Goal: Entertainment & Leisure: Browse casually

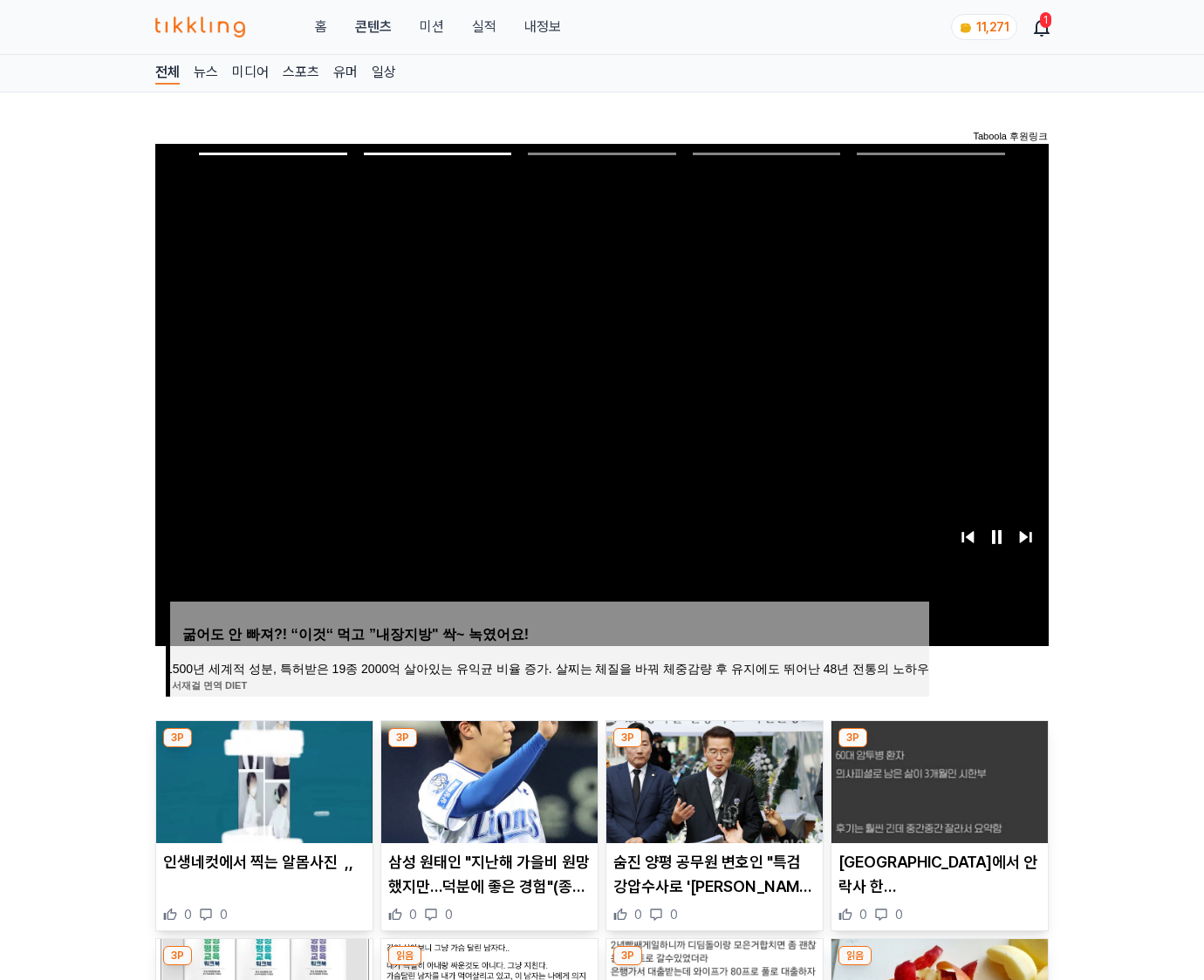
click at [937, 779] on img at bounding box center [939, 782] width 216 height 122
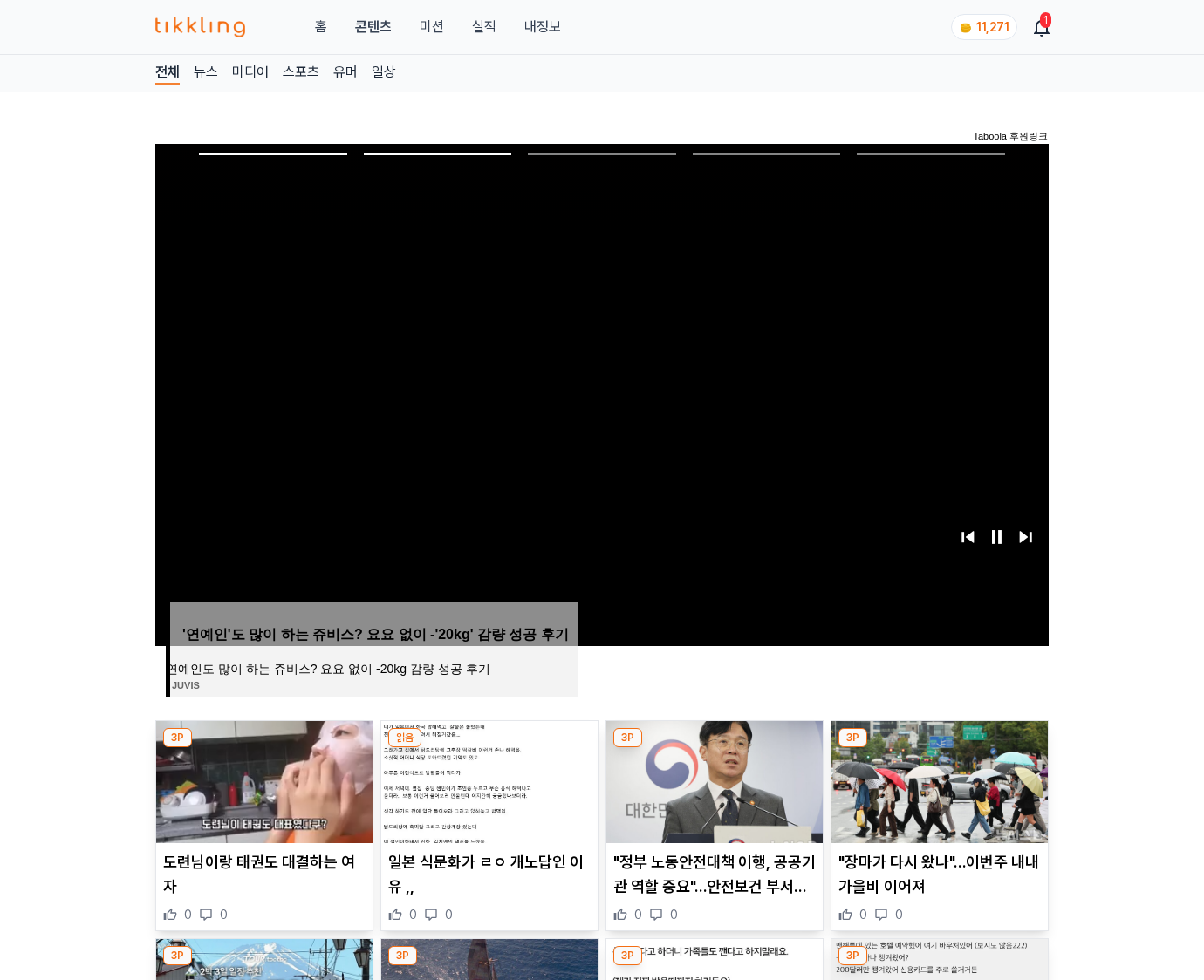
click at [937, 779] on img at bounding box center [939, 782] width 216 height 122
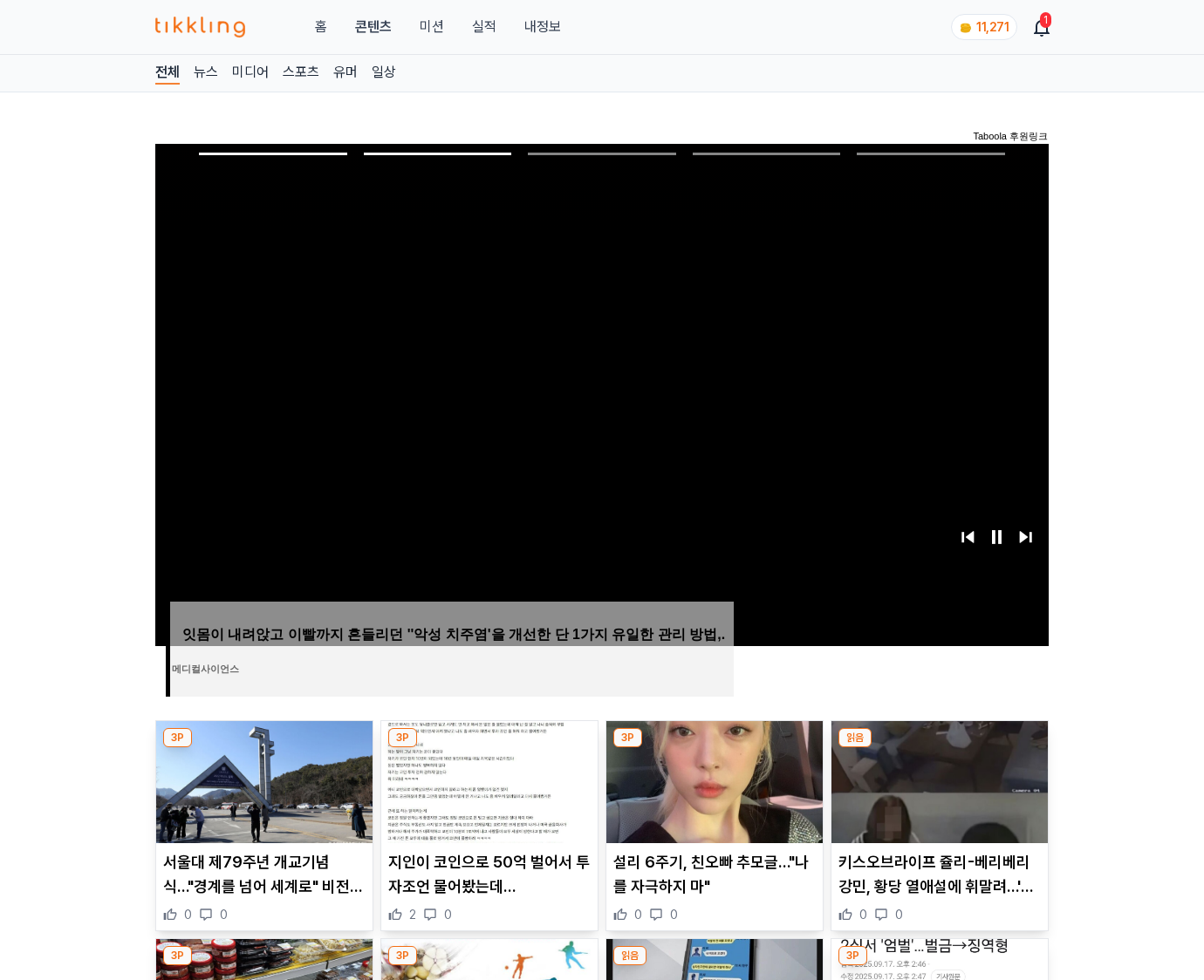
click at [937, 779] on img at bounding box center [939, 782] width 216 height 122
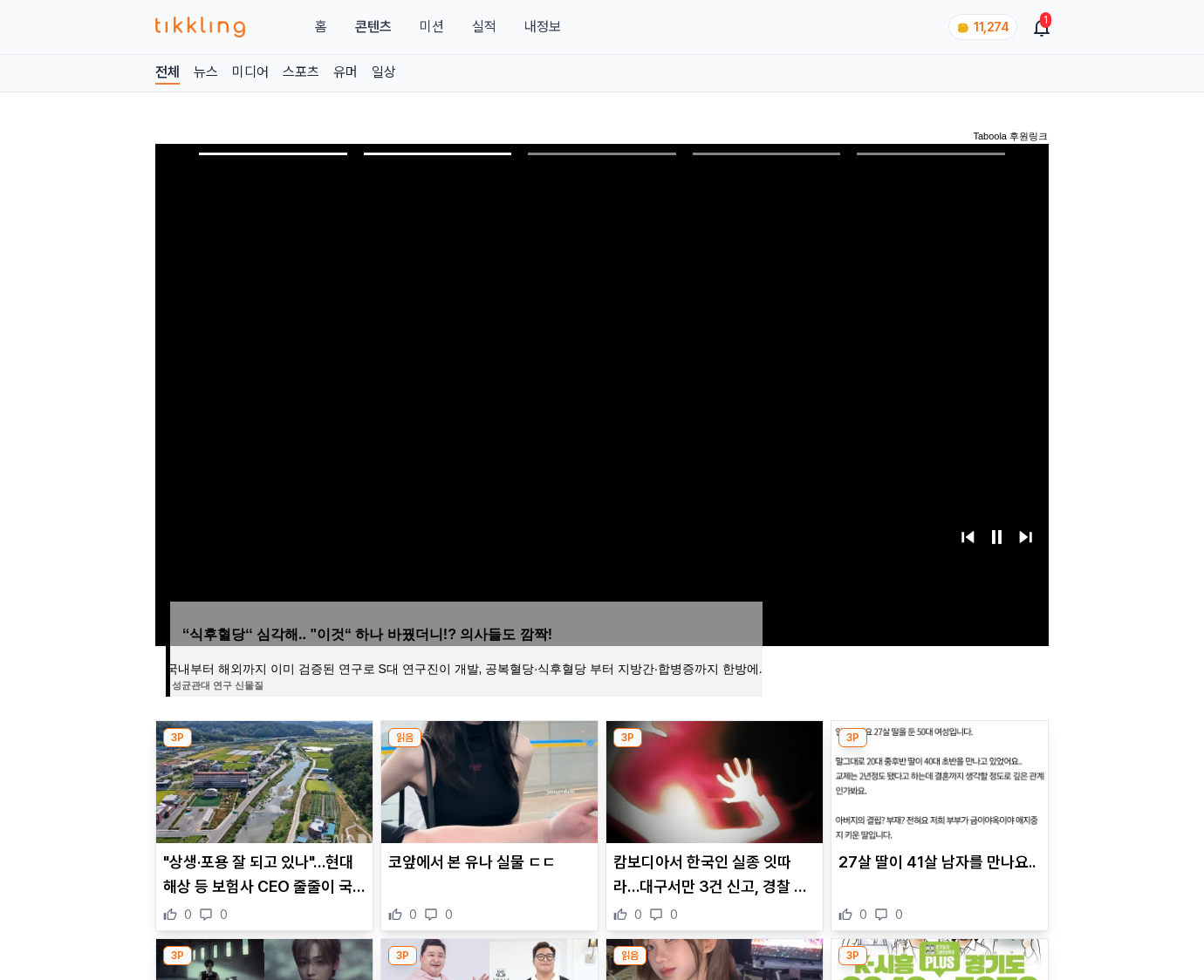
click at [937, 779] on img at bounding box center [939, 782] width 216 height 122
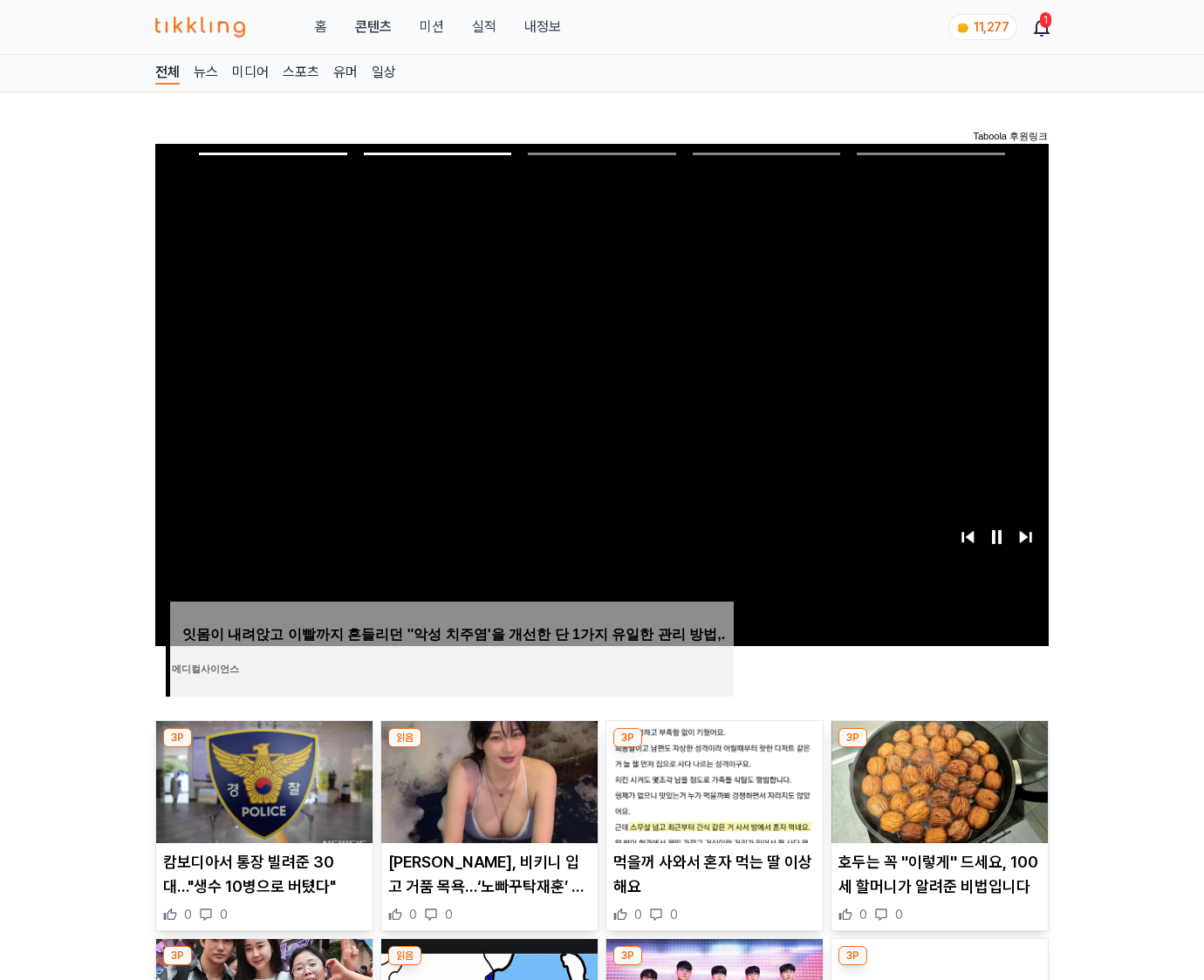
click at [937, 779] on img at bounding box center [939, 782] width 216 height 122
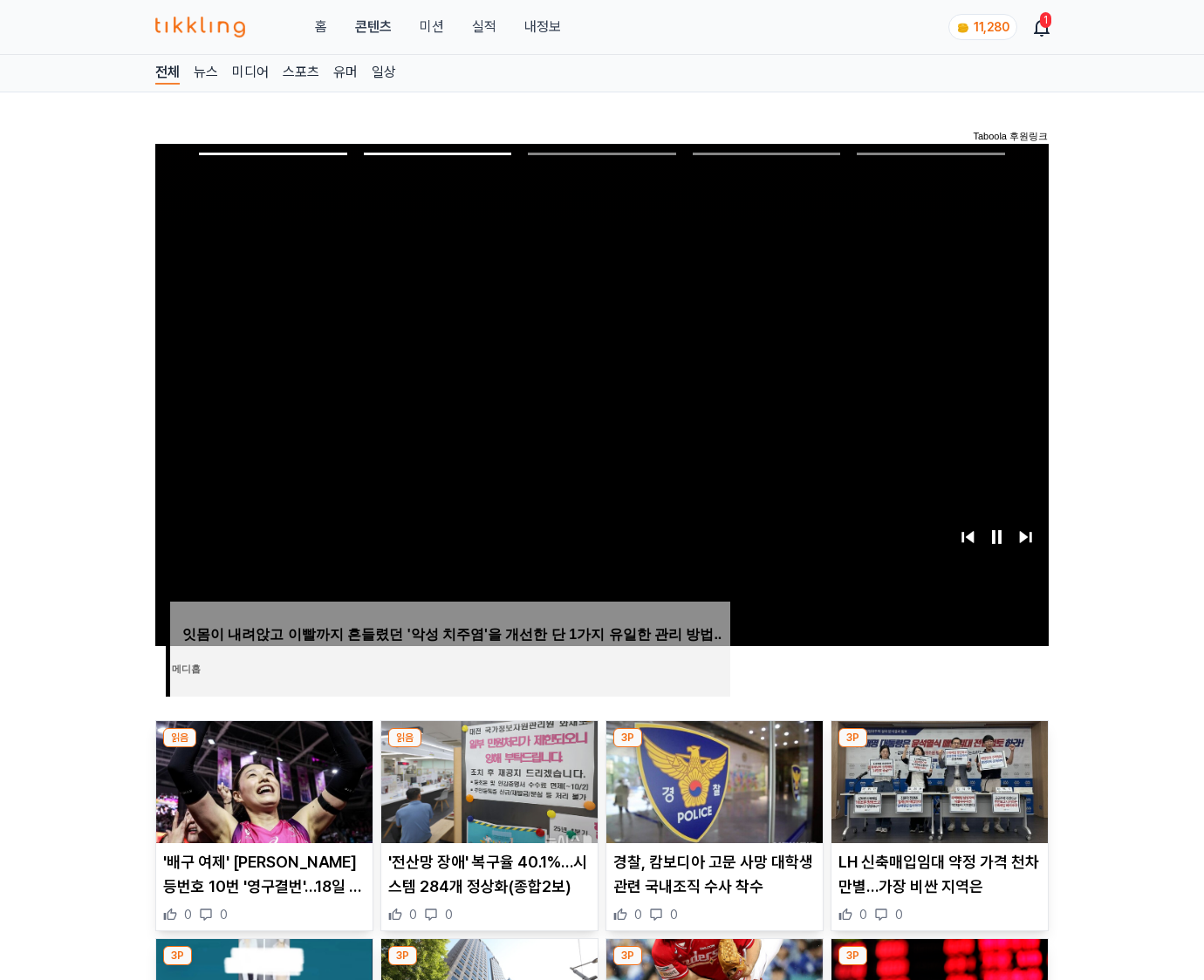
click at [937, 779] on img at bounding box center [939, 782] width 216 height 122
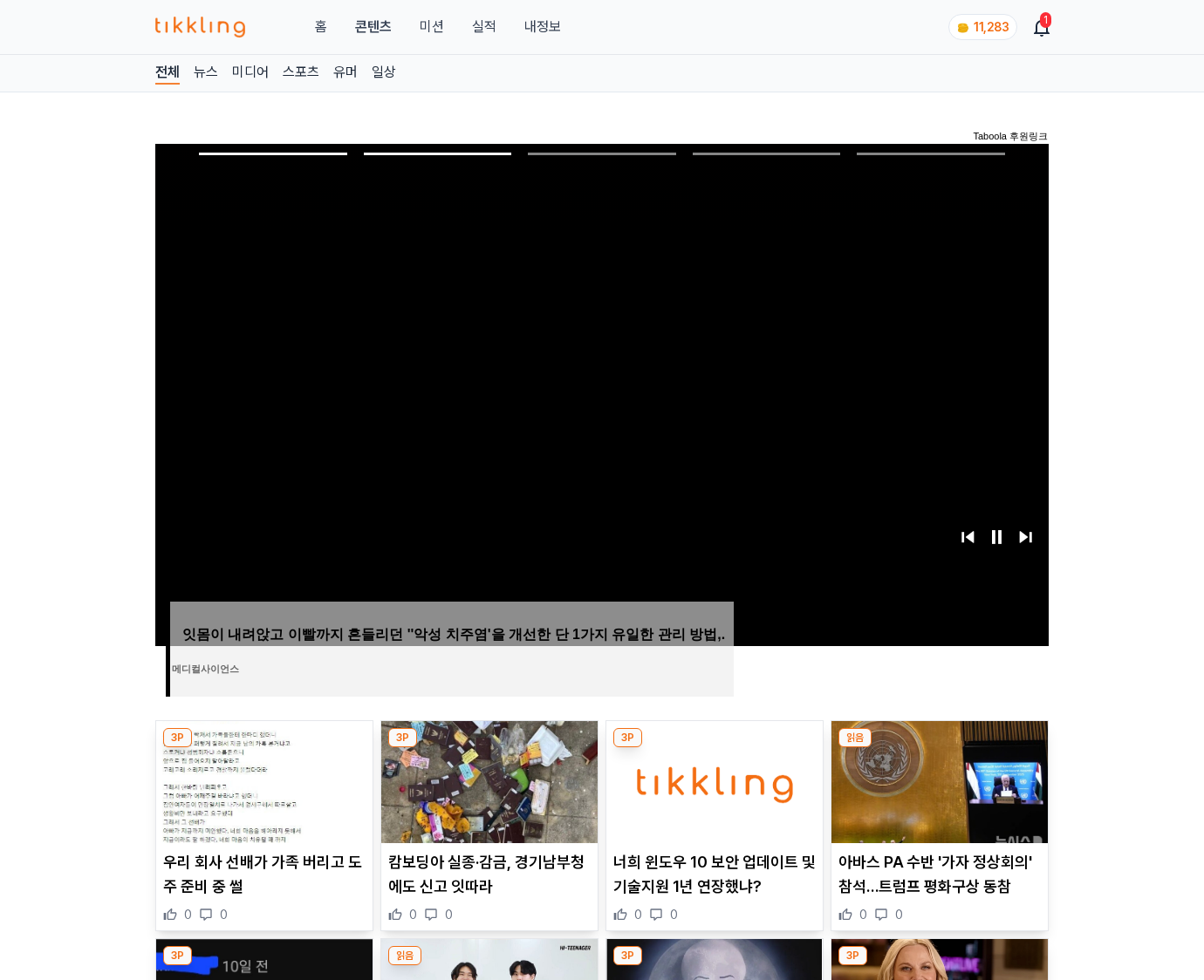
click at [937, 779] on img at bounding box center [939, 782] width 216 height 122
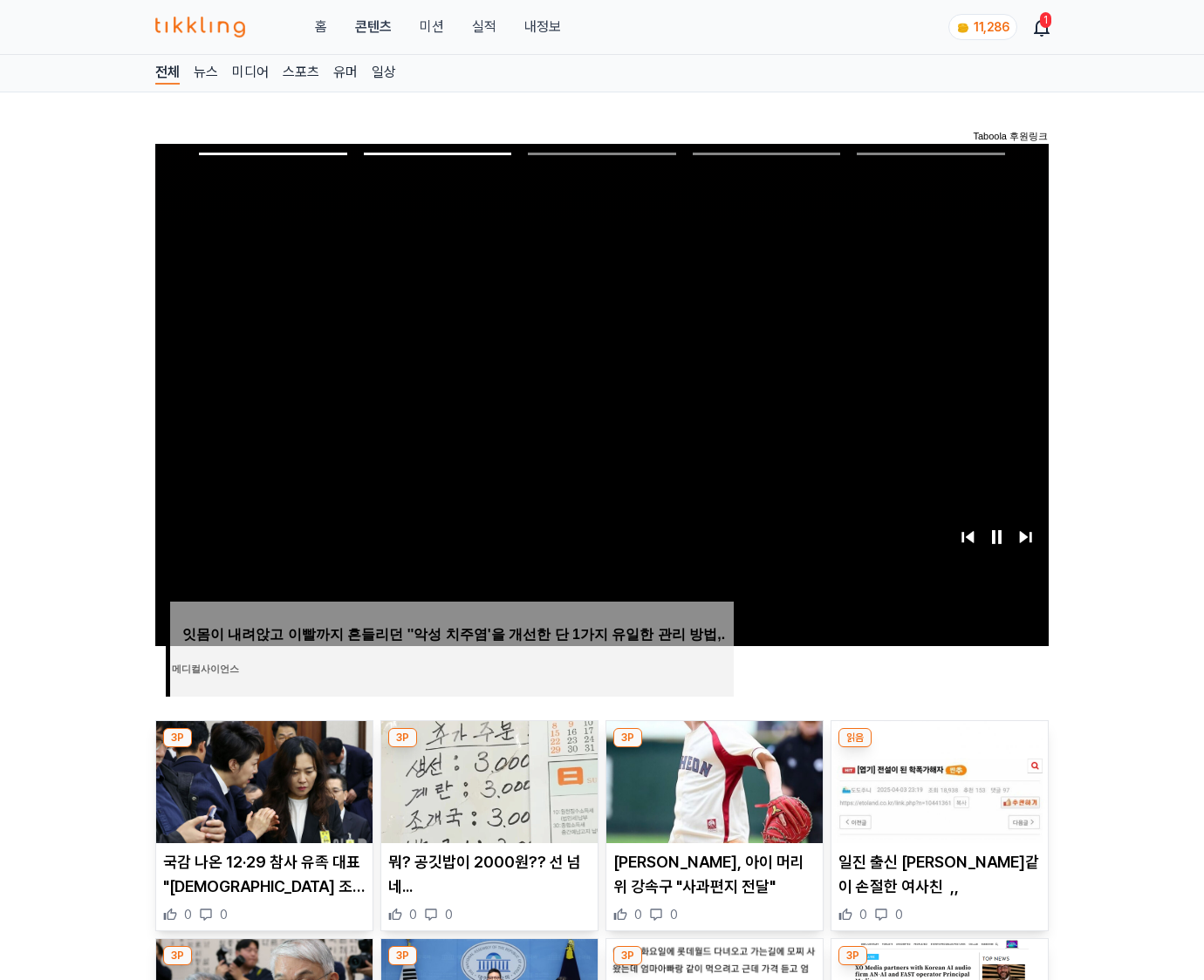
click at [937, 779] on img at bounding box center [939, 782] width 216 height 122
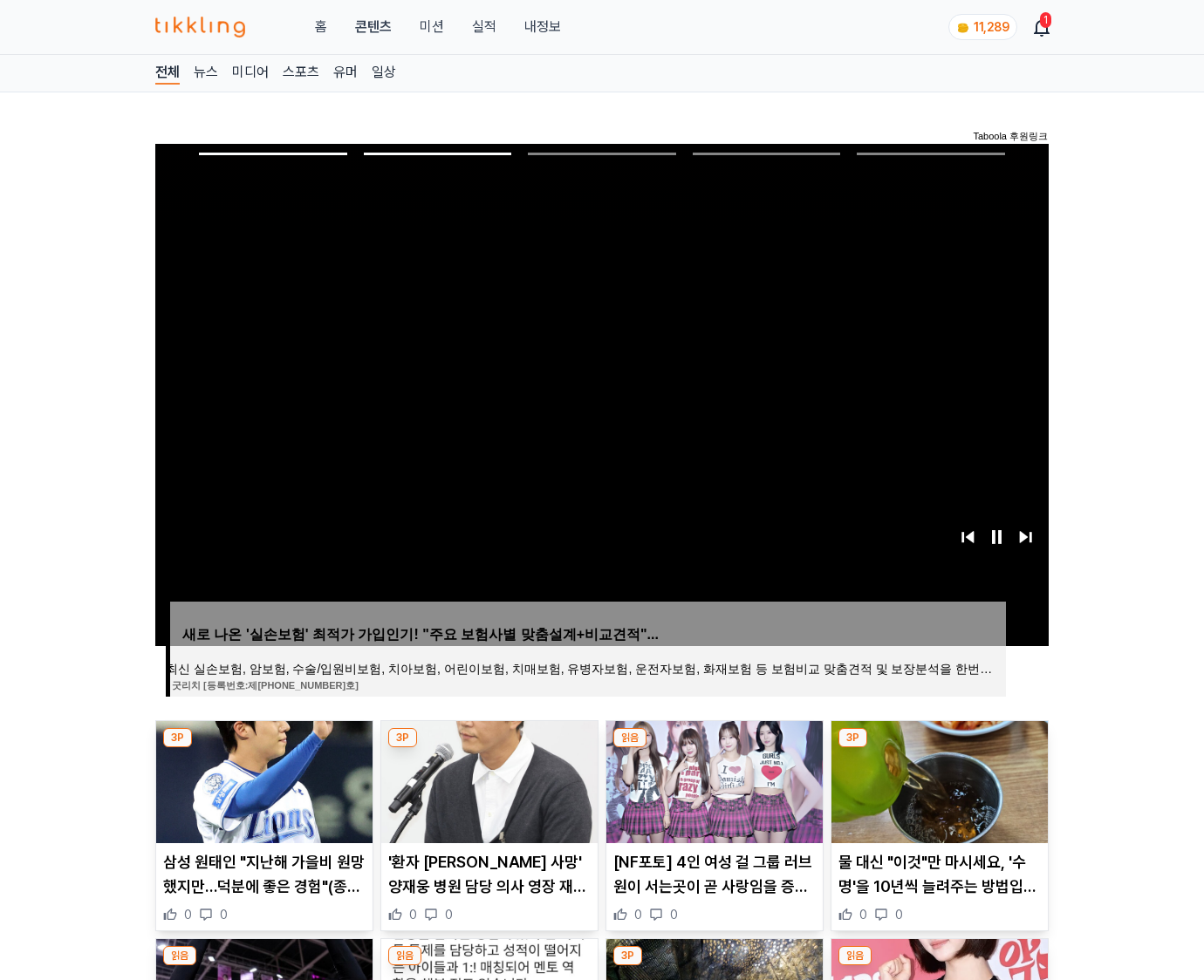
click at [937, 779] on img at bounding box center [939, 782] width 216 height 122
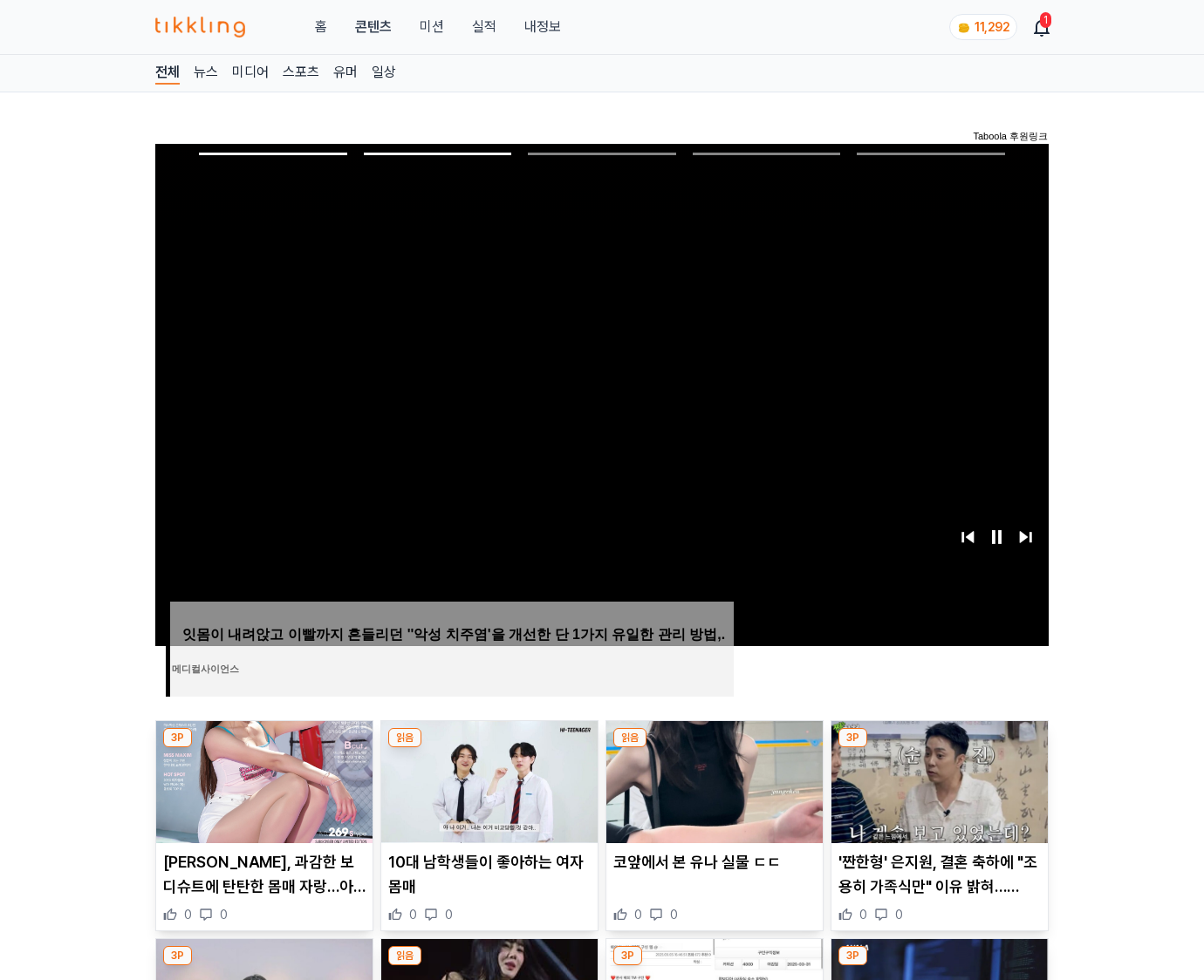
click at [937, 779] on img at bounding box center [939, 782] width 216 height 122
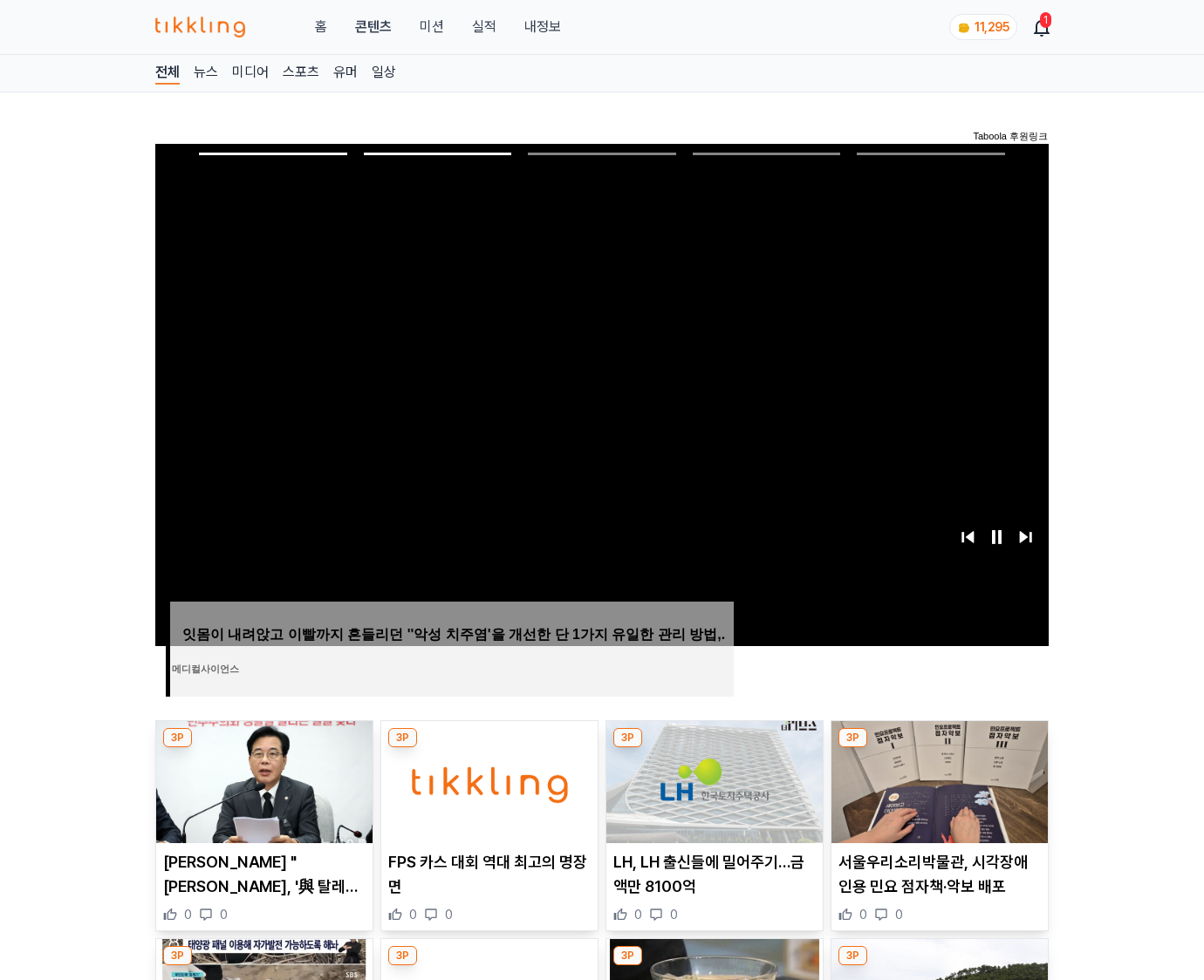
click at [937, 779] on img at bounding box center [939, 782] width 216 height 122
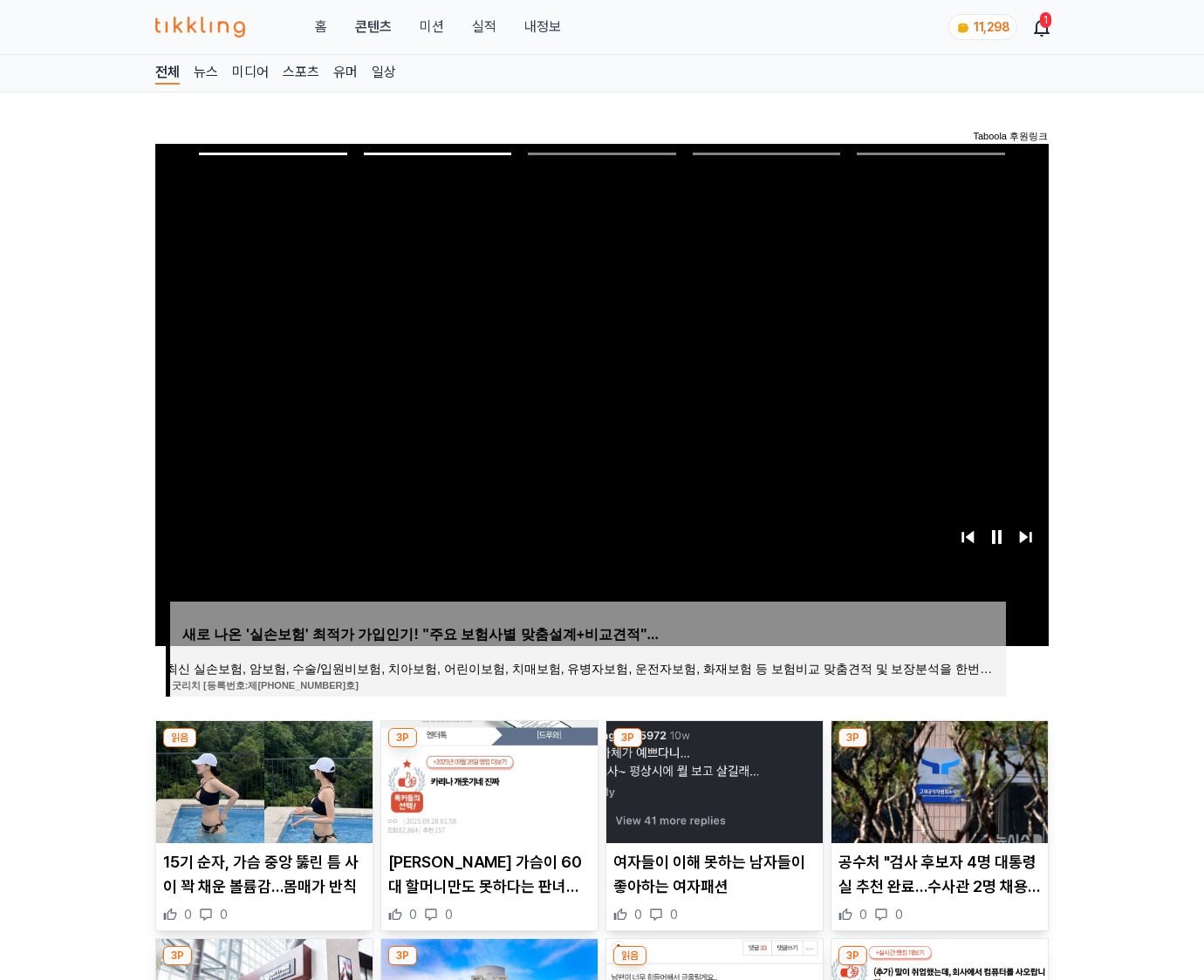
click at [937, 779] on img at bounding box center [939, 782] width 216 height 122
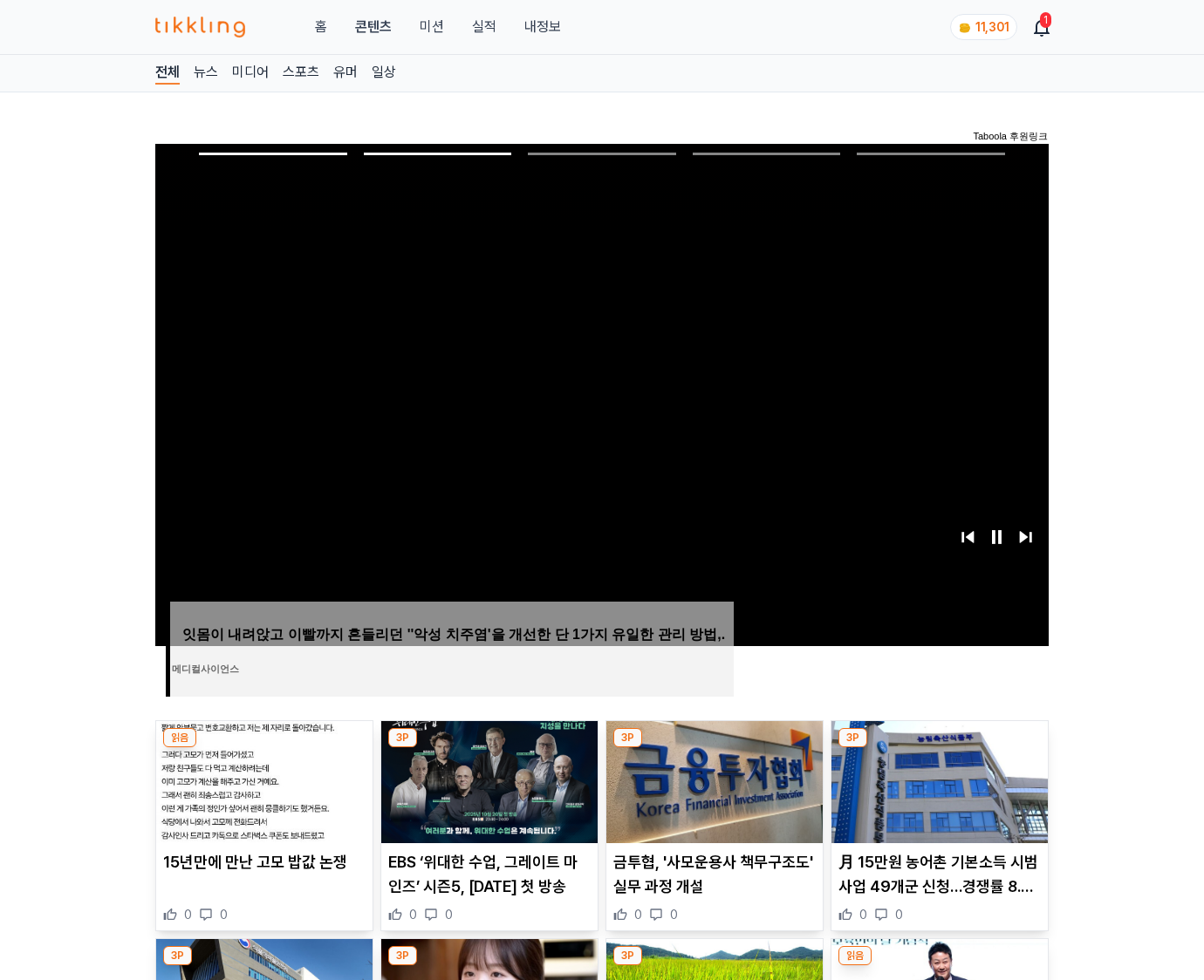
click at [937, 779] on img at bounding box center [939, 782] width 216 height 122
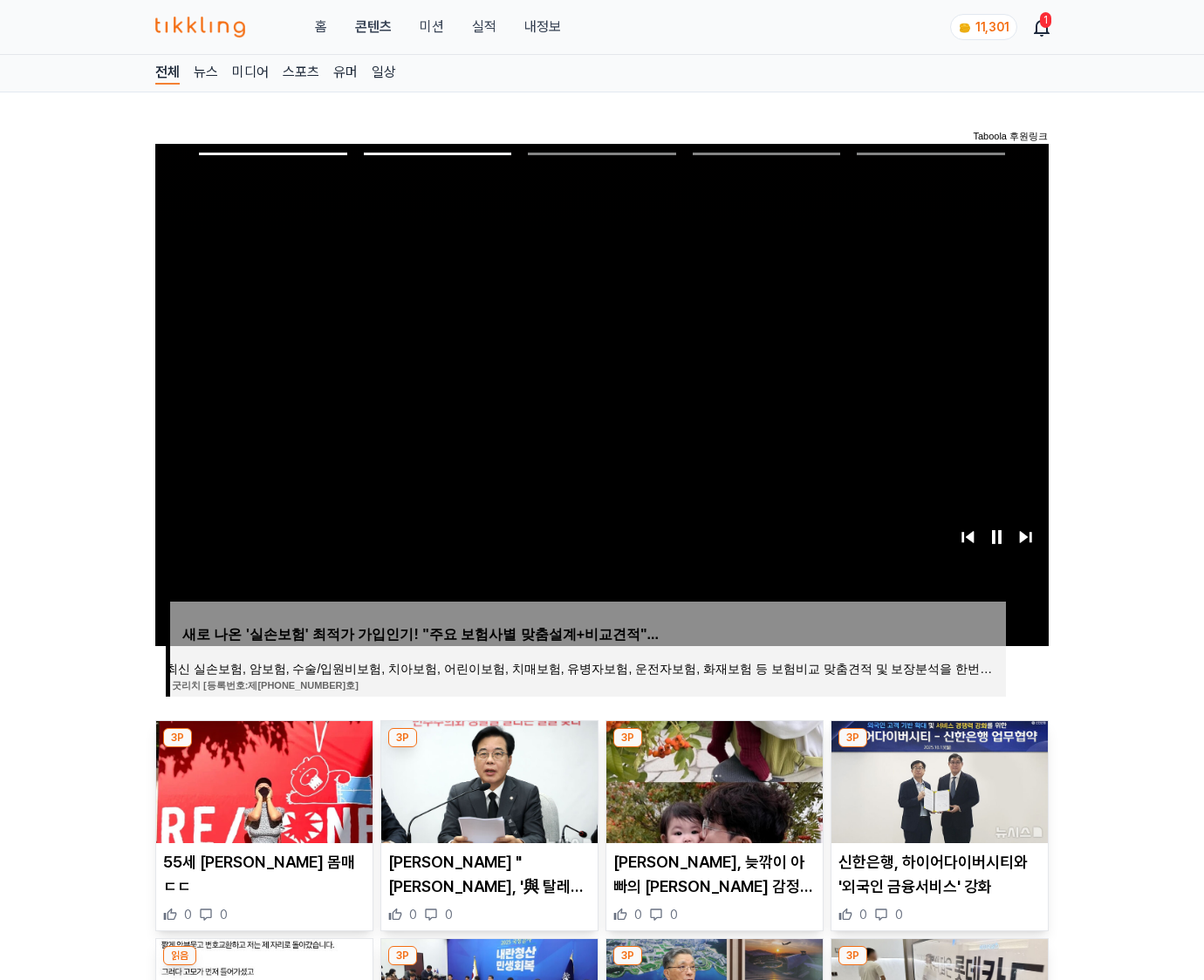
click at [937, 779] on img at bounding box center [939, 782] width 216 height 122
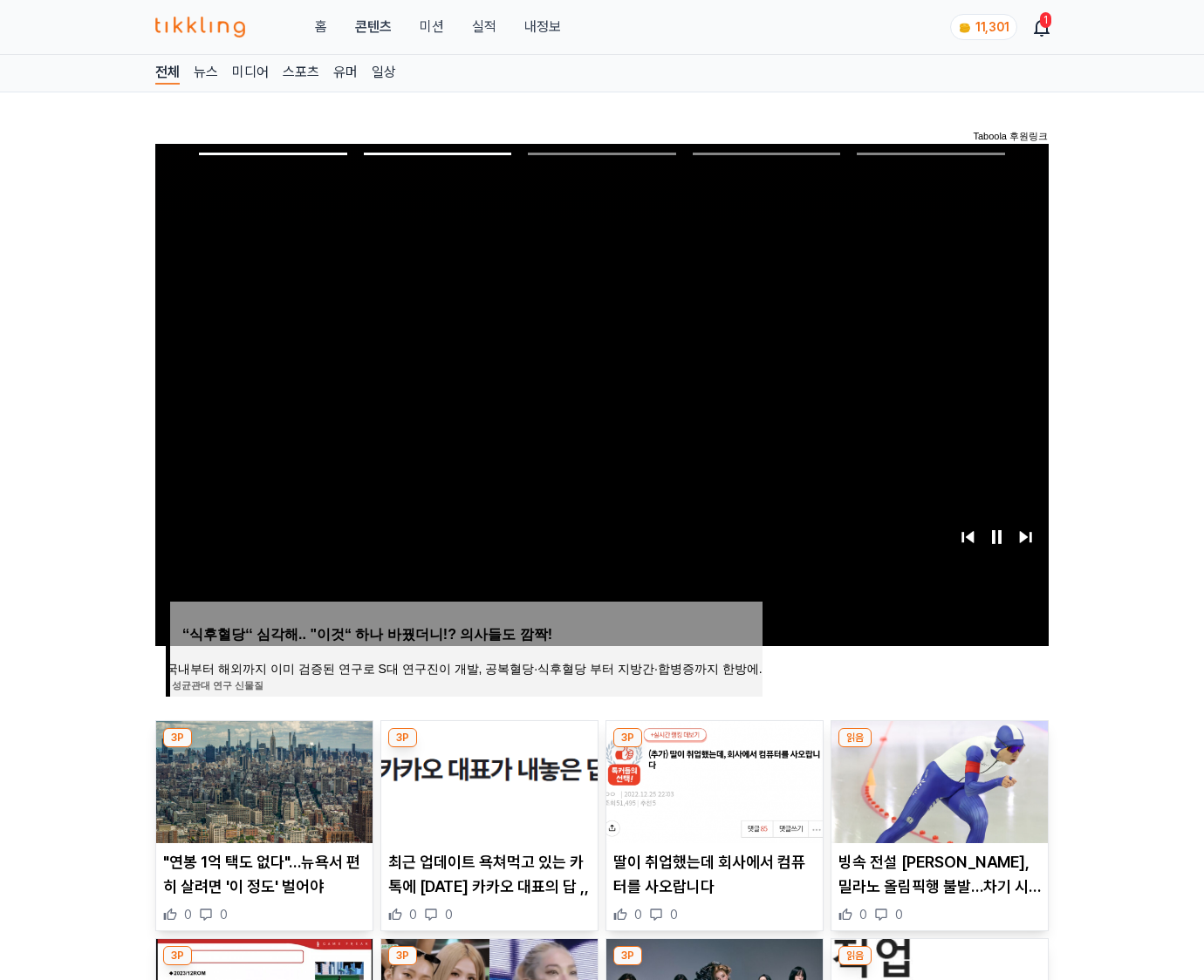
click at [937, 779] on img at bounding box center [939, 782] width 216 height 122
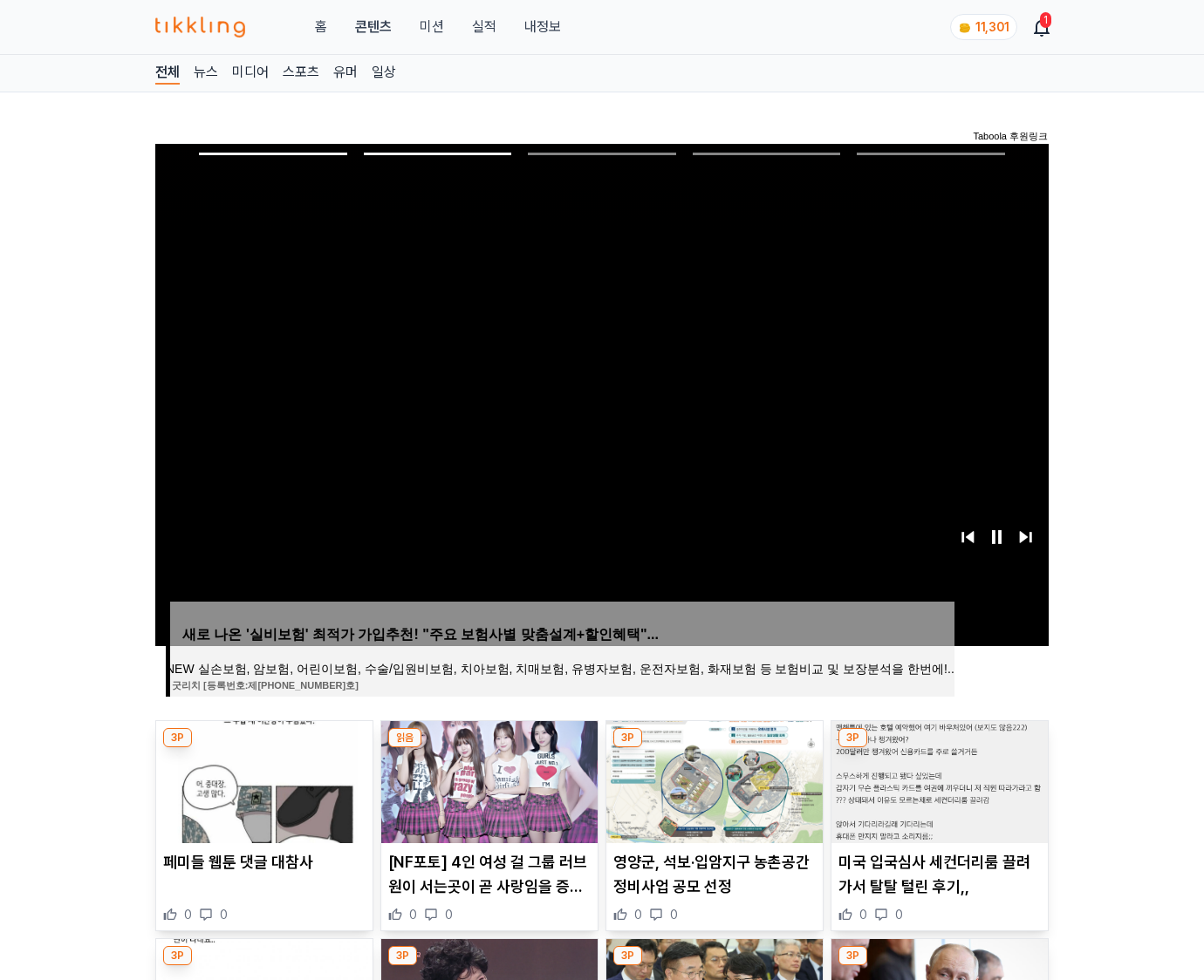
click at [937, 779] on img at bounding box center [939, 782] width 216 height 122
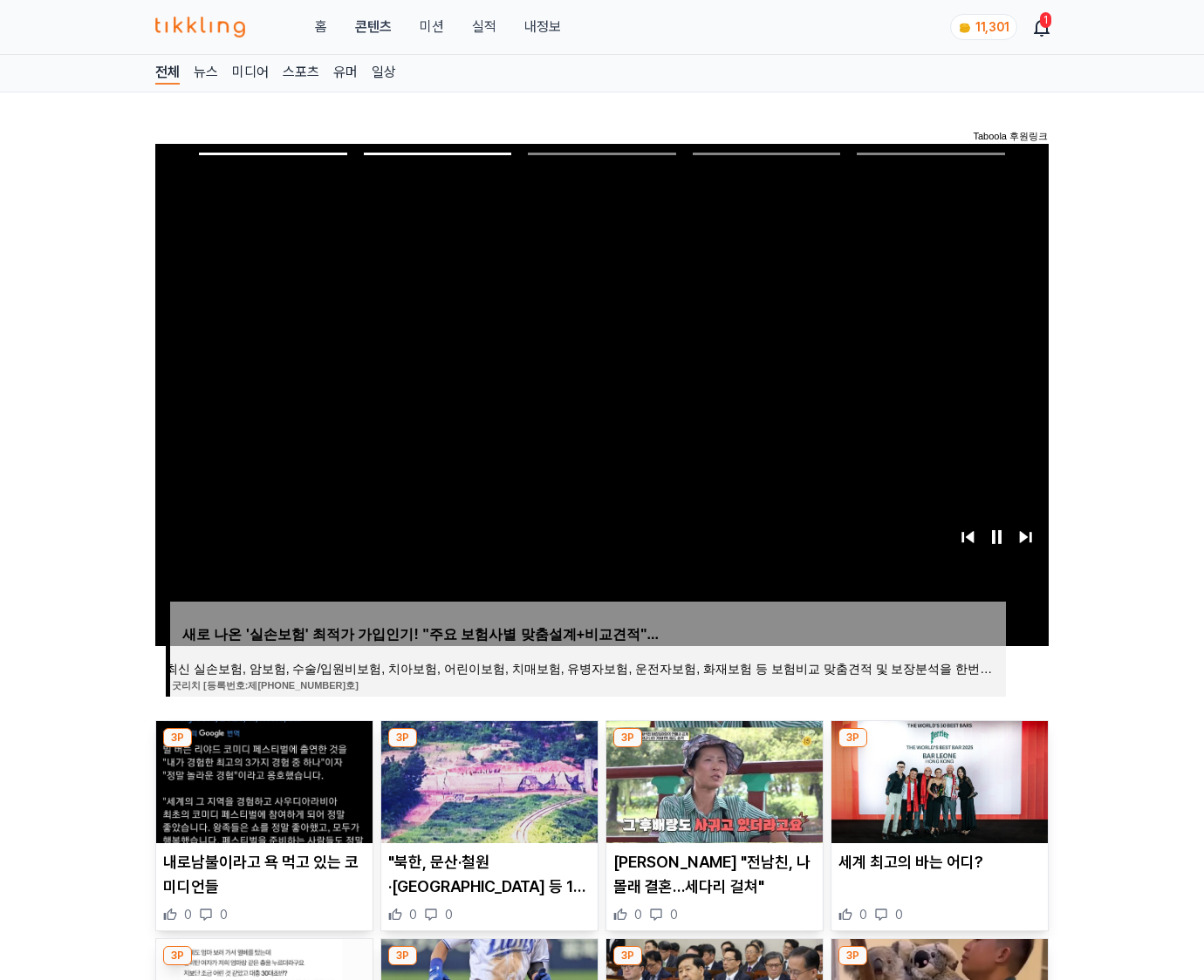
click at [937, 779] on img at bounding box center [939, 782] width 216 height 122
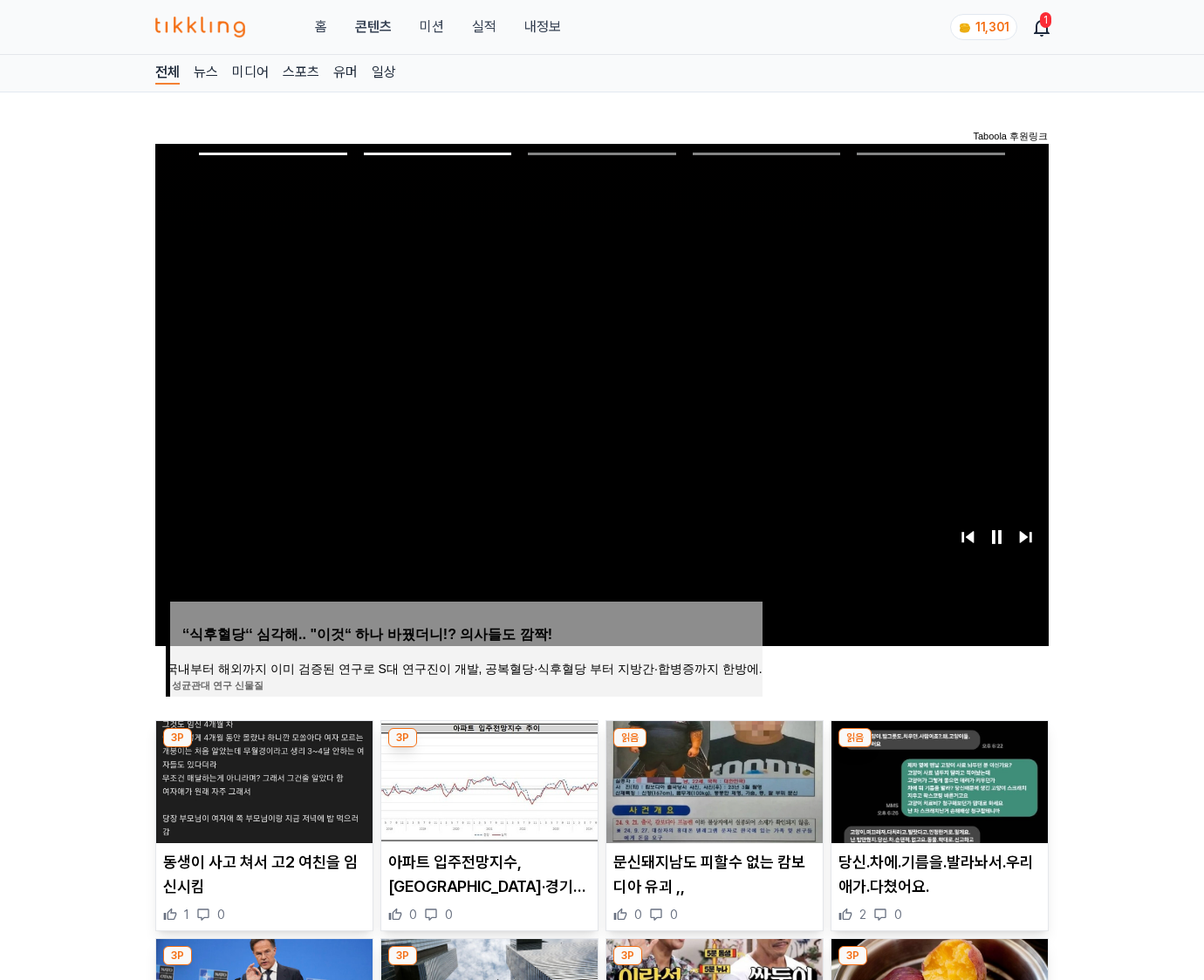
click at [937, 779] on img at bounding box center [939, 782] width 216 height 122
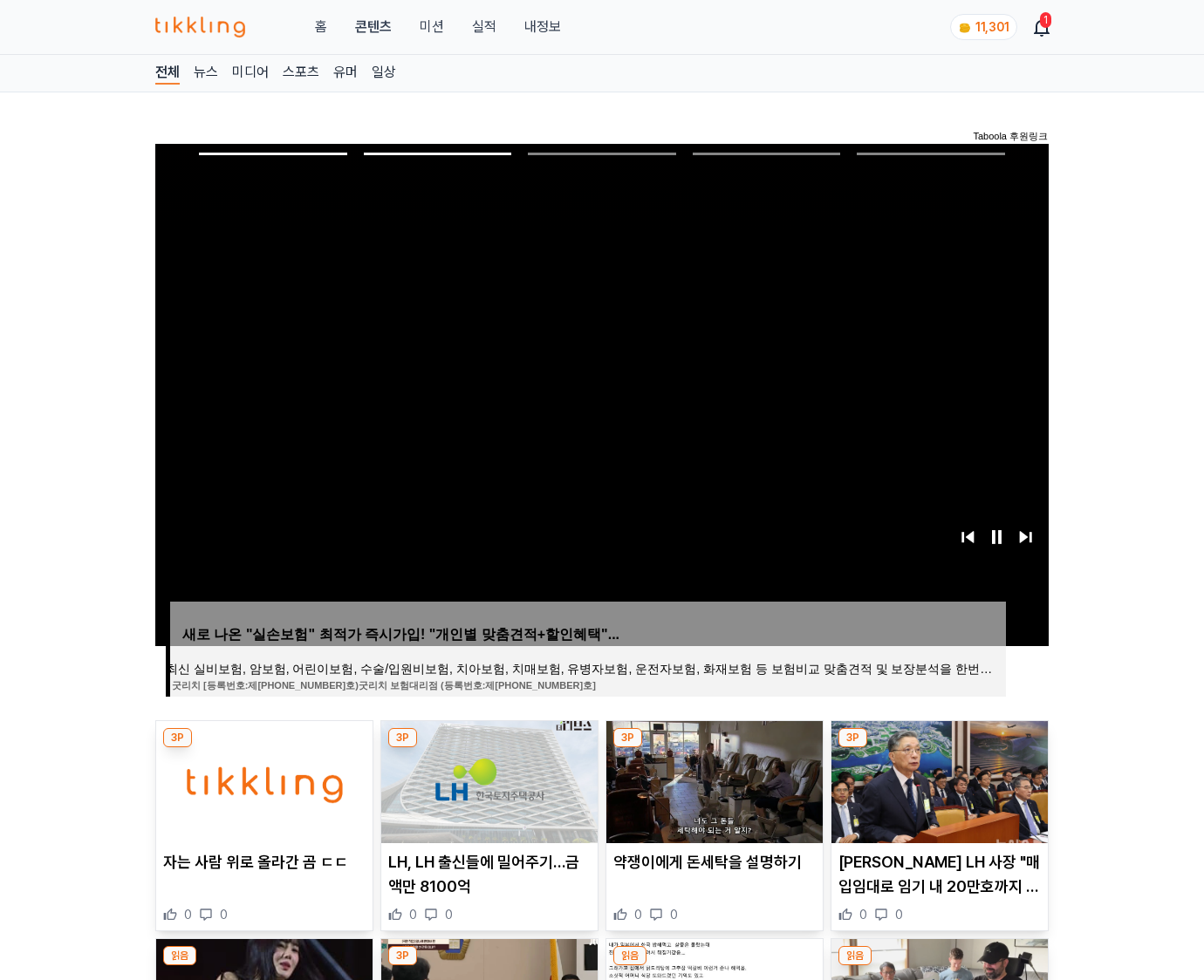
click at [937, 779] on img at bounding box center [939, 782] width 216 height 122
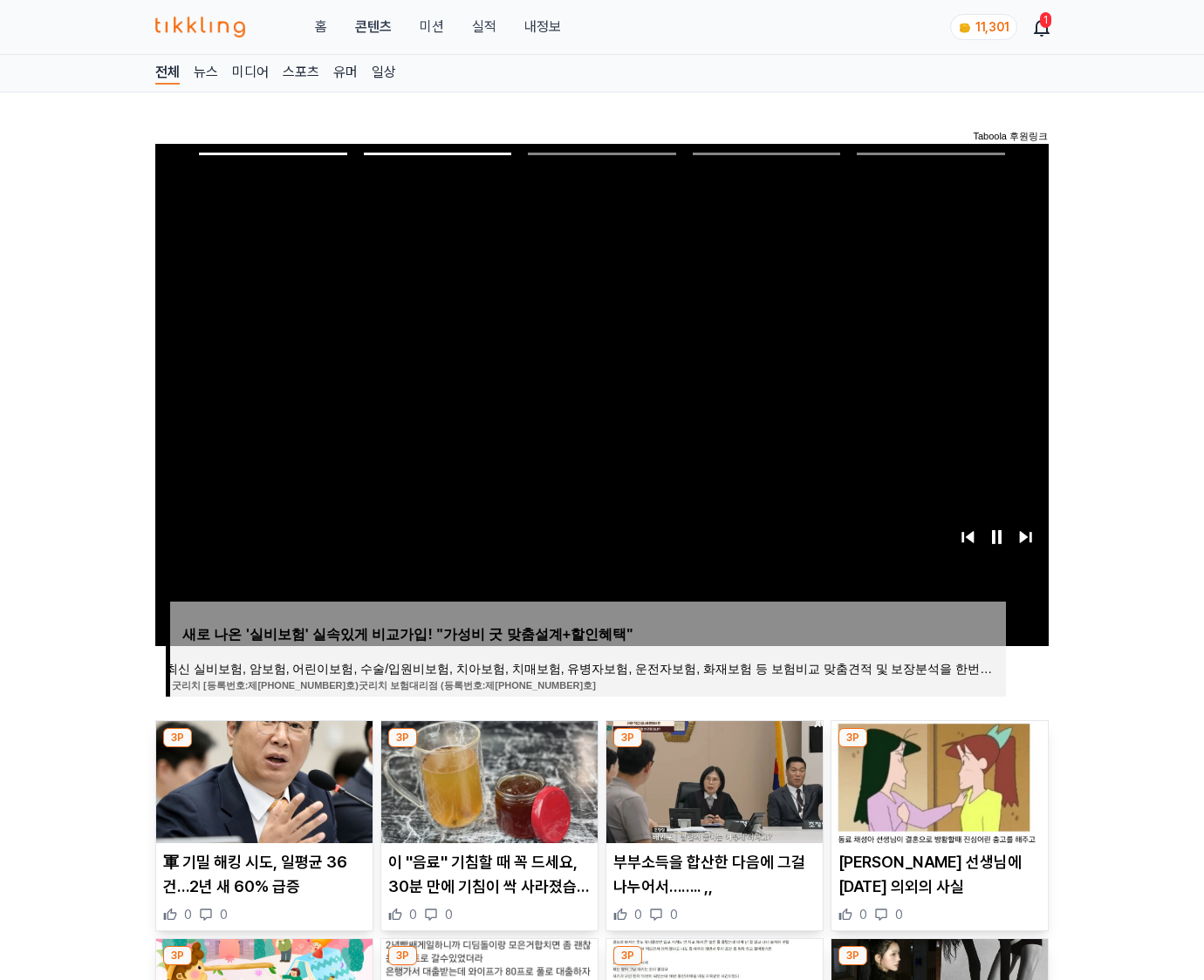
click at [937, 779] on img at bounding box center [939, 782] width 216 height 122
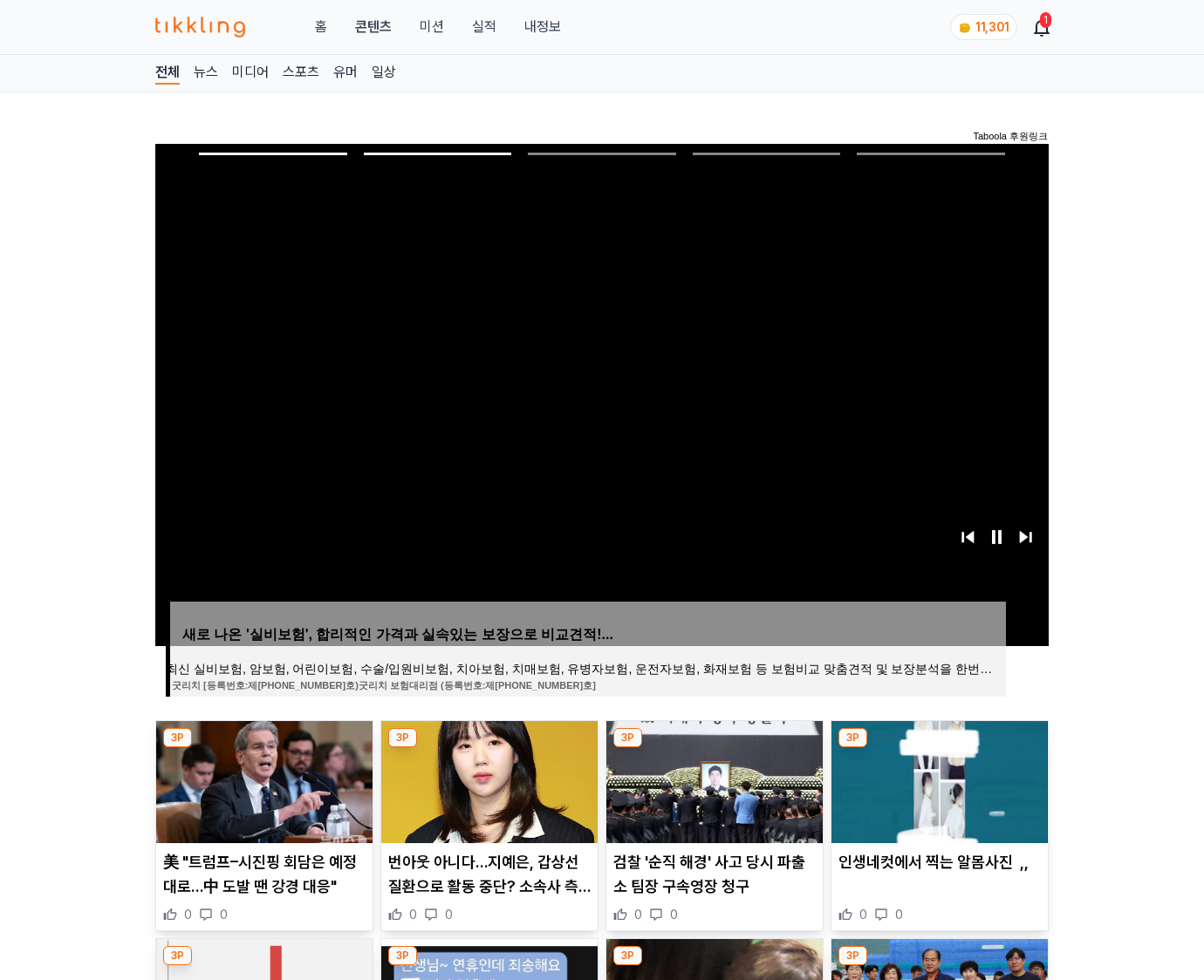
click at [937, 779] on img at bounding box center [939, 782] width 216 height 122
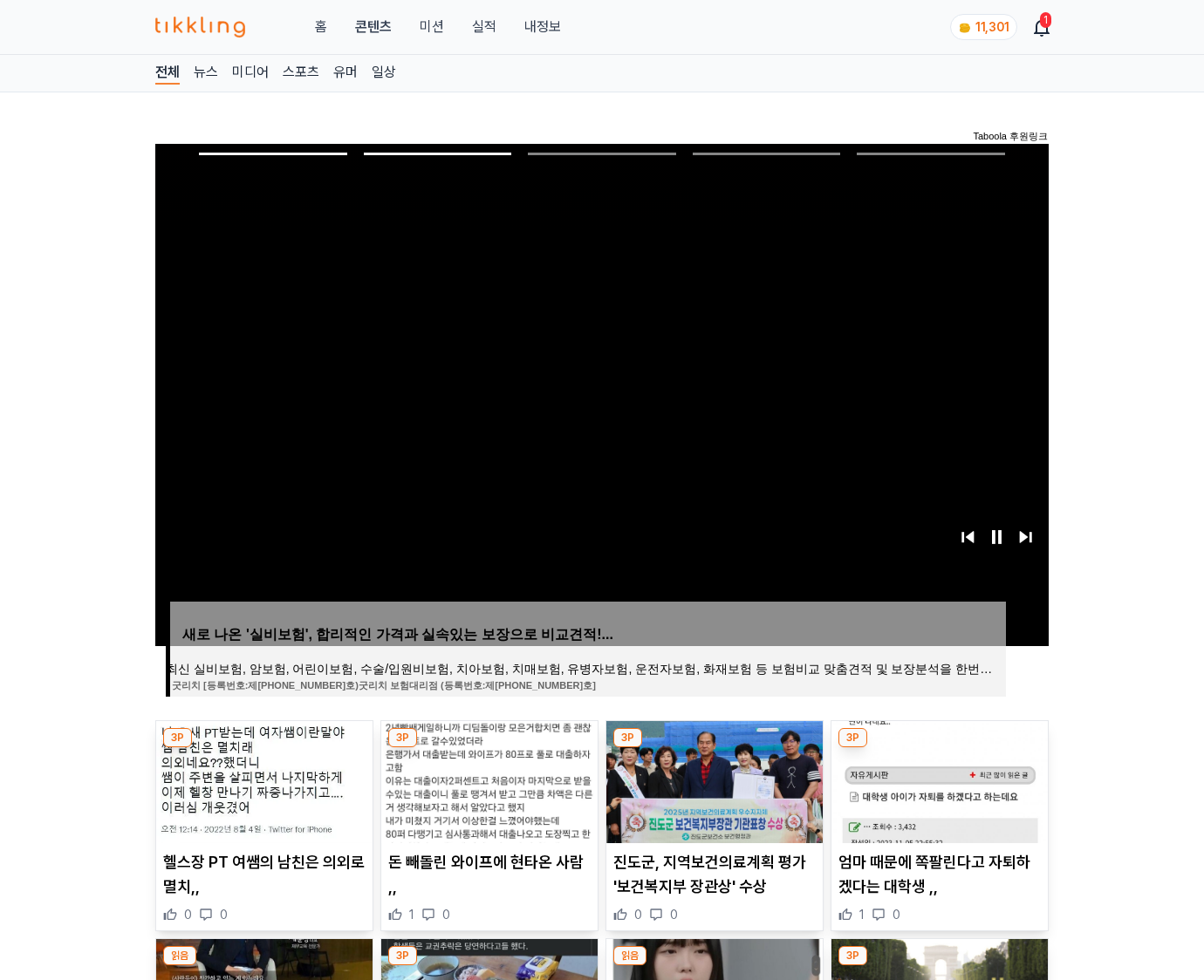
click at [937, 779] on img at bounding box center [939, 782] width 216 height 122
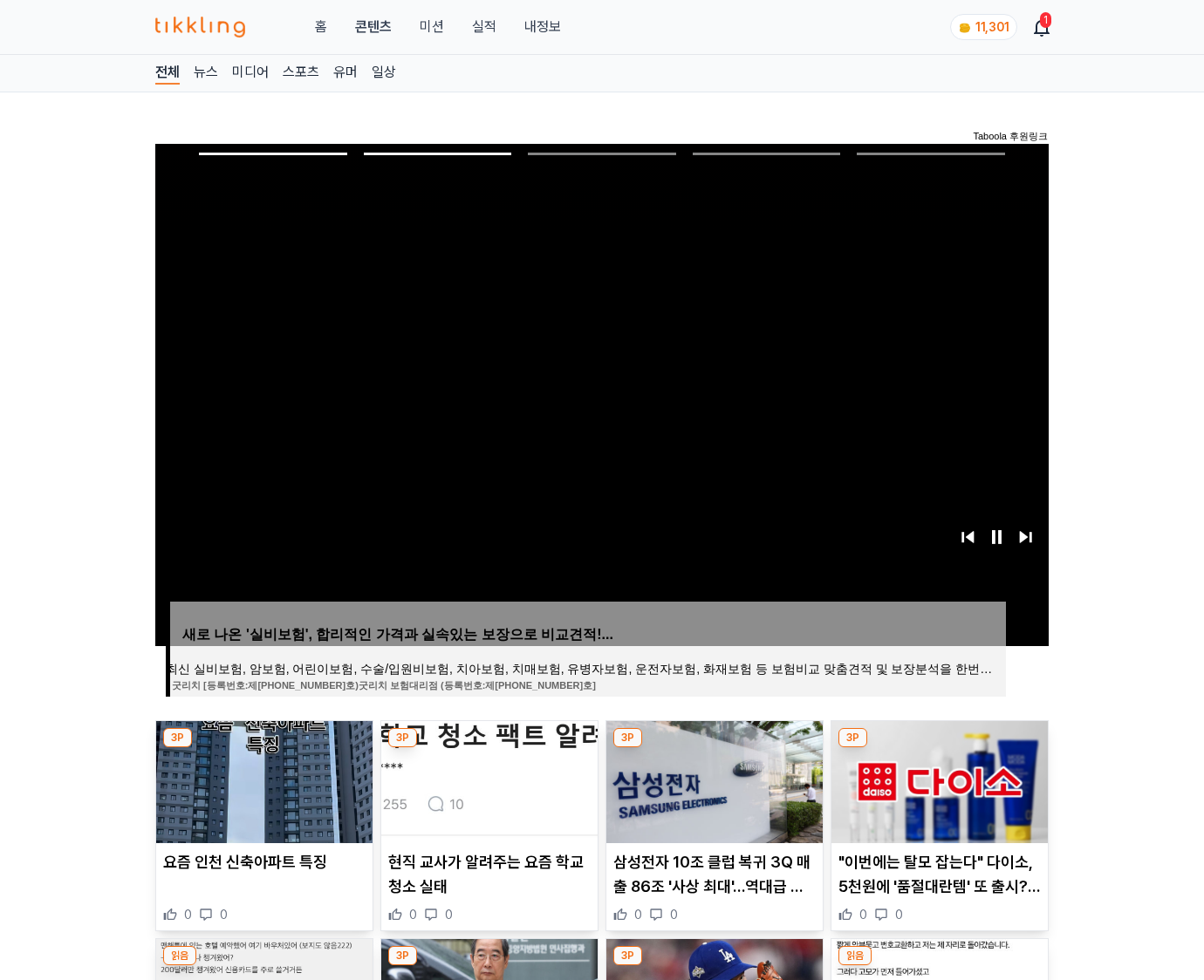
click at [937, 779] on img at bounding box center [939, 782] width 216 height 122
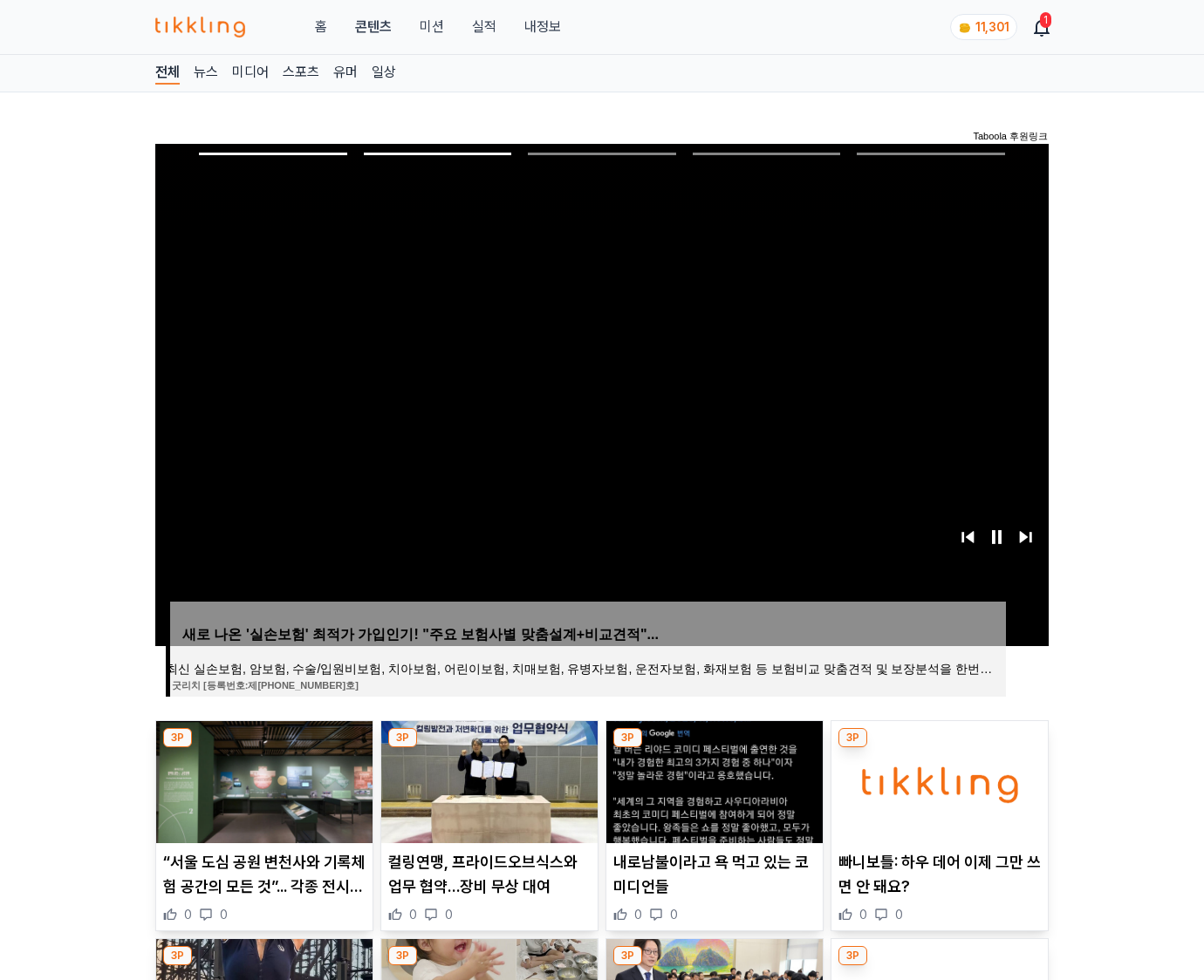
click at [937, 779] on img at bounding box center [939, 782] width 216 height 122
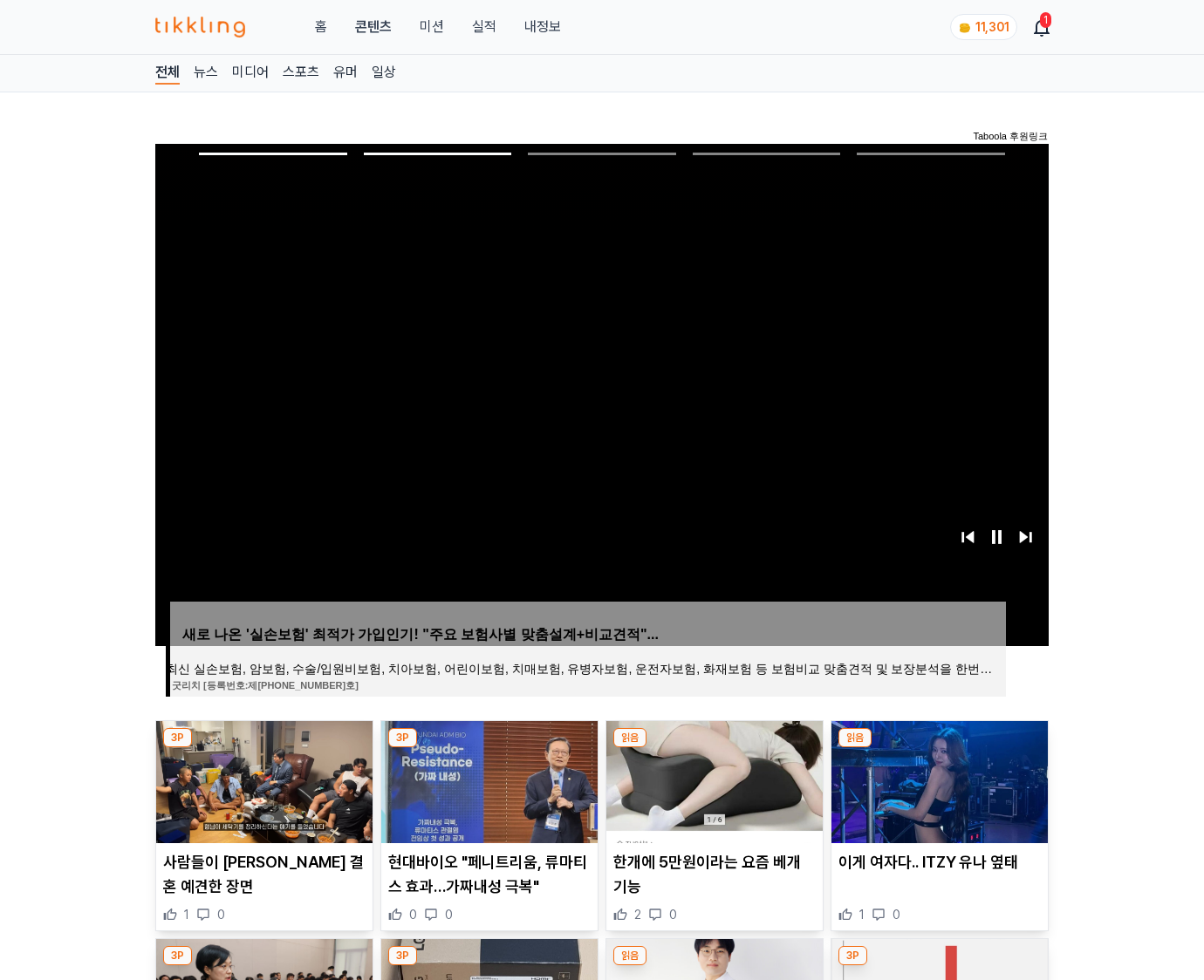
click at [937, 779] on img at bounding box center [939, 782] width 216 height 122
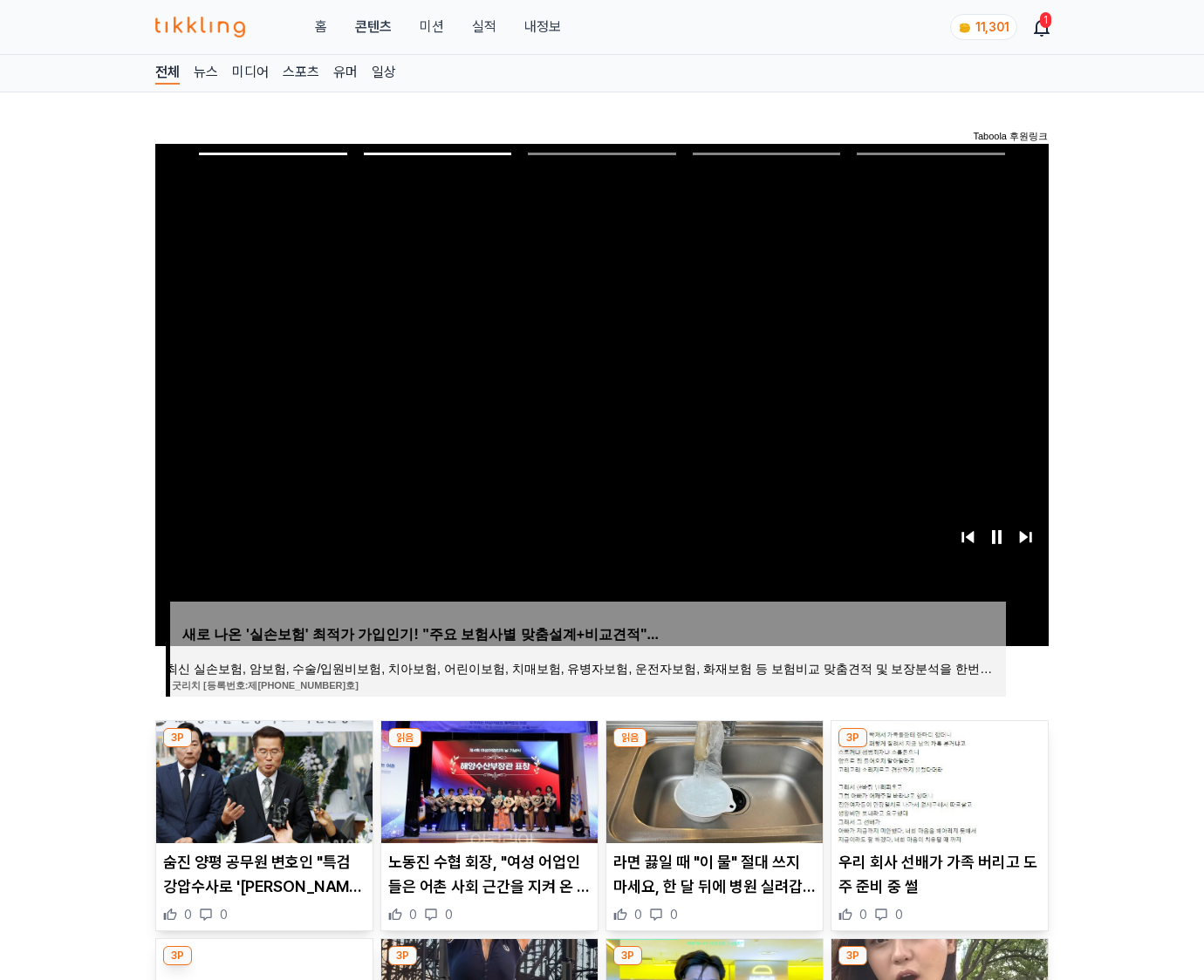
click at [937, 779] on img at bounding box center [939, 782] width 216 height 122
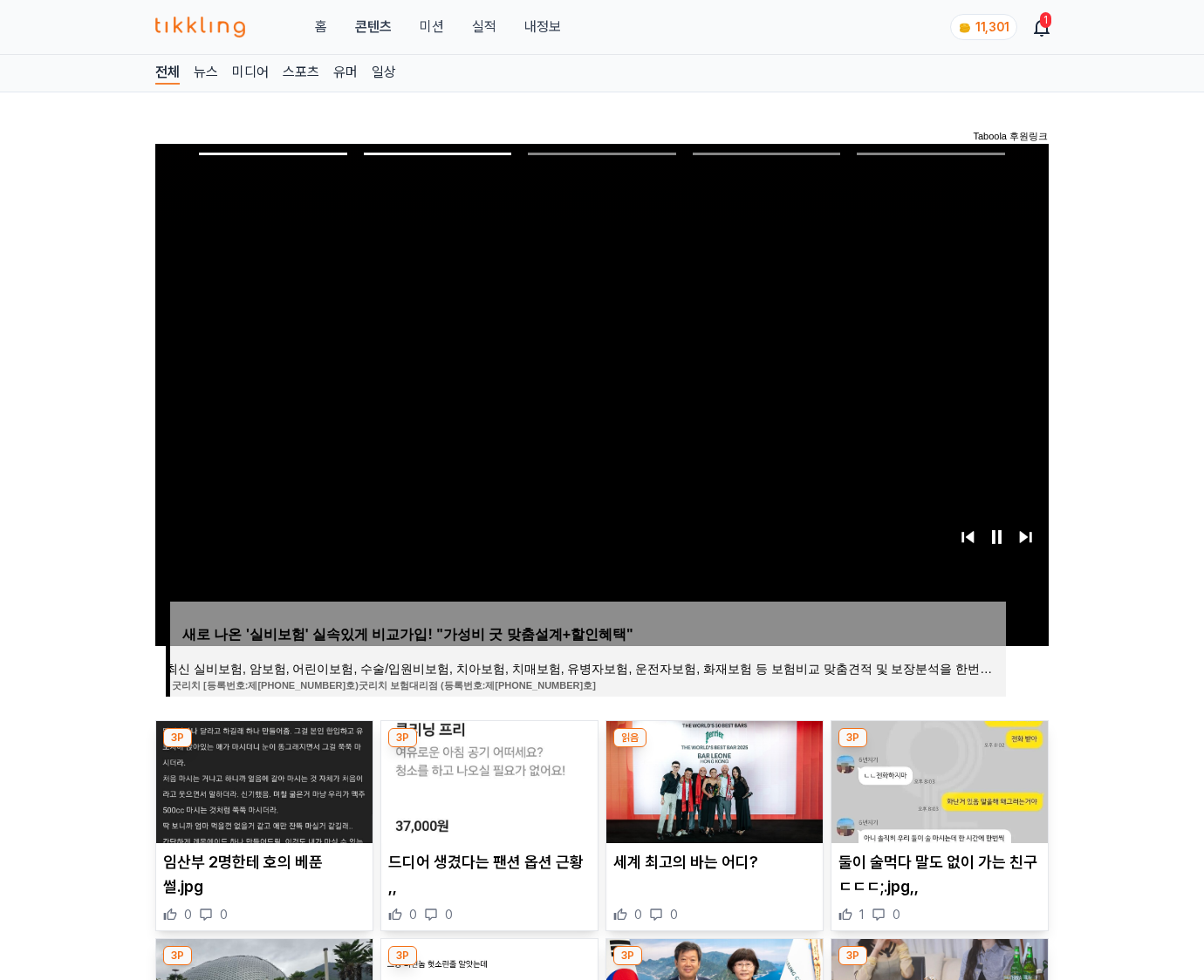
click at [937, 779] on img at bounding box center [939, 782] width 216 height 122
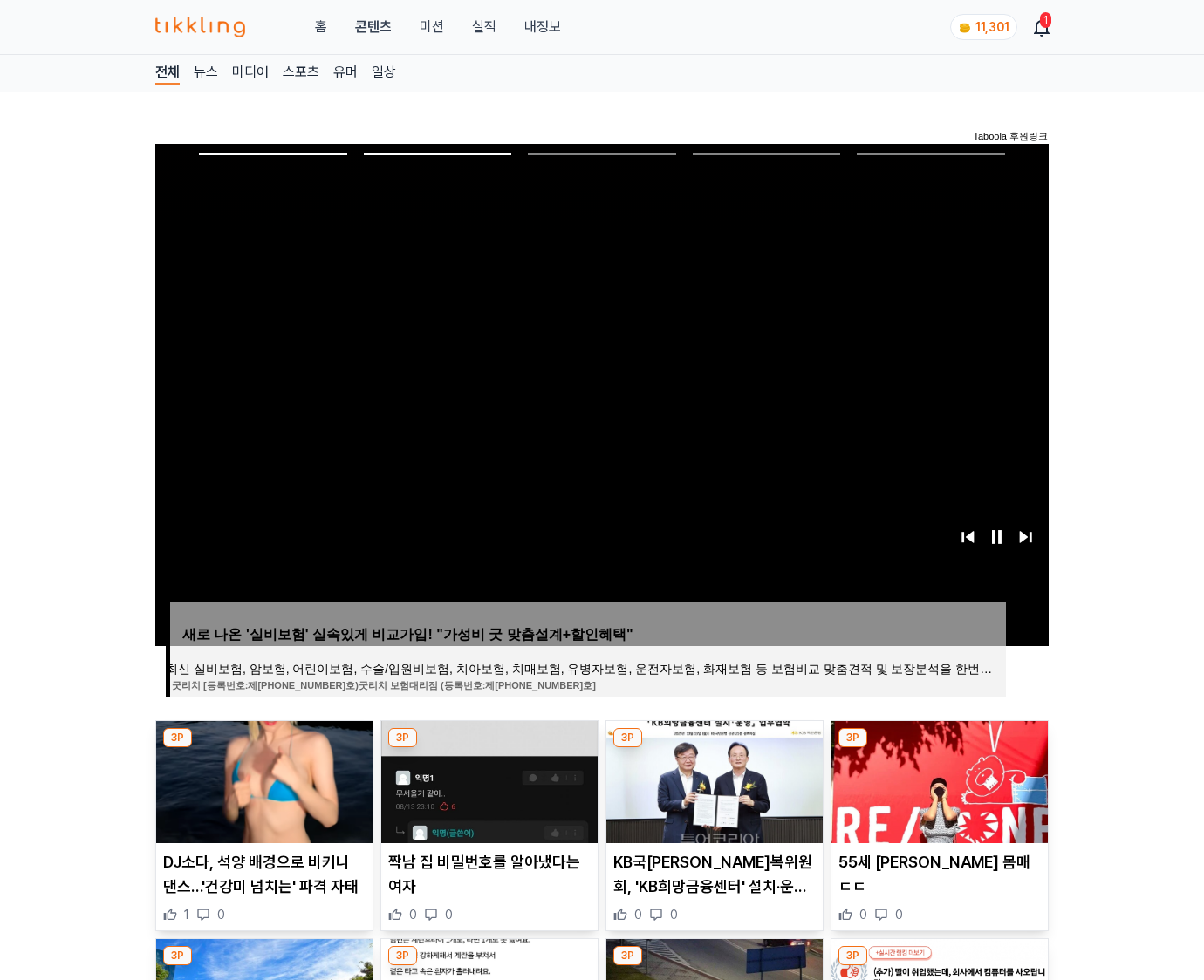
click at [937, 779] on img at bounding box center [939, 782] width 216 height 122
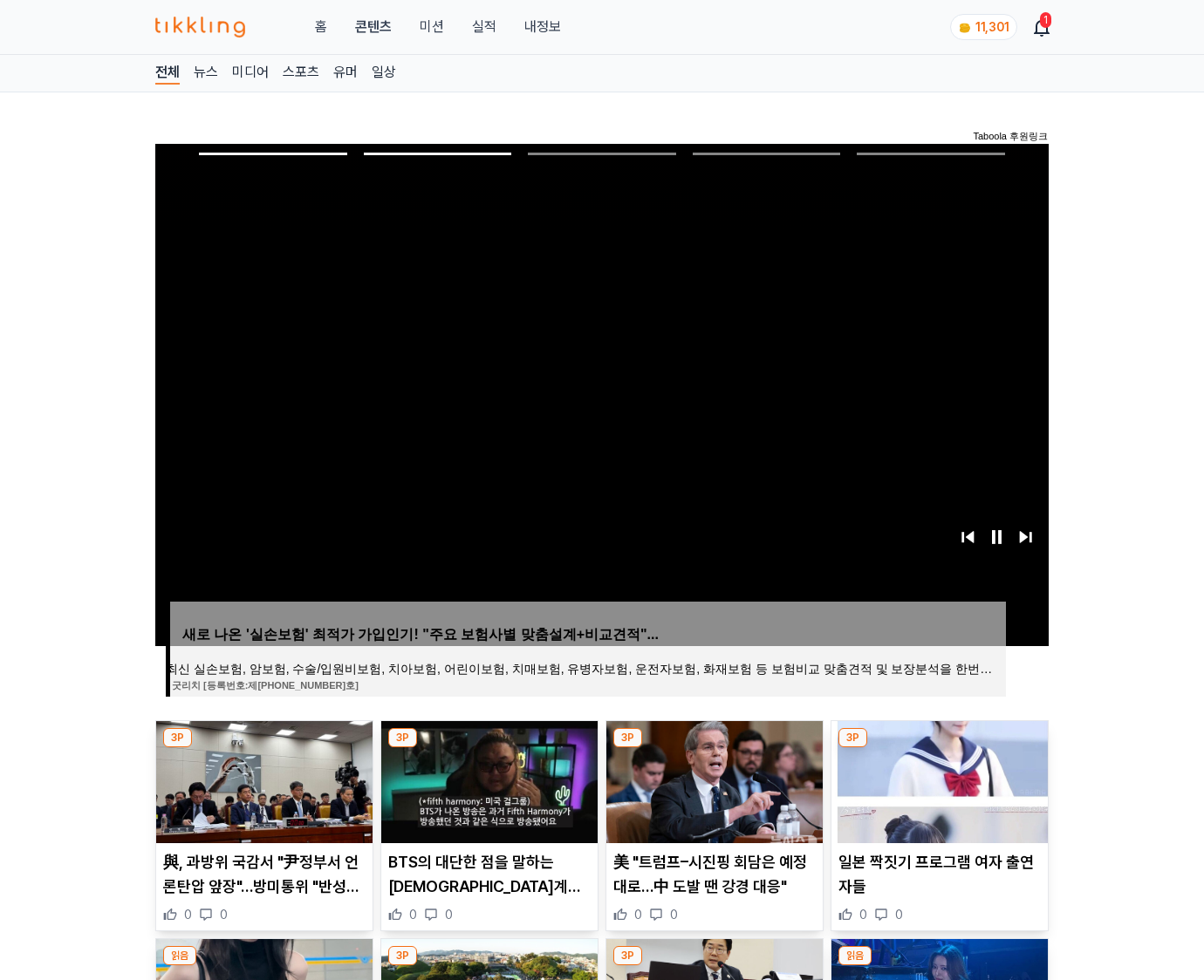
click at [937, 779] on img at bounding box center [939, 782] width 216 height 122
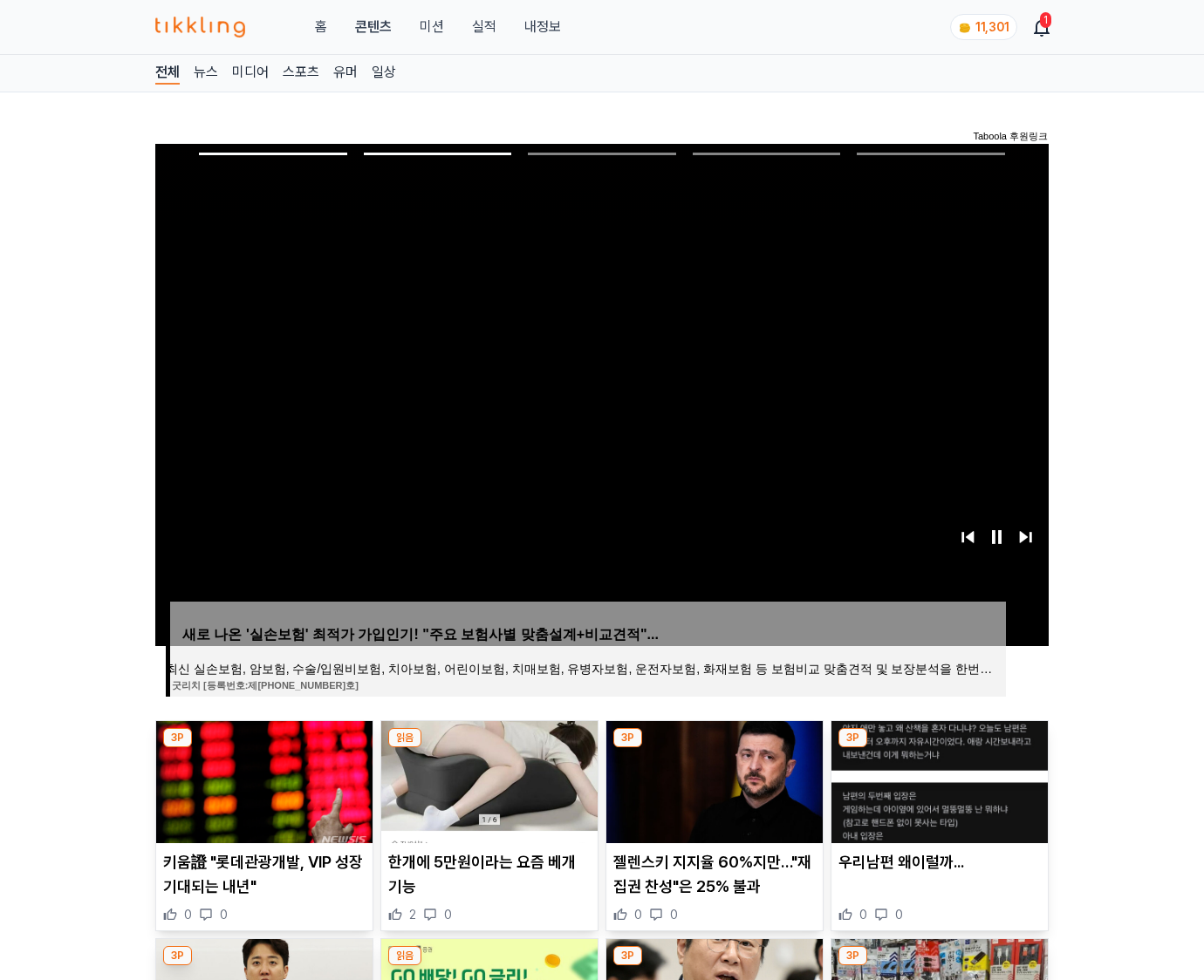
click at [937, 779] on img at bounding box center [939, 782] width 216 height 122
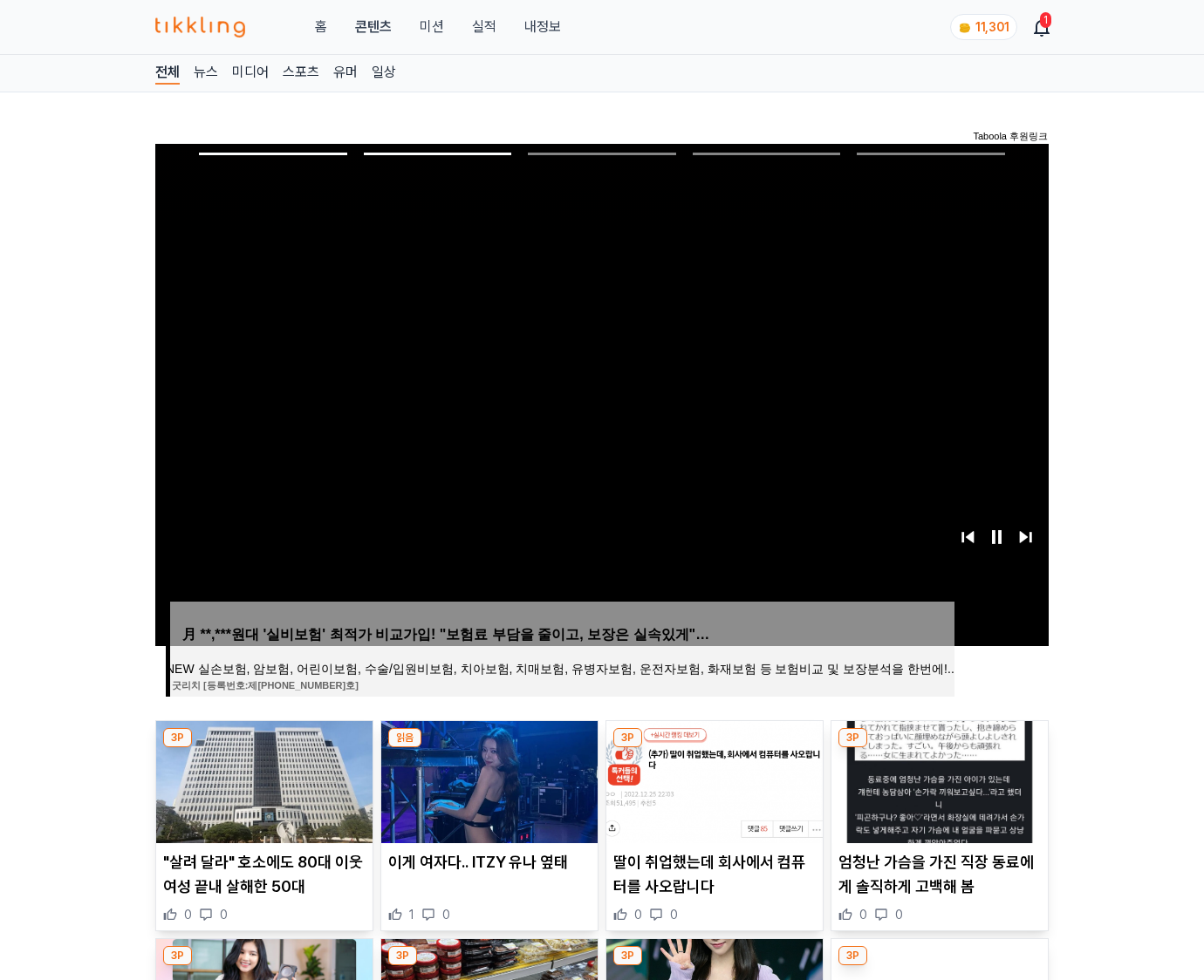
click at [937, 779] on img at bounding box center [939, 782] width 216 height 122
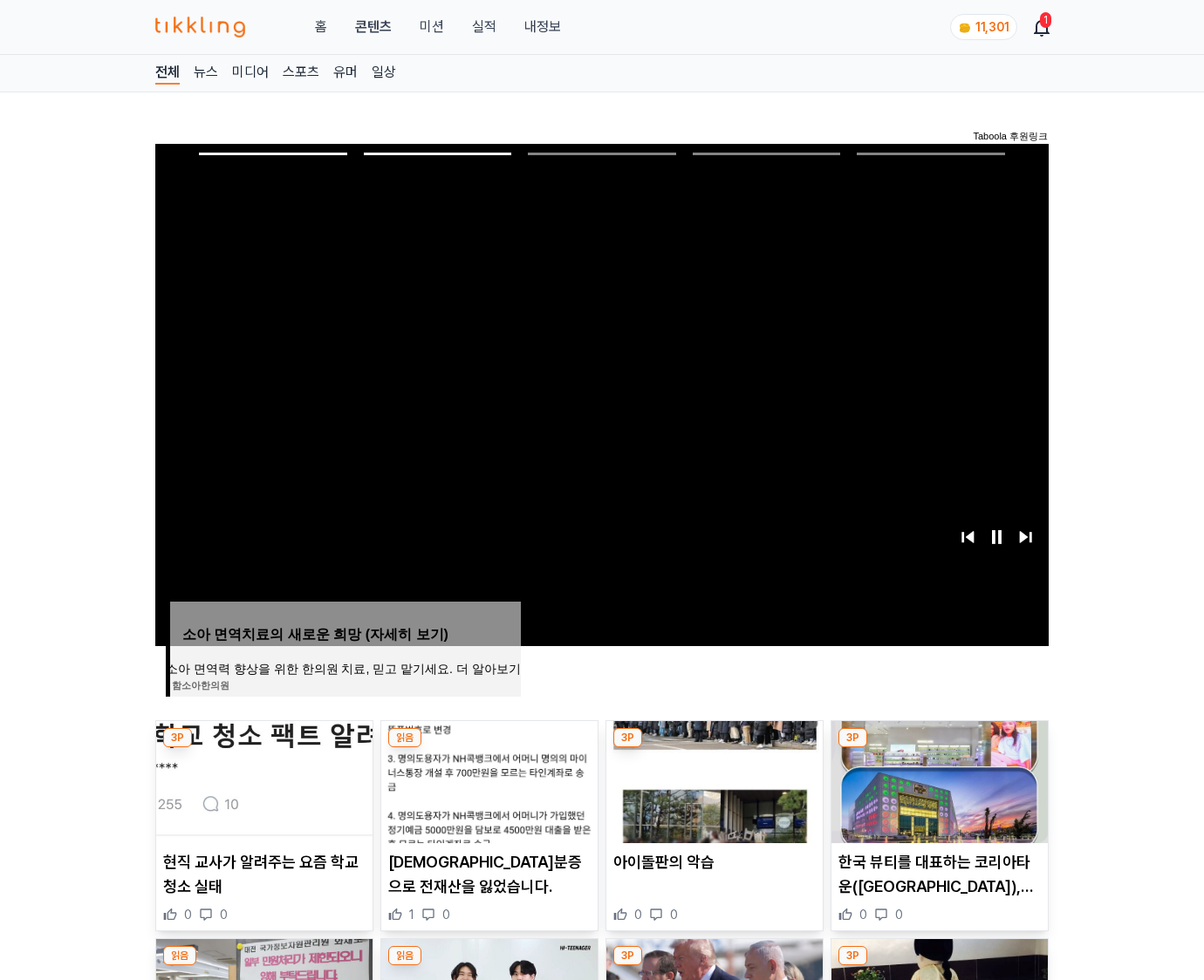
click at [937, 779] on img at bounding box center [939, 782] width 216 height 122
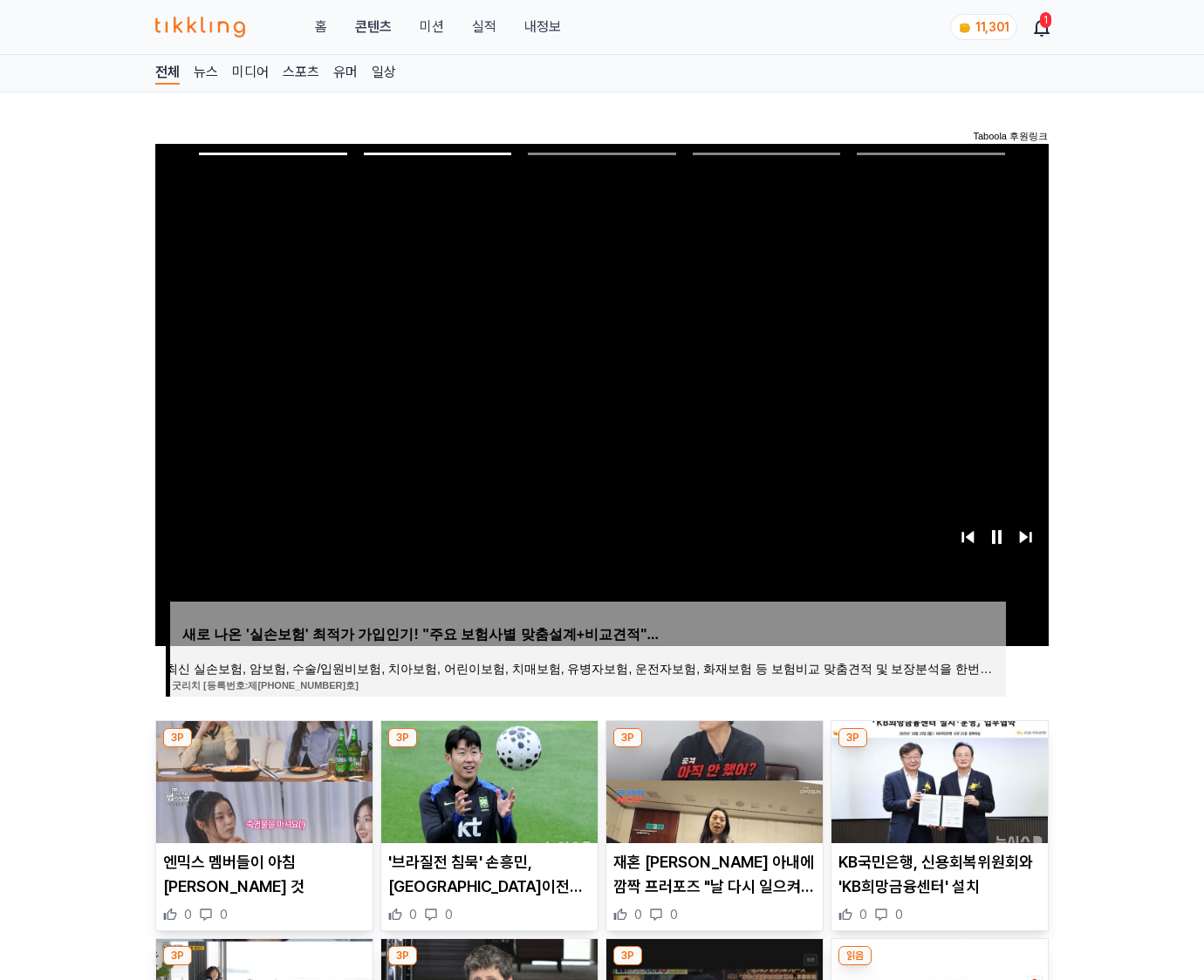
click at [937, 779] on img at bounding box center [939, 782] width 216 height 122
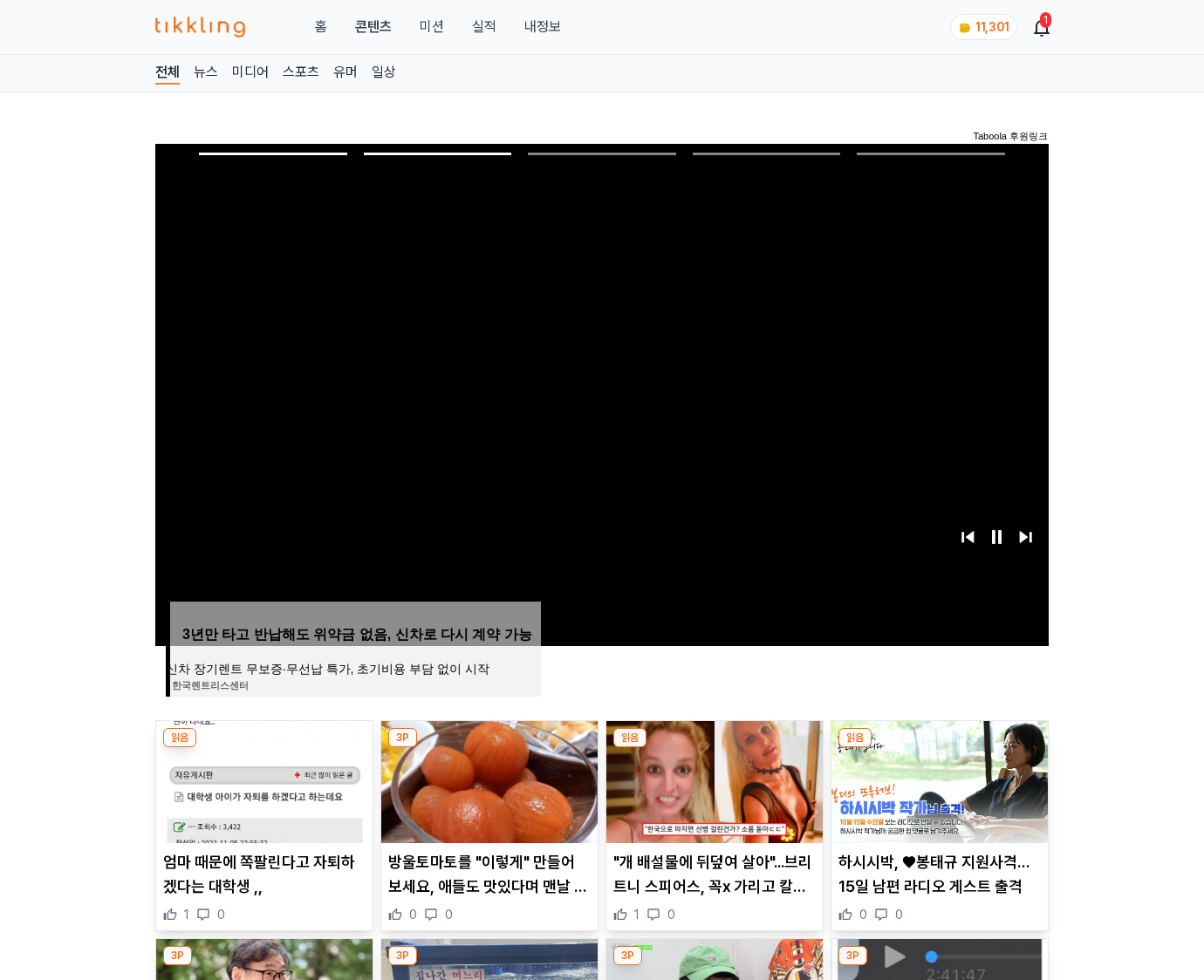
click at [937, 779] on img at bounding box center [939, 782] width 216 height 122
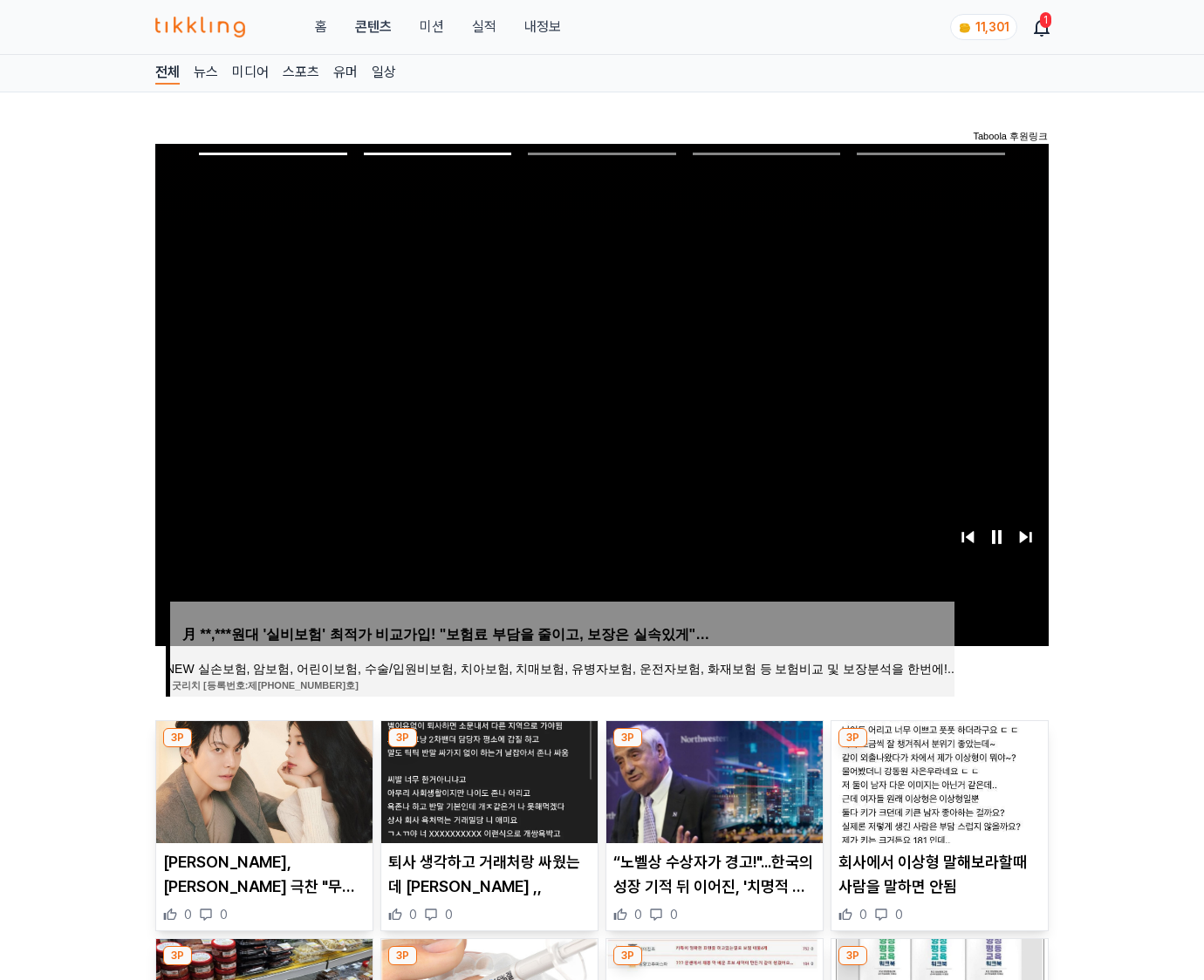
click at [937, 779] on img at bounding box center [939, 782] width 216 height 122
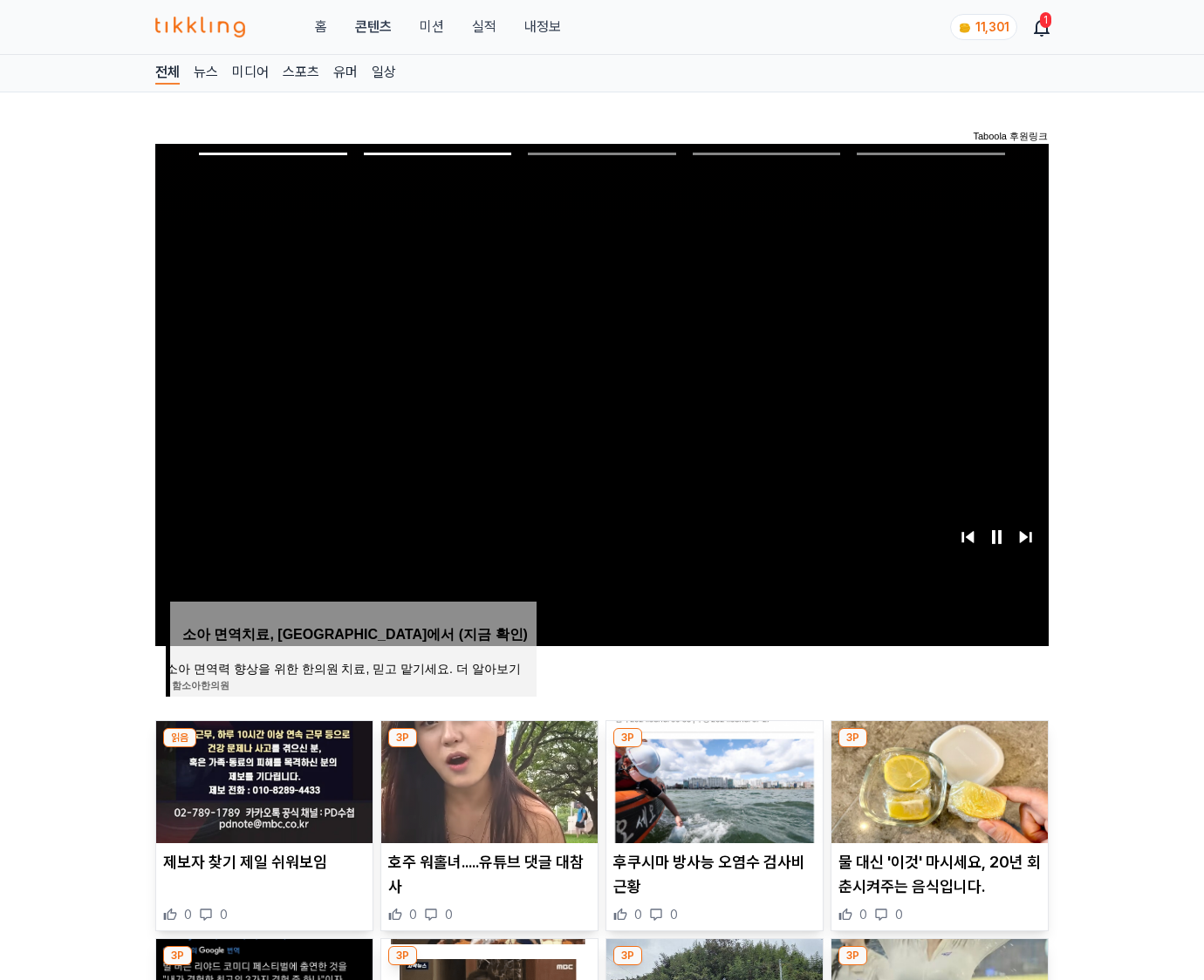
click at [937, 779] on img at bounding box center [939, 782] width 216 height 122
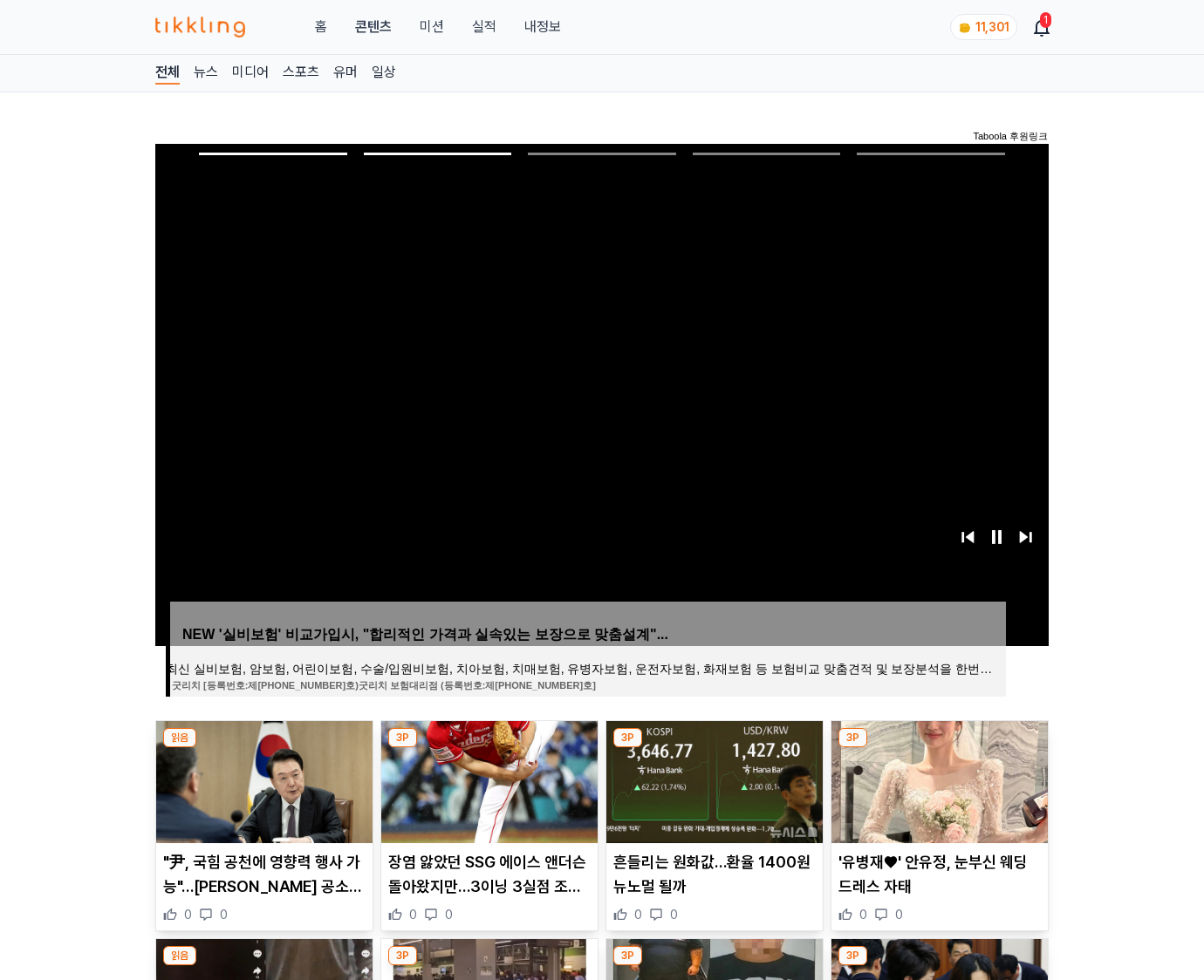
click at [937, 779] on img at bounding box center [939, 782] width 216 height 122
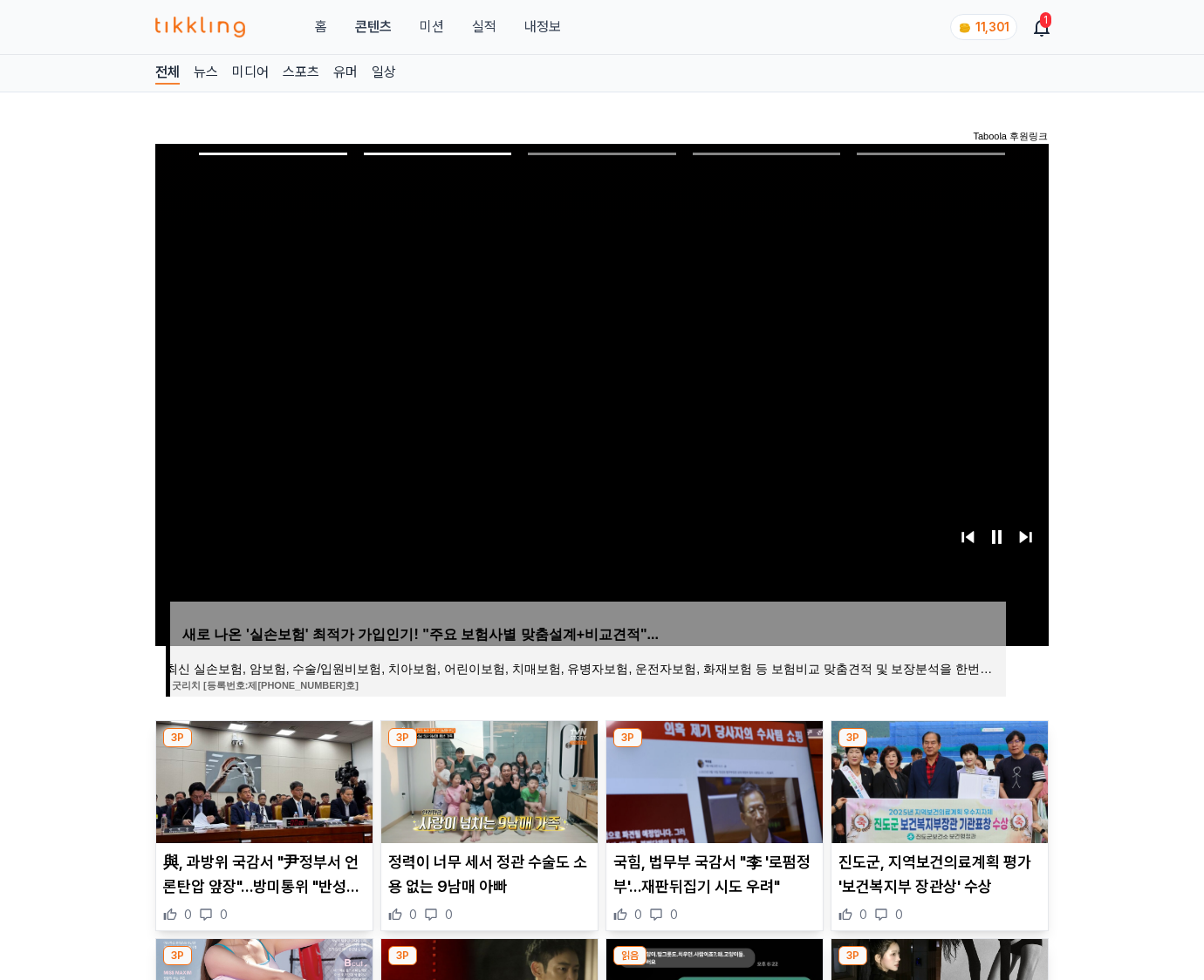
click at [937, 779] on img at bounding box center [939, 782] width 216 height 122
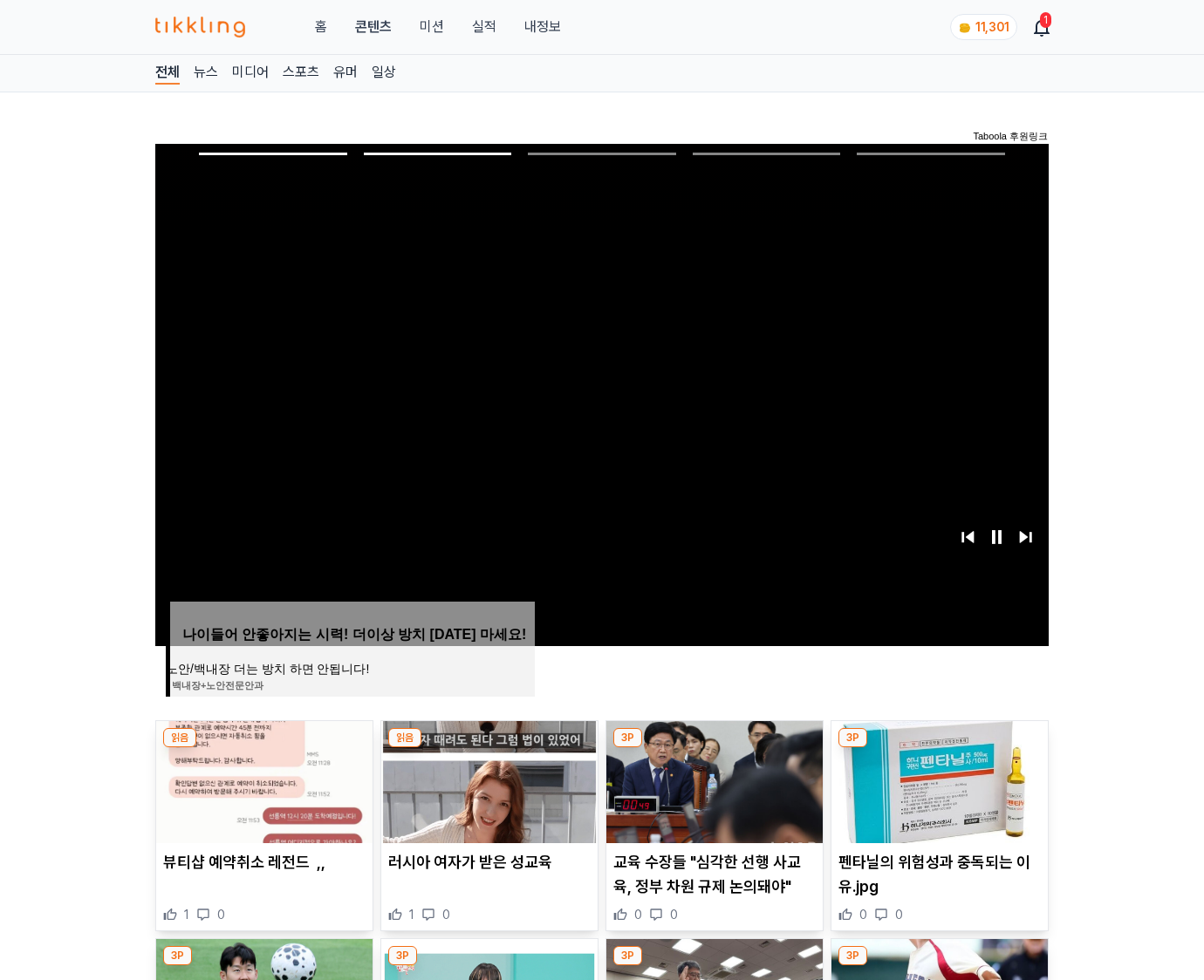
click at [937, 779] on img at bounding box center [939, 782] width 216 height 122
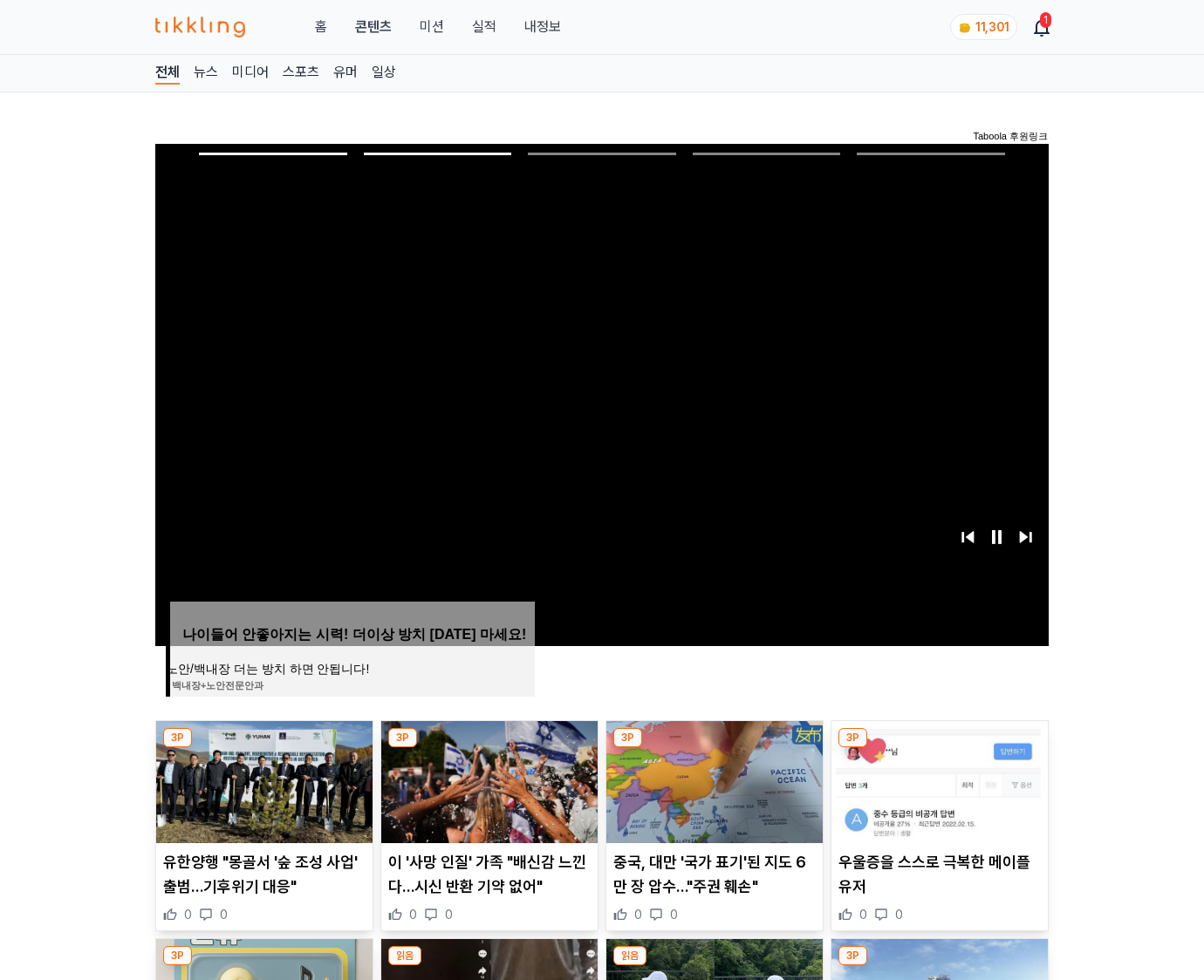
click at [937, 779] on img at bounding box center [939, 782] width 216 height 122
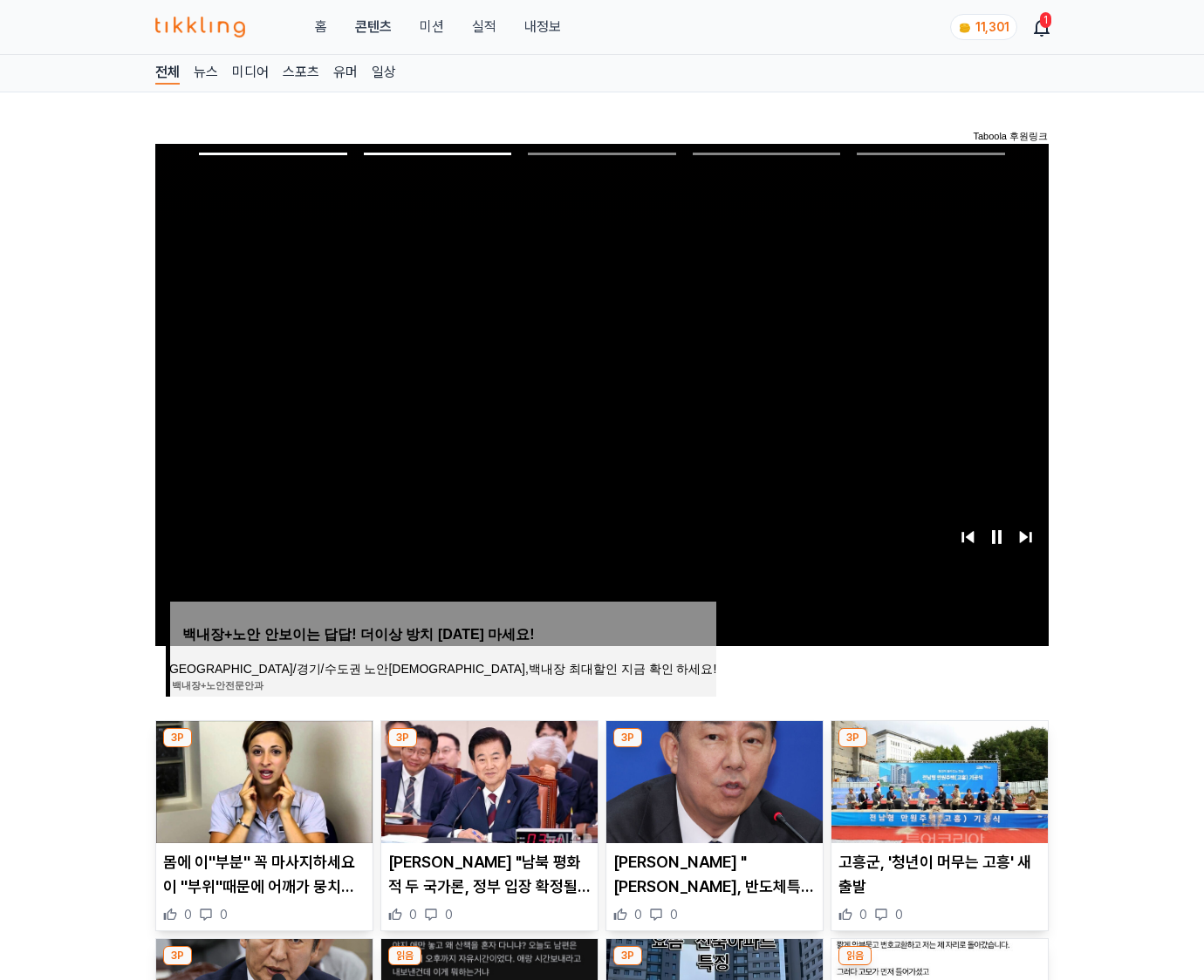
click at [937, 779] on img at bounding box center [939, 782] width 216 height 122
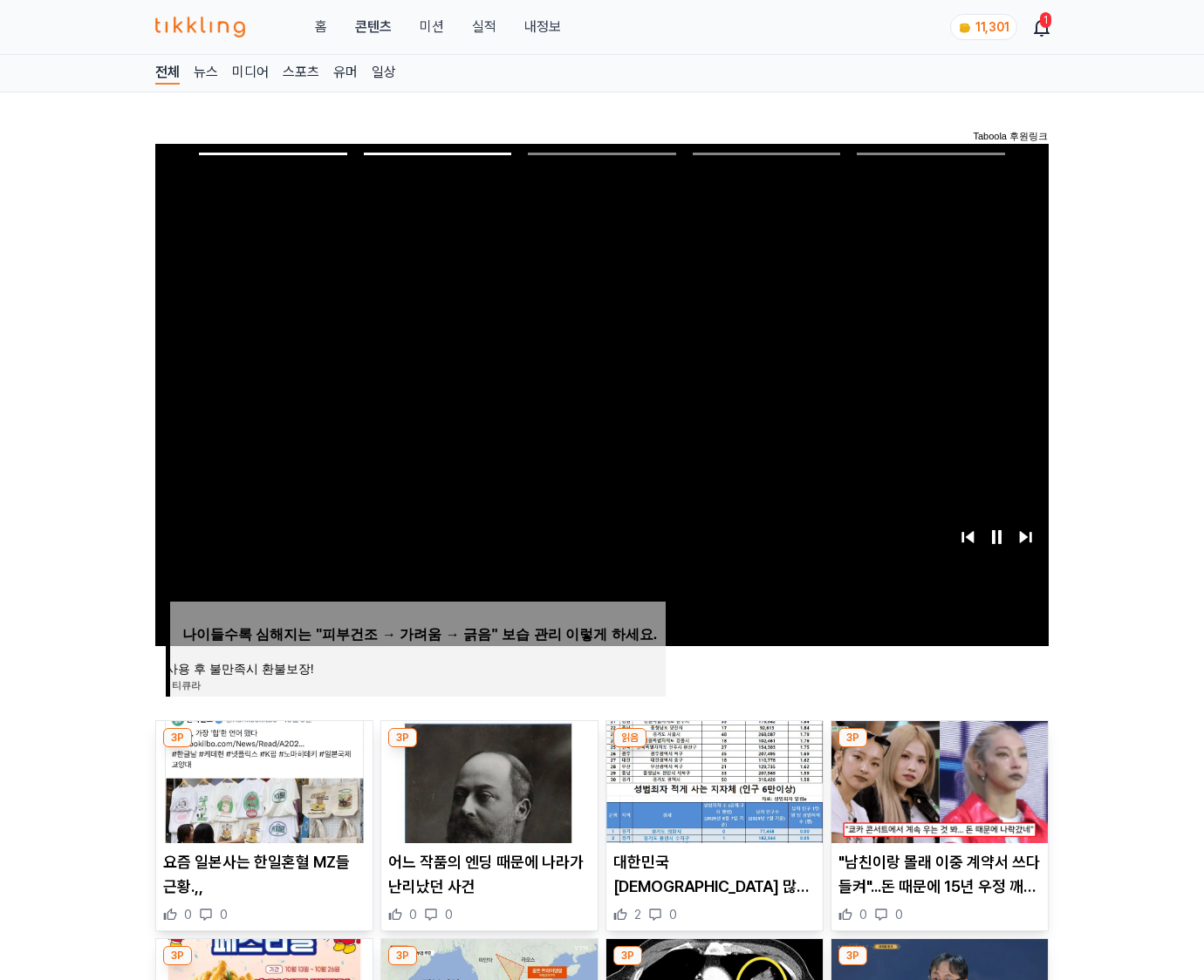
click at [937, 779] on img at bounding box center [939, 782] width 216 height 122
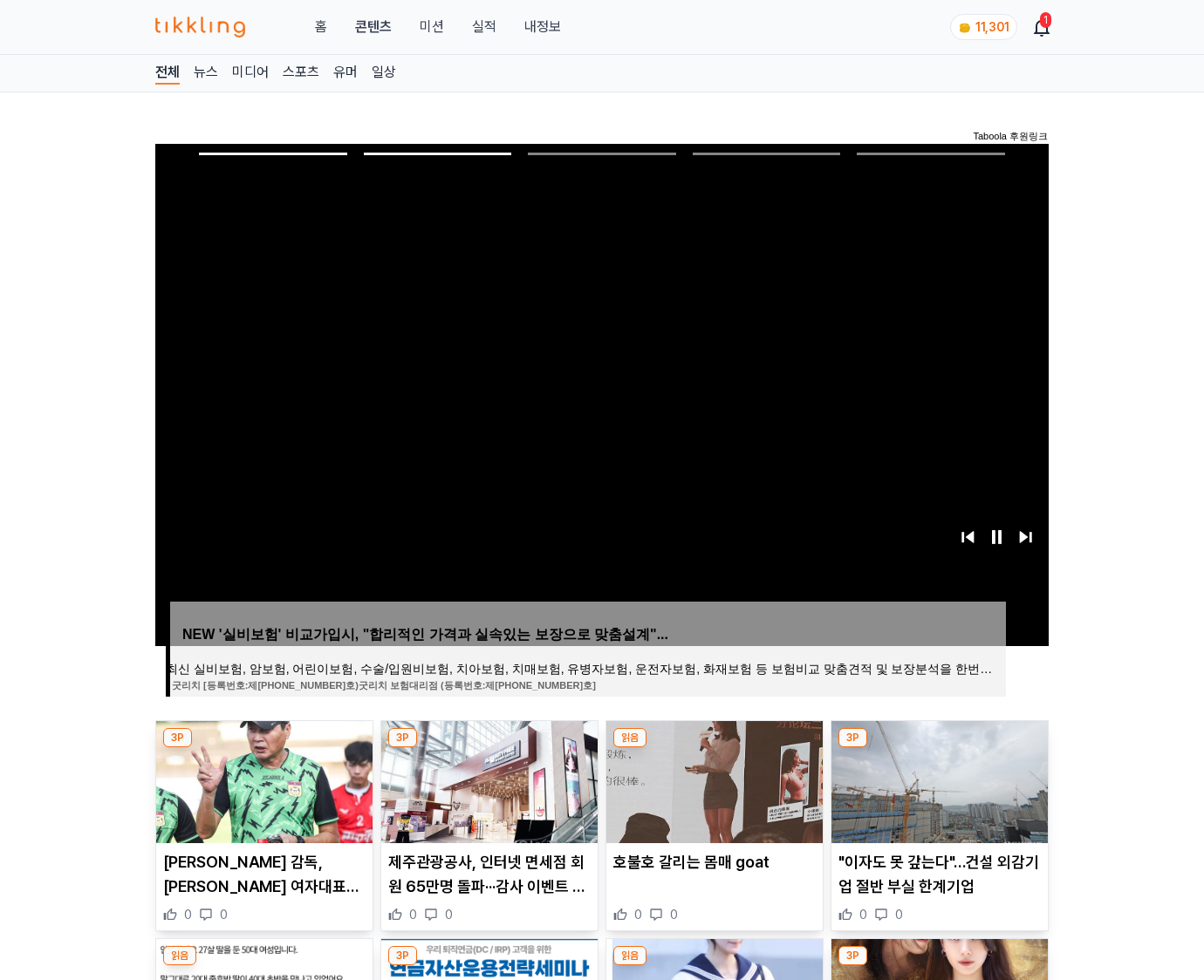
click at [937, 779] on img at bounding box center [939, 782] width 216 height 122
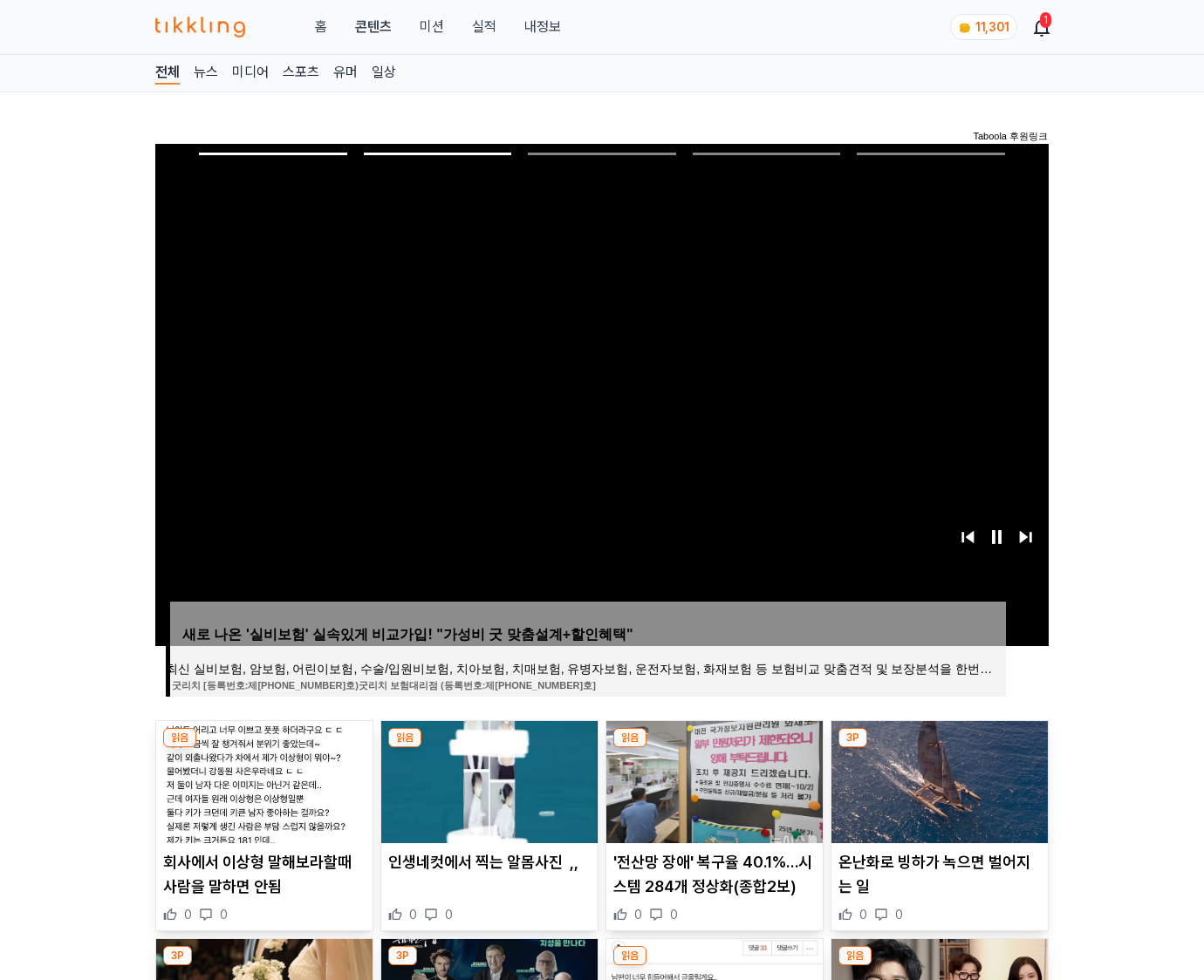
click at [937, 779] on img at bounding box center [939, 782] width 216 height 122
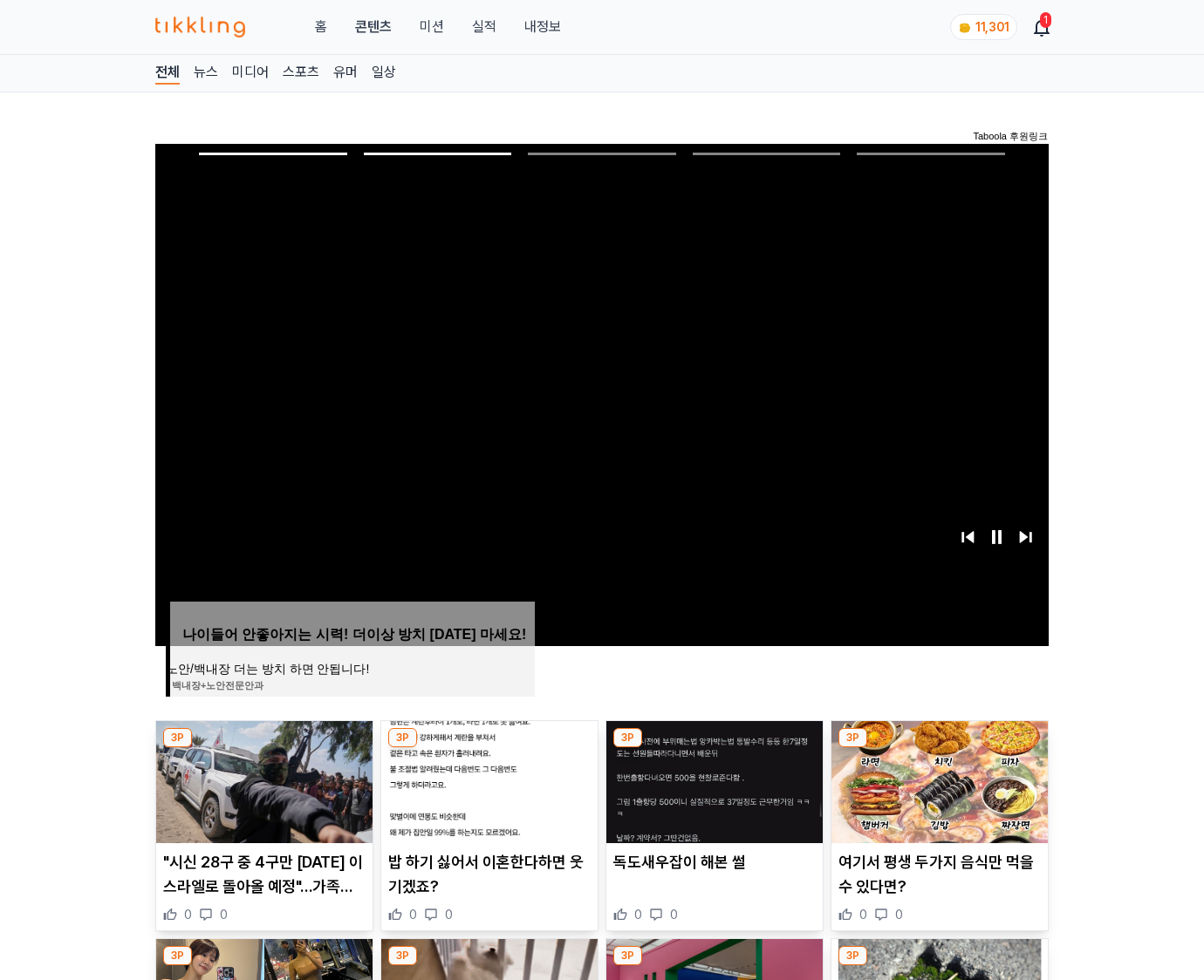
click at [937, 779] on img at bounding box center [939, 782] width 216 height 122
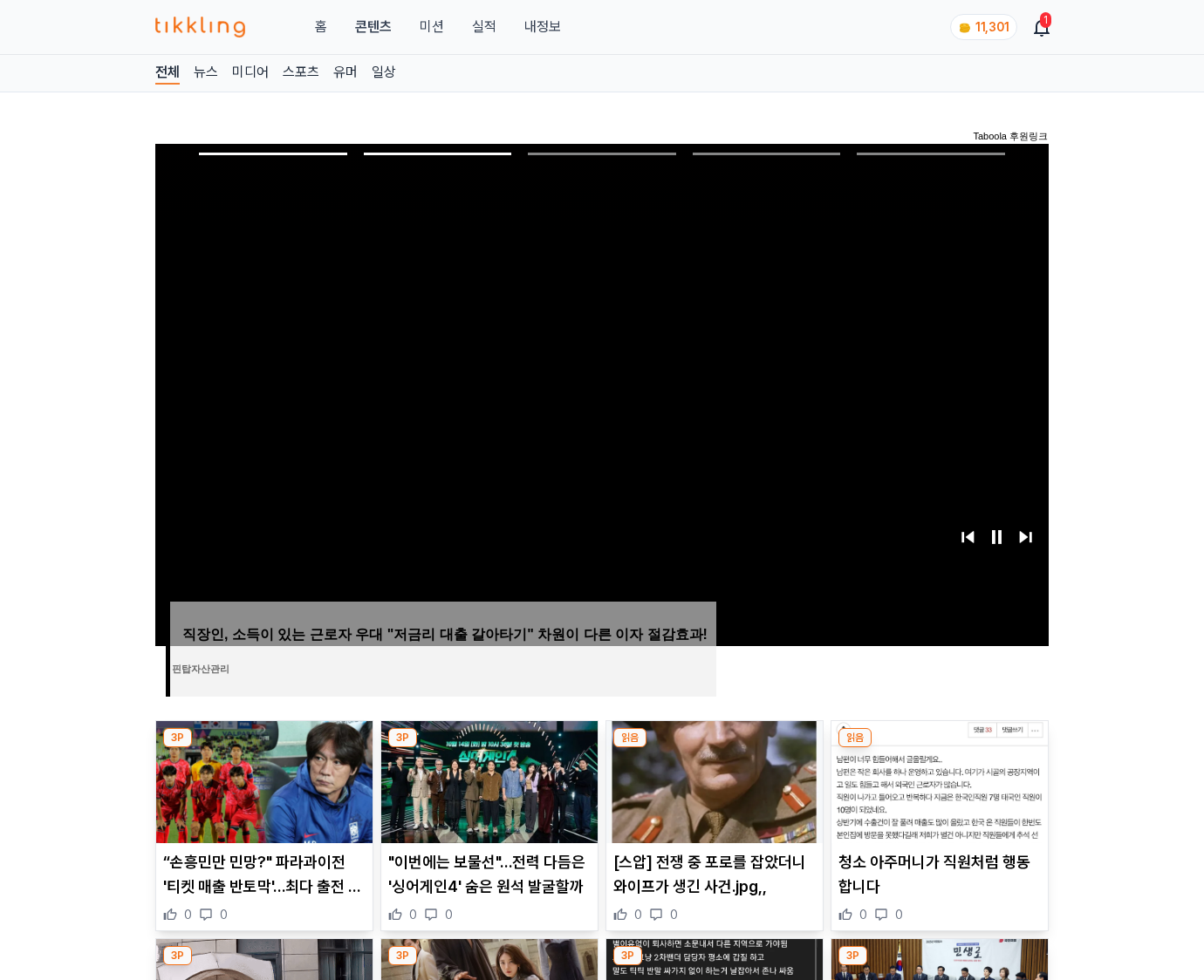
click at [937, 779] on img at bounding box center [939, 782] width 216 height 122
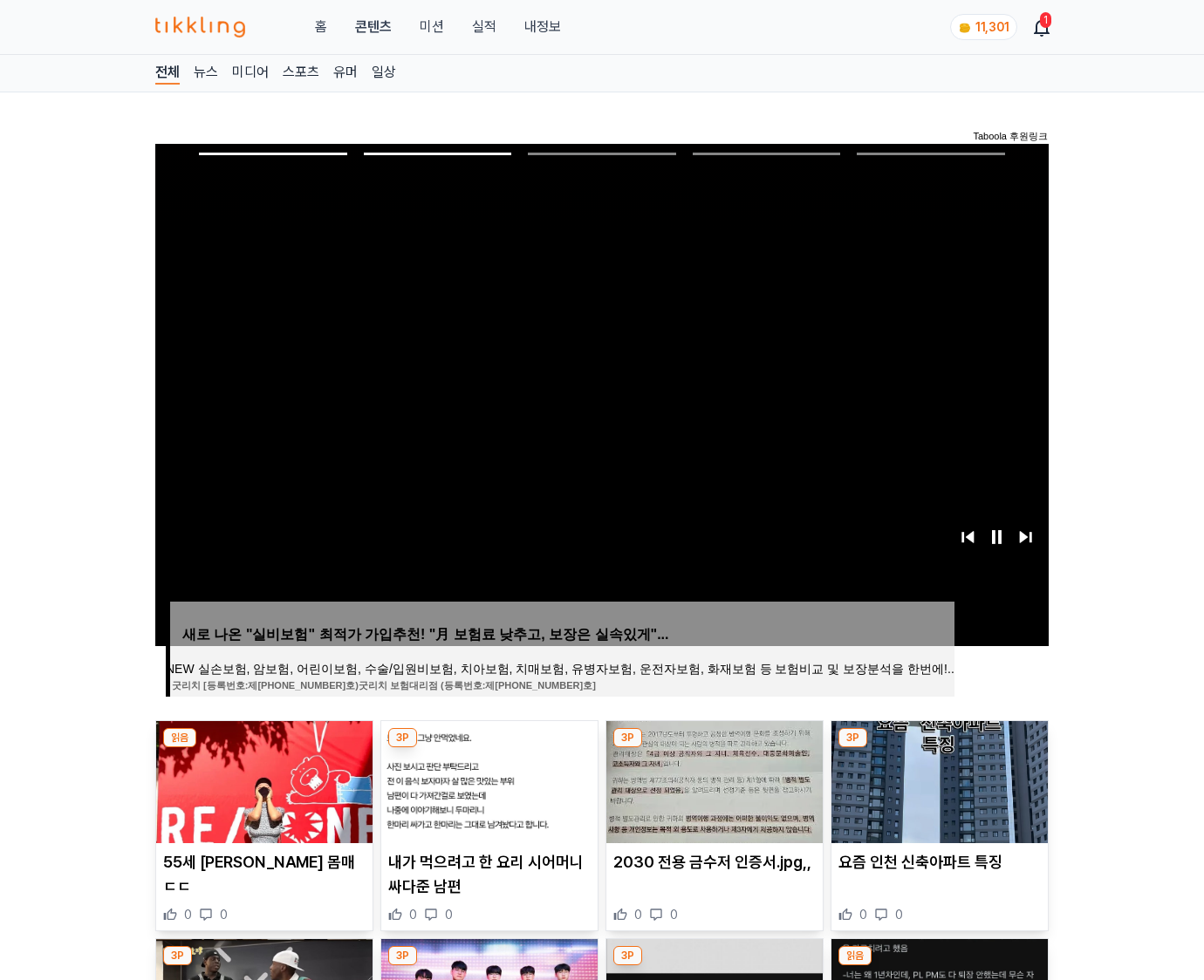
click at [937, 779] on img at bounding box center [939, 782] width 216 height 122
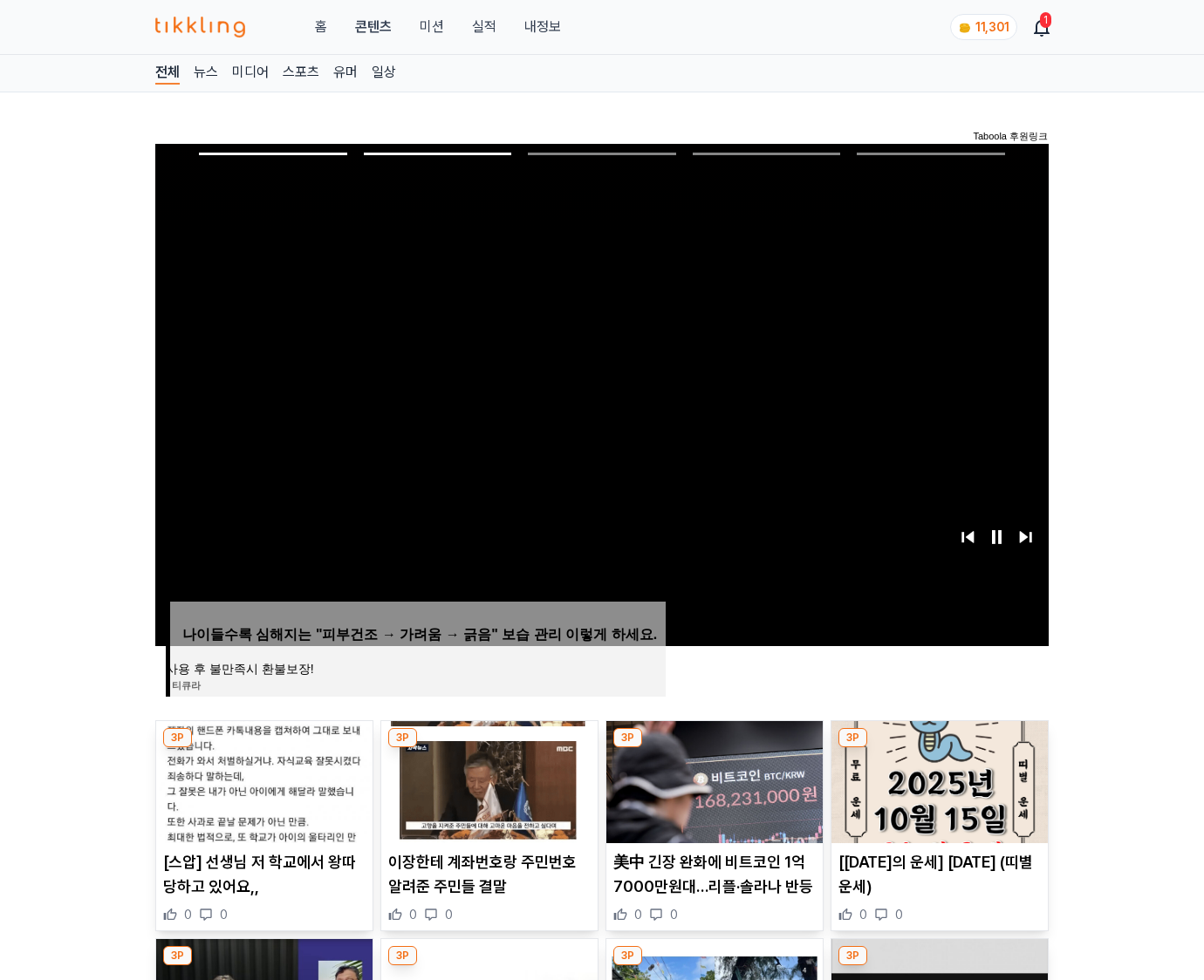
click at [937, 779] on img at bounding box center [939, 782] width 216 height 122
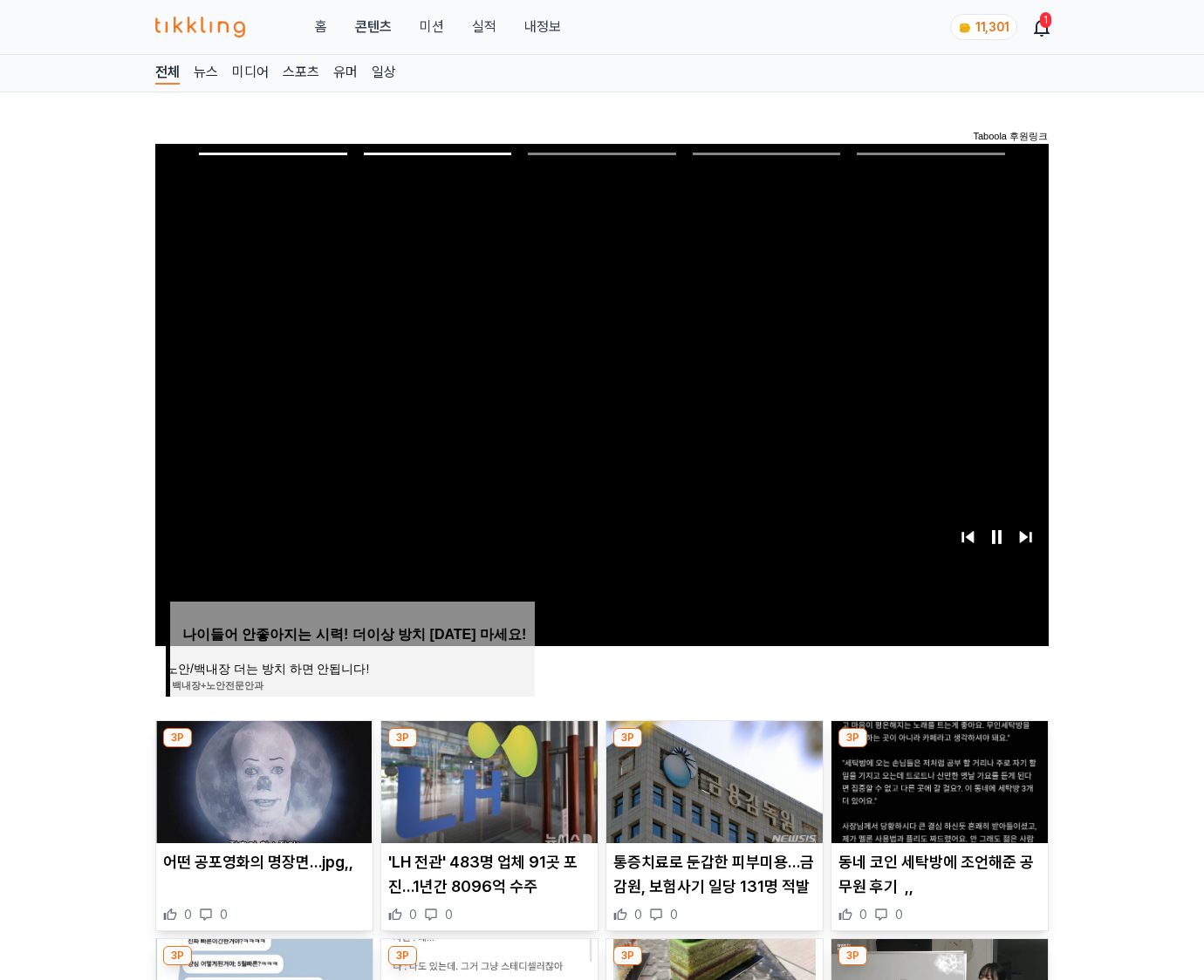
click at [937, 779] on img at bounding box center [939, 782] width 216 height 122
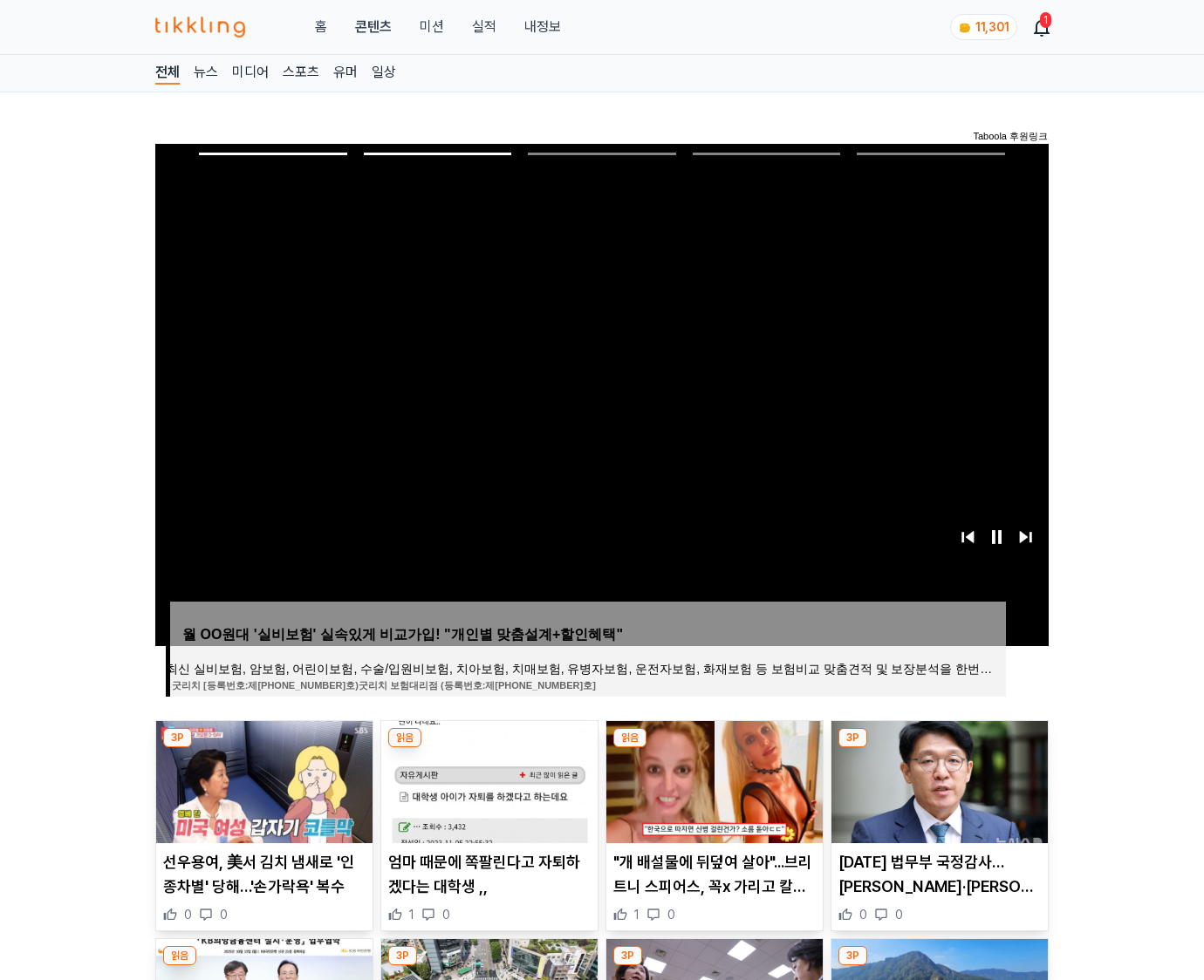
click at [937, 779] on img at bounding box center [939, 782] width 216 height 122
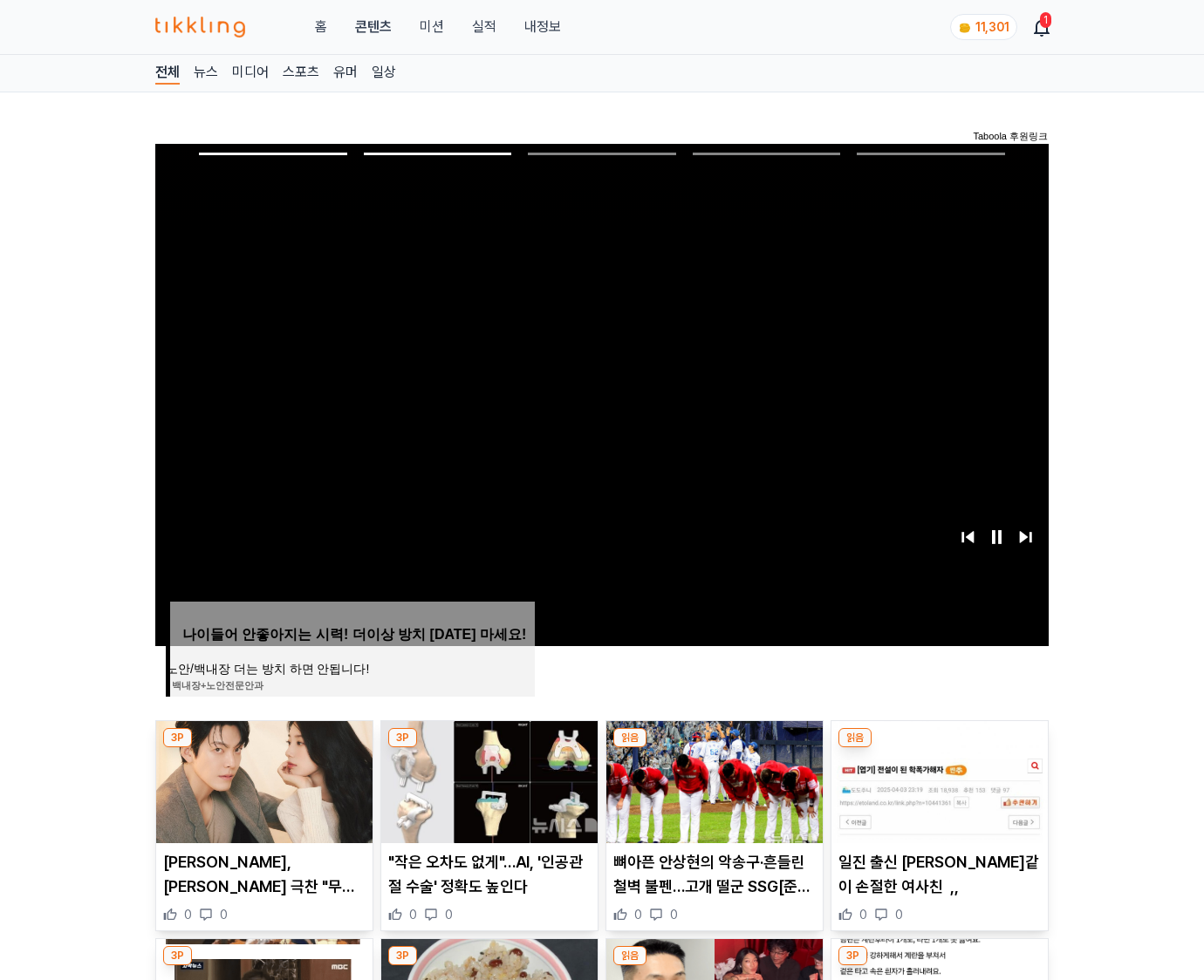
click at [937, 779] on img at bounding box center [939, 782] width 216 height 122
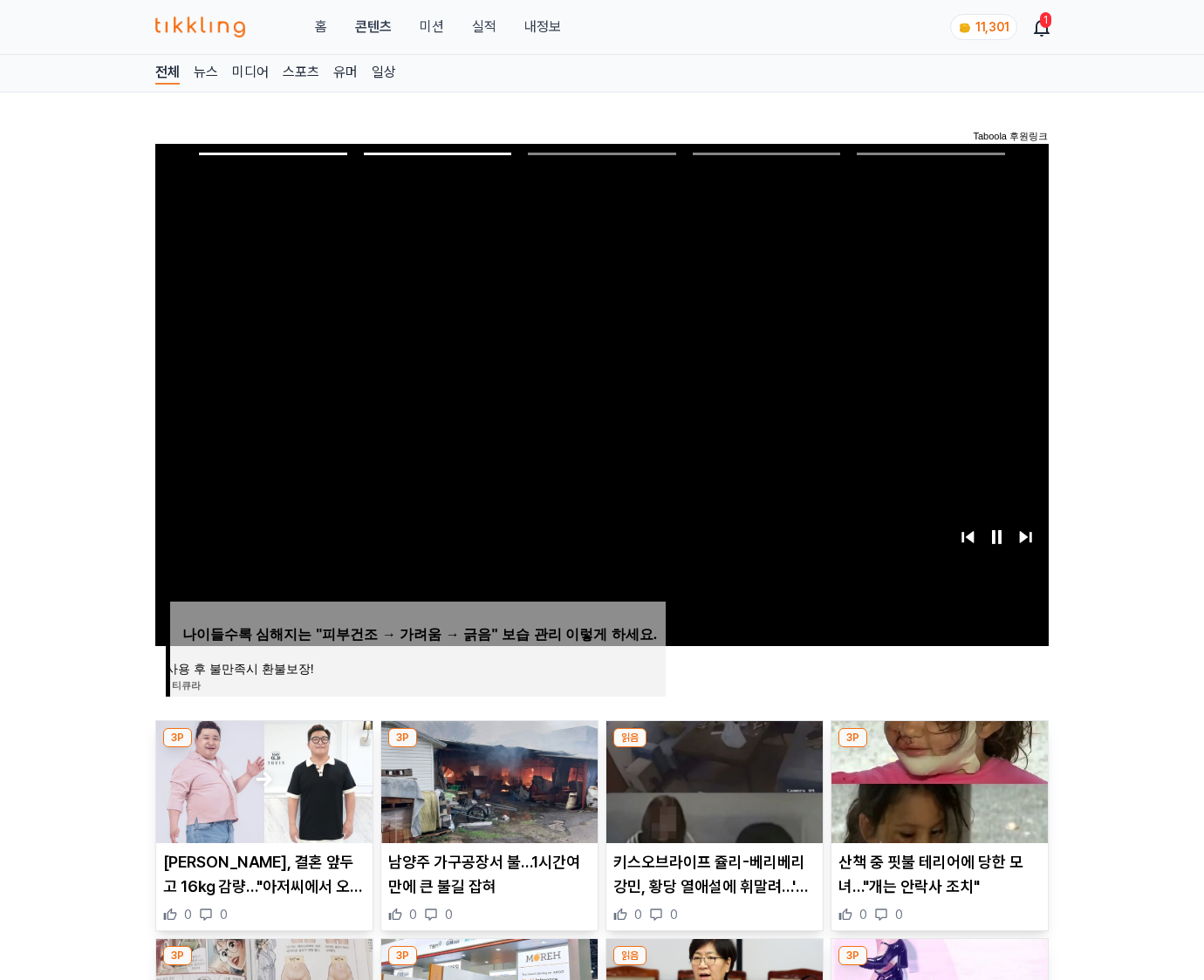
click at [937, 779] on img at bounding box center [939, 782] width 216 height 122
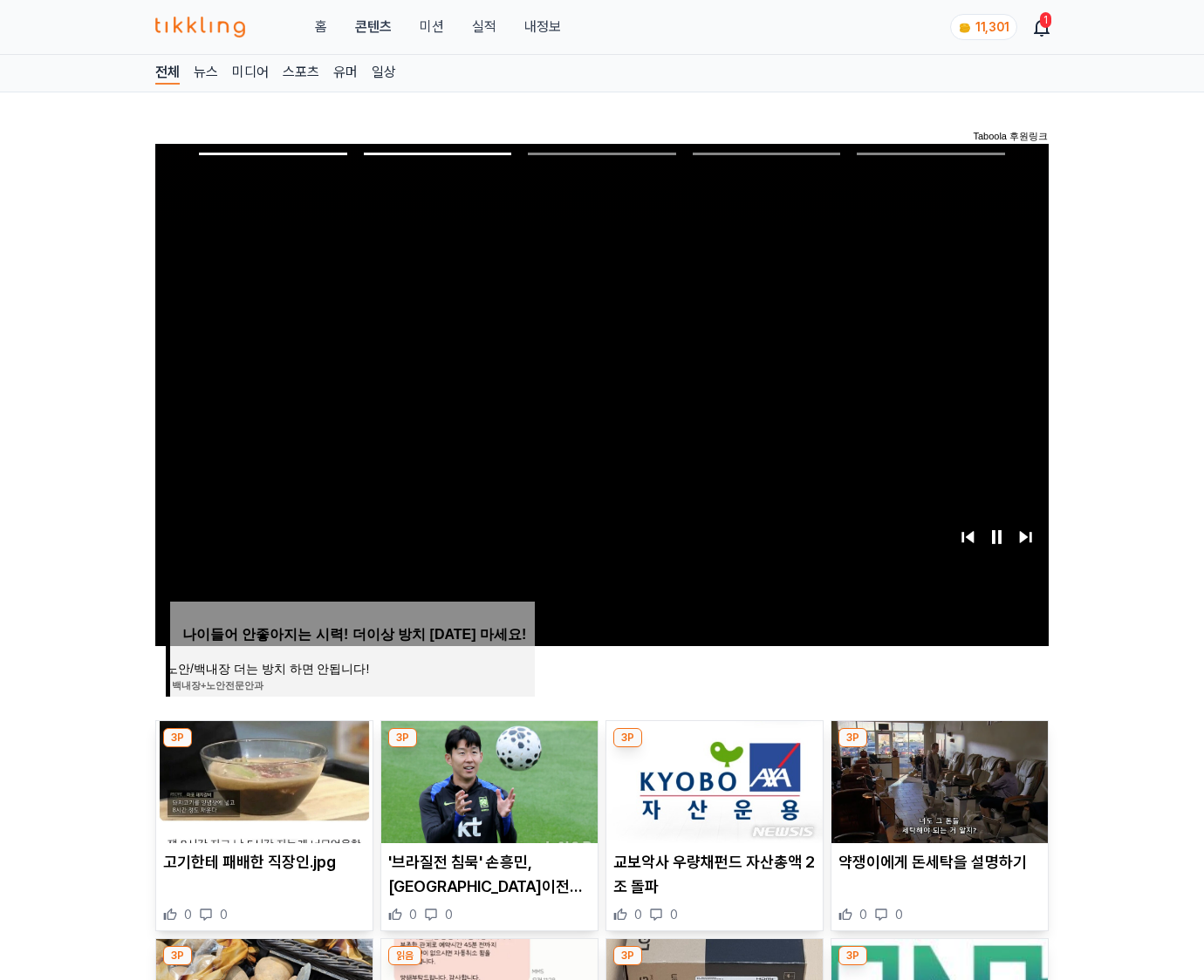
click at [937, 779] on img at bounding box center [939, 782] width 216 height 122
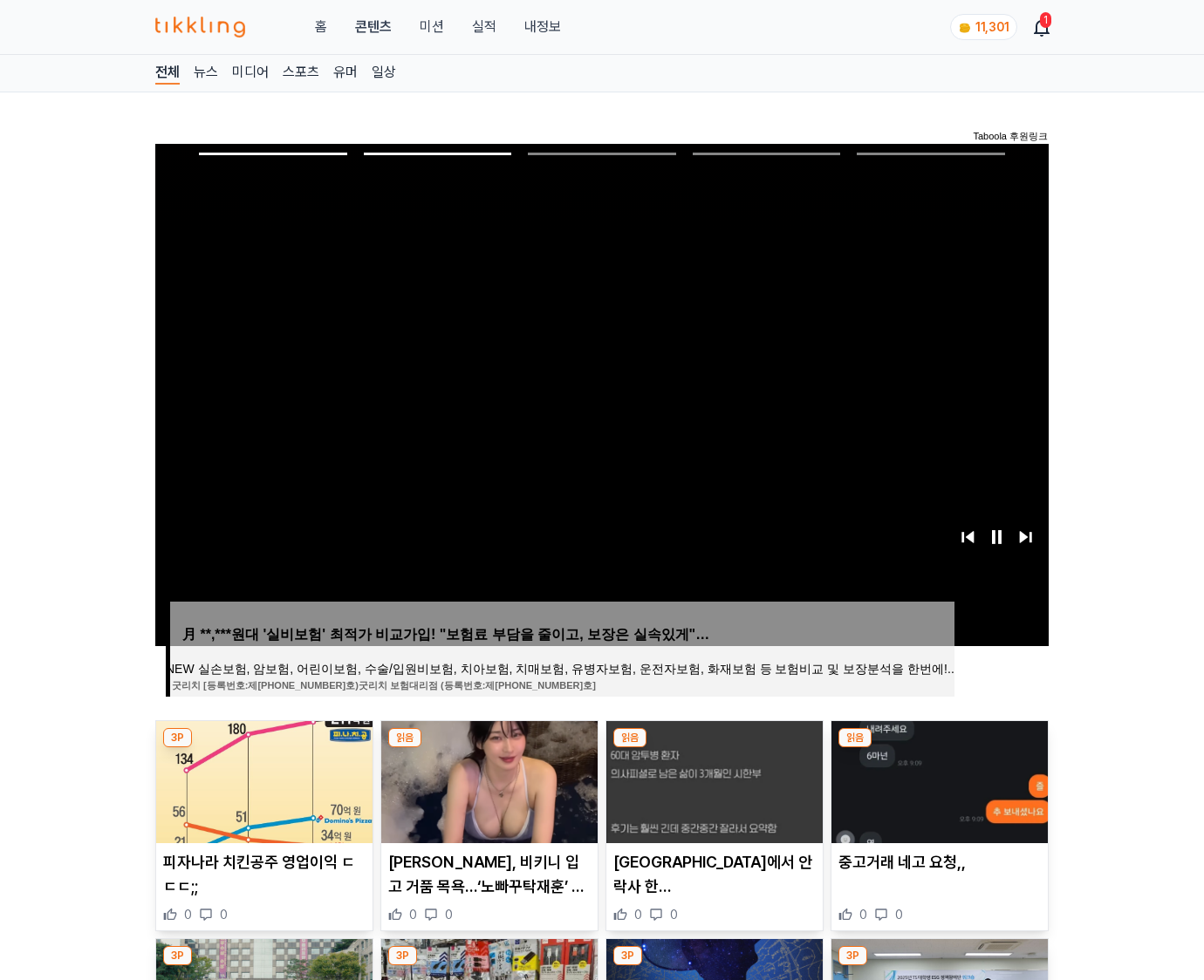
click at [937, 779] on img at bounding box center [939, 782] width 216 height 122
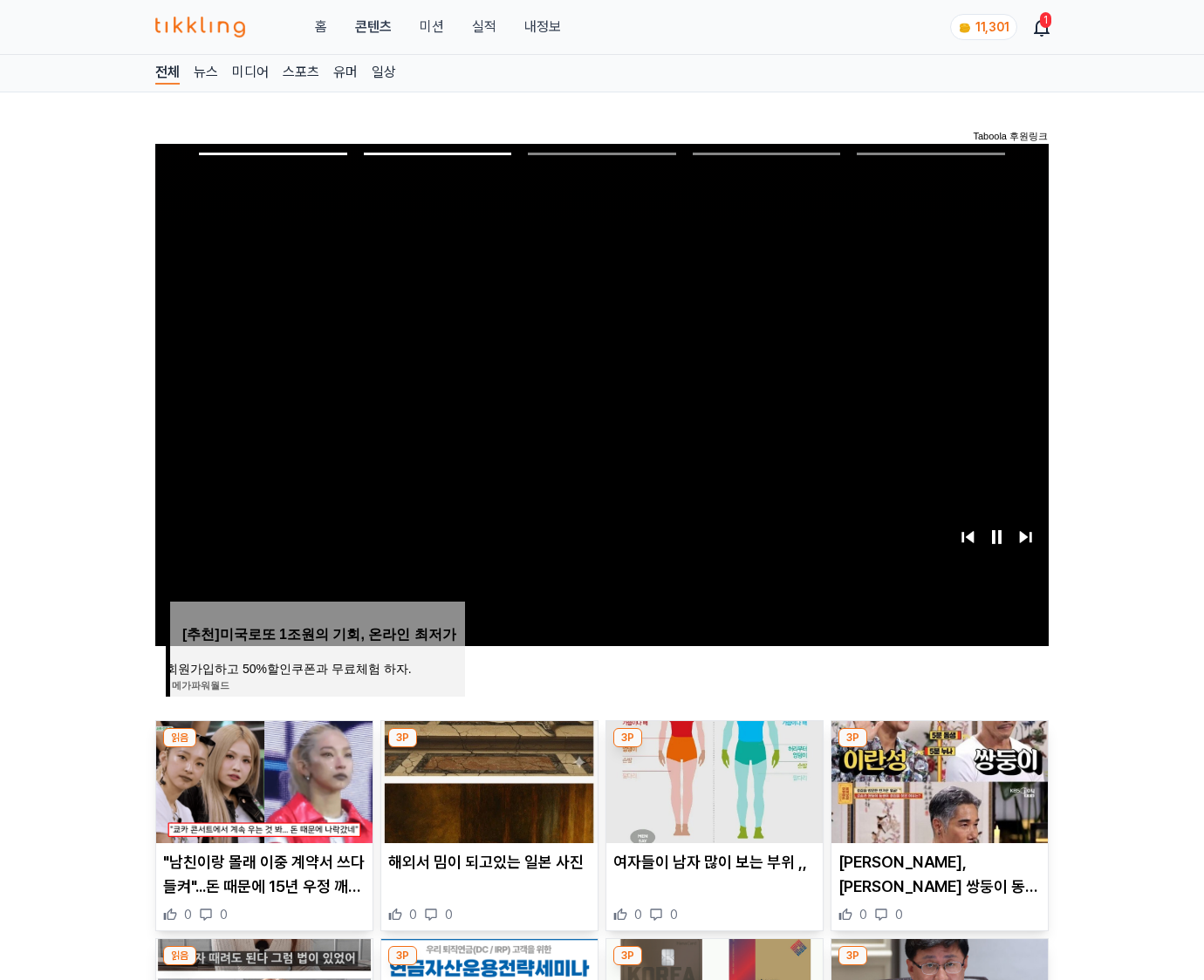
click at [937, 779] on img at bounding box center [939, 782] width 216 height 122
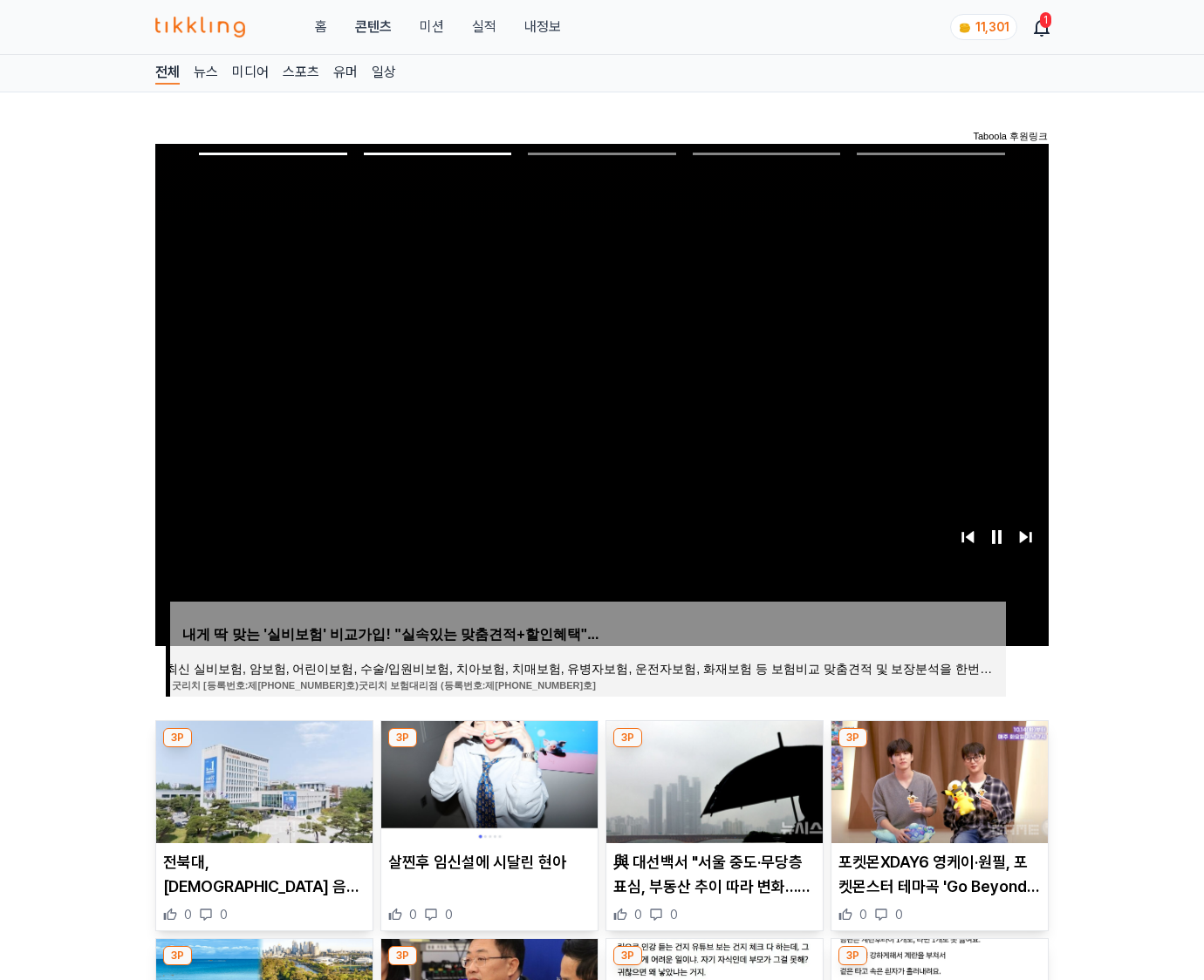
click at [937, 779] on img at bounding box center [939, 782] width 216 height 122
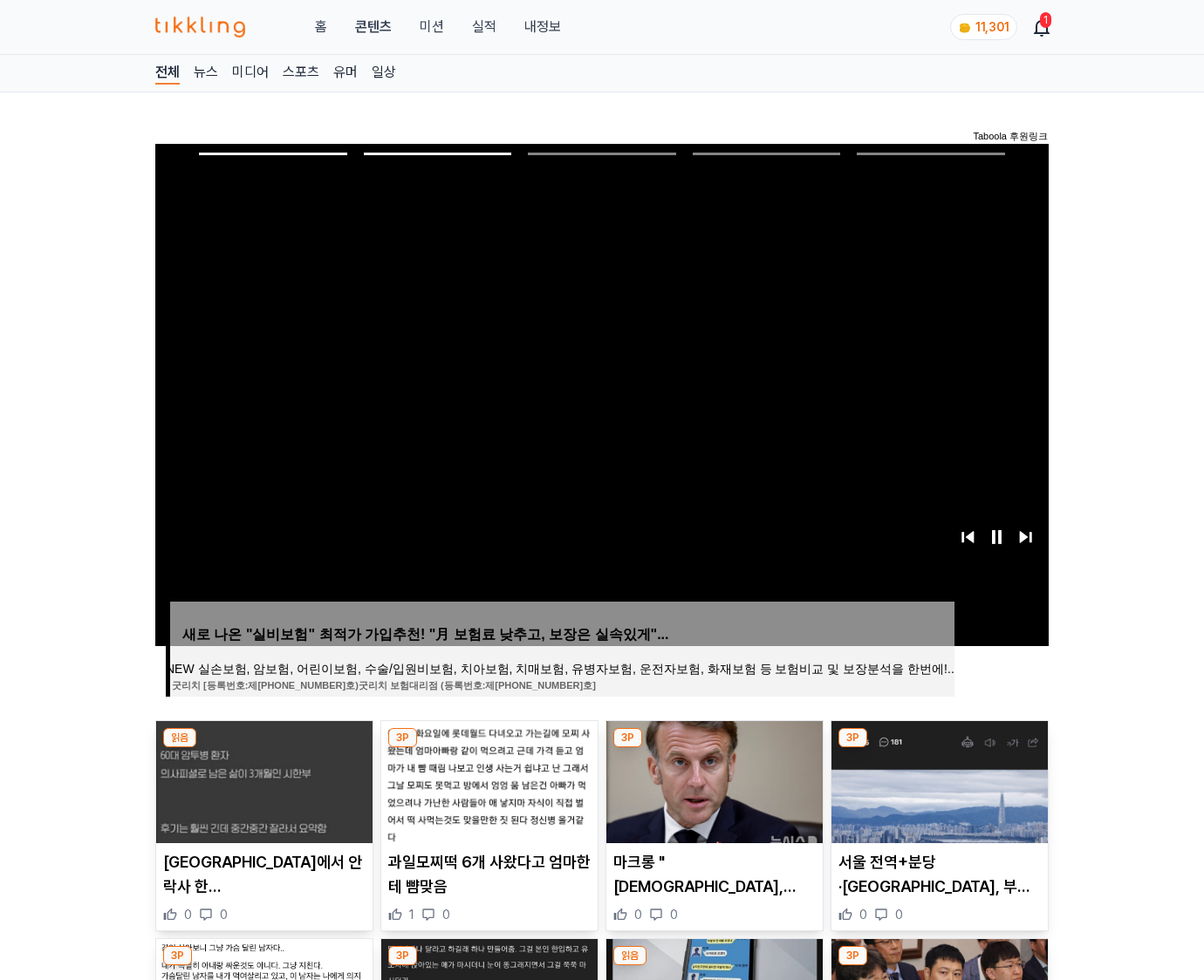
click at [937, 779] on img at bounding box center [939, 782] width 216 height 122
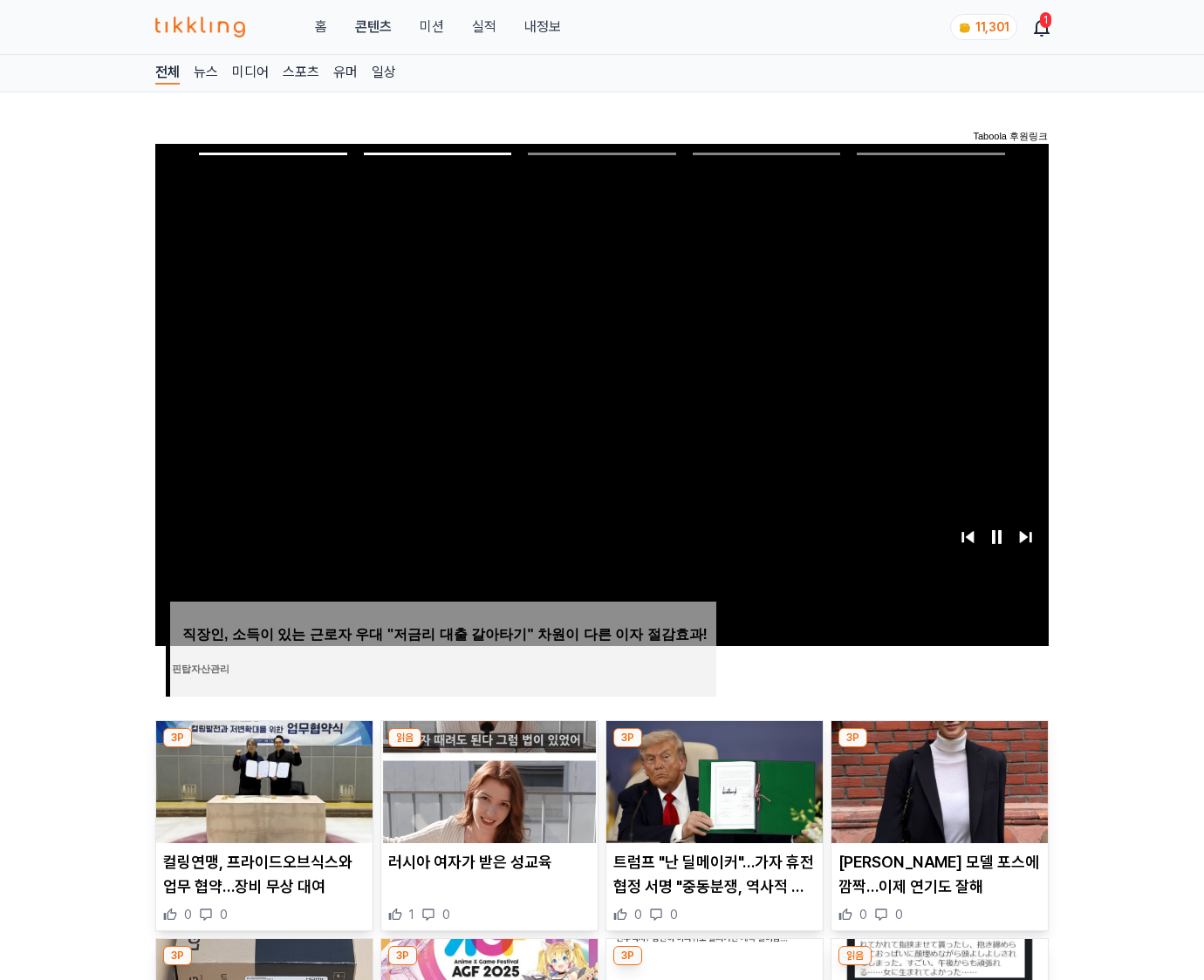
click at [937, 779] on img at bounding box center [939, 782] width 216 height 122
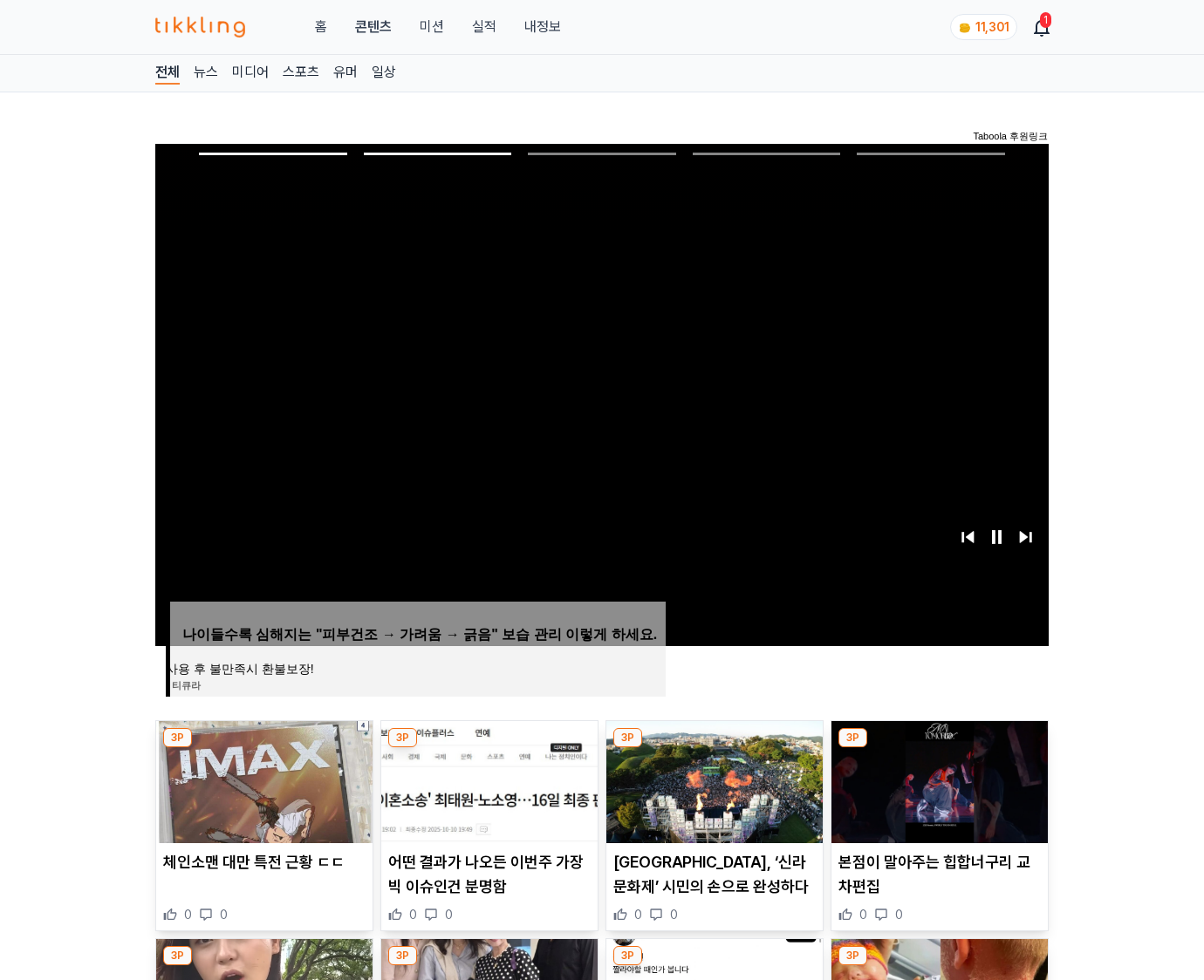
click at [937, 779] on img at bounding box center [939, 782] width 216 height 122
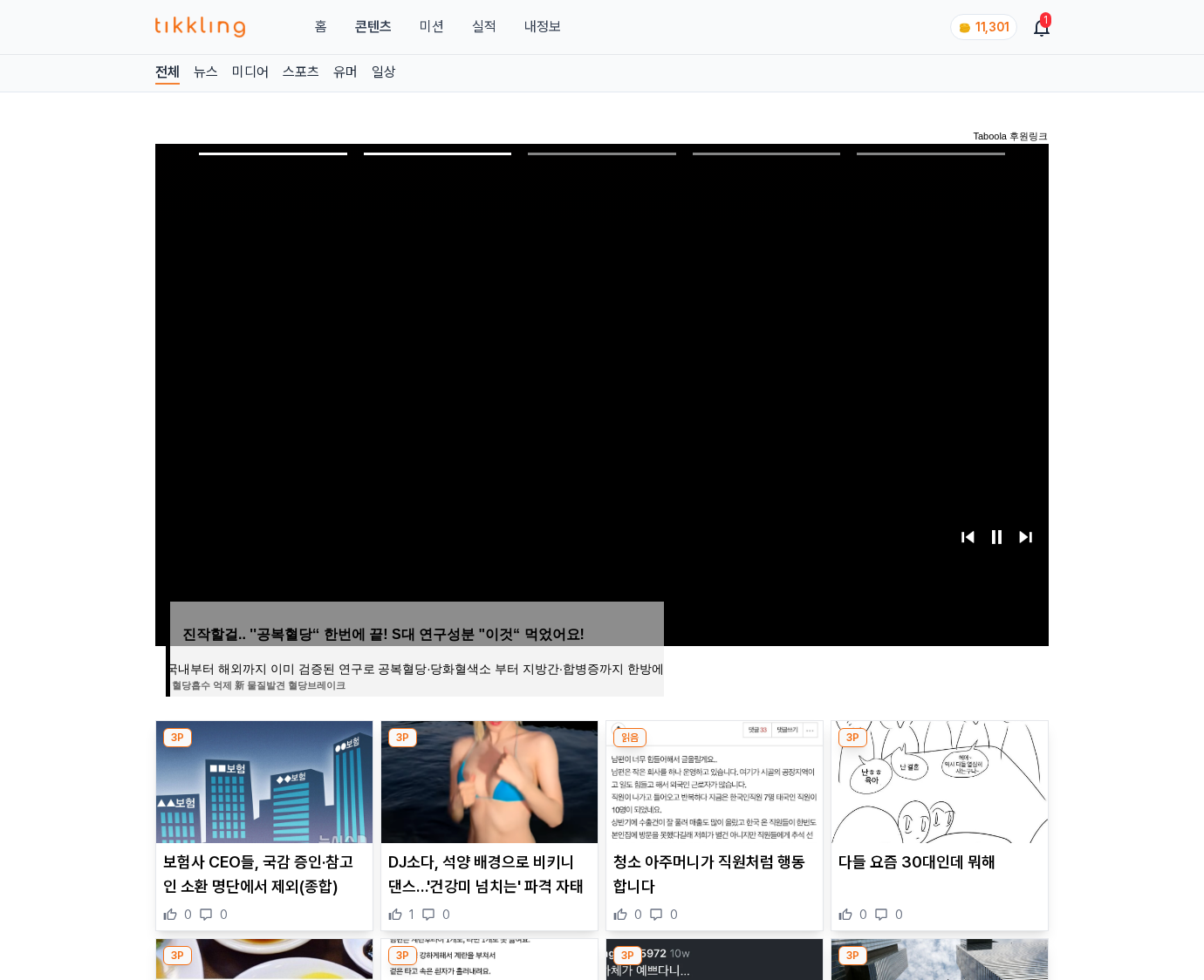
click at [937, 779] on img at bounding box center [939, 782] width 216 height 122
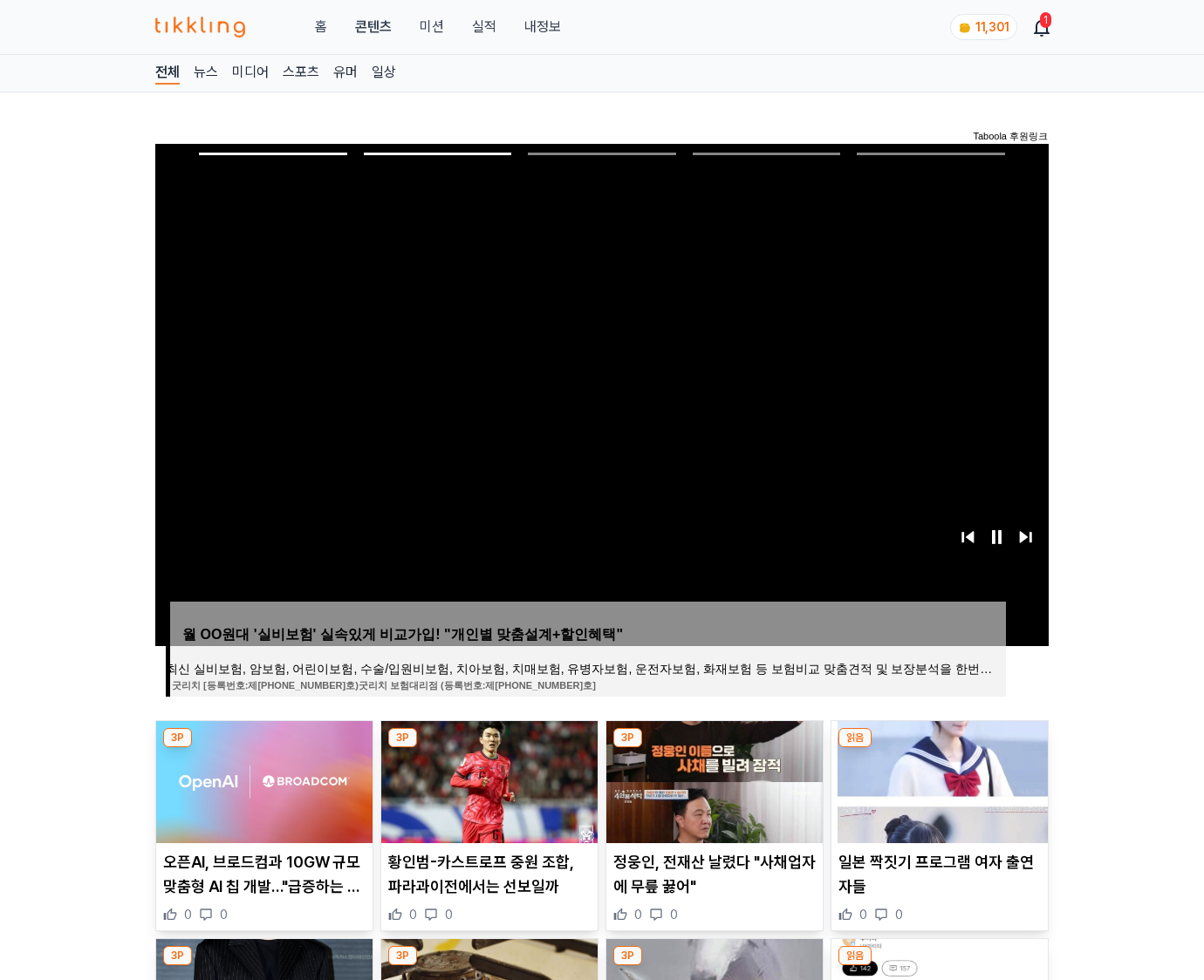
click at [937, 779] on img at bounding box center [939, 782] width 216 height 122
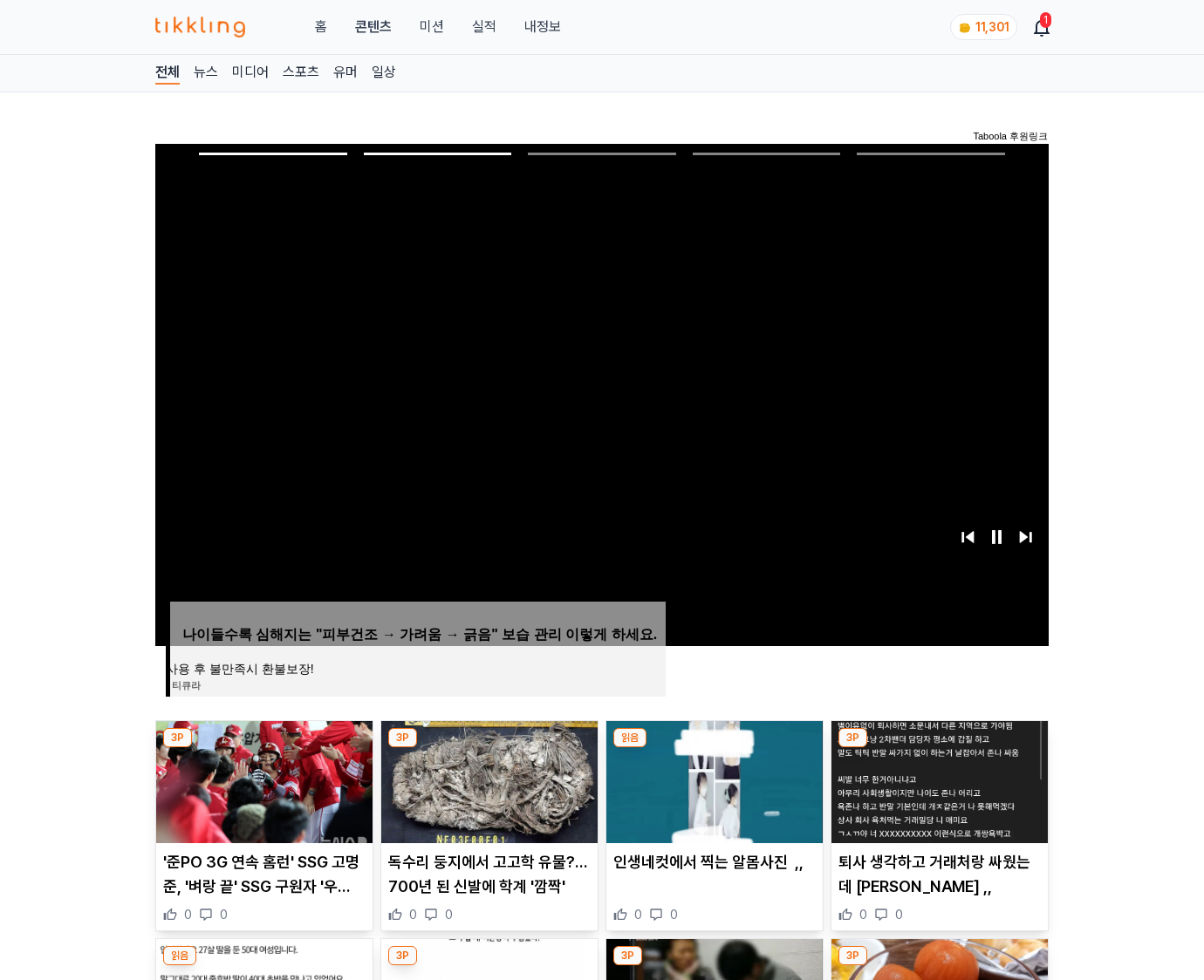
click at [937, 779] on img at bounding box center [939, 782] width 216 height 122
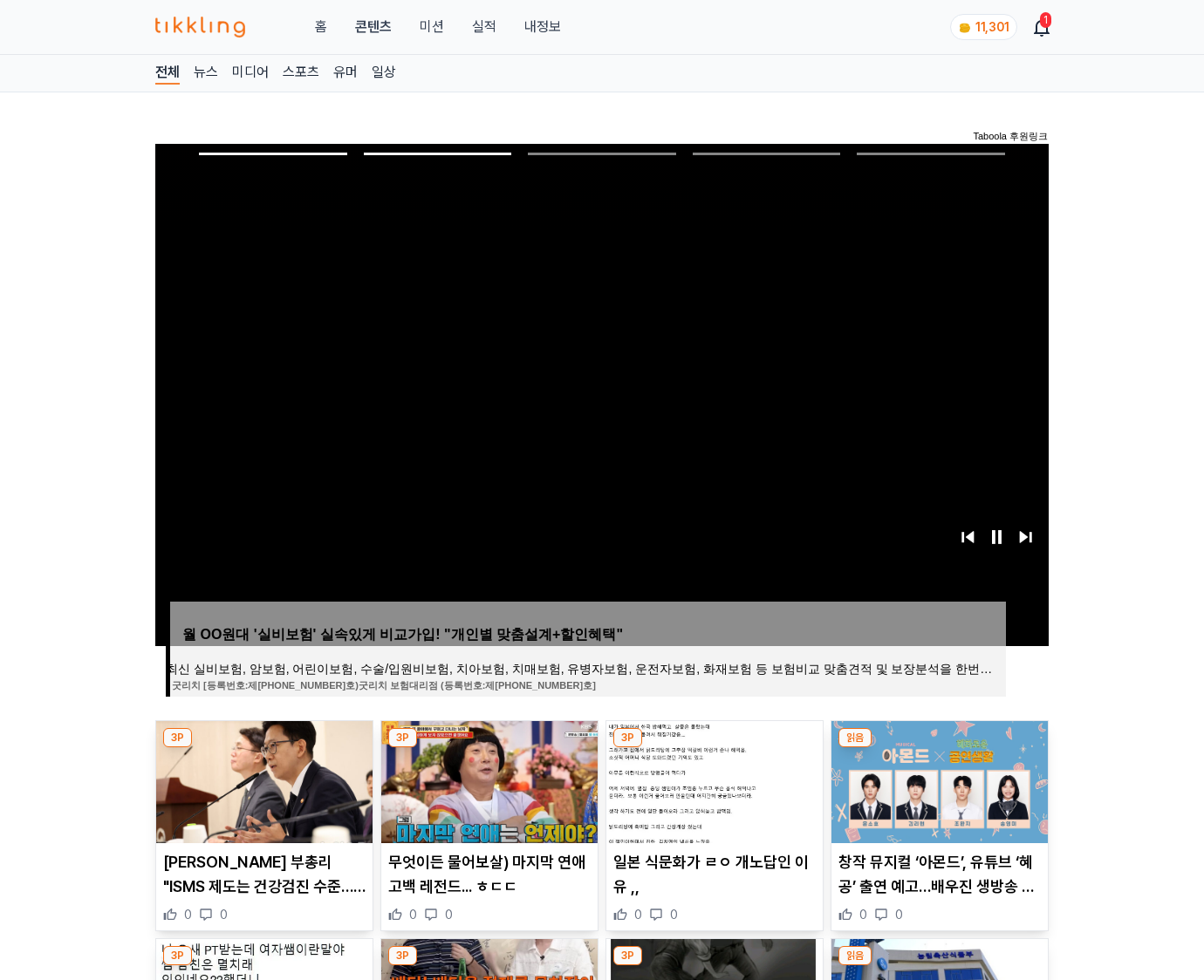
click at [937, 779] on img at bounding box center [939, 782] width 216 height 122
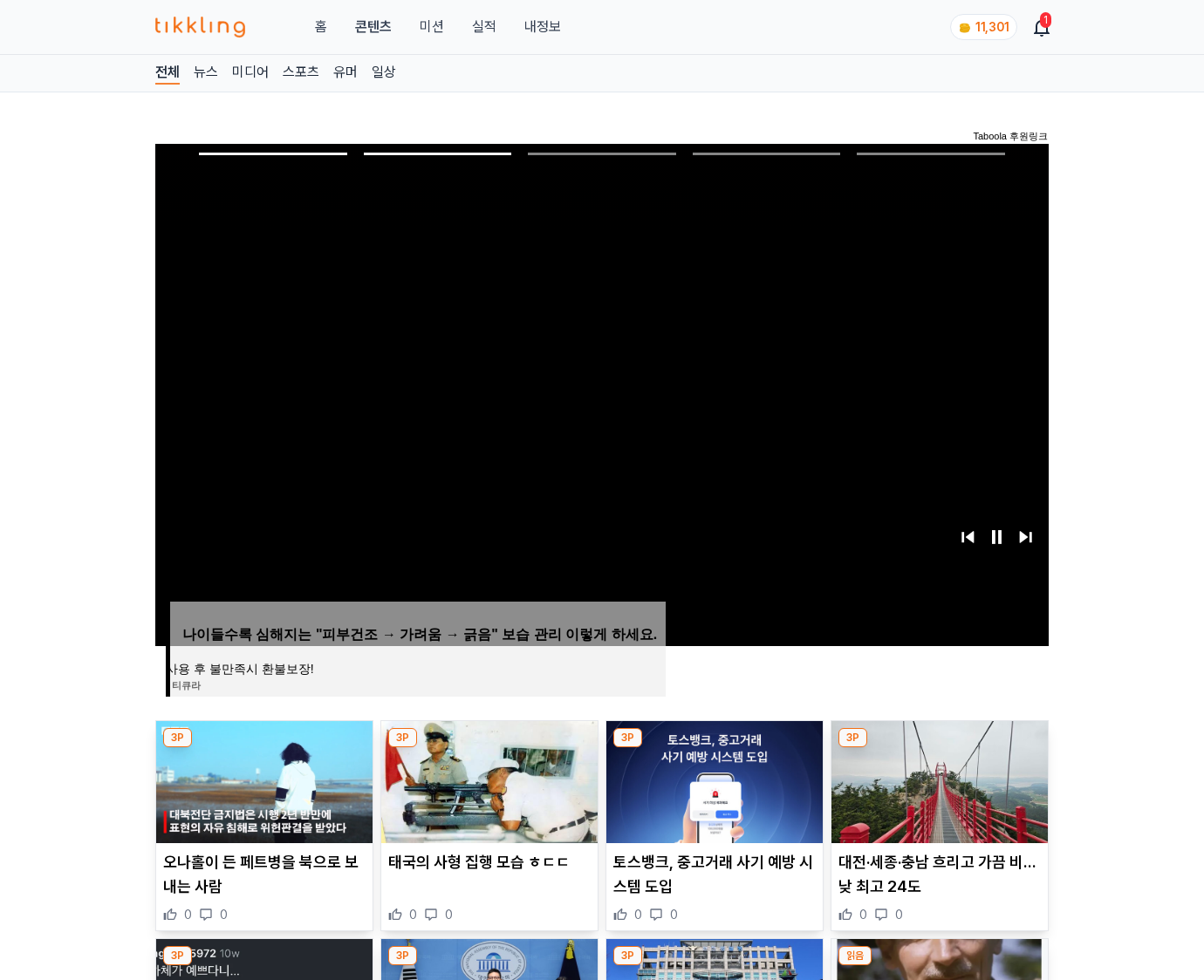
click at [937, 779] on img at bounding box center [939, 782] width 216 height 122
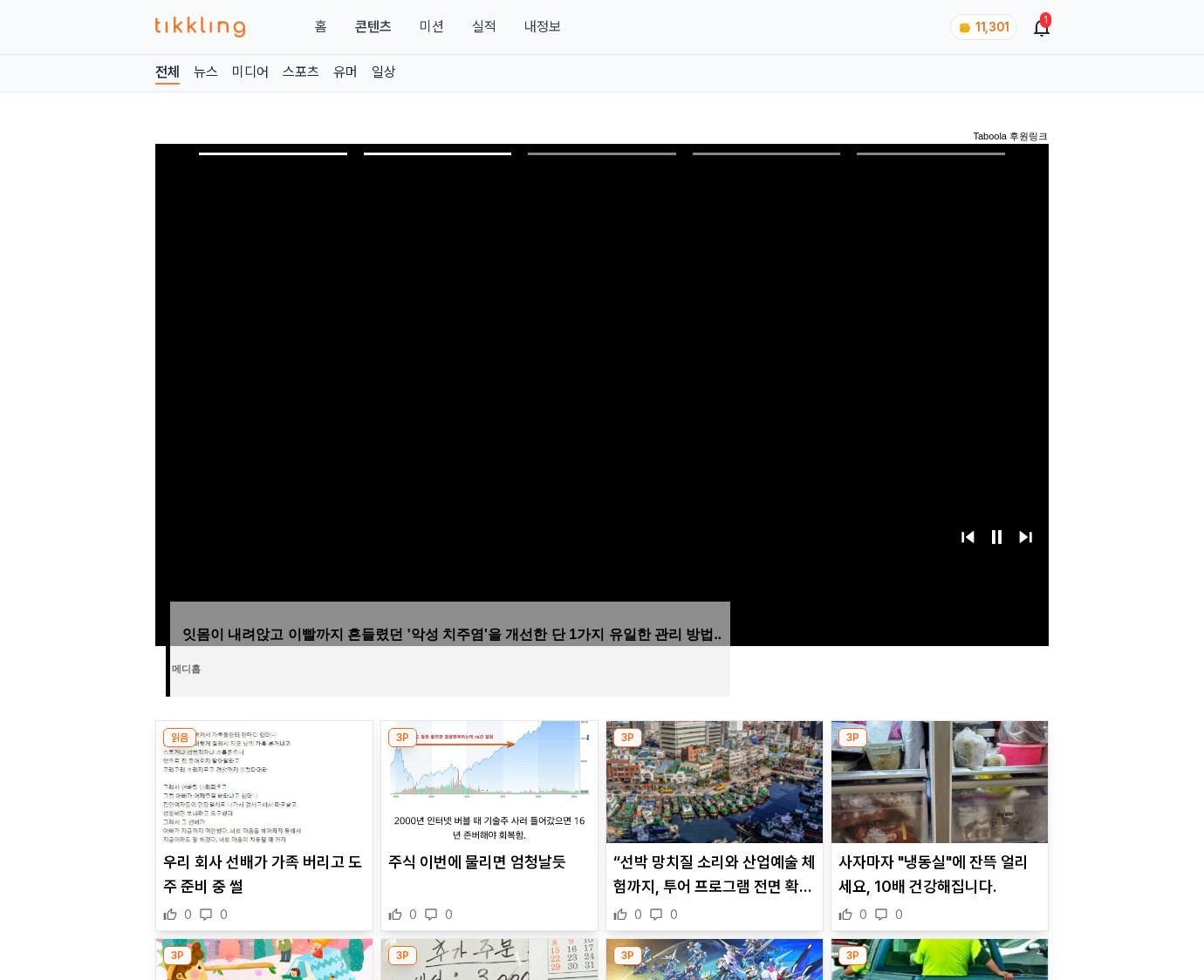
click at [937, 779] on img at bounding box center [939, 782] width 216 height 122
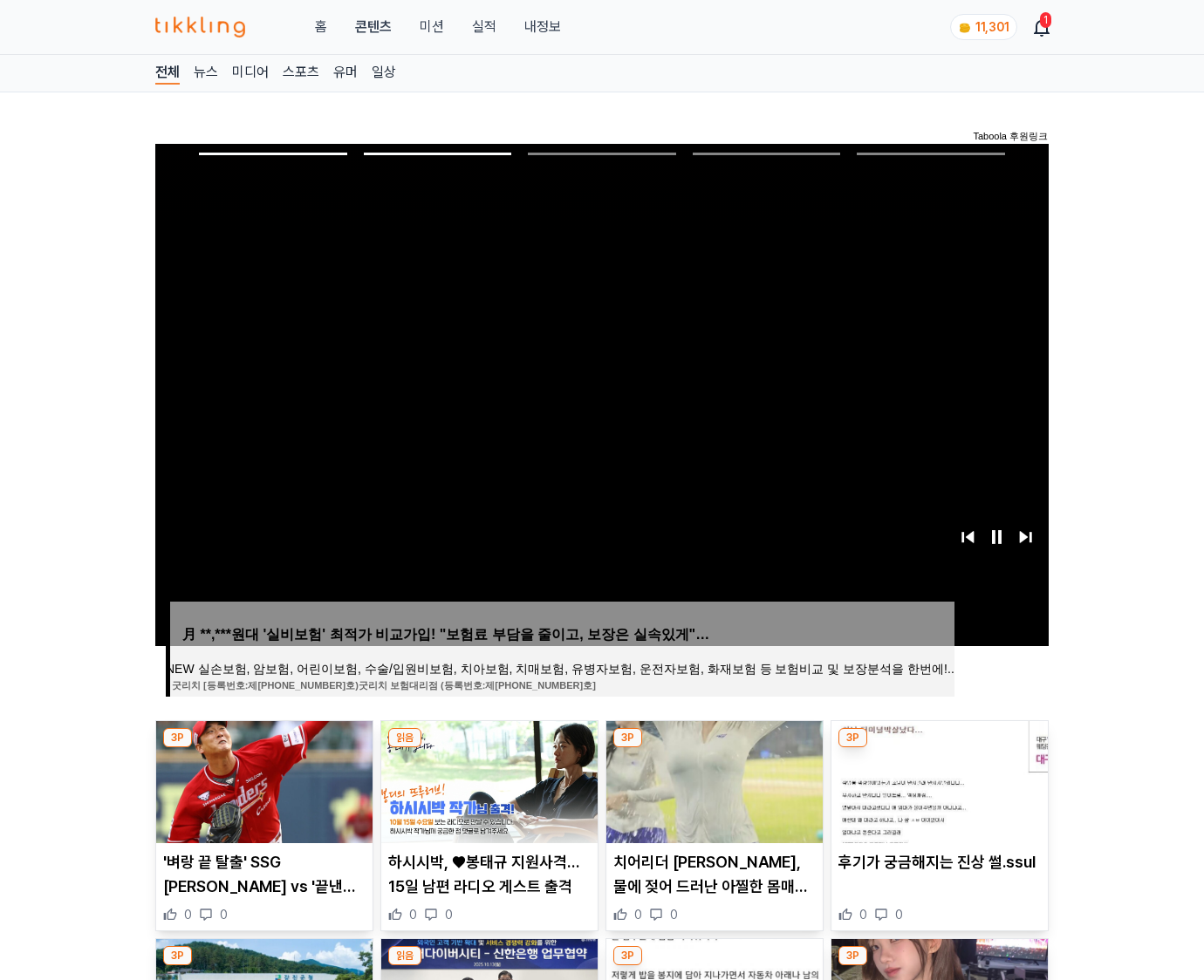
click at [937, 779] on img at bounding box center [939, 782] width 216 height 122
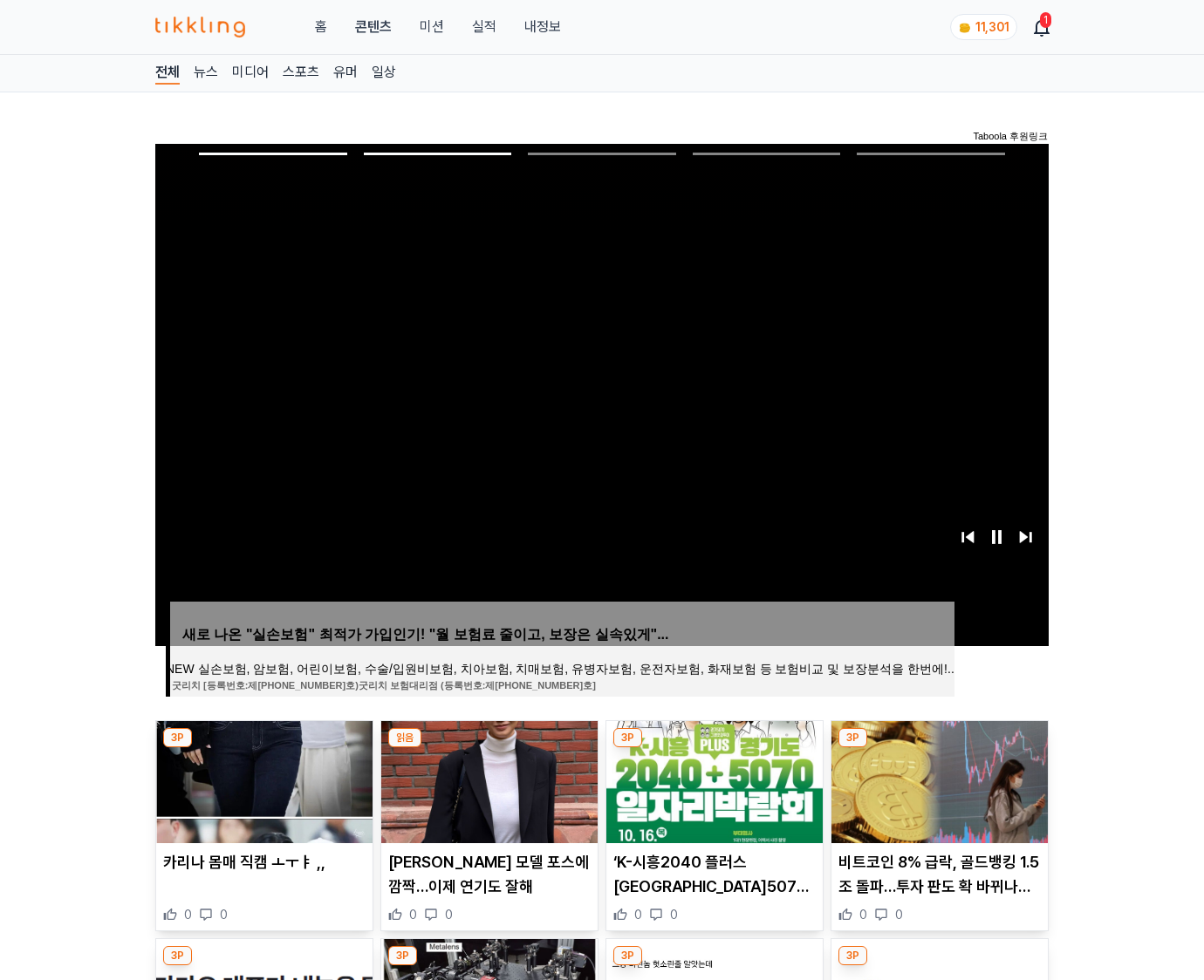
click at [937, 779] on img at bounding box center [939, 782] width 216 height 122
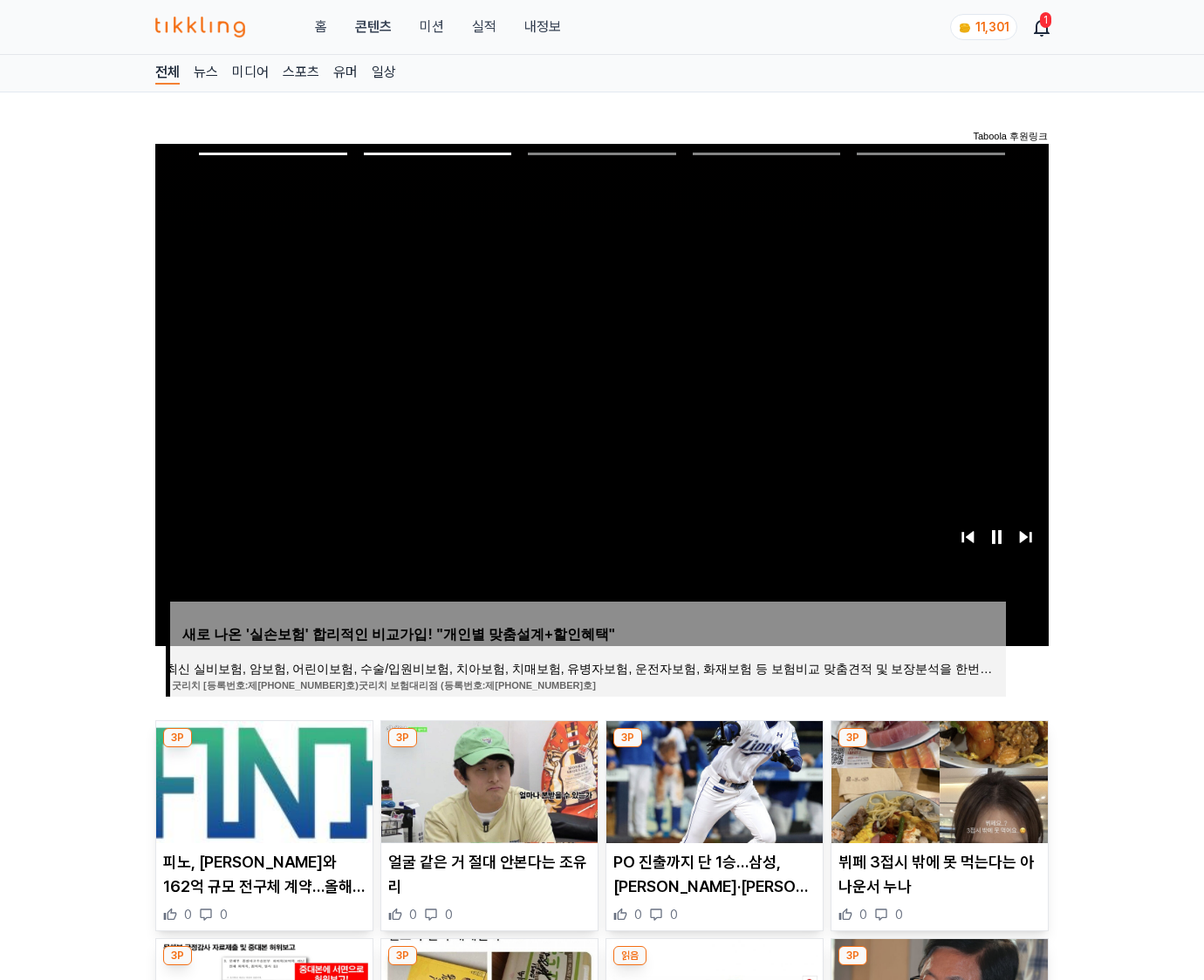
click at [937, 779] on img at bounding box center [939, 782] width 216 height 122
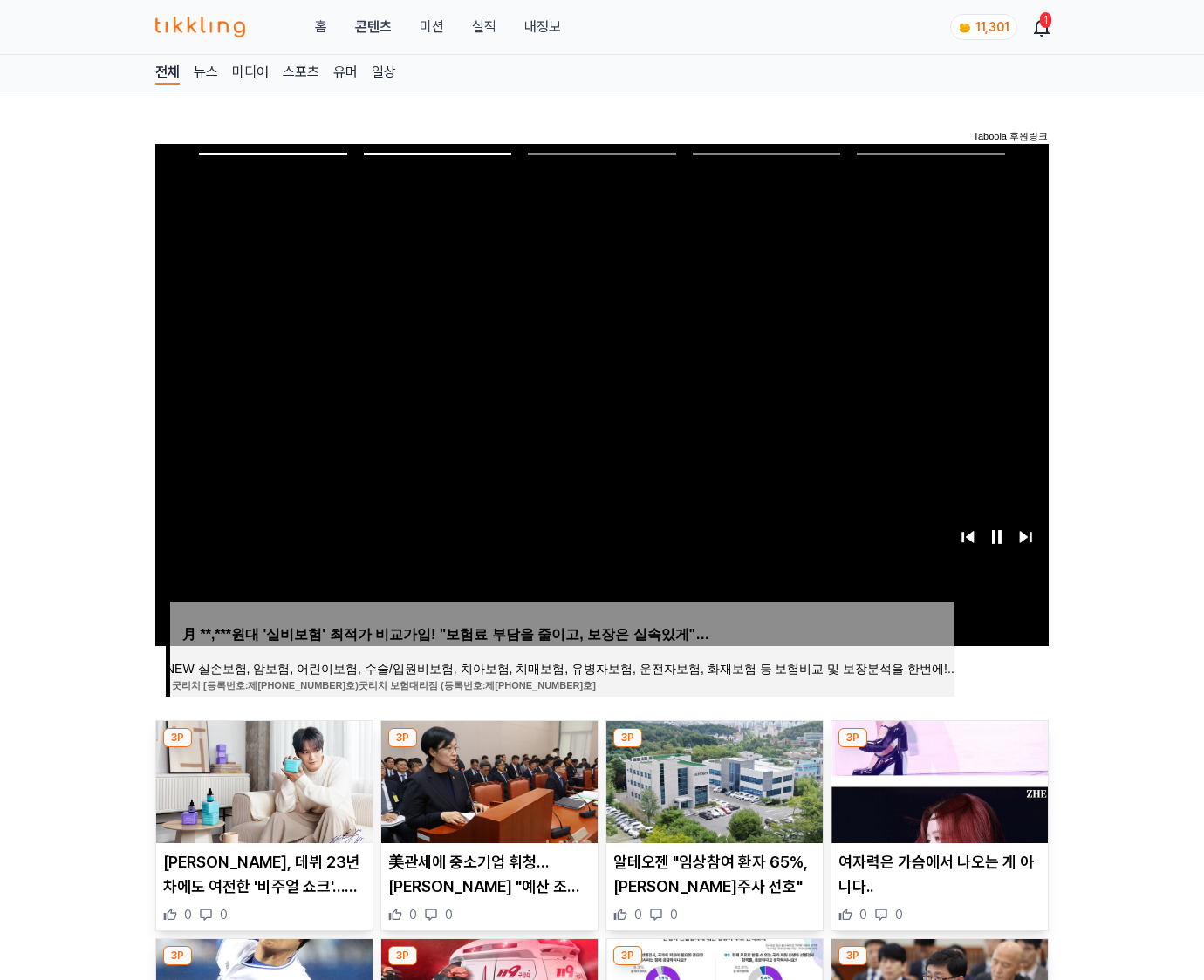
click at [937, 779] on img at bounding box center [939, 782] width 216 height 122
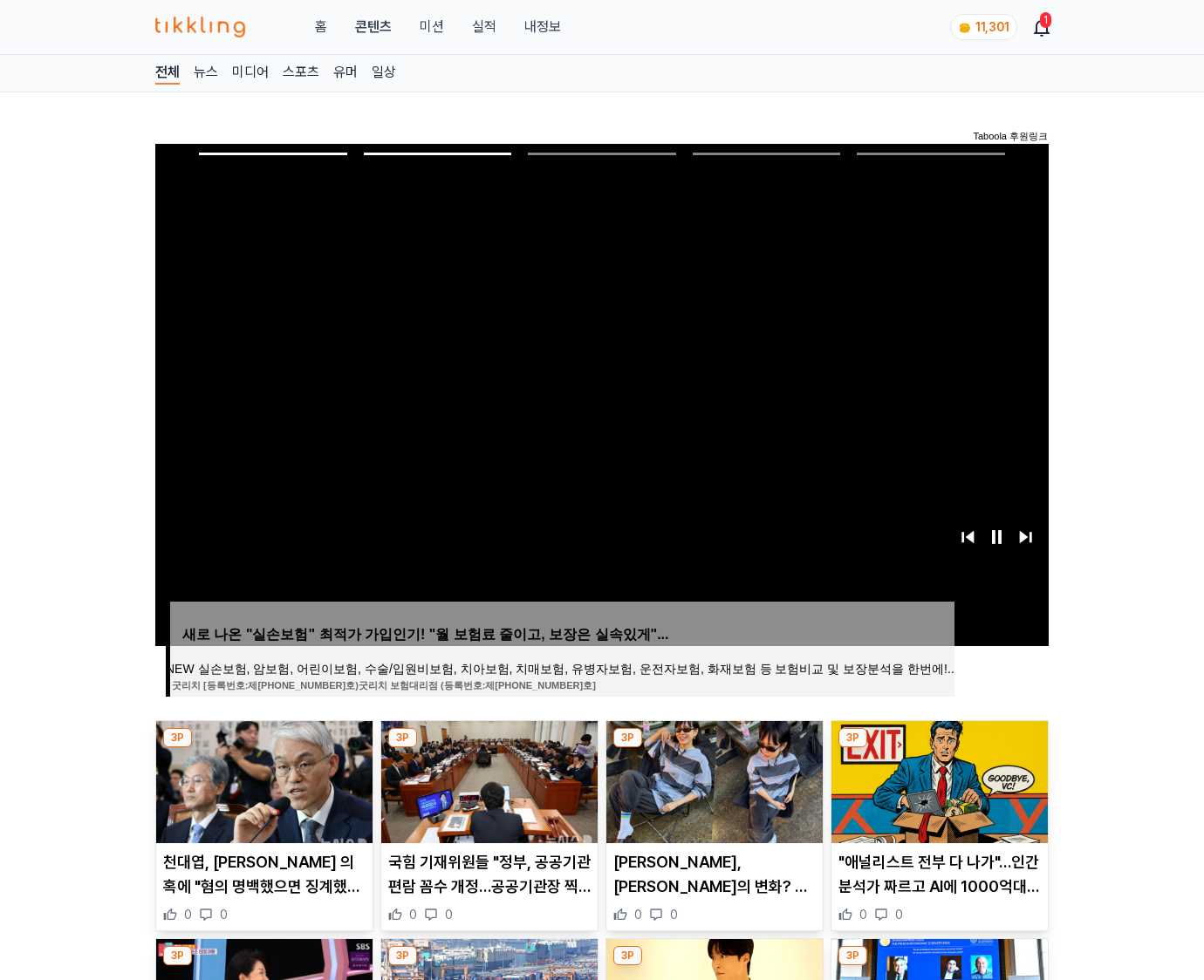
click at [937, 779] on img at bounding box center [939, 782] width 216 height 122
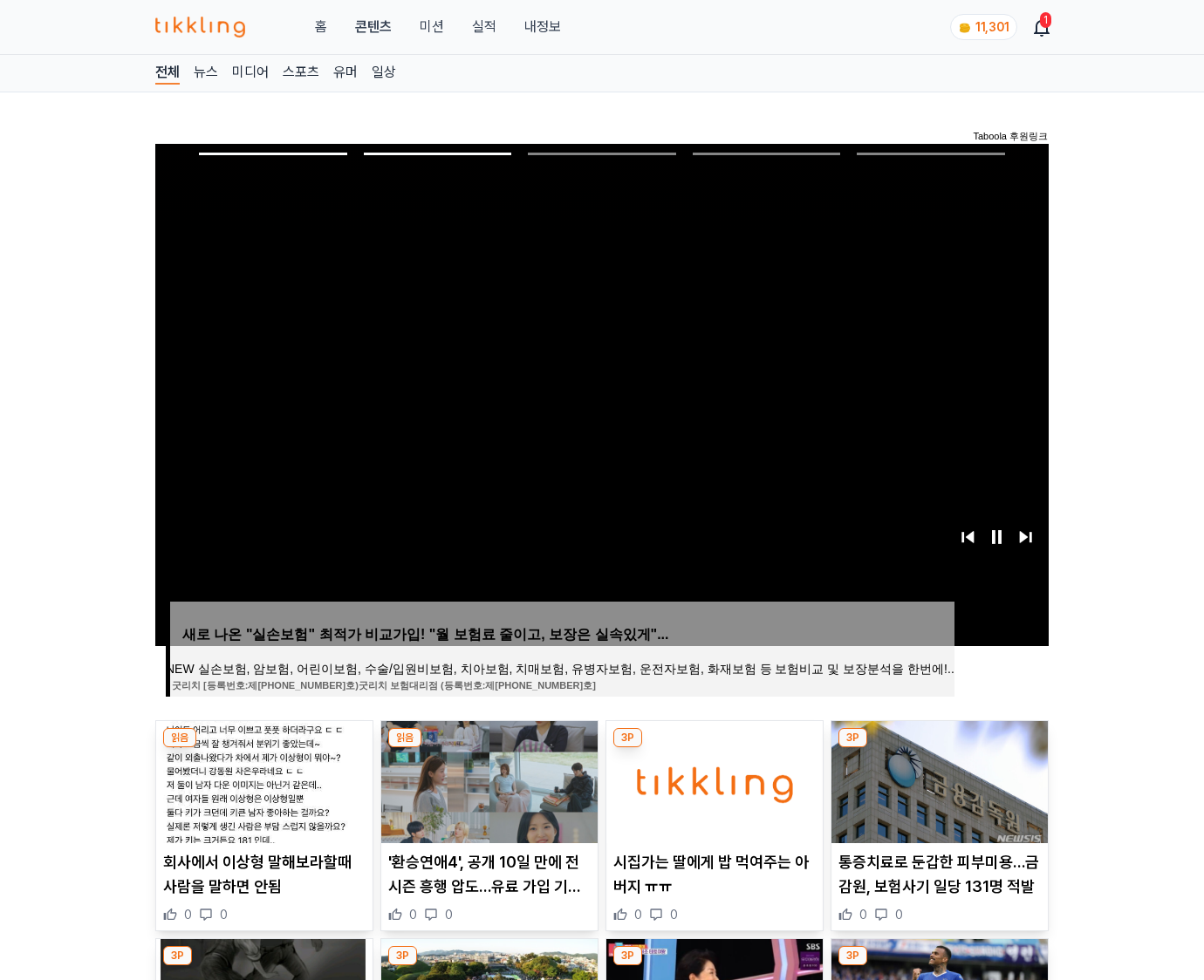
click at [937, 779] on img at bounding box center [939, 782] width 216 height 122
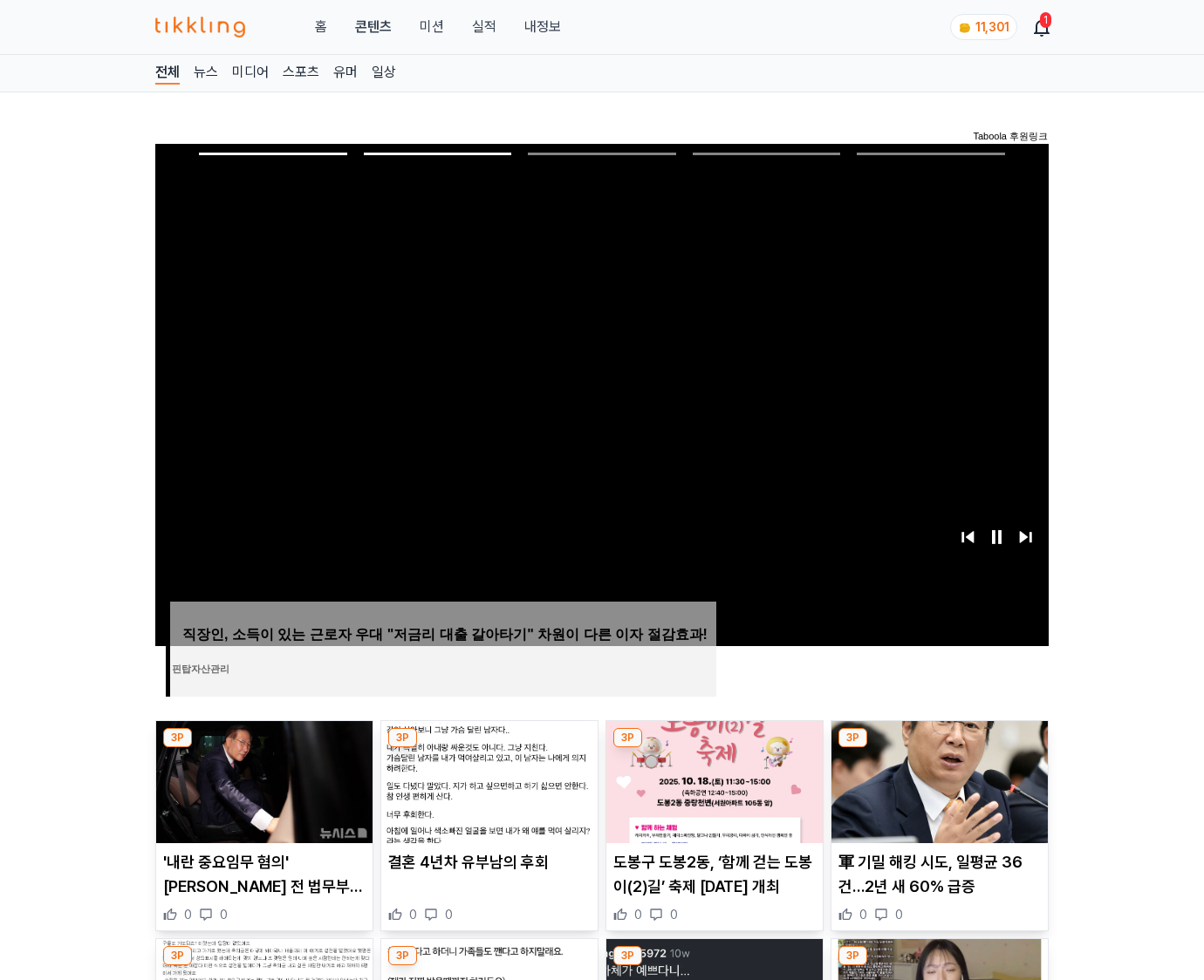
click at [937, 779] on img at bounding box center [939, 782] width 216 height 122
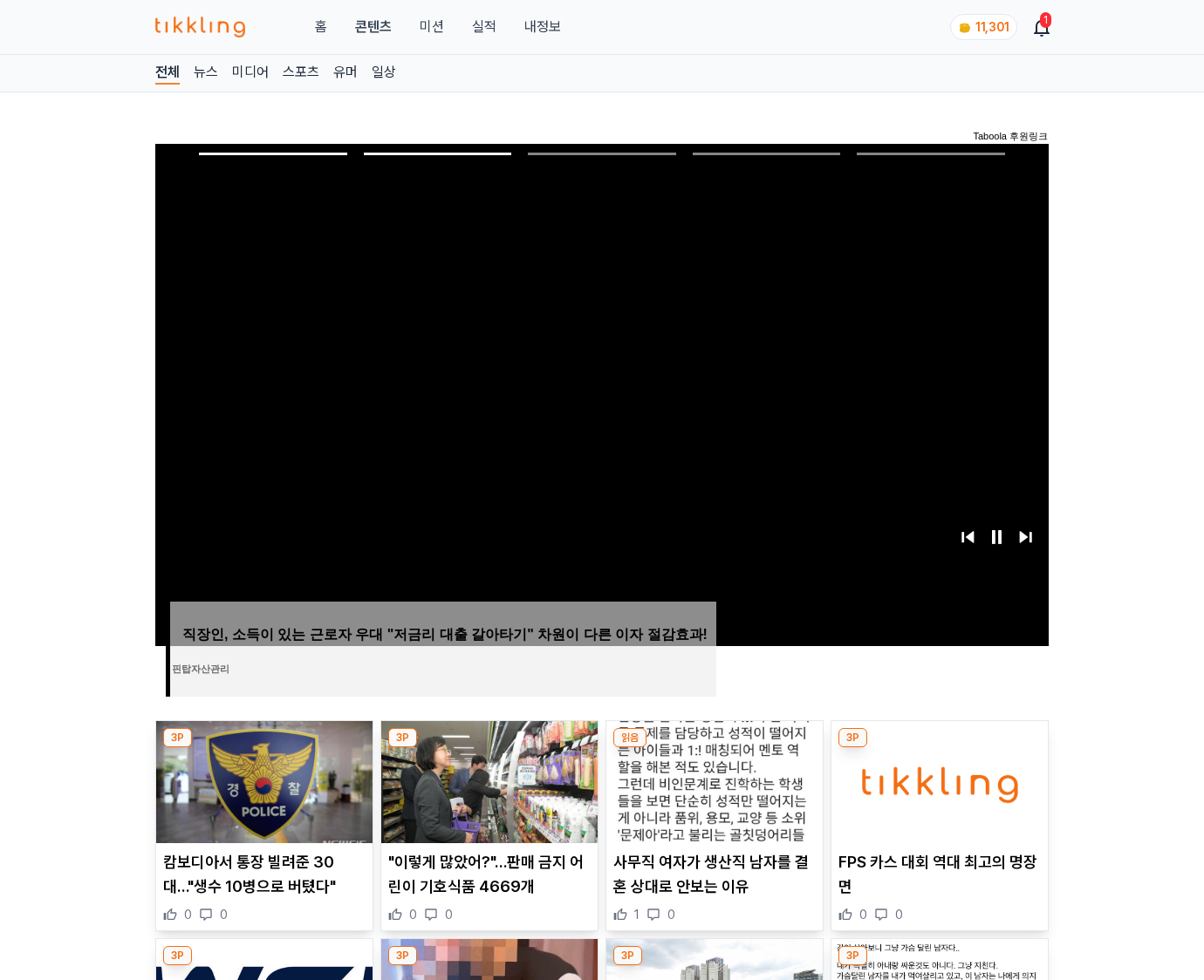
click at [937, 779] on img at bounding box center [939, 782] width 216 height 122
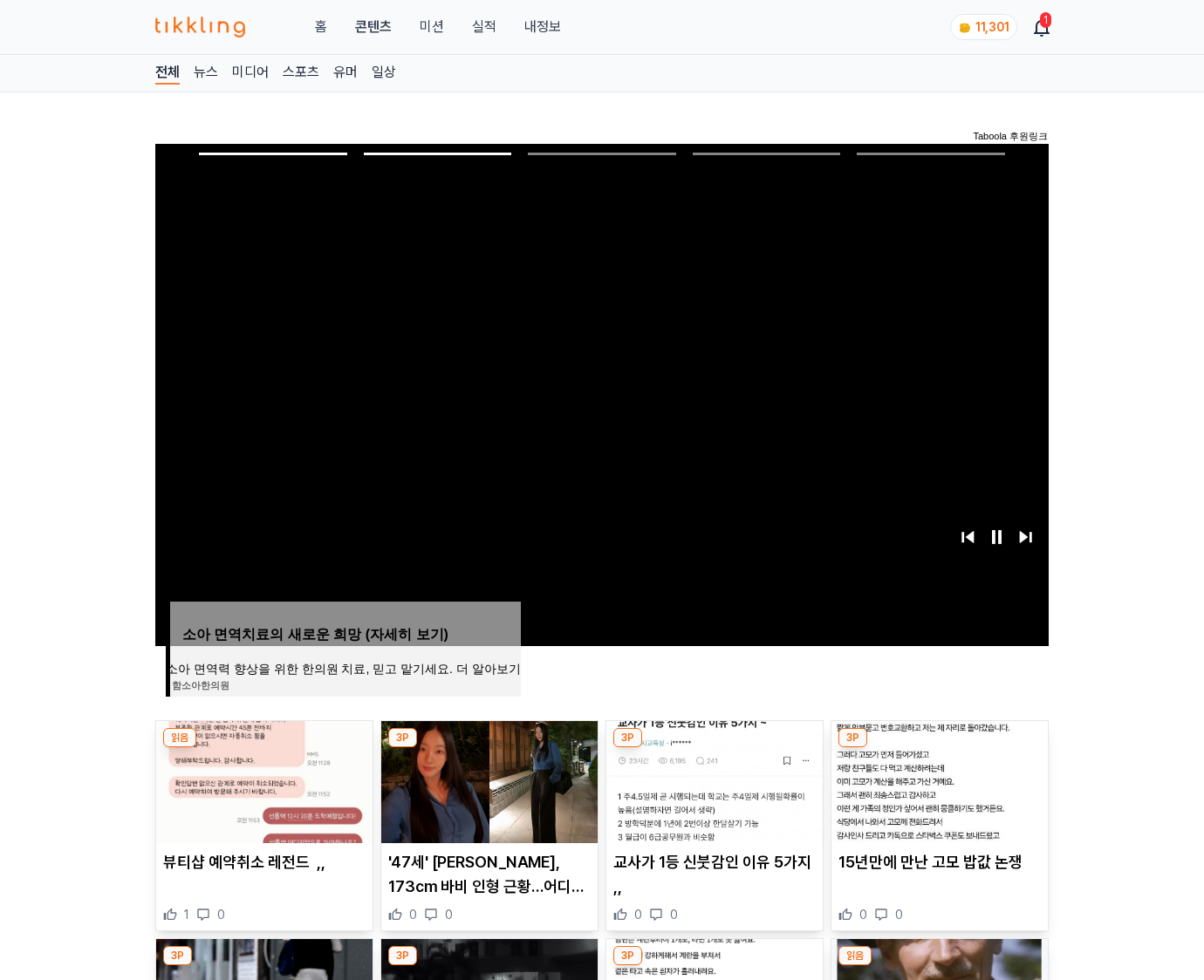
click at [937, 779] on img at bounding box center [939, 782] width 216 height 122
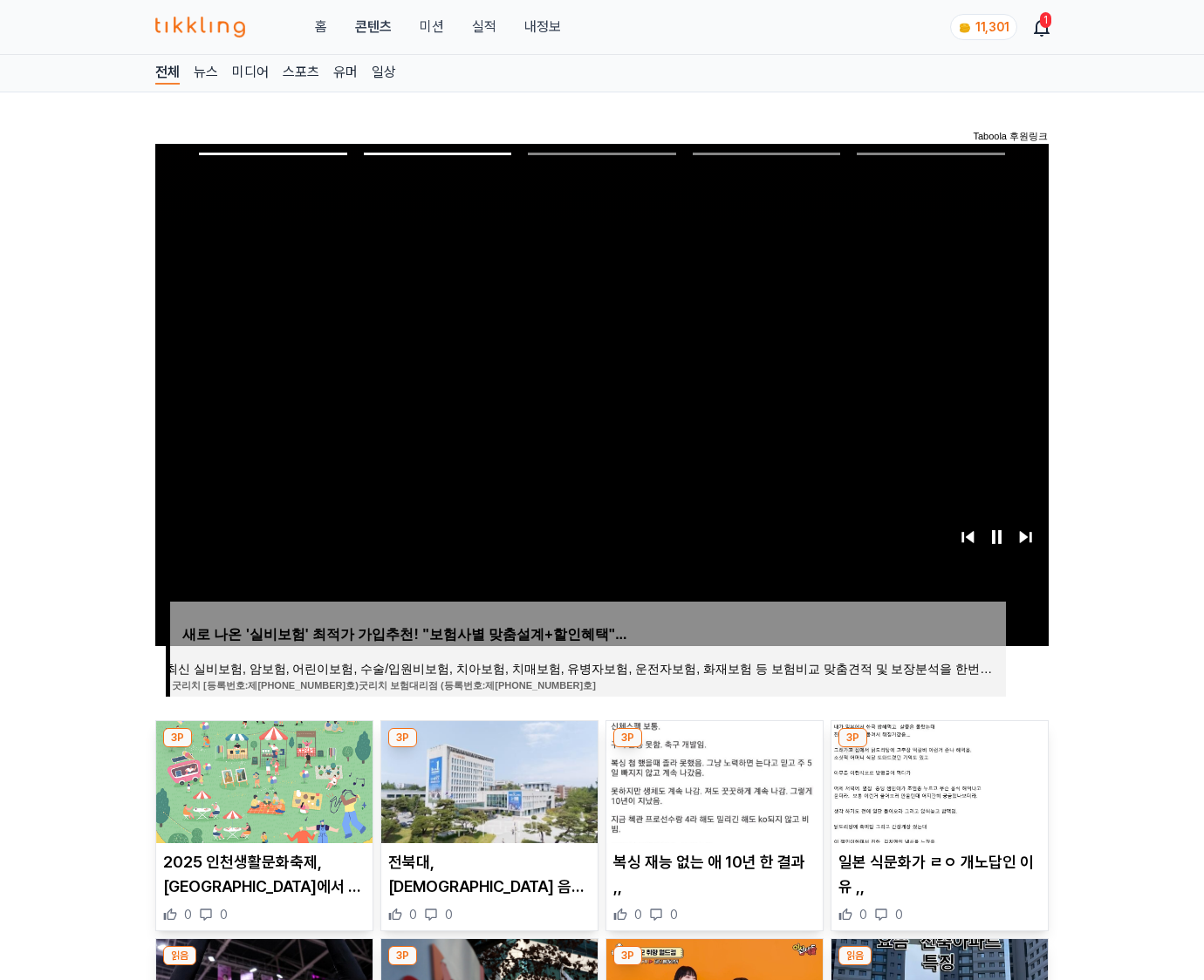
click at [937, 779] on img at bounding box center [939, 782] width 216 height 122
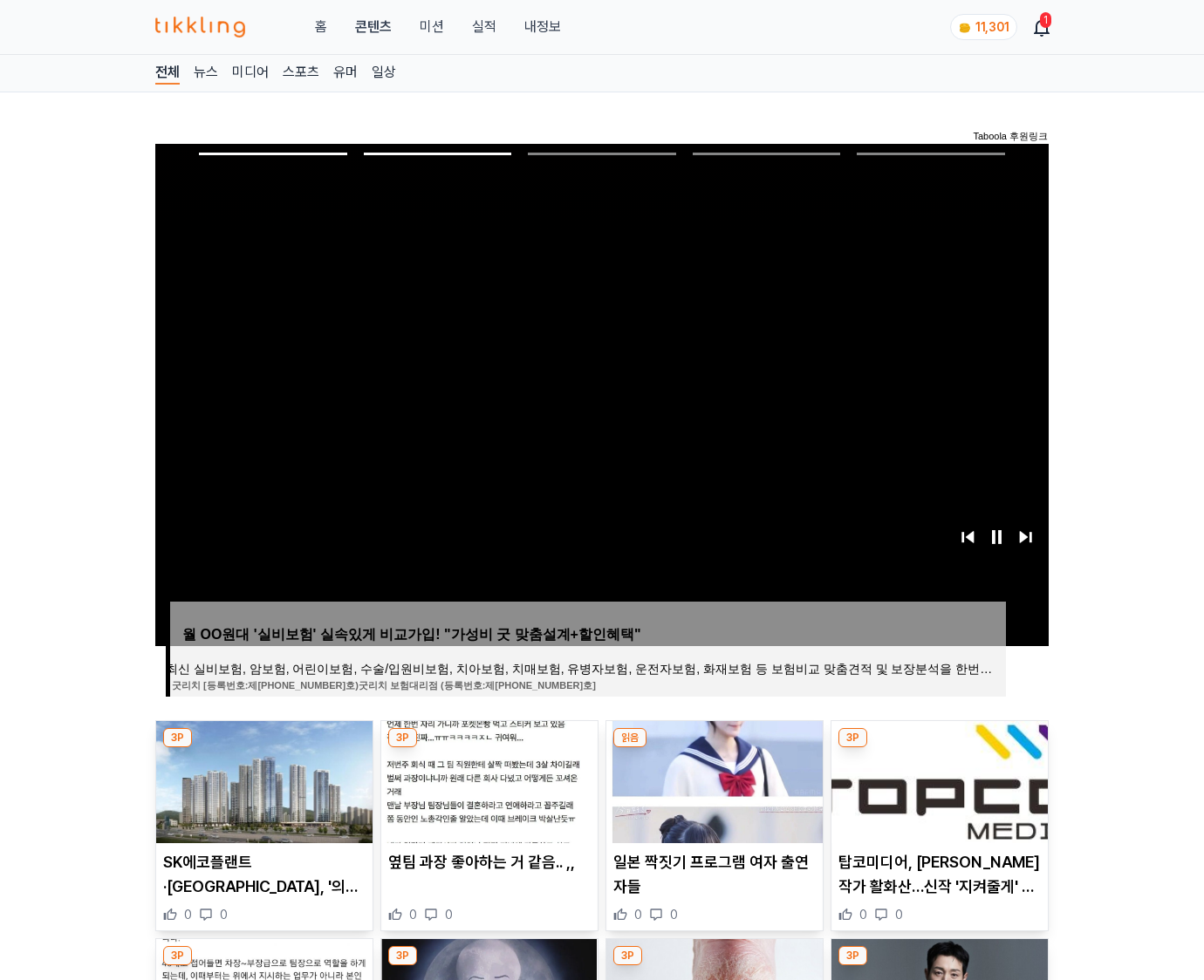
click at [937, 779] on img at bounding box center [939, 782] width 216 height 122
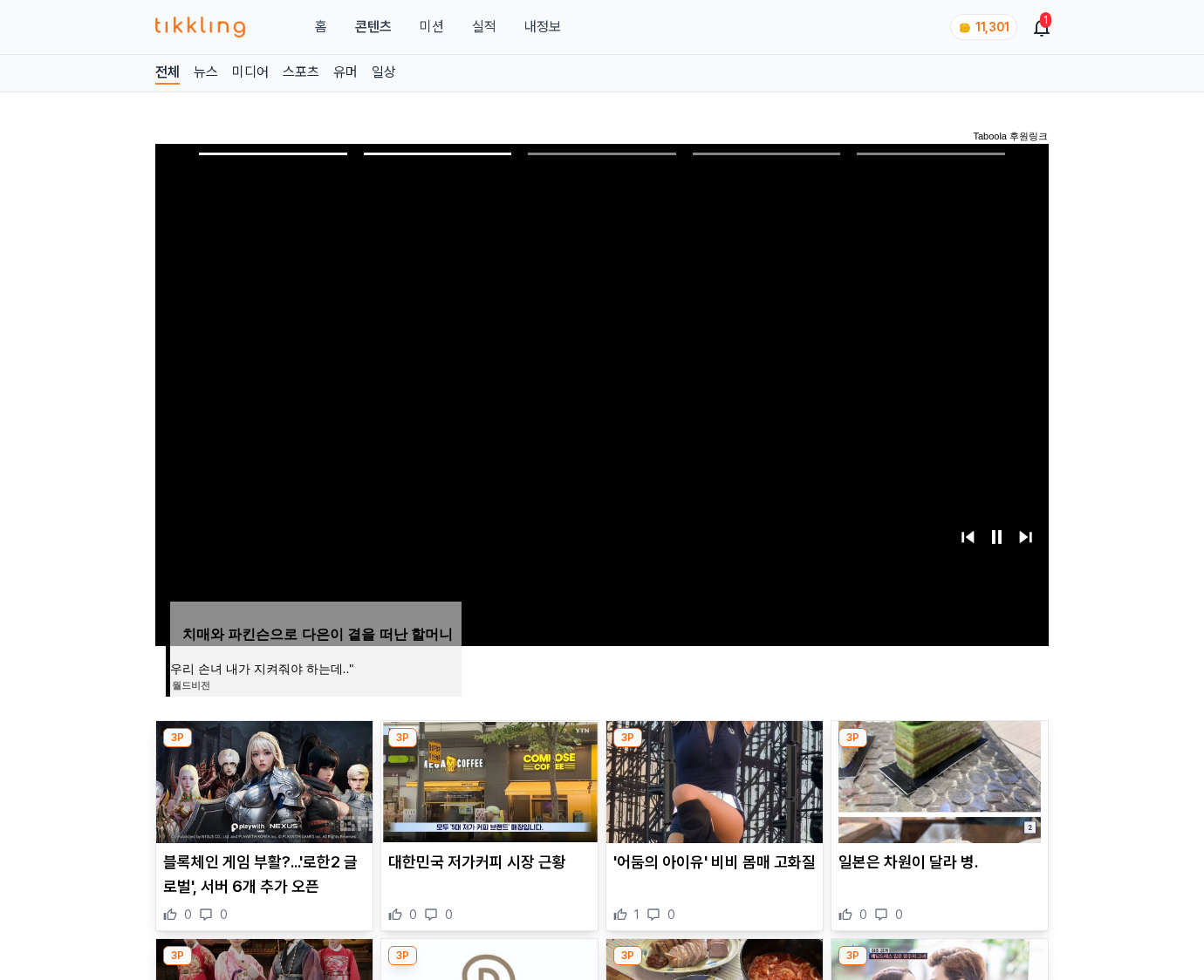
click at [937, 779] on img at bounding box center [939, 782] width 216 height 122
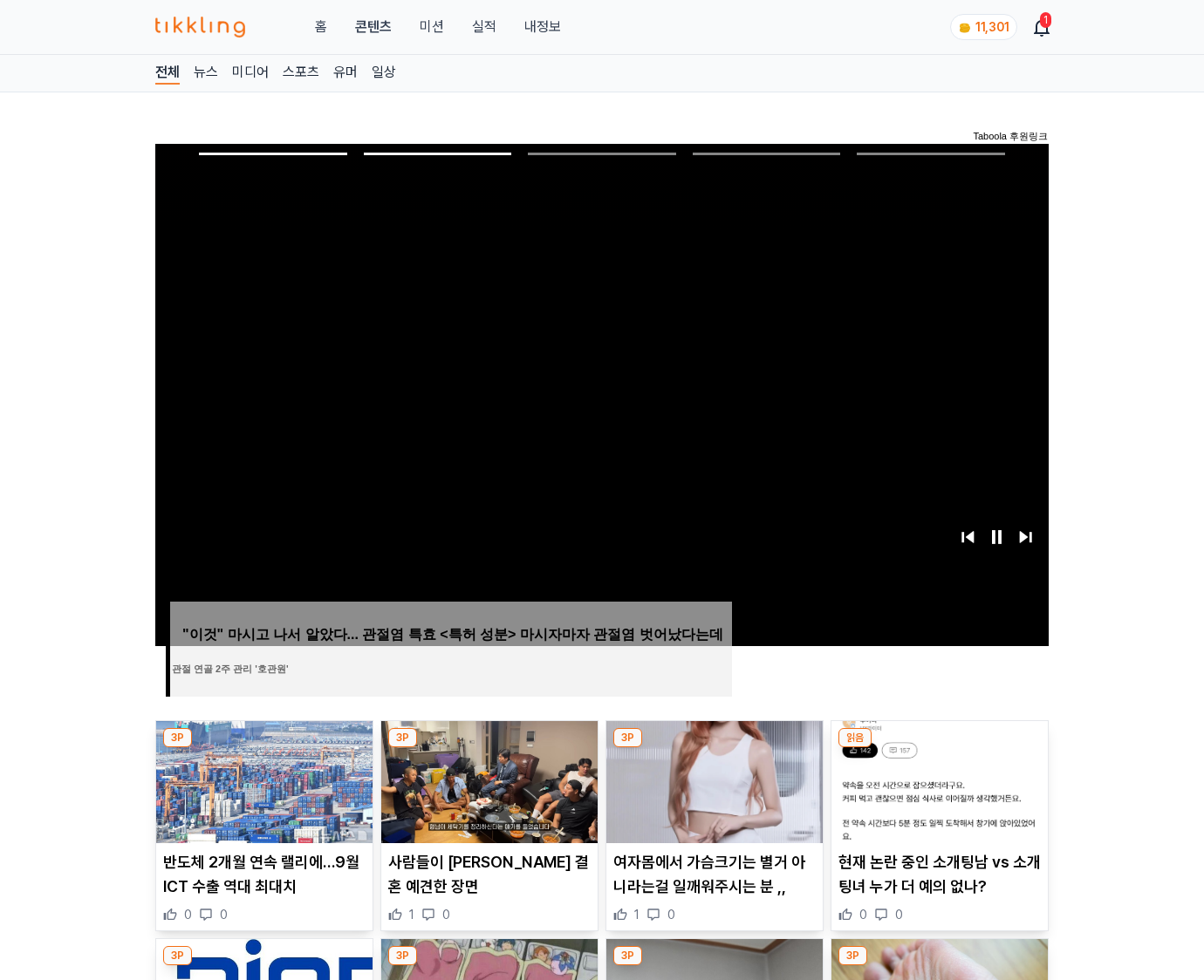
click at [937, 779] on img at bounding box center [939, 782] width 216 height 122
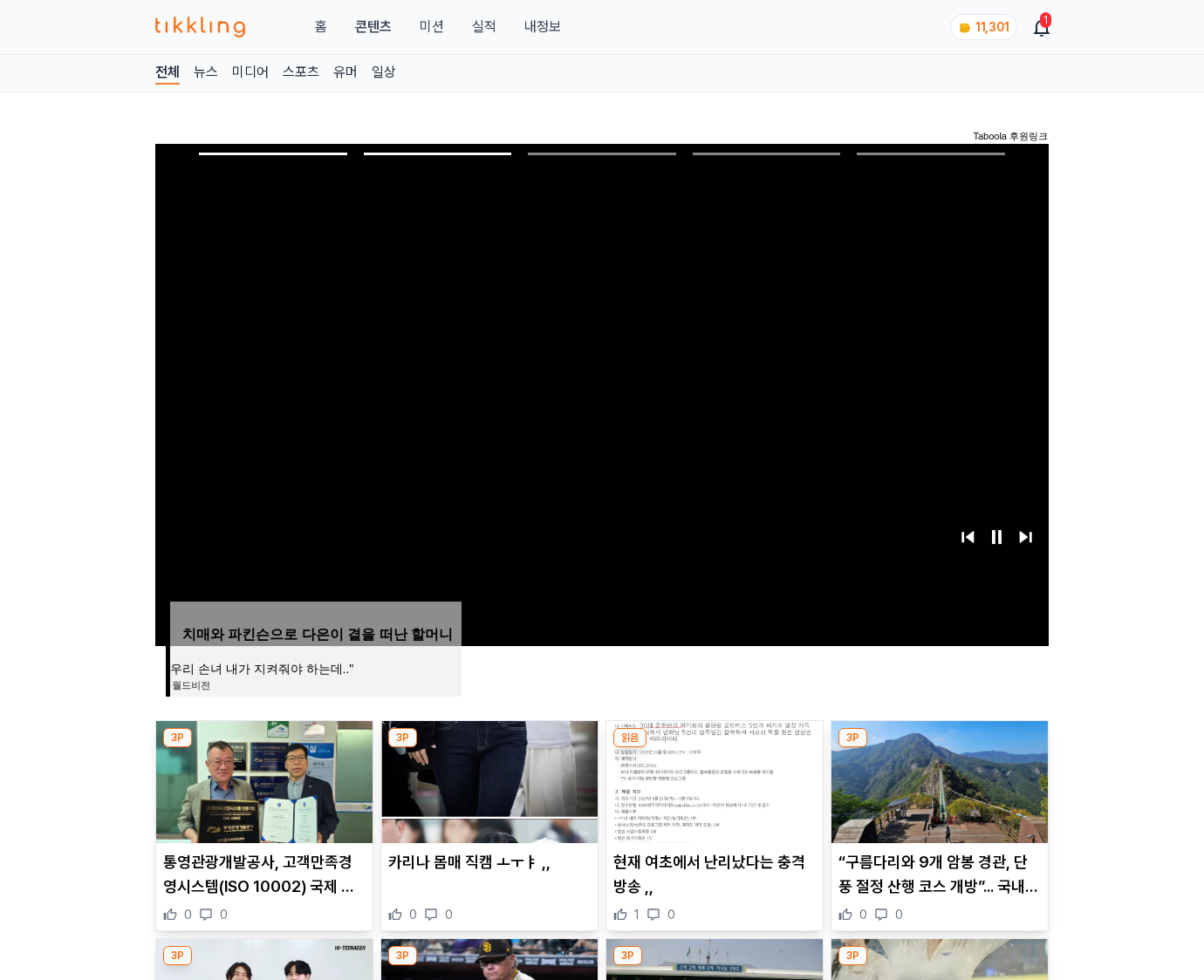
click at [937, 779] on img at bounding box center [939, 782] width 216 height 122
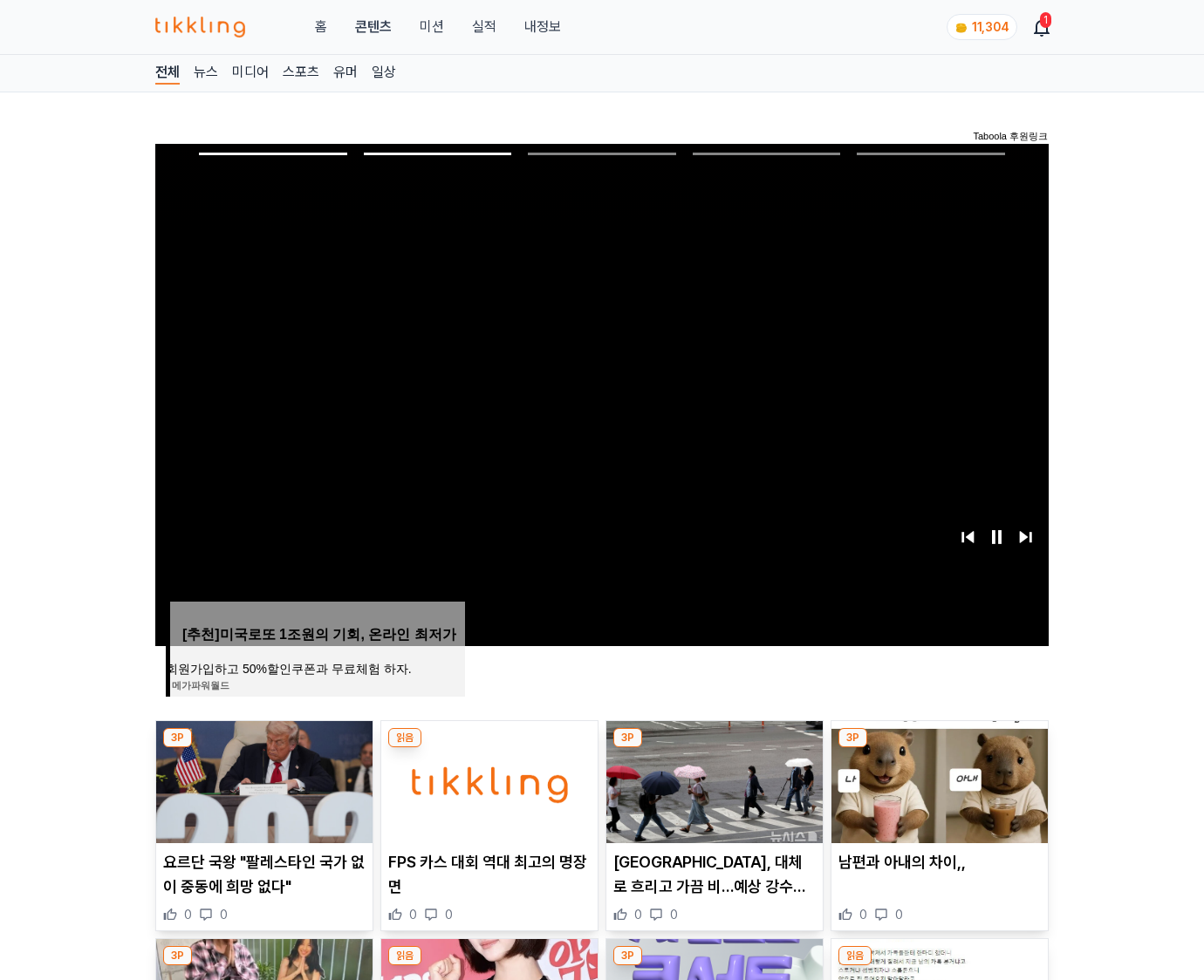
click at [937, 779] on img at bounding box center [939, 782] width 216 height 122
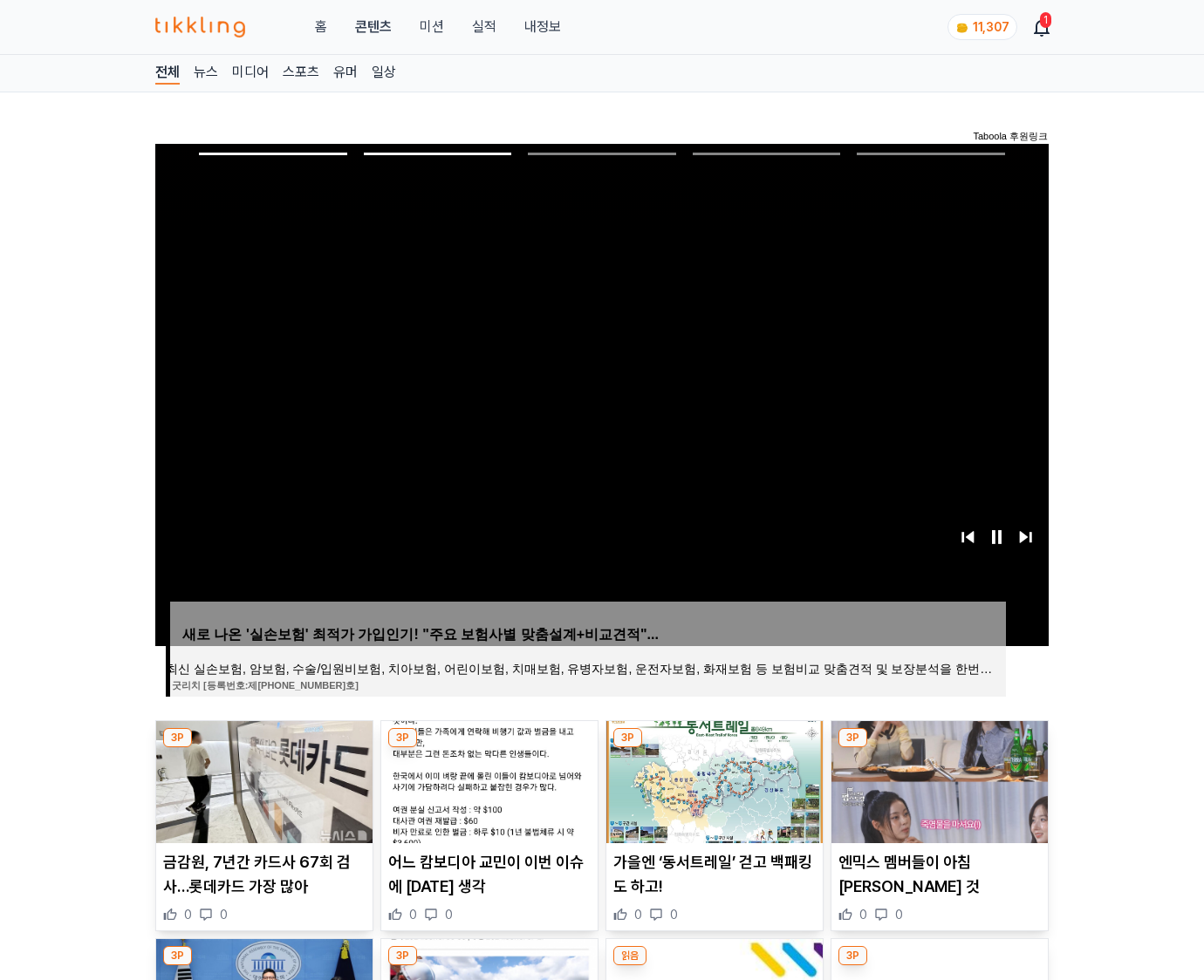
click at [937, 779] on img at bounding box center [939, 782] width 216 height 122
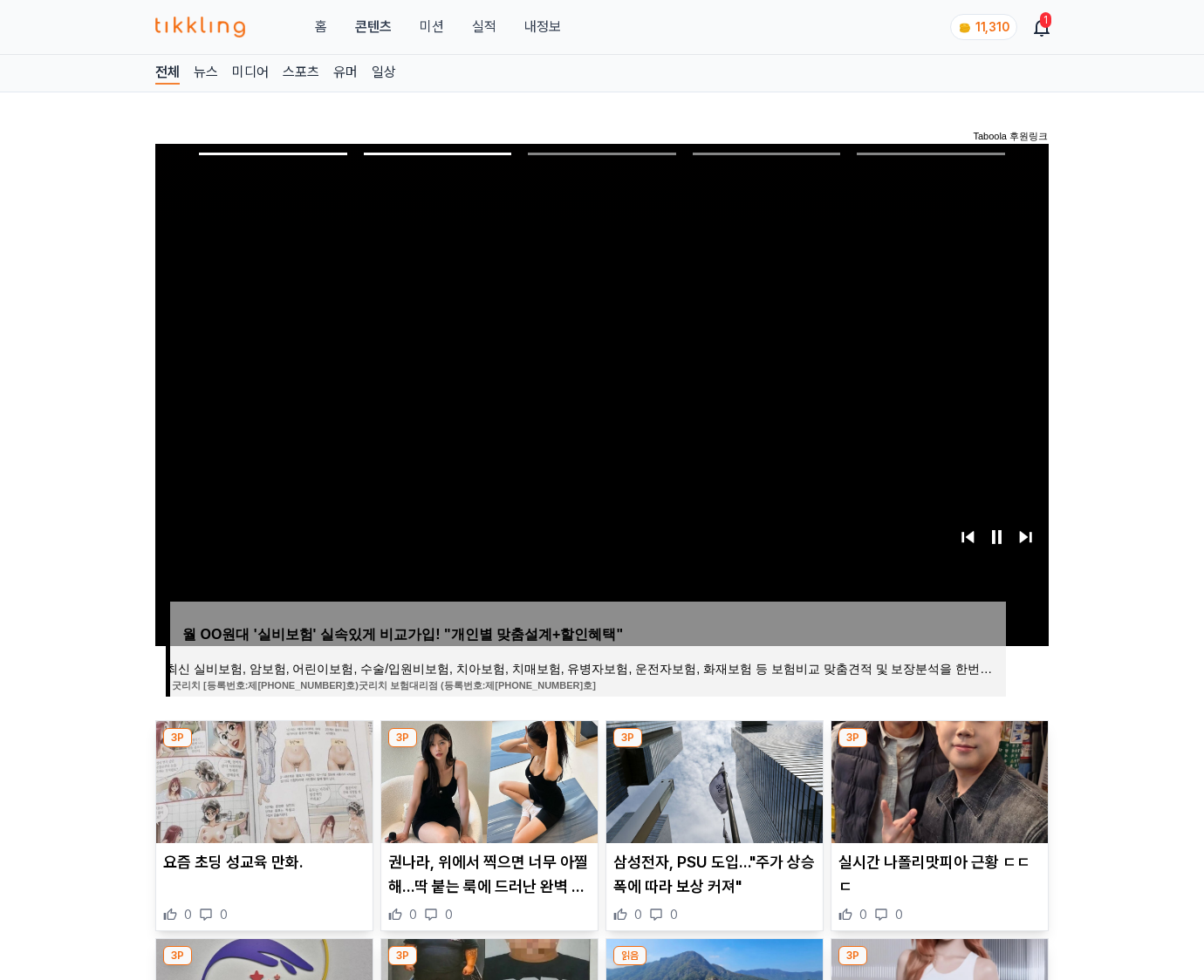
click at [937, 779] on img at bounding box center [939, 782] width 216 height 122
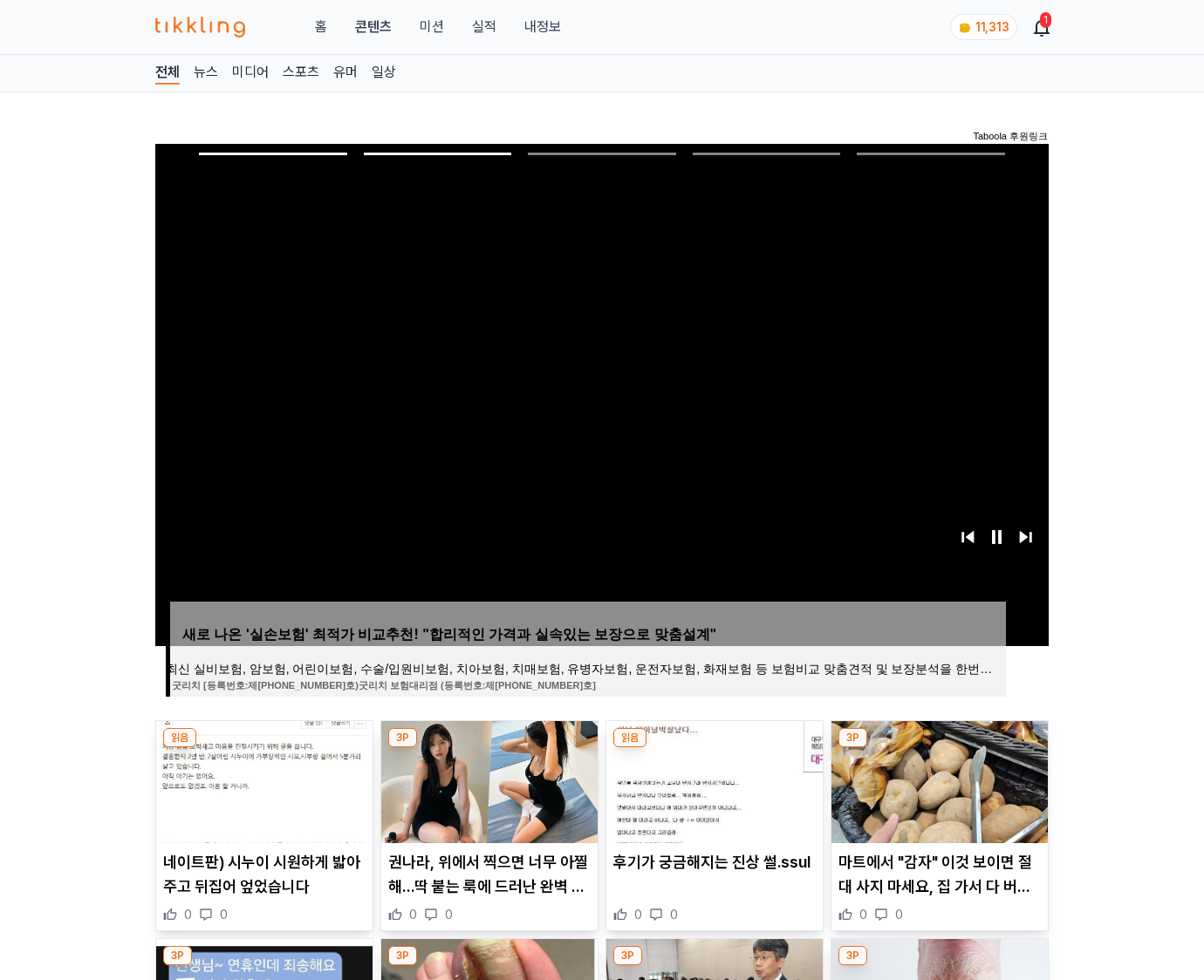
click at [937, 779] on img at bounding box center [939, 782] width 216 height 122
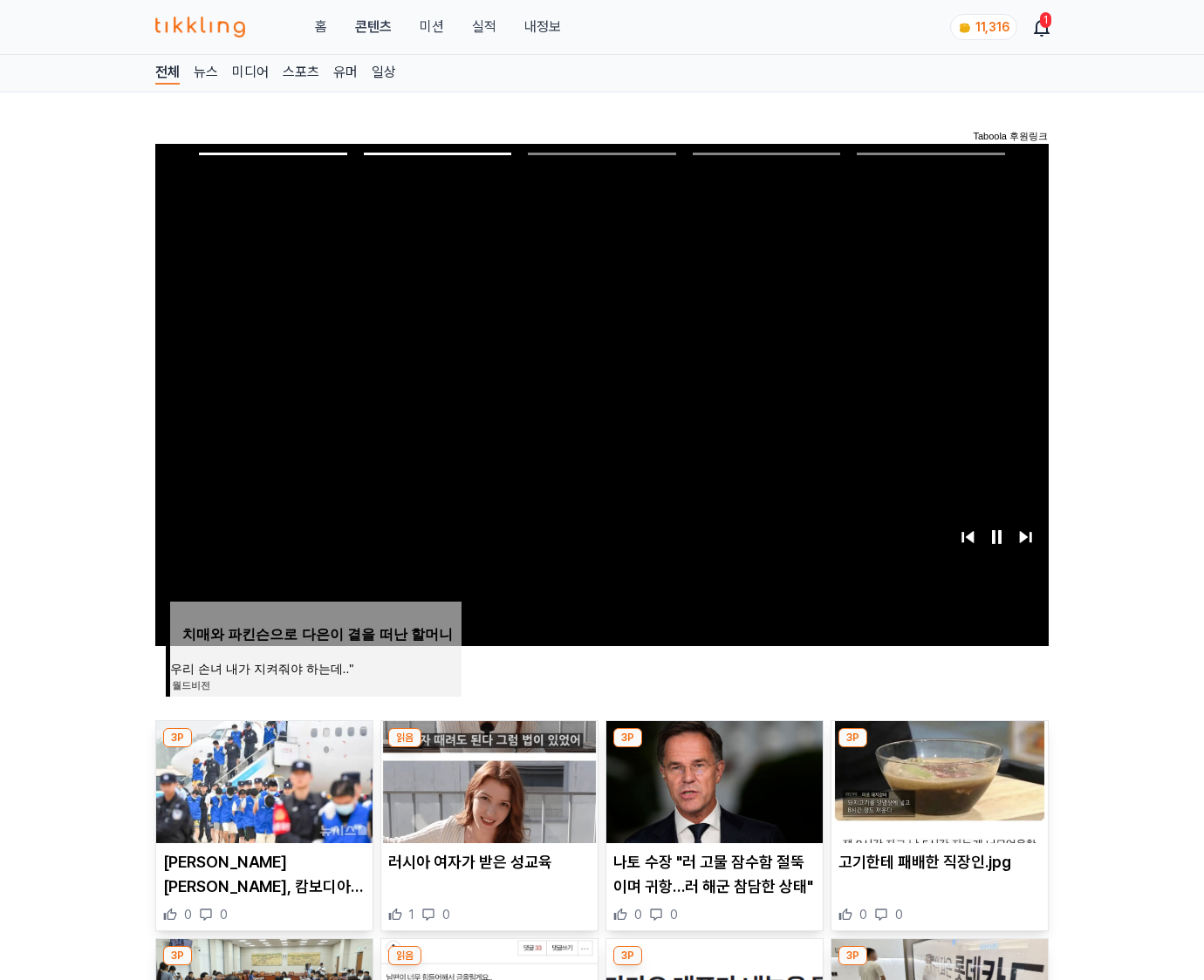
click at [937, 779] on img at bounding box center [939, 782] width 216 height 122
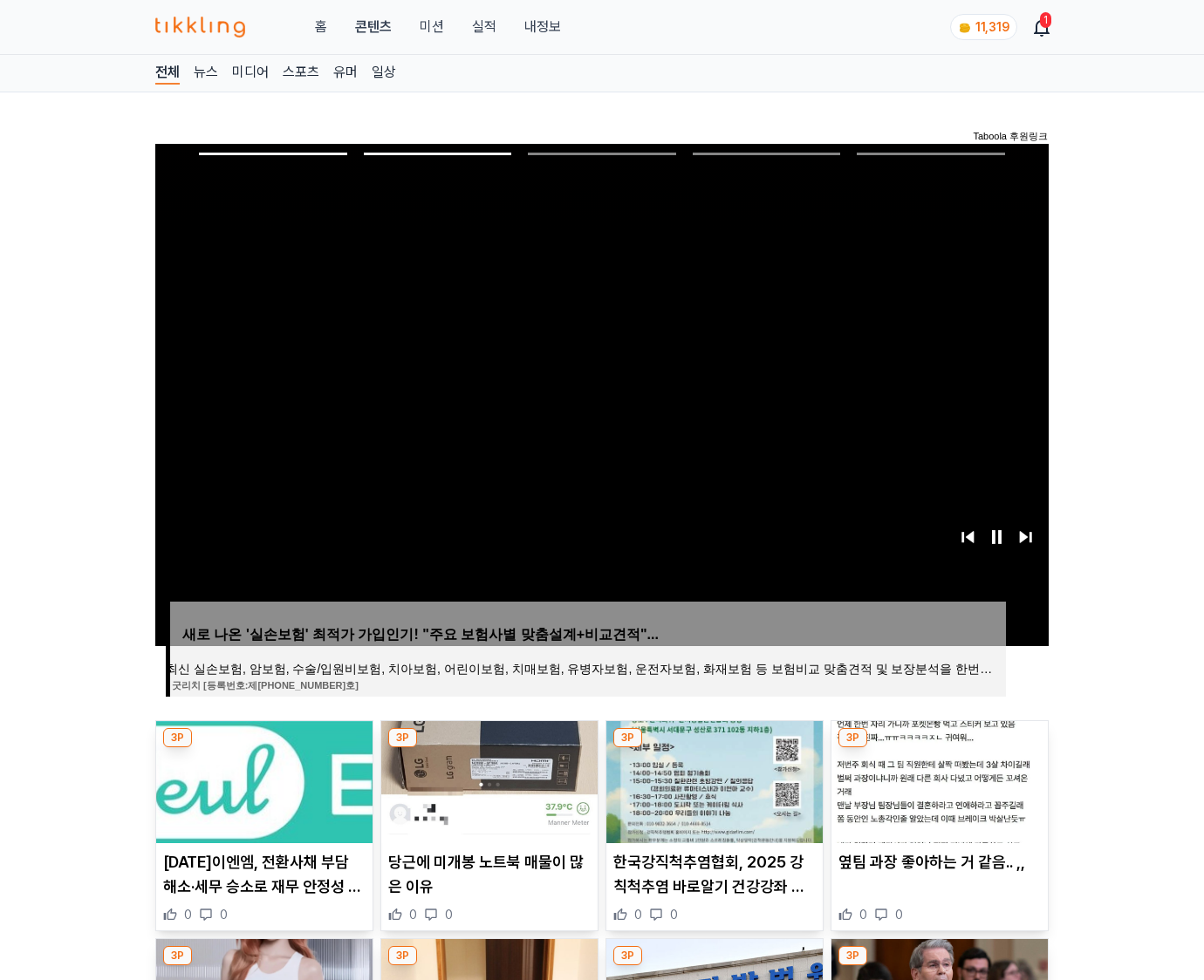
click at [937, 779] on img at bounding box center [939, 782] width 216 height 122
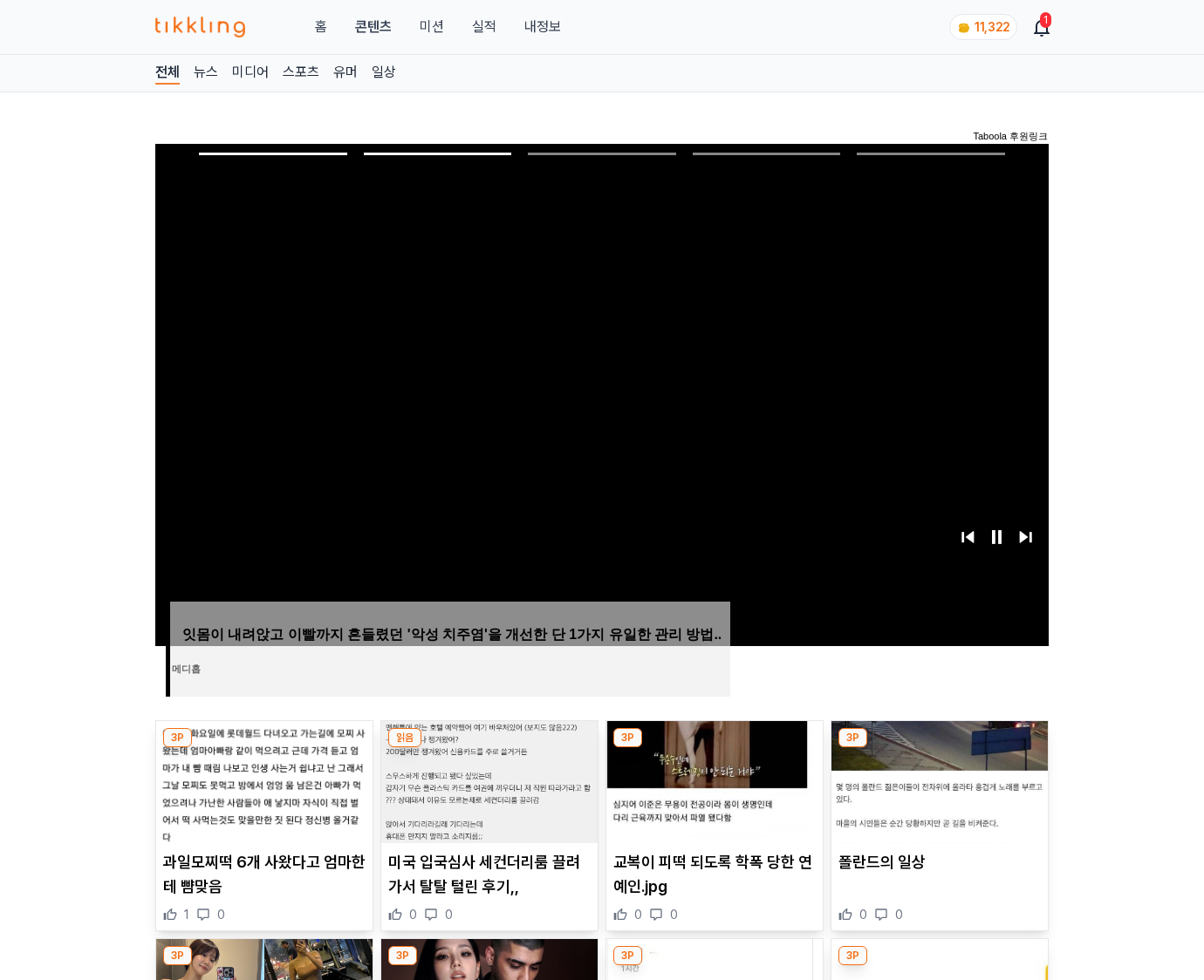
click at [937, 779] on img at bounding box center [939, 782] width 216 height 122
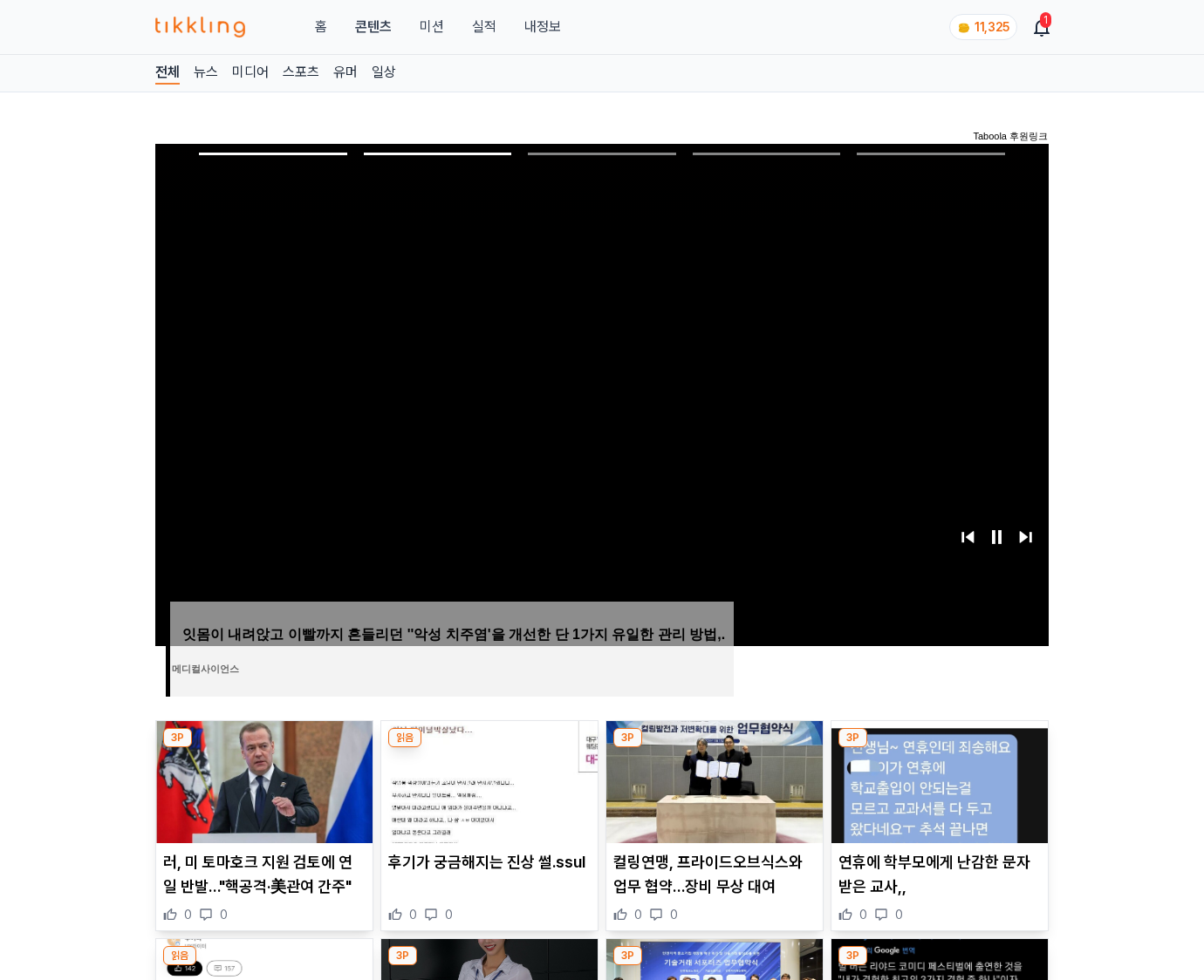
click at [937, 779] on img at bounding box center [939, 782] width 216 height 122
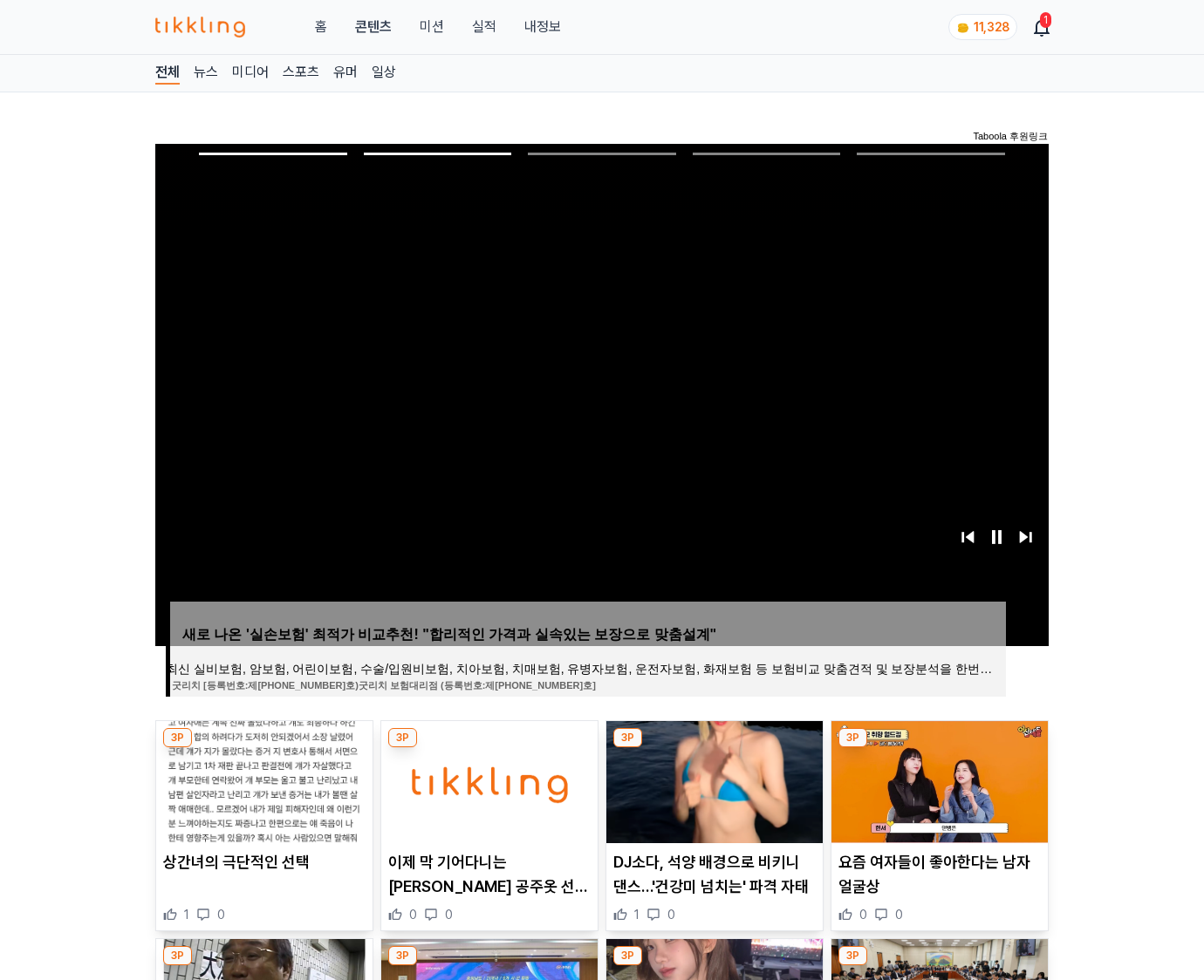
click at [937, 779] on img at bounding box center [939, 782] width 216 height 122
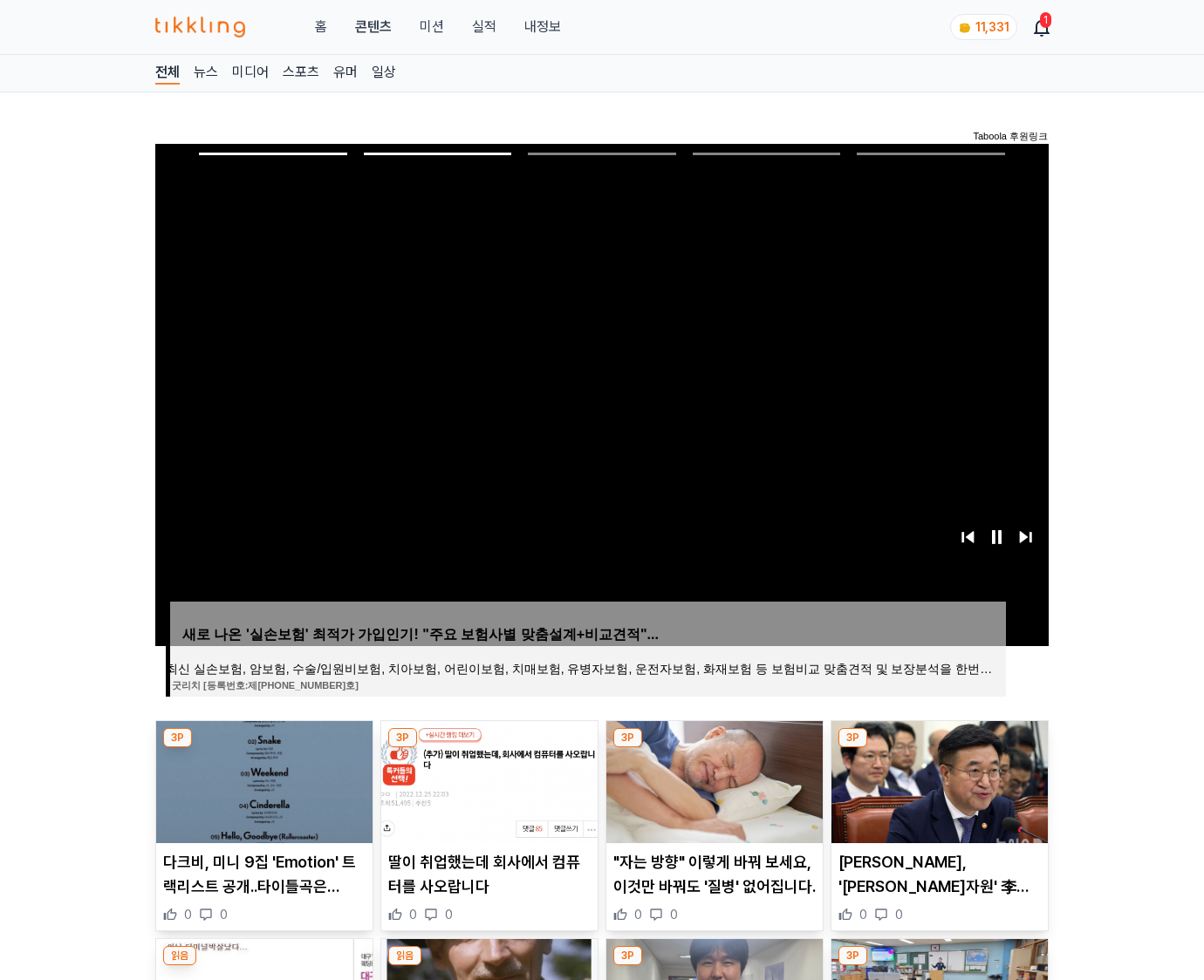
click at [937, 779] on img at bounding box center [939, 782] width 216 height 122
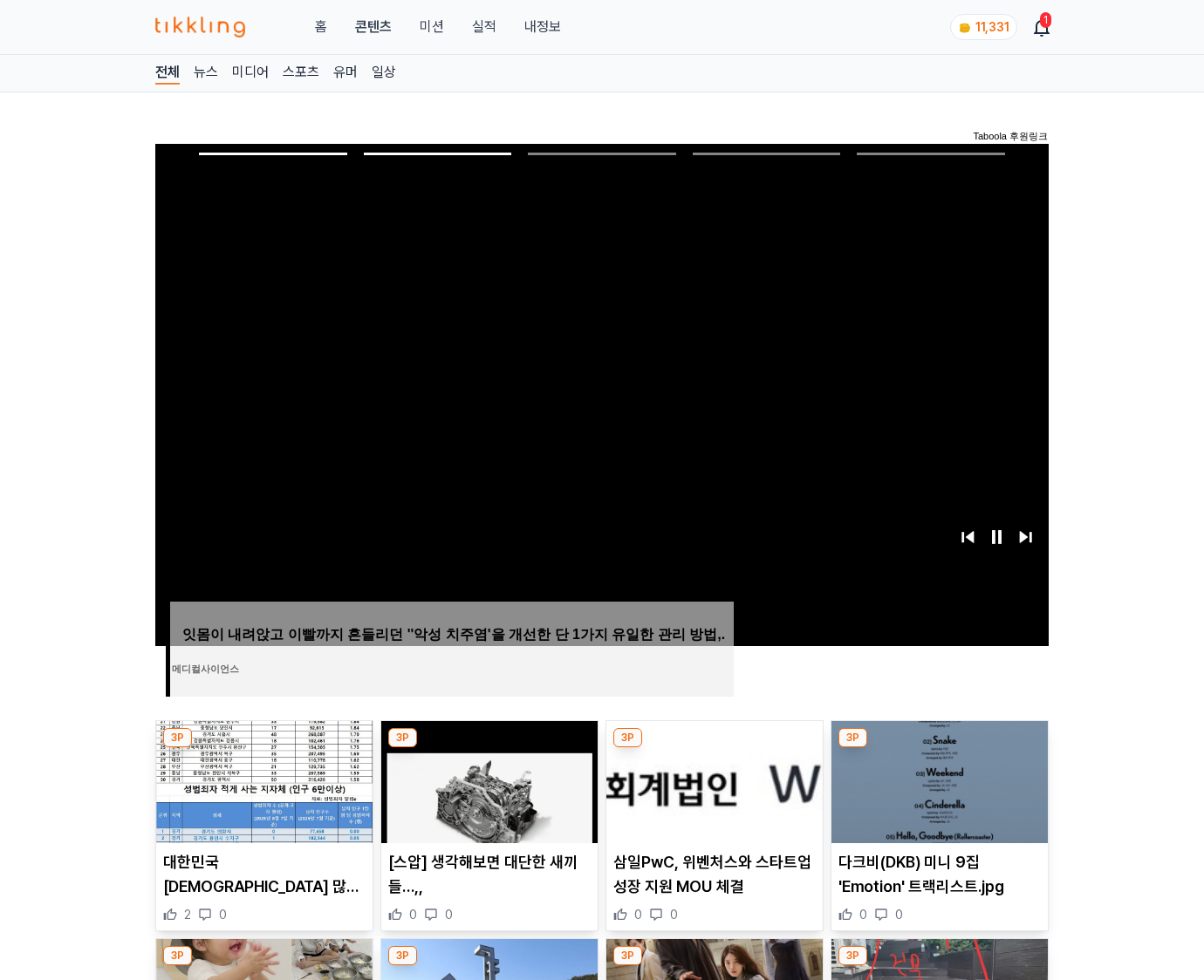
click at [937, 779] on img at bounding box center [939, 782] width 216 height 122
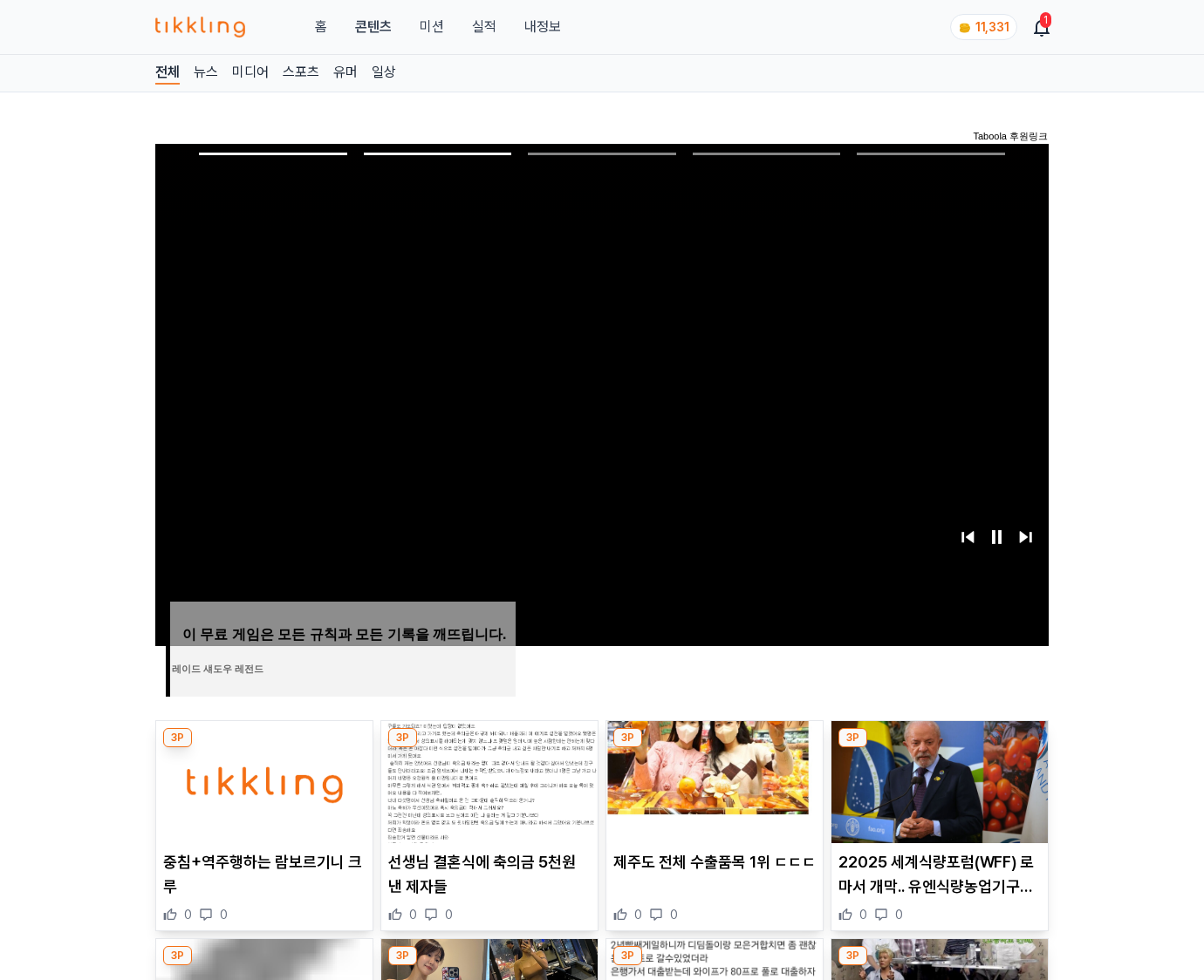
click at [937, 779] on img at bounding box center [939, 782] width 216 height 122
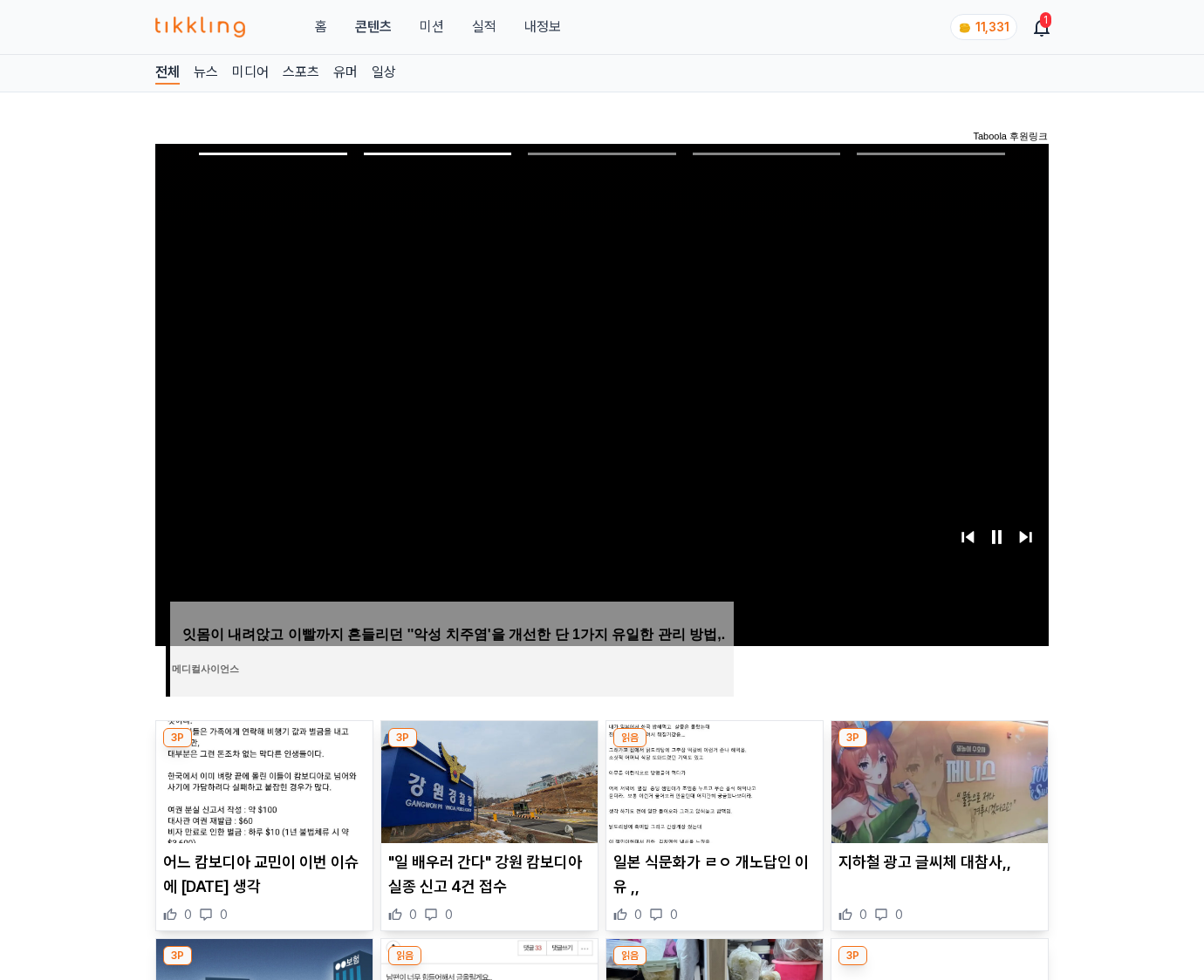
click at [937, 779] on img at bounding box center [939, 782] width 216 height 122
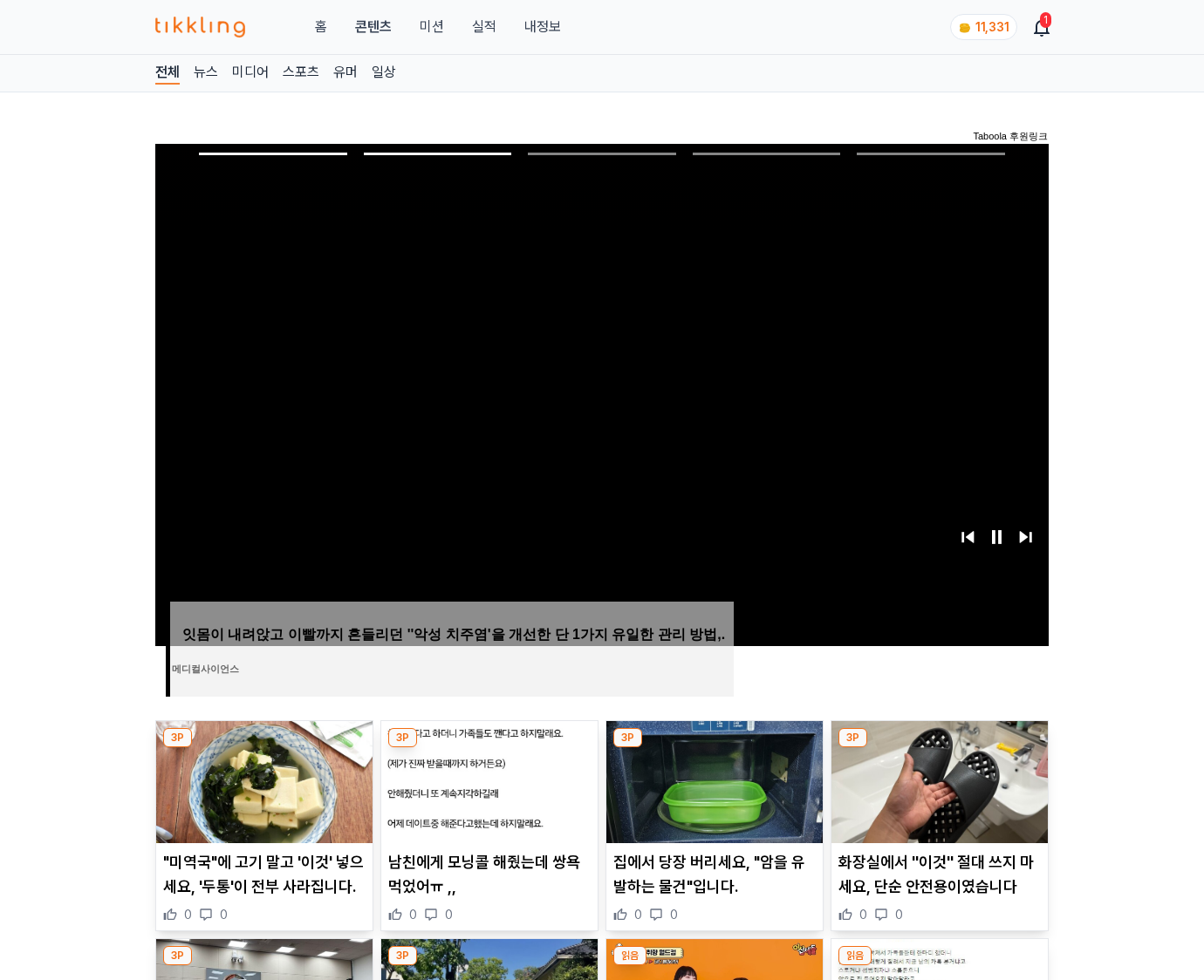
click at [937, 779] on img at bounding box center [939, 782] width 216 height 122
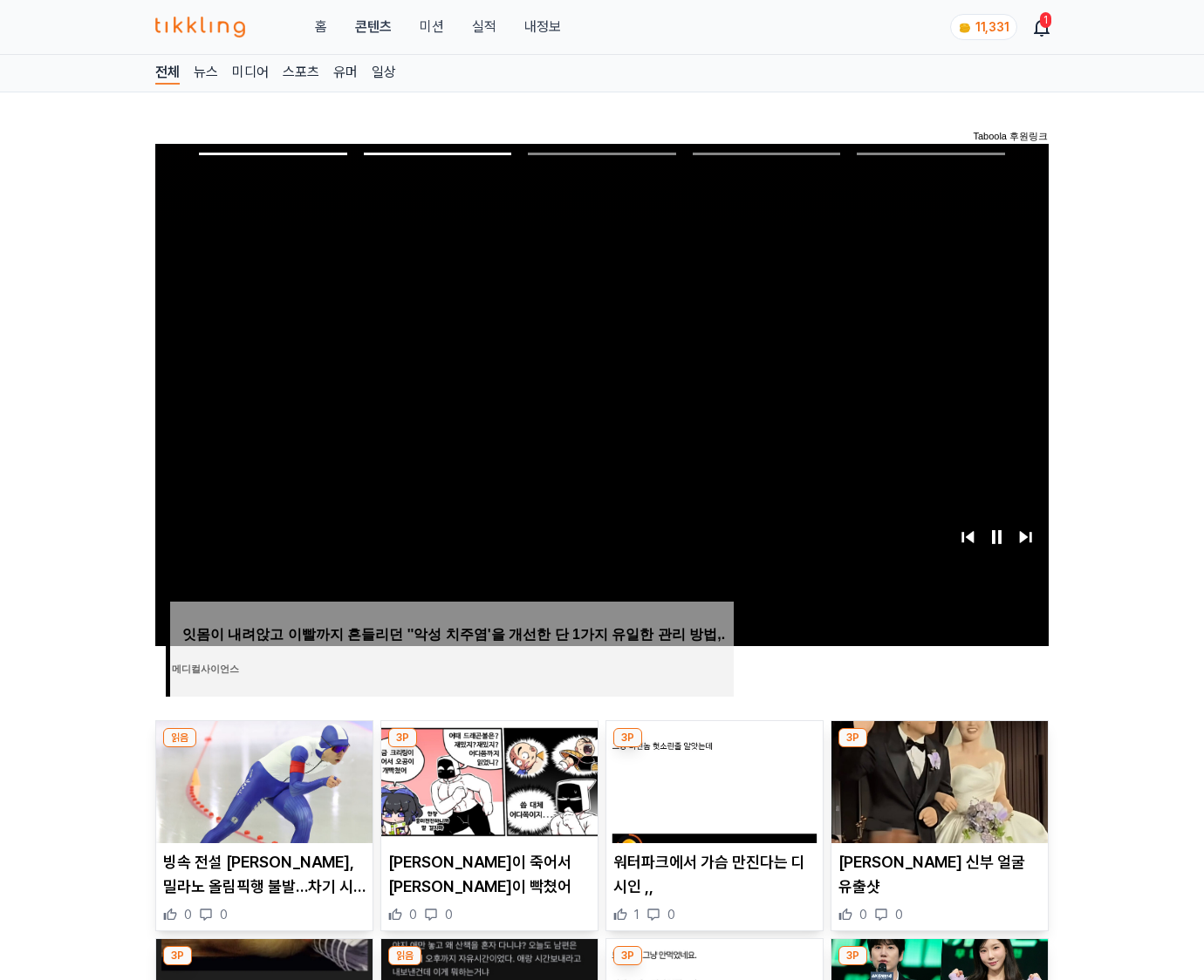
click at [937, 779] on img at bounding box center [939, 782] width 216 height 122
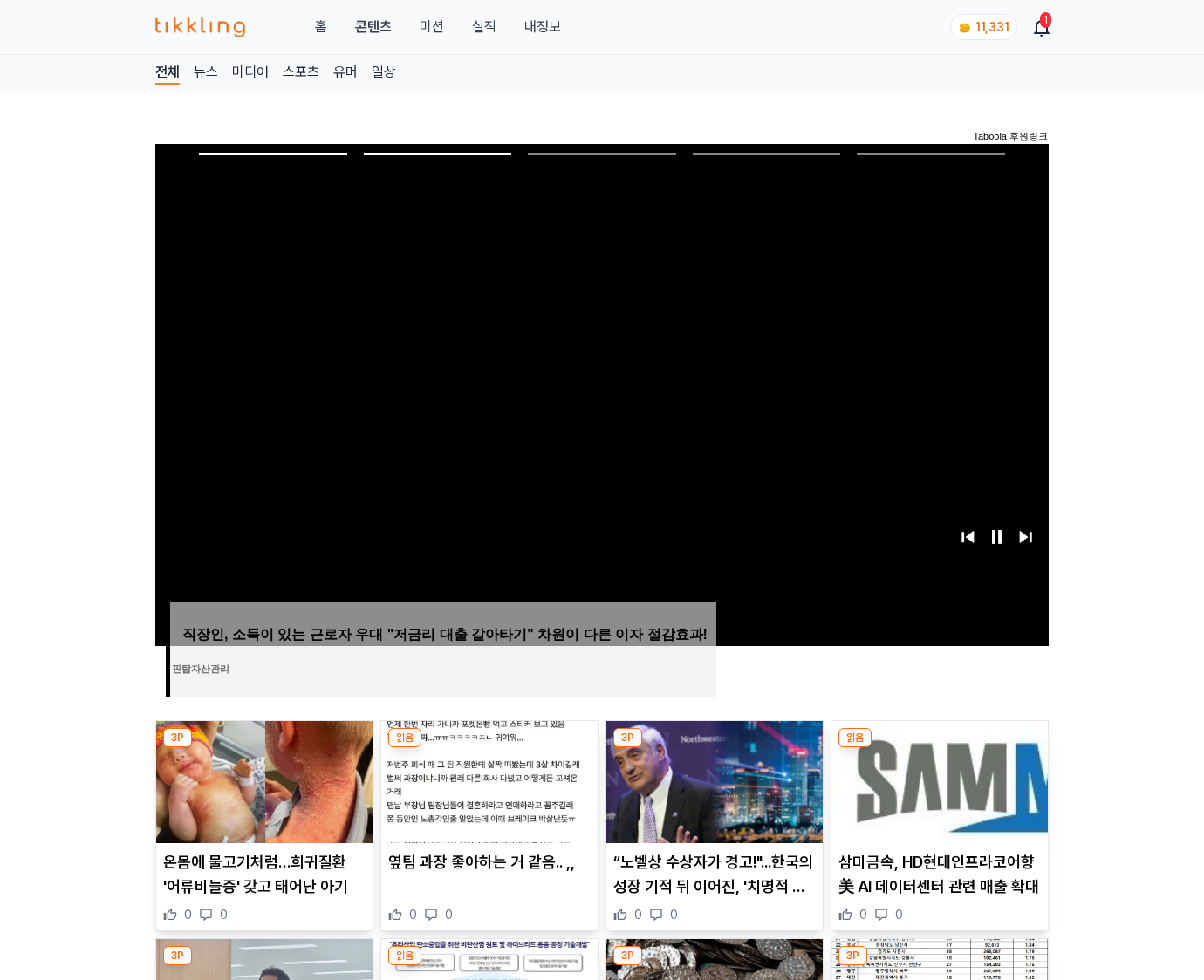
click at [937, 779] on img at bounding box center [939, 782] width 216 height 122
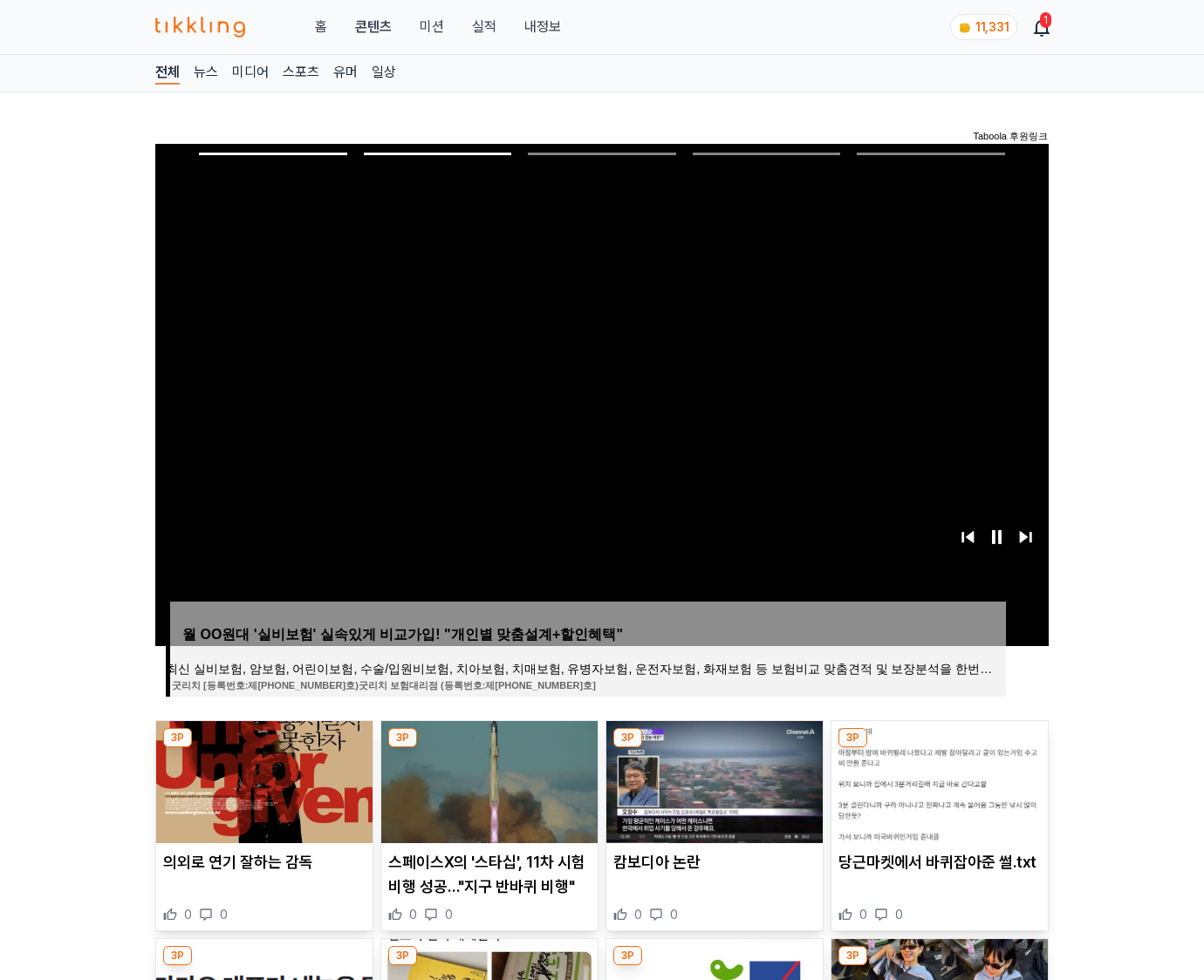
click at [937, 779] on img at bounding box center [939, 782] width 216 height 122
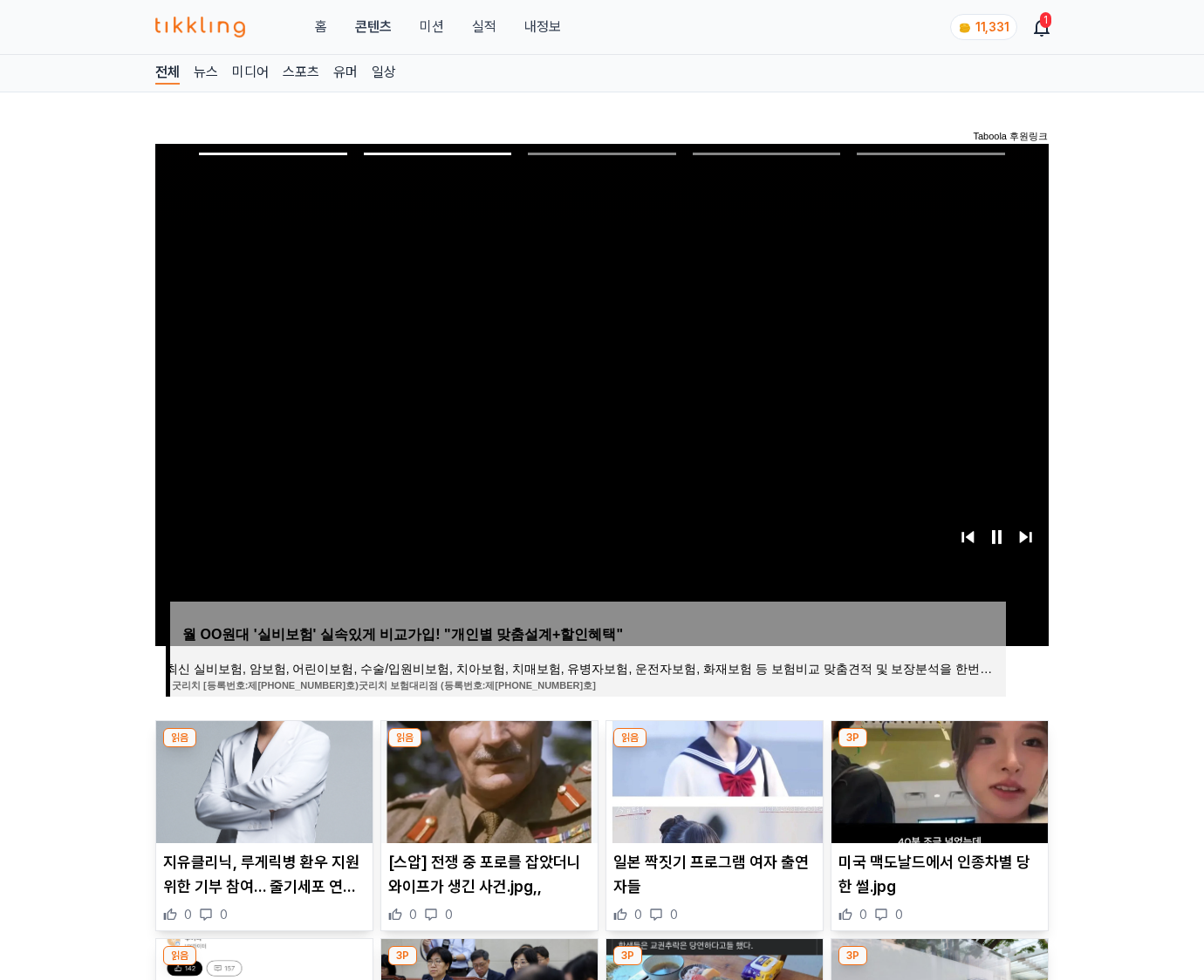
click at [937, 779] on img at bounding box center [939, 782] width 216 height 122
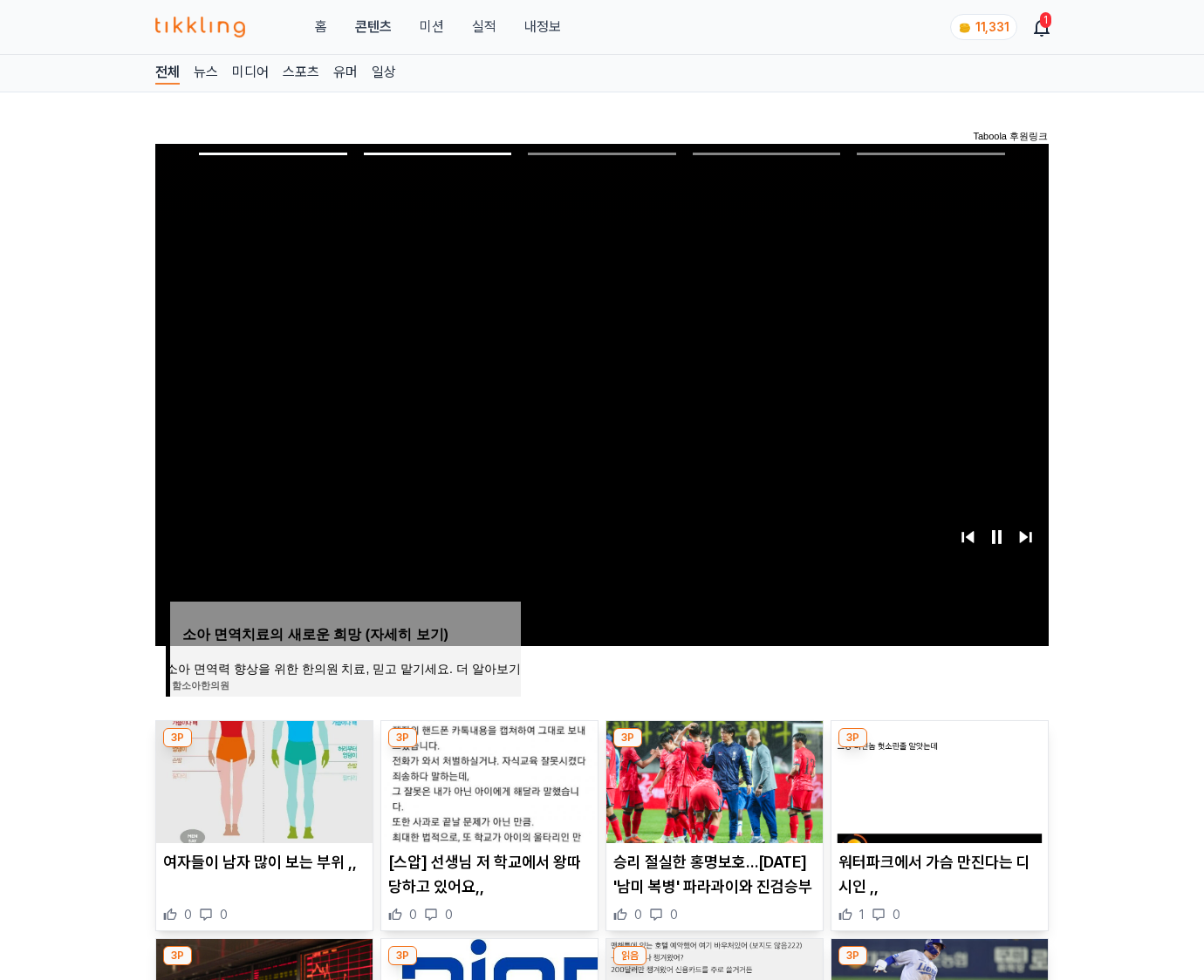
click at [937, 779] on img at bounding box center [939, 782] width 216 height 122
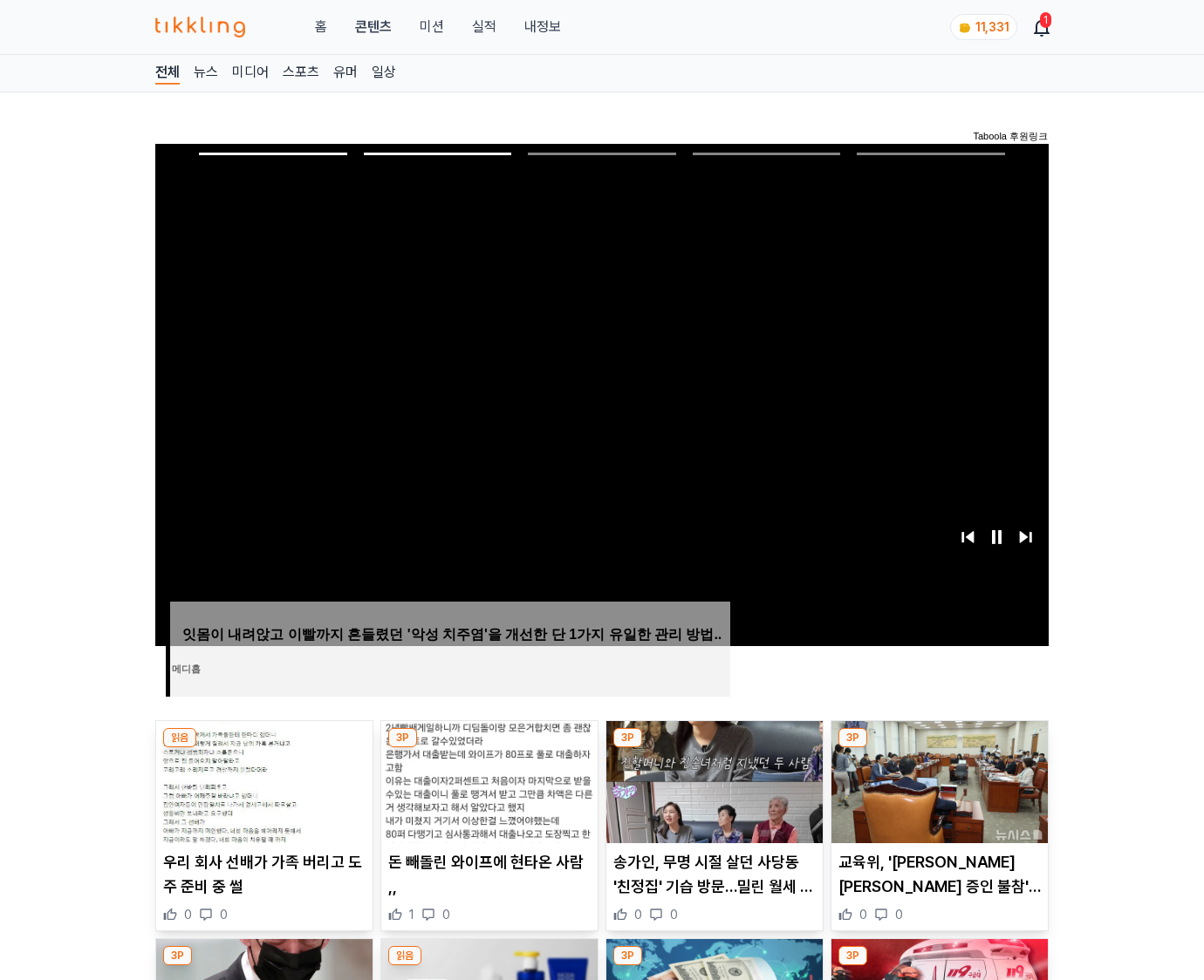
click at [937, 779] on img at bounding box center [939, 782] width 216 height 122
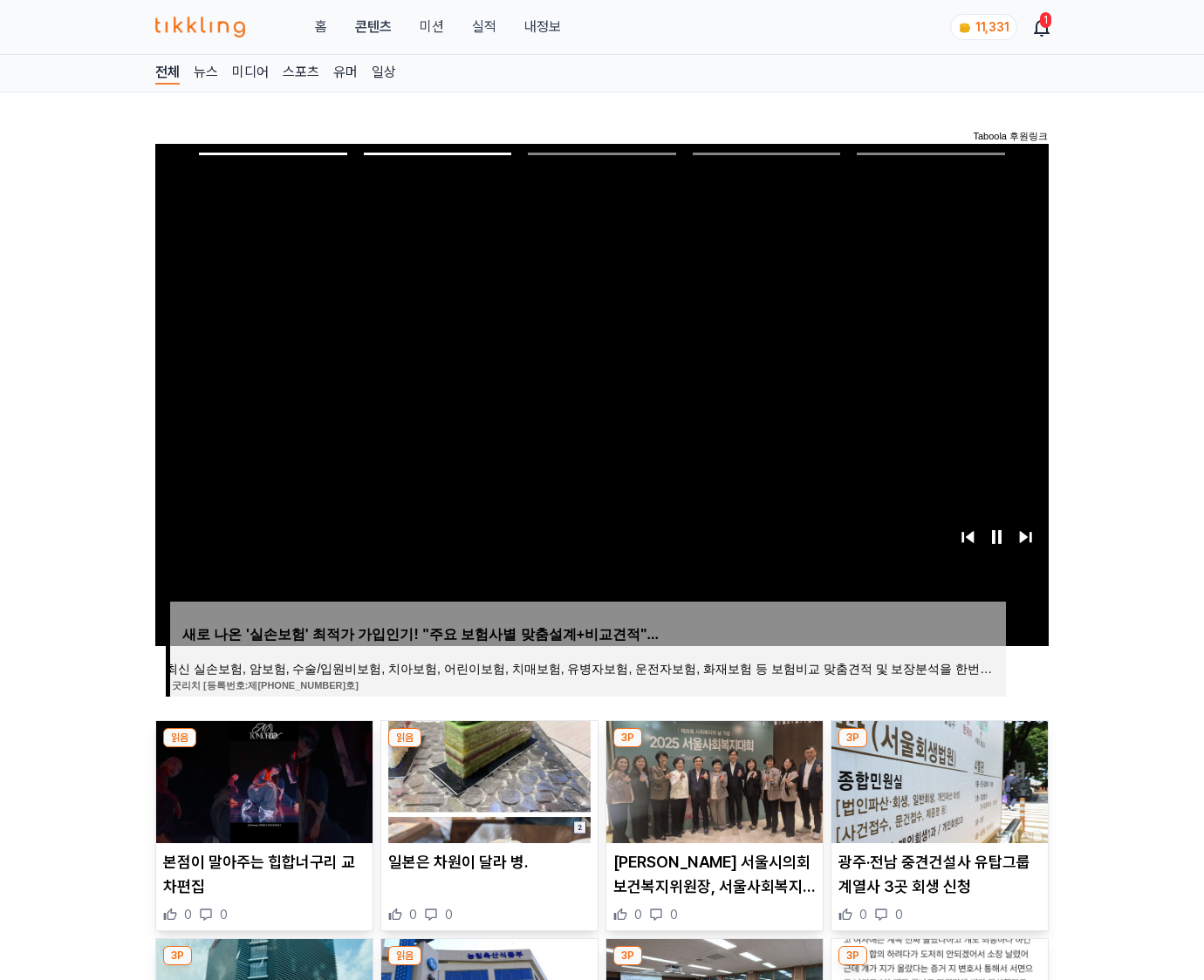
click at [937, 779] on img at bounding box center [939, 782] width 216 height 122
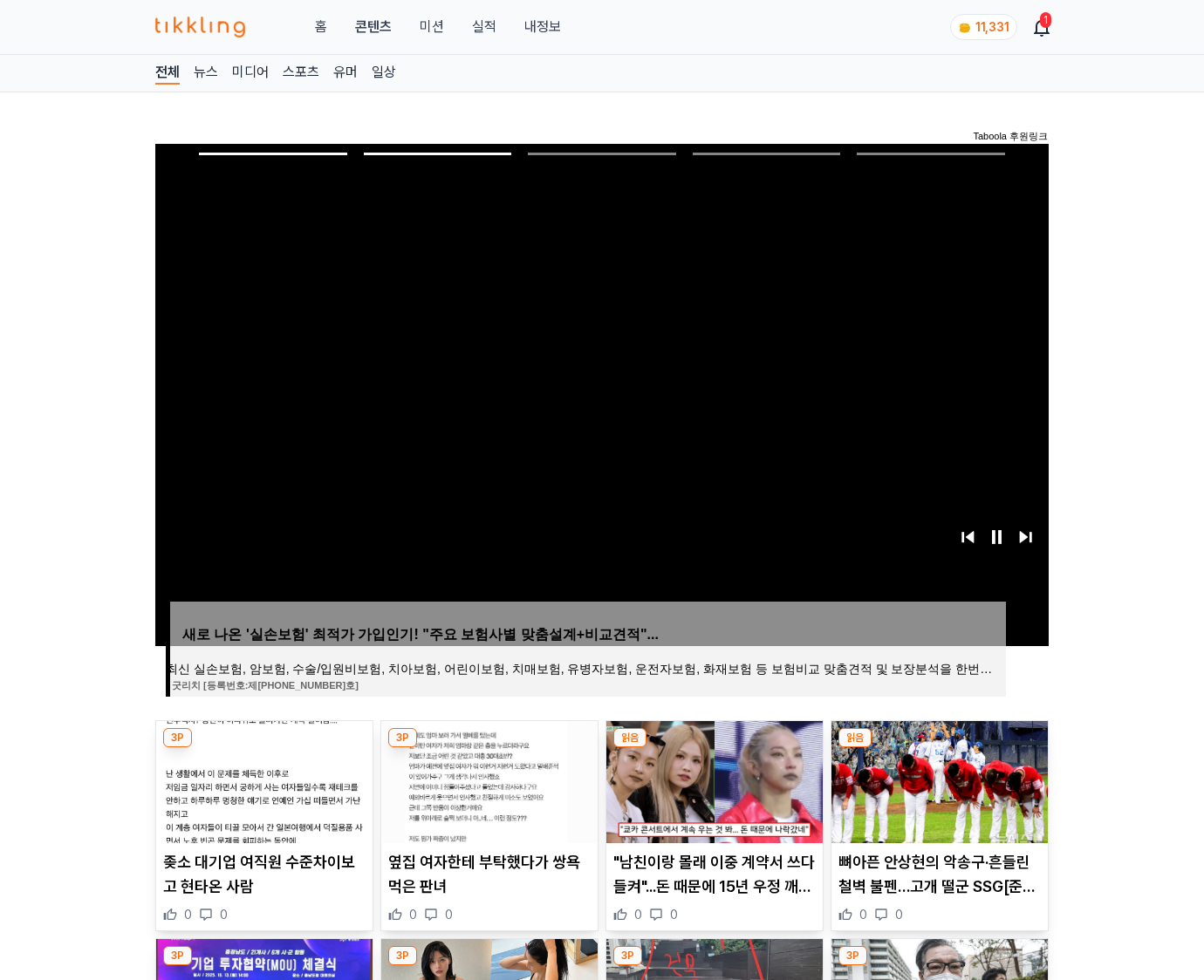
click at [937, 779] on img at bounding box center [939, 782] width 216 height 122
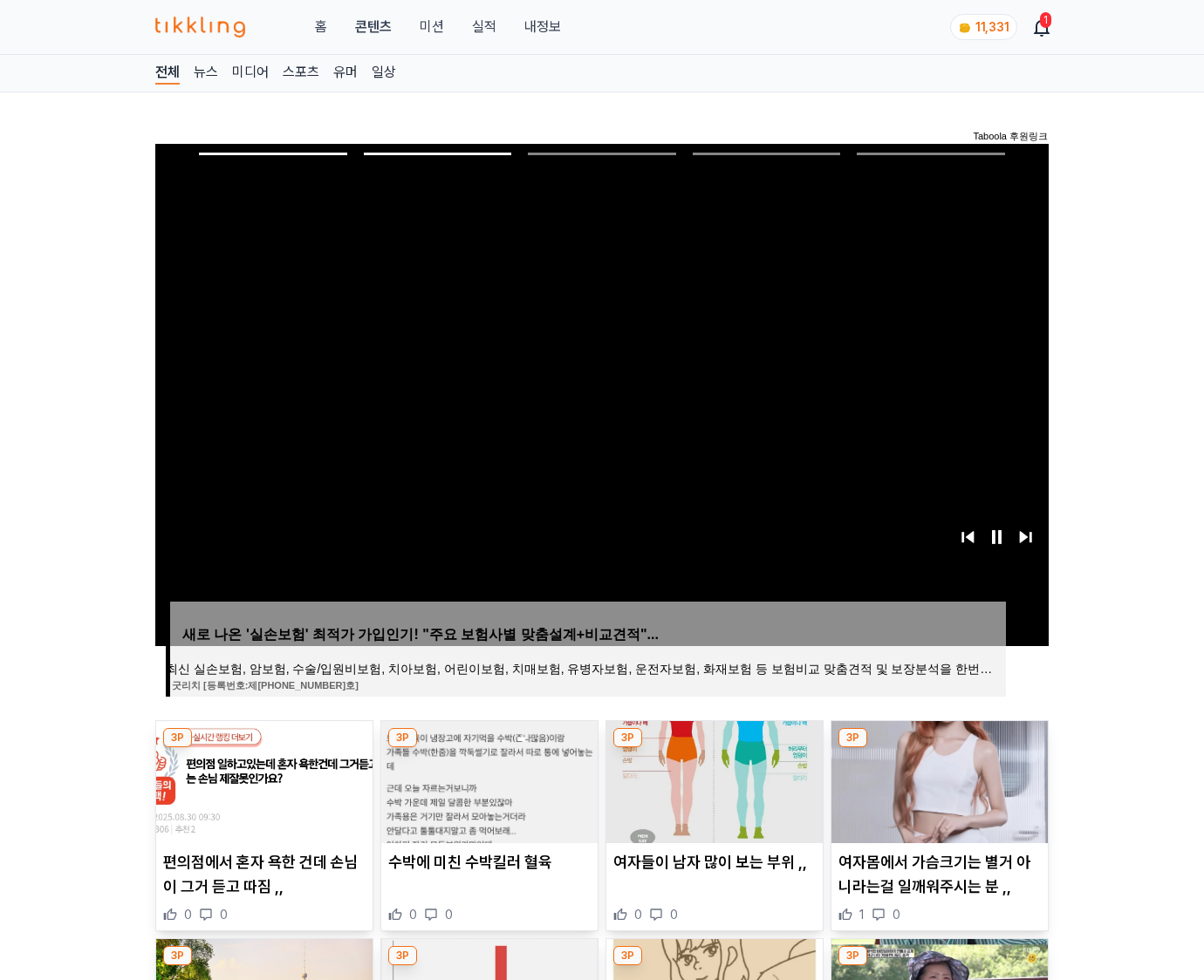
click at [937, 779] on img at bounding box center [939, 782] width 216 height 122
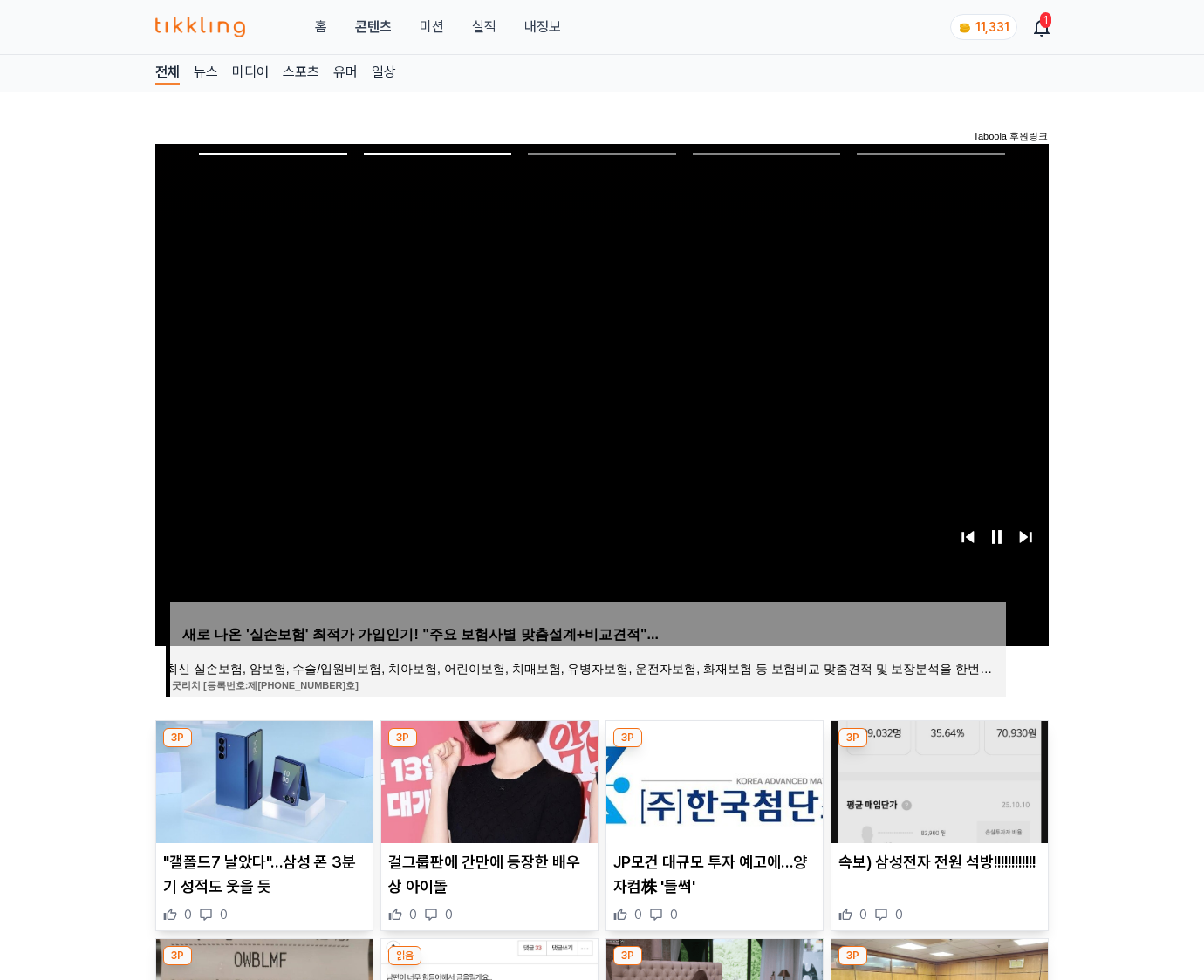
click at [937, 779] on img at bounding box center [939, 782] width 216 height 122
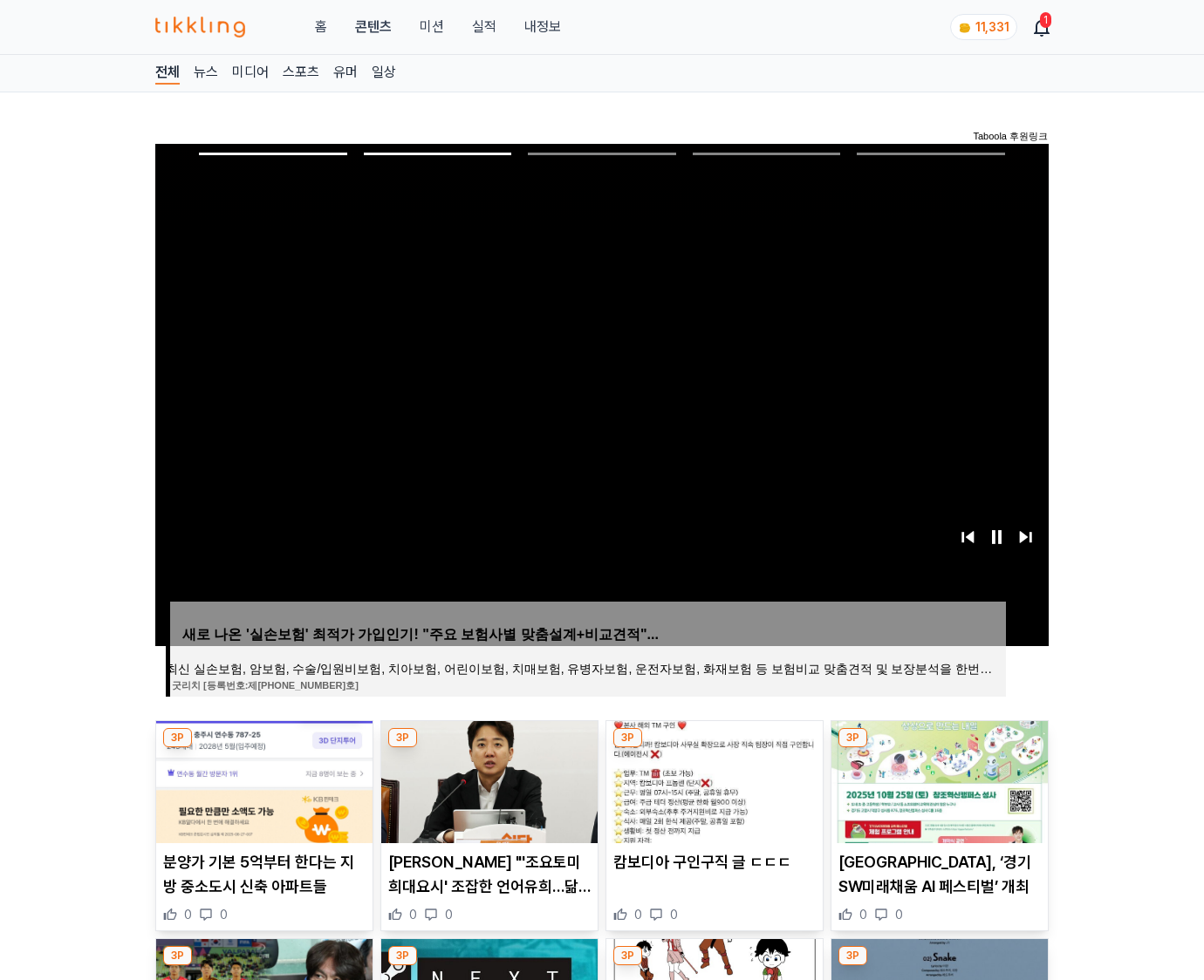
click at [937, 779] on img at bounding box center [939, 782] width 216 height 122
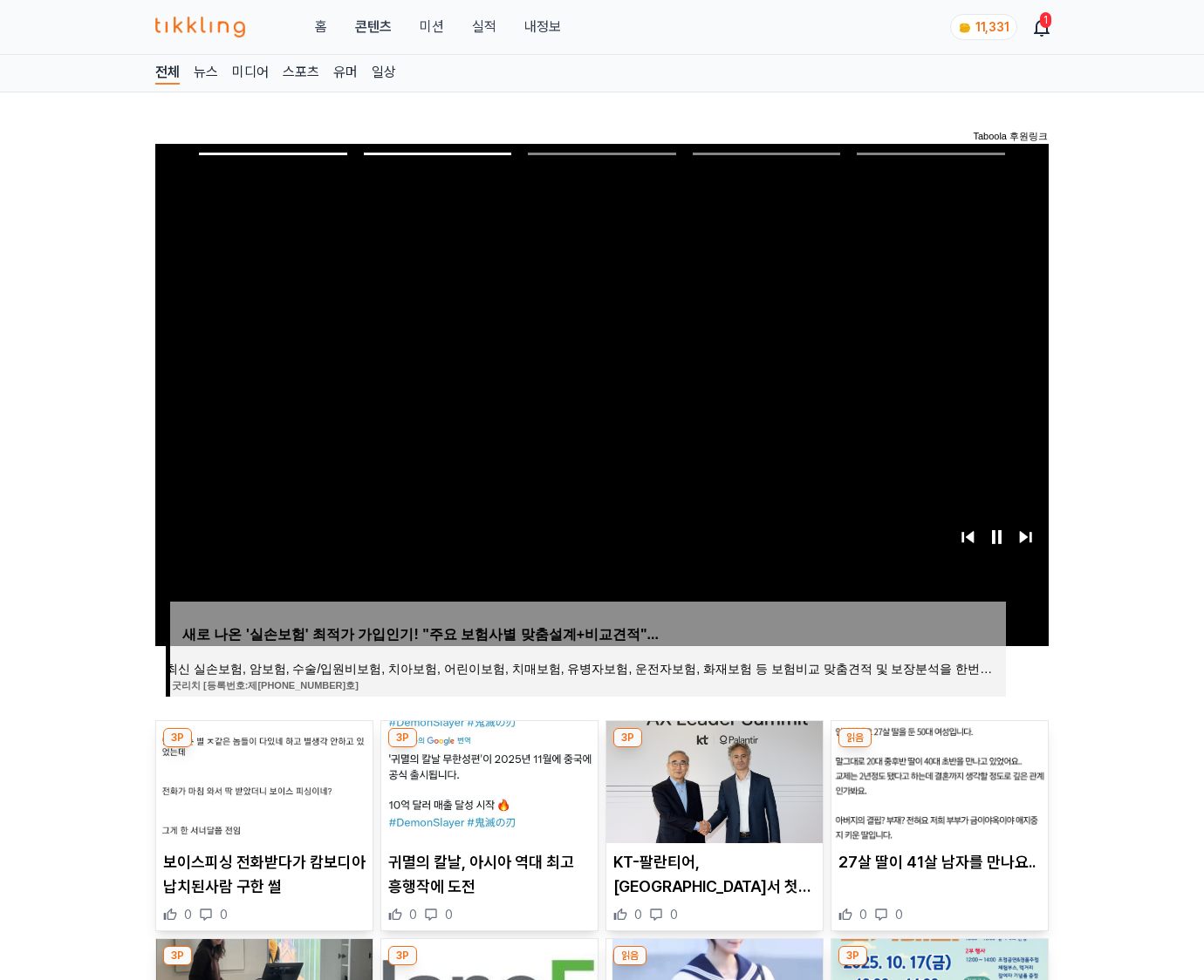
click at [937, 779] on img at bounding box center [939, 782] width 216 height 122
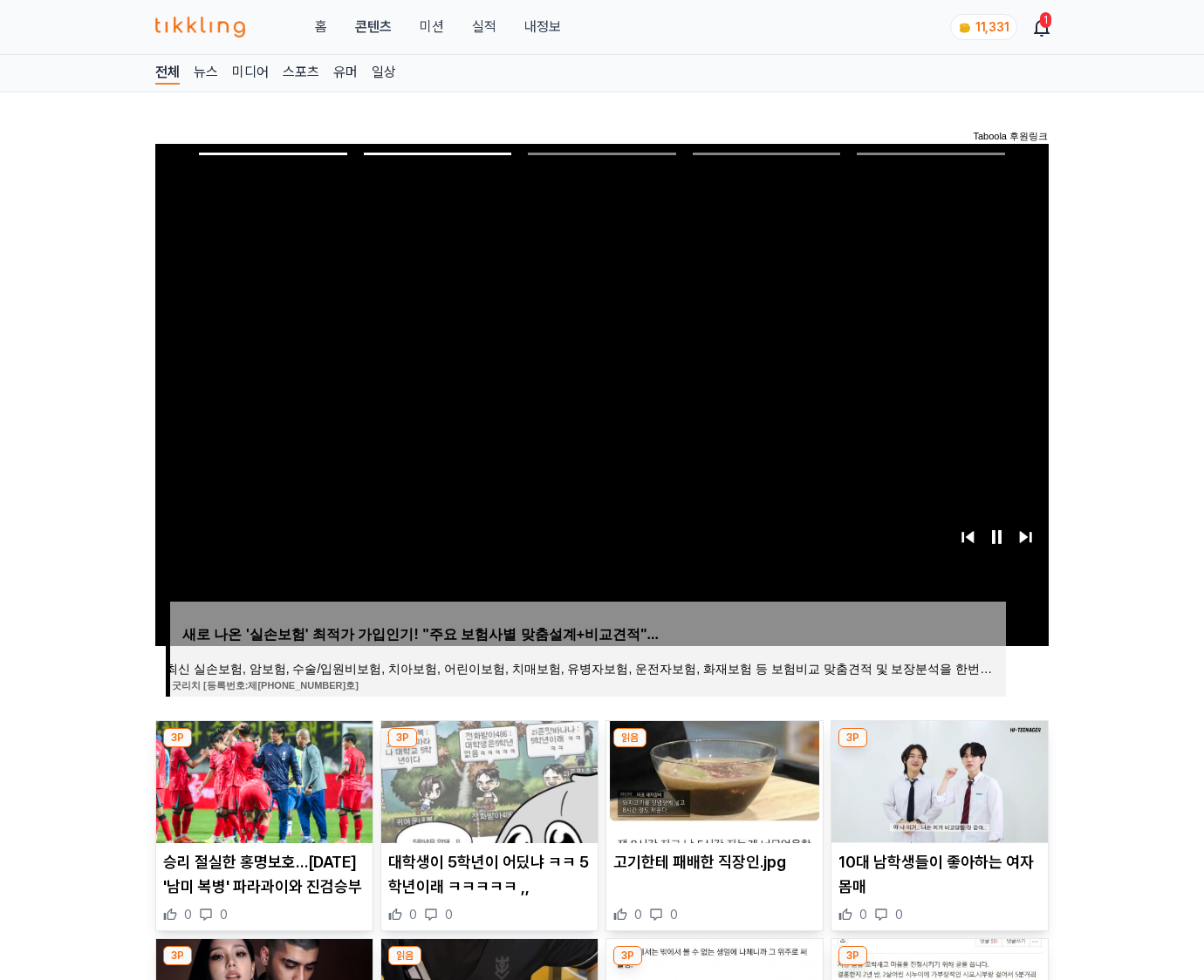
click at [937, 779] on img at bounding box center [939, 782] width 216 height 122
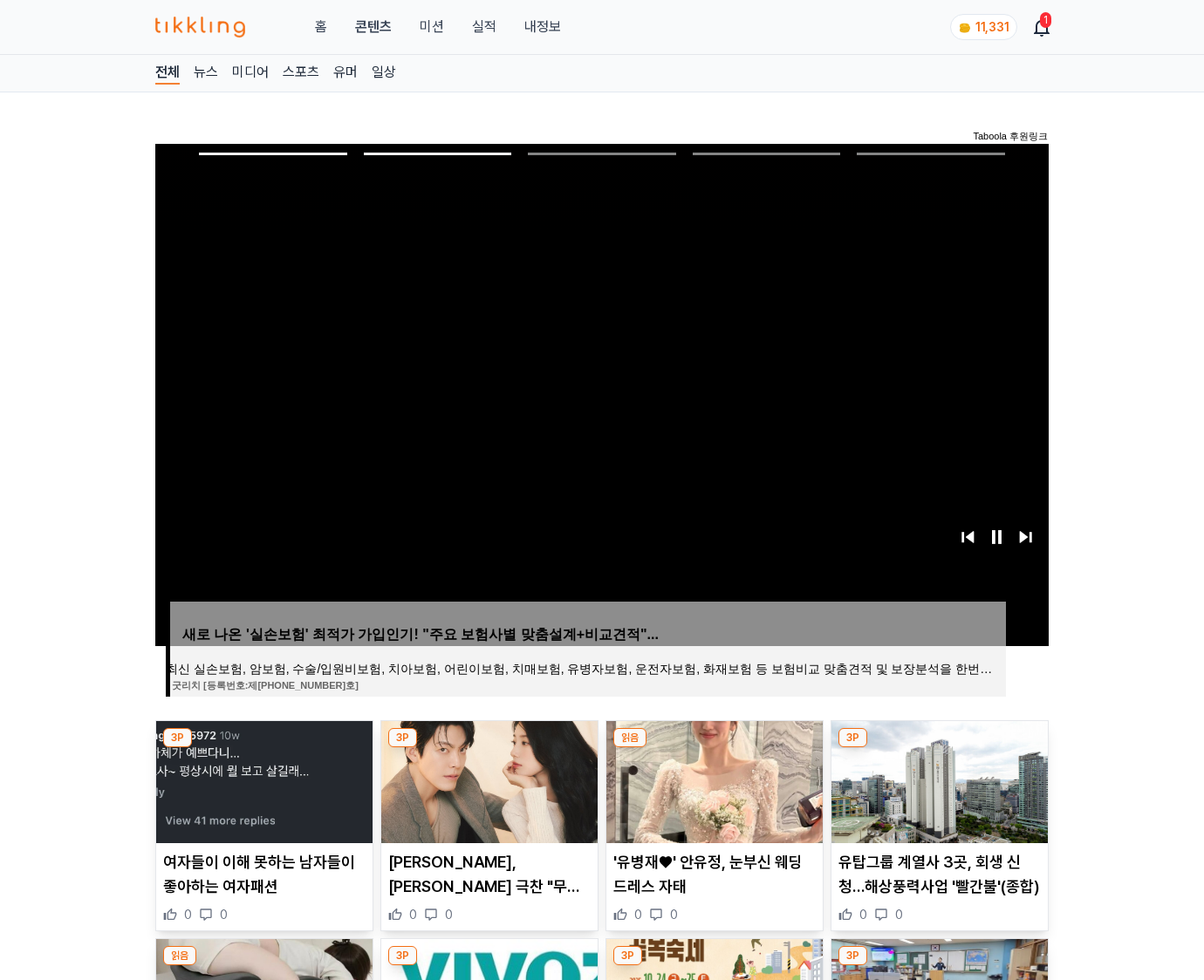
click at [937, 779] on img at bounding box center [939, 782] width 216 height 122
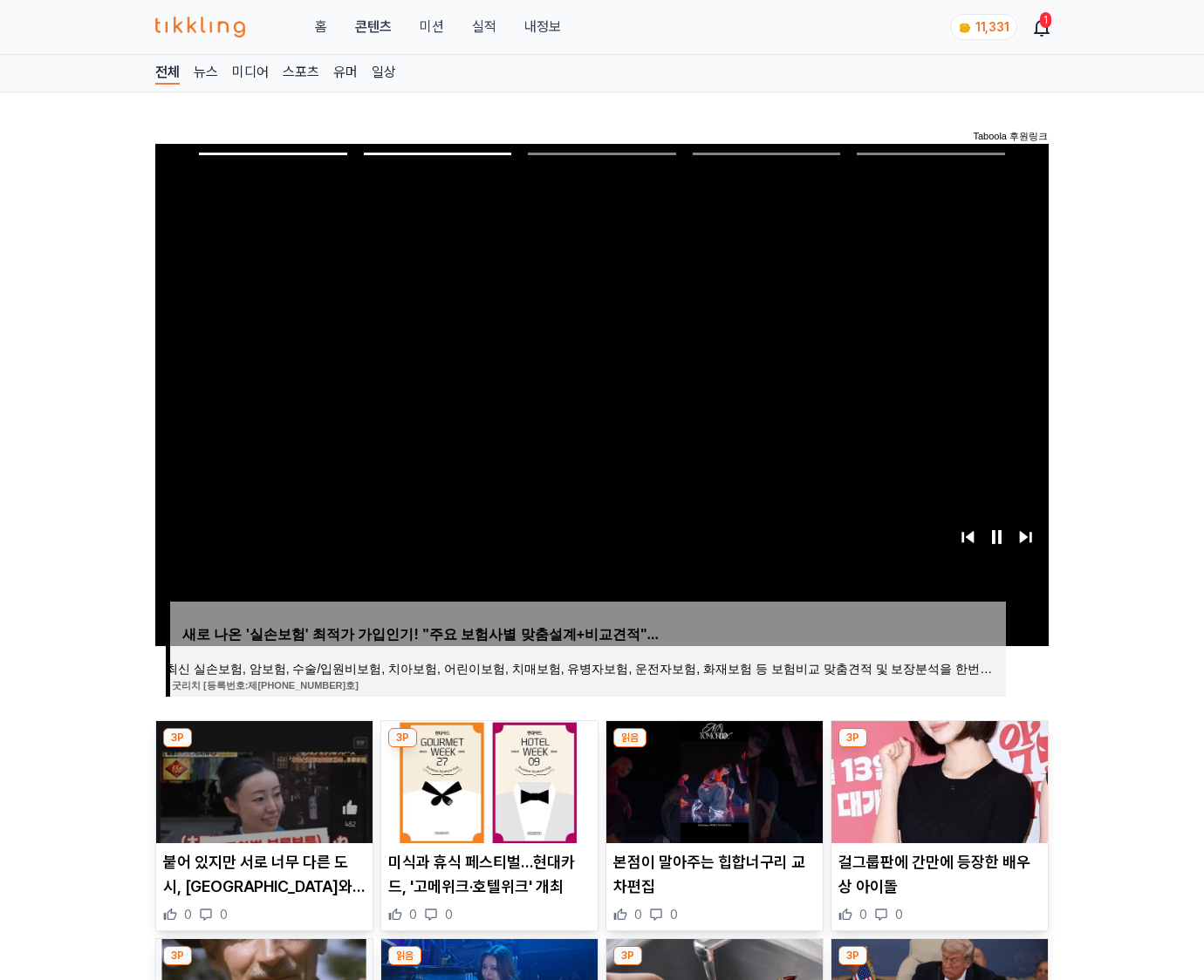
click at [937, 779] on img at bounding box center [939, 782] width 216 height 122
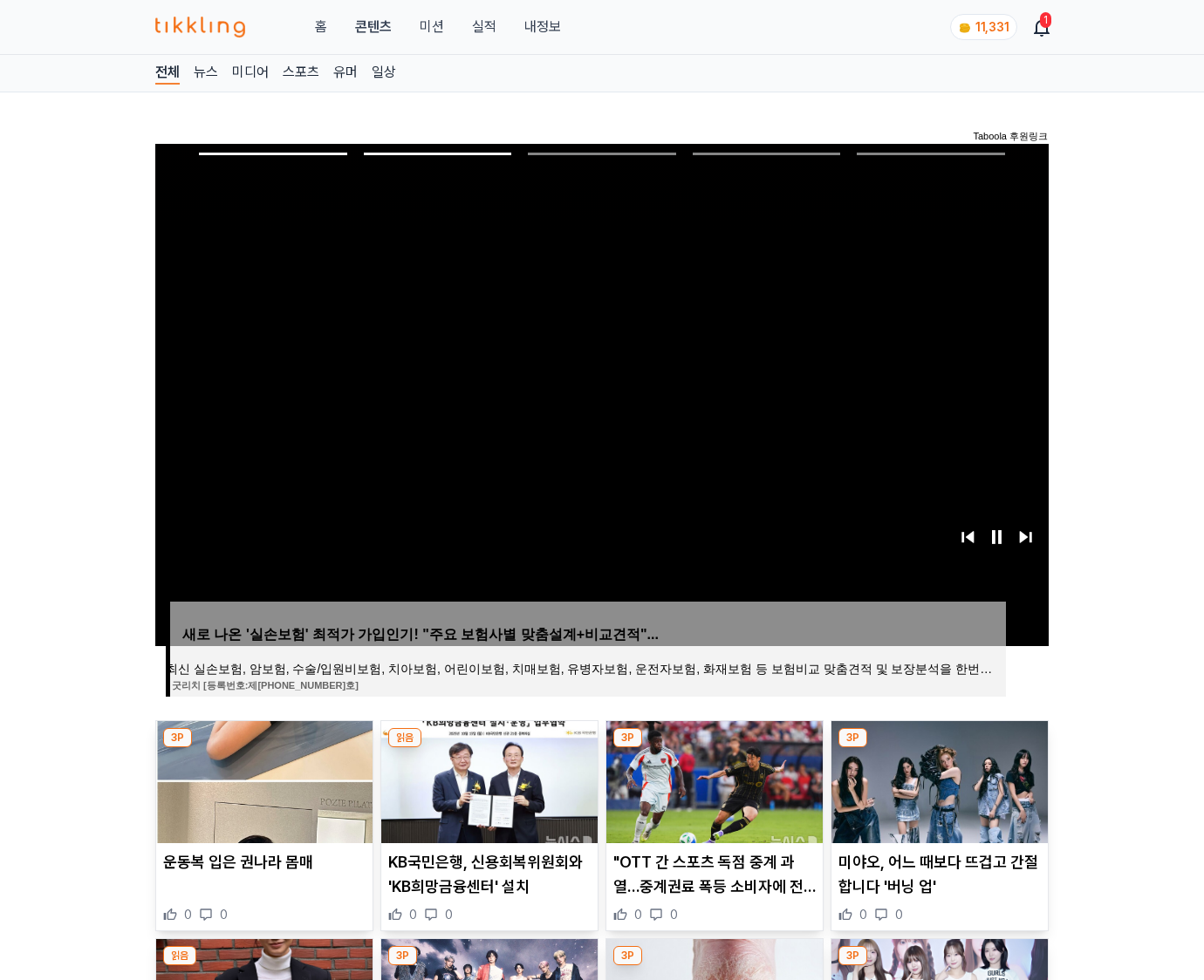
click at [937, 779] on img at bounding box center [939, 782] width 216 height 122
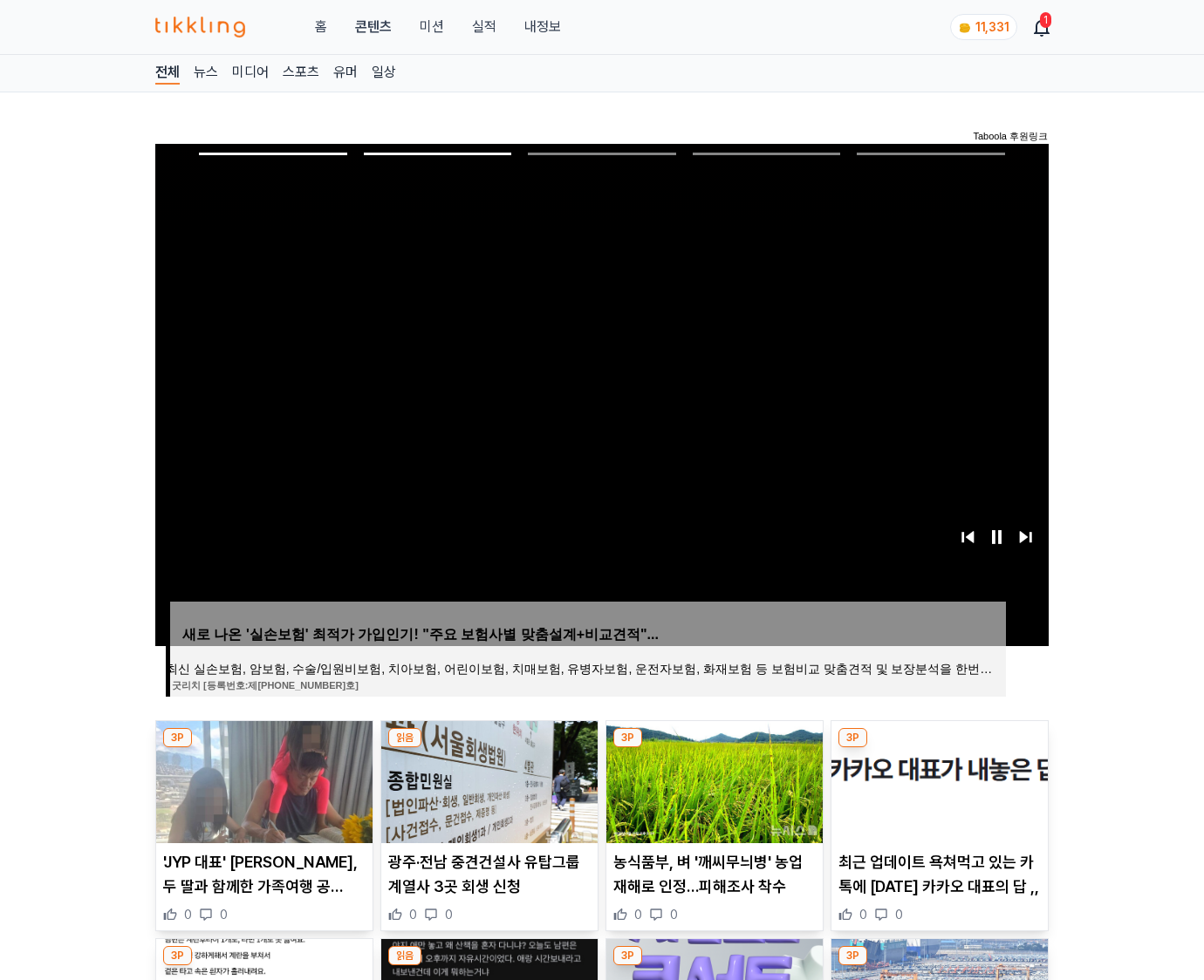
click at [937, 779] on img at bounding box center [939, 782] width 216 height 122
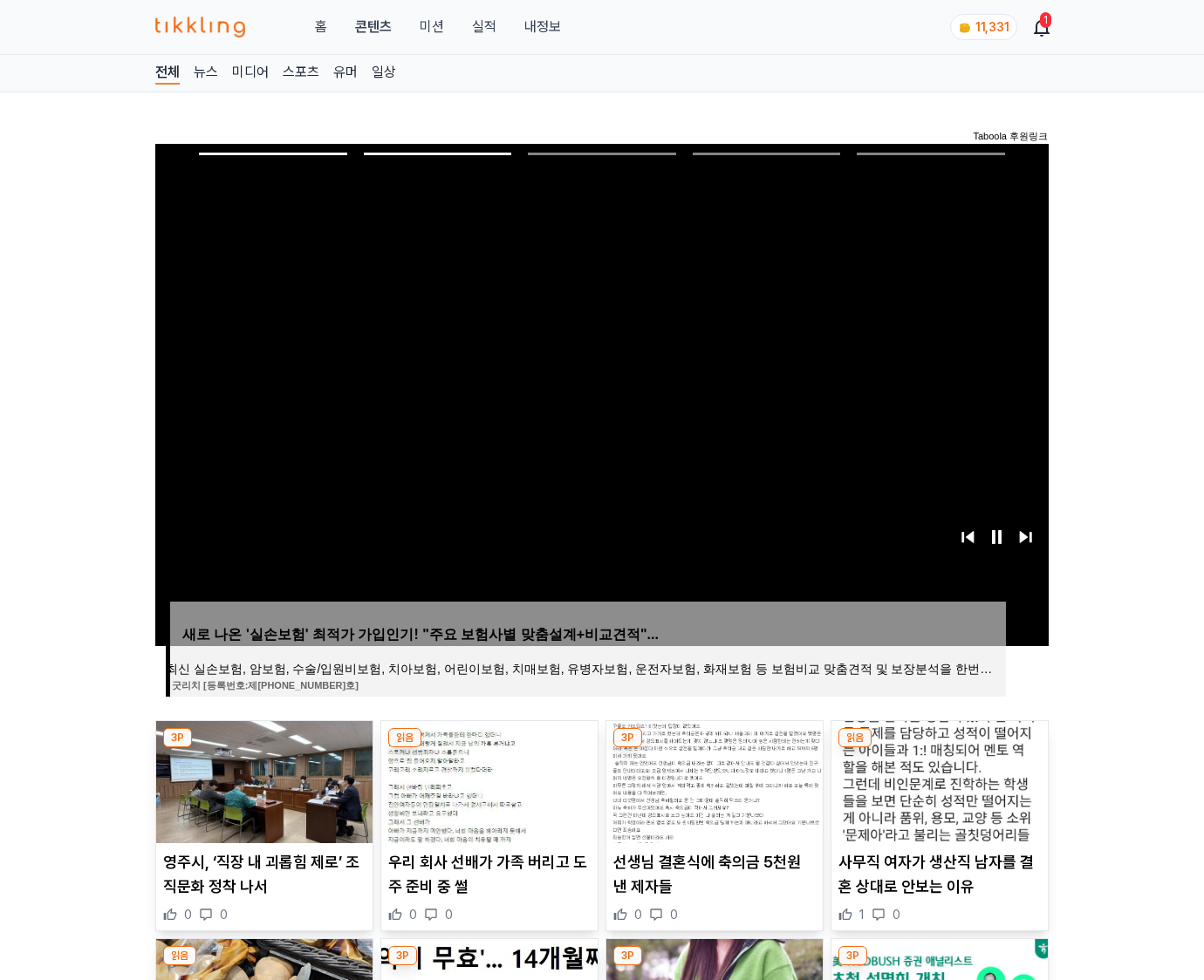
click at [937, 779] on img at bounding box center [939, 782] width 216 height 122
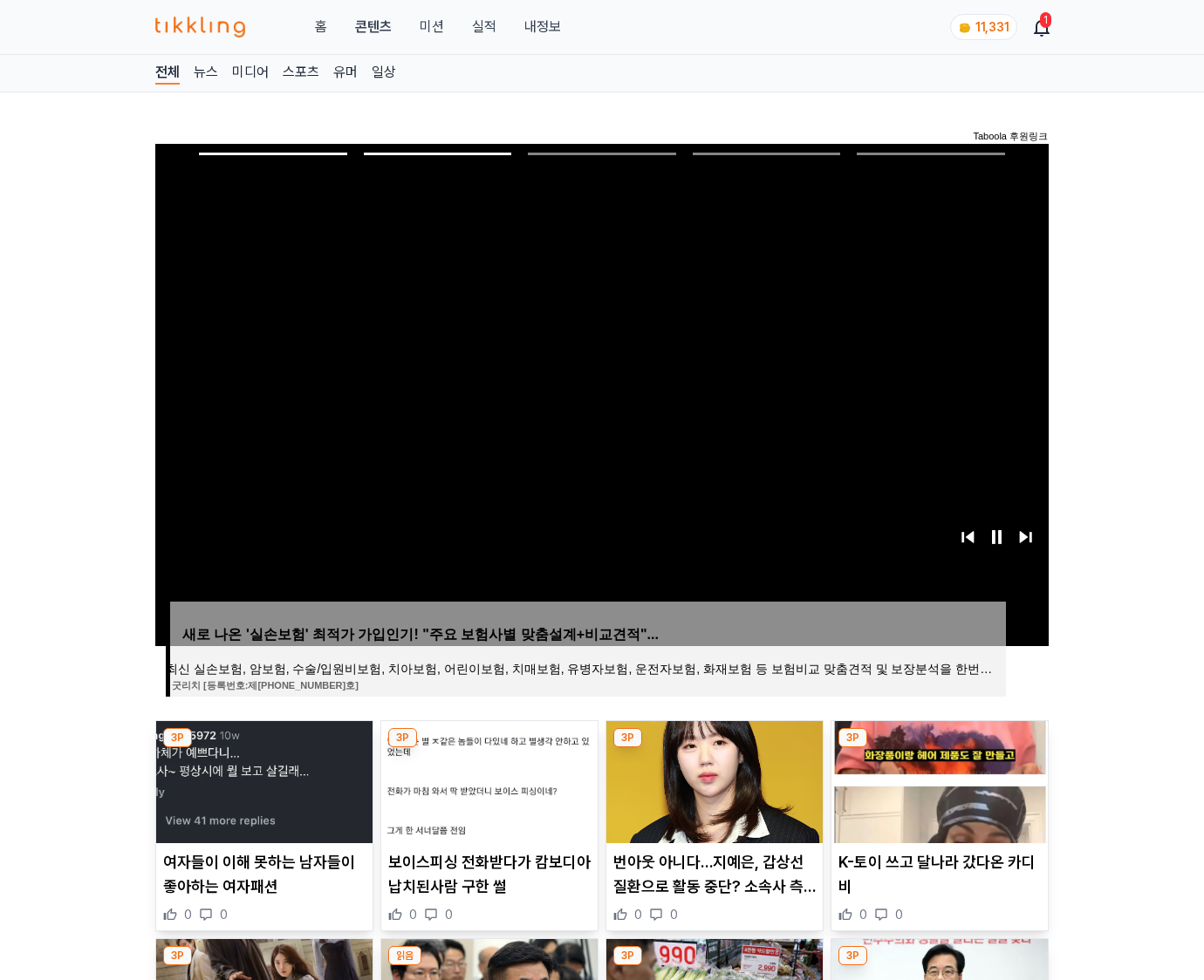
click at [937, 779] on img at bounding box center [939, 782] width 216 height 122
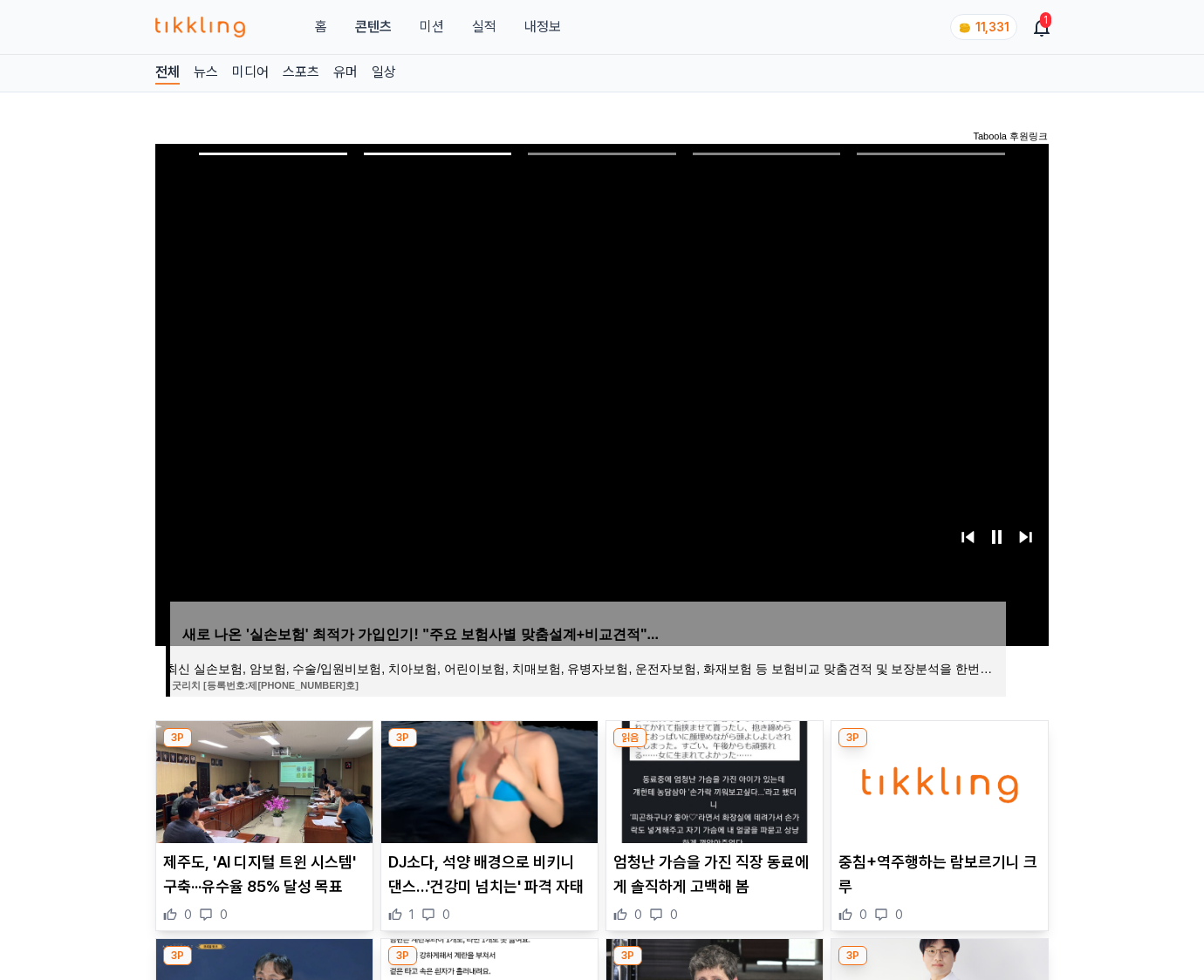
click at [937, 779] on img at bounding box center [939, 782] width 216 height 122
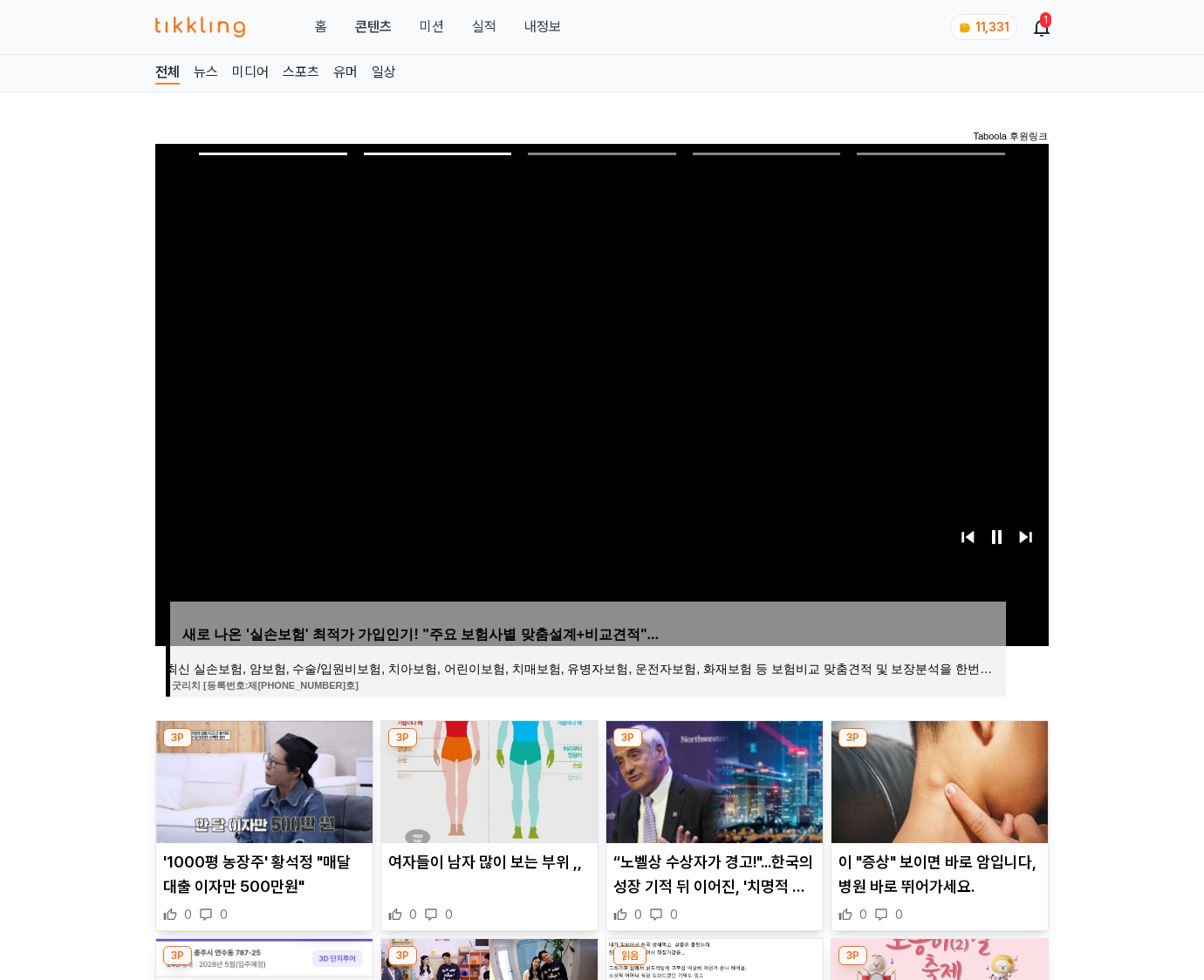
click at [937, 779] on img at bounding box center [939, 782] width 216 height 122
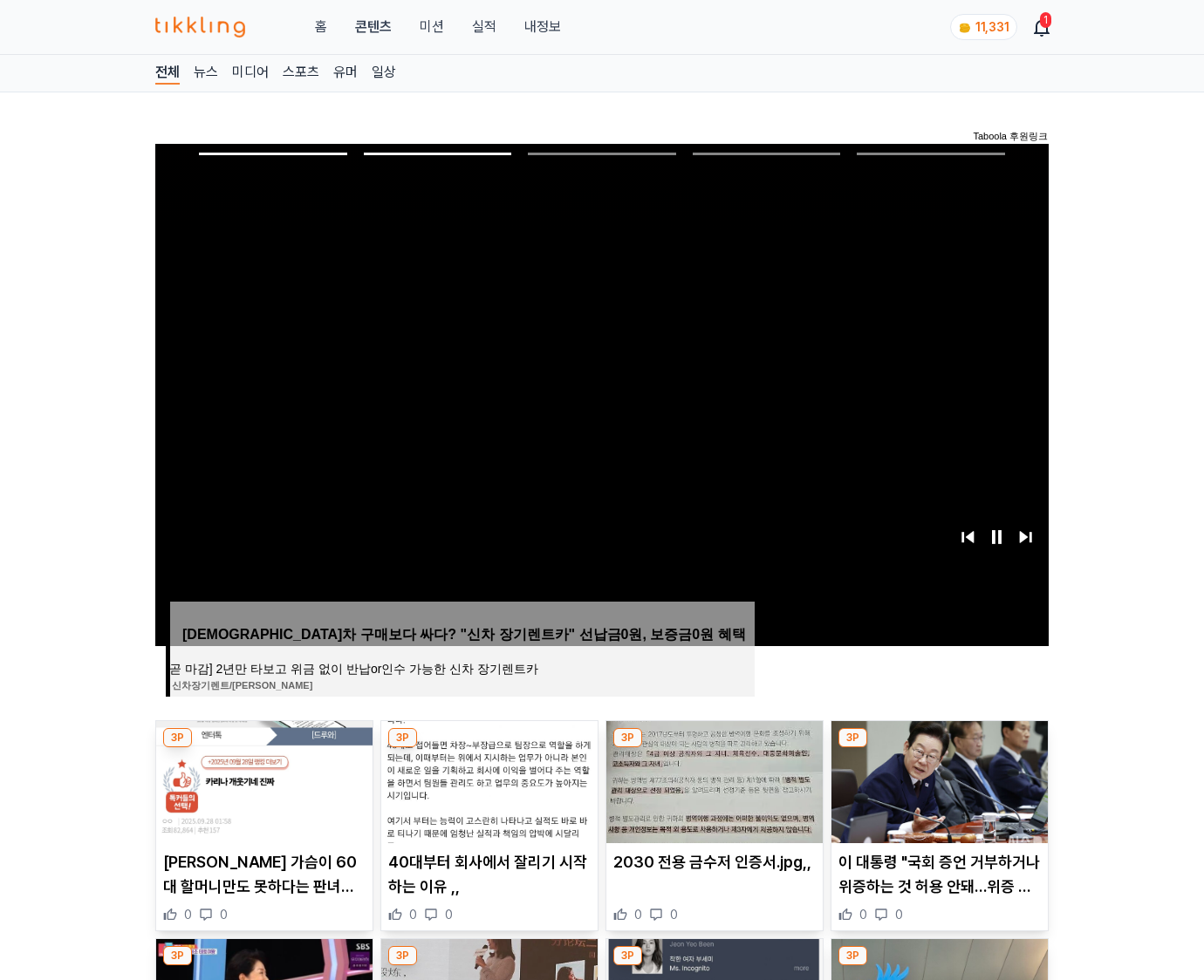
click at [937, 779] on img at bounding box center [939, 782] width 216 height 122
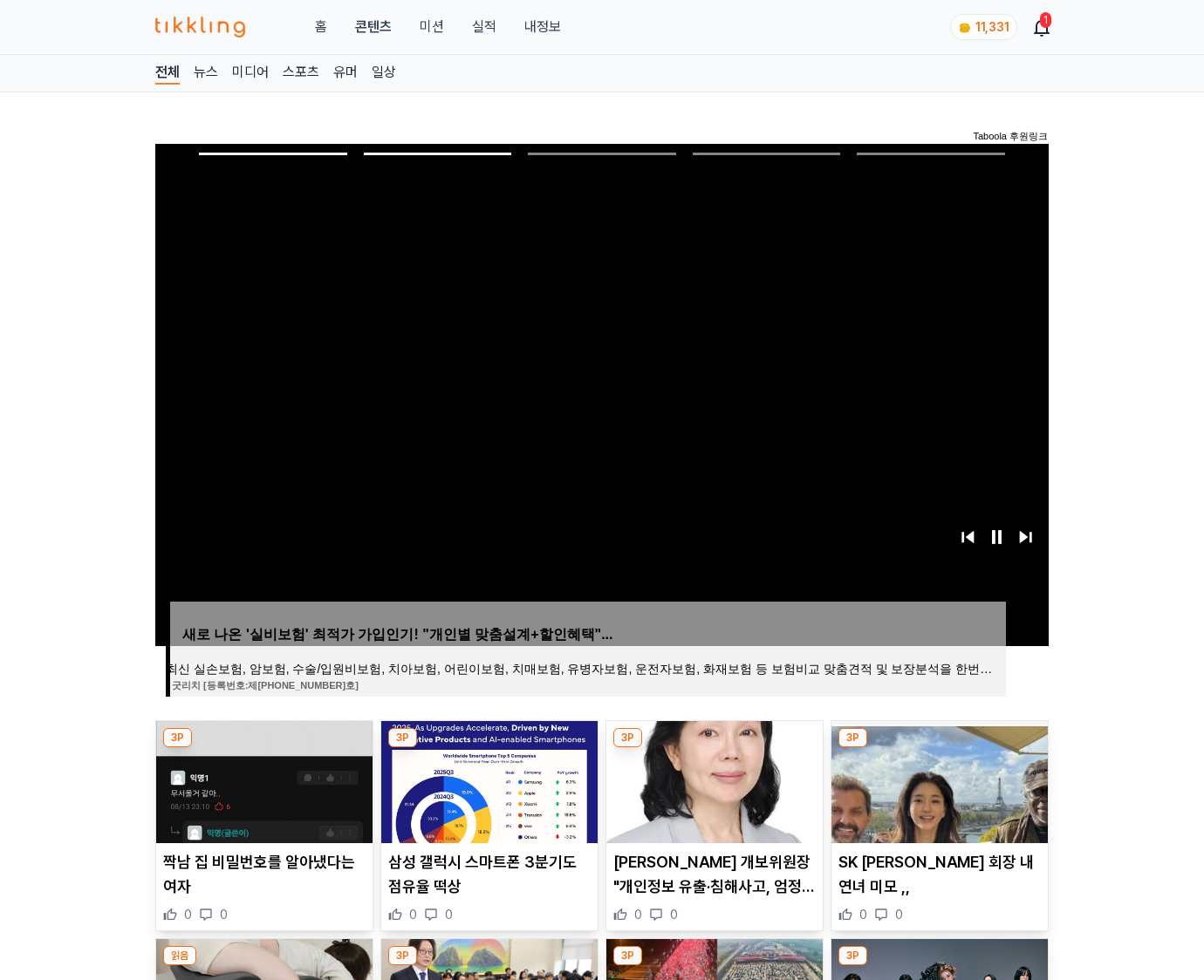
click at [937, 779] on img at bounding box center [939, 782] width 216 height 122
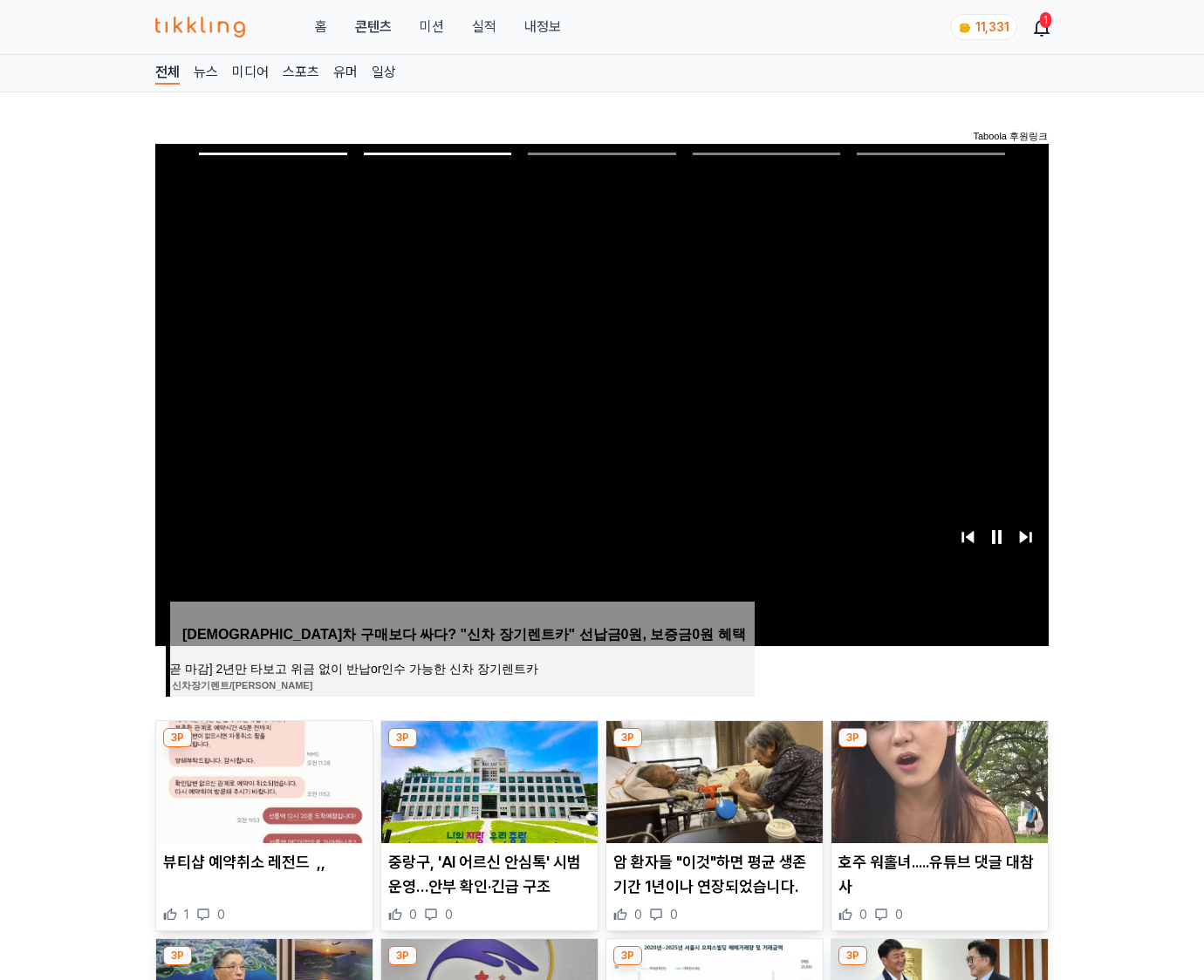
click at [937, 779] on img at bounding box center [939, 782] width 216 height 122
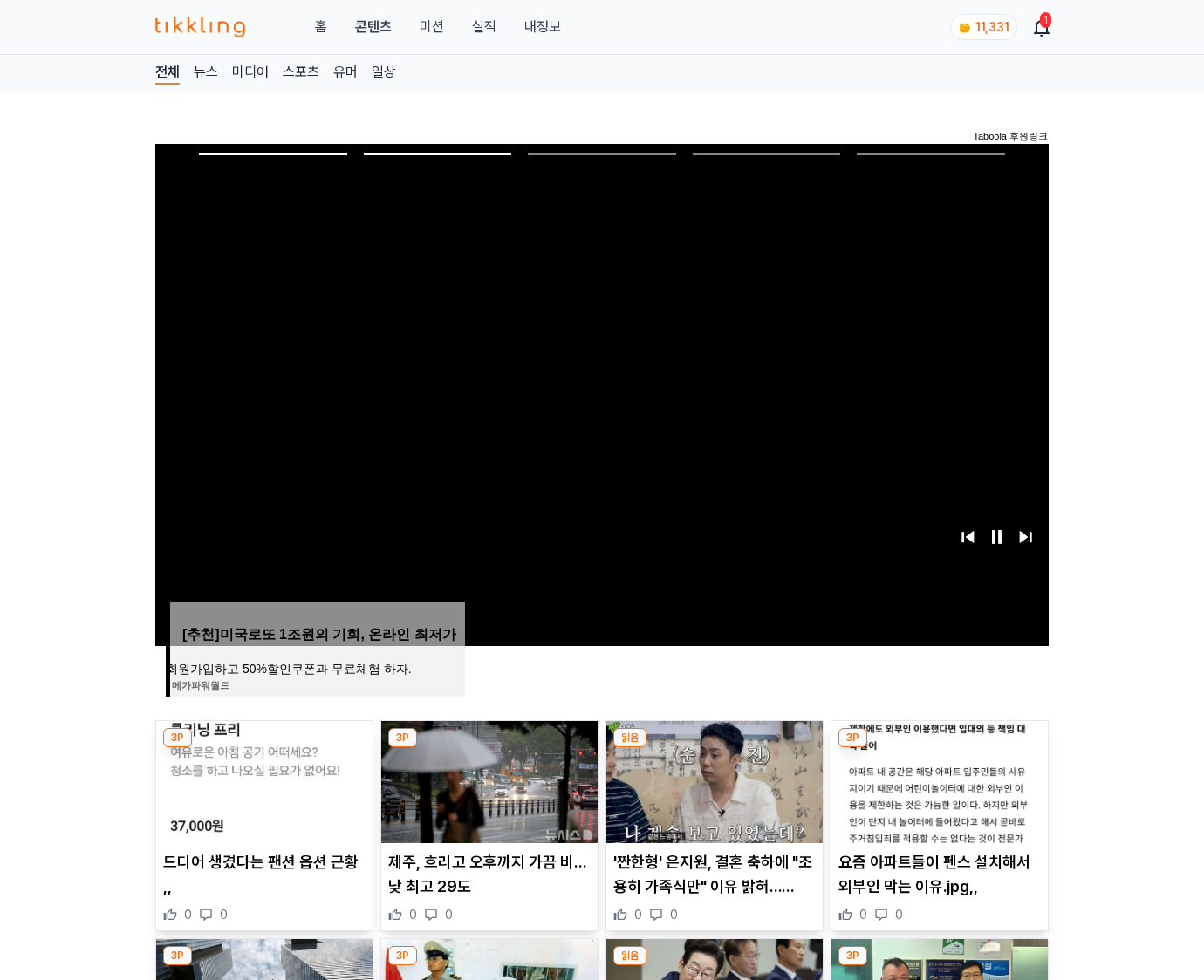
click at [937, 779] on img at bounding box center [939, 782] width 216 height 122
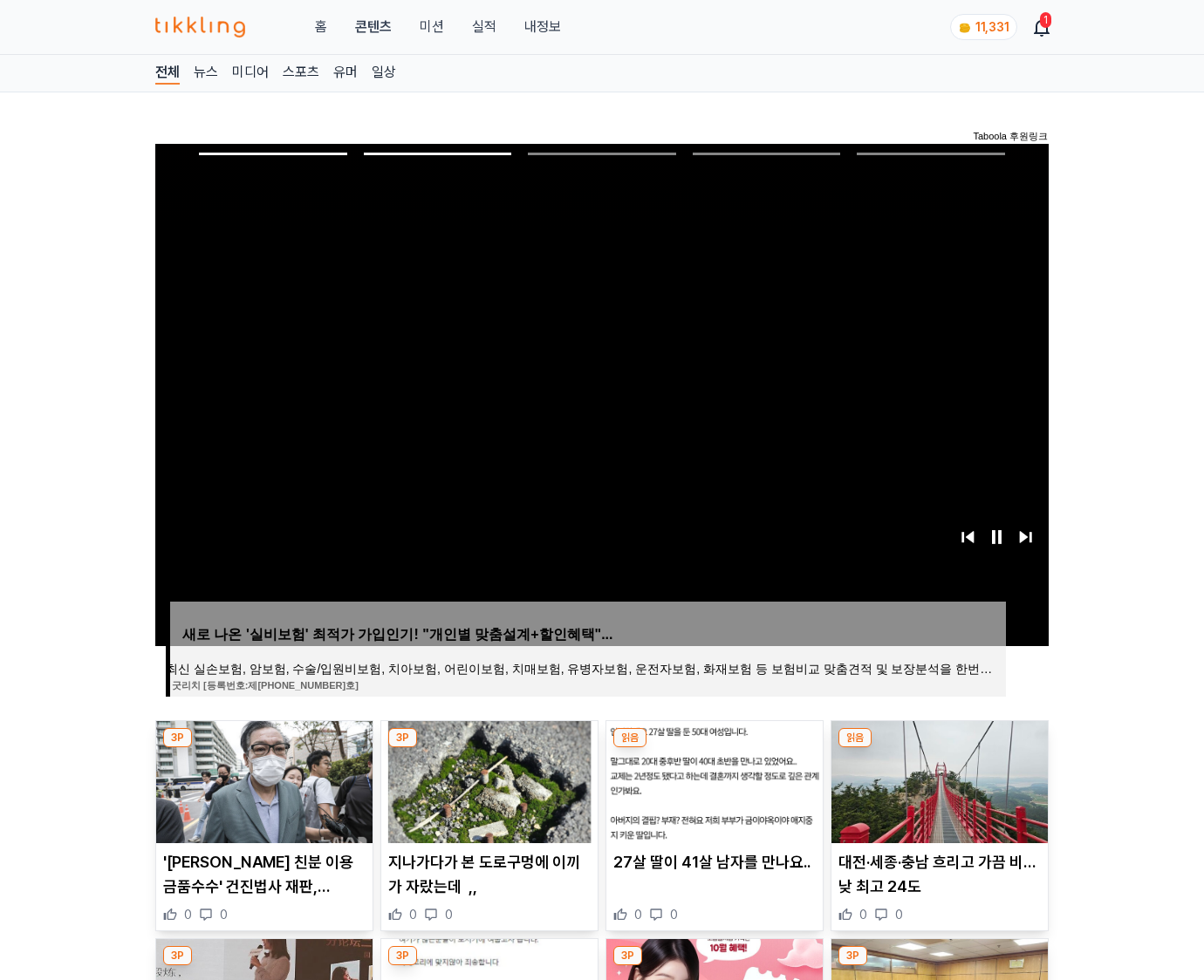
click at [937, 779] on img at bounding box center [939, 782] width 216 height 122
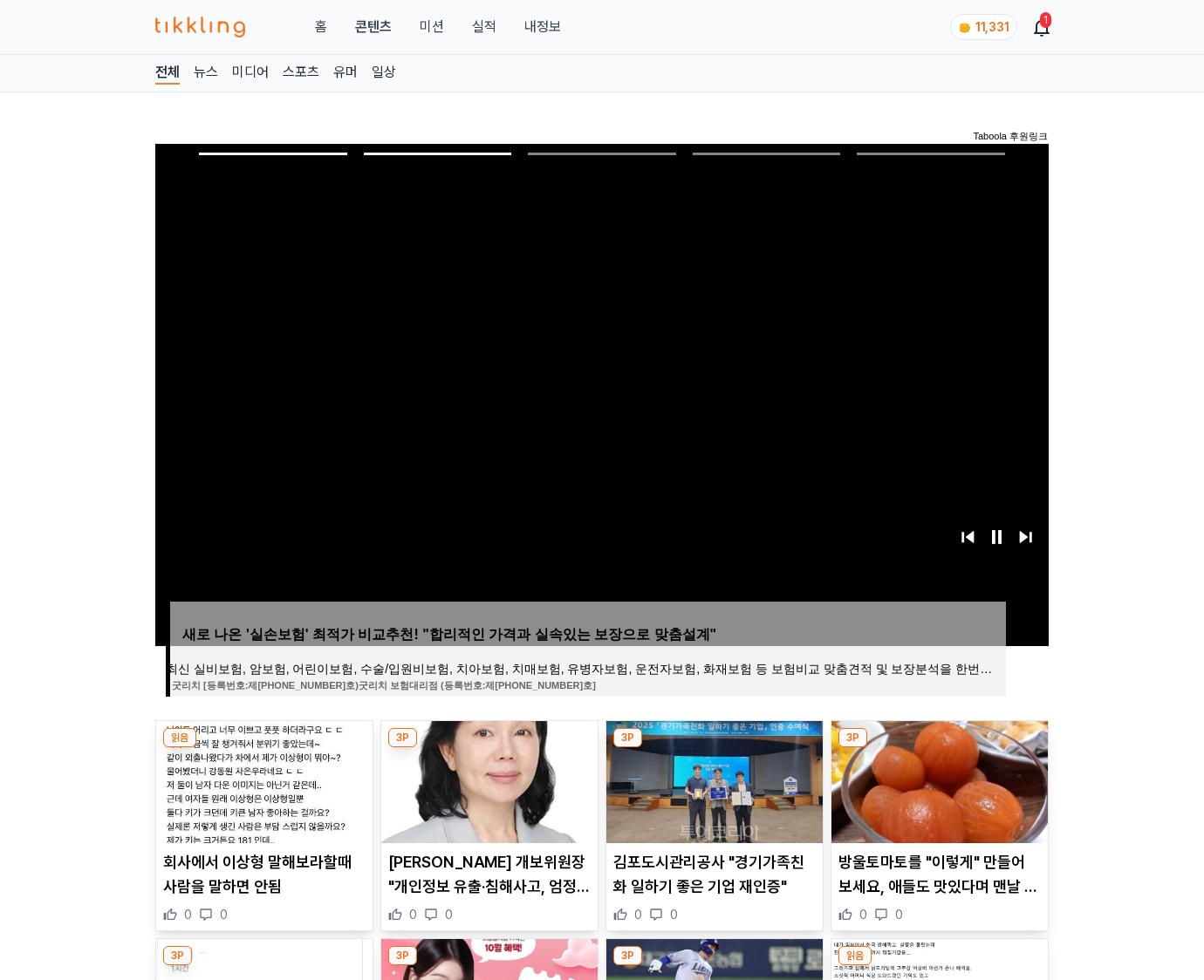
click at [937, 779] on img at bounding box center [939, 782] width 216 height 122
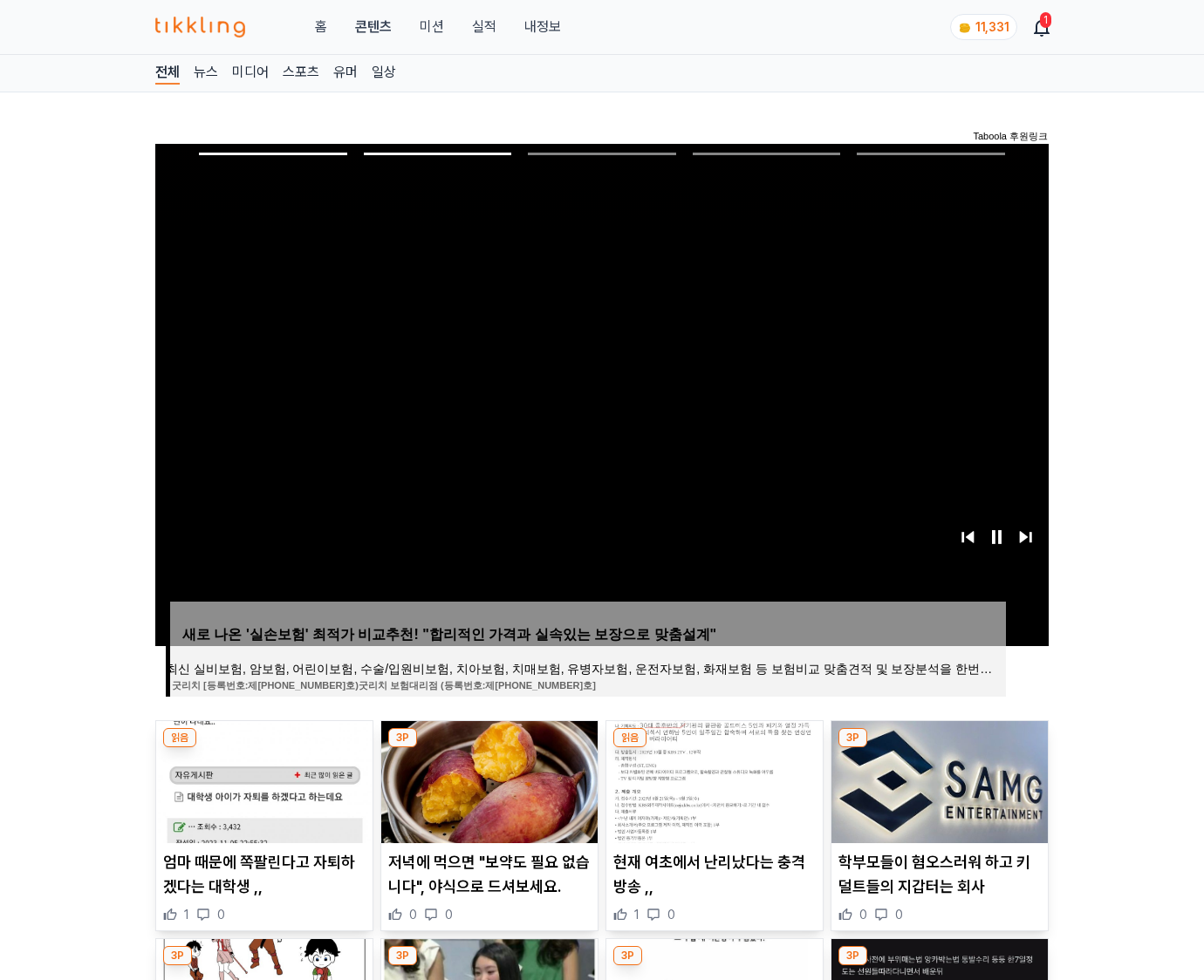
click at [937, 779] on img at bounding box center [939, 782] width 216 height 122
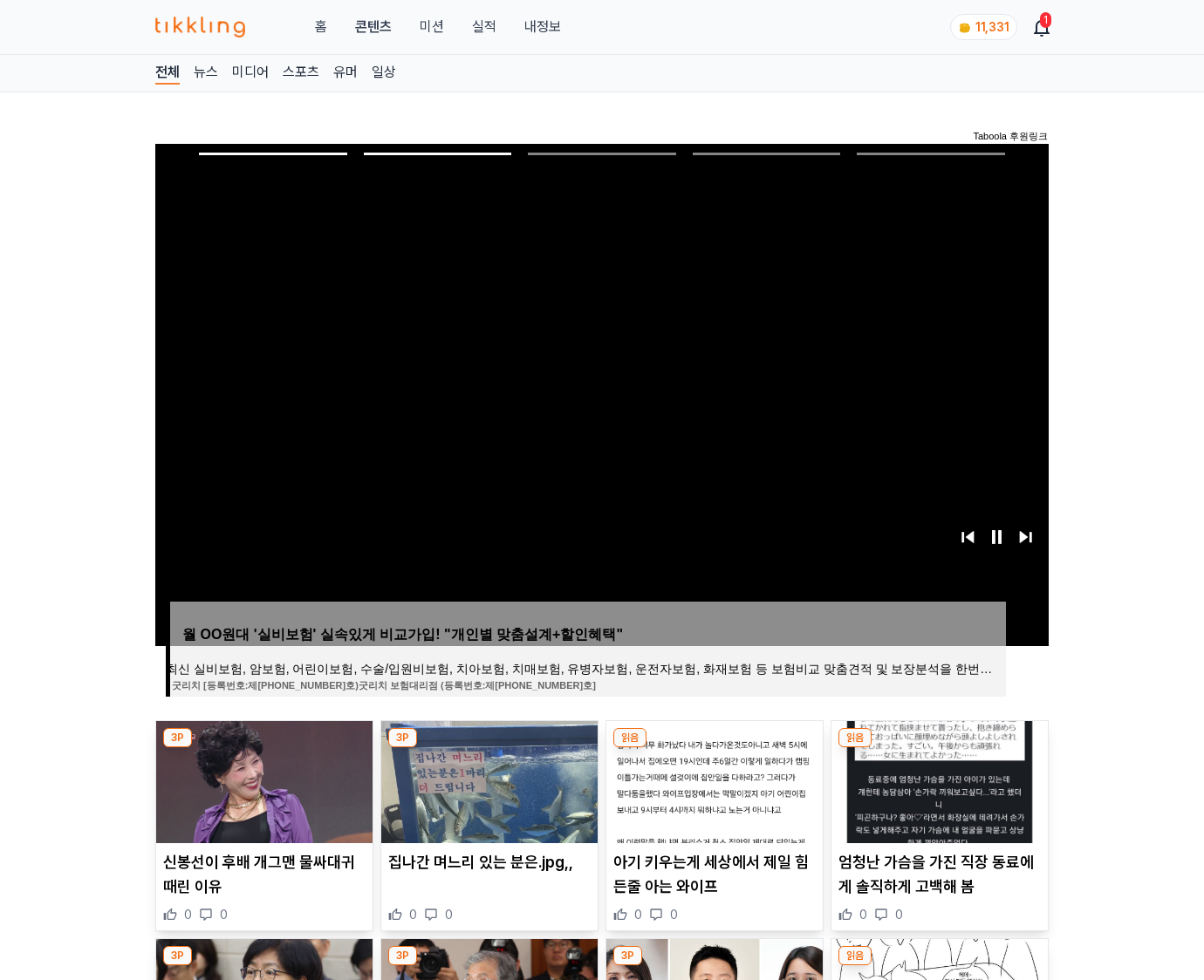
click at [937, 779] on img at bounding box center [939, 782] width 216 height 122
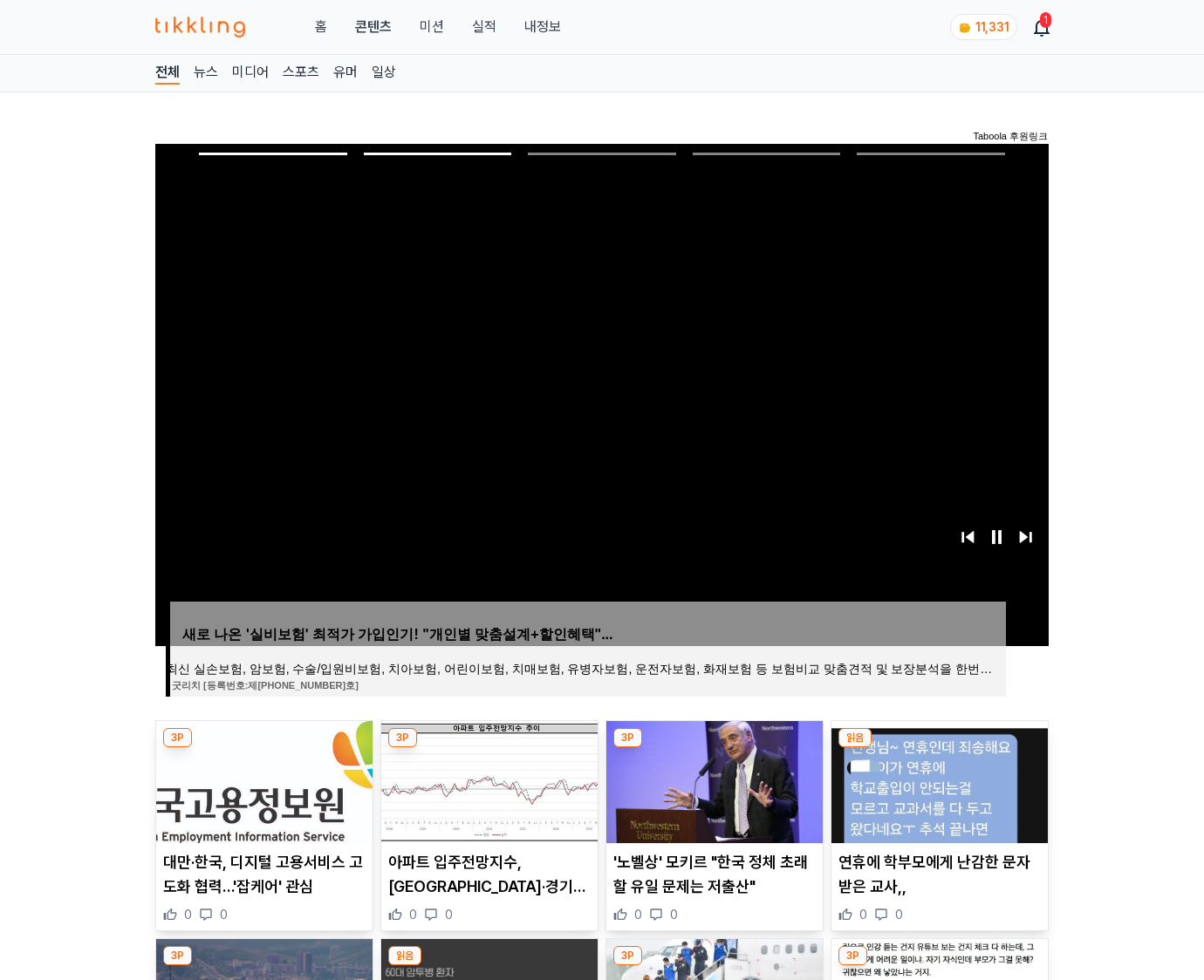
click at [937, 779] on img at bounding box center [939, 782] width 216 height 122
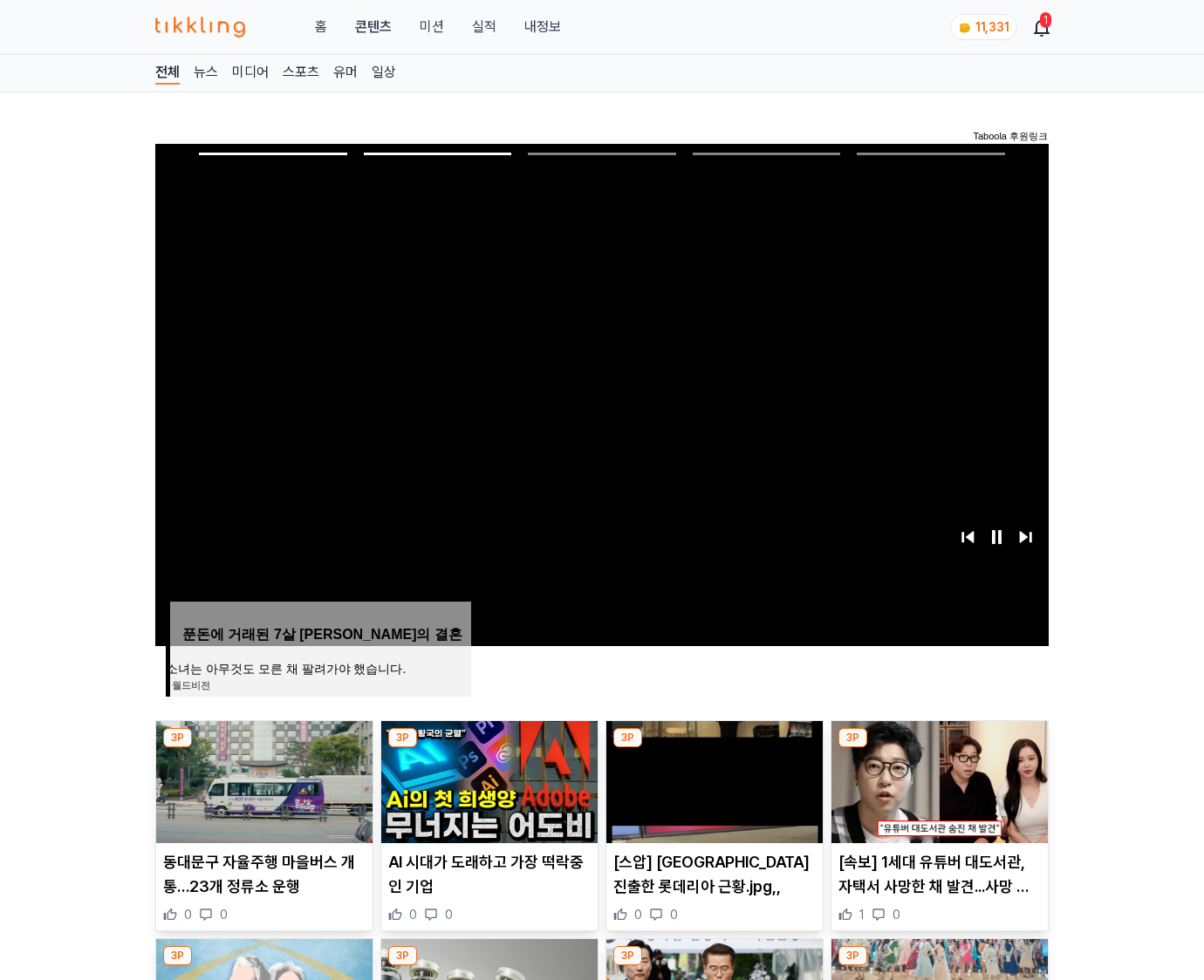
click at [937, 779] on img at bounding box center [939, 782] width 216 height 122
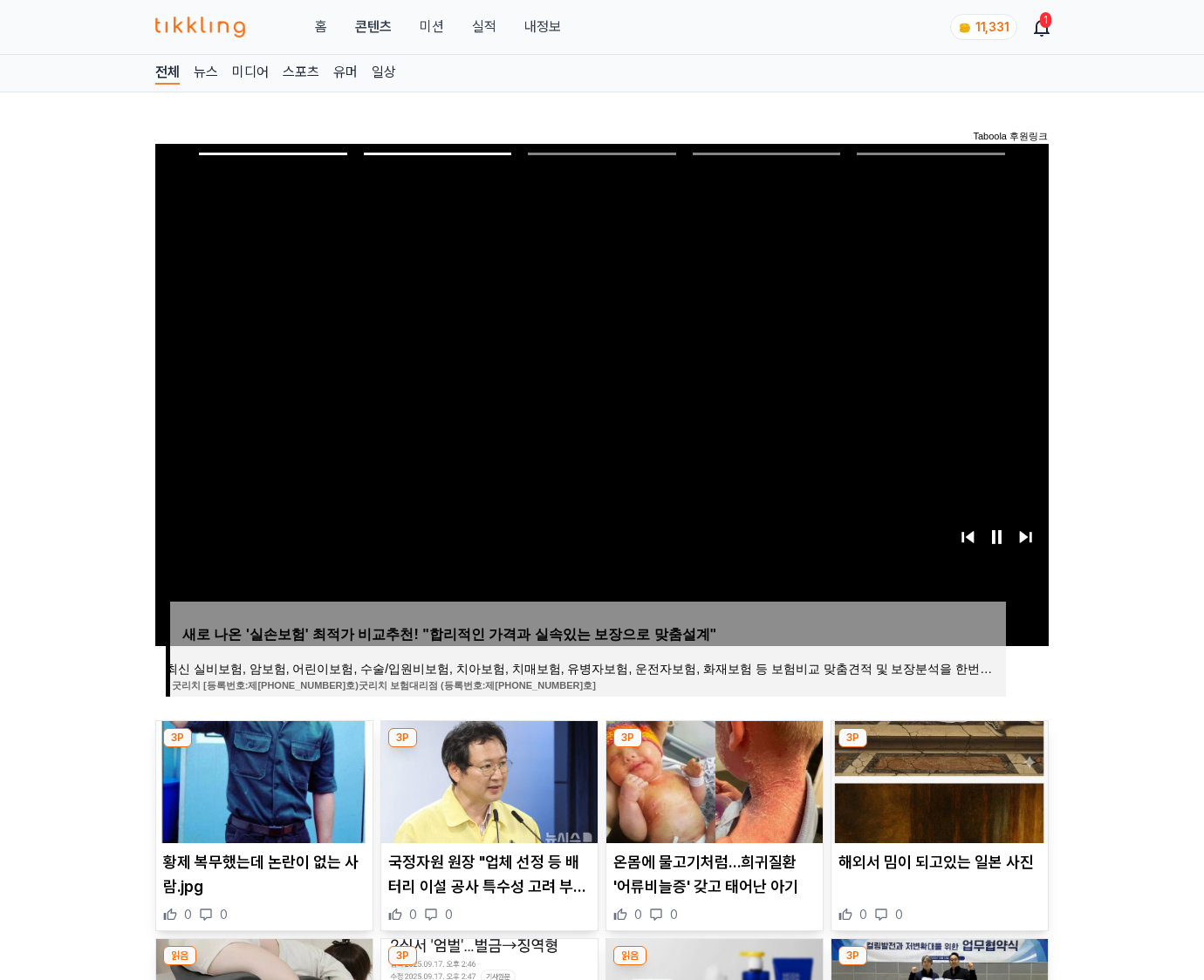
click at [937, 779] on img at bounding box center [939, 782] width 216 height 122
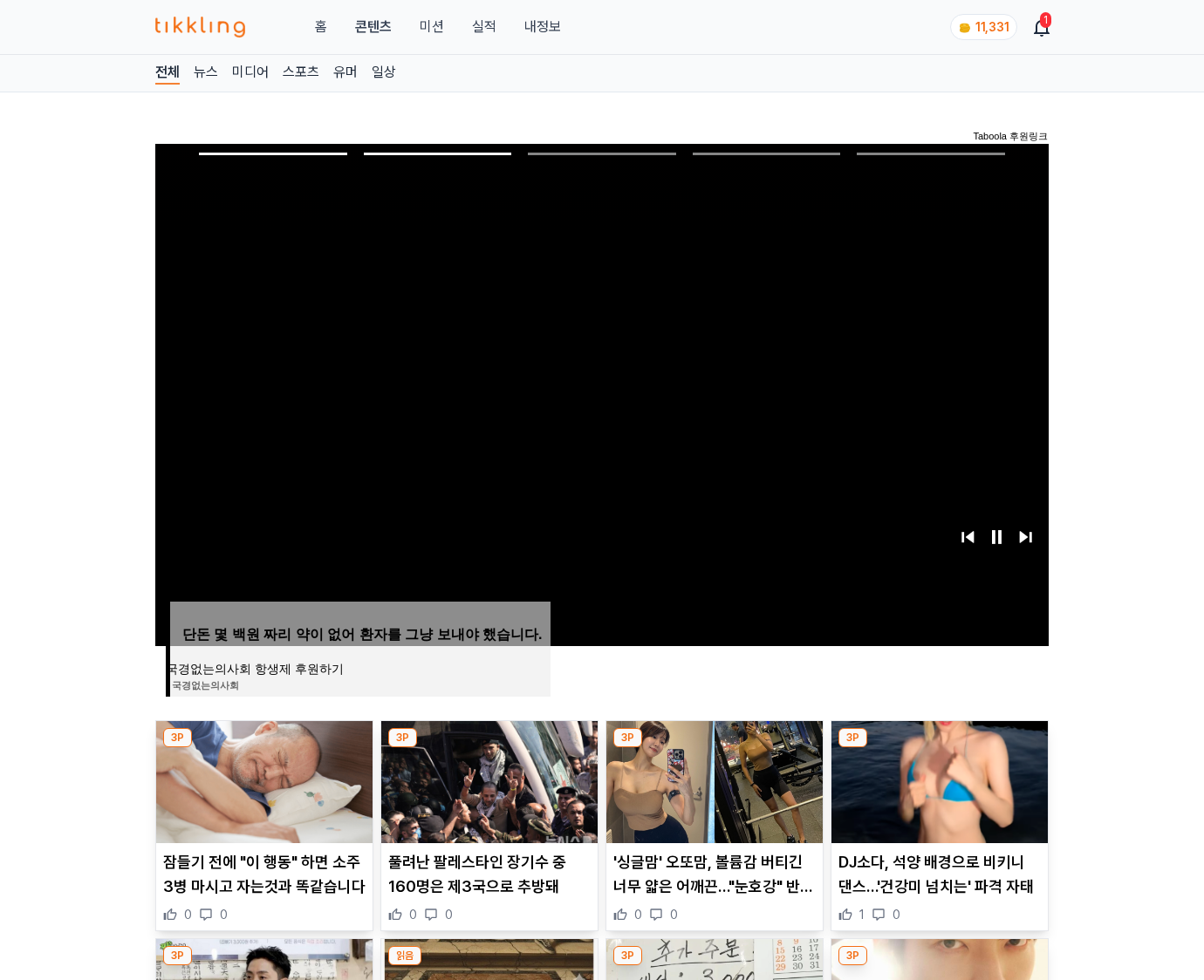
click at [937, 779] on img at bounding box center [939, 782] width 216 height 122
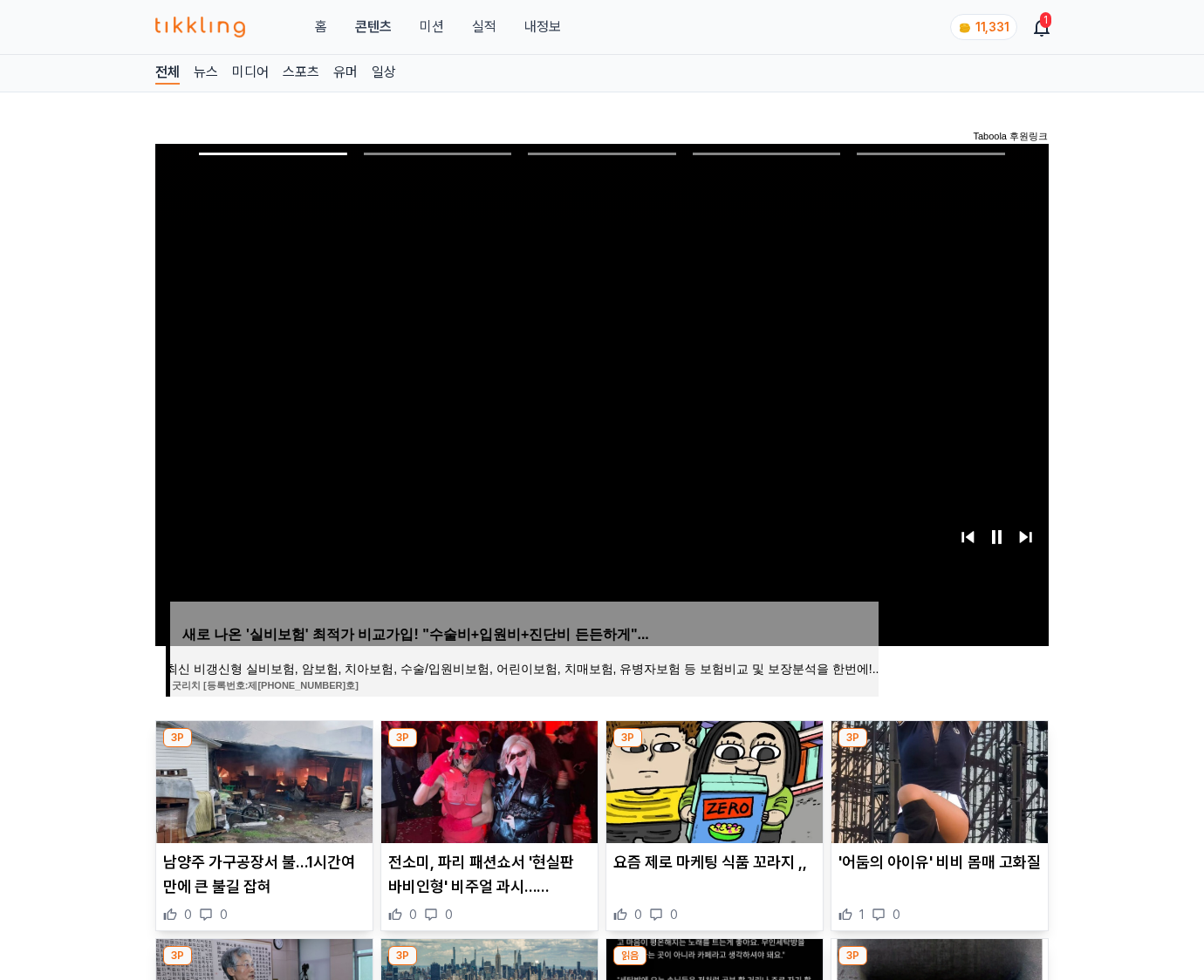
click at [937, 779] on img at bounding box center [939, 782] width 216 height 122
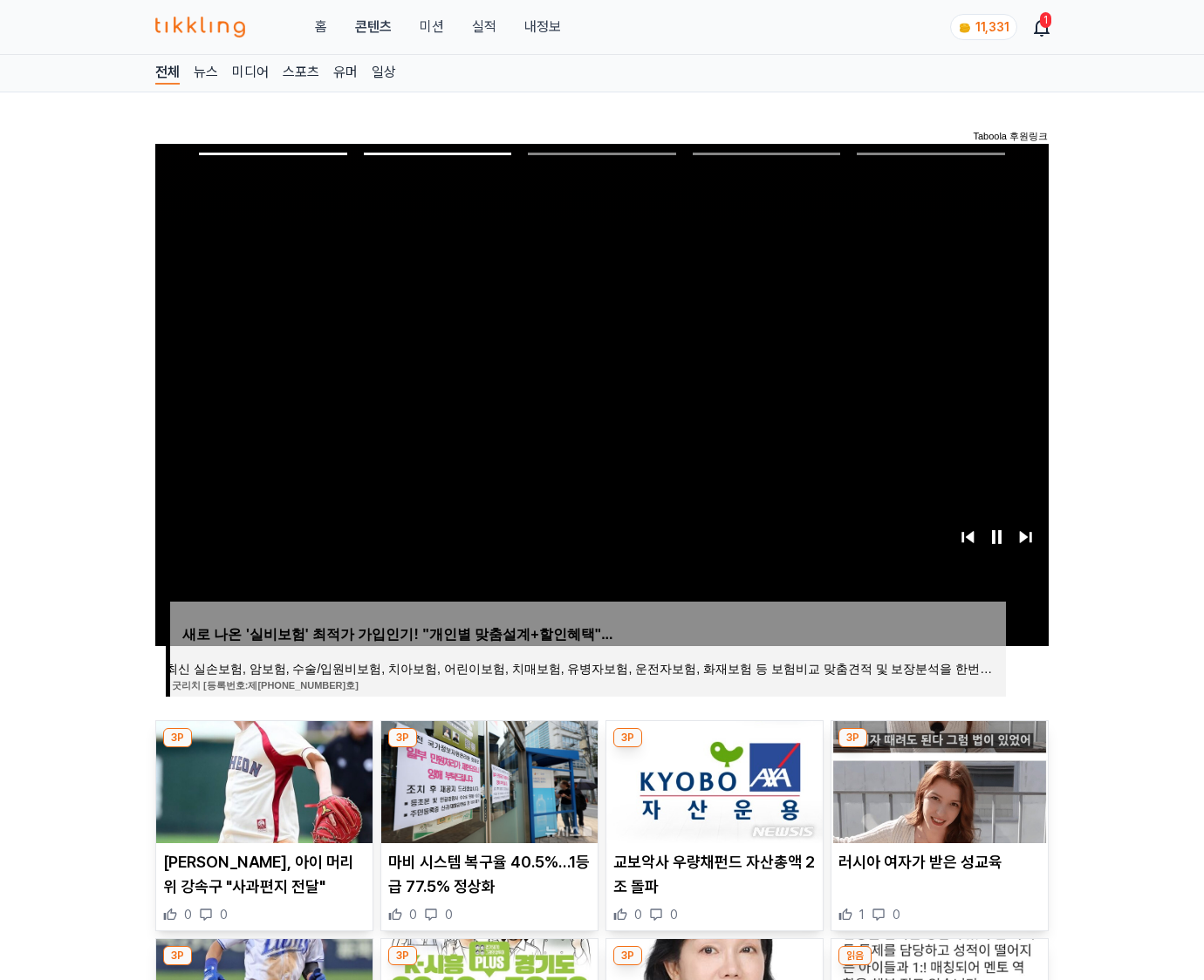
click at [937, 779] on img at bounding box center [939, 782] width 216 height 122
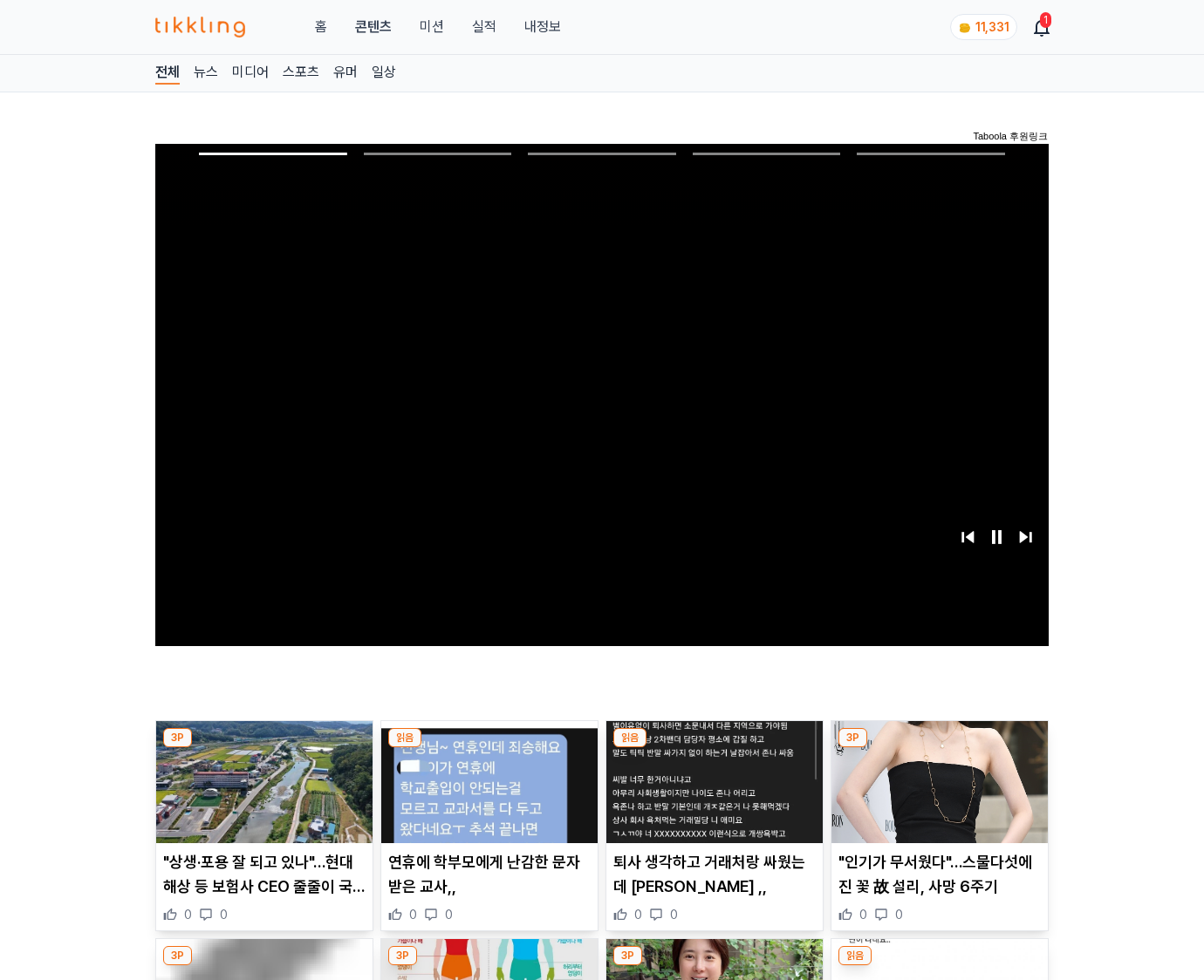
click at [937, 779] on img at bounding box center [939, 782] width 216 height 122
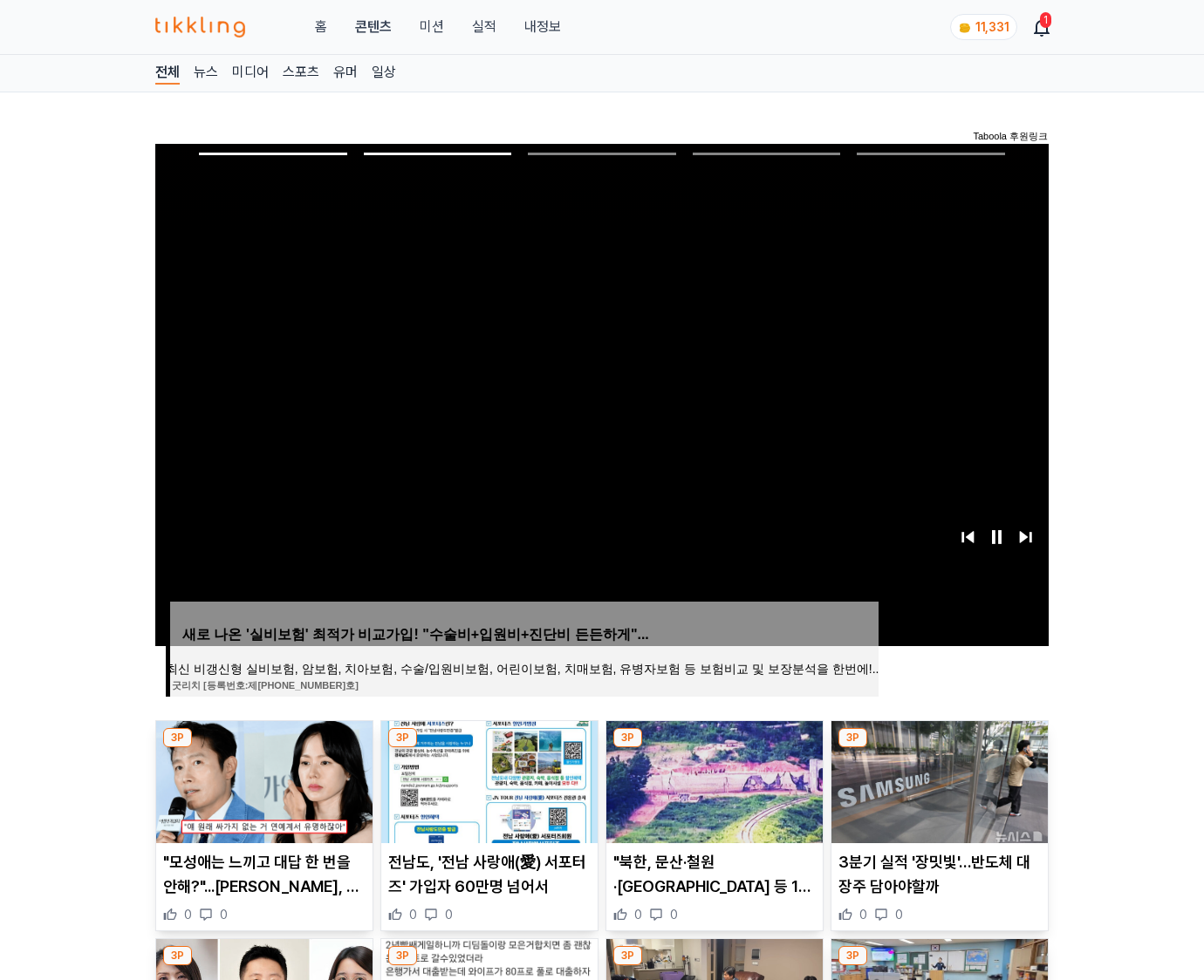
click at [937, 779] on img at bounding box center [939, 782] width 216 height 122
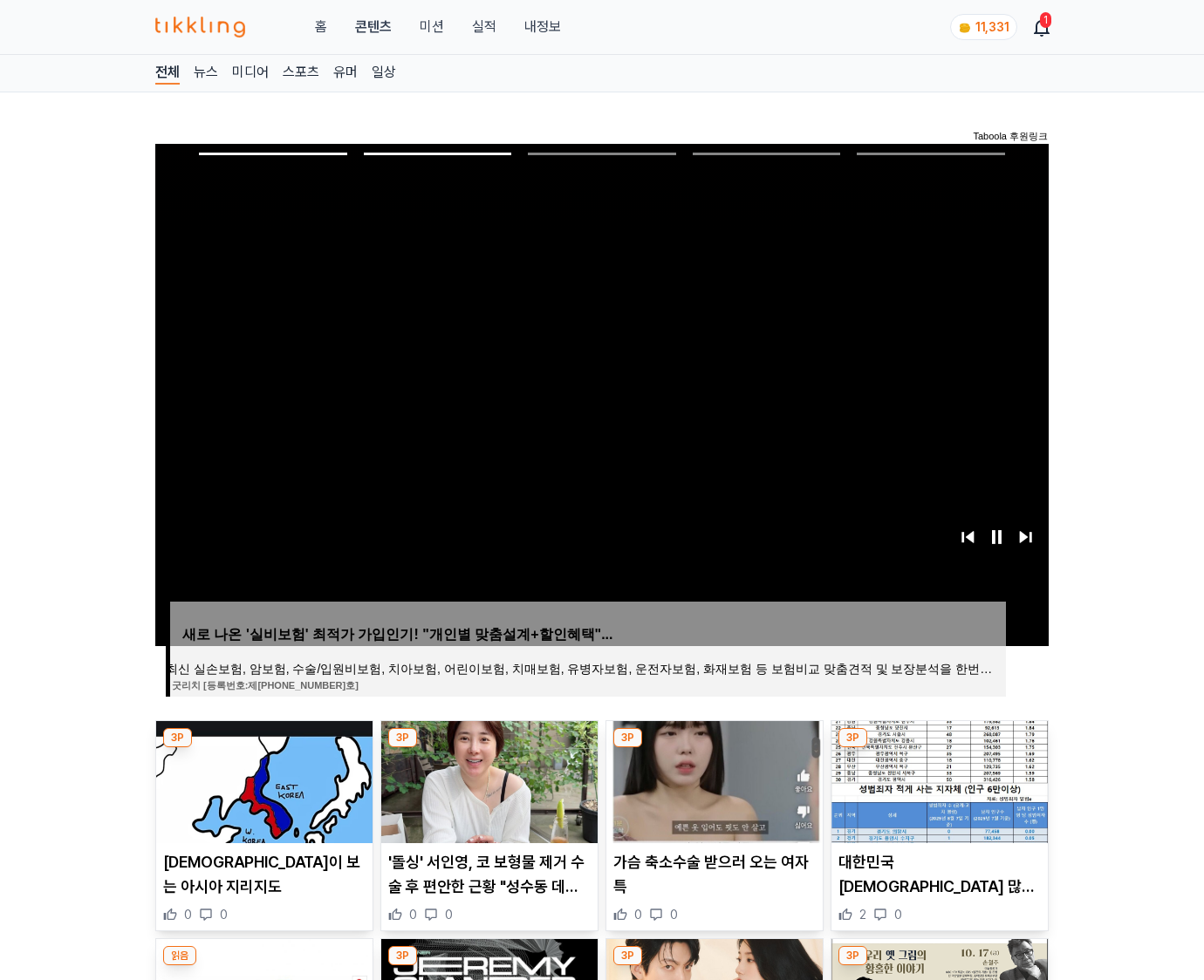
click at [937, 779] on img at bounding box center [939, 782] width 216 height 122
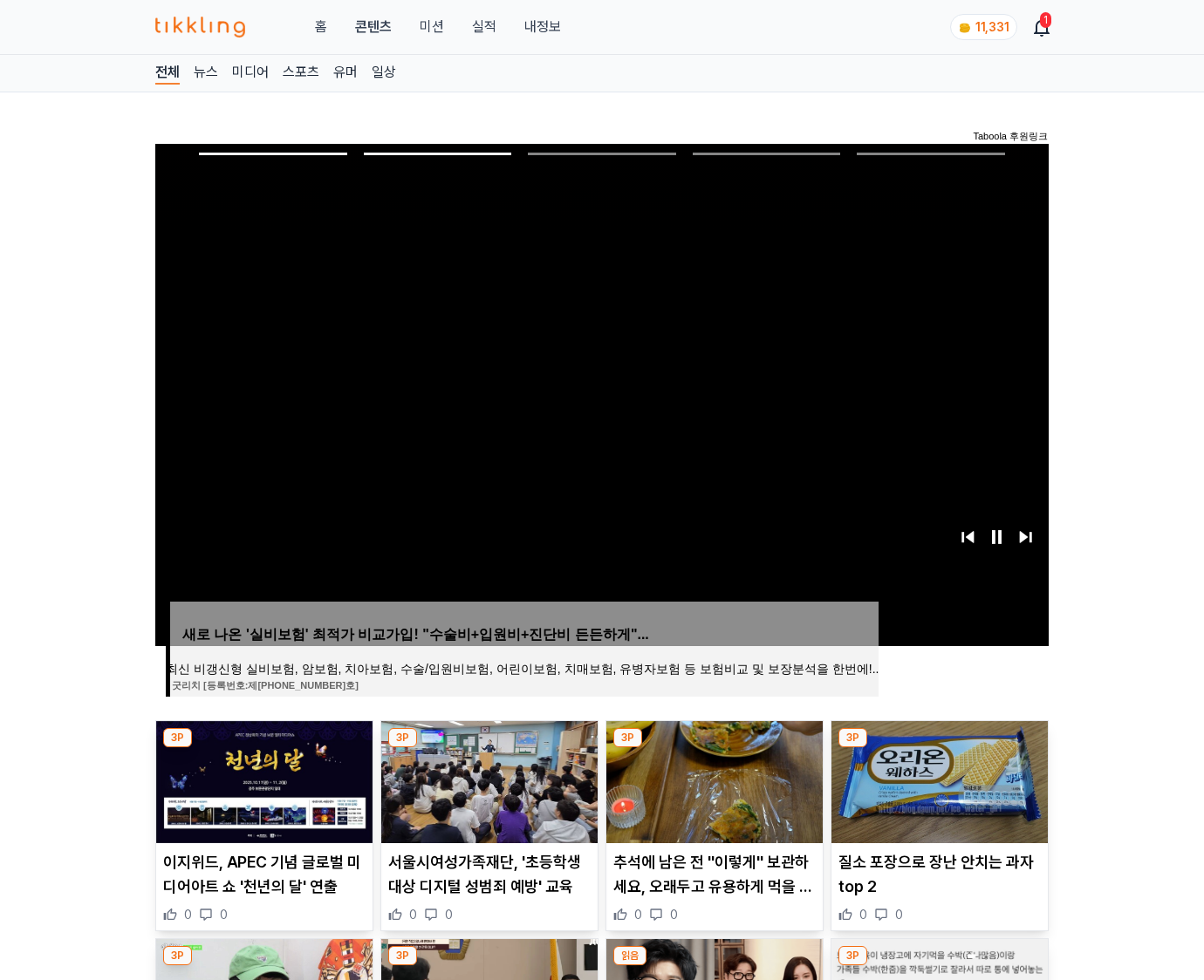
click at [937, 779] on img at bounding box center [939, 782] width 216 height 122
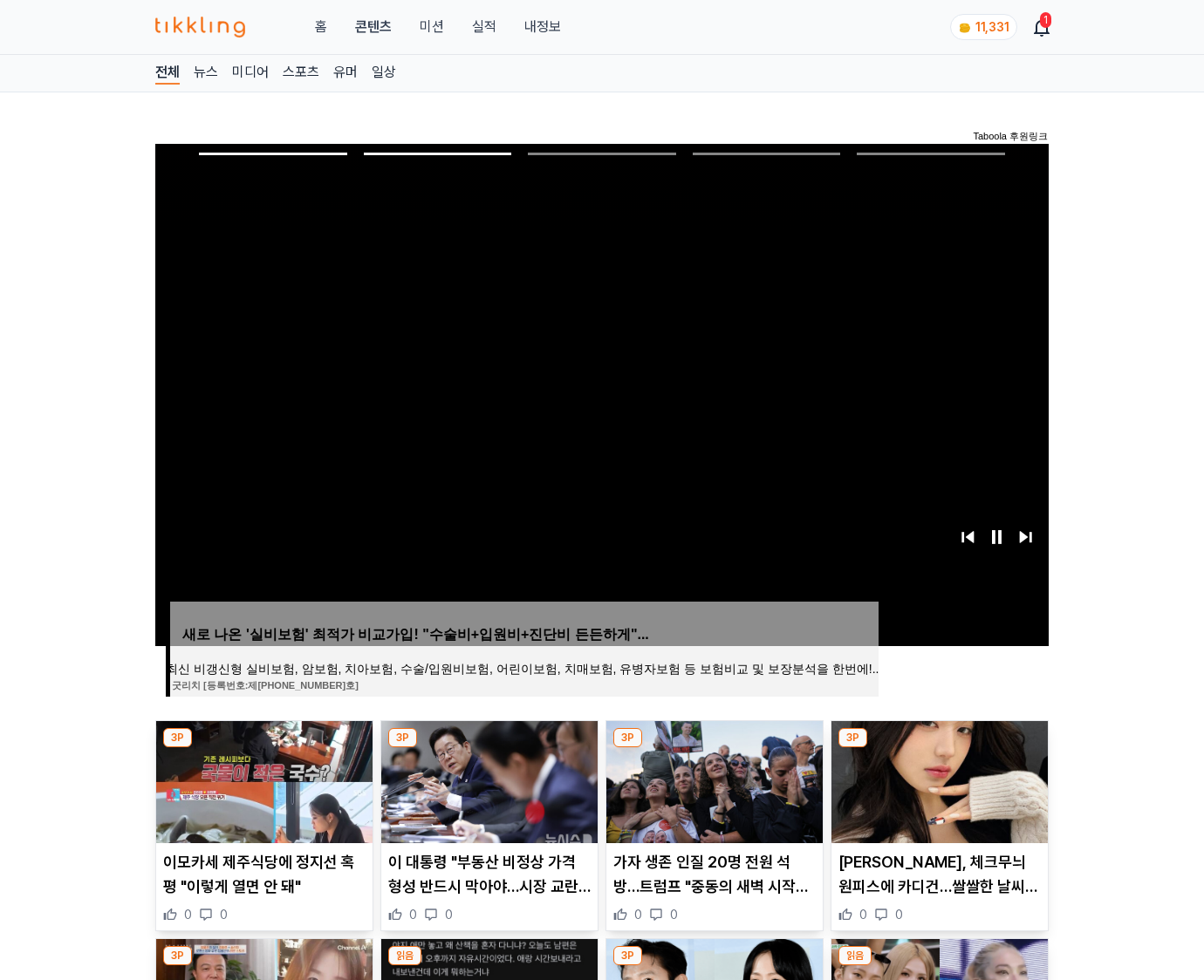
click at [937, 779] on img at bounding box center [939, 782] width 216 height 122
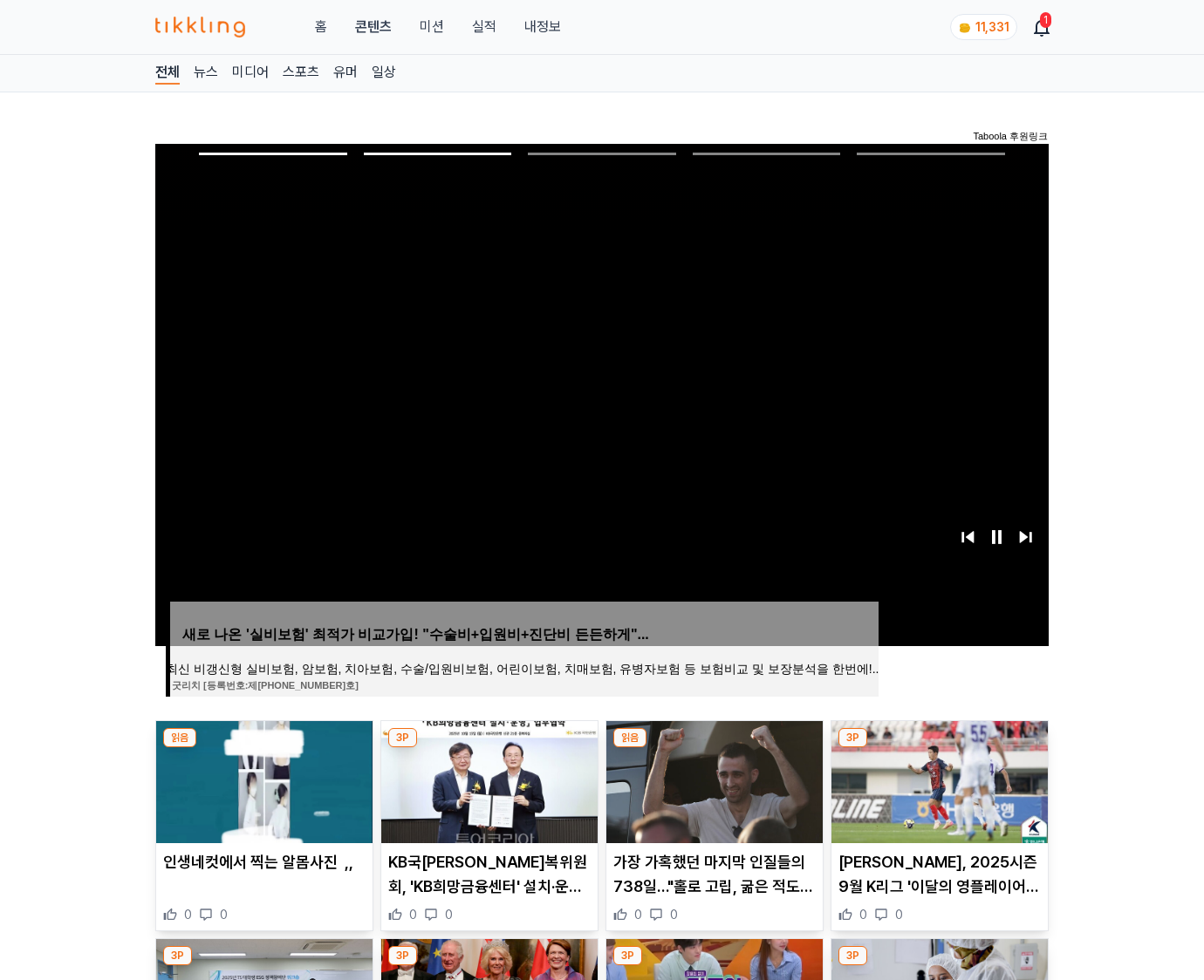
click at [937, 779] on img at bounding box center [939, 782] width 216 height 122
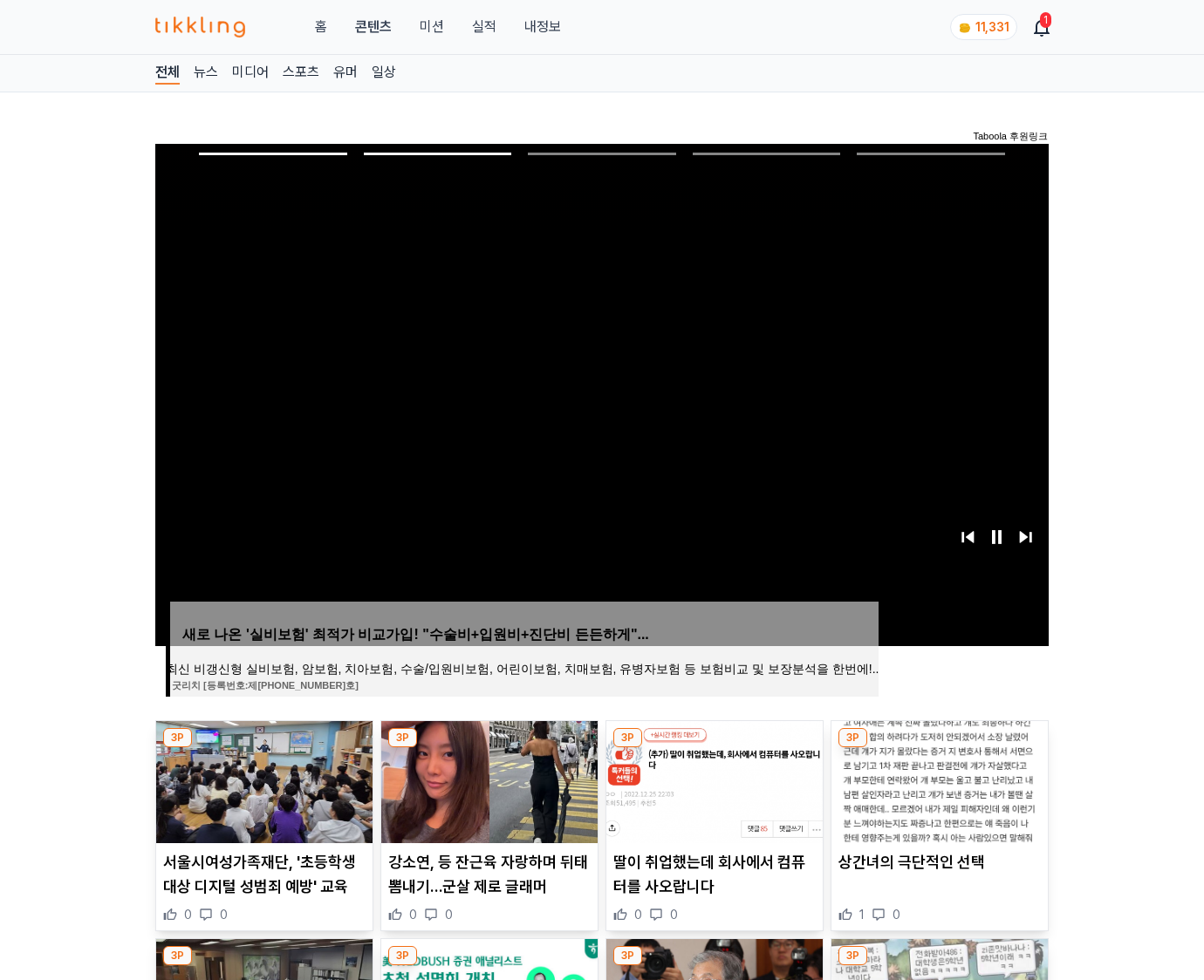
click at [937, 779] on img at bounding box center [939, 782] width 216 height 122
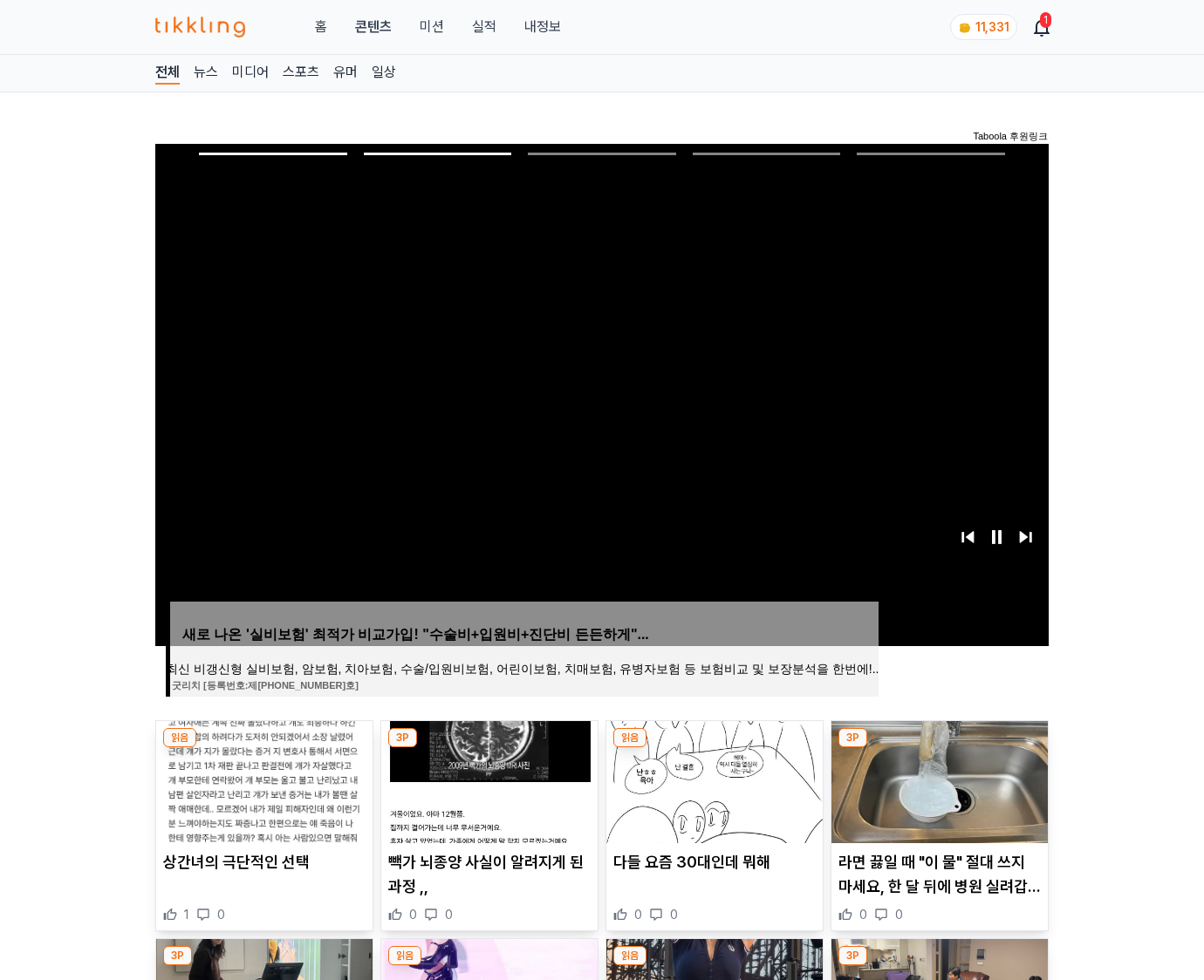
click at [937, 779] on img at bounding box center [939, 782] width 216 height 122
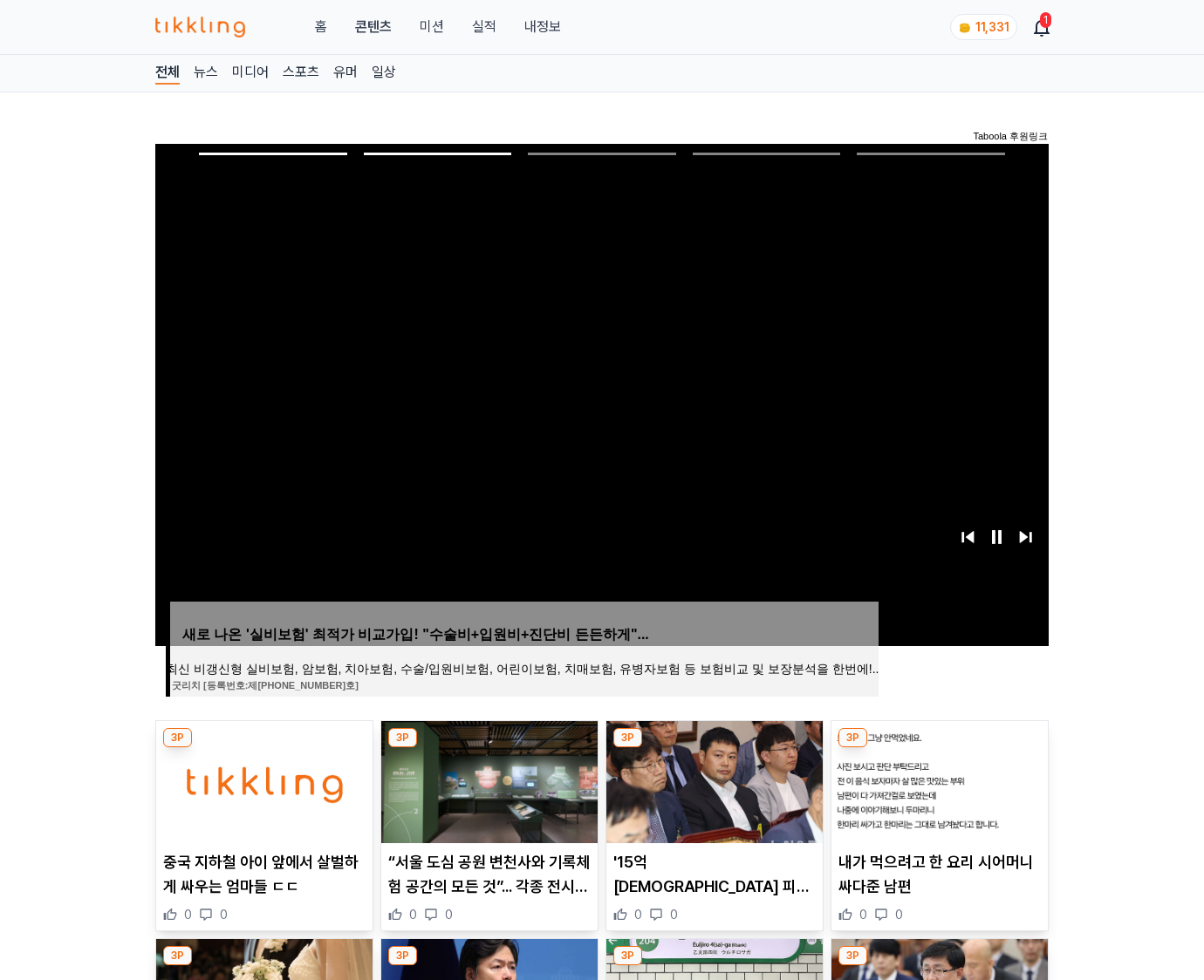
click at [937, 779] on img at bounding box center [939, 782] width 216 height 122
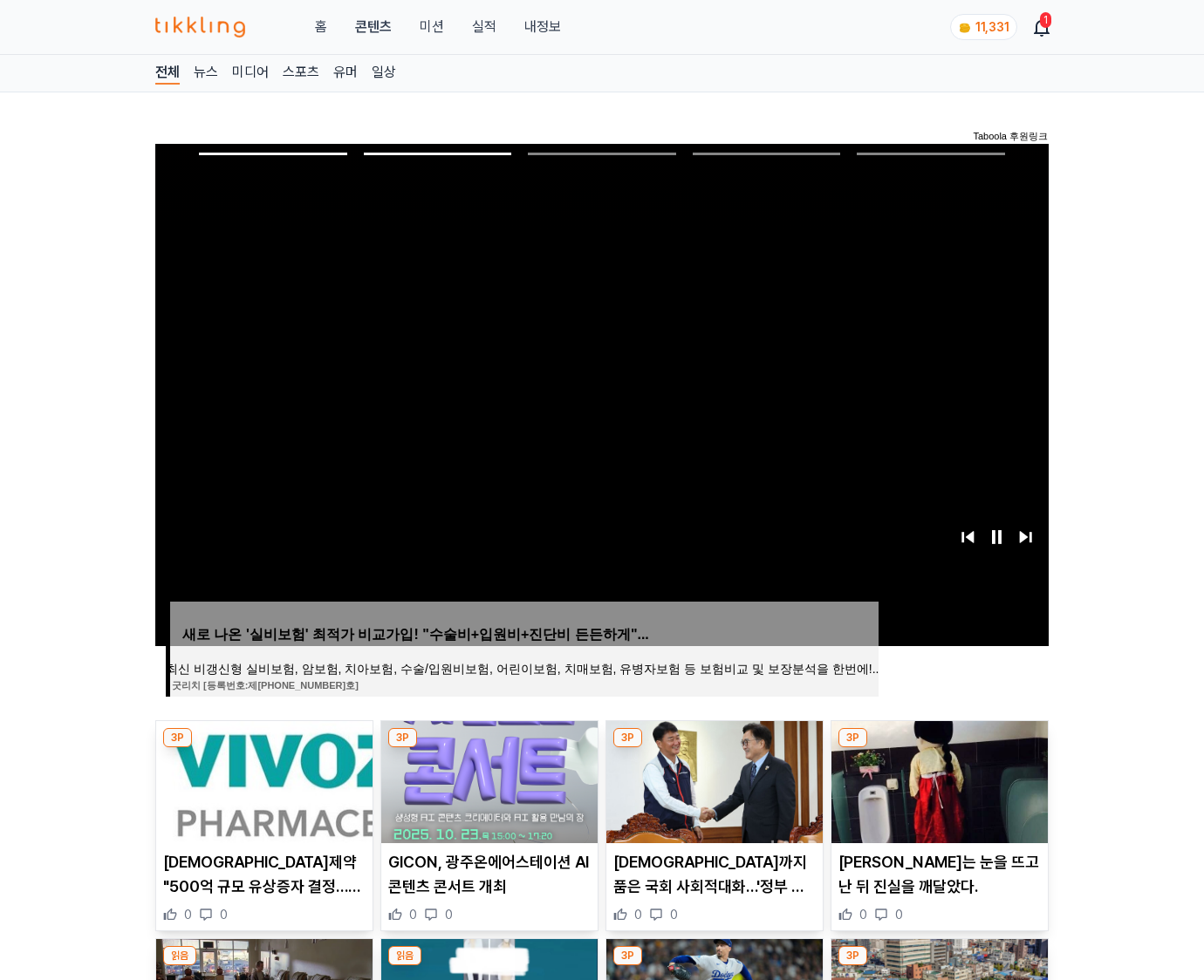
click at [937, 779] on img at bounding box center [939, 782] width 216 height 122
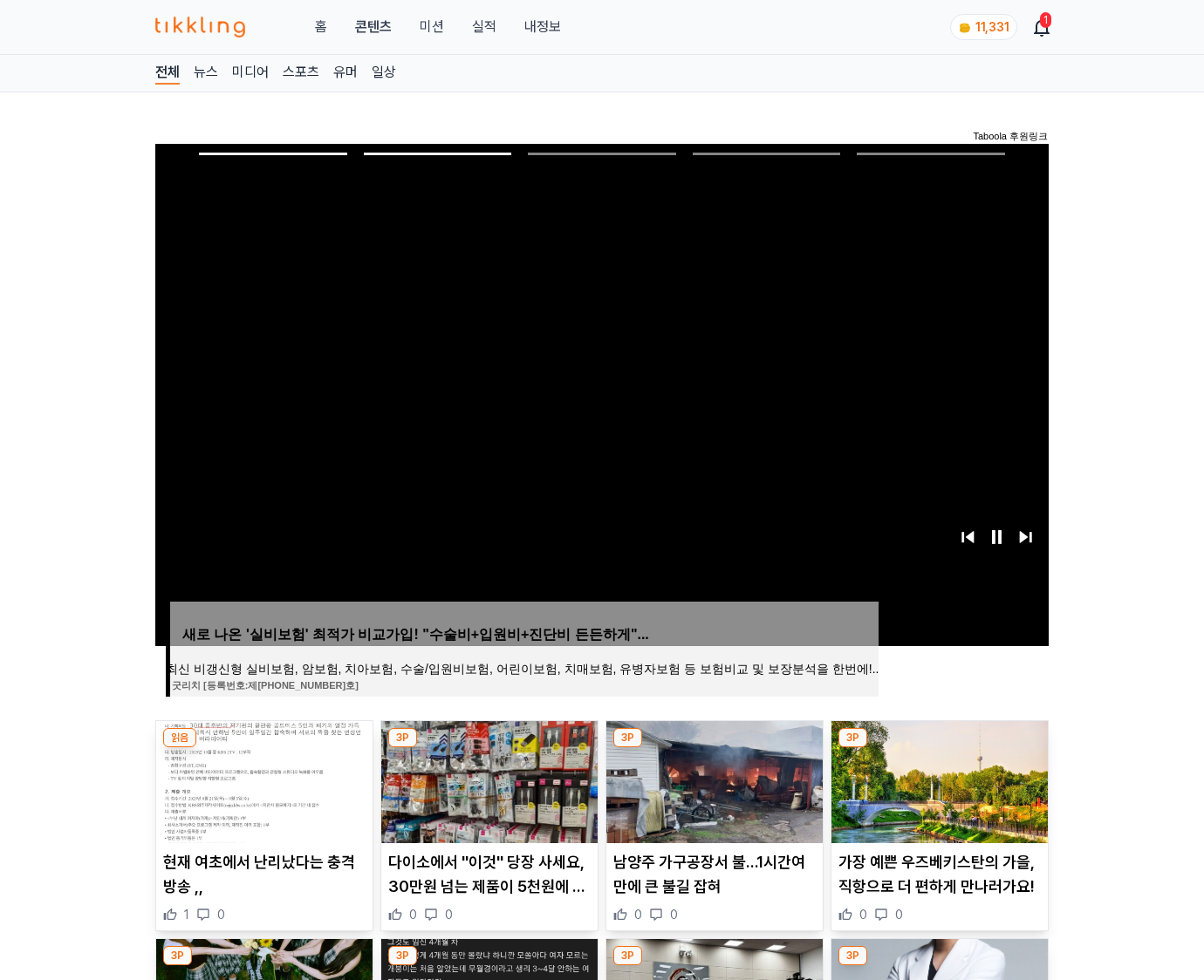
click at [937, 779] on img at bounding box center [939, 782] width 216 height 122
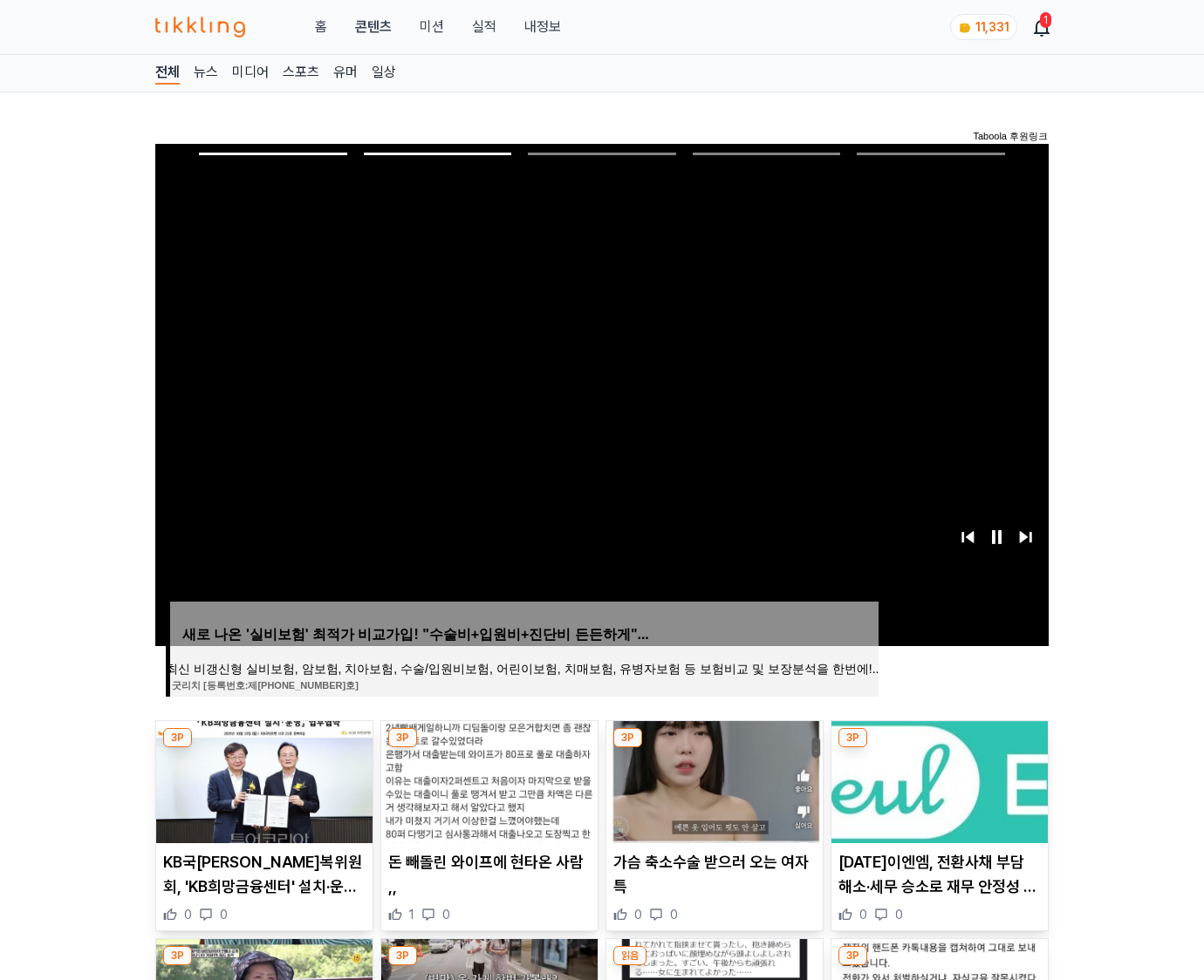
click at [937, 779] on img at bounding box center [939, 782] width 216 height 122
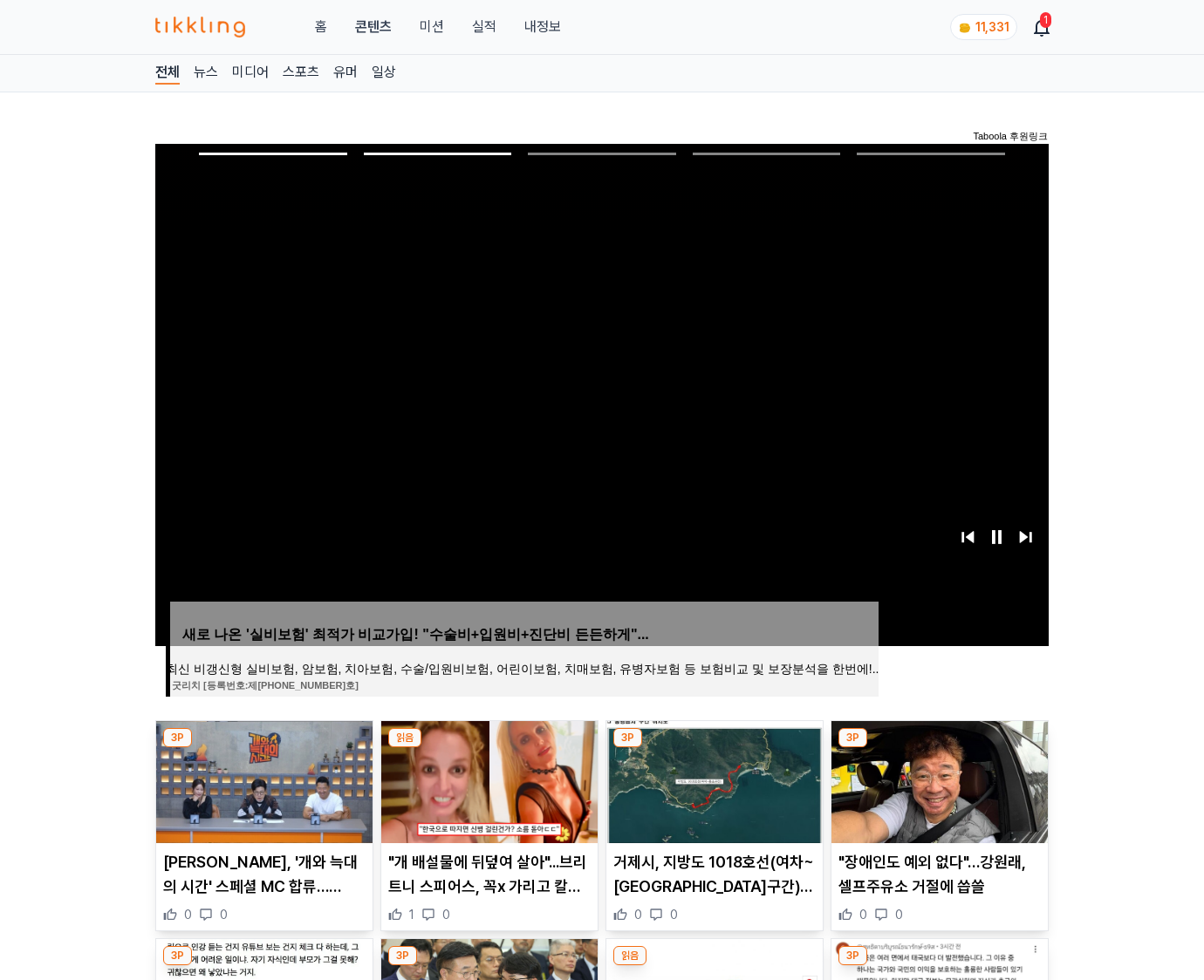
click at [937, 779] on img at bounding box center [939, 782] width 216 height 122
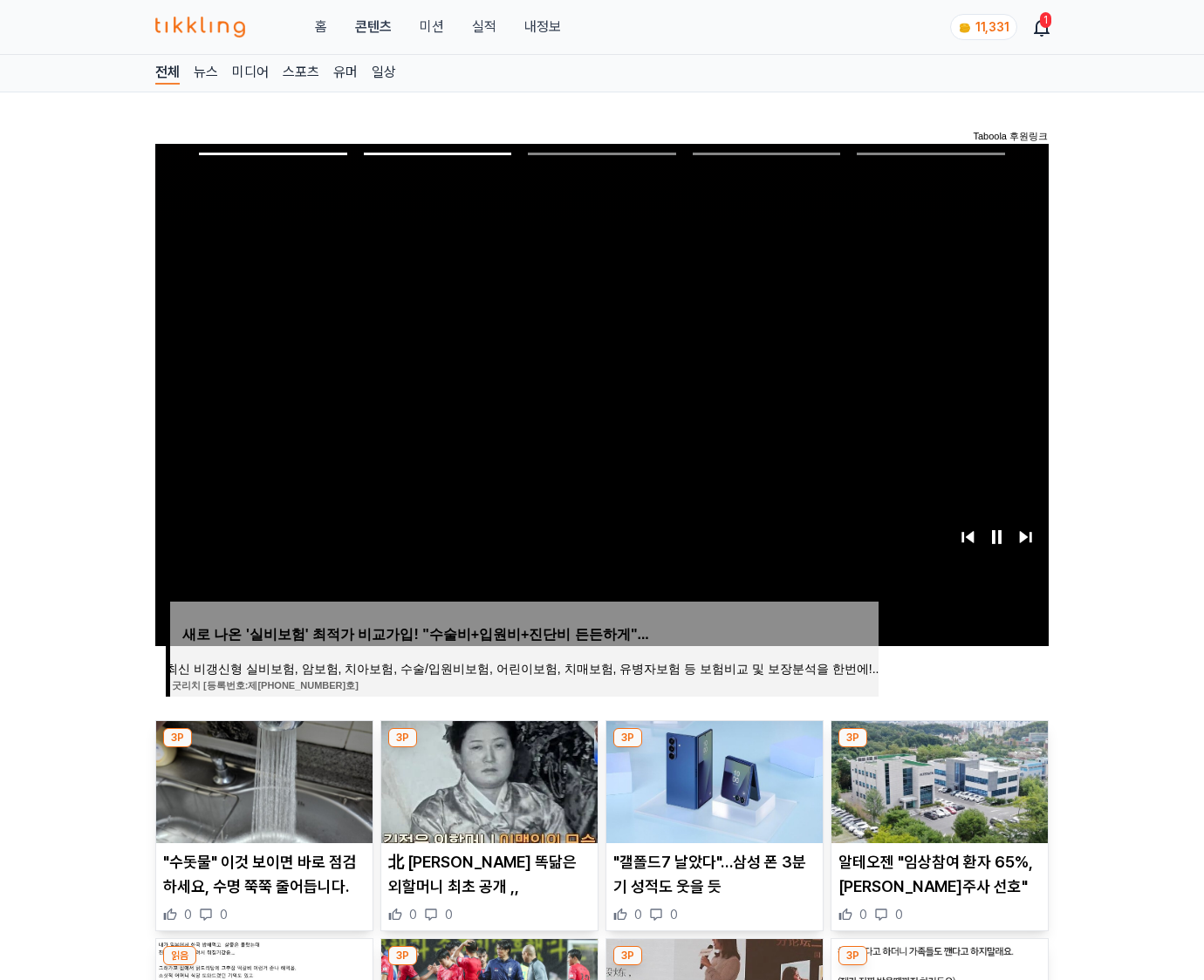
click at [937, 779] on img at bounding box center [939, 782] width 216 height 122
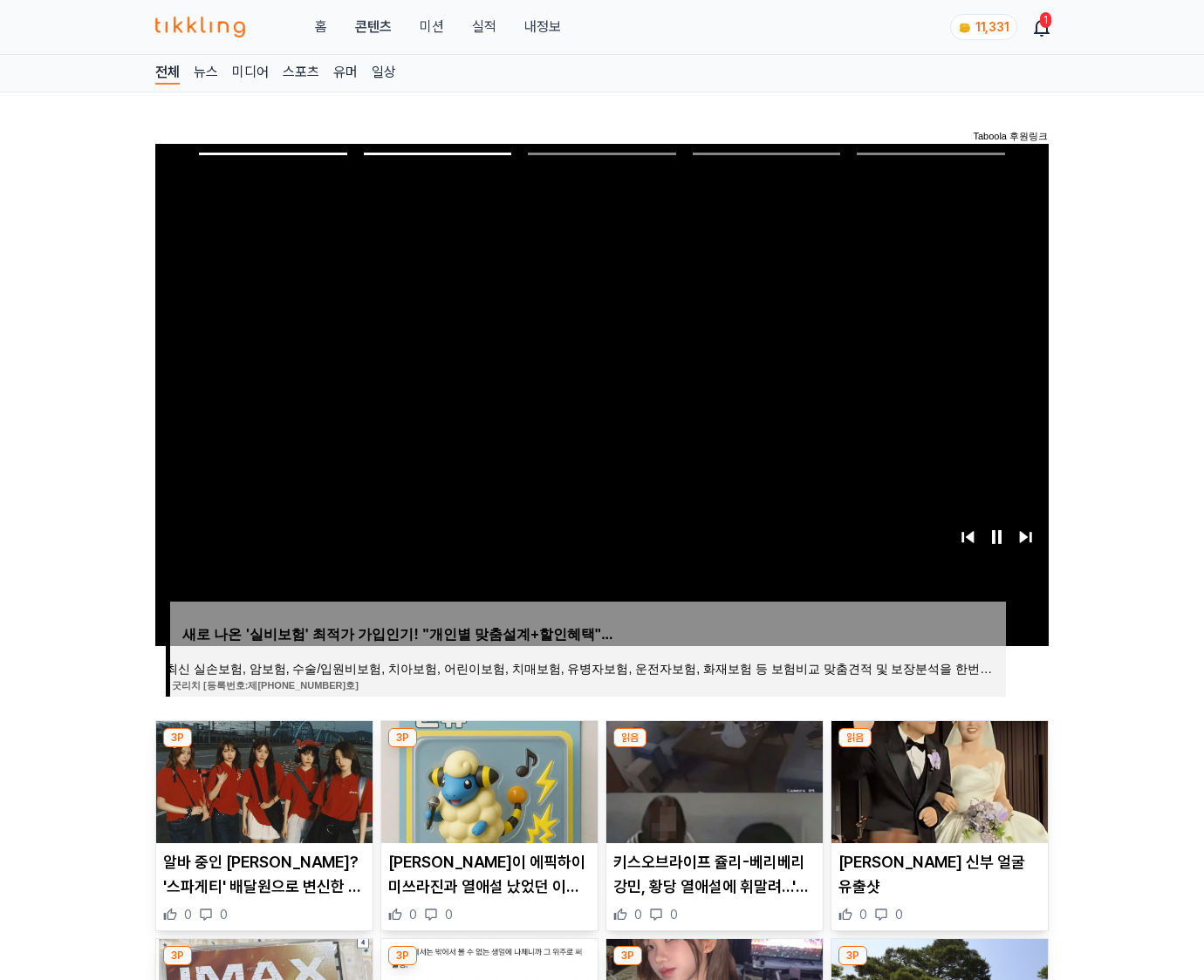
click at [937, 779] on img at bounding box center [939, 782] width 216 height 122
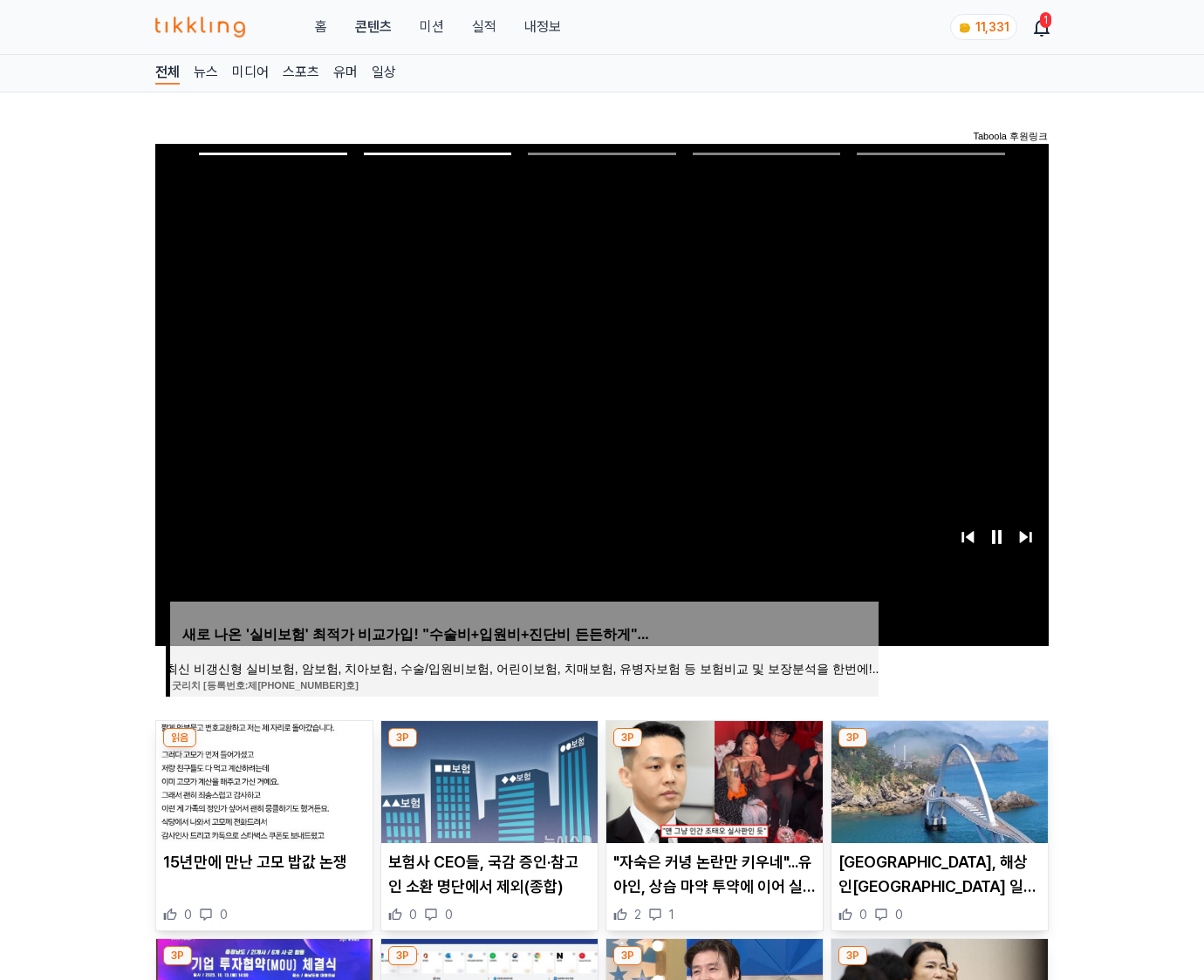
click at [937, 779] on img at bounding box center [939, 782] width 216 height 122
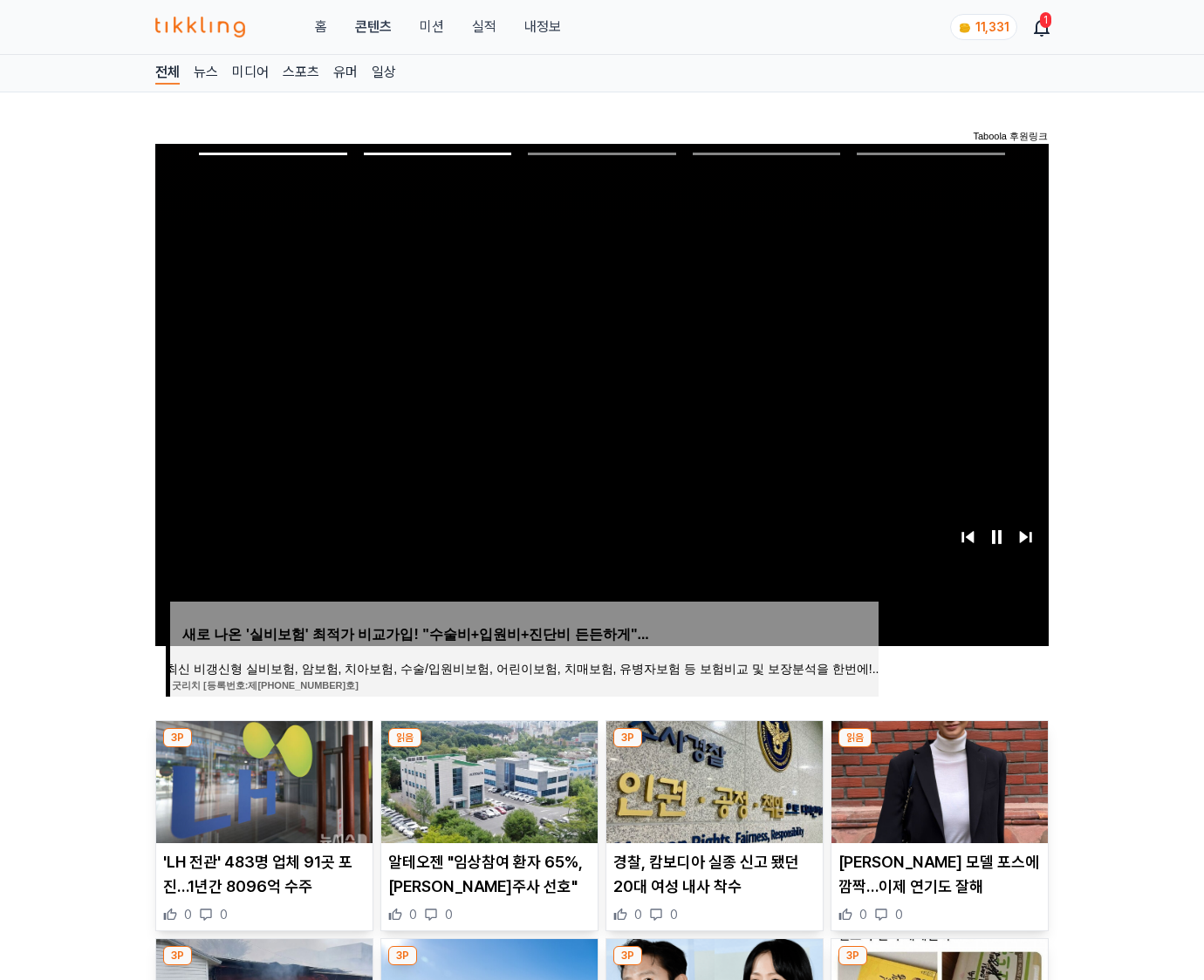
click at [937, 779] on img at bounding box center [939, 782] width 216 height 122
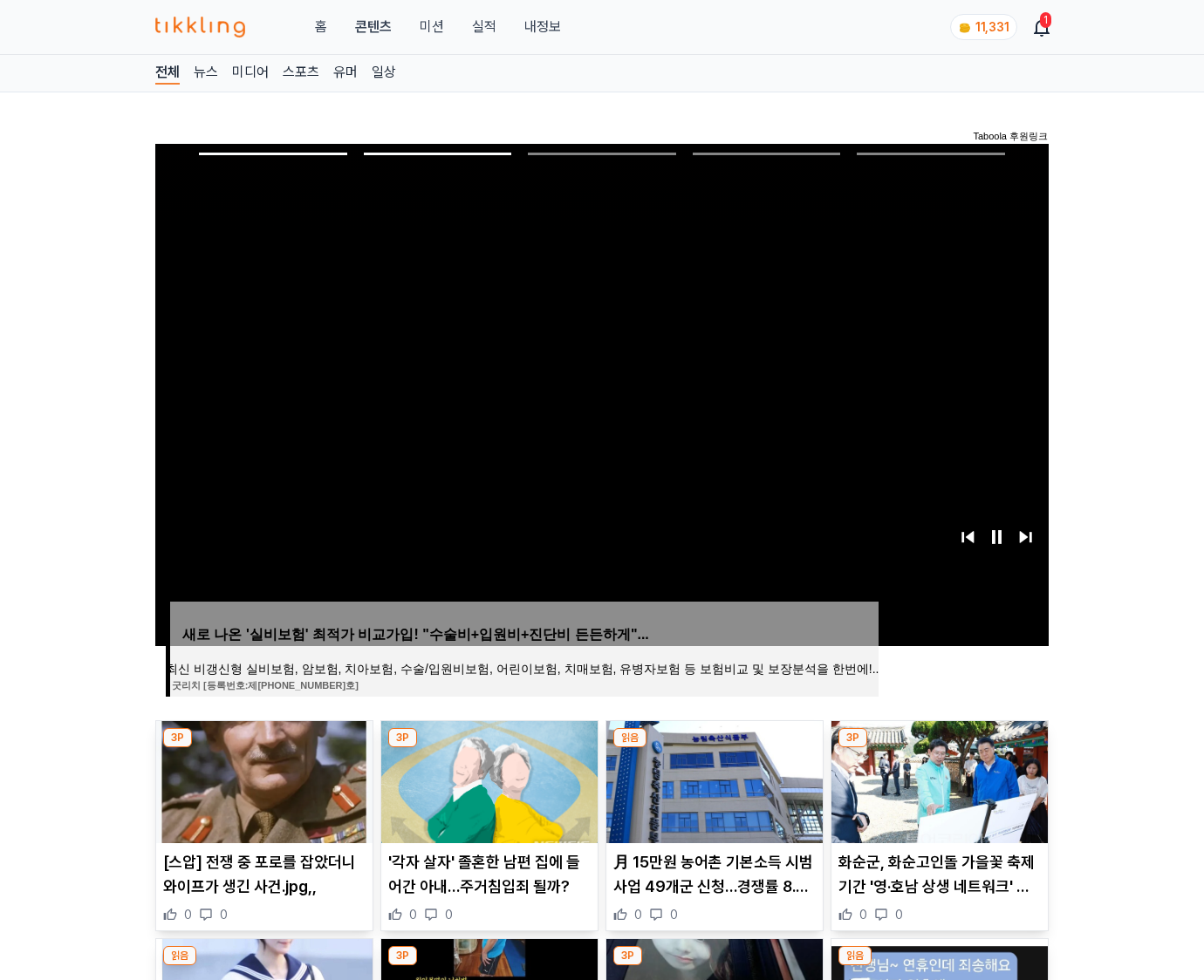
click at [937, 779] on img at bounding box center [939, 782] width 216 height 122
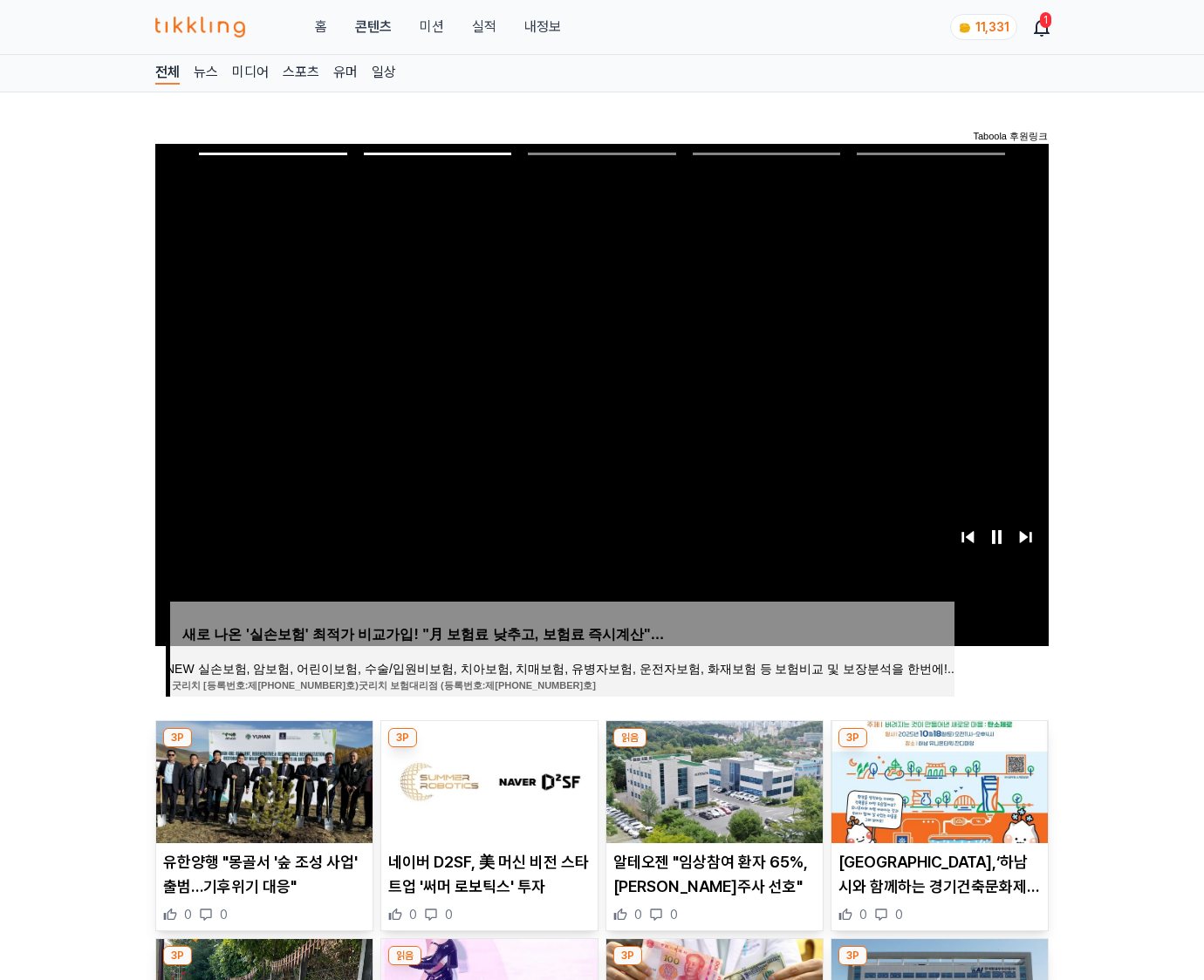
click at [937, 779] on img at bounding box center [939, 782] width 216 height 122
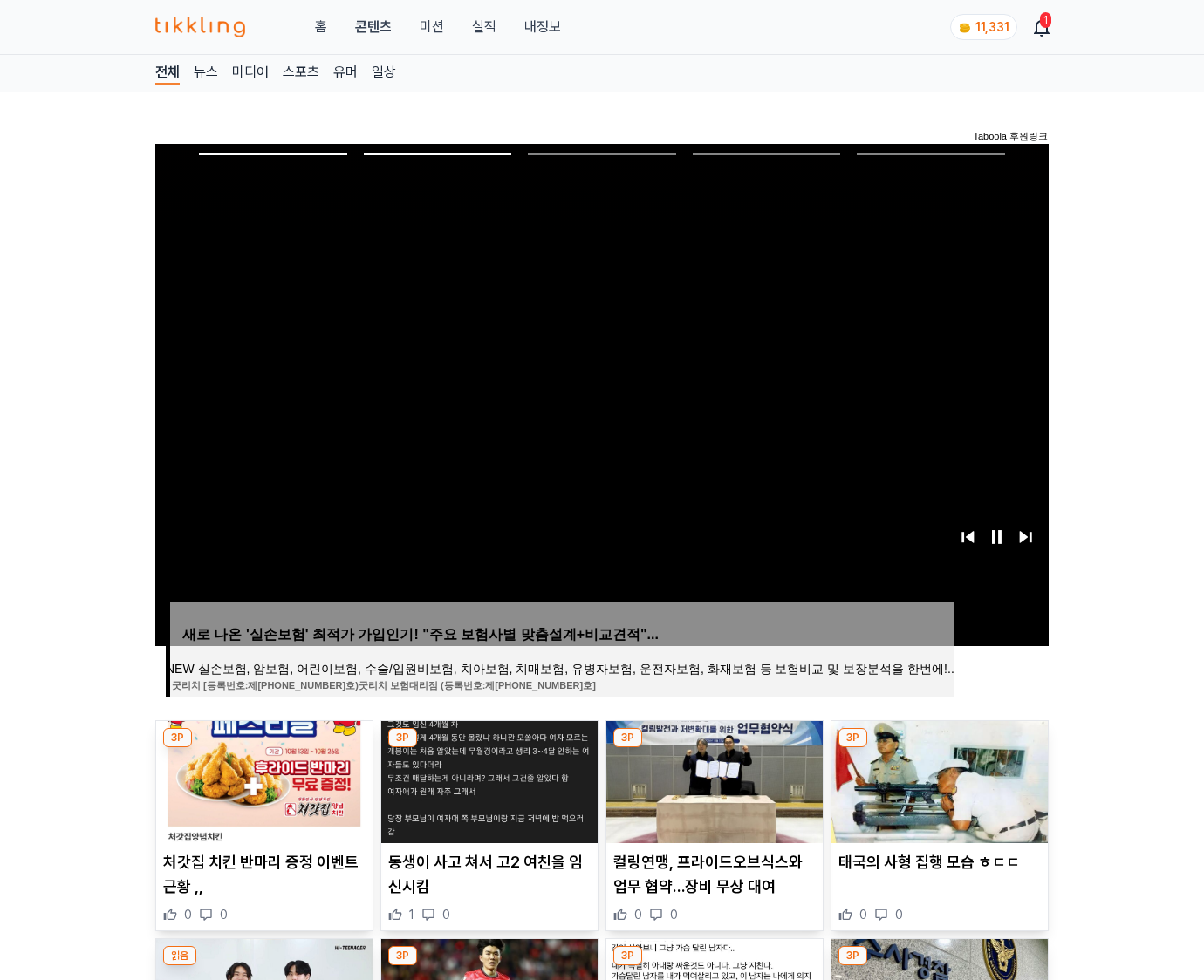
click at [937, 779] on img at bounding box center [939, 782] width 216 height 122
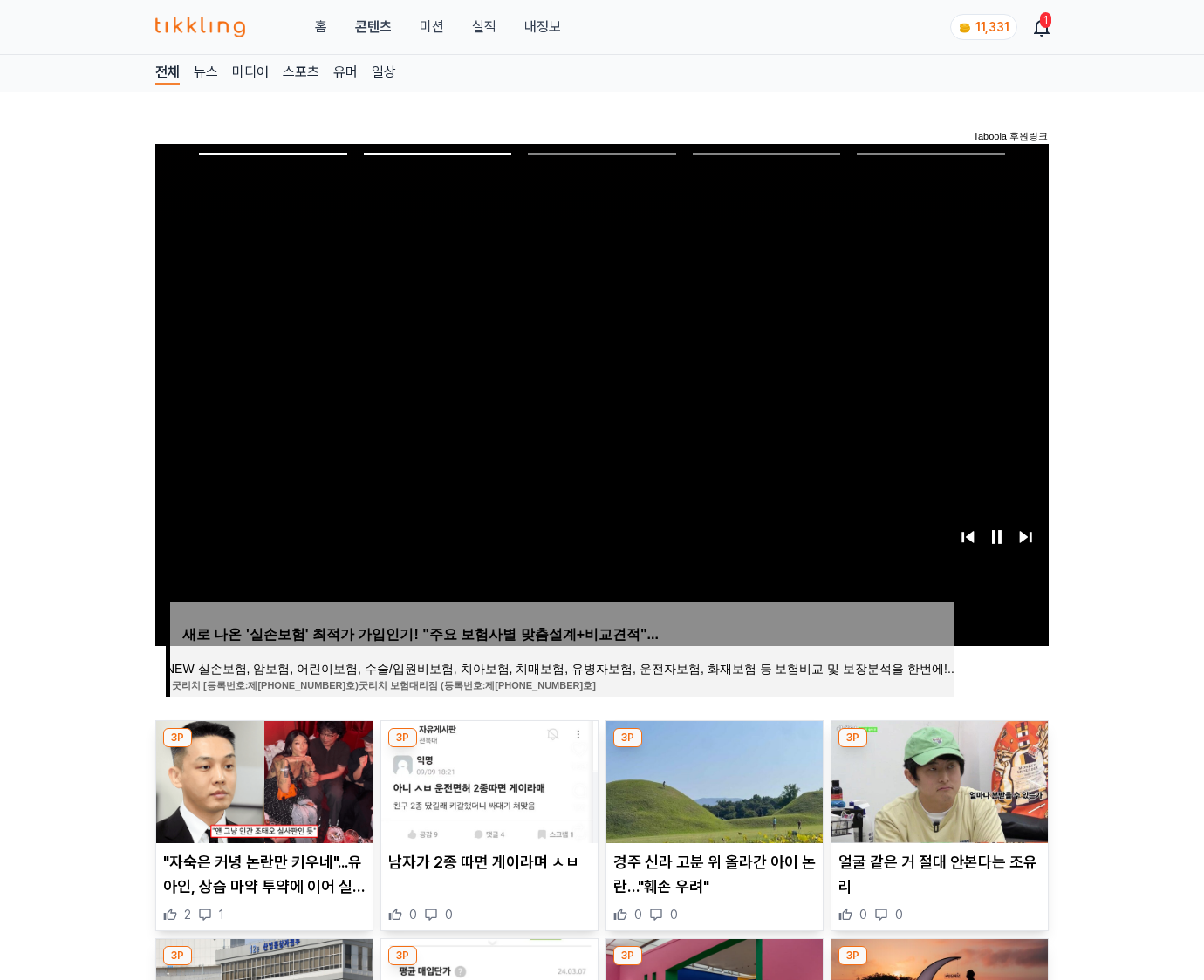
click at [937, 779] on img at bounding box center [939, 782] width 216 height 122
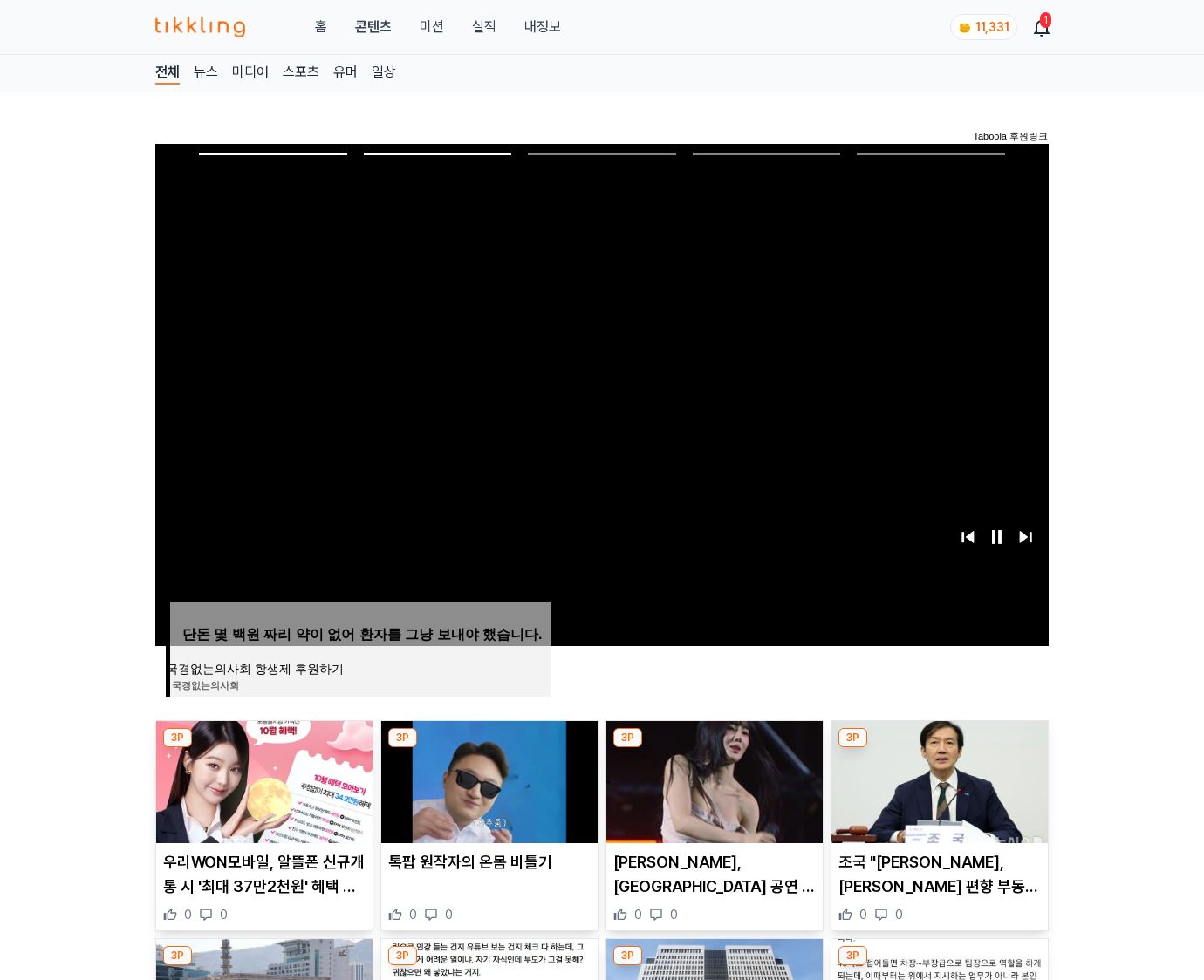
click at [937, 779] on img at bounding box center [939, 782] width 216 height 122
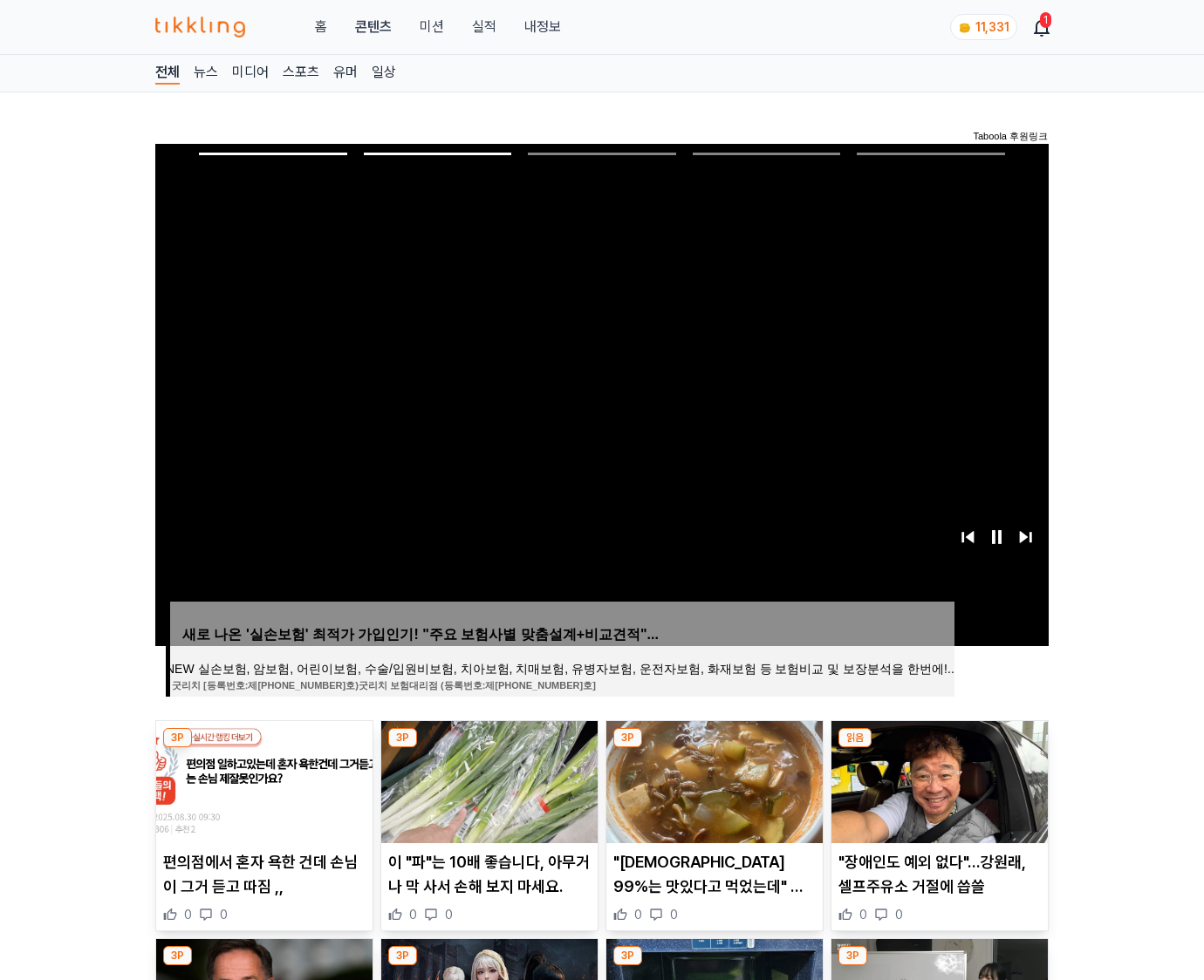
click at [937, 779] on img at bounding box center [939, 782] width 216 height 122
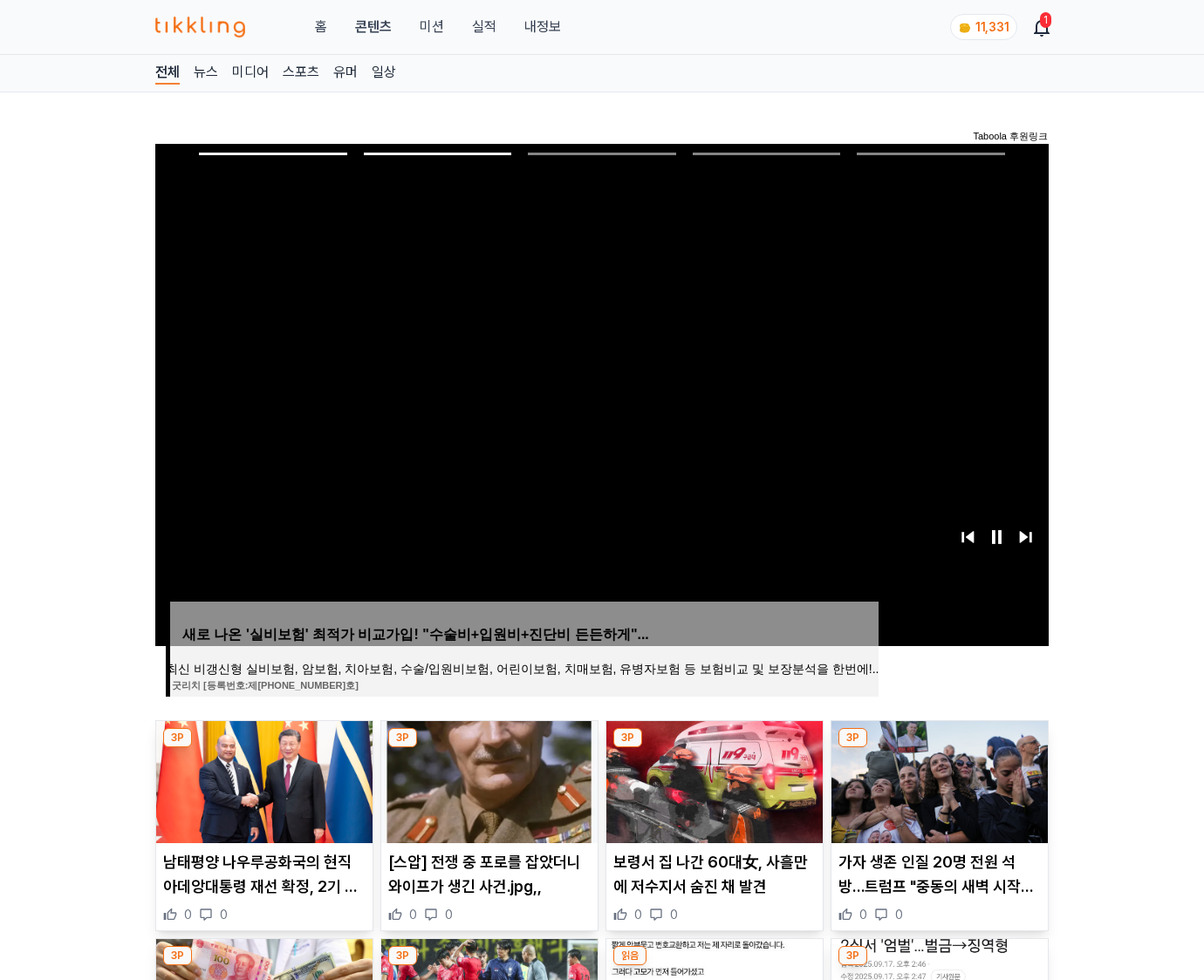
click at [937, 779] on img at bounding box center [939, 782] width 216 height 122
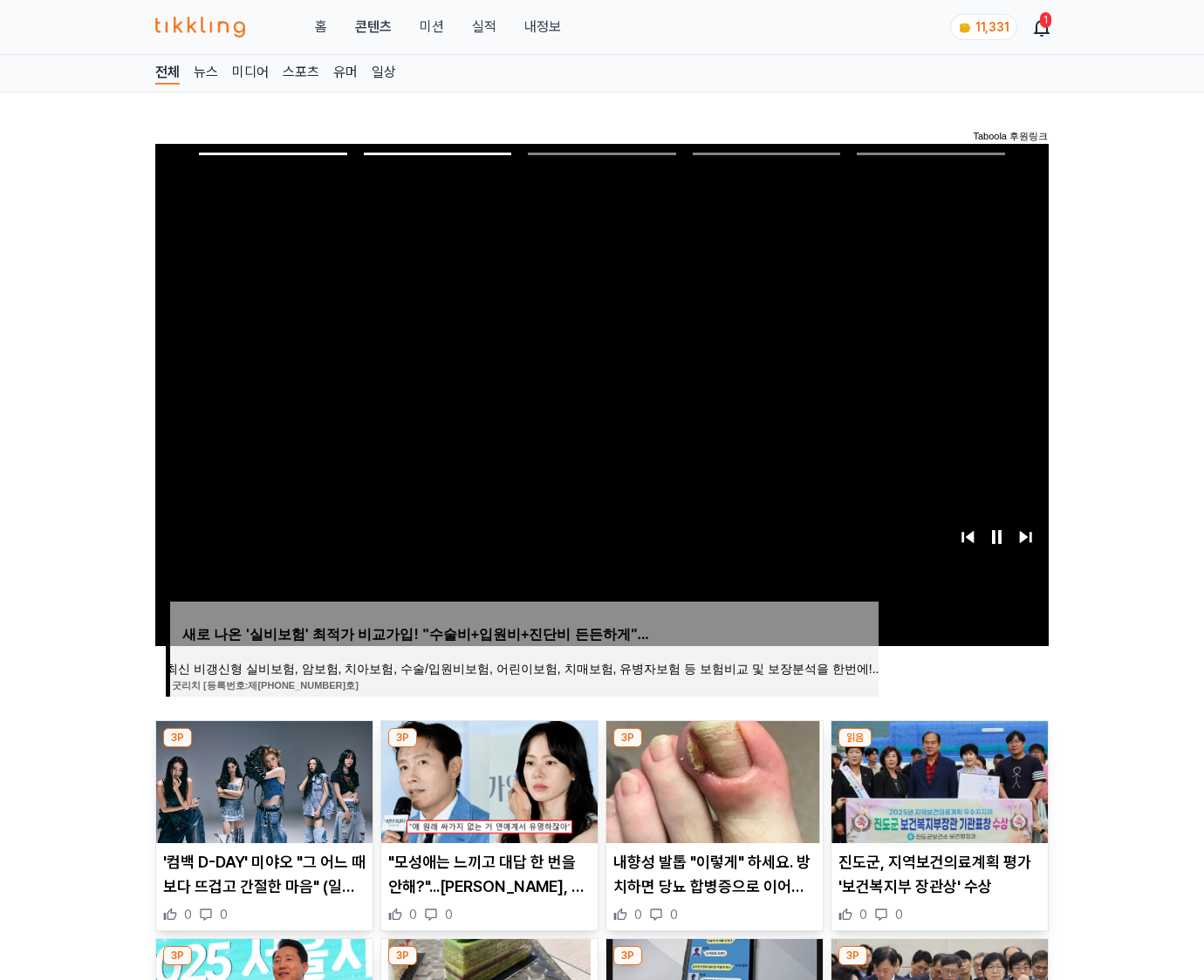
click at [937, 779] on img at bounding box center [939, 782] width 216 height 122
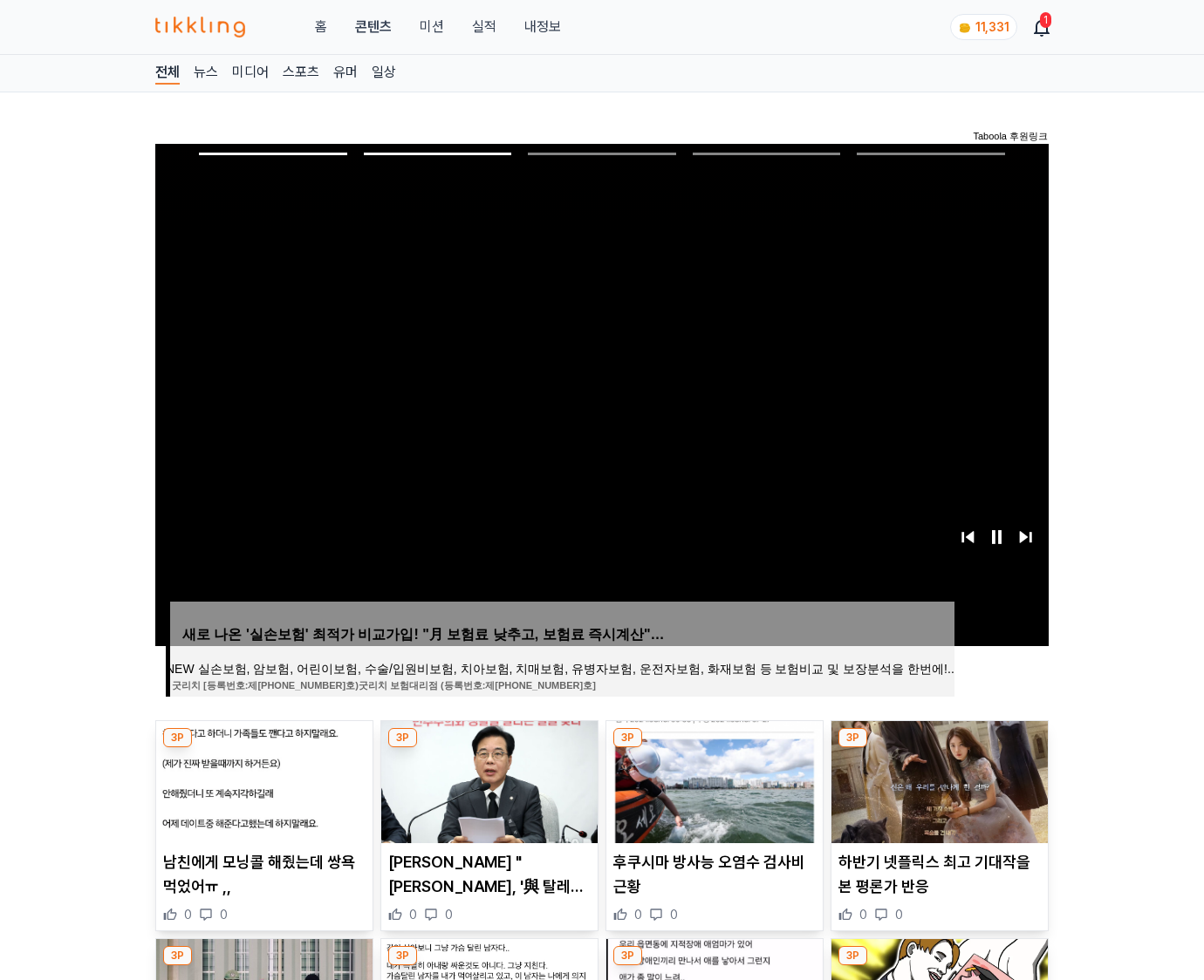
click at [937, 779] on img at bounding box center [939, 782] width 216 height 122
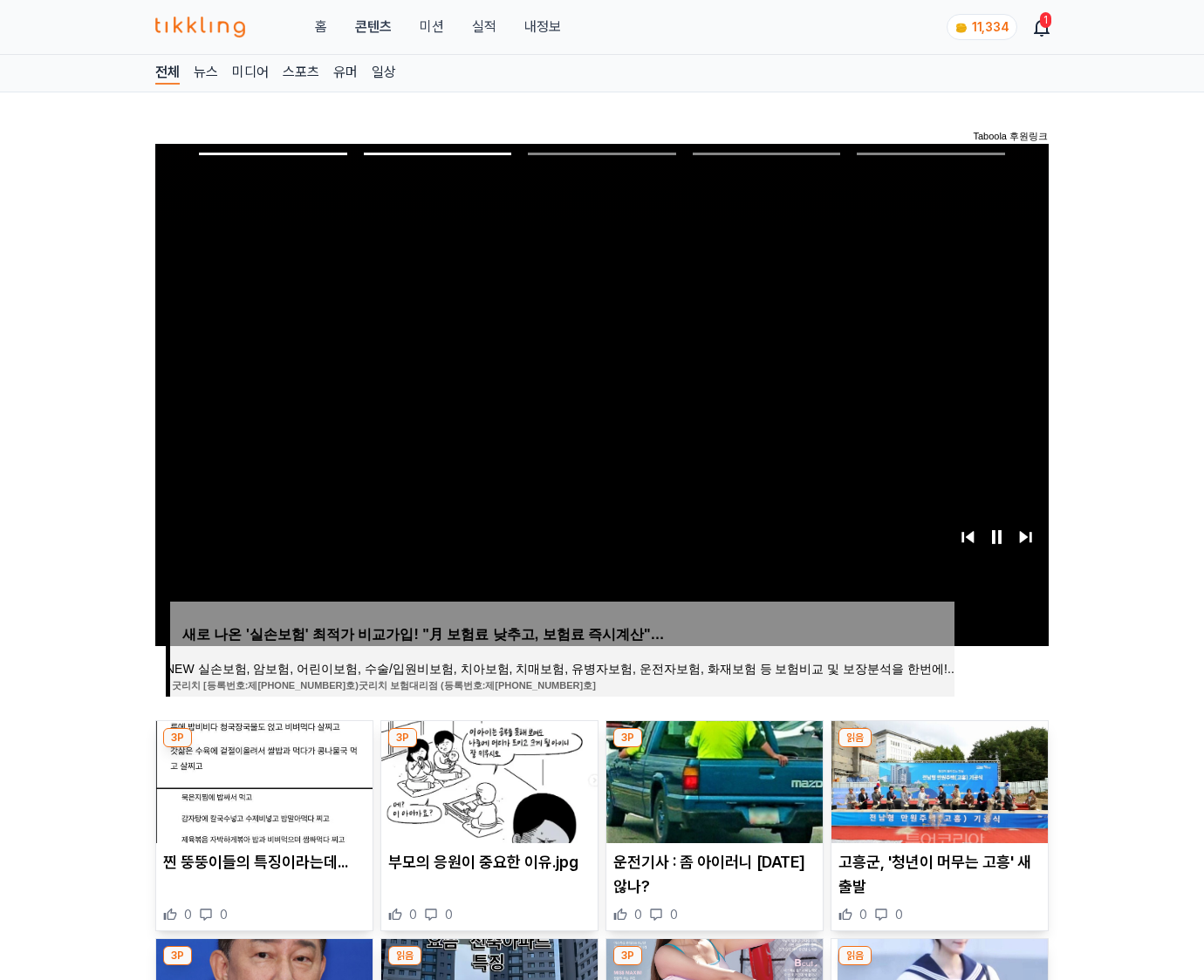
click at [937, 779] on img at bounding box center [939, 782] width 216 height 122
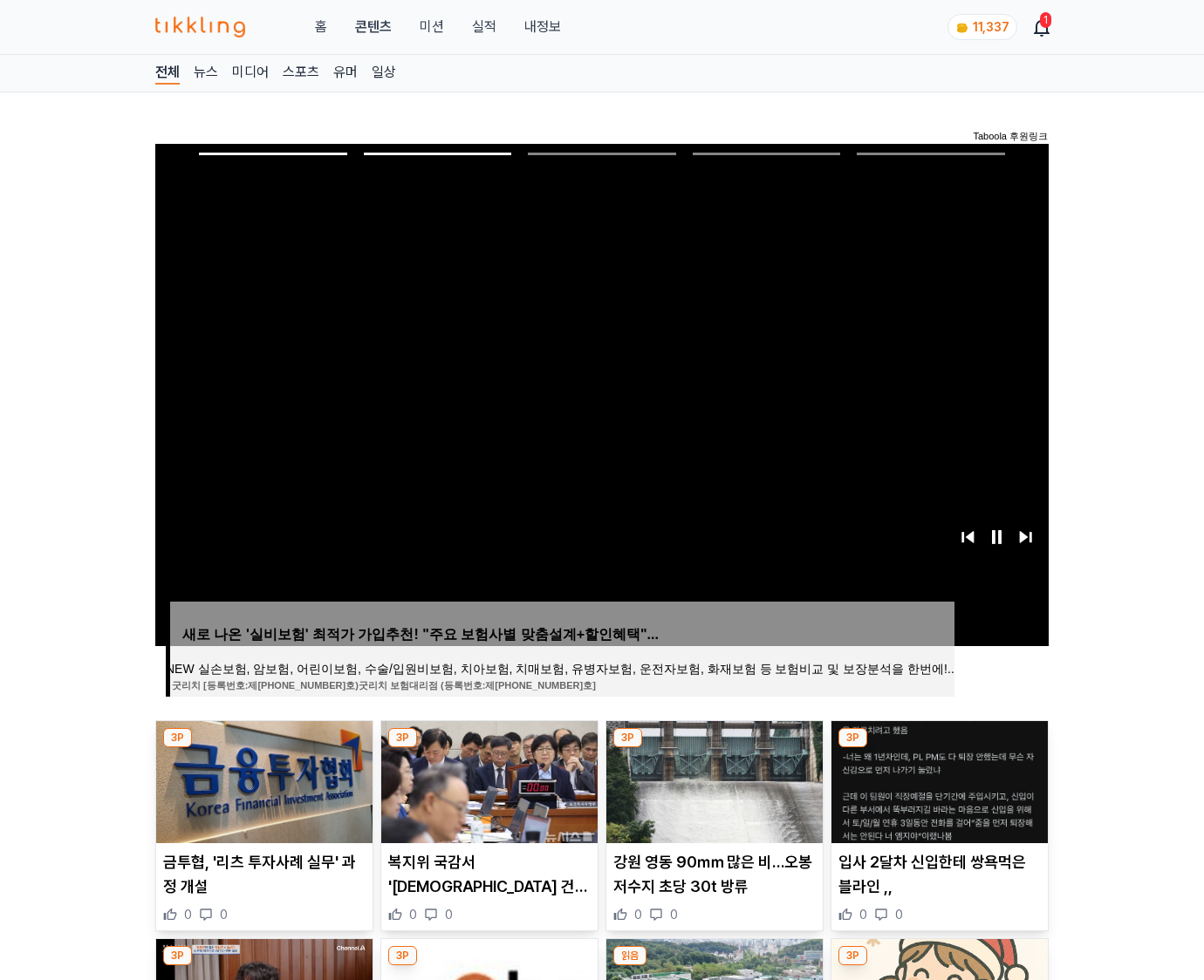
click at [937, 779] on img at bounding box center [939, 782] width 216 height 122
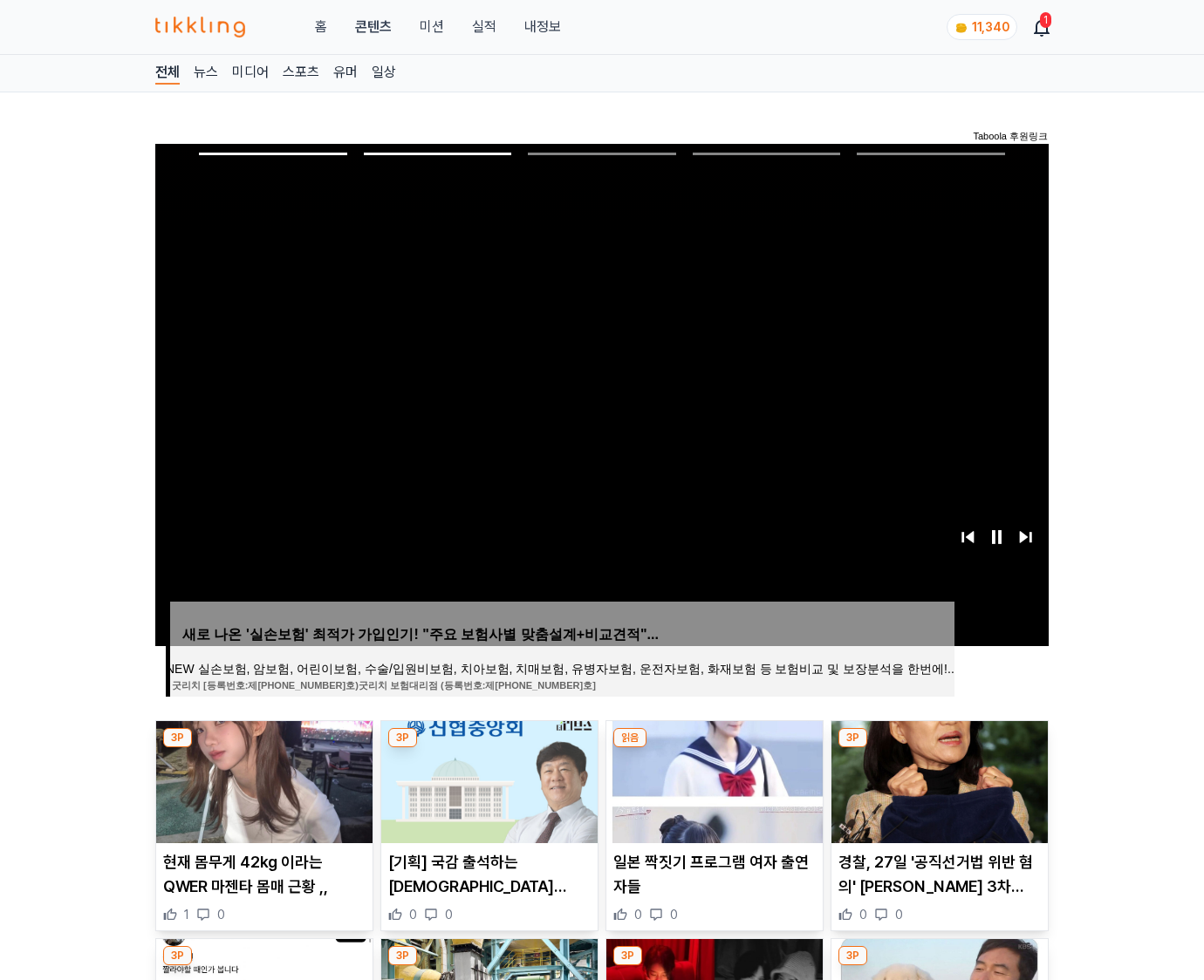
click at [937, 779] on img at bounding box center [939, 782] width 216 height 122
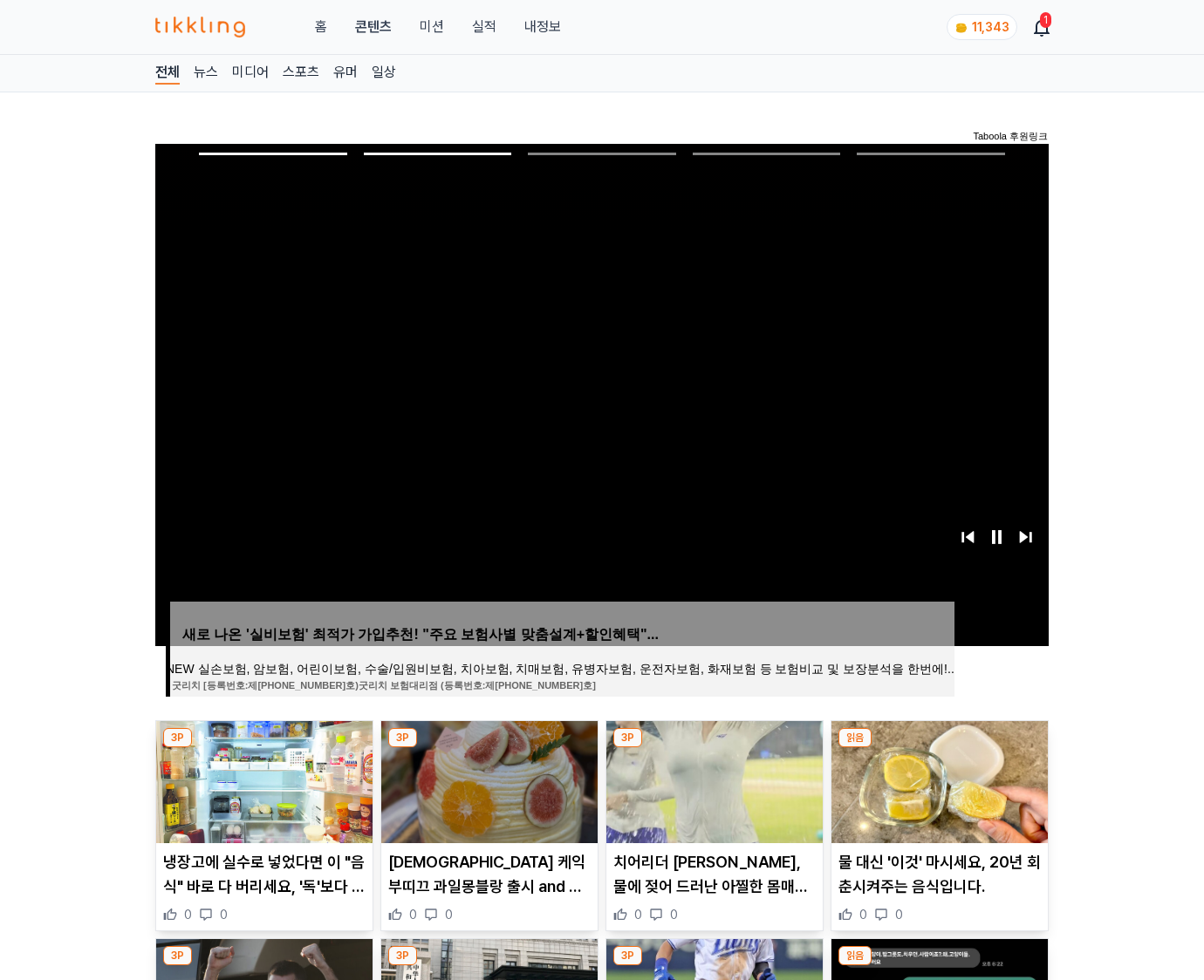
click at [937, 779] on img at bounding box center [939, 782] width 216 height 122
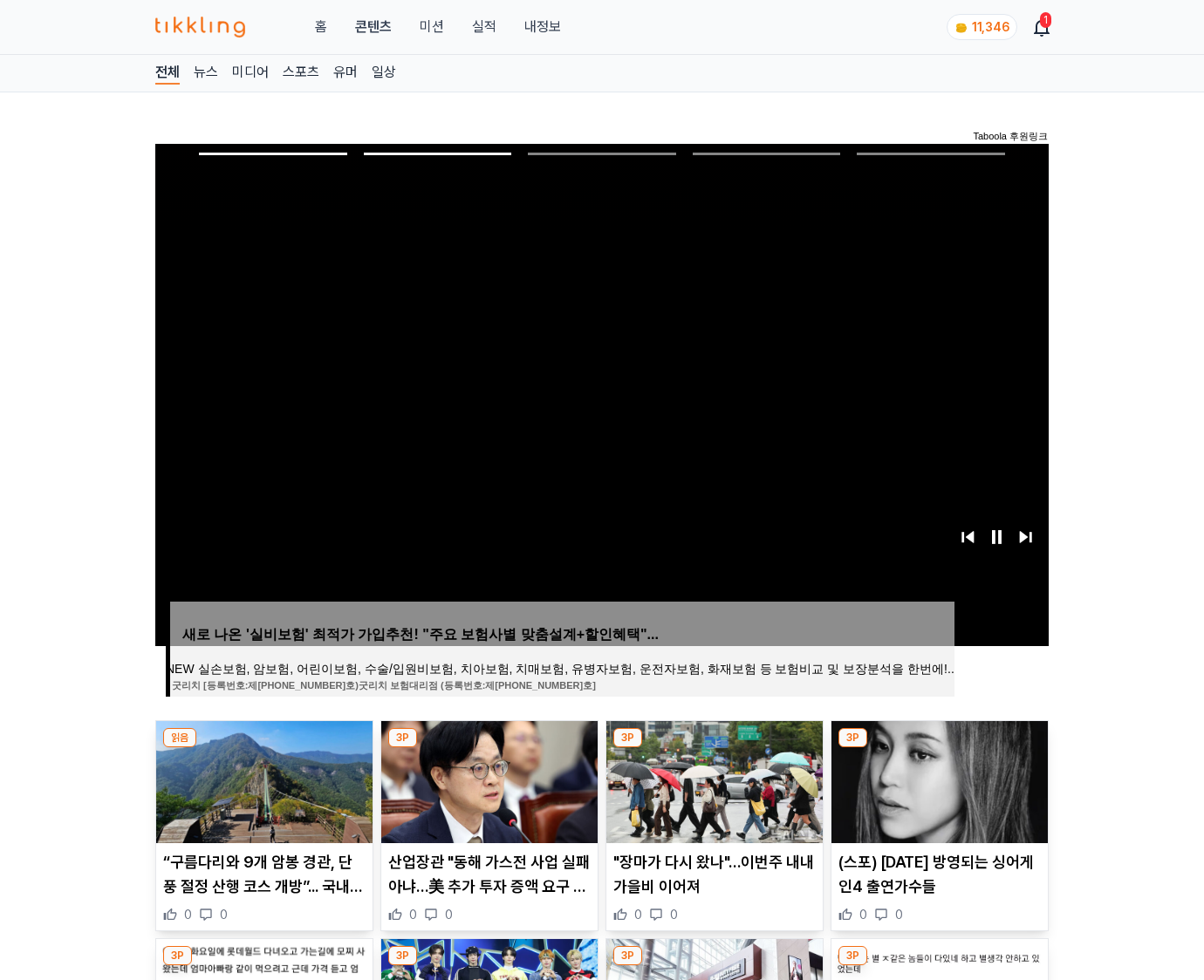
click at [937, 779] on img at bounding box center [939, 782] width 216 height 122
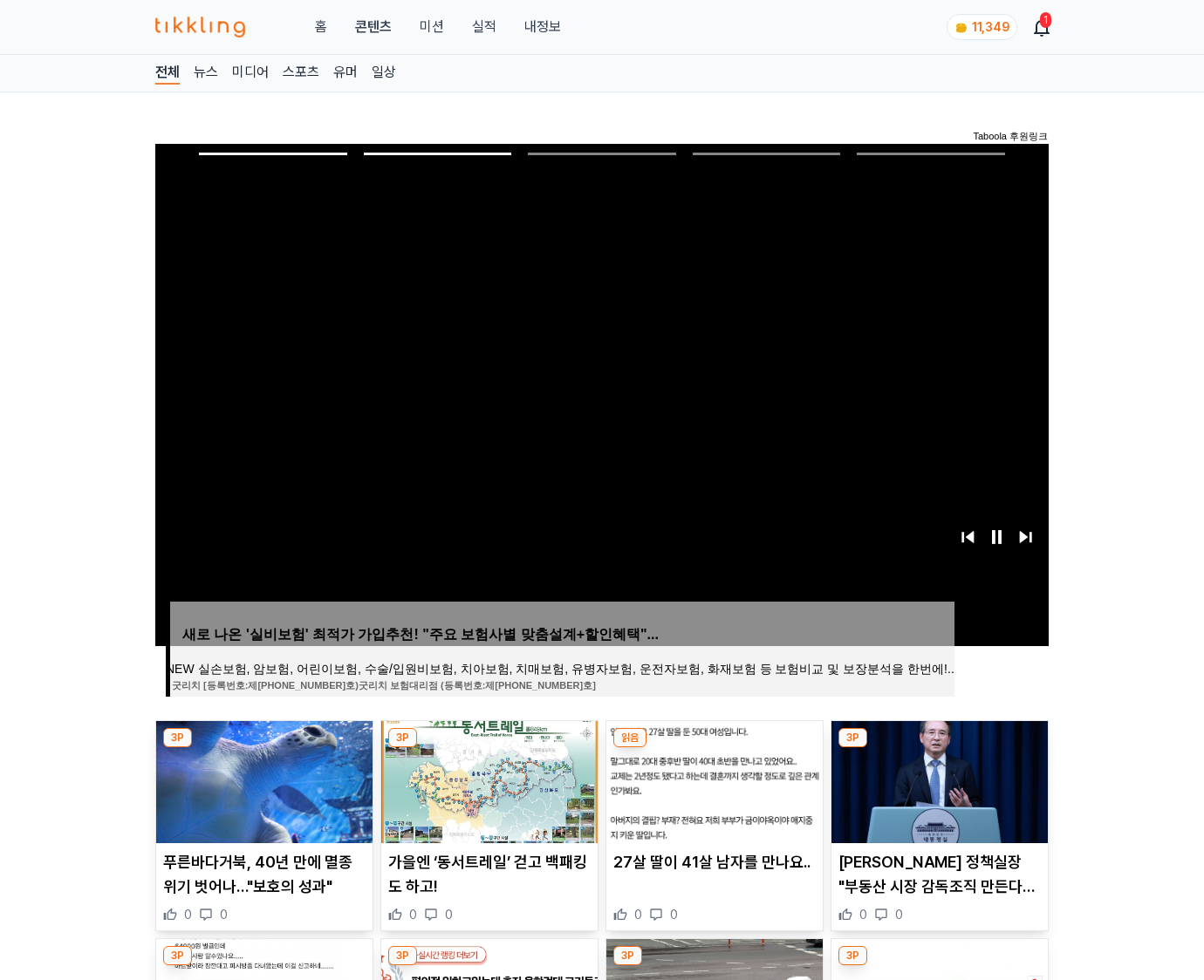
click at [937, 779] on img at bounding box center [939, 782] width 216 height 122
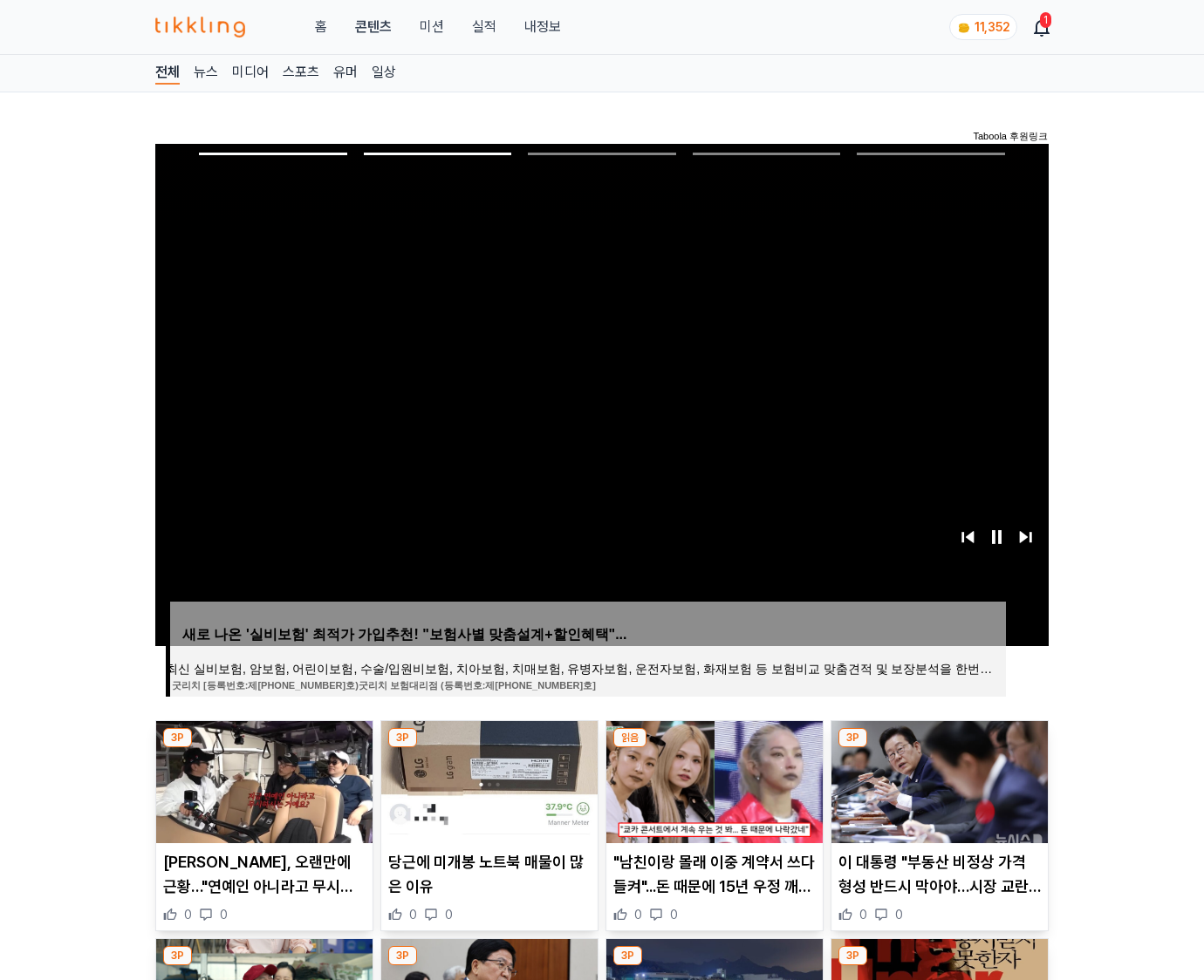
click at [937, 779] on img at bounding box center [939, 782] width 216 height 122
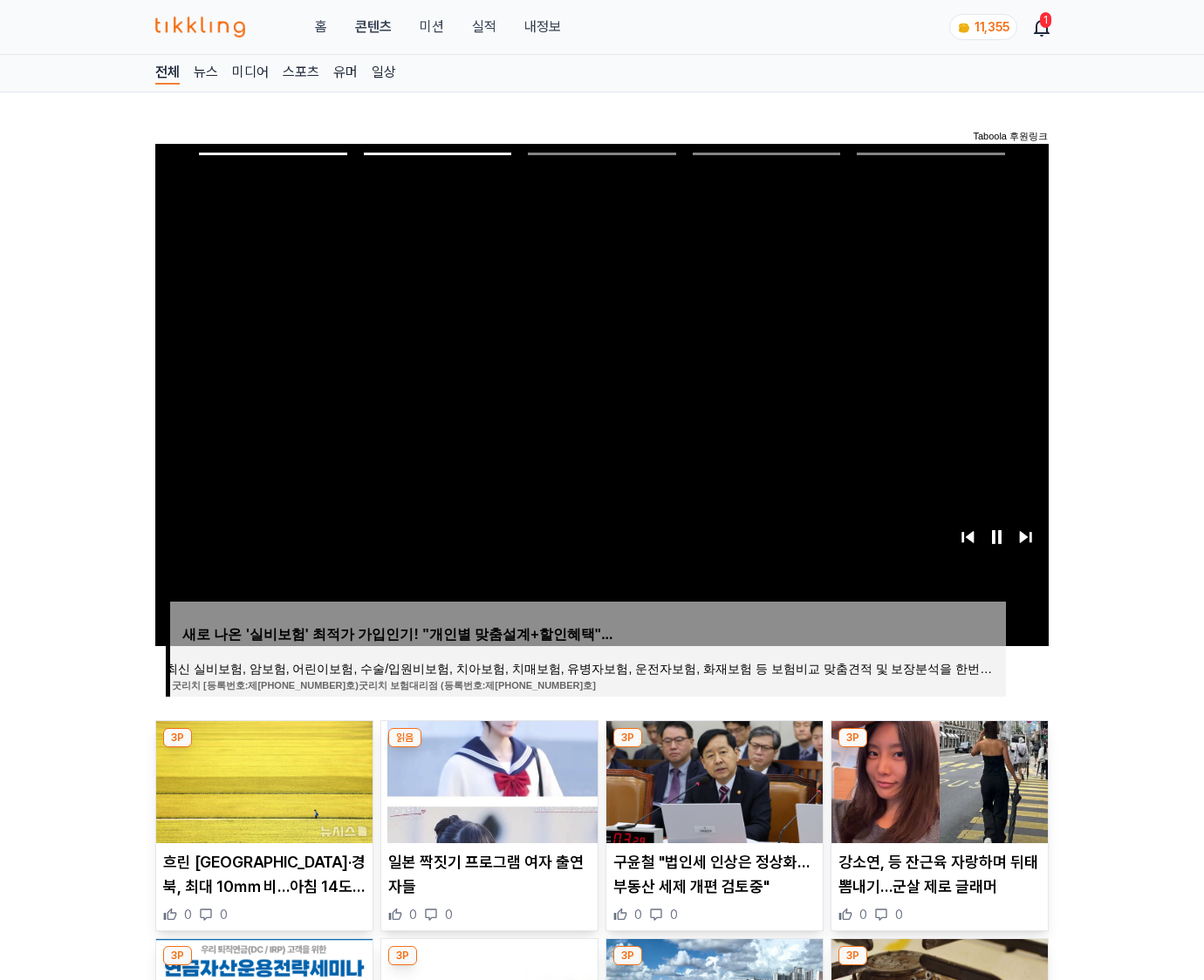
click at [937, 779] on img at bounding box center [939, 782] width 216 height 122
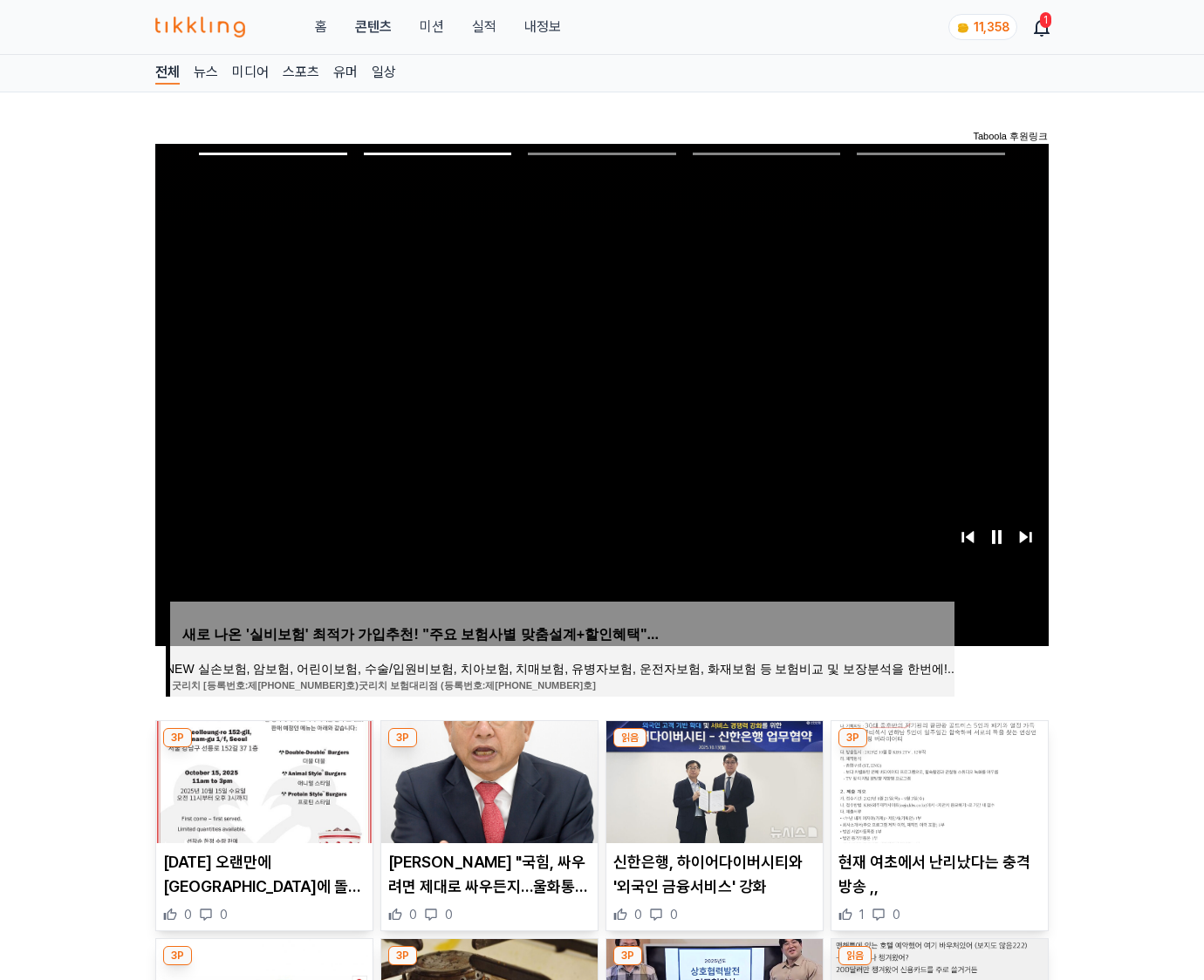
click at [937, 779] on img at bounding box center [939, 782] width 216 height 122
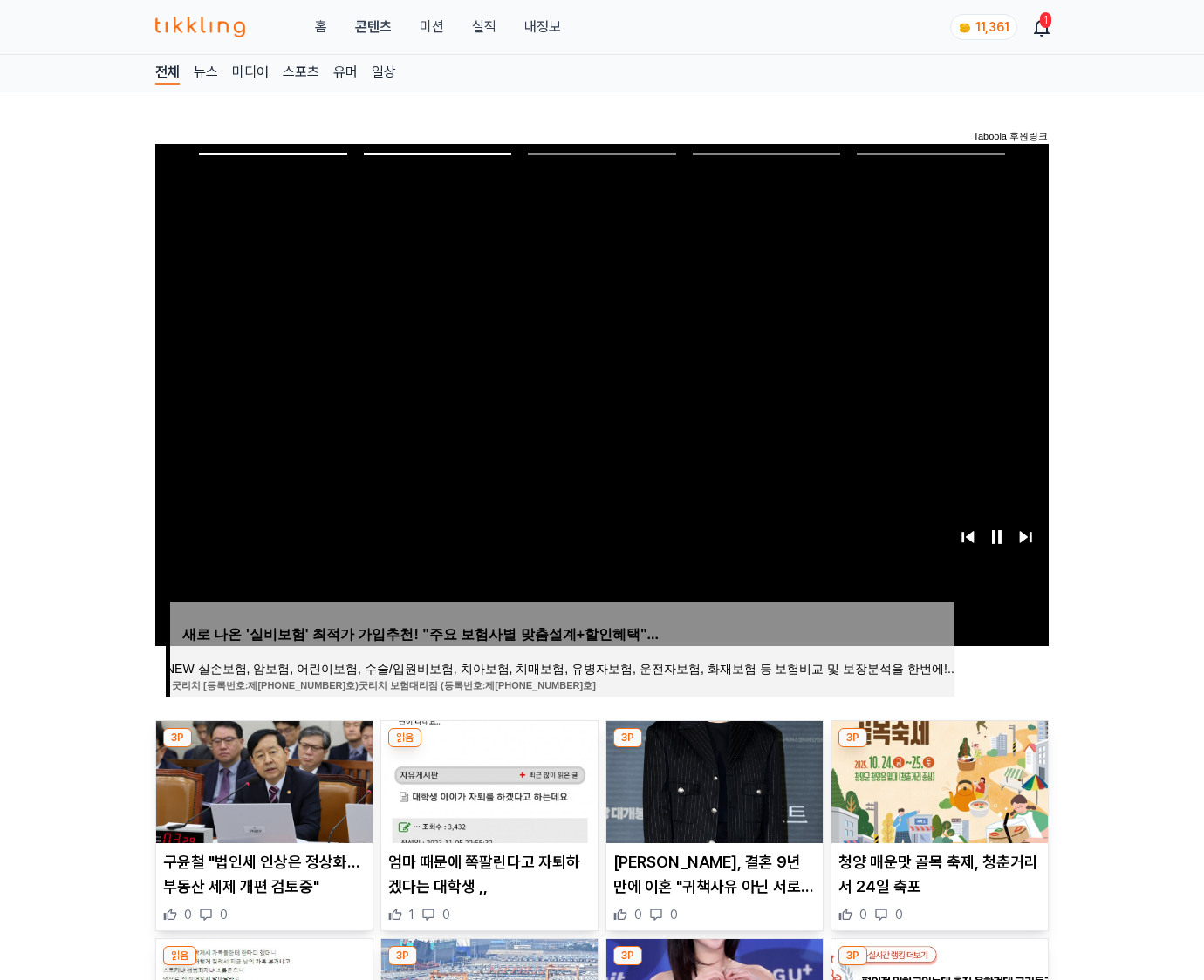
click at [937, 779] on img at bounding box center [939, 782] width 216 height 122
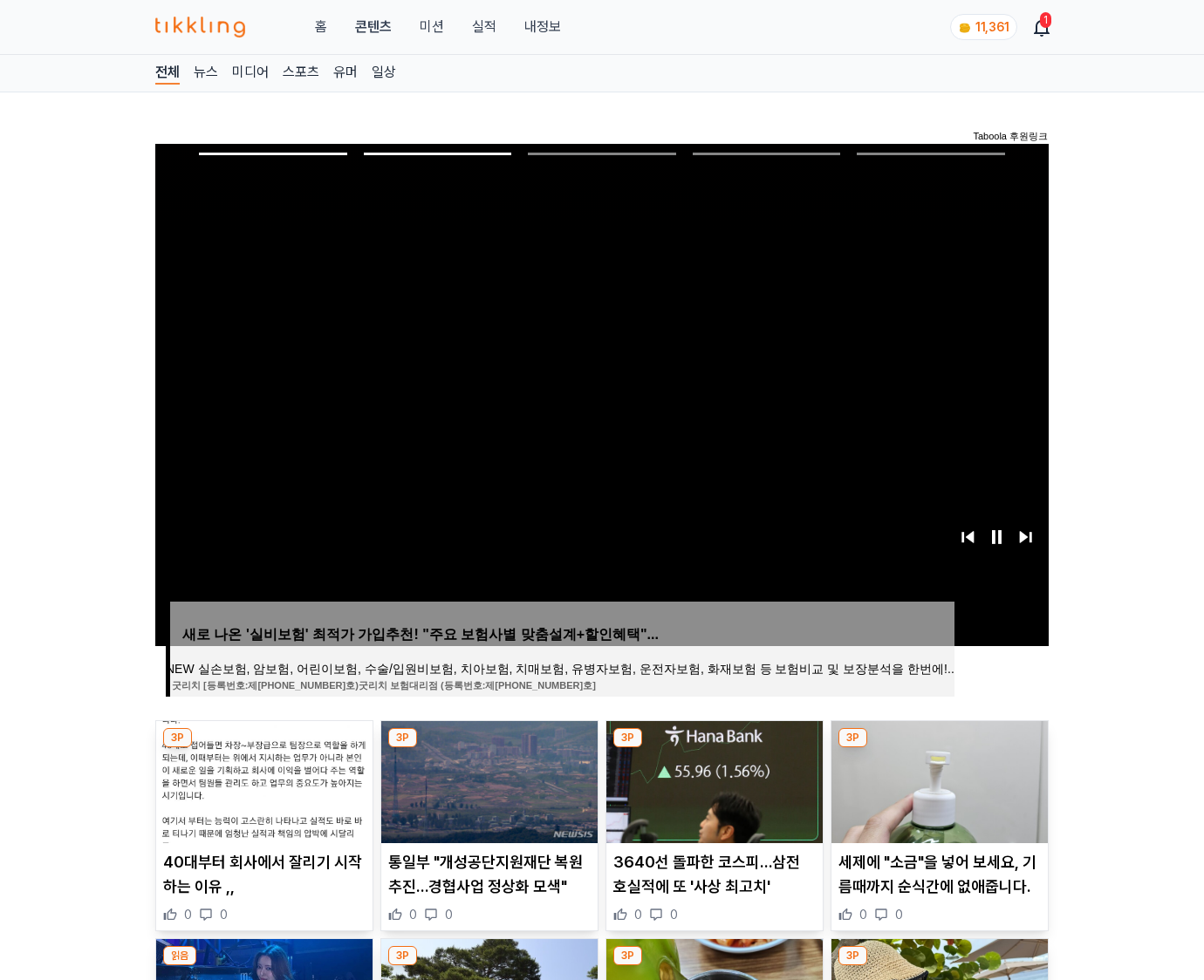
click at [937, 779] on img at bounding box center [939, 782] width 216 height 122
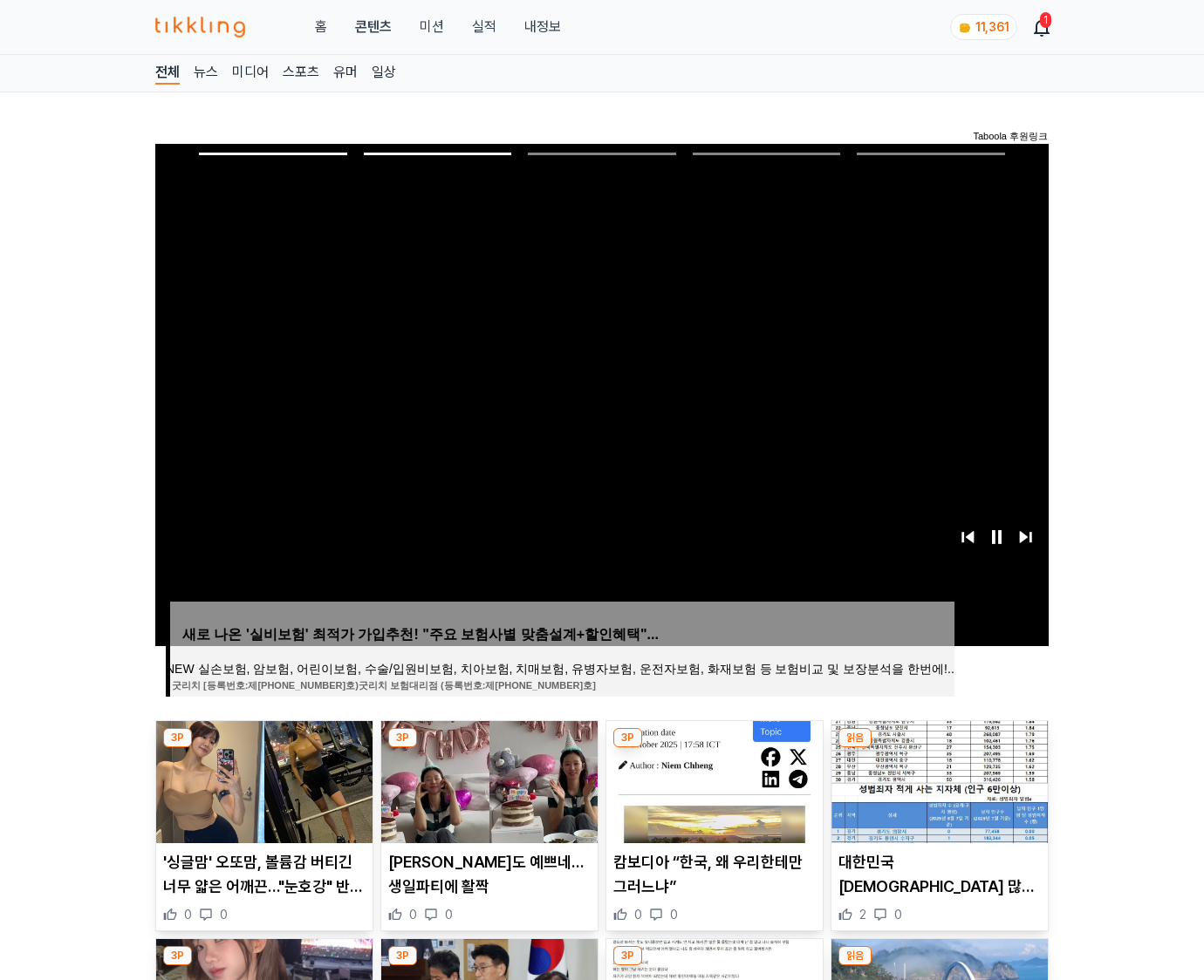
click at [937, 779] on img at bounding box center [939, 782] width 216 height 122
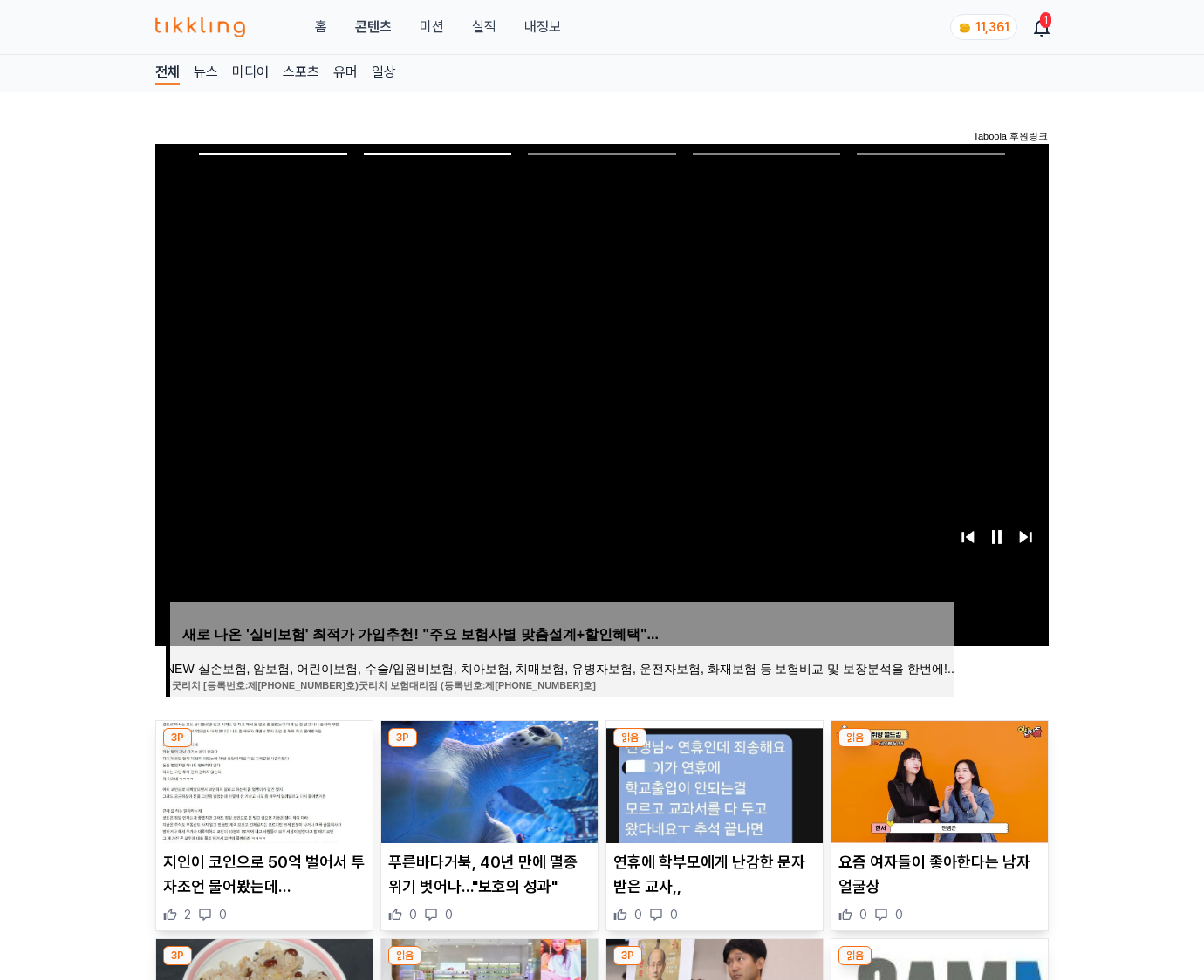
click at [937, 779] on img at bounding box center [939, 782] width 216 height 122
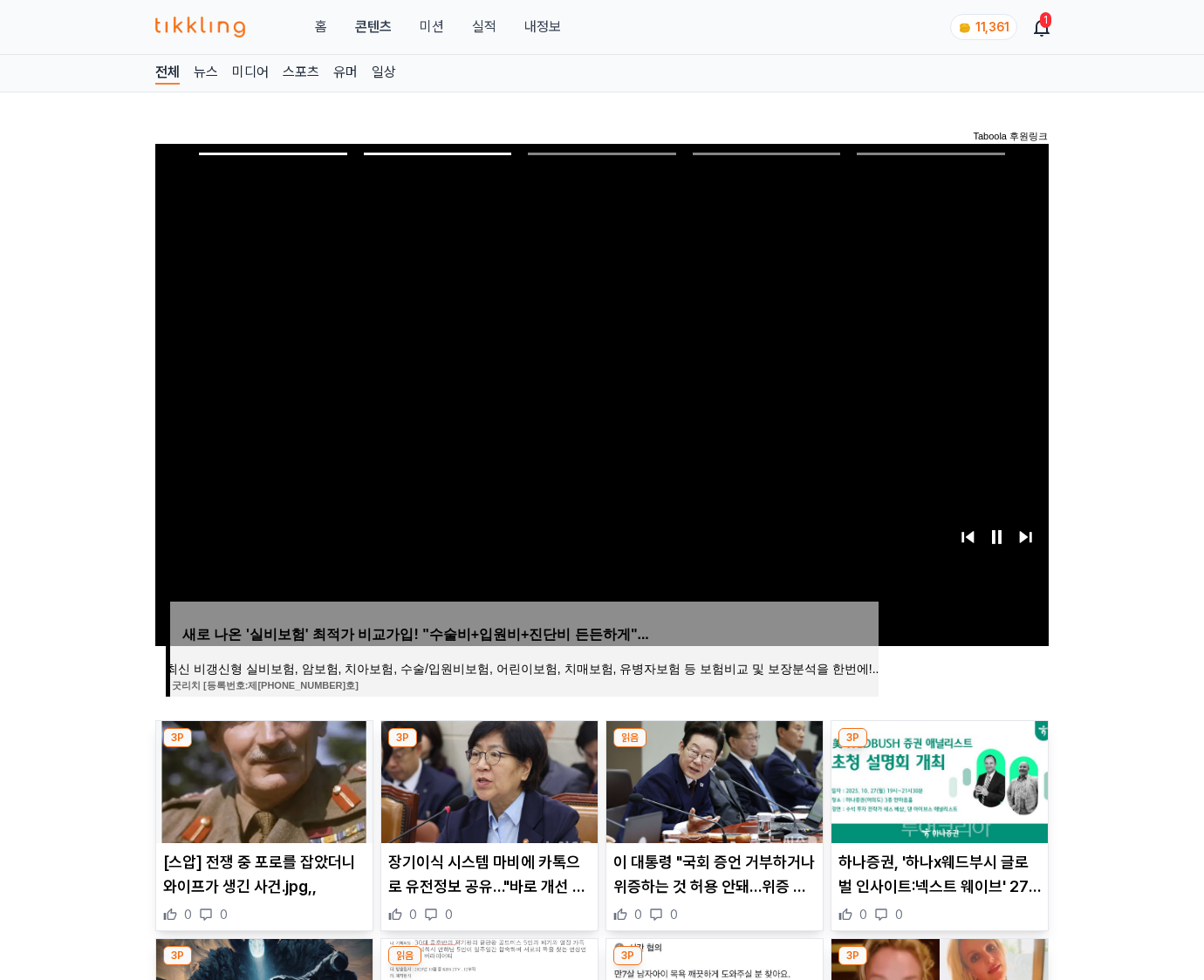
click at [937, 779] on img at bounding box center [939, 782] width 216 height 122
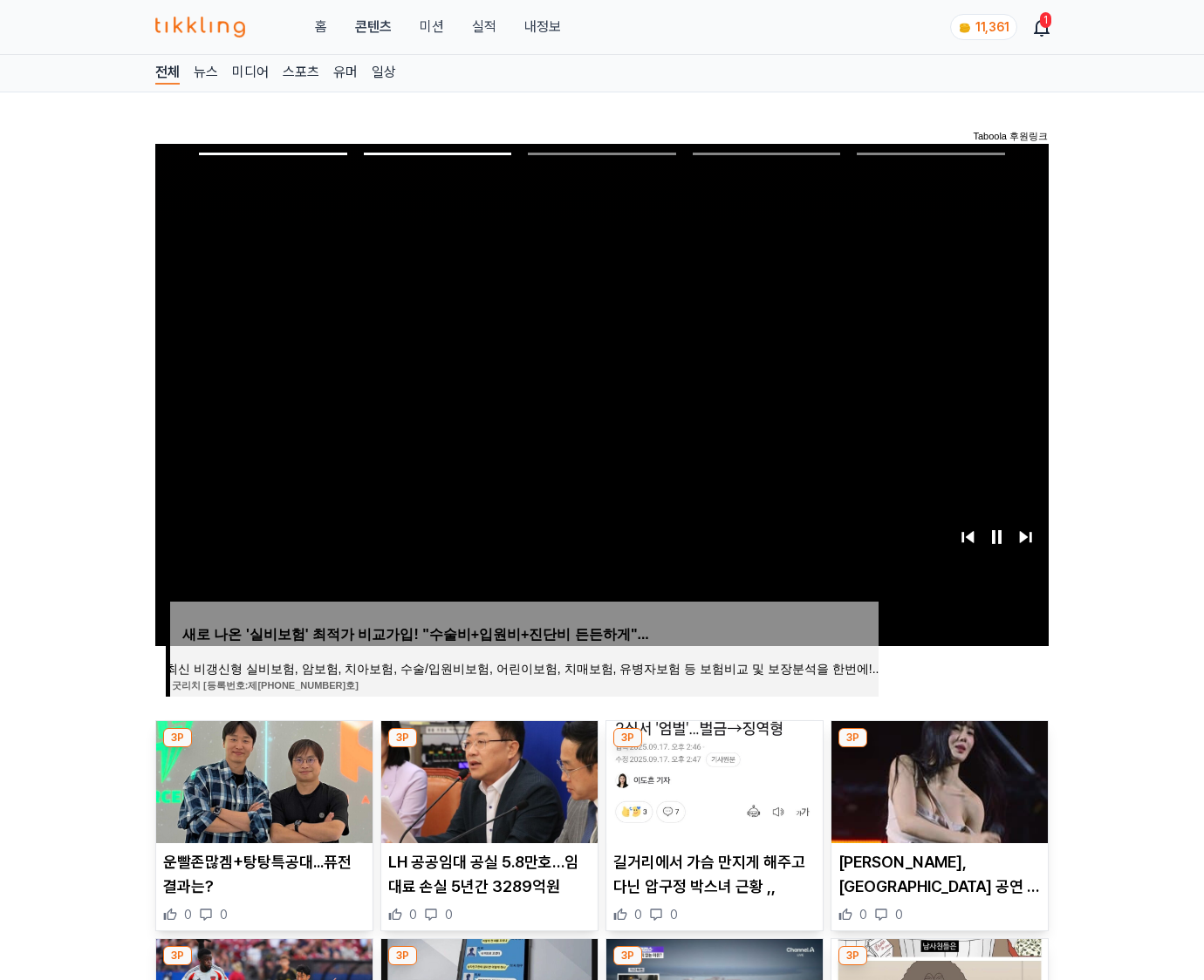
click at [937, 779] on img at bounding box center [939, 782] width 216 height 122
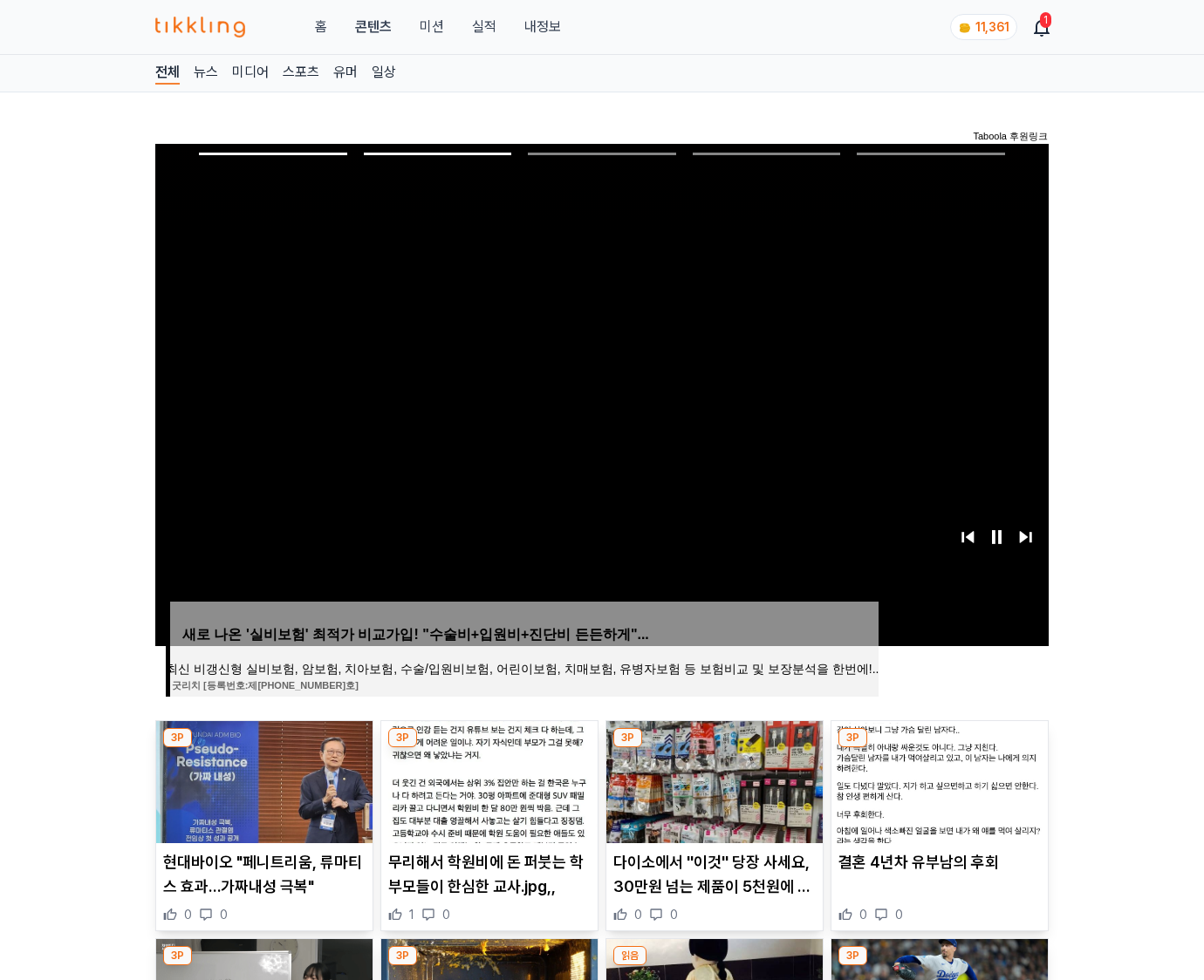
click at [937, 779] on img at bounding box center [939, 782] width 216 height 122
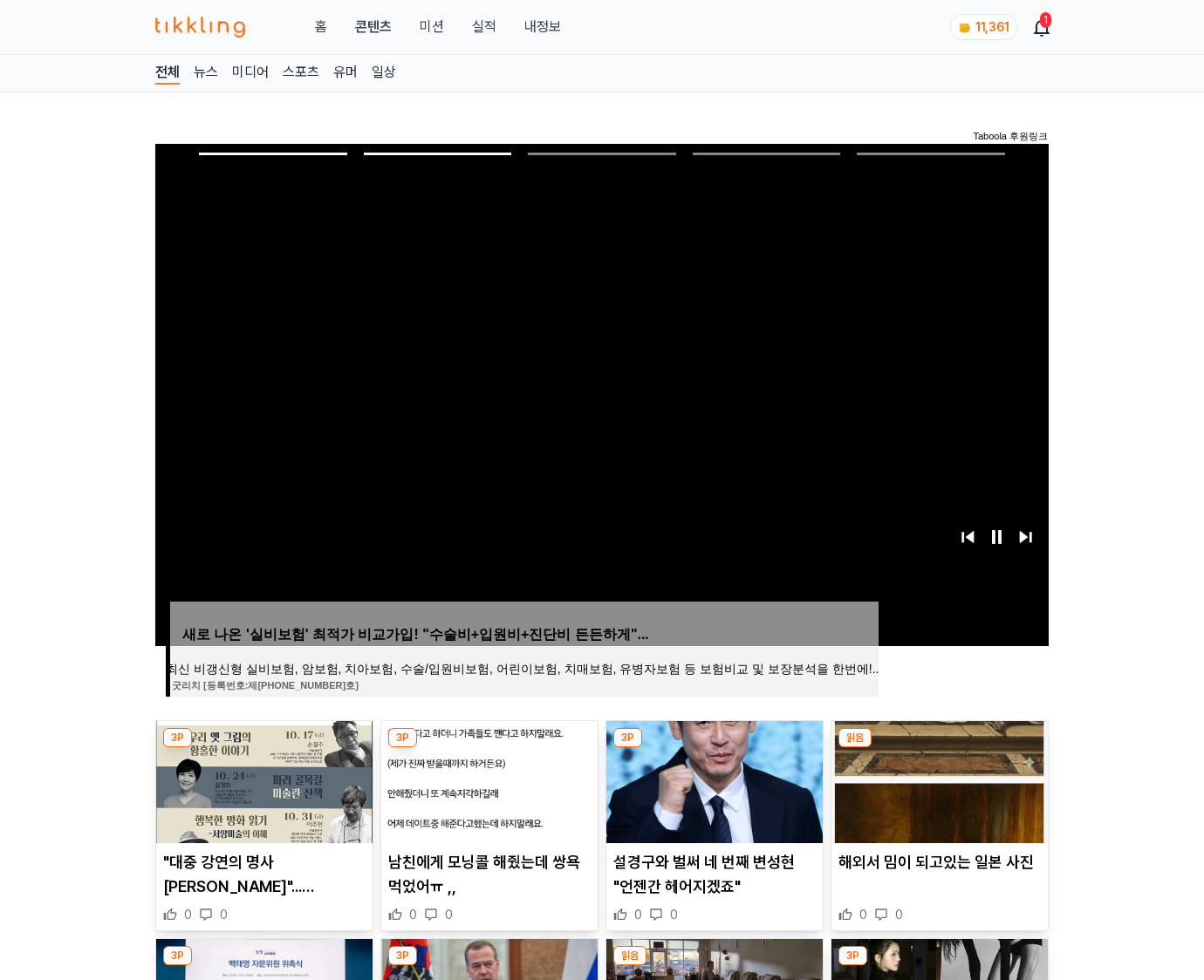
click at [937, 779] on img at bounding box center [939, 782] width 216 height 122
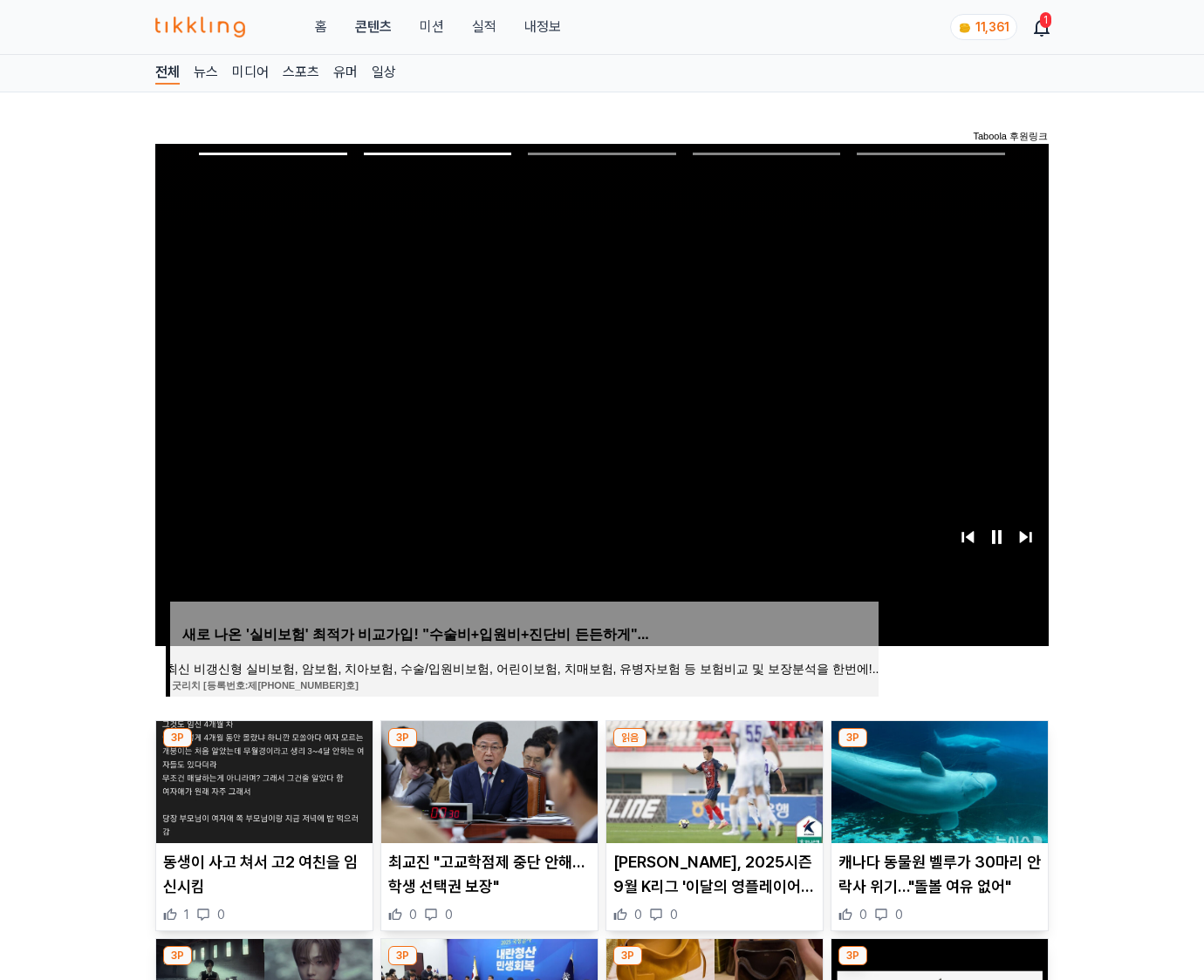
click at [937, 779] on img at bounding box center [939, 782] width 216 height 122
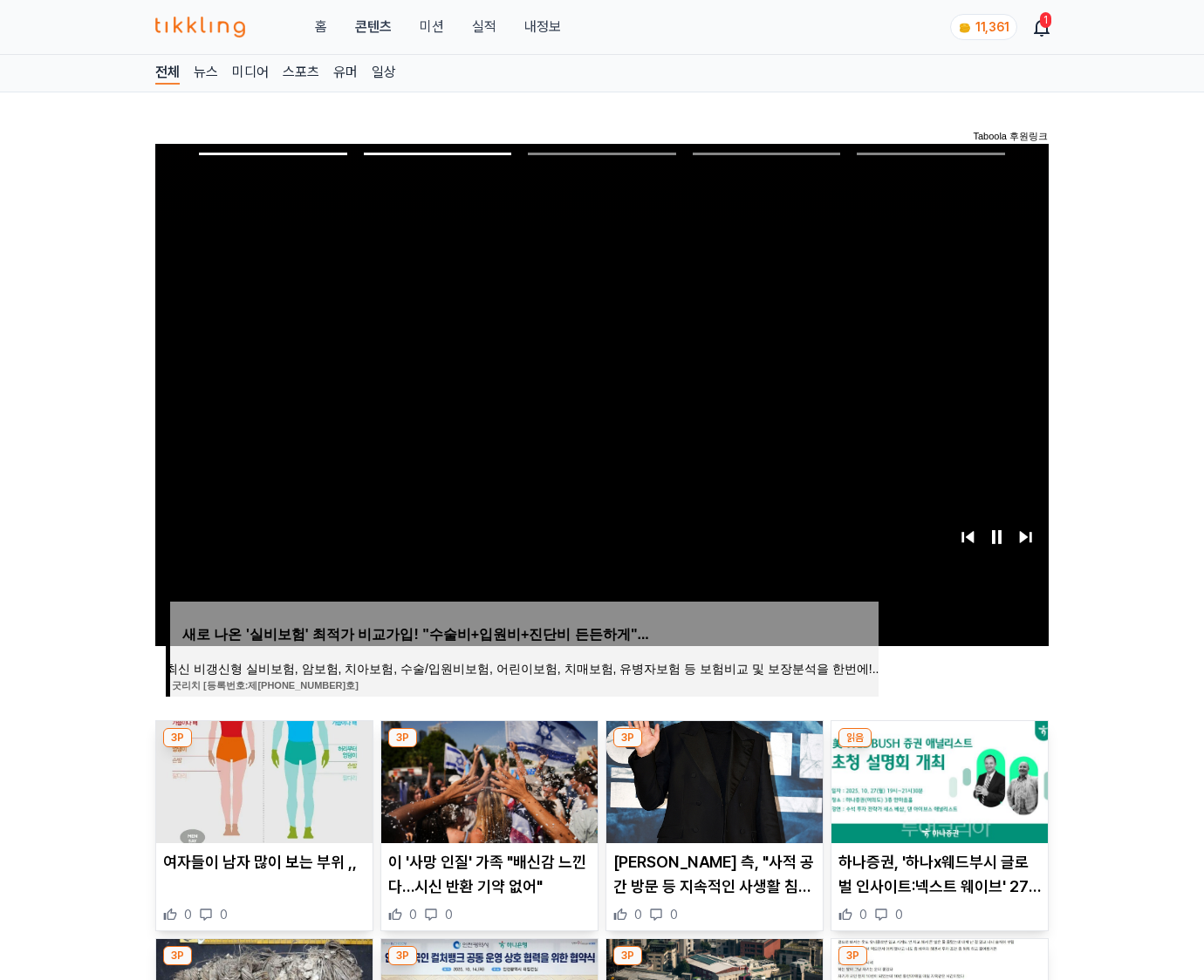
click at [937, 779] on img at bounding box center [939, 782] width 216 height 122
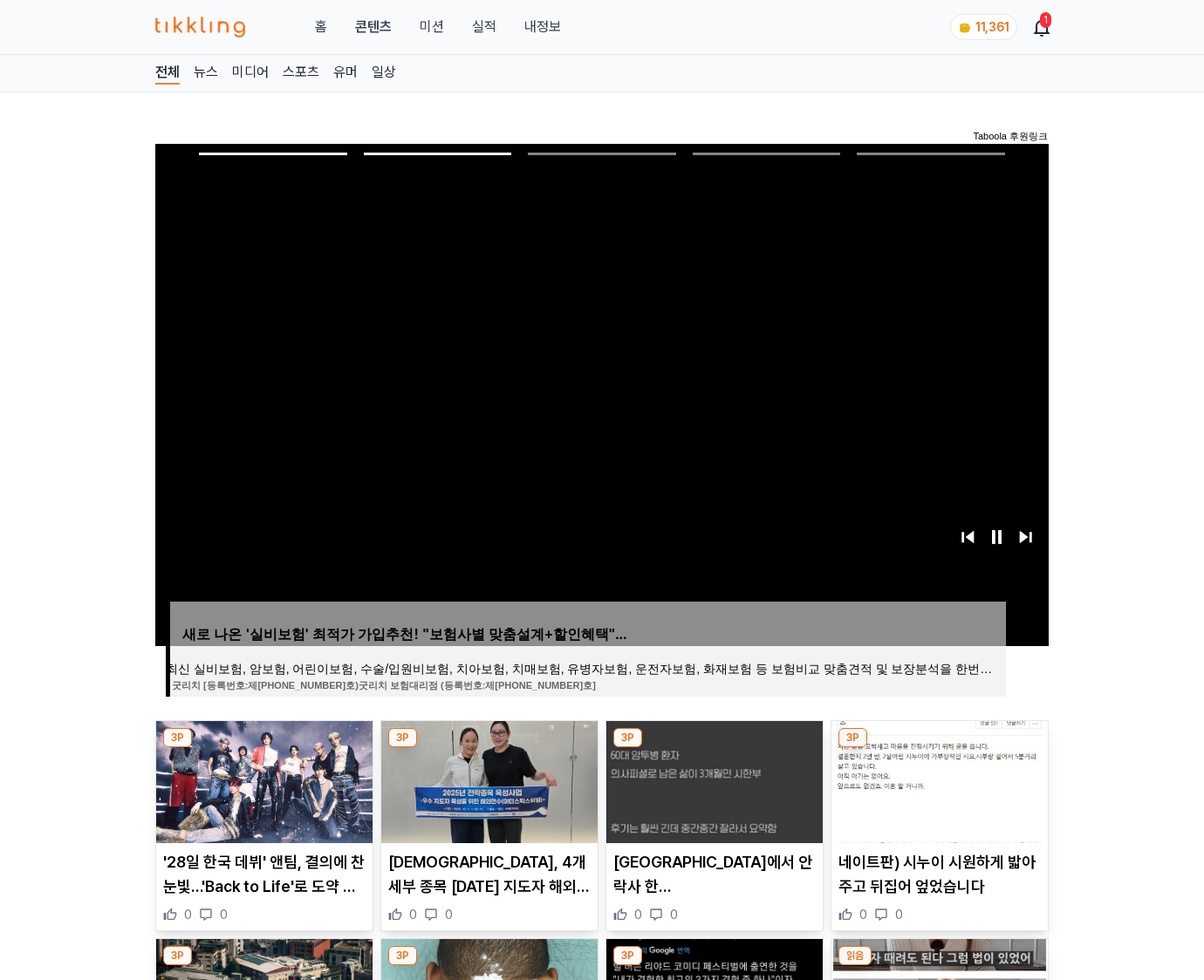
click at [937, 779] on img at bounding box center [939, 782] width 216 height 122
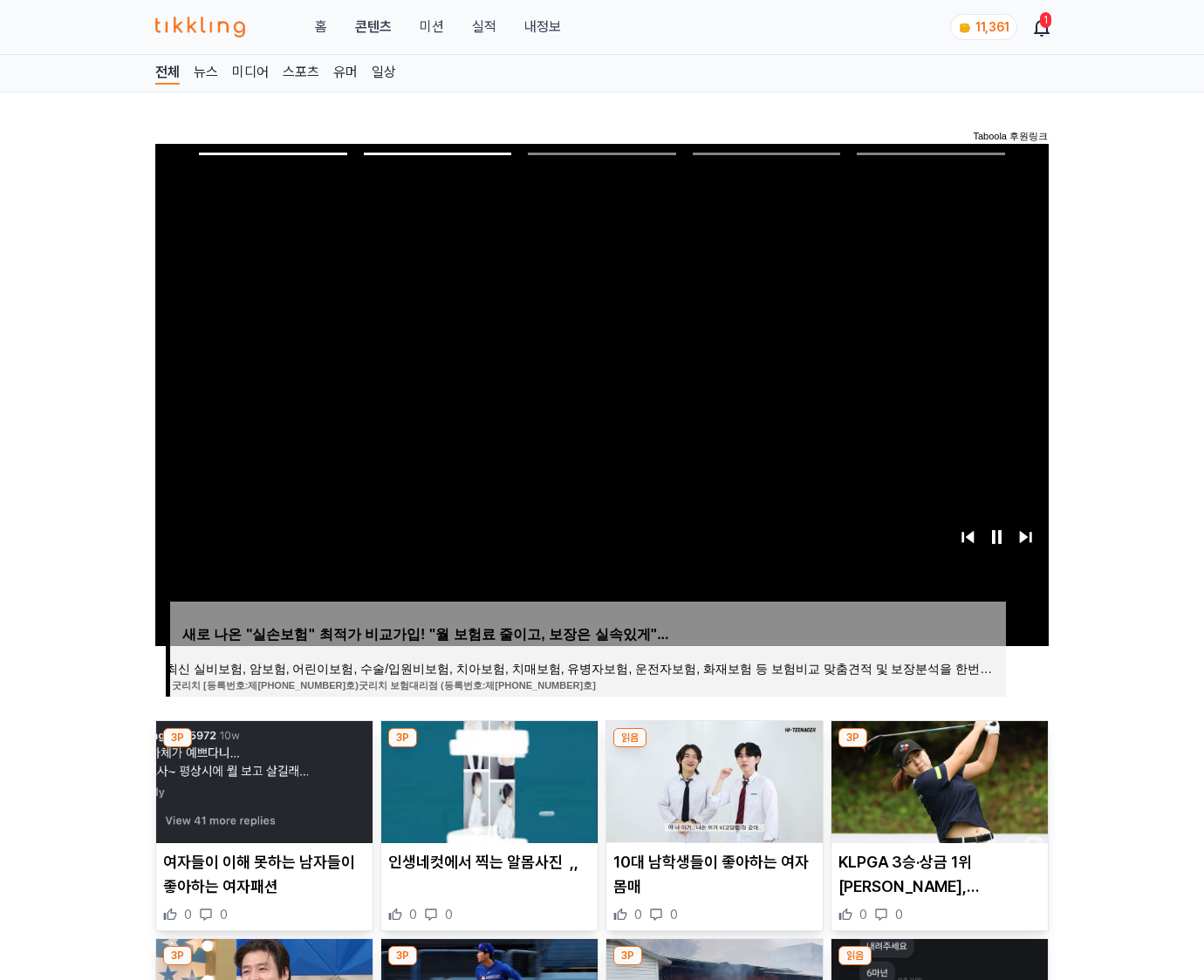
click at [937, 779] on img at bounding box center [939, 782] width 216 height 122
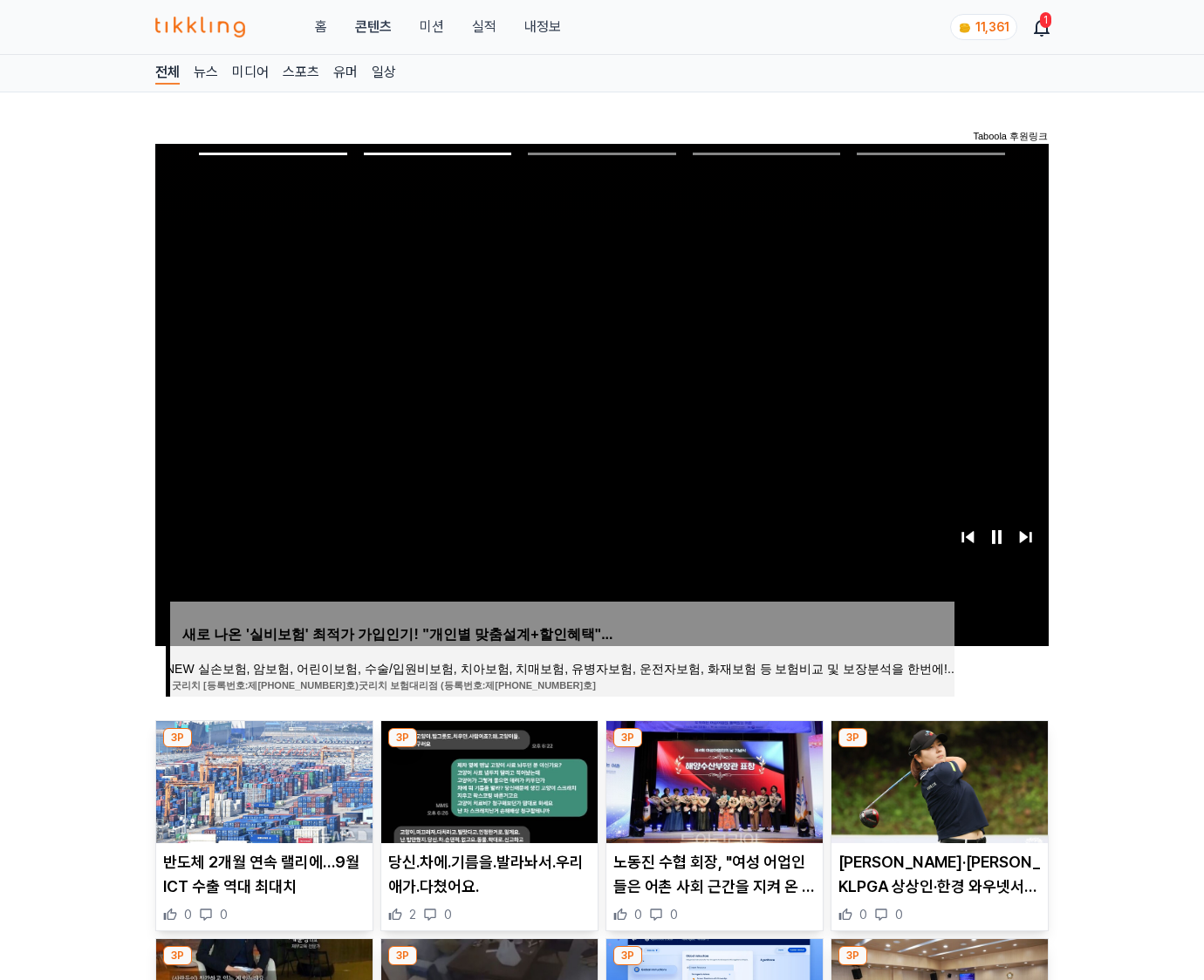
click at [937, 779] on img at bounding box center [939, 782] width 216 height 122
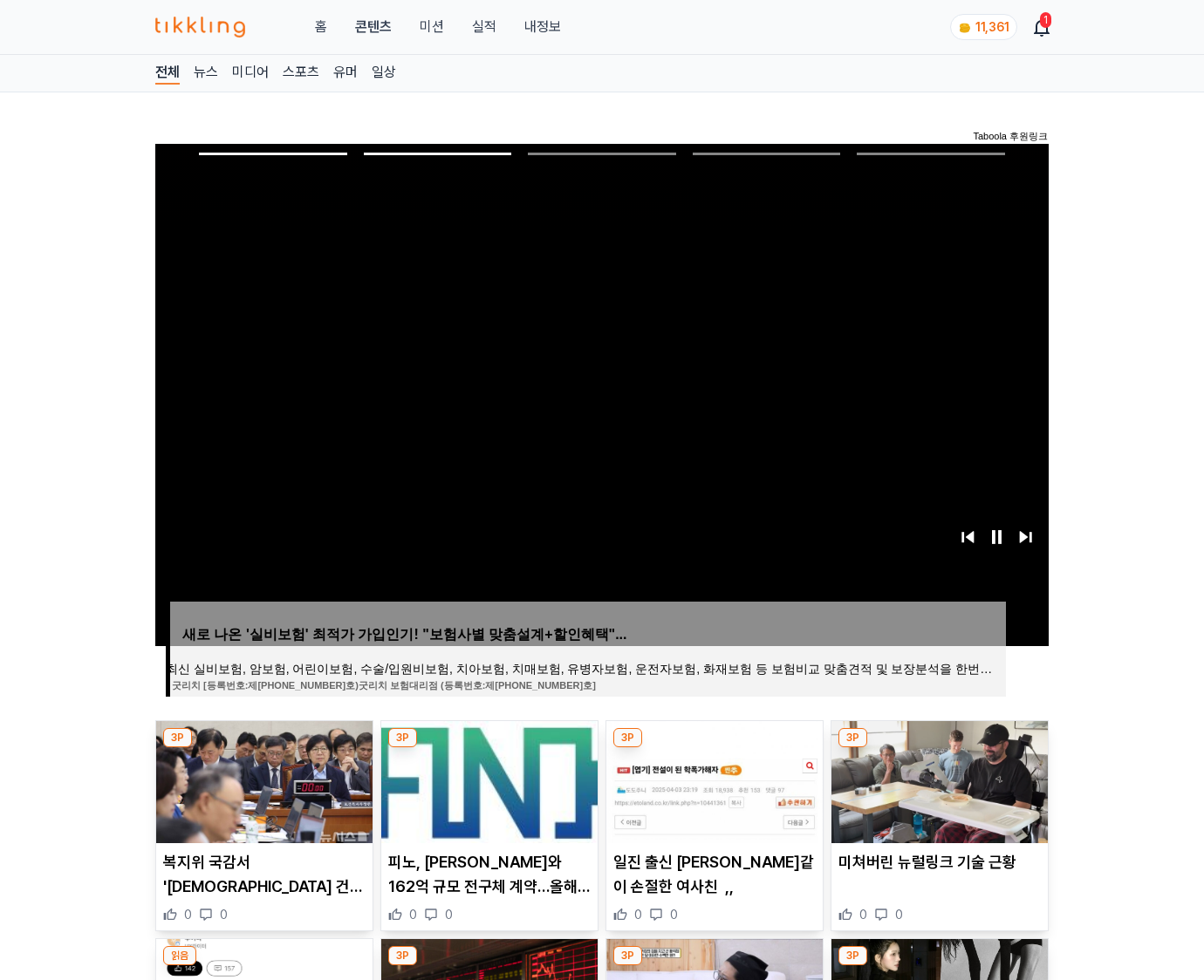
click at [937, 779] on img at bounding box center [939, 782] width 216 height 122
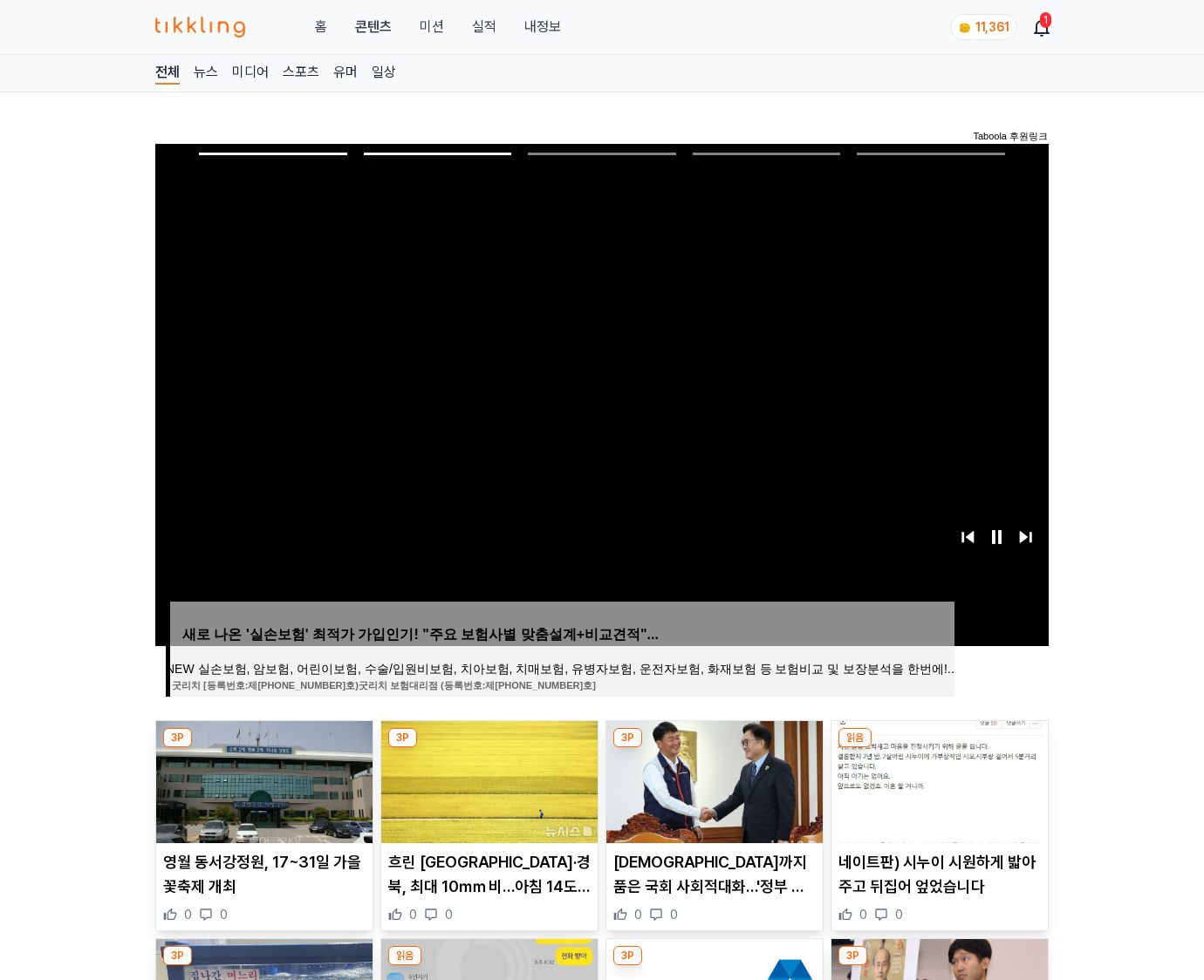
click at [937, 779] on img at bounding box center [939, 782] width 216 height 122
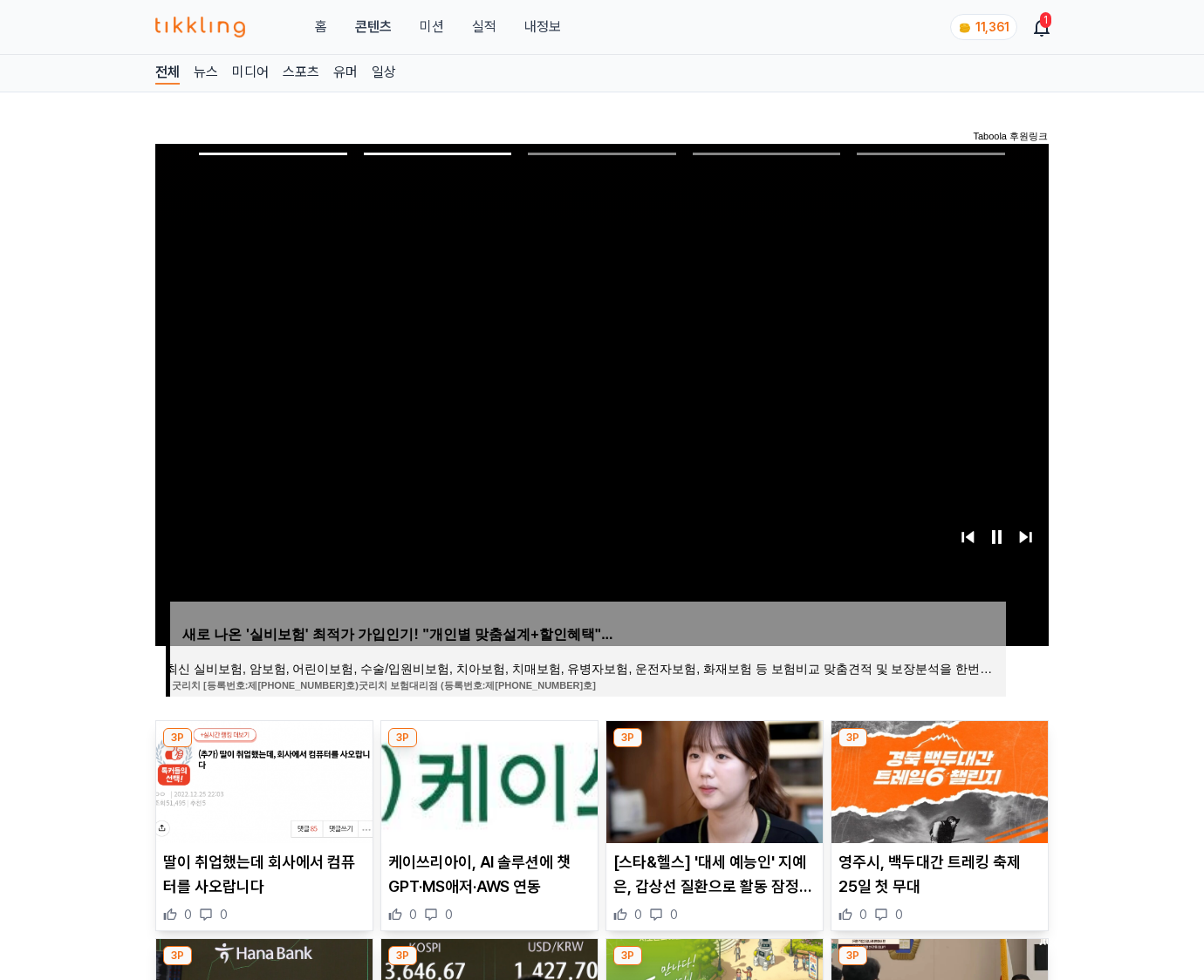
click at [937, 779] on img at bounding box center [939, 782] width 216 height 122
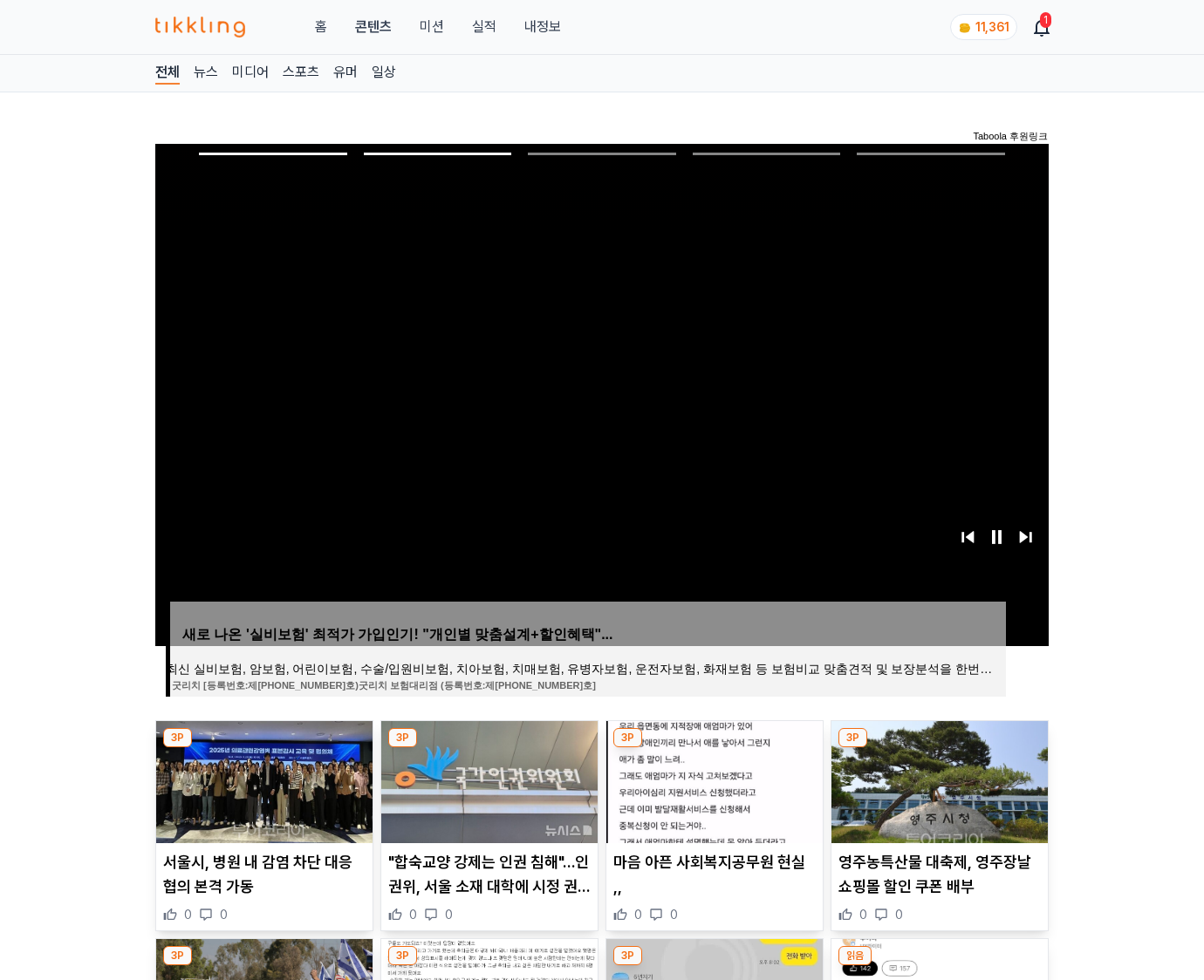
click at [937, 779] on img at bounding box center [939, 782] width 216 height 122
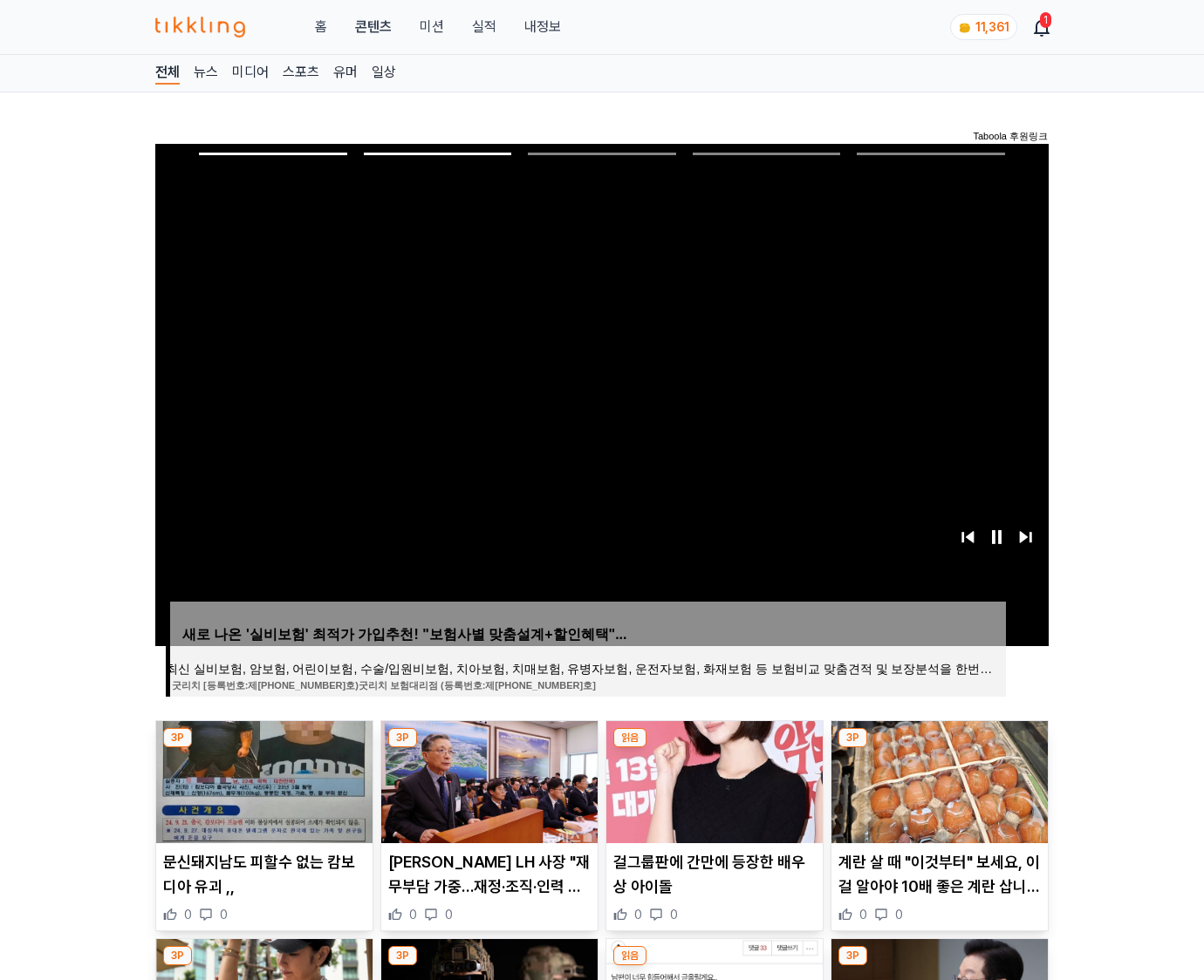
click at [937, 779] on img at bounding box center [939, 782] width 216 height 122
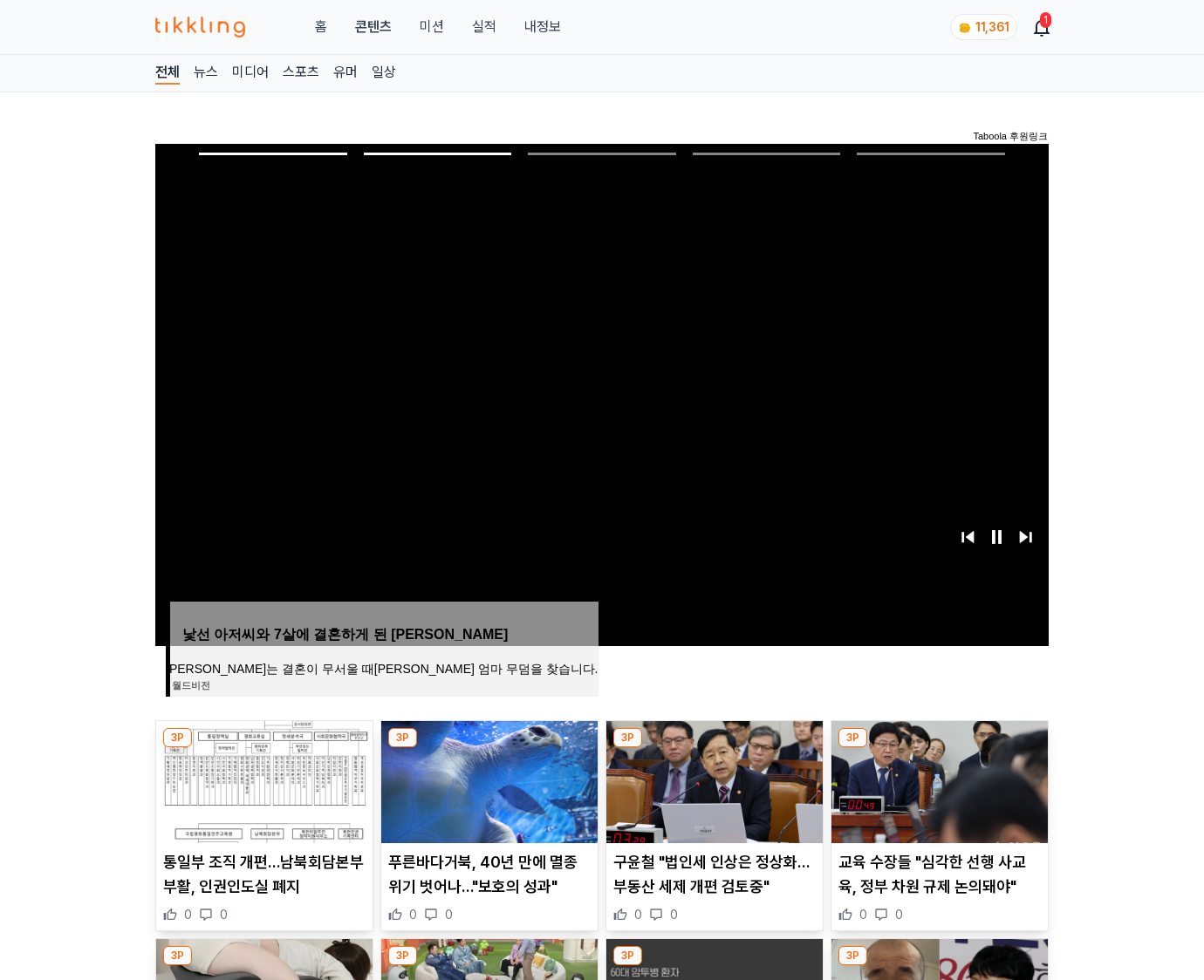
click at [937, 779] on img at bounding box center [939, 782] width 216 height 122
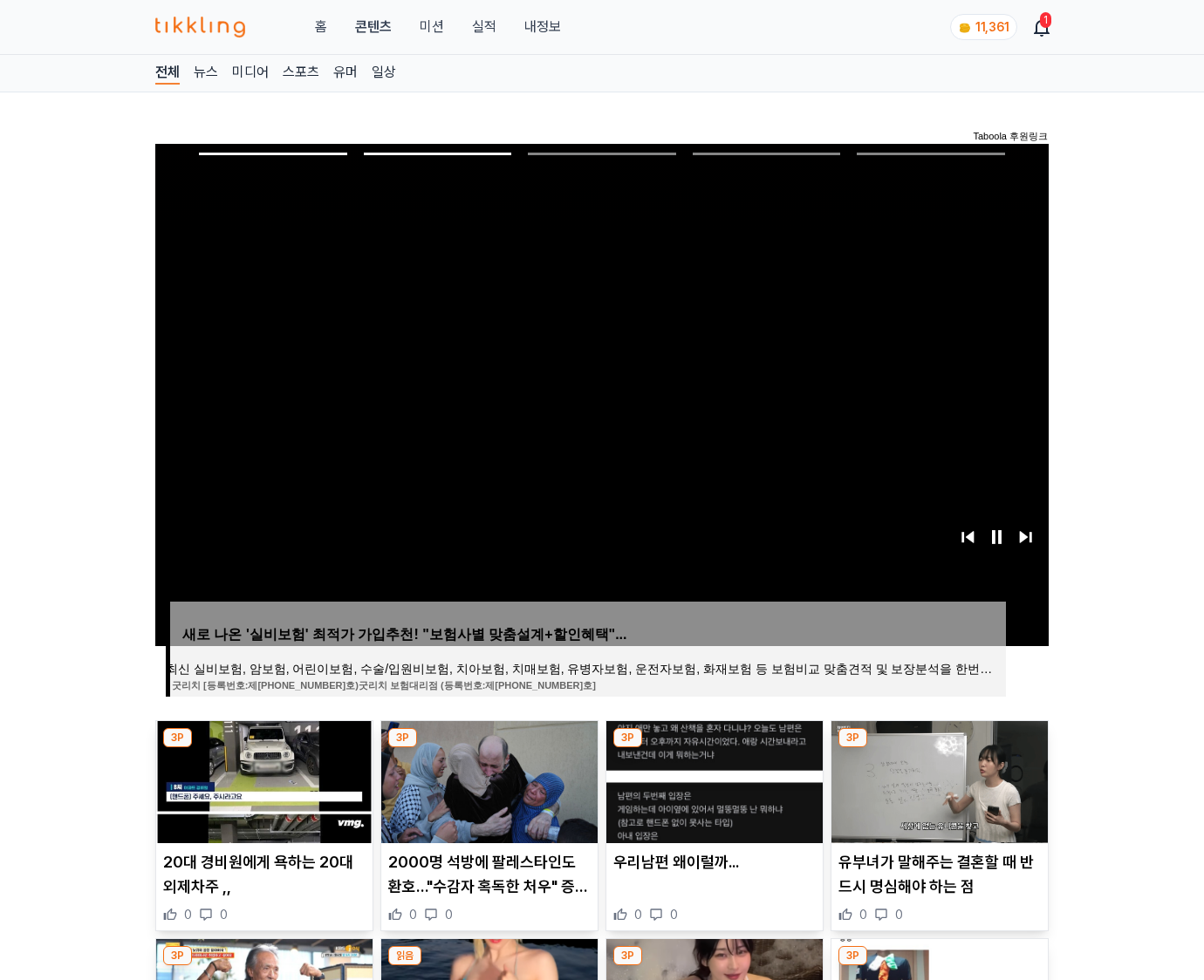
click at [937, 779] on img at bounding box center [939, 782] width 216 height 122
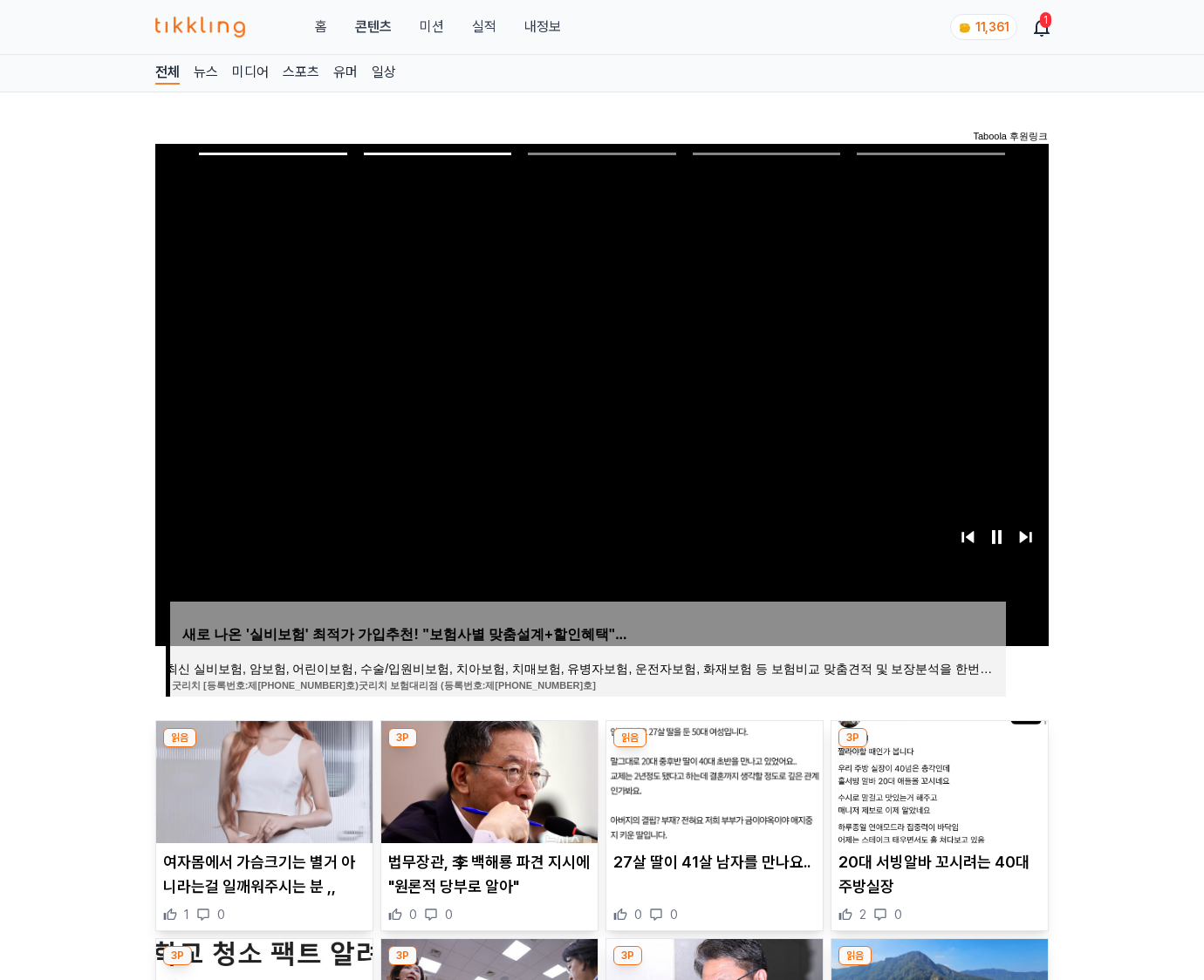
click at [937, 779] on img at bounding box center [939, 782] width 216 height 122
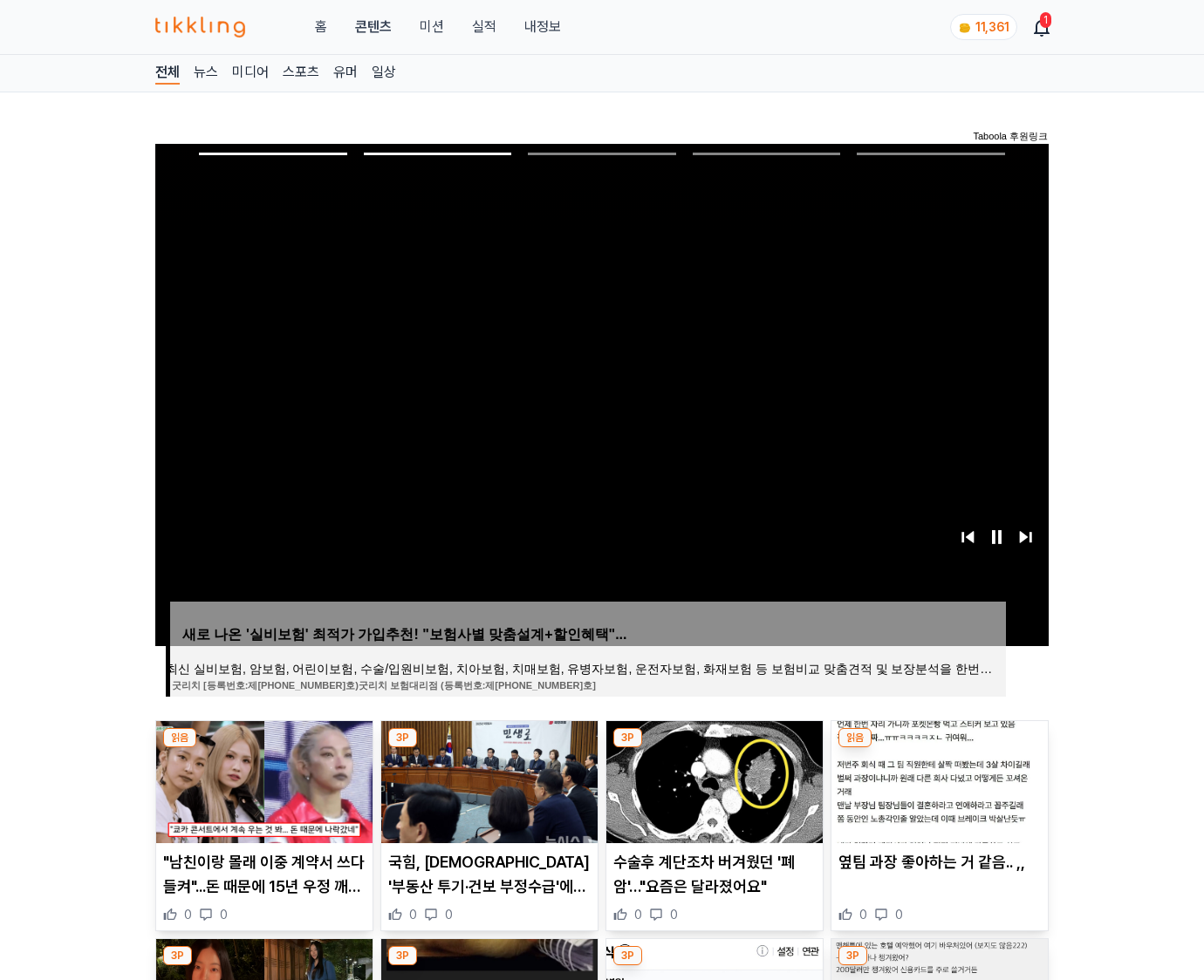
click at [937, 779] on img at bounding box center [939, 782] width 216 height 122
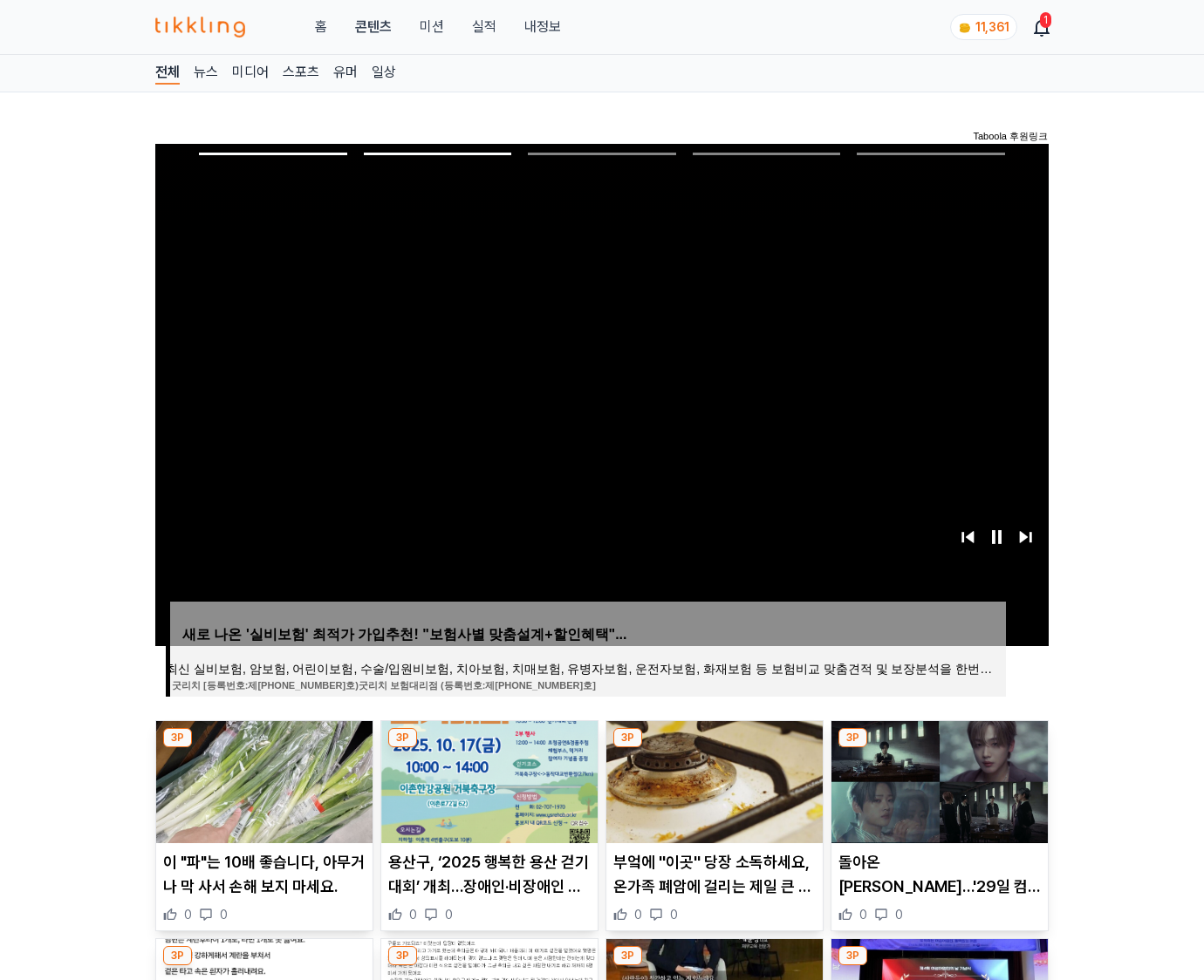
click at [937, 779] on img at bounding box center [939, 782] width 216 height 122
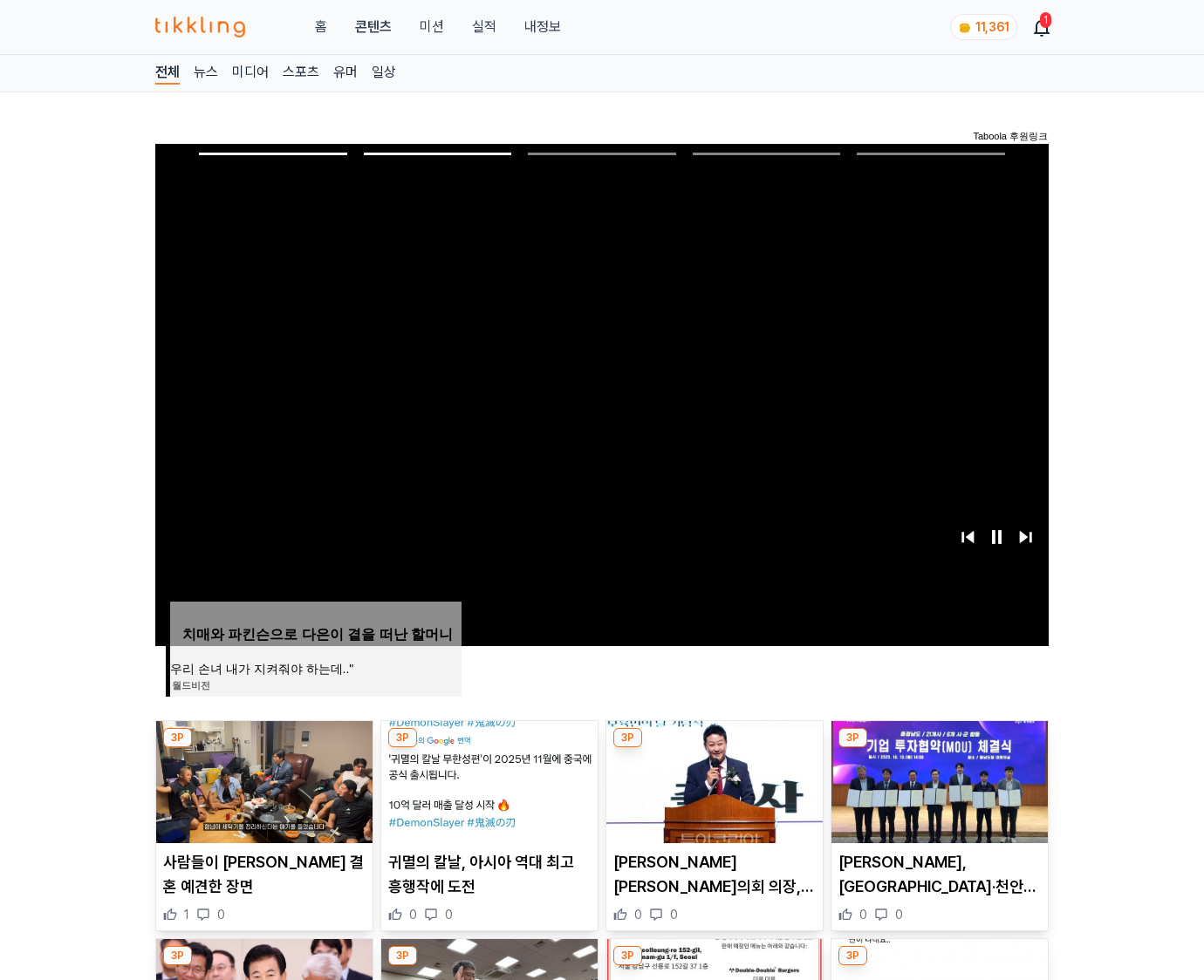
click at [937, 779] on img at bounding box center [939, 782] width 216 height 122
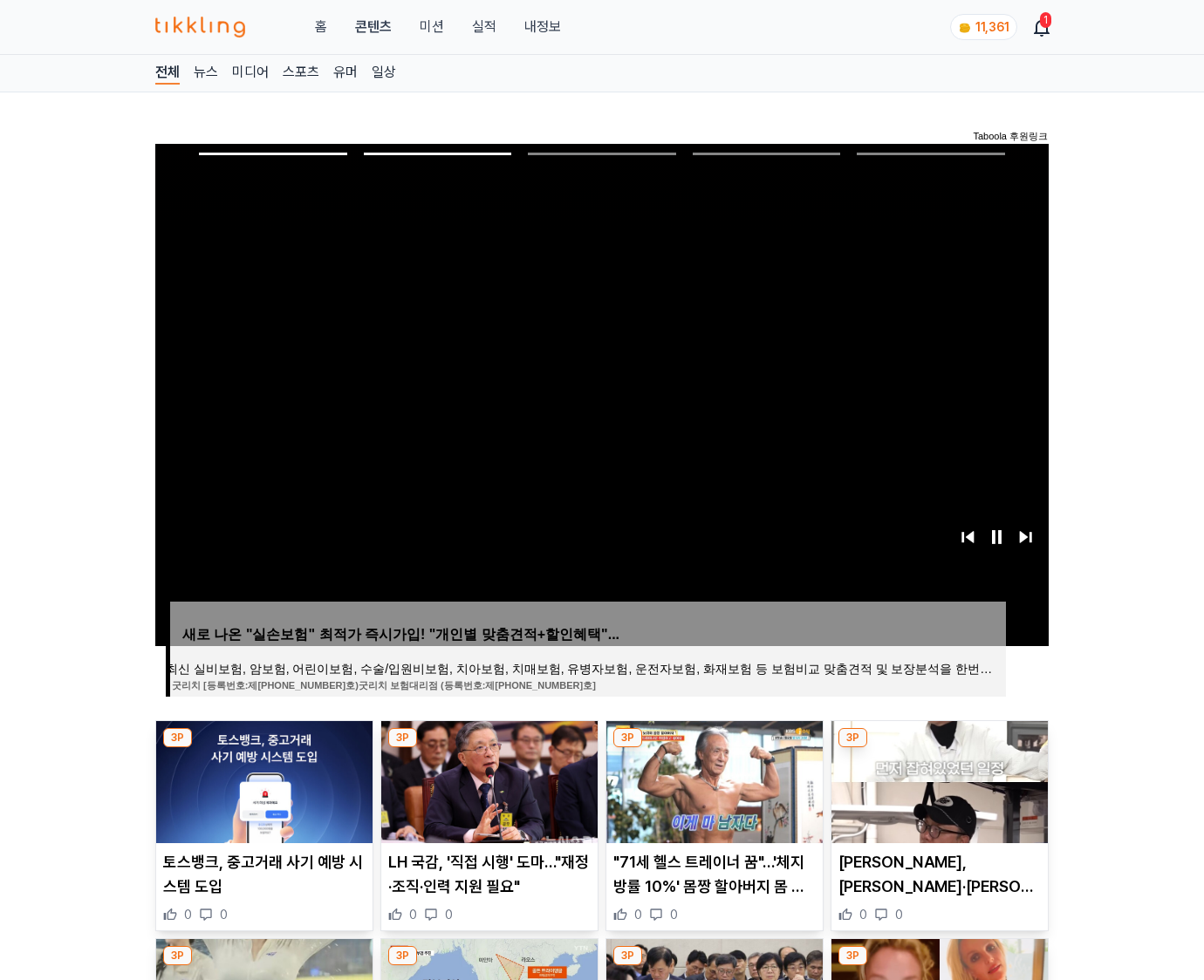
click at [937, 779] on img at bounding box center [939, 782] width 216 height 122
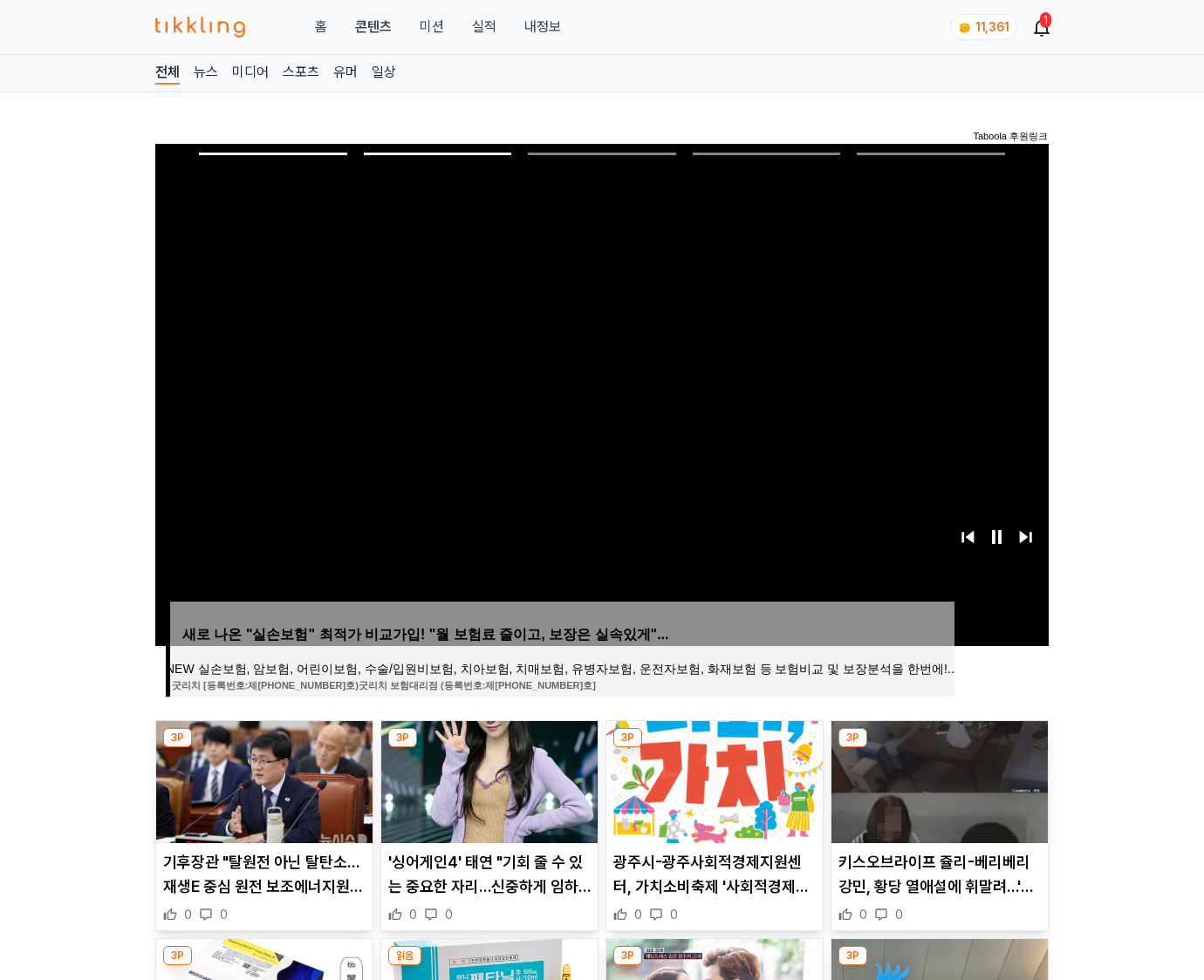
click at [937, 779] on img at bounding box center [939, 782] width 216 height 122
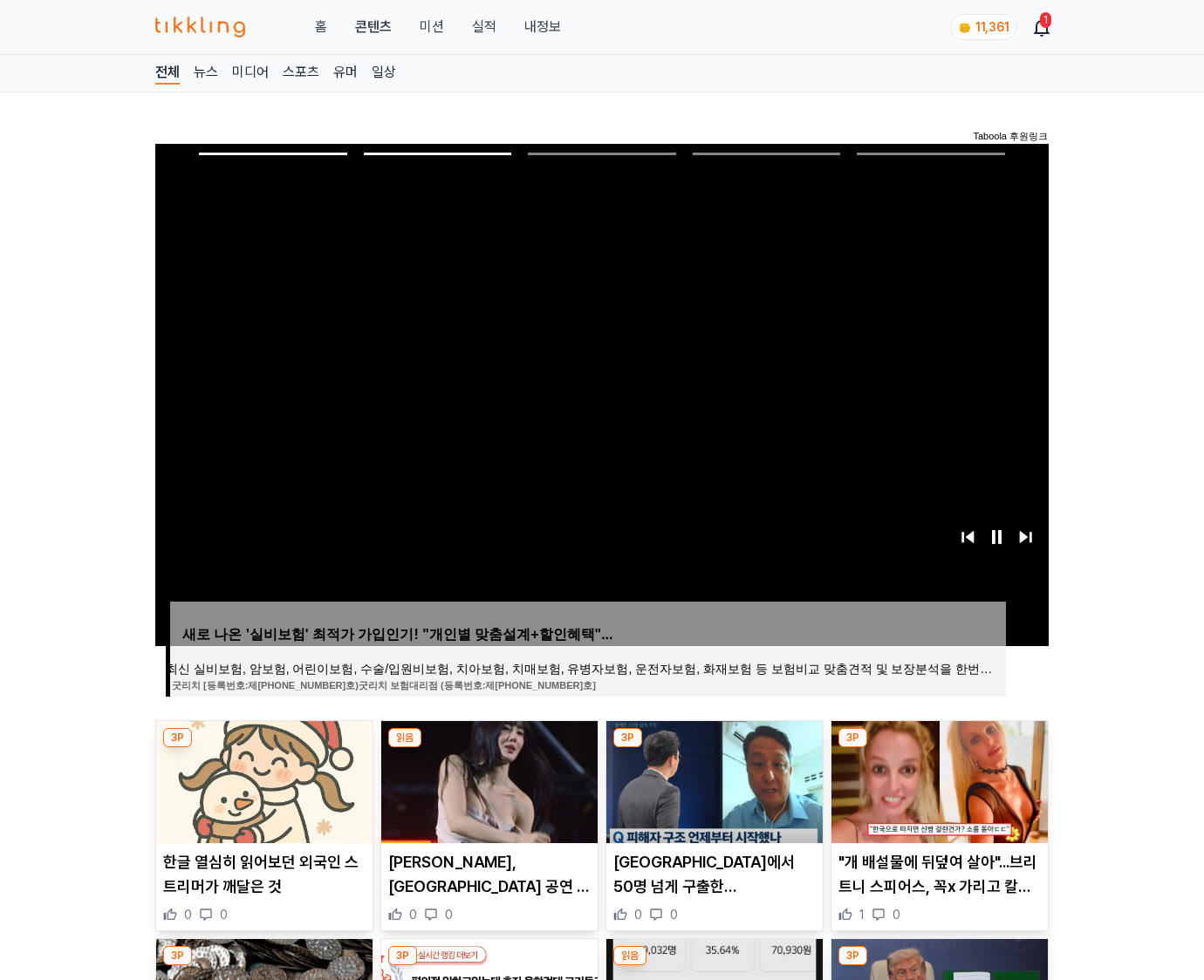
click at [937, 779] on img at bounding box center [939, 782] width 216 height 122
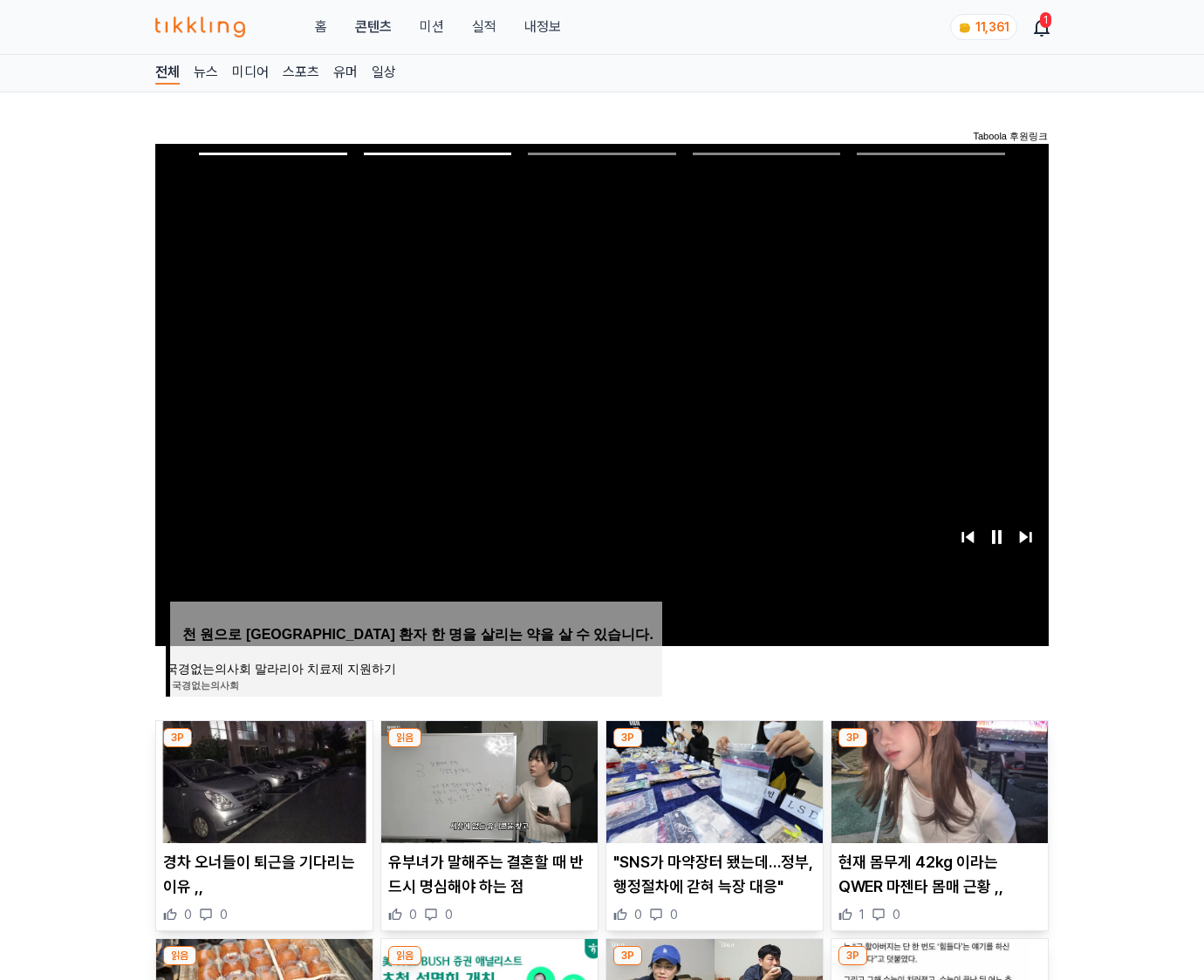
click at [937, 779] on img at bounding box center [939, 782] width 216 height 122
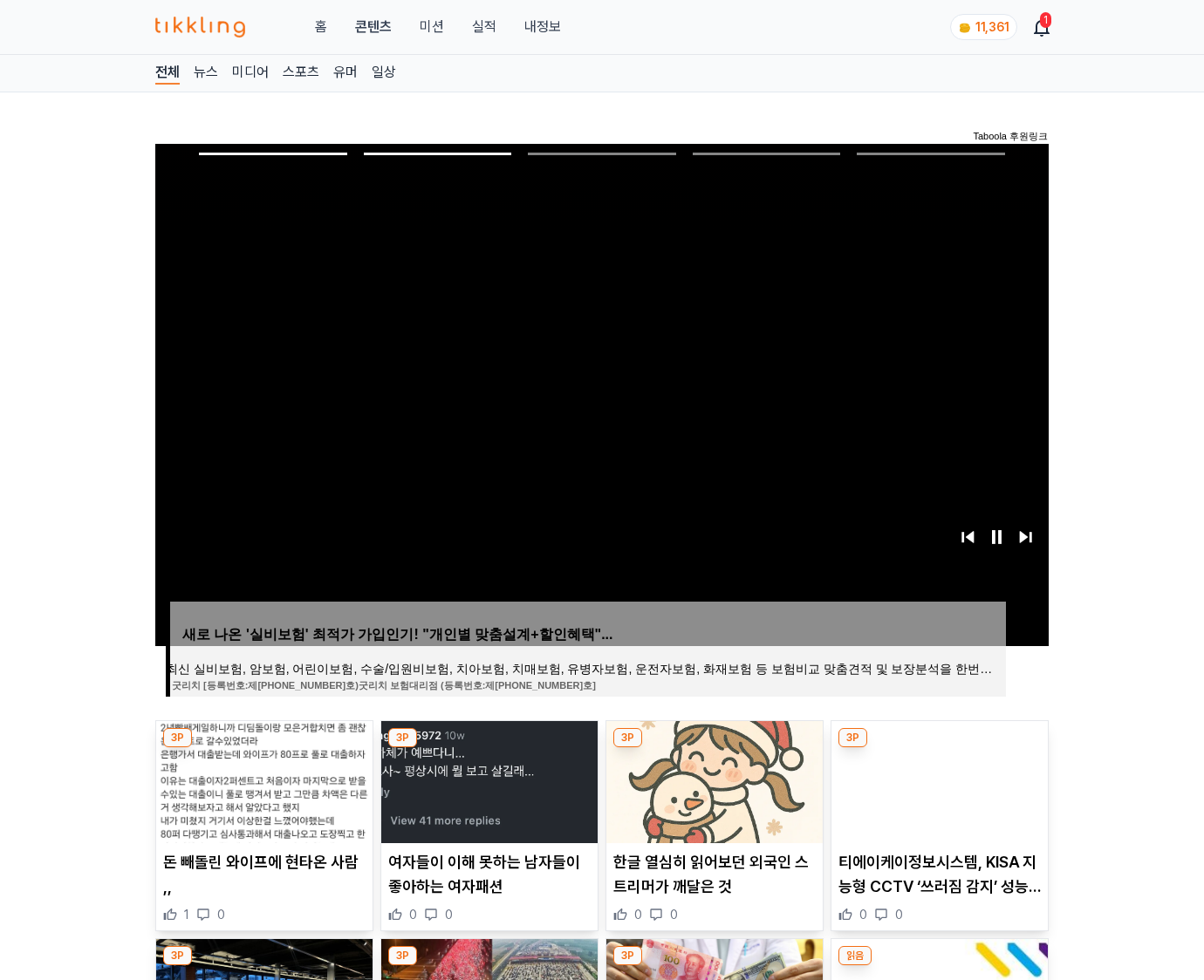
click at [937, 779] on img at bounding box center [939, 782] width 216 height 122
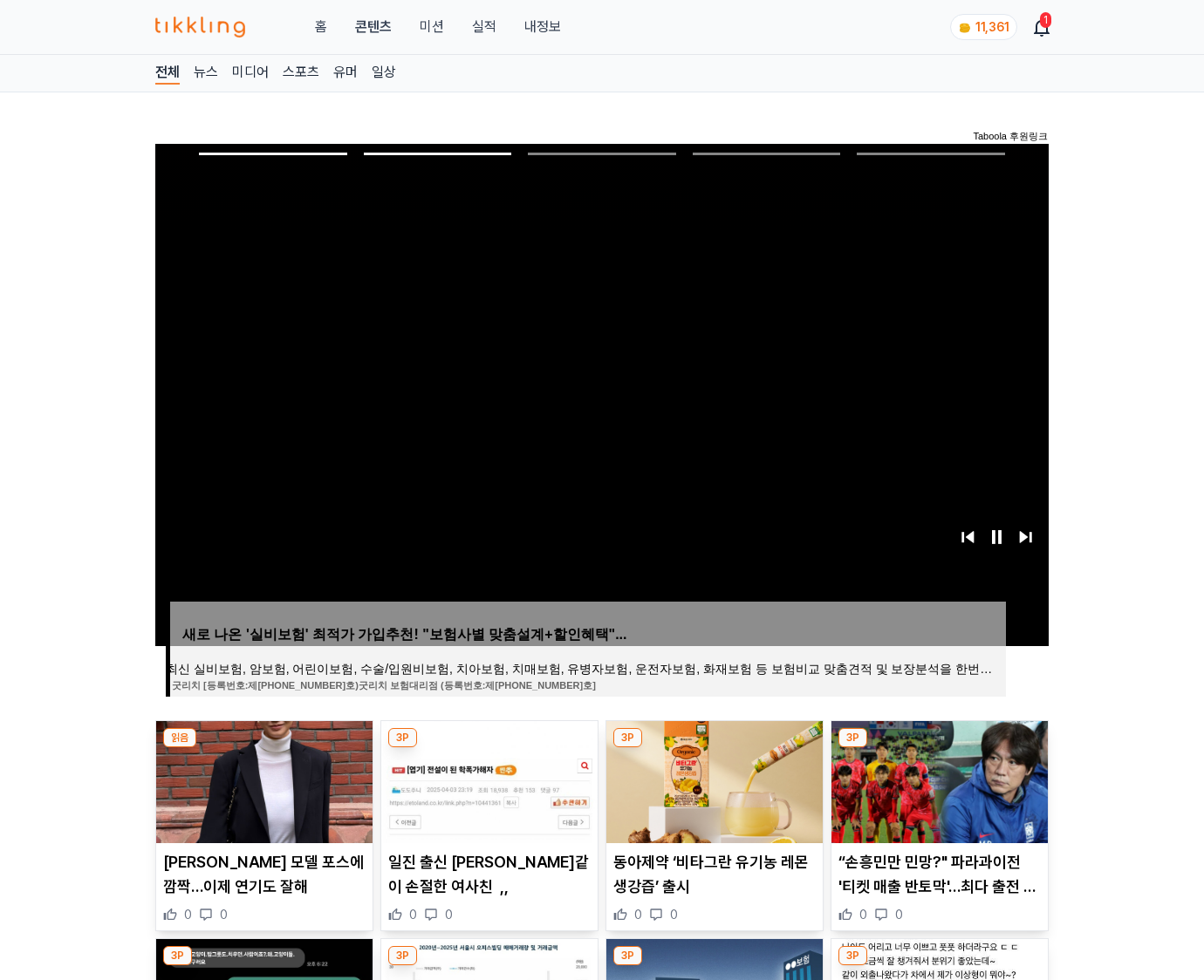
click at [937, 779] on img at bounding box center [939, 782] width 216 height 122
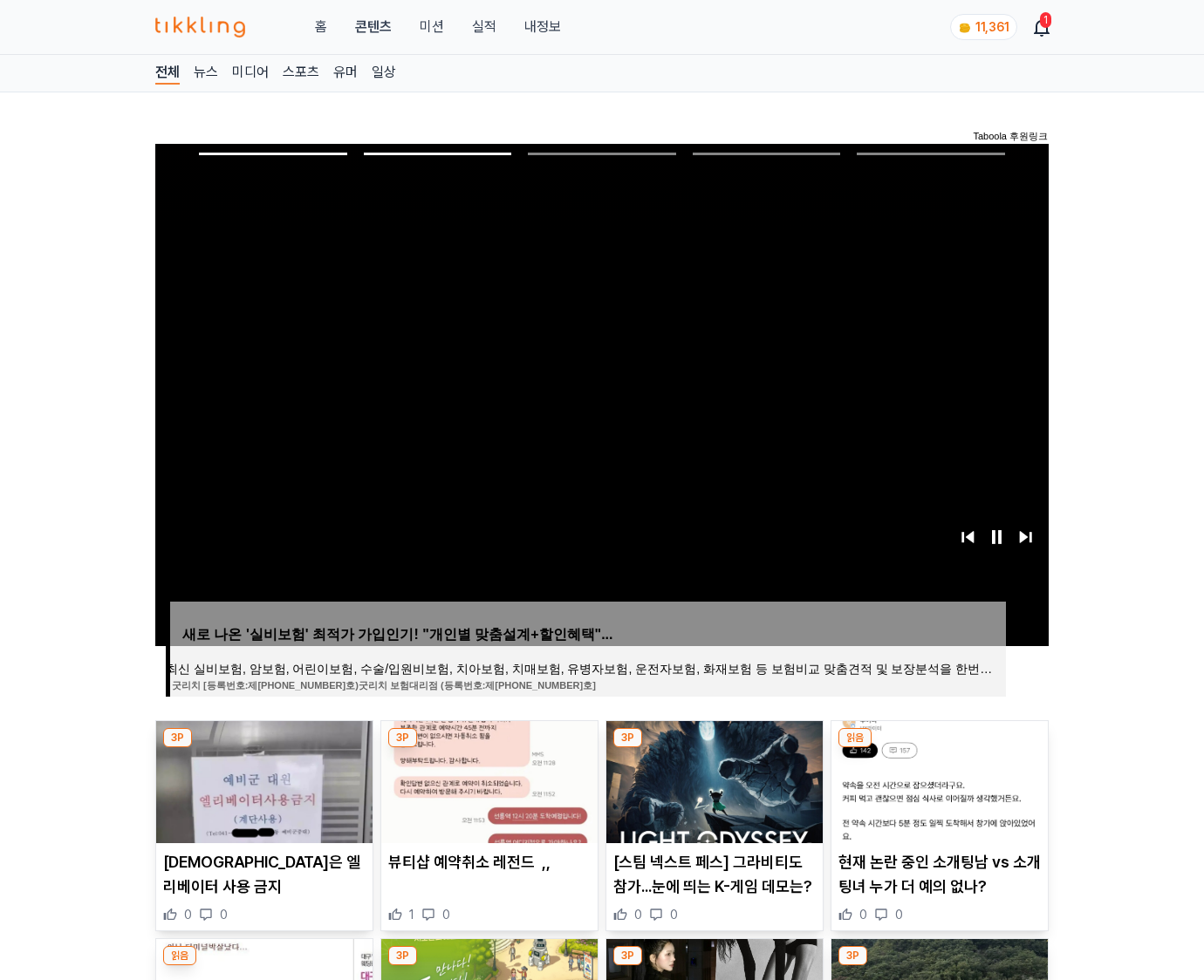
click at [937, 779] on img at bounding box center [939, 782] width 216 height 122
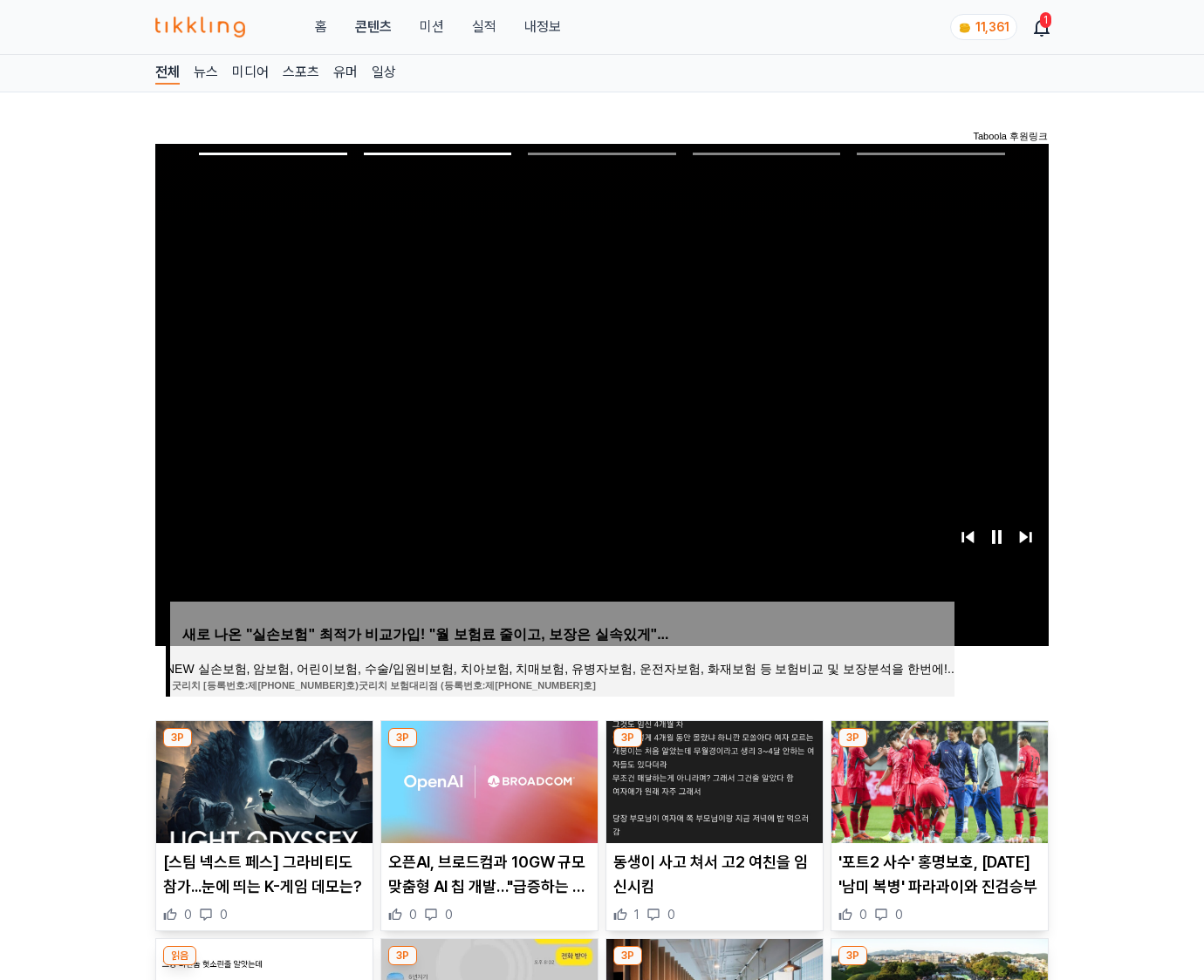
click at [937, 779] on img at bounding box center [939, 782] width 216 height 122
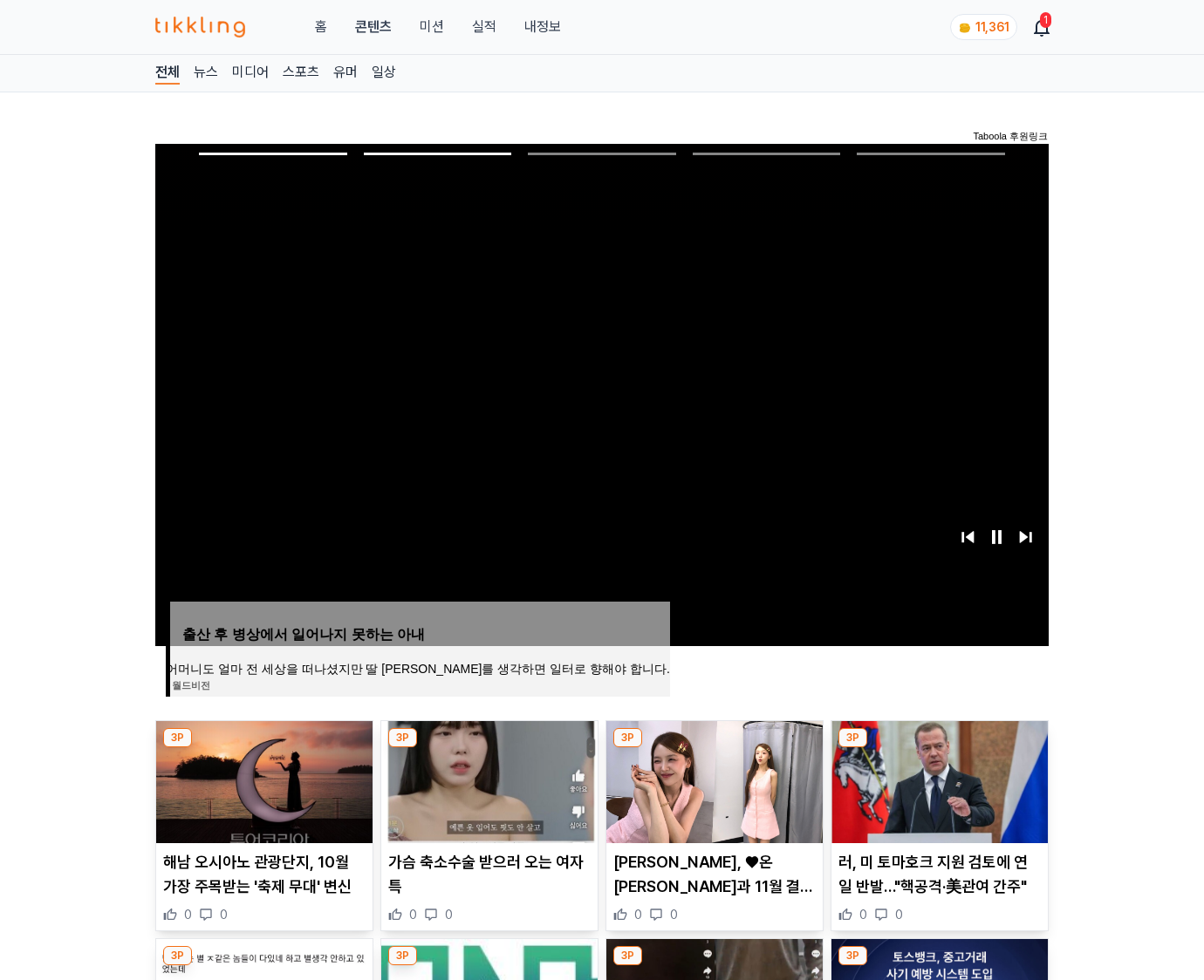
click at [937, 779] on img at bounding box center [939, 782] width 216 height 122
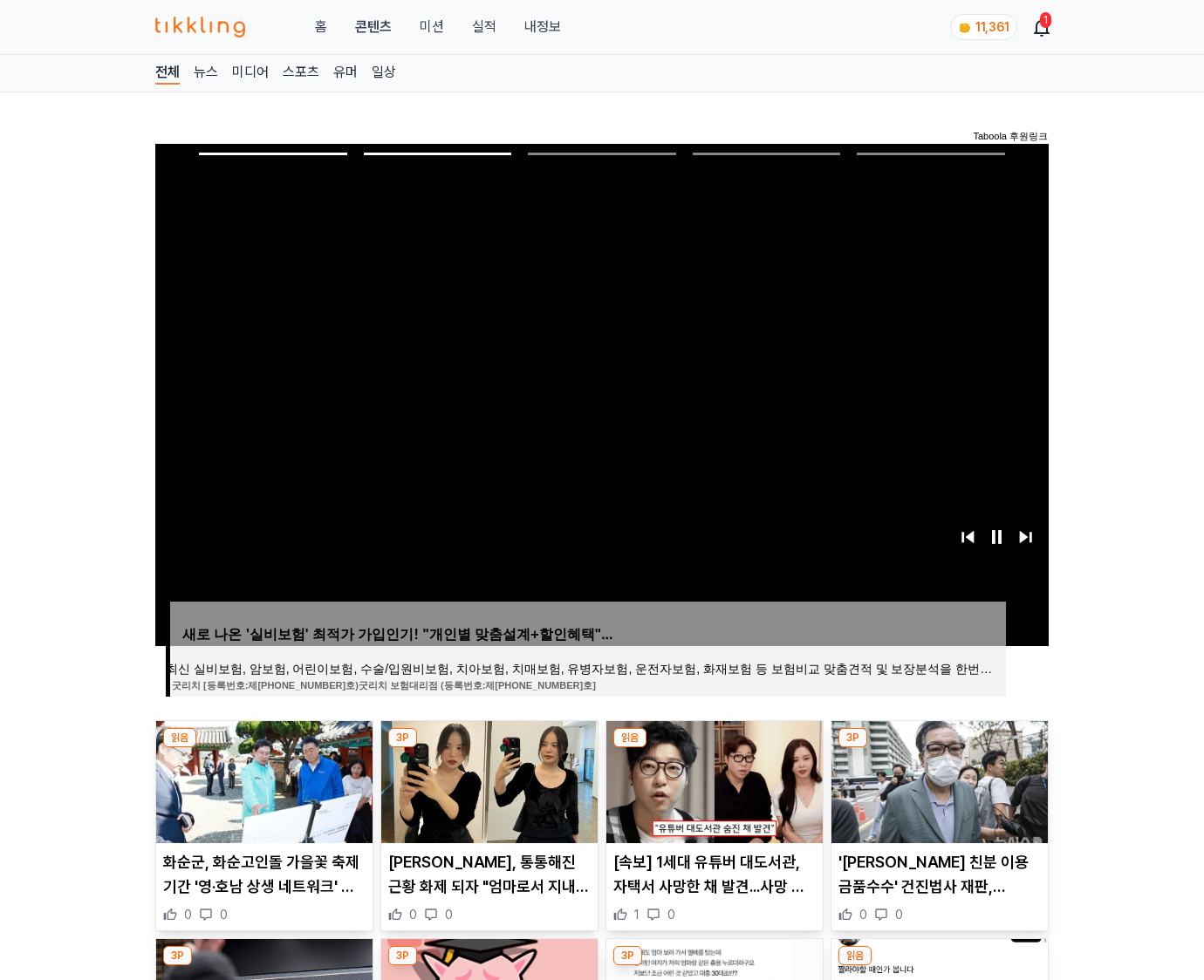
click at [937, 779] on img at bounding box center [939, 782] width 216 height 122
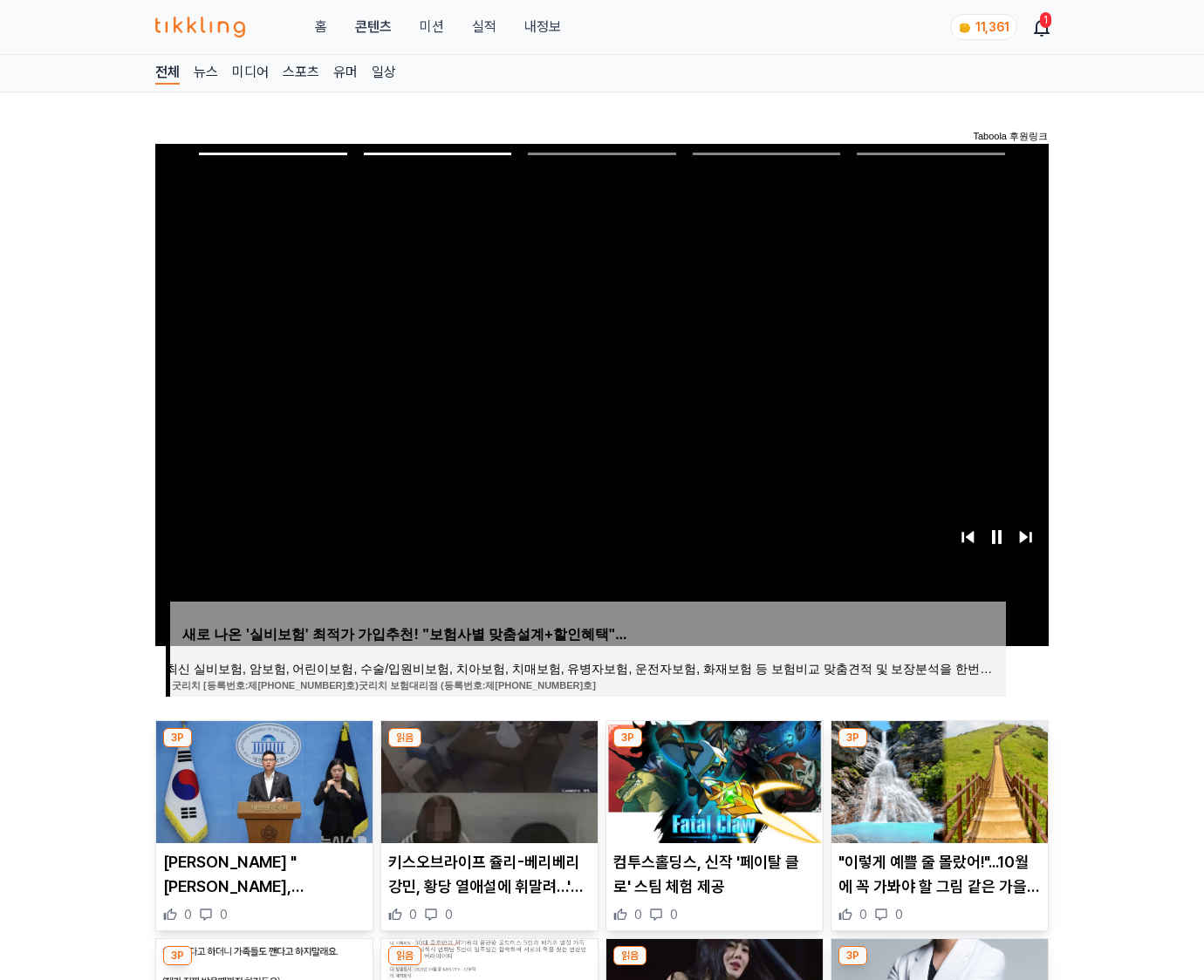
click at [937, 779] on img at bounding box center [939, 782] width 216 height 122
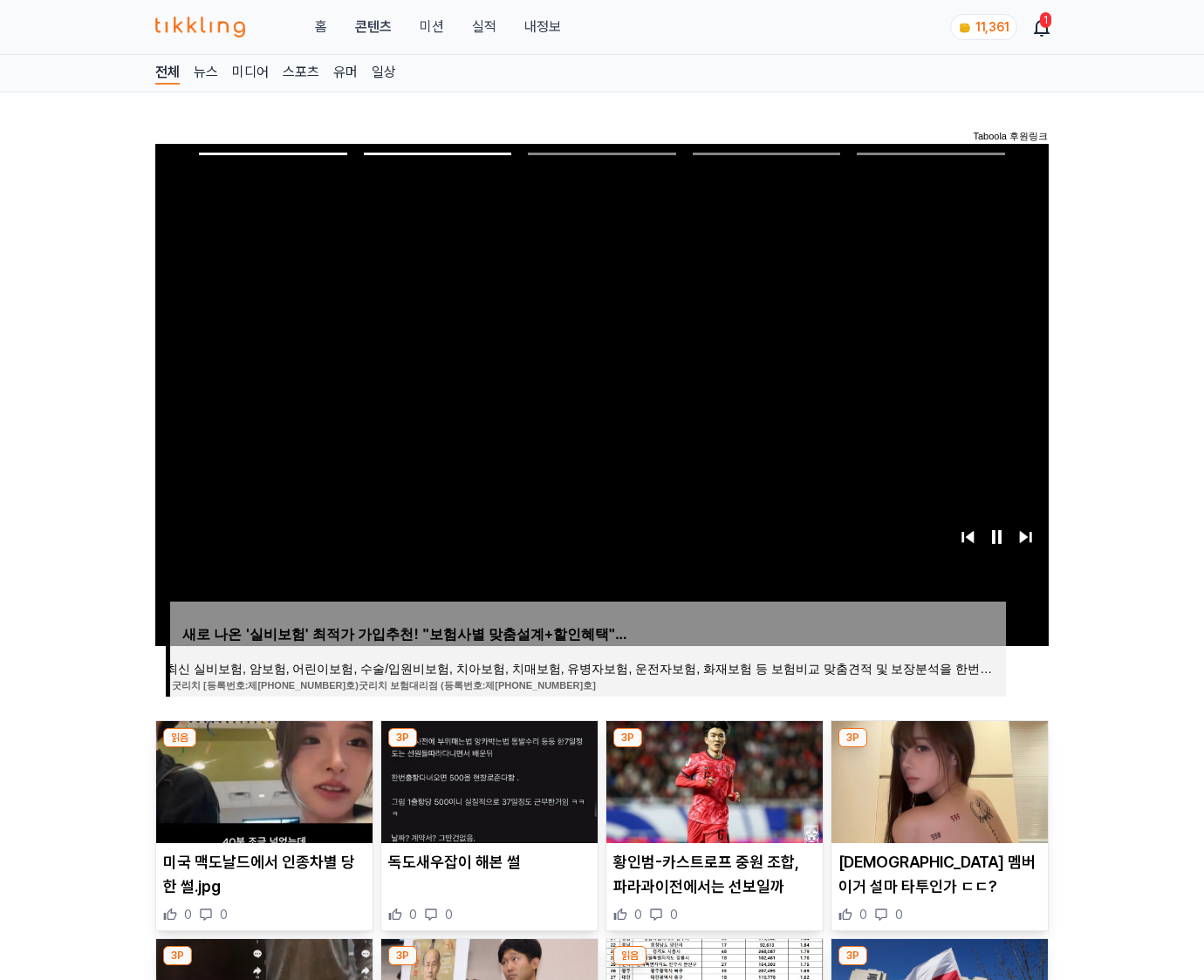
click at [937, 779] on img at bounding box center [939, 782] width 216 height 122
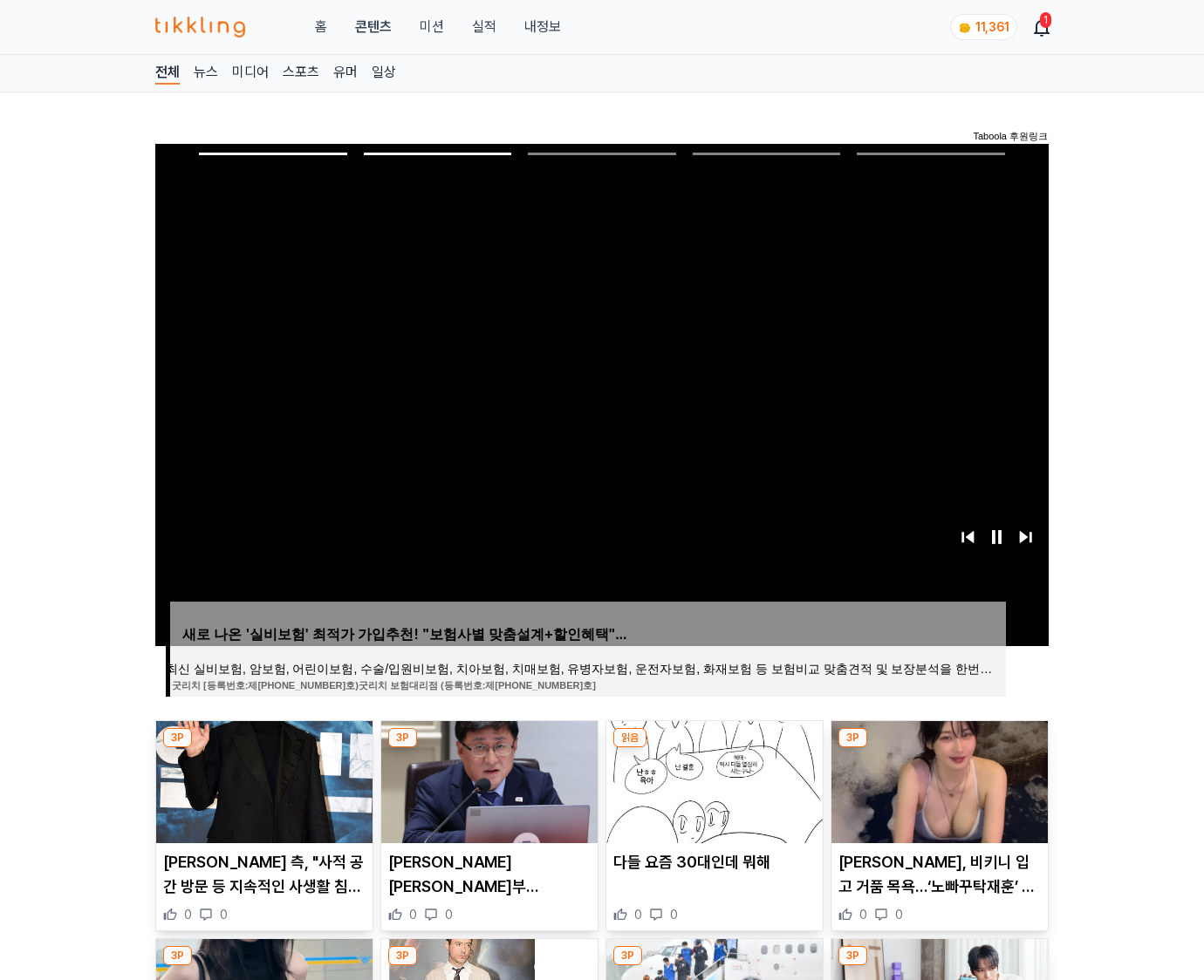
click at [937, 779] on img at bounding box center [939, 782] width 216 height 122
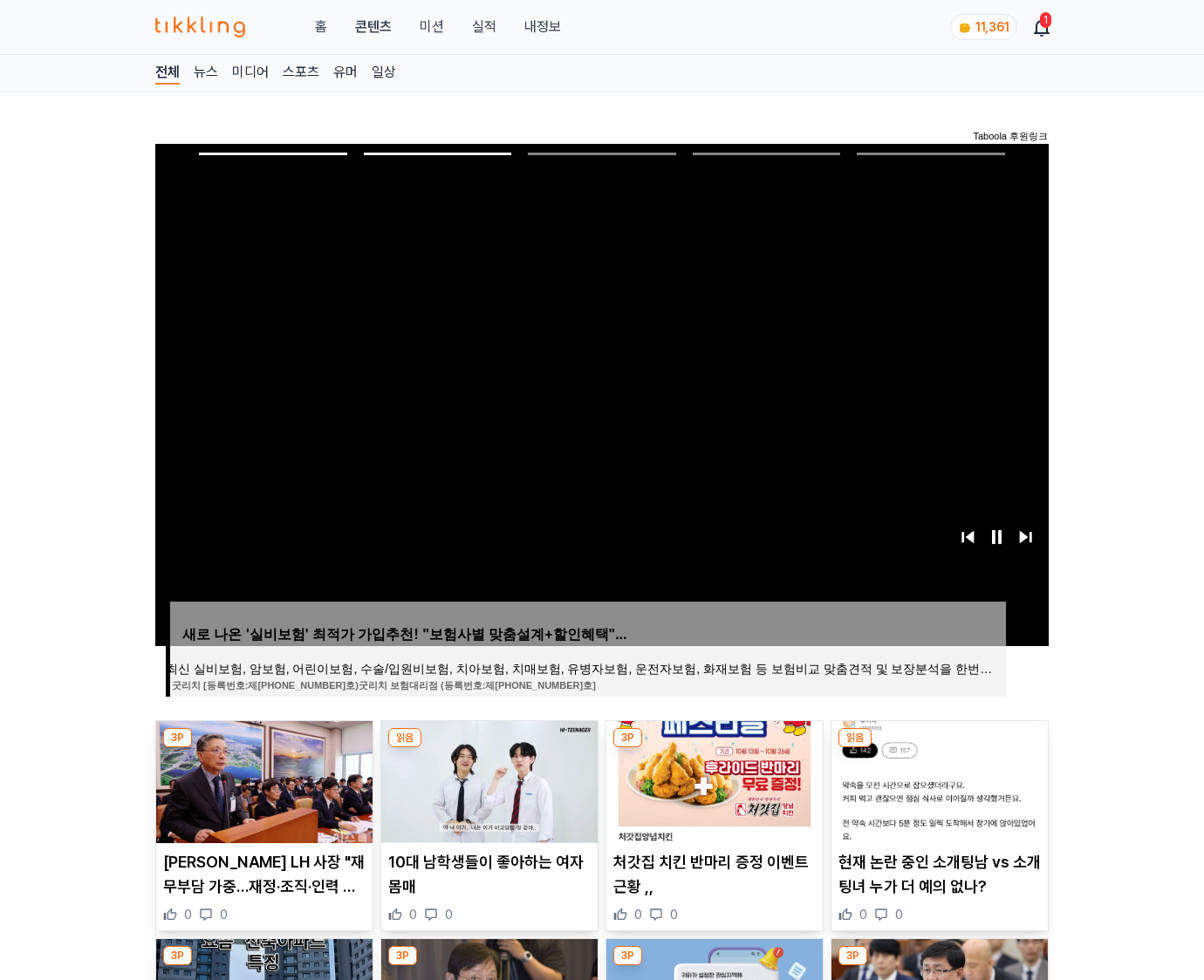
click at [937, 779] on img at bounding box center [939, 782] width 216 height 122
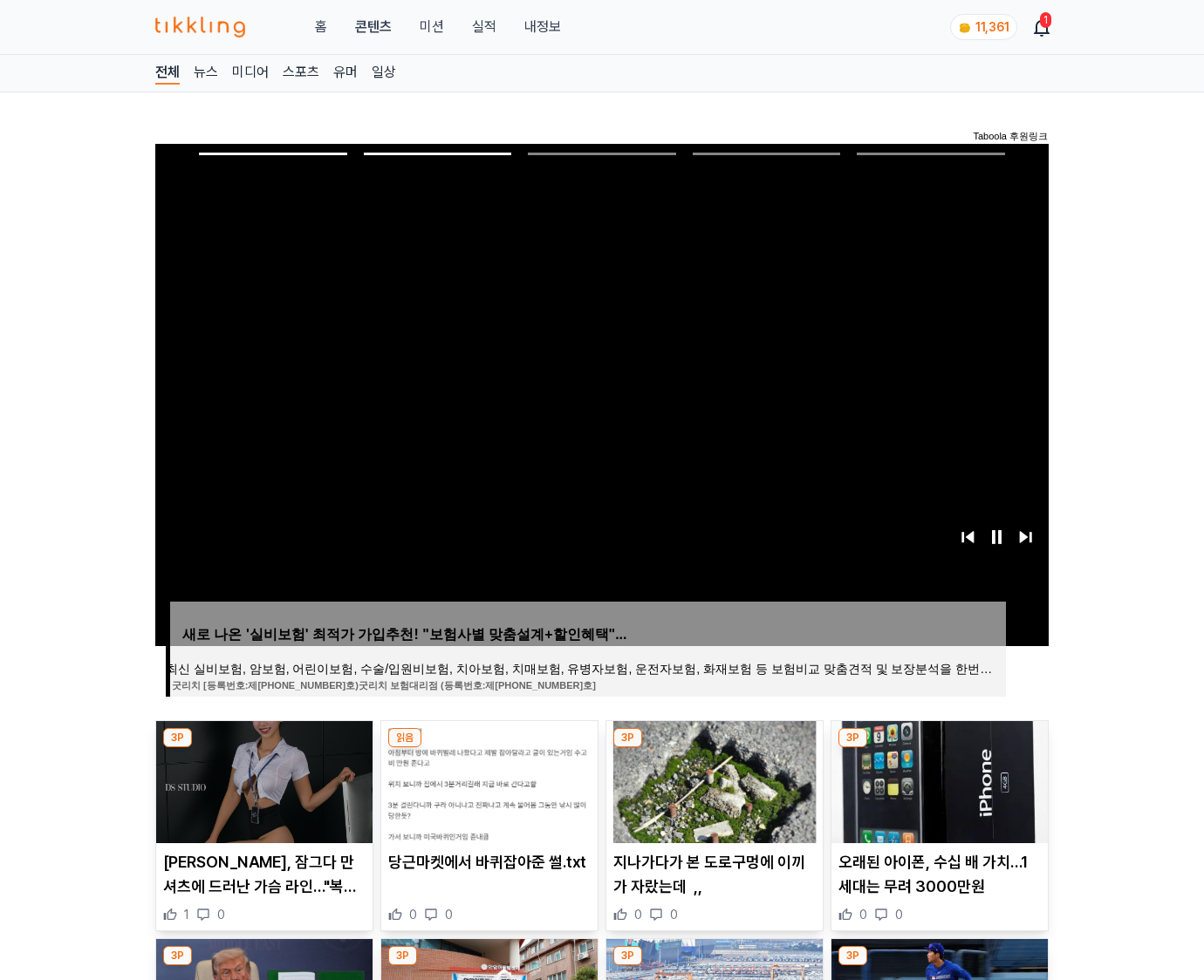
click at [937, 779] on img at bounding box center [939, 782] width 216 height 122
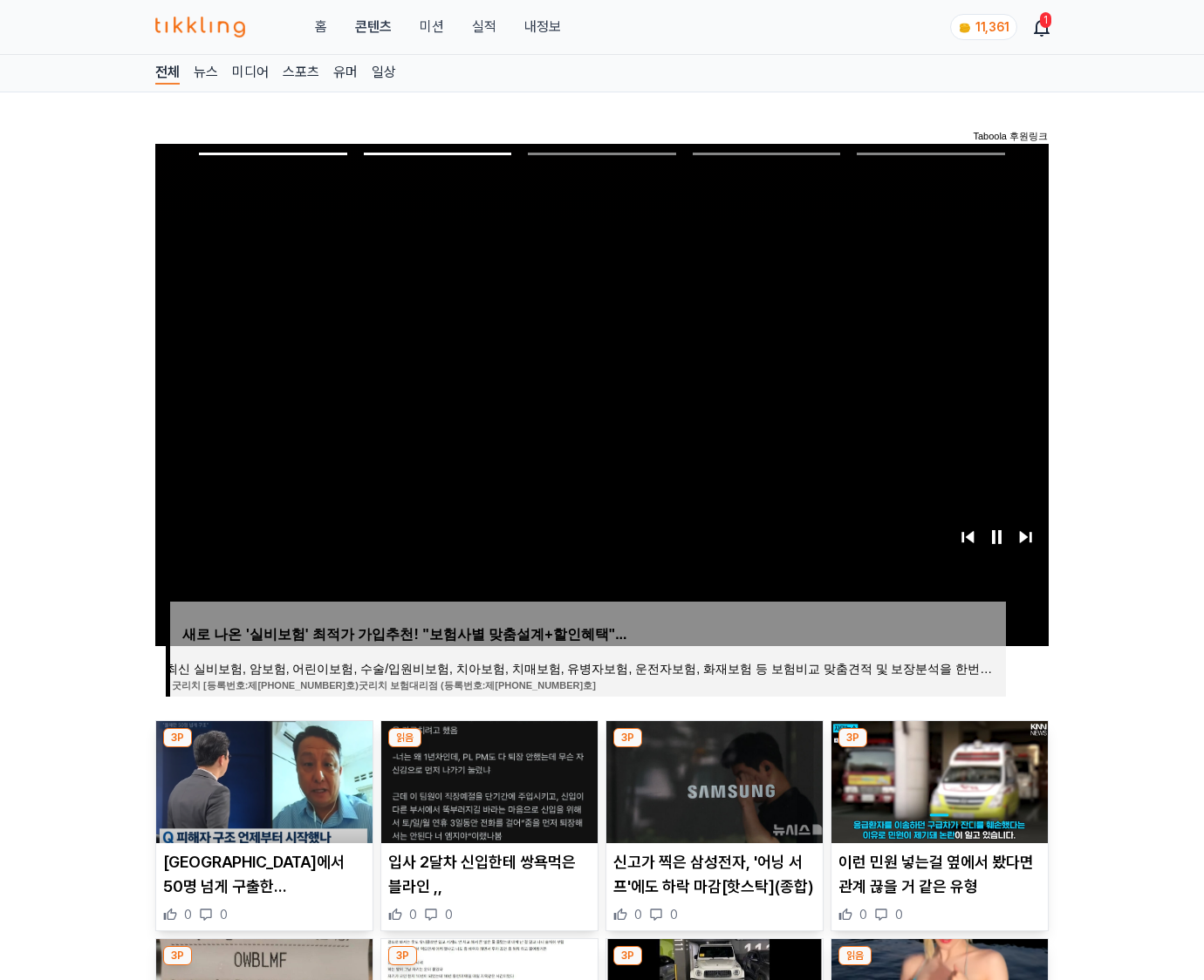
click at [937, 779] on img at bounding box center [939, 782] width 216 height 122
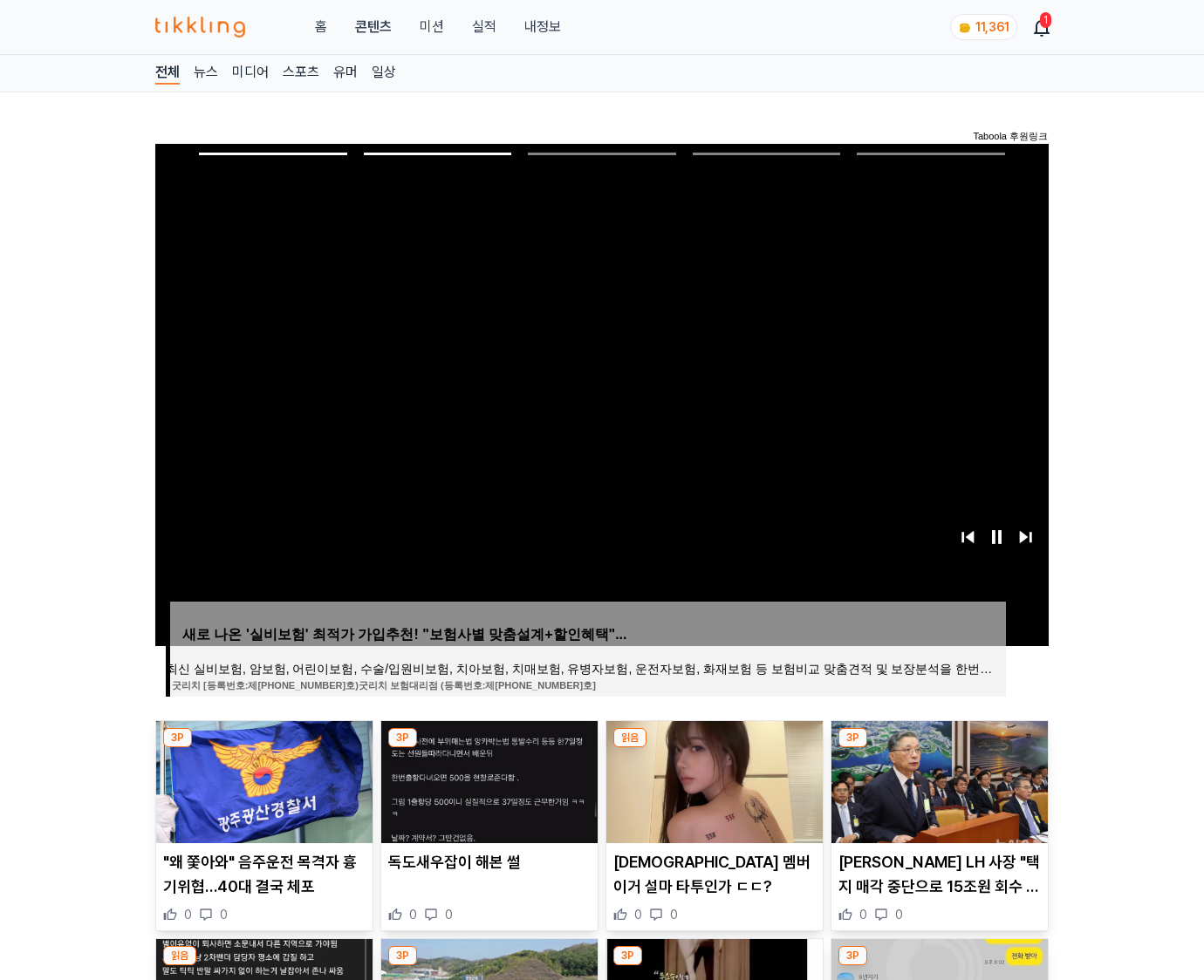
click at [937, 779] on img at bounding box center [939, 782] width 216 height 122
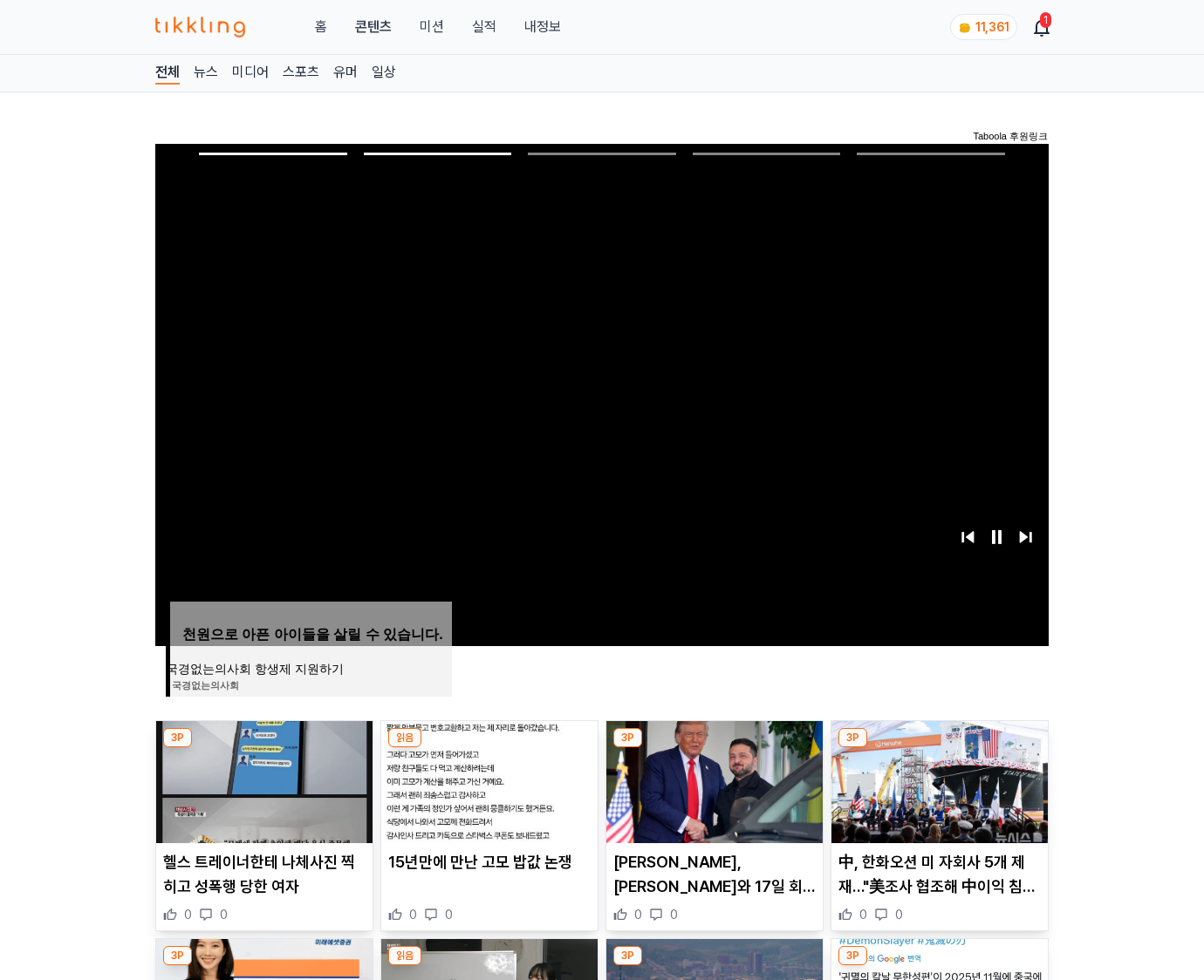
click at [937, 779] on img at bounding box center [939, 782] width 216 height 122
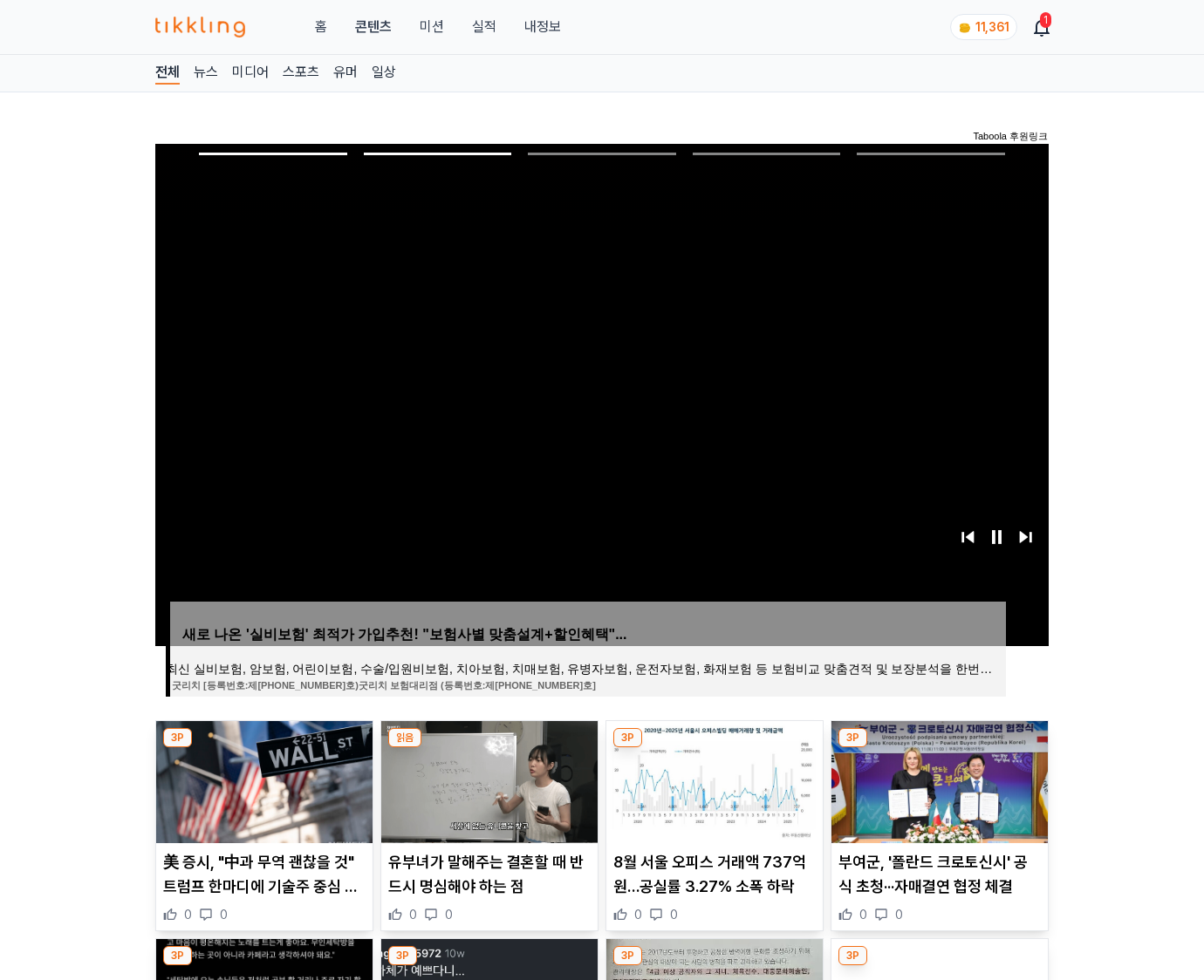
click at [937, 779] on img at bounding box center [939, 782] width 216 height 122
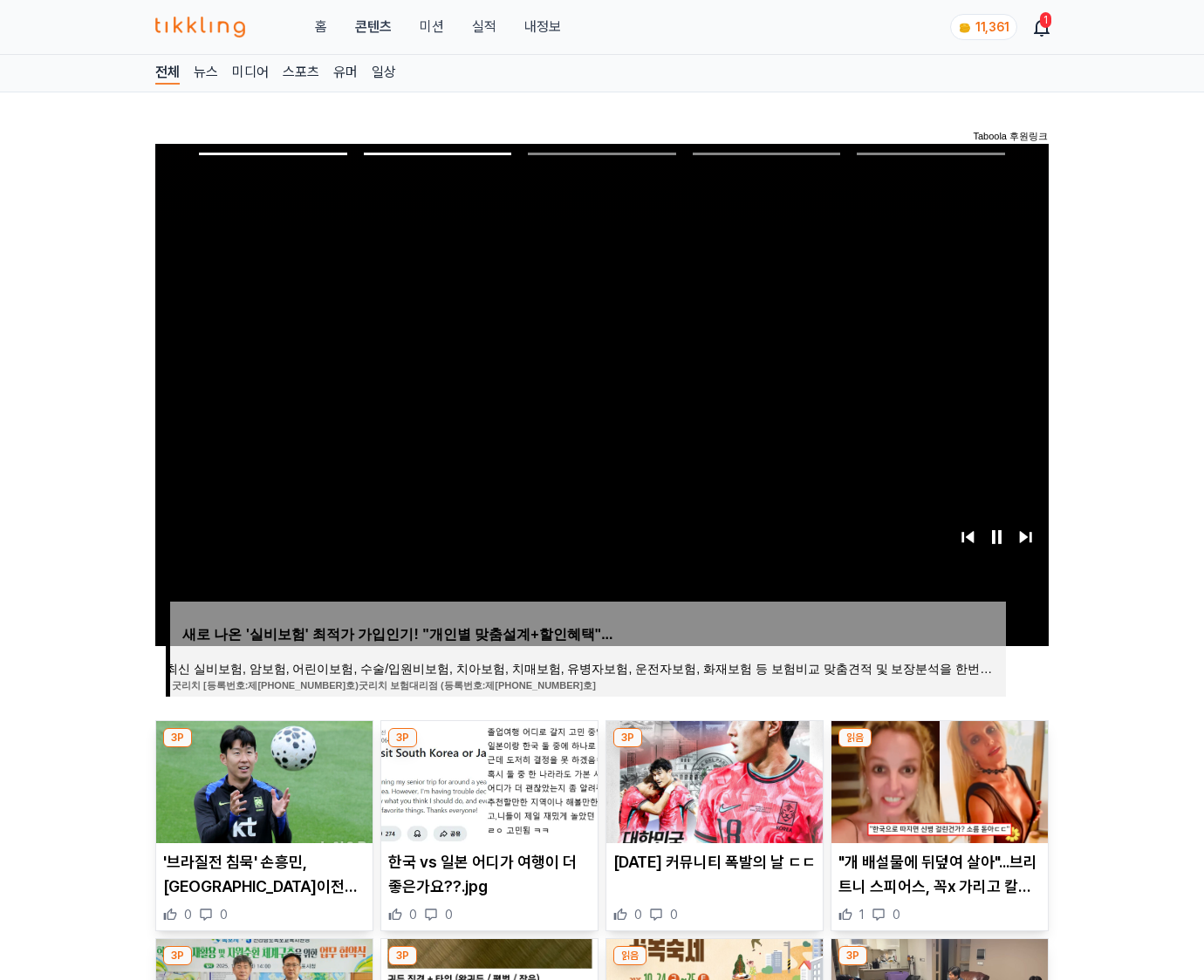
click at [937, 779] on img at bounding box center [939, 782] width 216 height 122
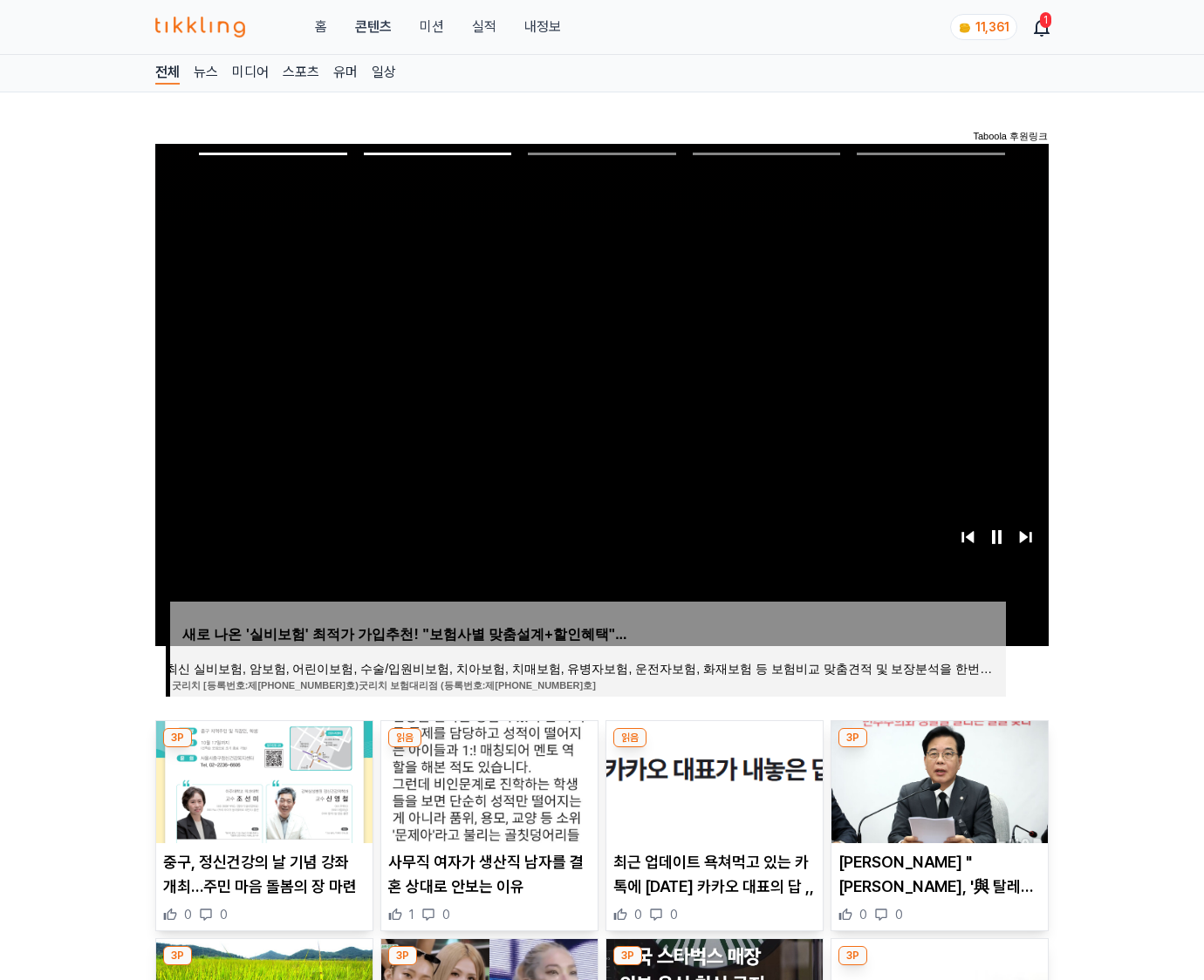
click at [937, 779] on img at bounding box center [939, 782] width 216 height 122
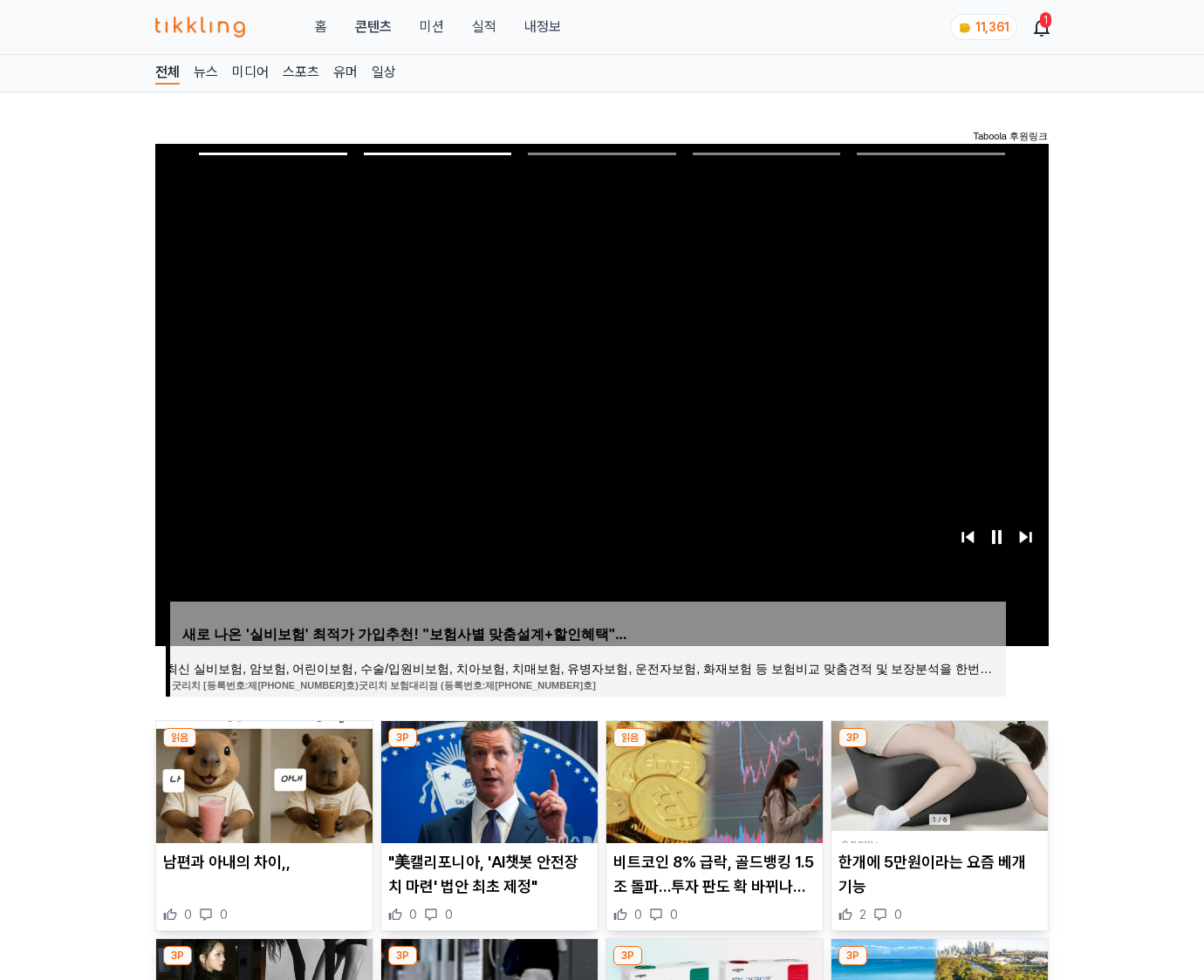
click at [937, 779] on img at bounding box center [939, 782] width 216 height 122
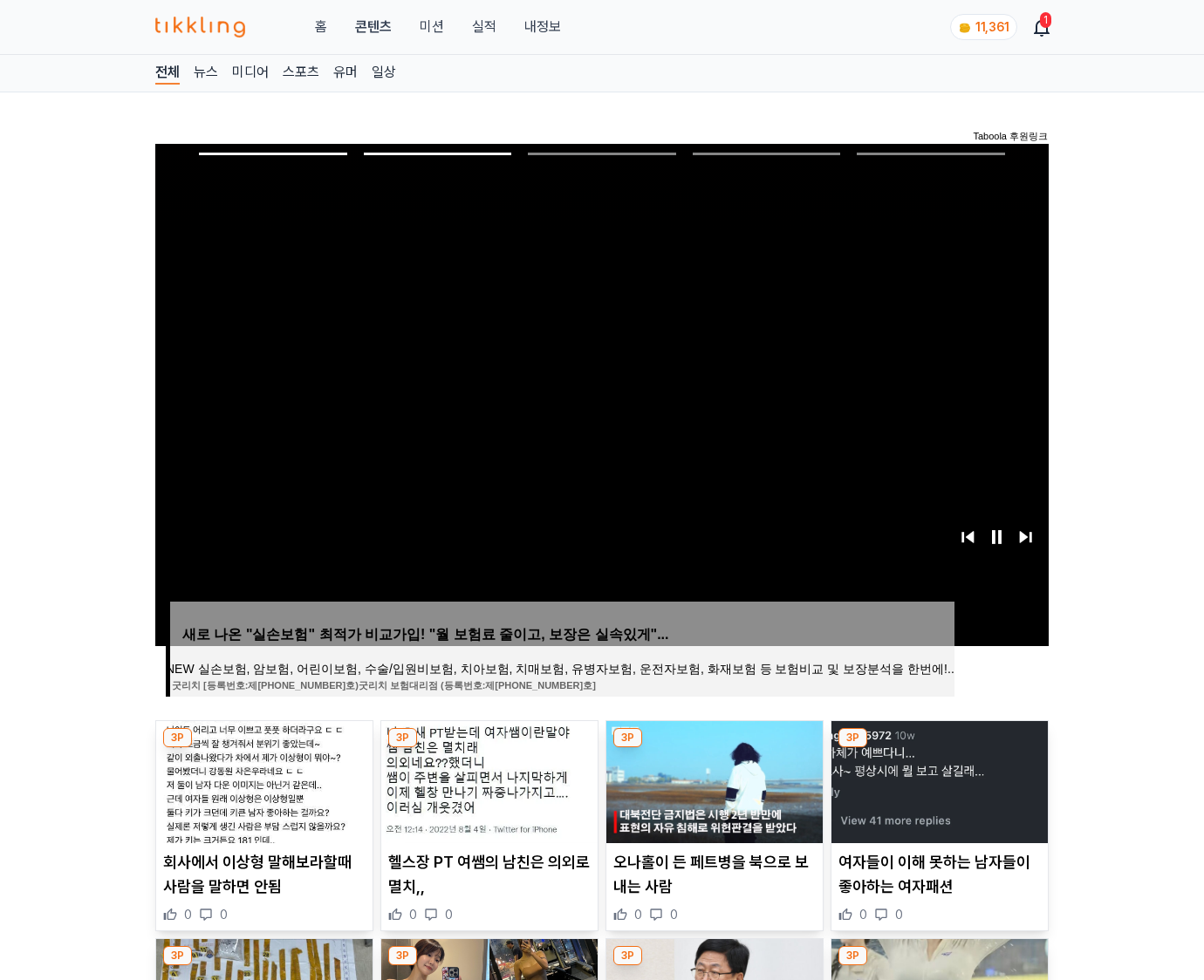
click at [937, 779] on img at bounding box center [939, 782] width 216 height 122
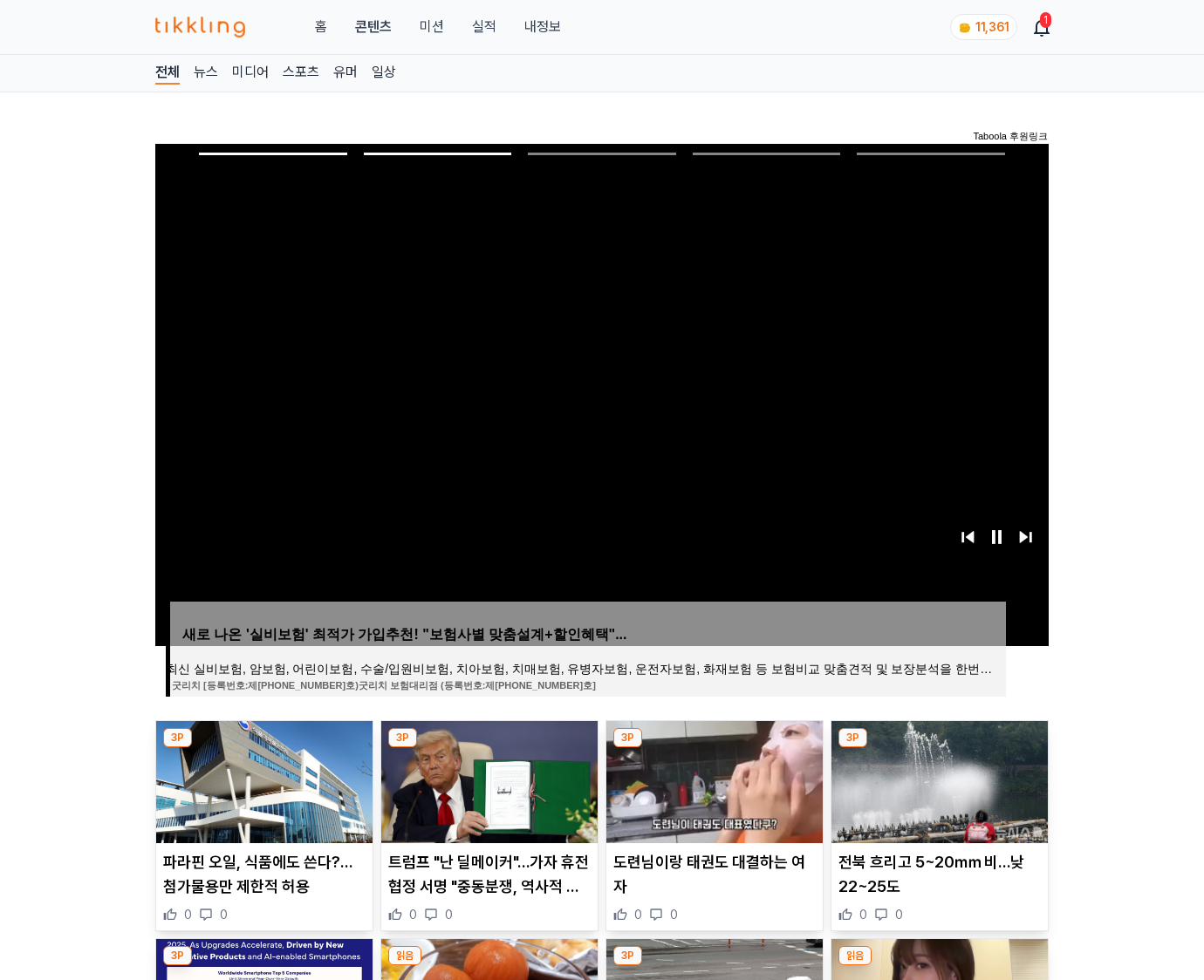
click at [937, 779] on img at bounding box center [939, 782] width 216 height 122
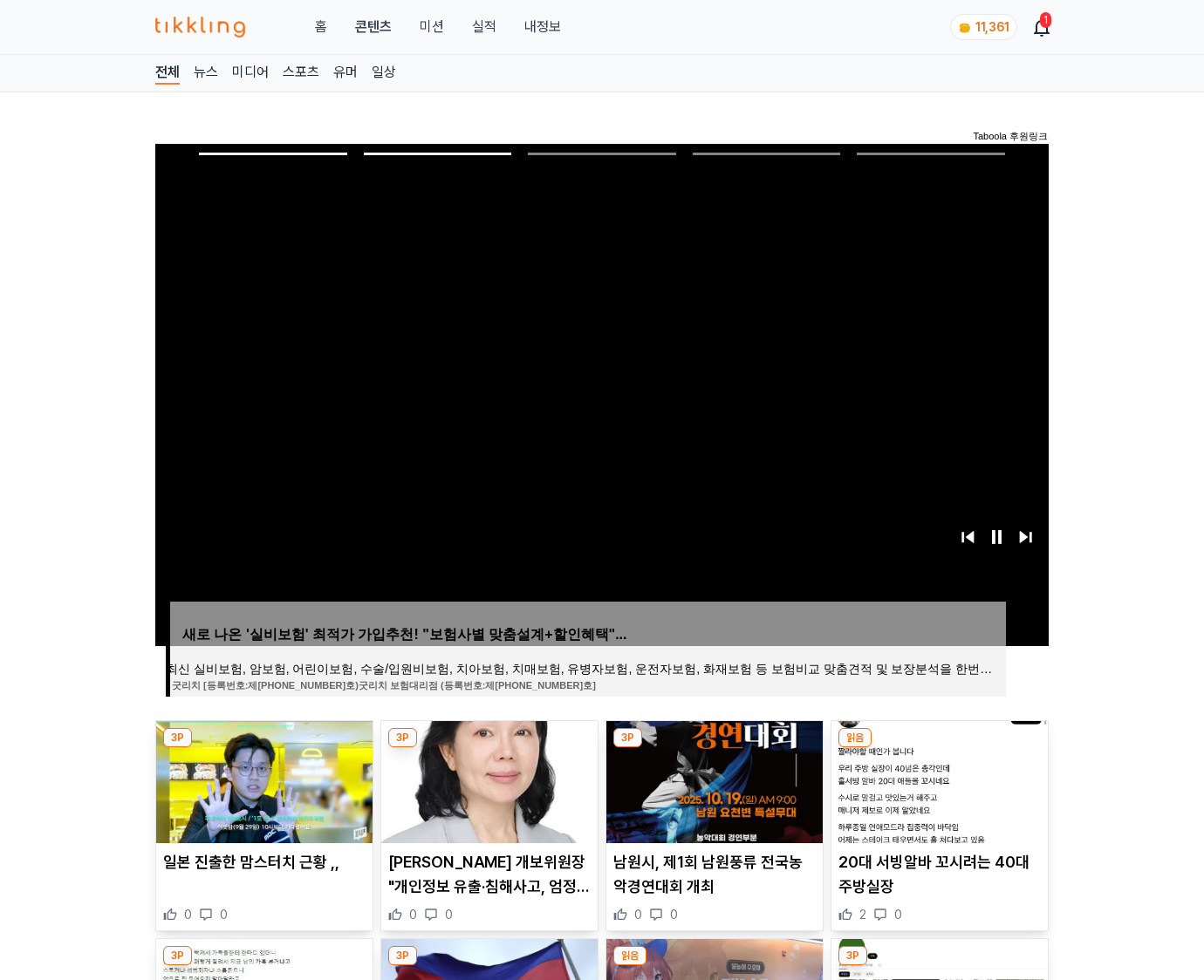
click at [937, 779] on img at bounding box center [939, 782] width 216 height 122
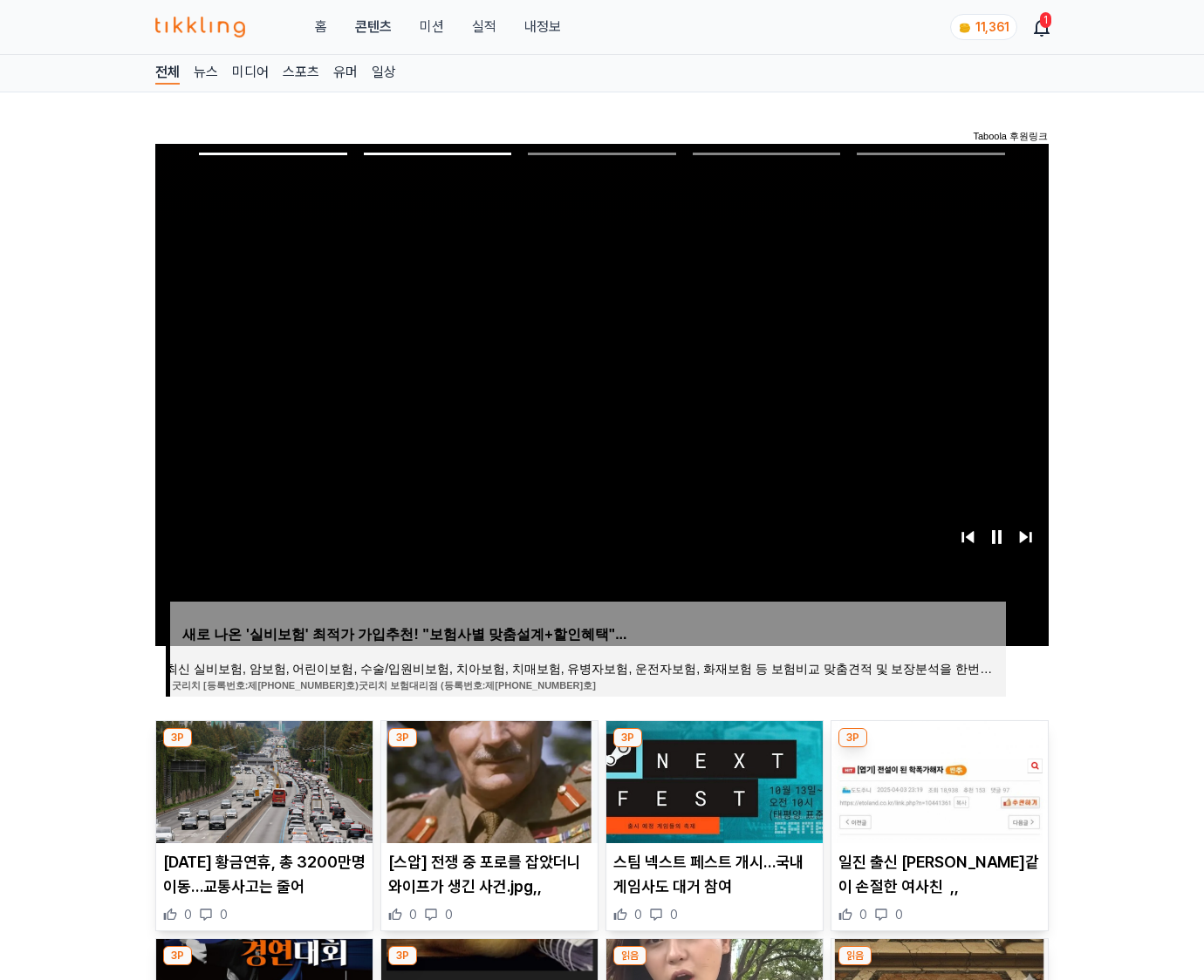
click at [937, 779] on img at bounding box center [939, 782] width 216 height 122
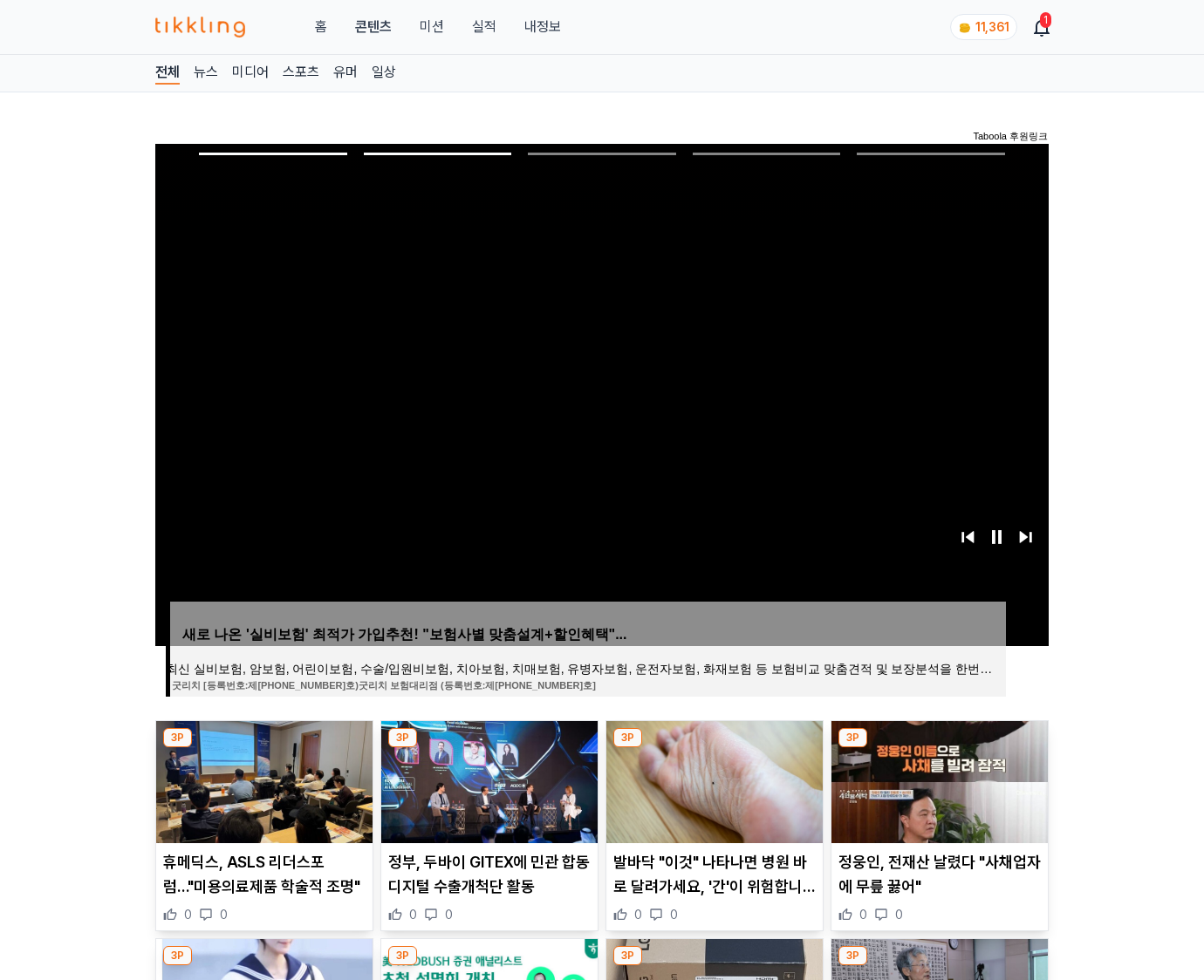
click at [937, 779] on img at bounding box center [939, 782] width 216 height 122
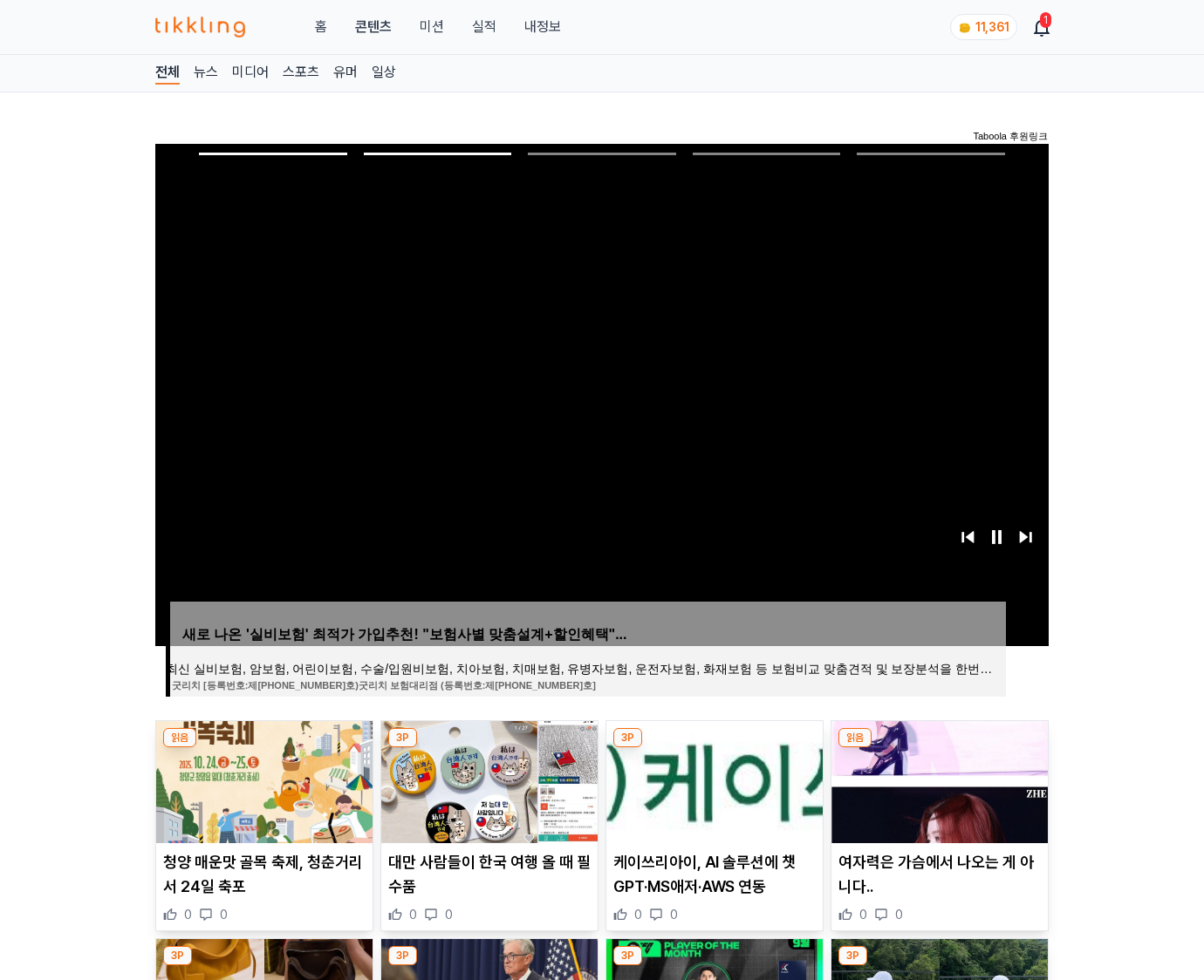
click at [937, 779] on img at bounding box center [939, 782] width 216 height 122
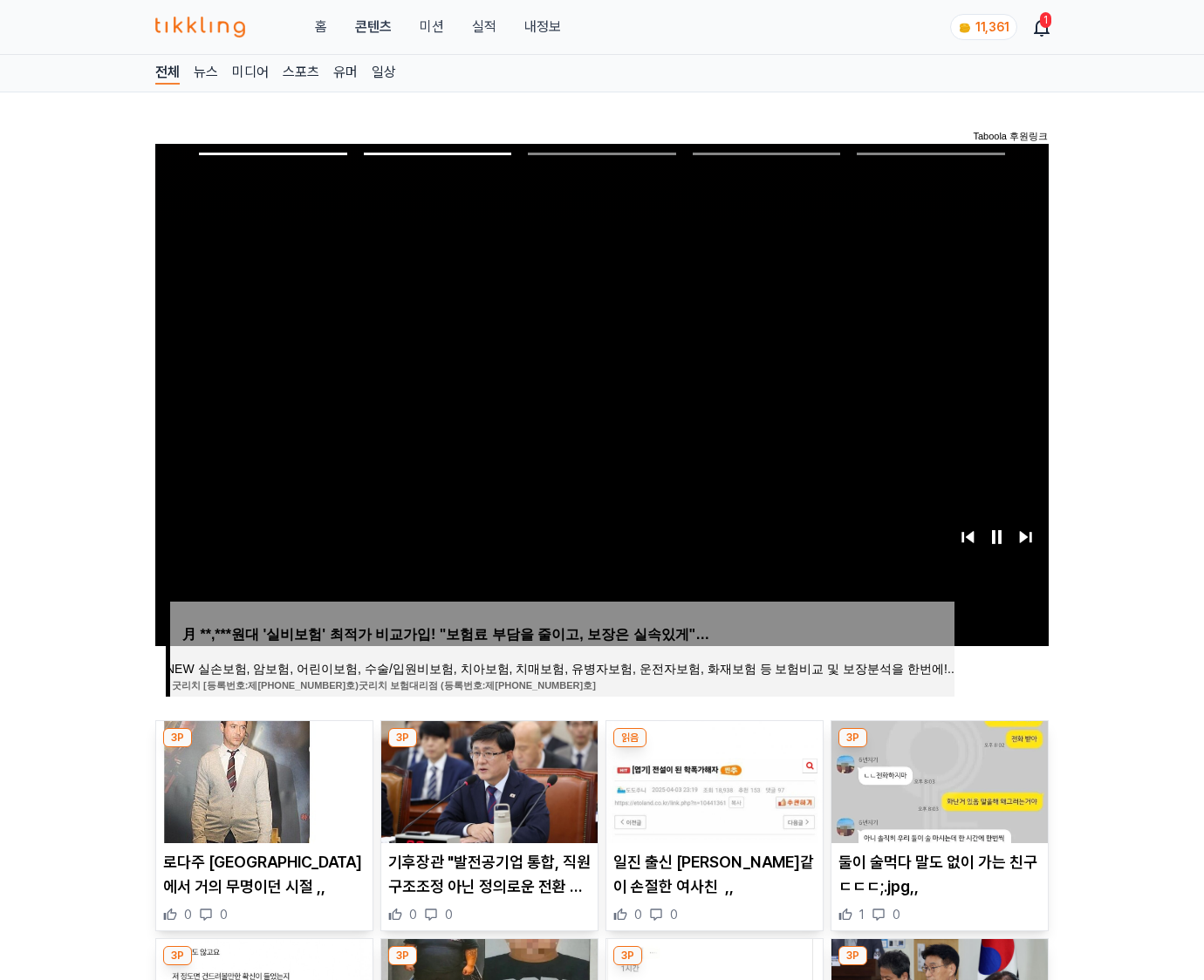
click at [937, 779] on img at bounding box center [939, 782] width 216 height 122
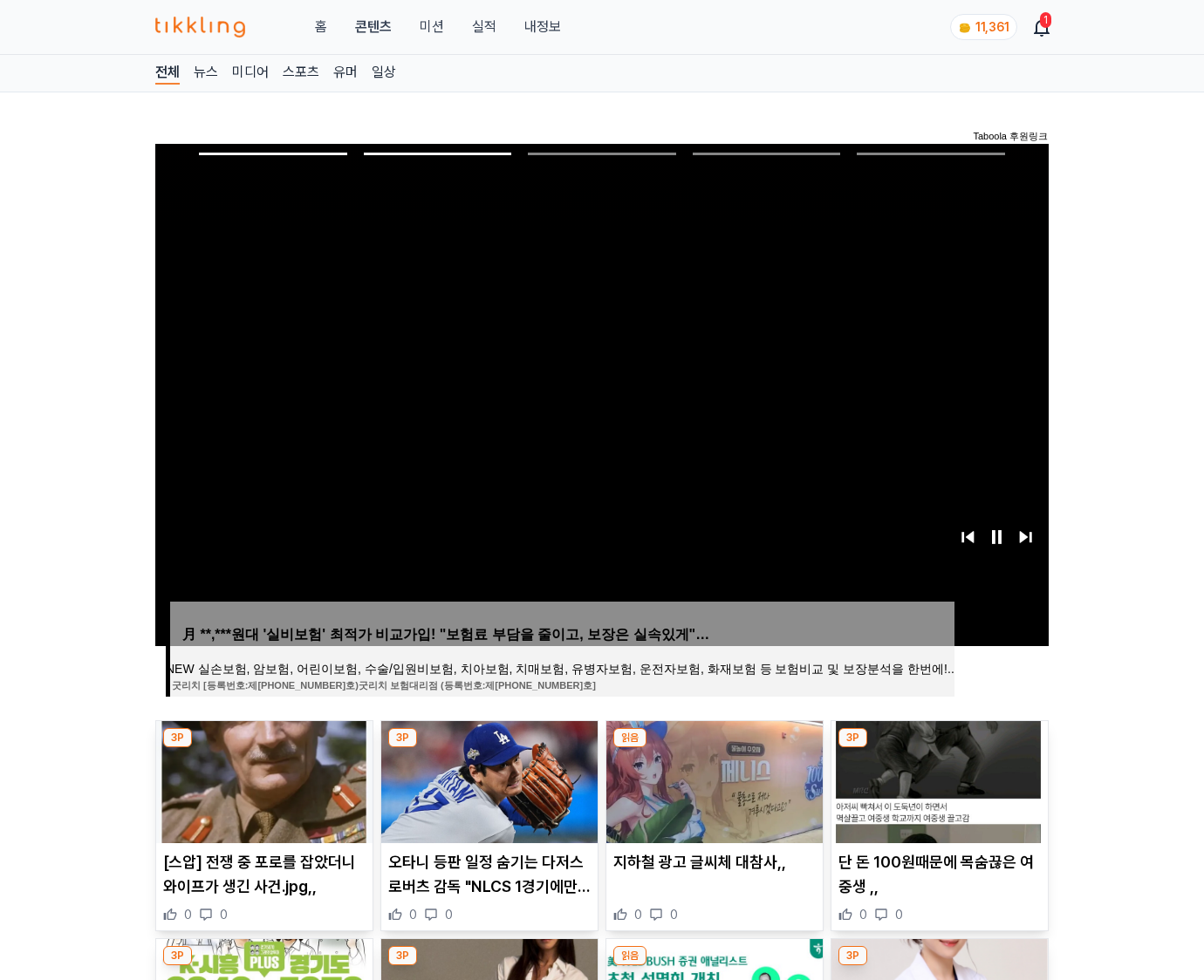
click at [937, 779] on img at bounding box center [939, 782] width 216 height 122
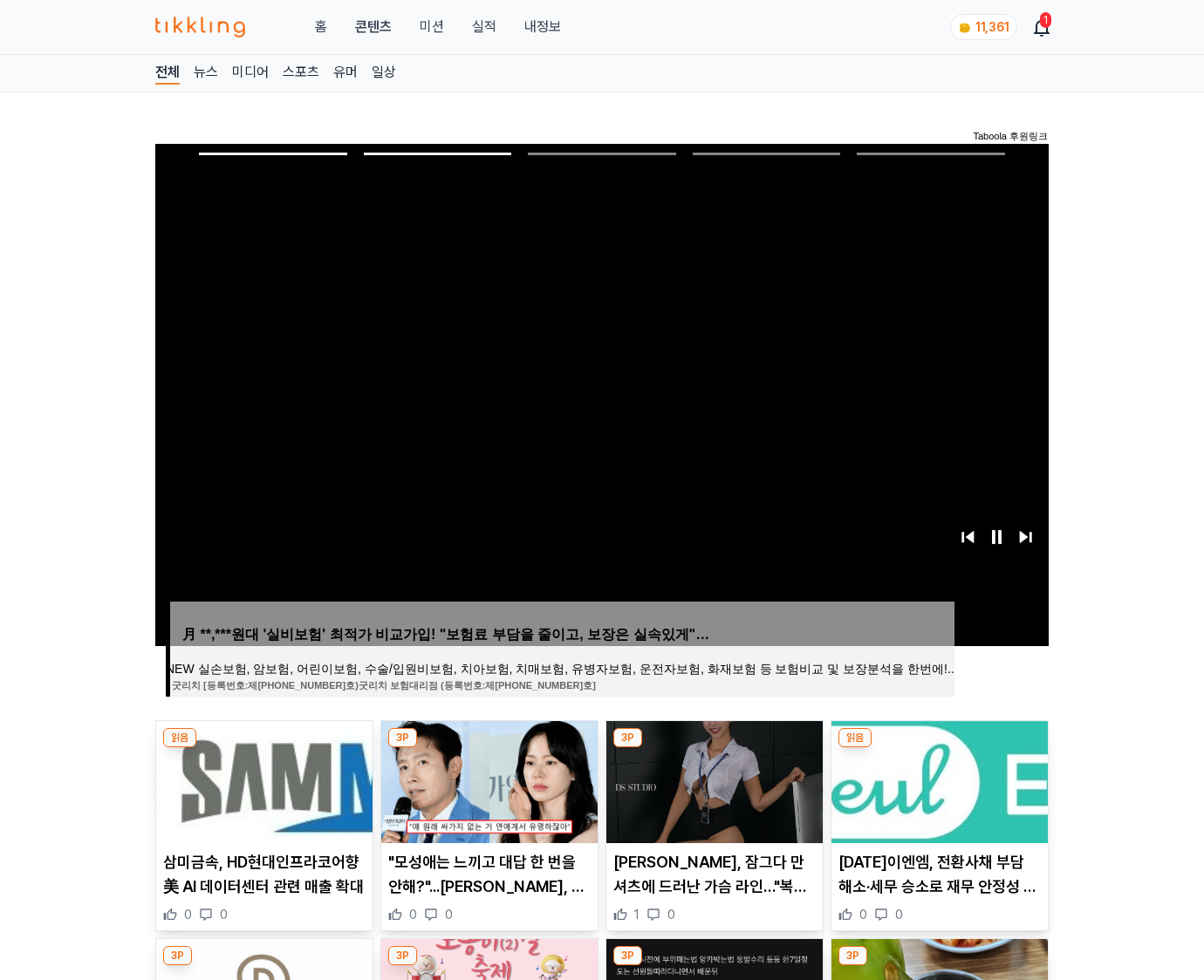
click at [937, 779] on img at bounding box center [939, 782] width 216 height 122
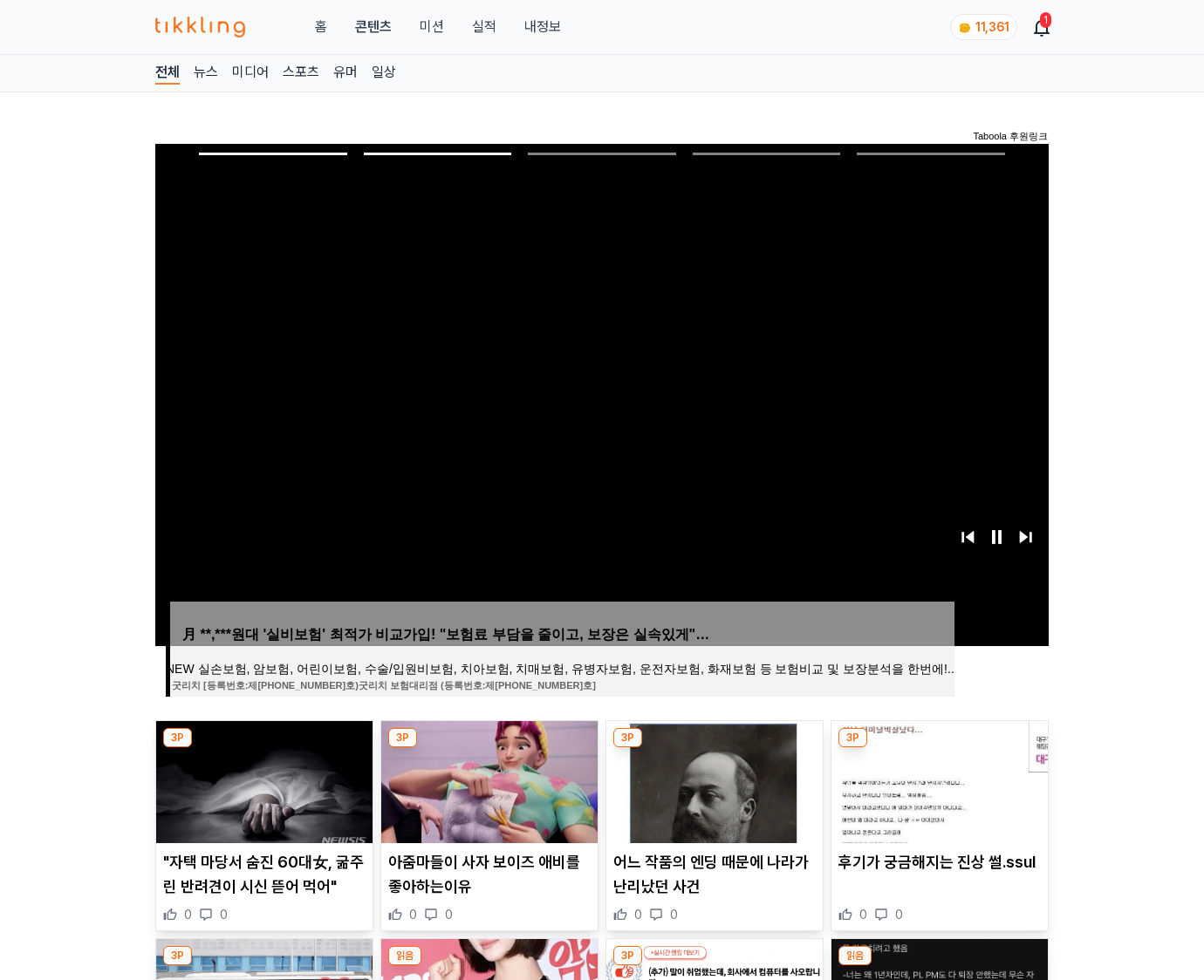
click at [937, 779] on img at bounding box center [939, 782] width 216 height 122
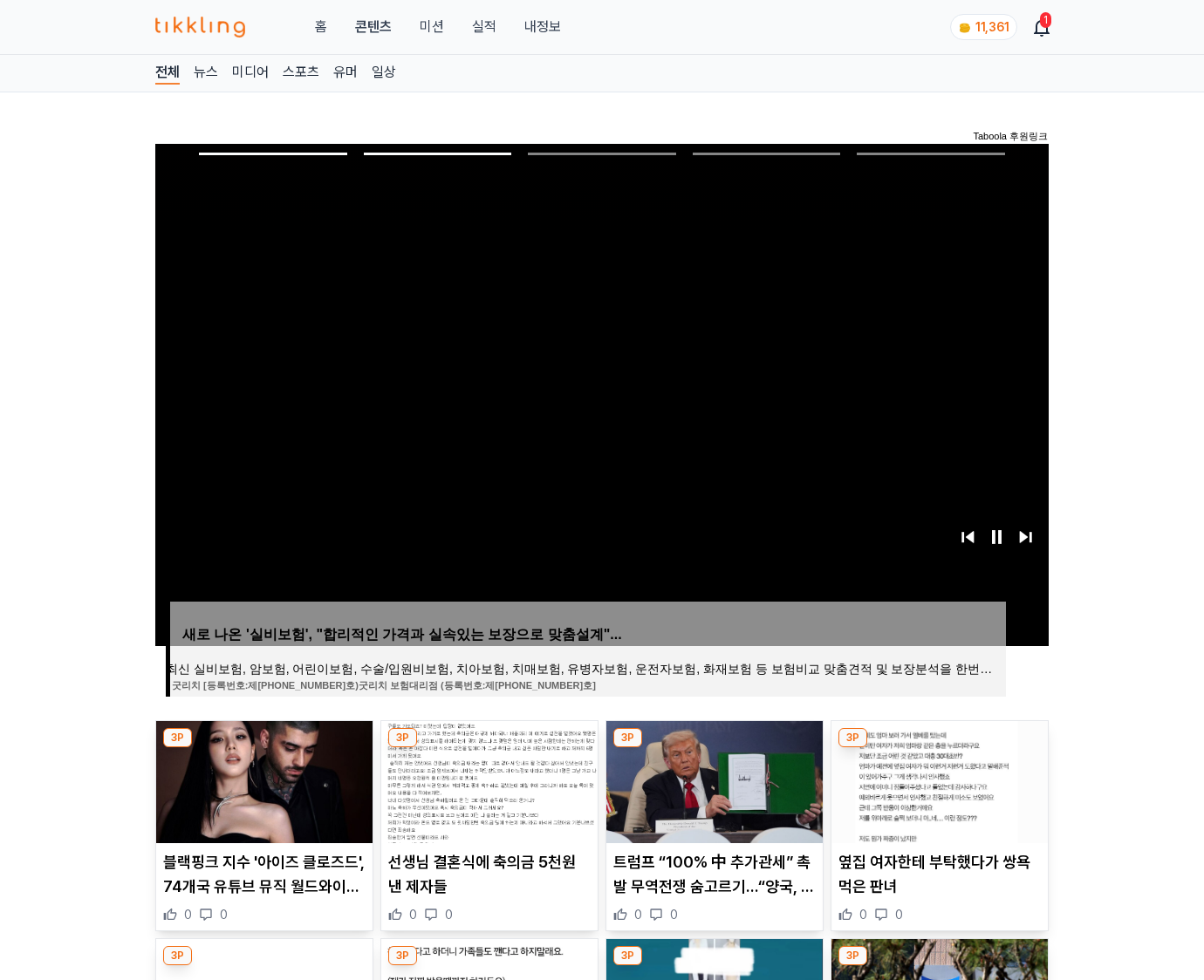
click at [937, 779] on img at bounding box center [939, 782] width 216 height 122
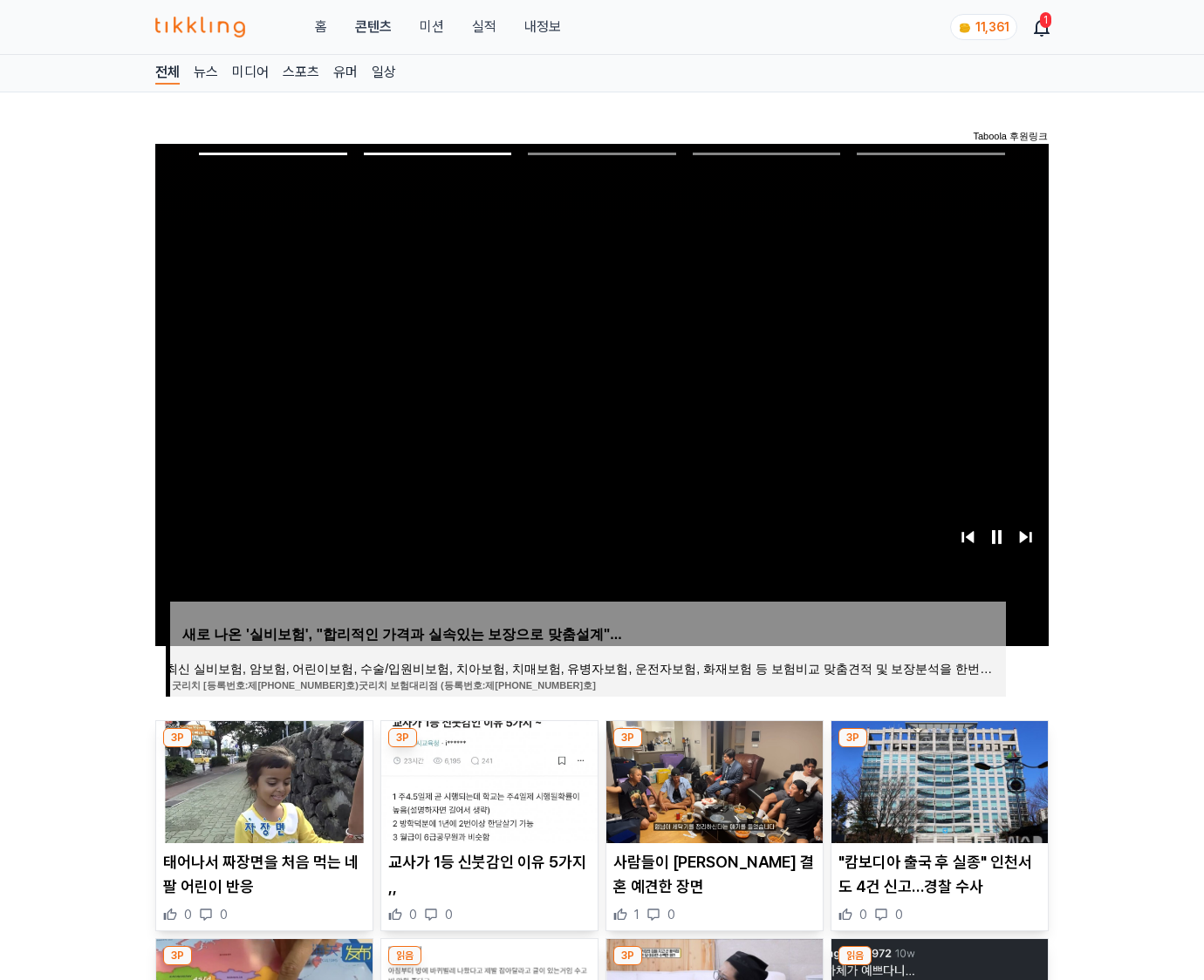
click at [937, 779] on img at bounding box center [939, 782] width 216 height 122
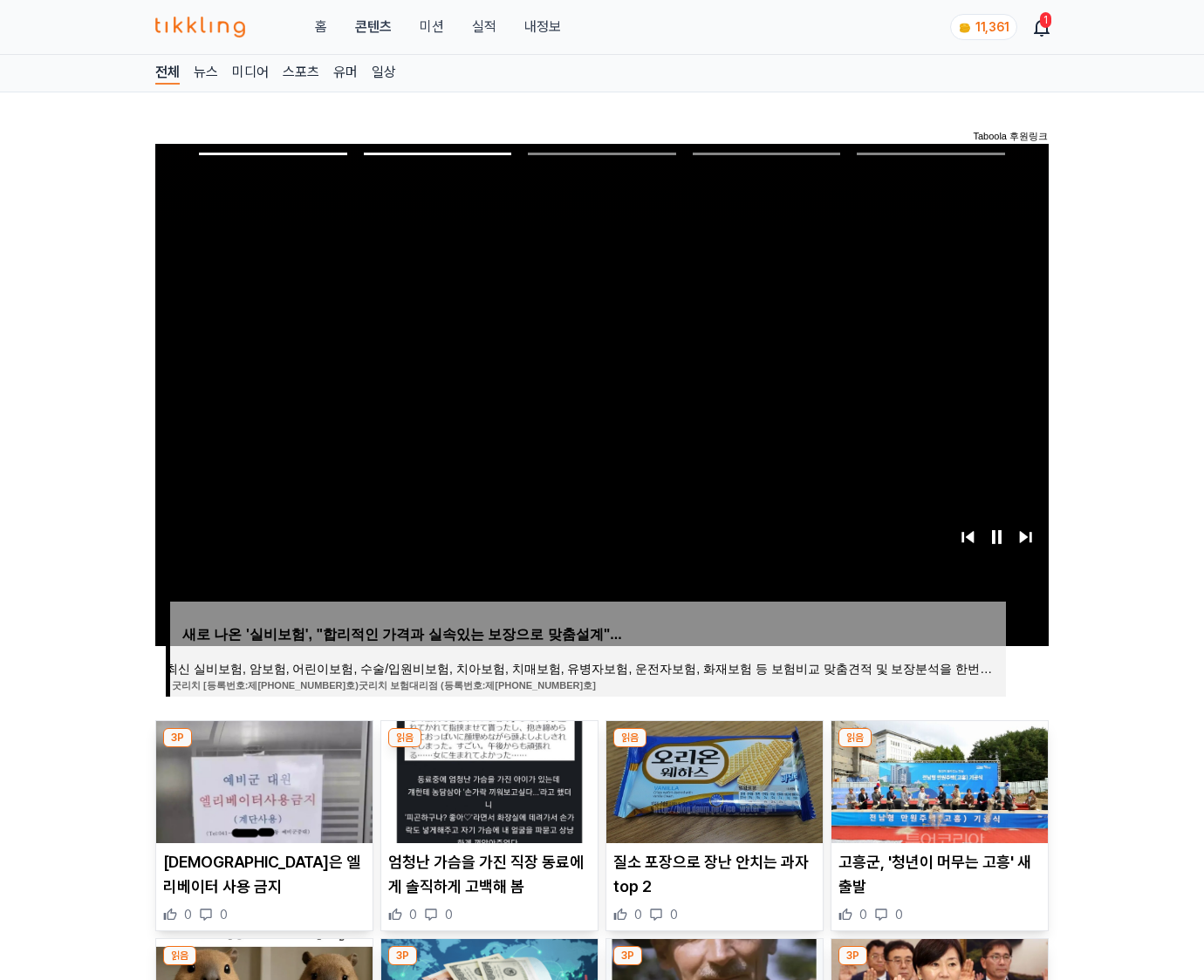
click at [937, 779] on img at bounding box center [939, 782] width 216 height 122
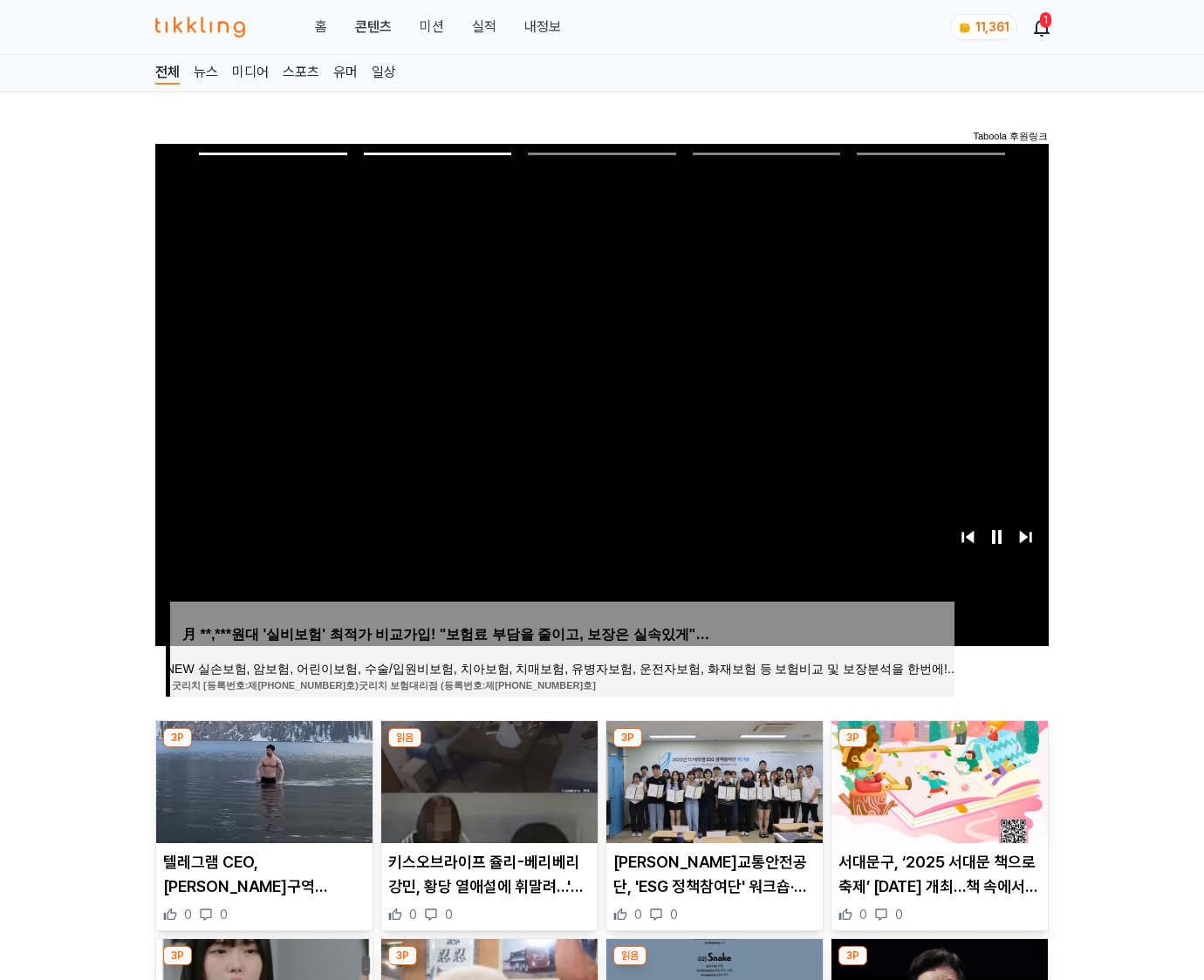
click at [937, 779] on img at bounding box center [939, 782] width 216 height 122
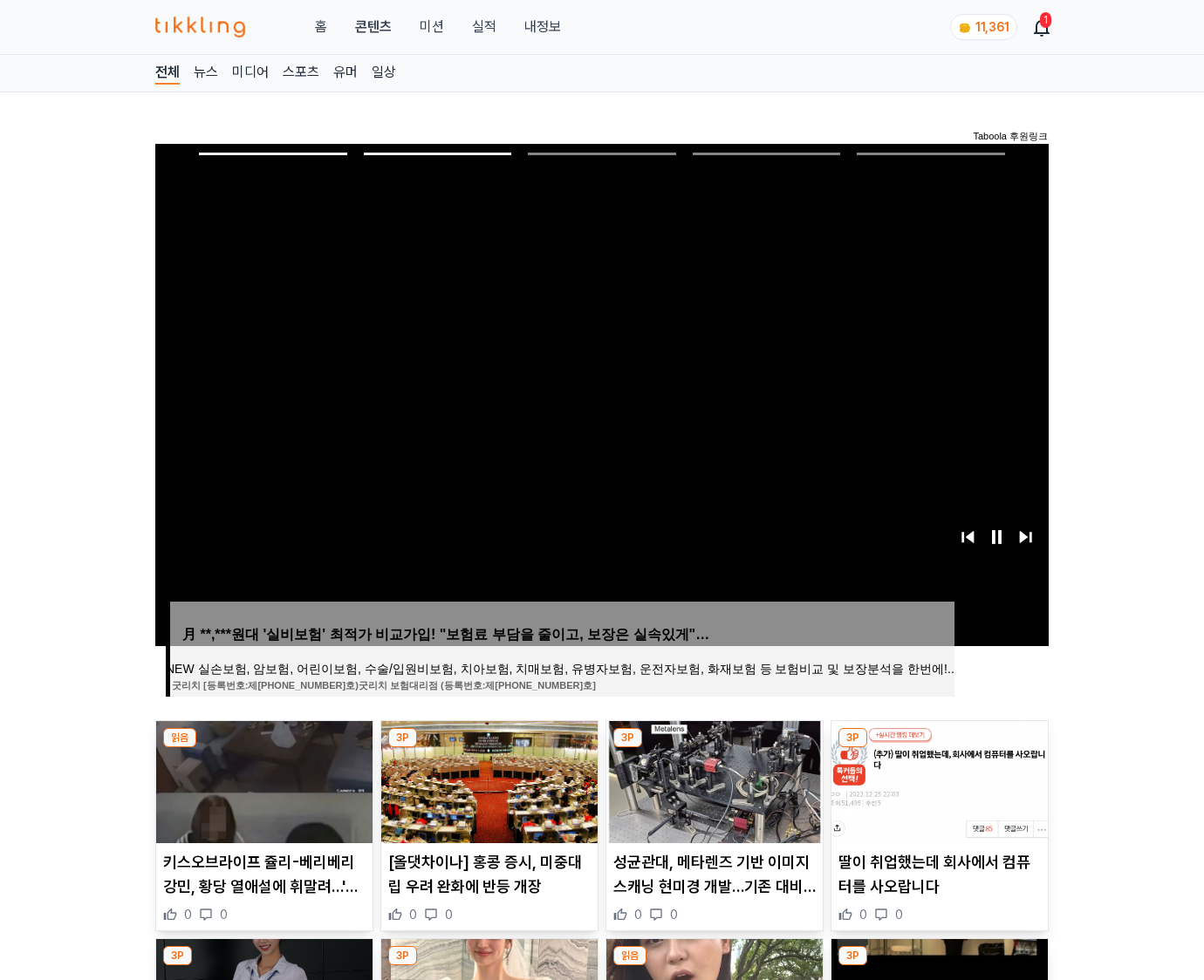
click at [937, 779] on img at bounding box center [939, 782] width 216 height 122
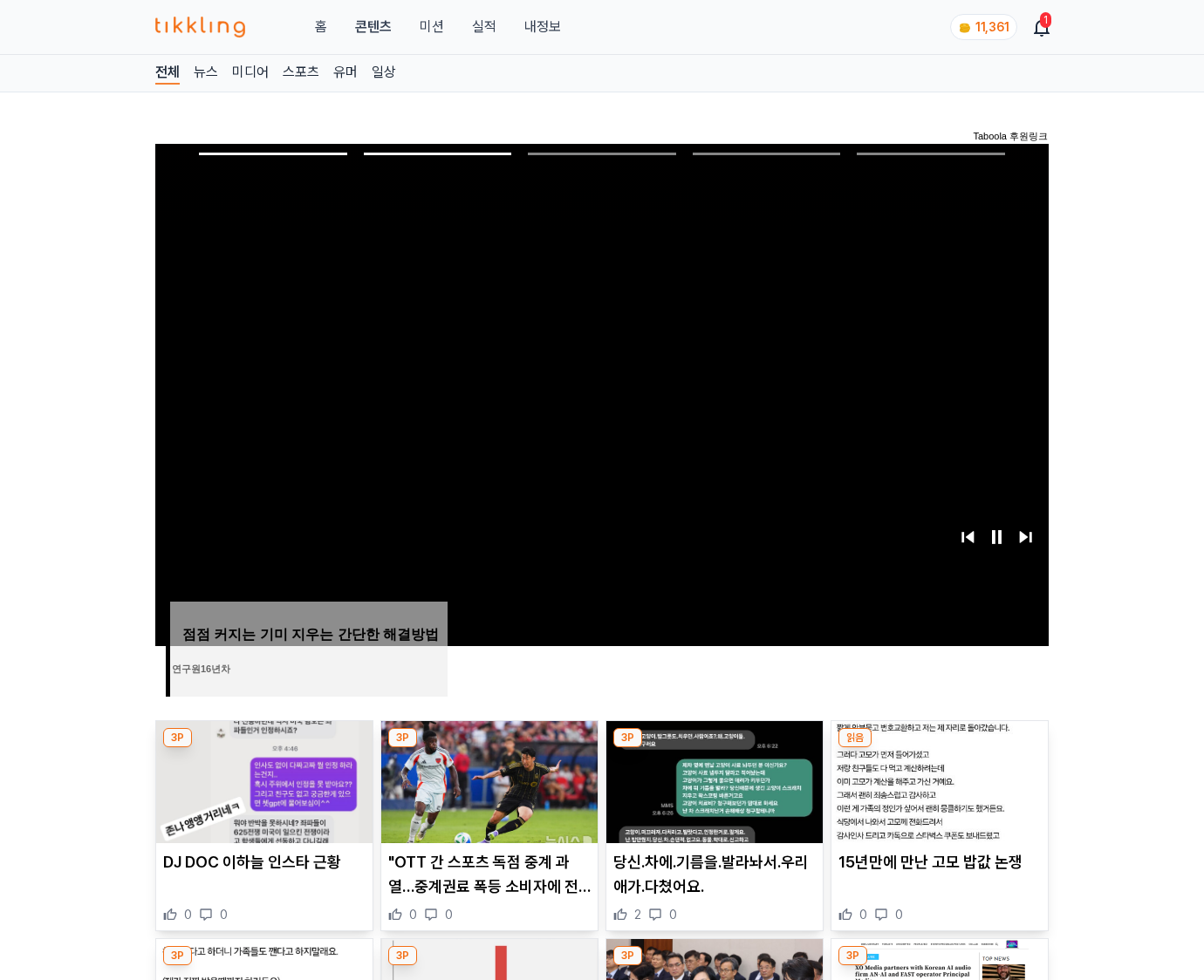
click at [937, 779] on img at bounding box center [939, 782] width 216 height 122
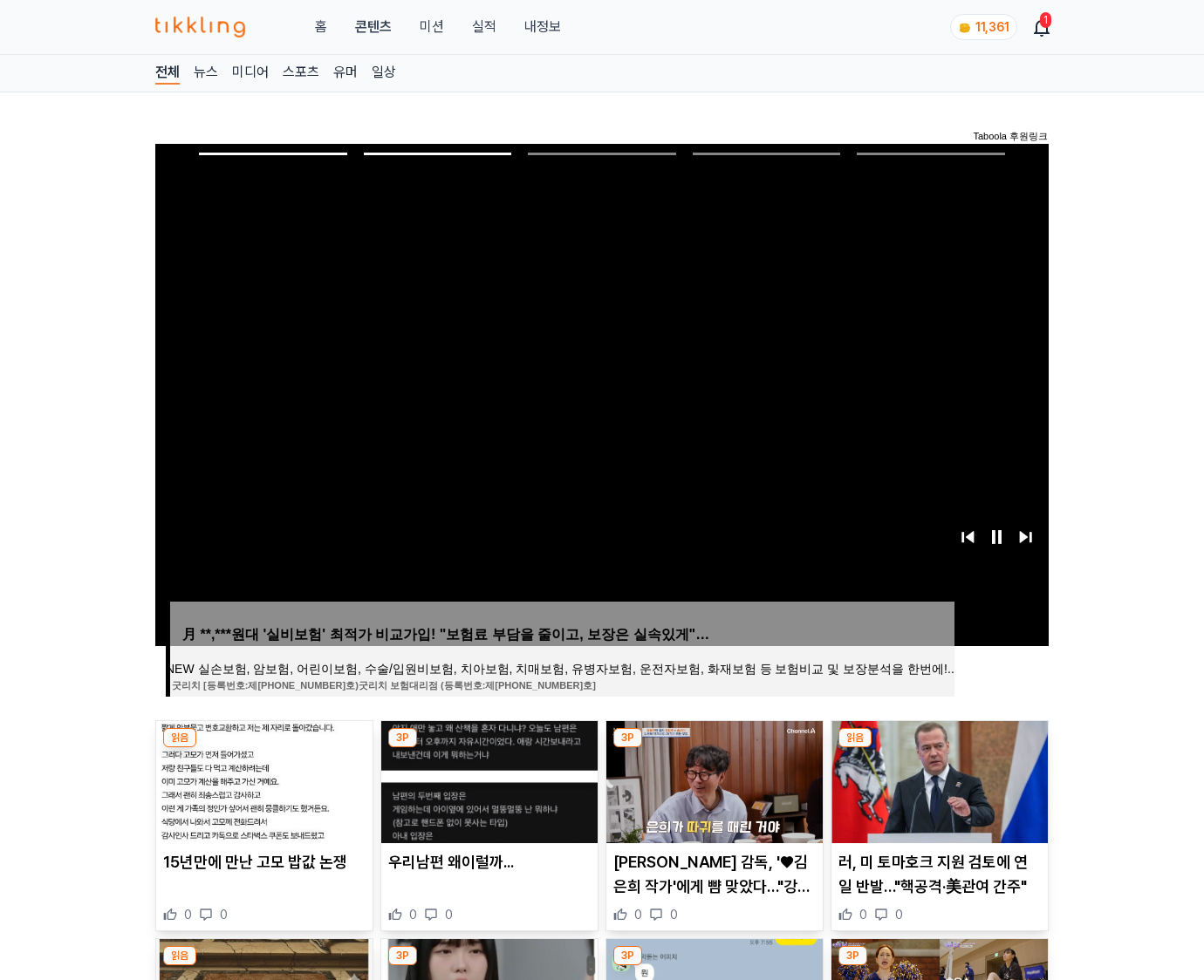
click at [937, 779] on img at bounding box center [939, 782] width 216 height 122
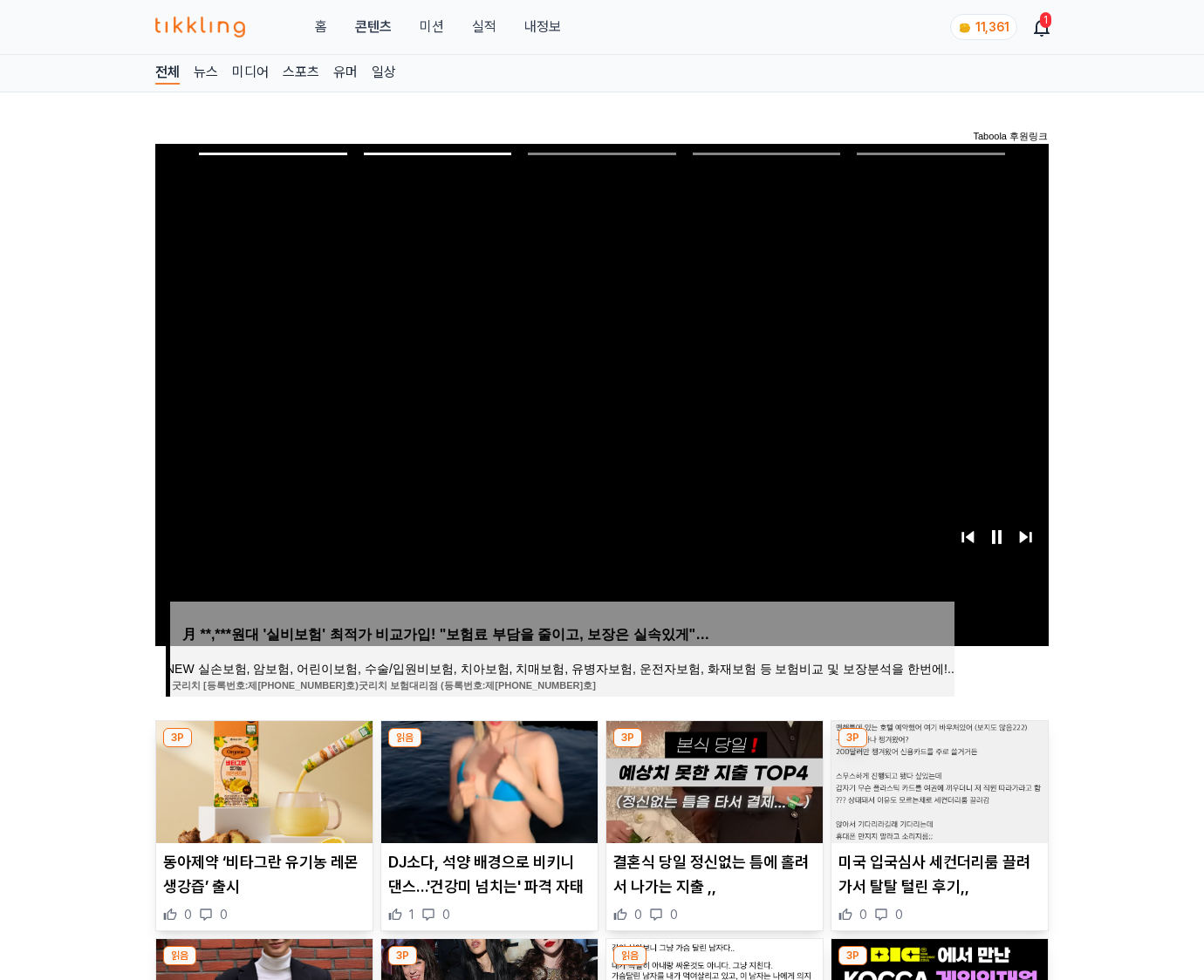
click at [937, 779] on img at bounding box center [939, 782] width 216 height 122
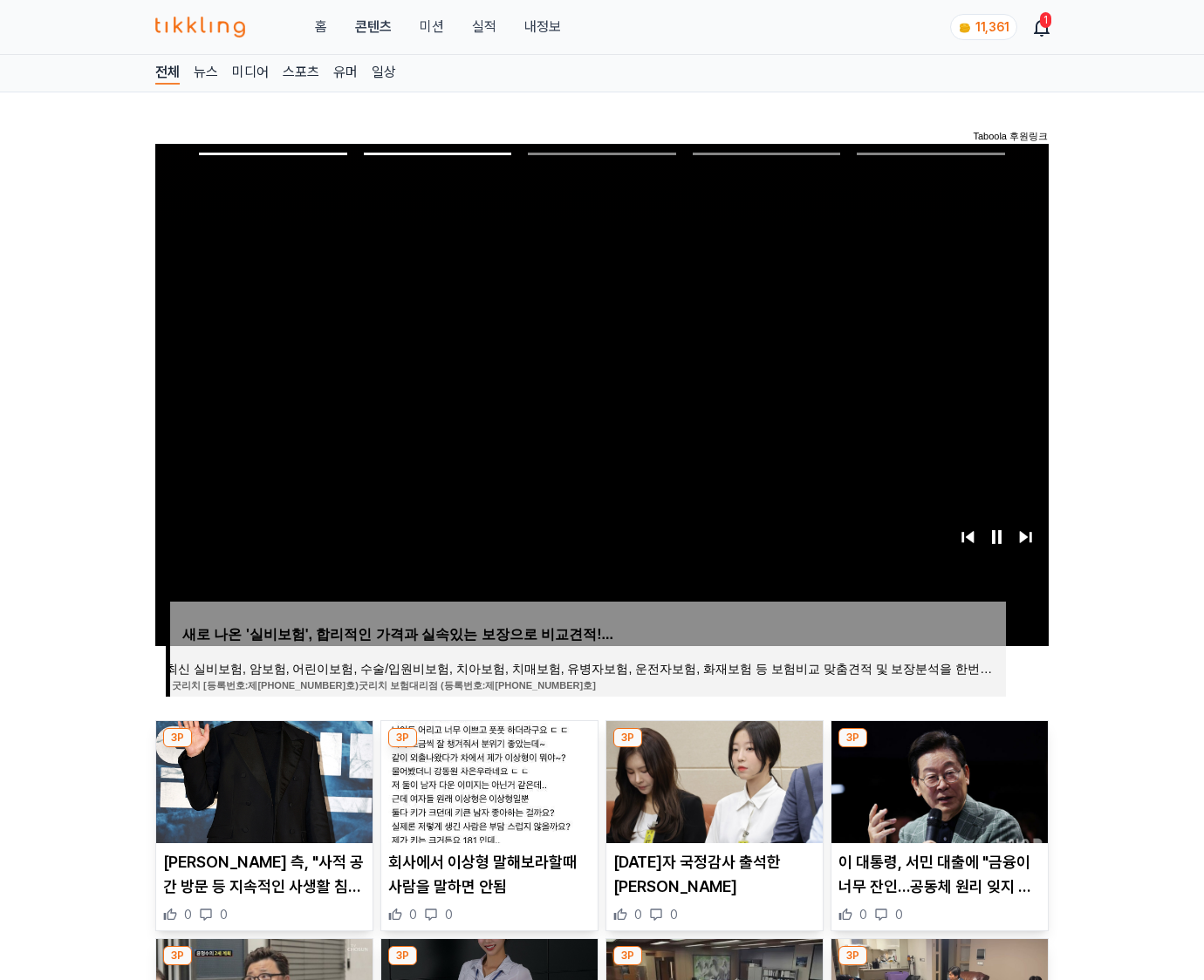
click at [937, 779] on img at bounding box center [939, 782] width 216 height 122
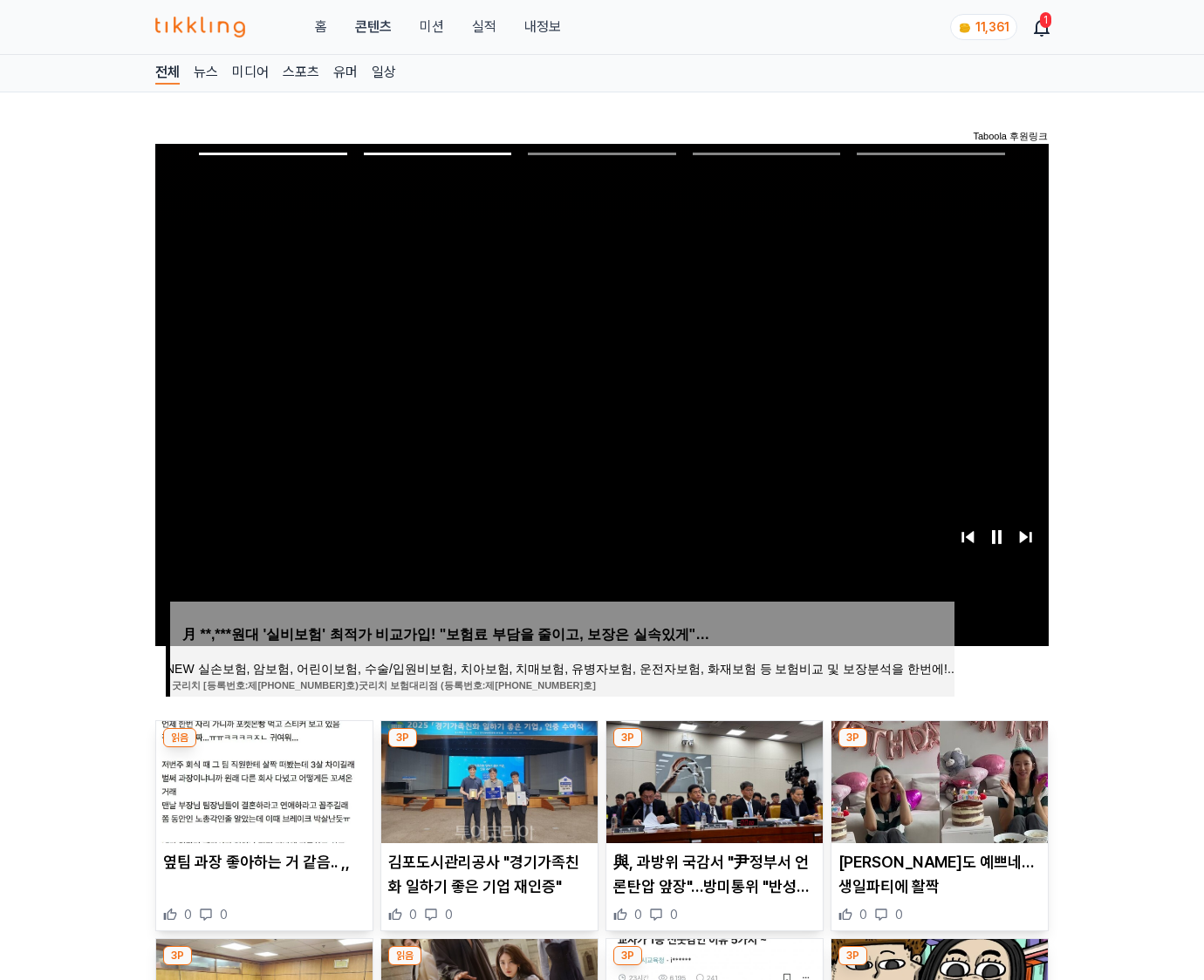
click at [937, 779] on img at bounding box center [939, 782] width 216 height 122
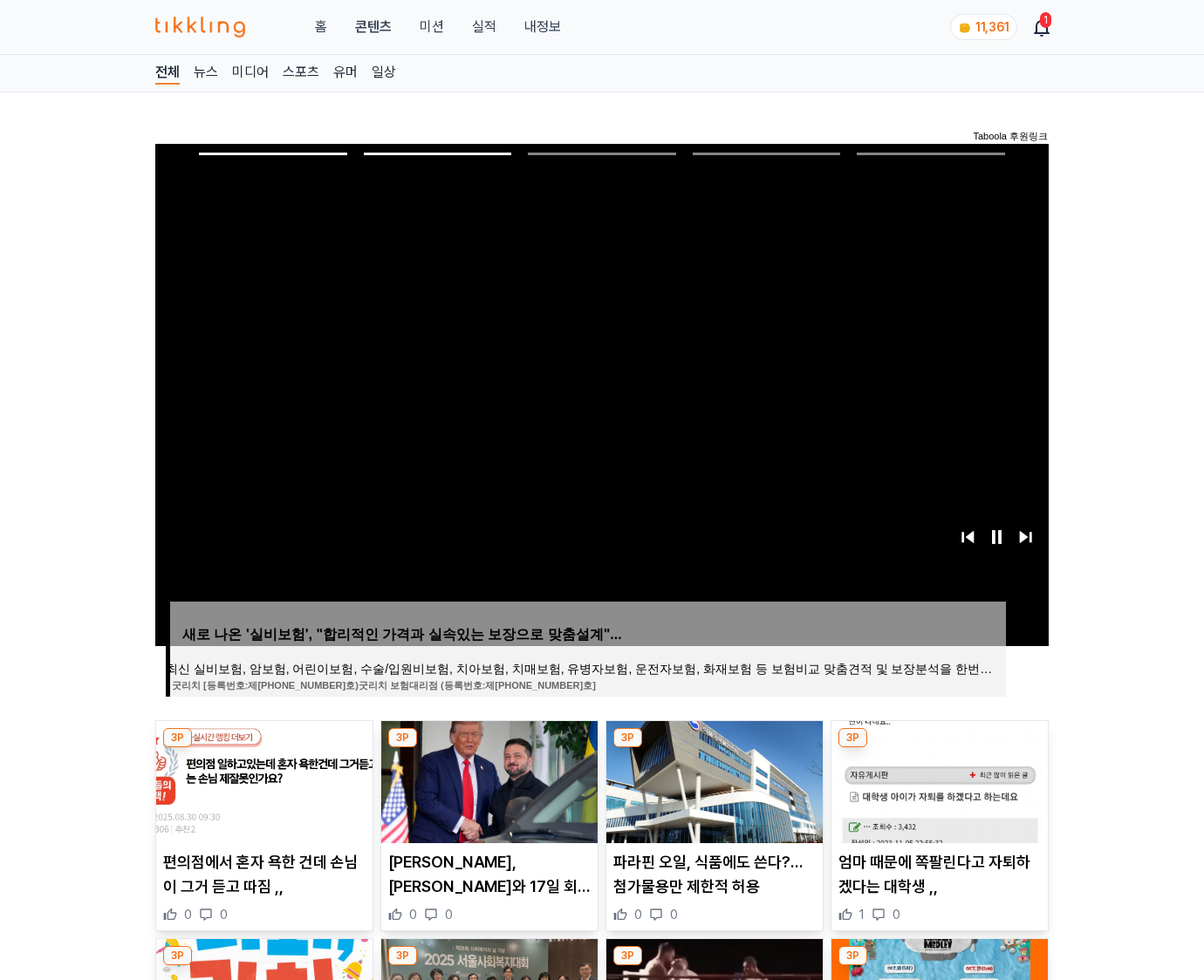
click at [937, 779] on img at bounding box center [939, 782] width 216 height 122
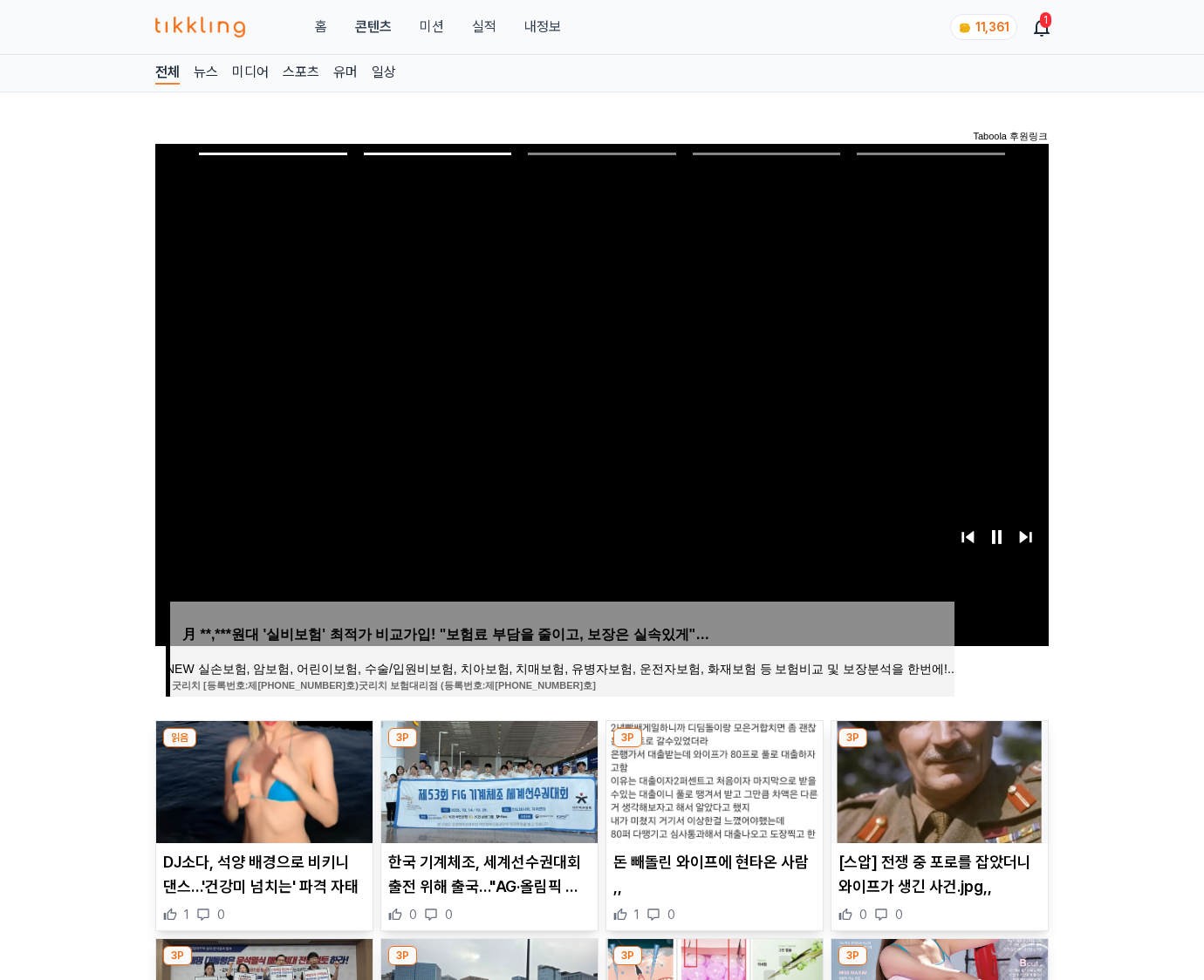
click at [937, 779] on img at bounding box center [939, 782] width 216 height 122
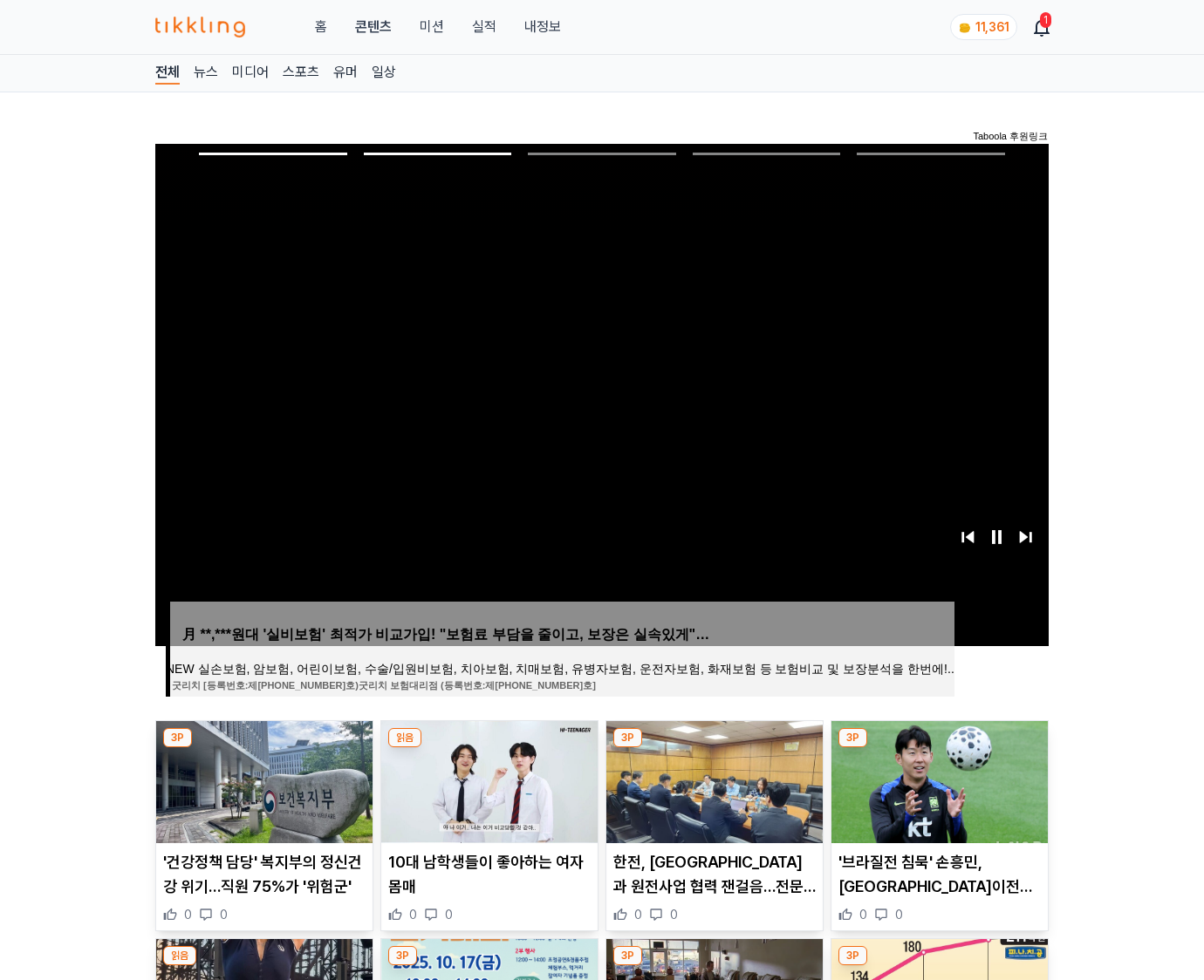
click at [937, 779] on img at bounding box center [939, 782] width 216 height 122
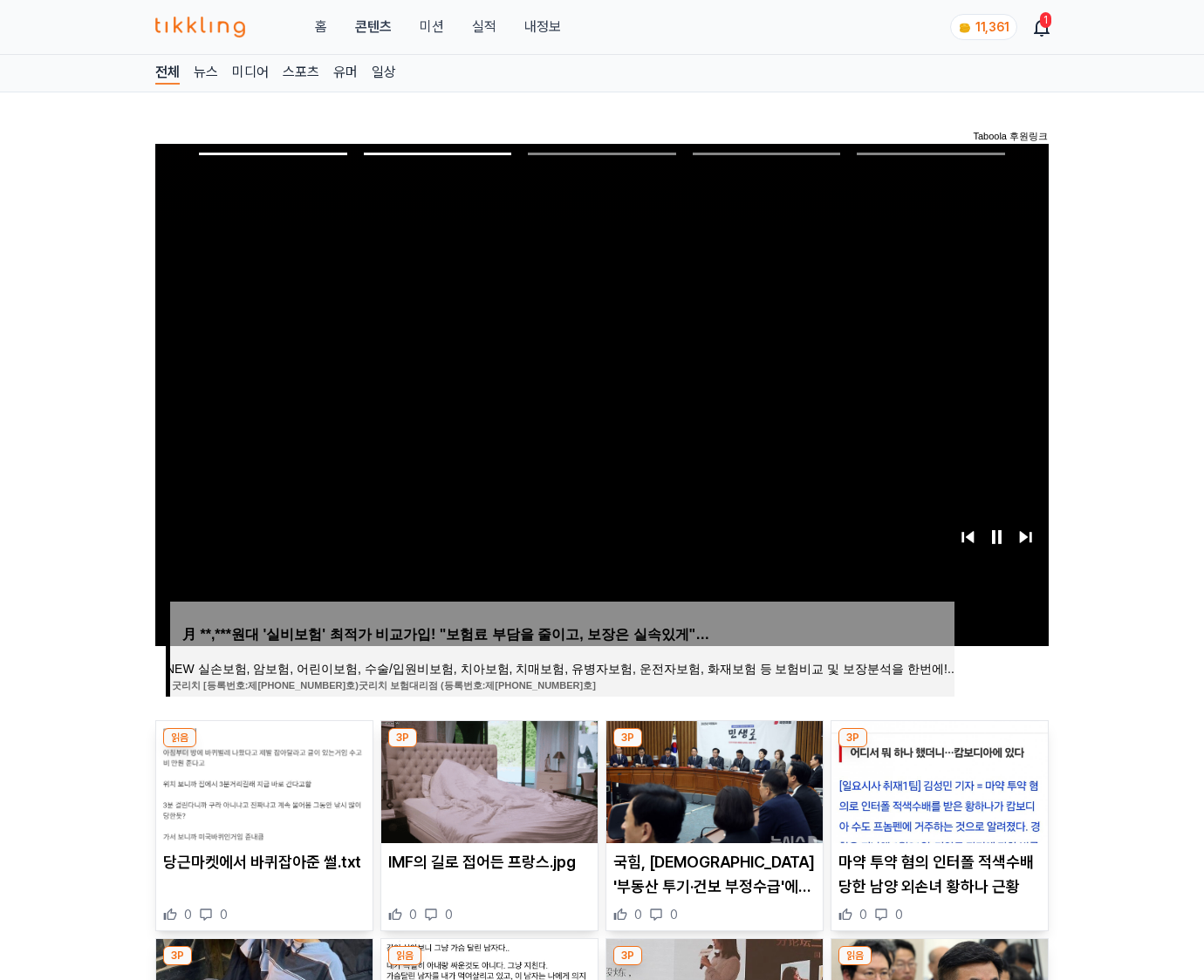
click at [937, 779] on img at bounding box center [939, 782] width 216 height 122
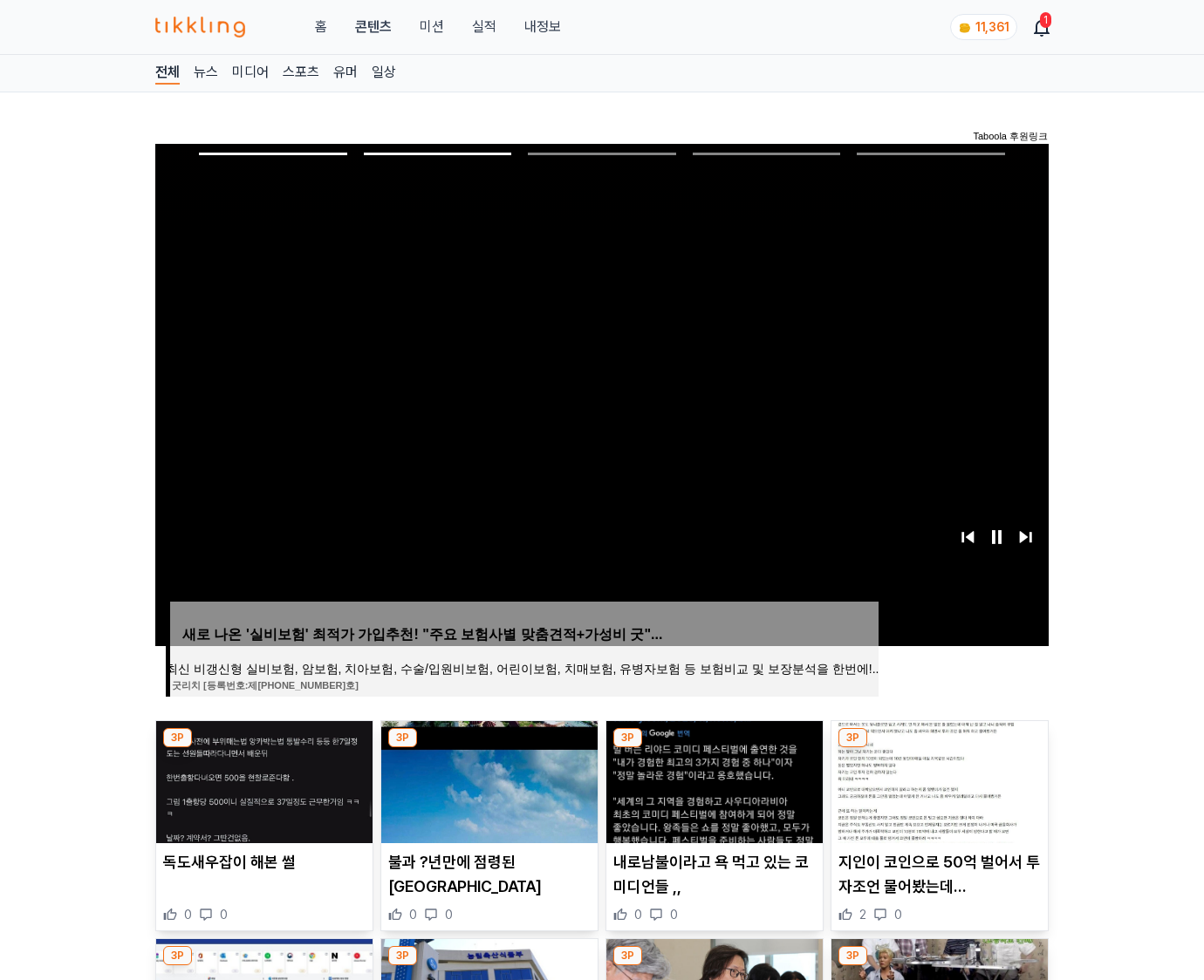
click at [937, 779] on img at bounding box center [939, 782] width 216 height 122
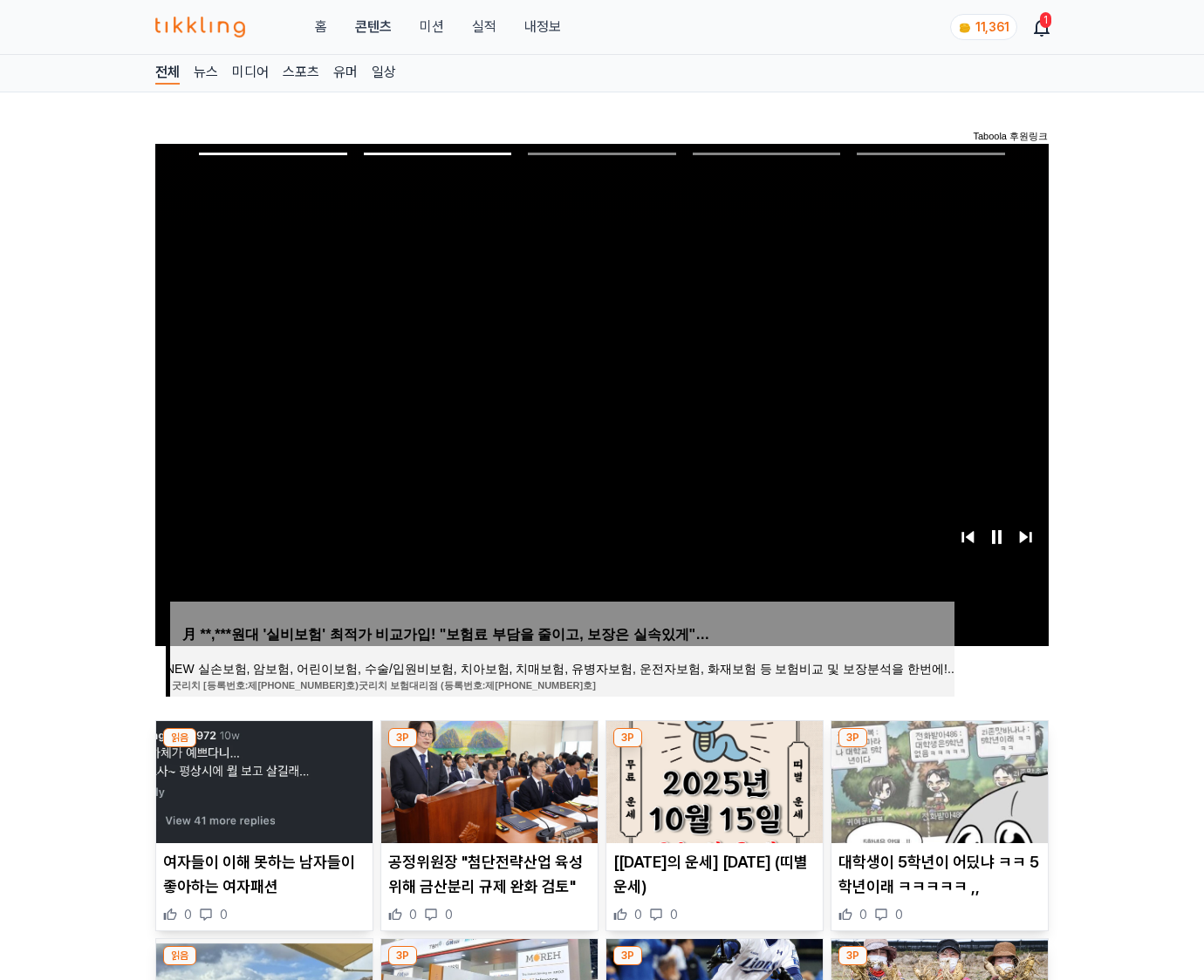
click at [937, 779] on img at bounding box center [939, 782] width 216 height 122
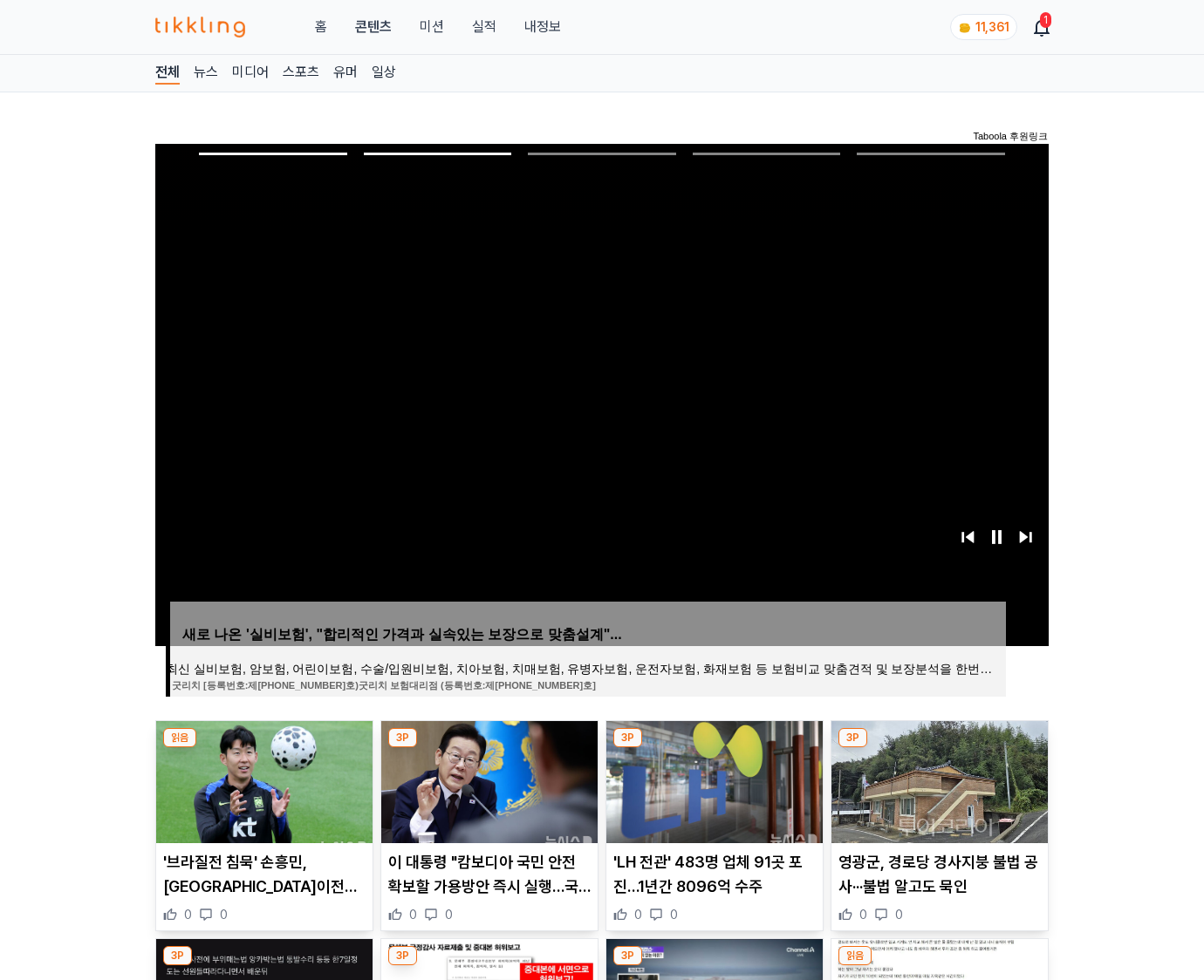
click at [937, 779] on img at bounding box center [939, 782] width 216 height 122
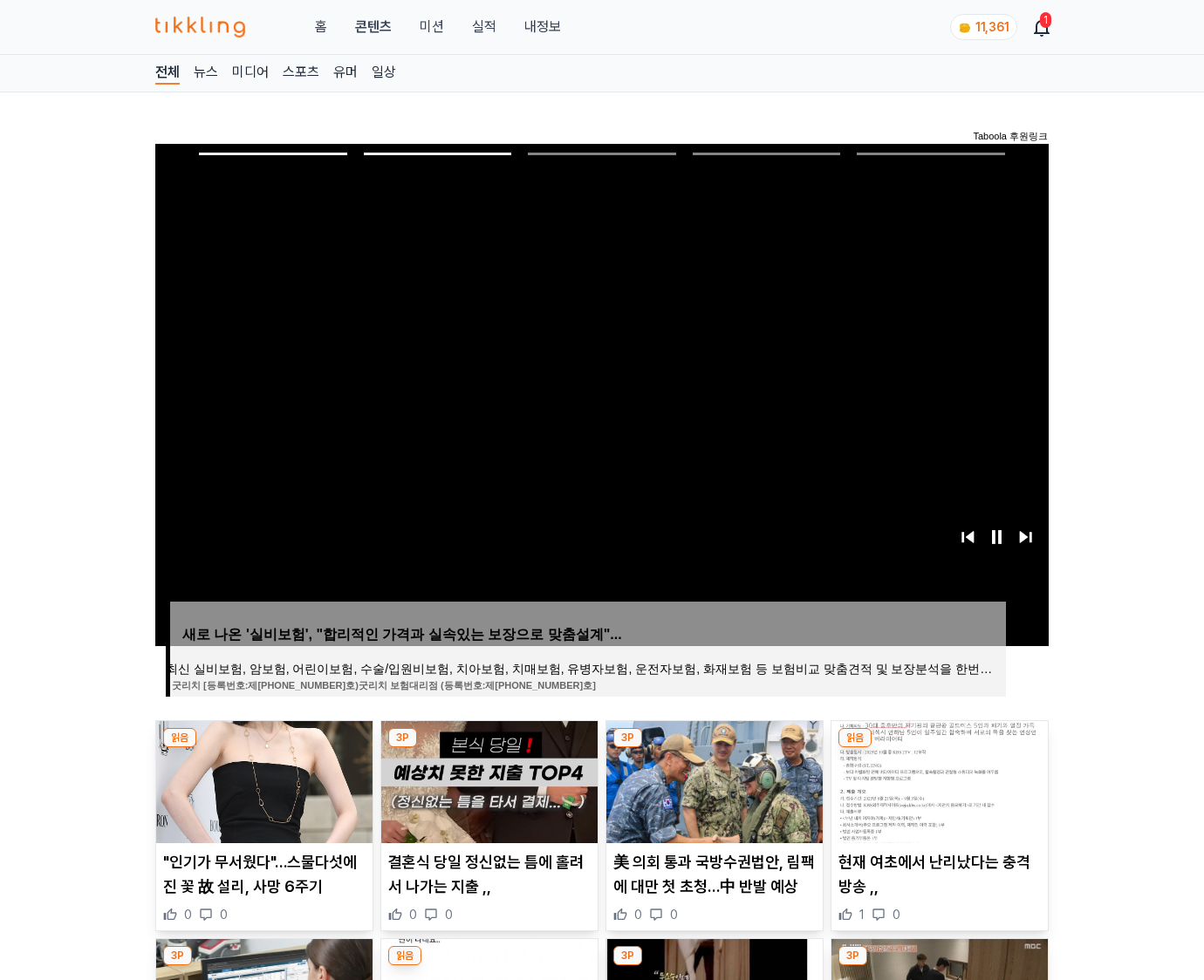
click at [937, 779] on img at bounding box center [939, 782] width 216 height 122
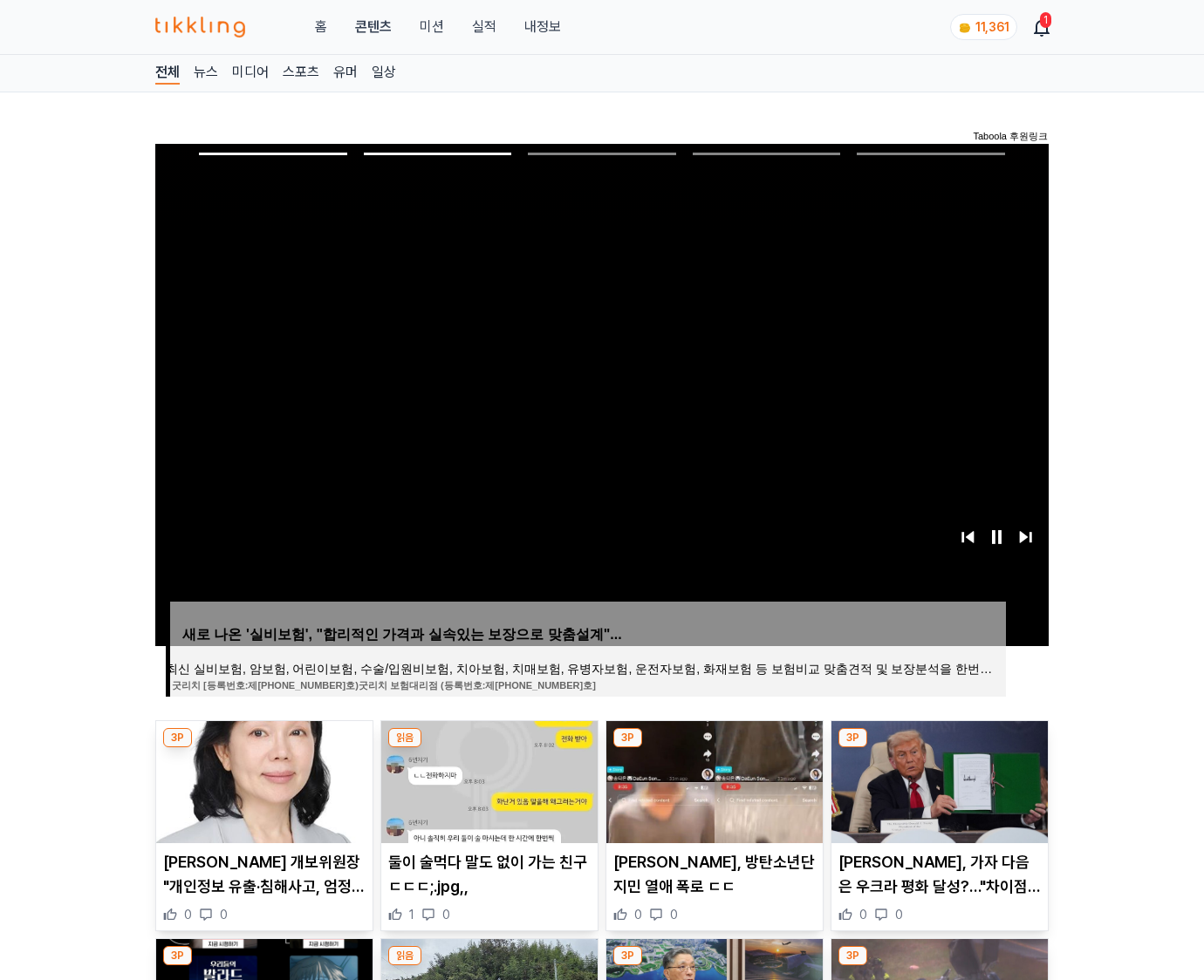
click at [937, 779] on img at bounding box center [939, 782] width 216 height 122
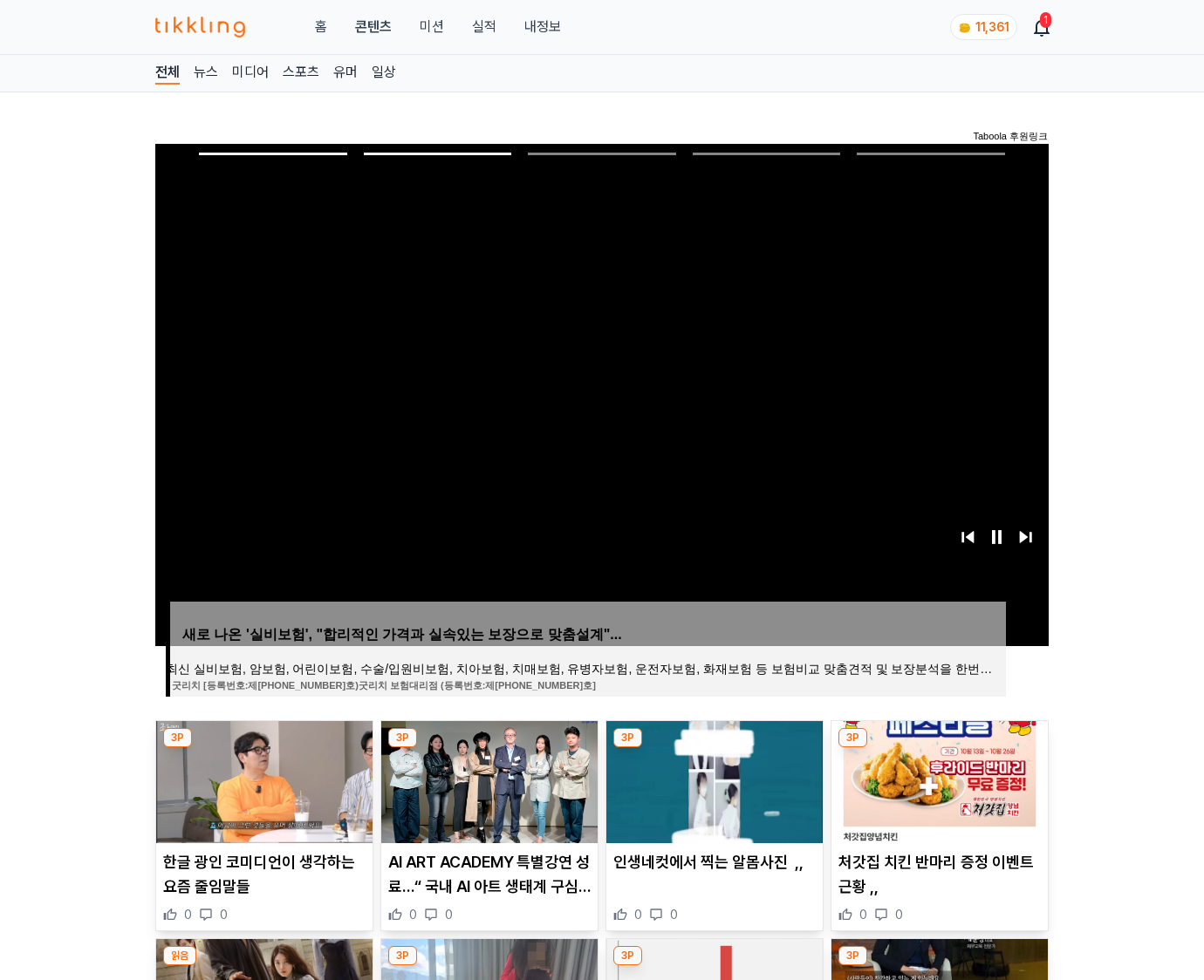
click at [937, 779] on img at bounding box center [939, 782] width 216 height 122
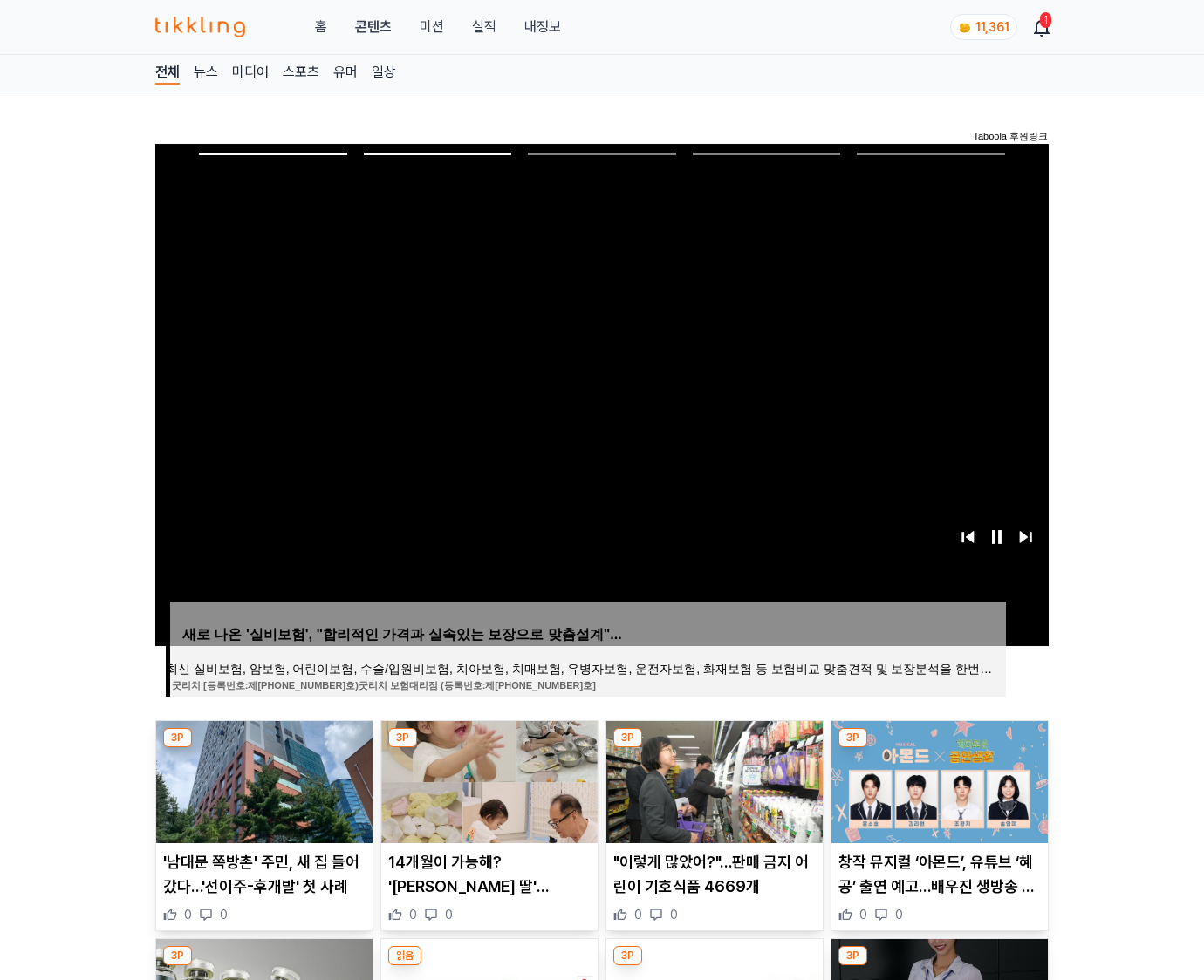
click at [937, 779] on img at bounding box center [939, 782] width 216 height 122
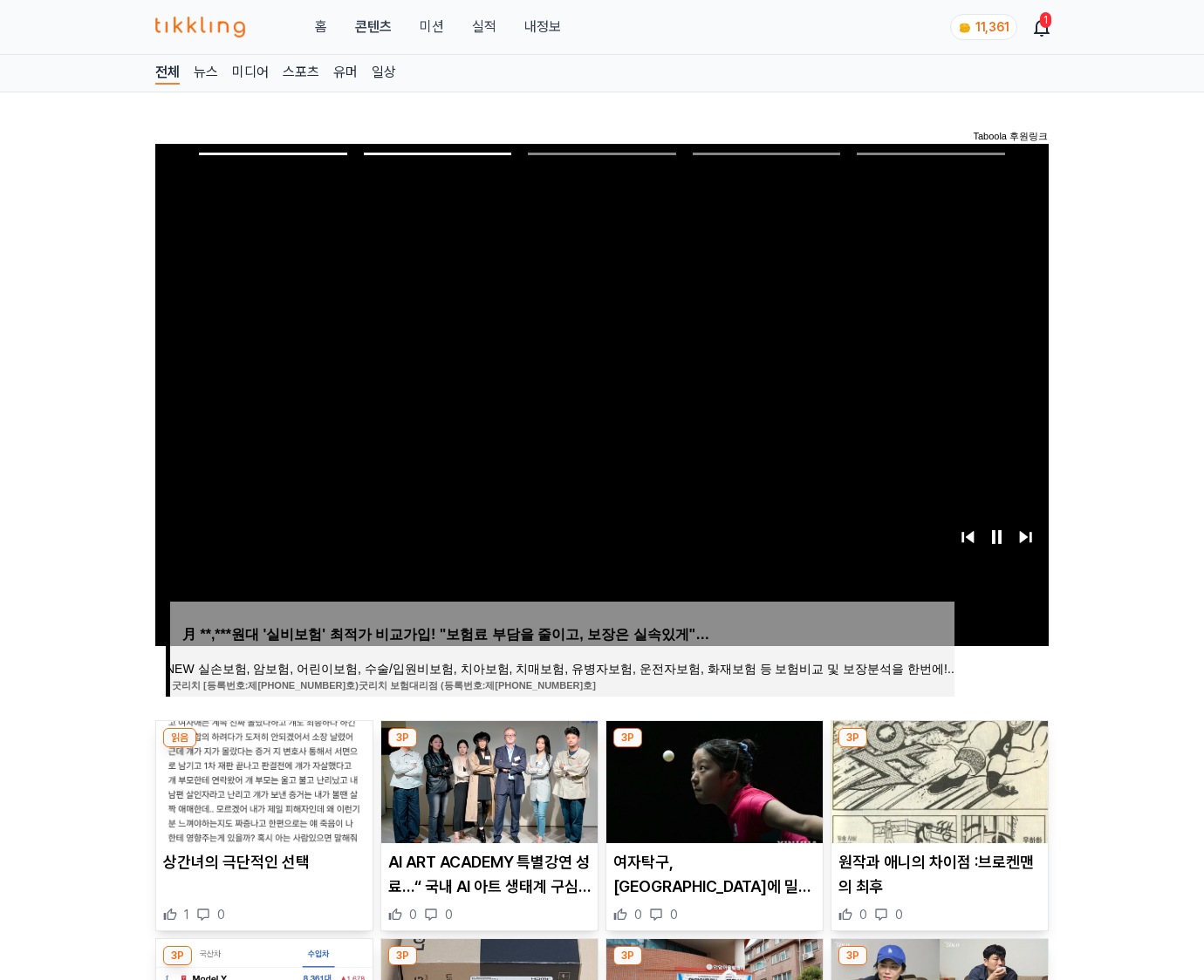
click at [937, 779] on img at bounding box center [939, 782] width 216 height 122
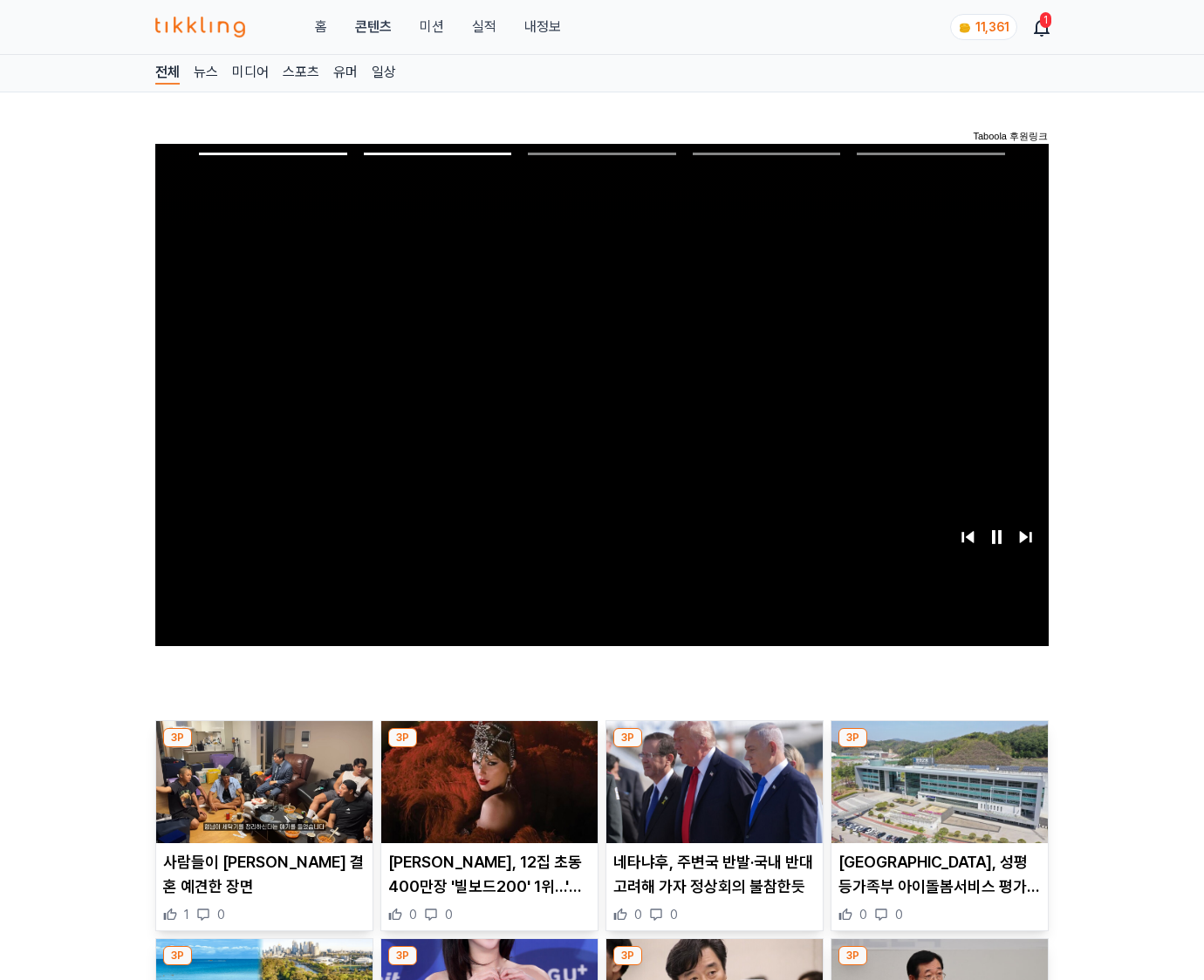
click at [937, 779] on img at bounding box center [939, 782] width 216 height 122
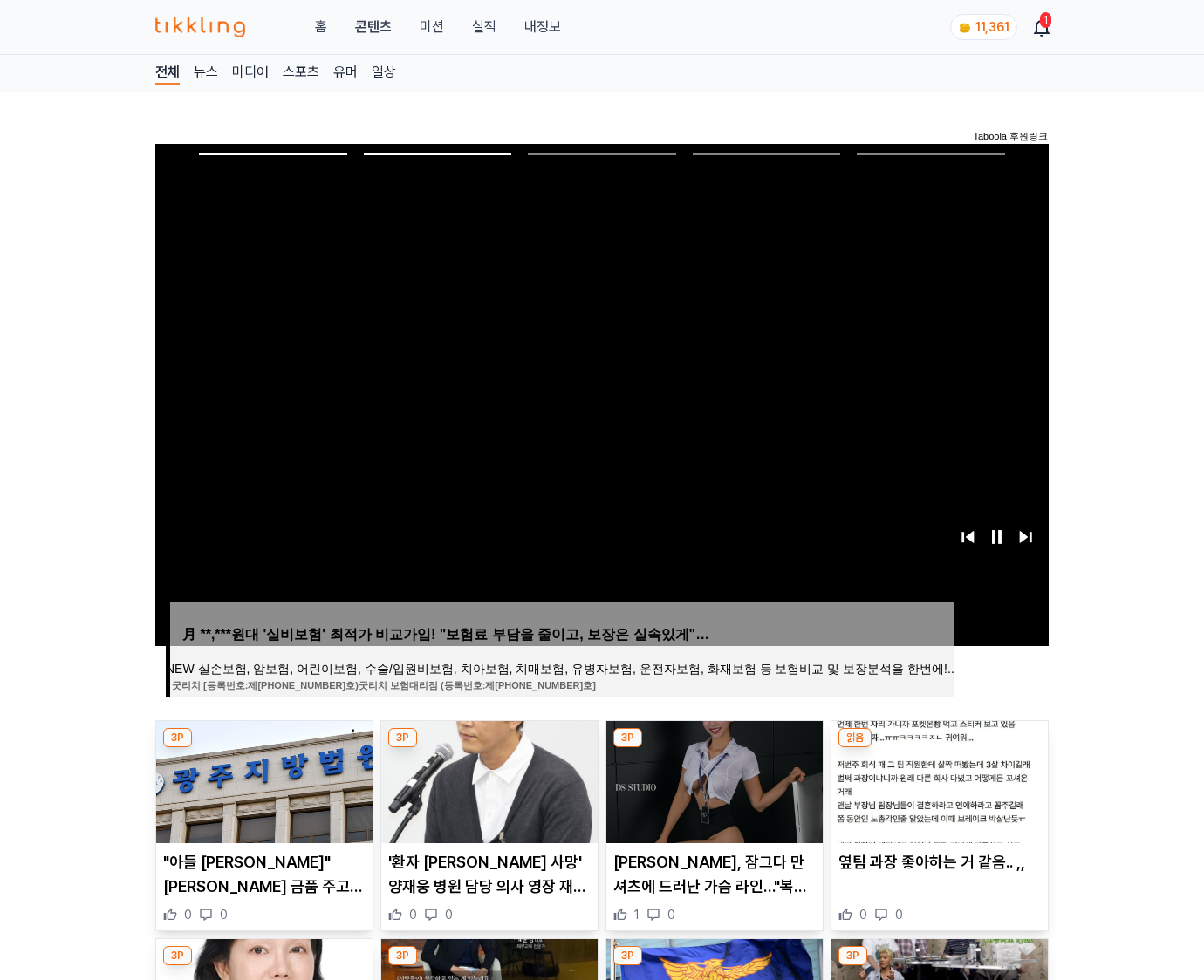
click at [937, 779] on img at bounding box center [939, 782] width 216 height 122
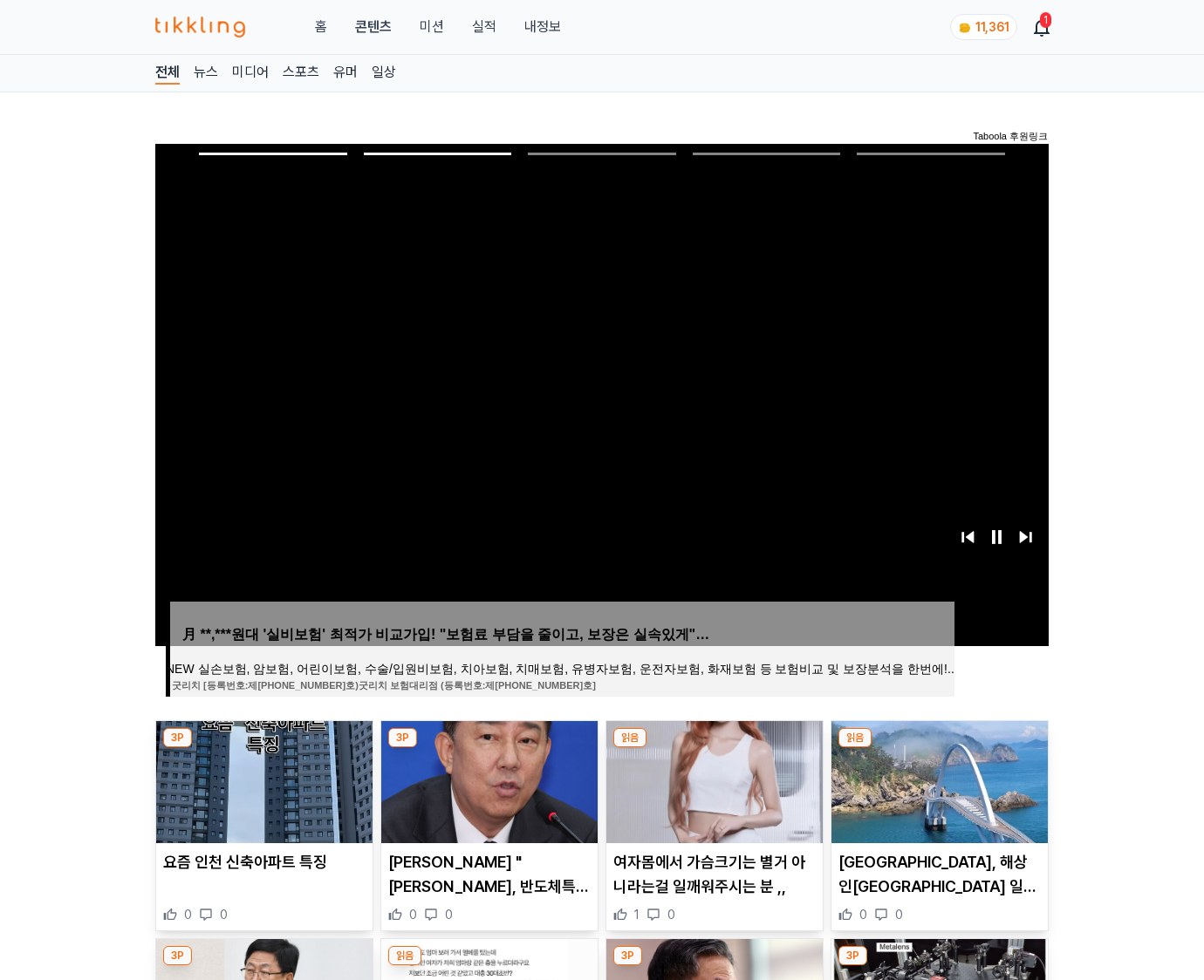
click at [937, 779] on img at bounding box center [939, 782] width 216 height 122
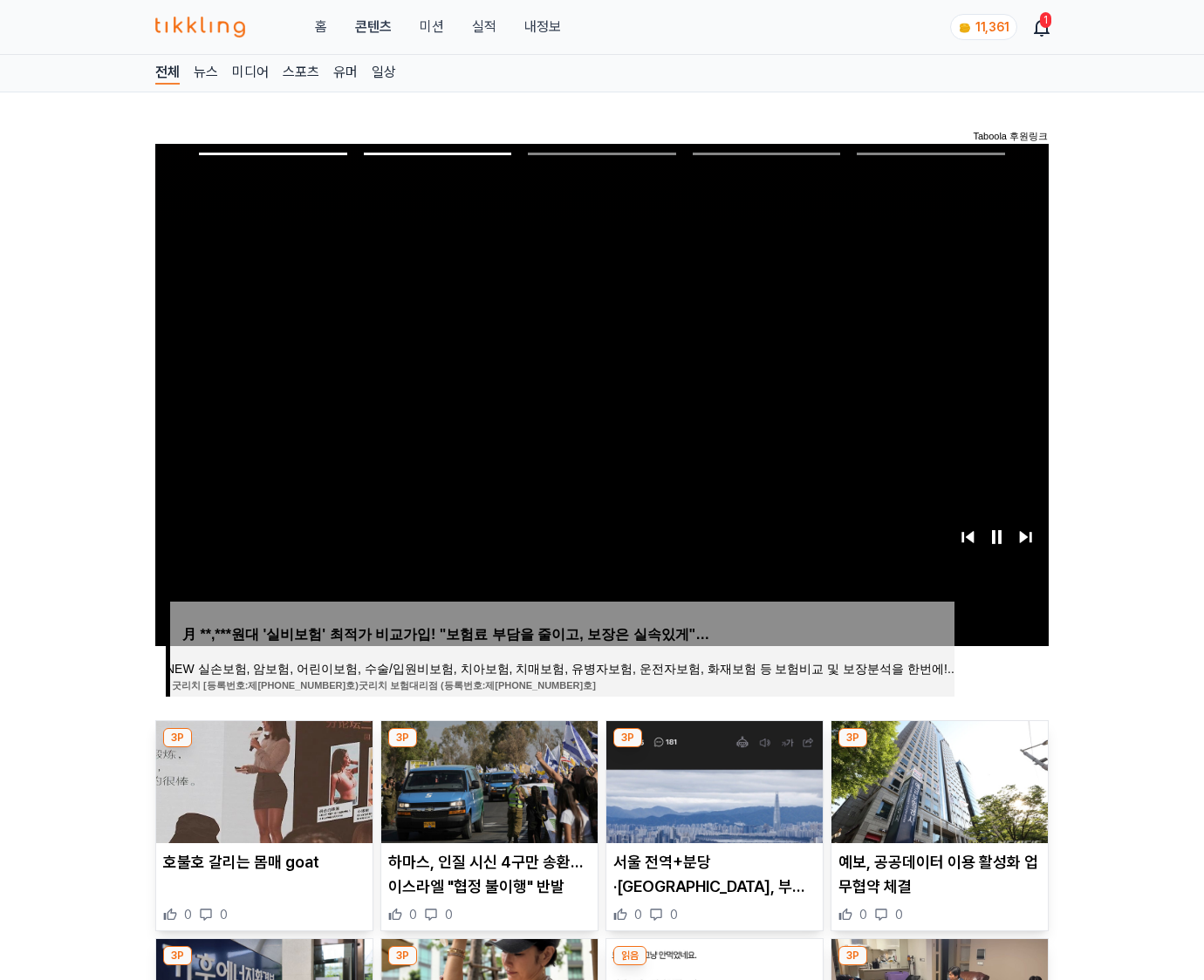
click at [937, 779] on img at bounding box center [939, 782] width 216 height 122
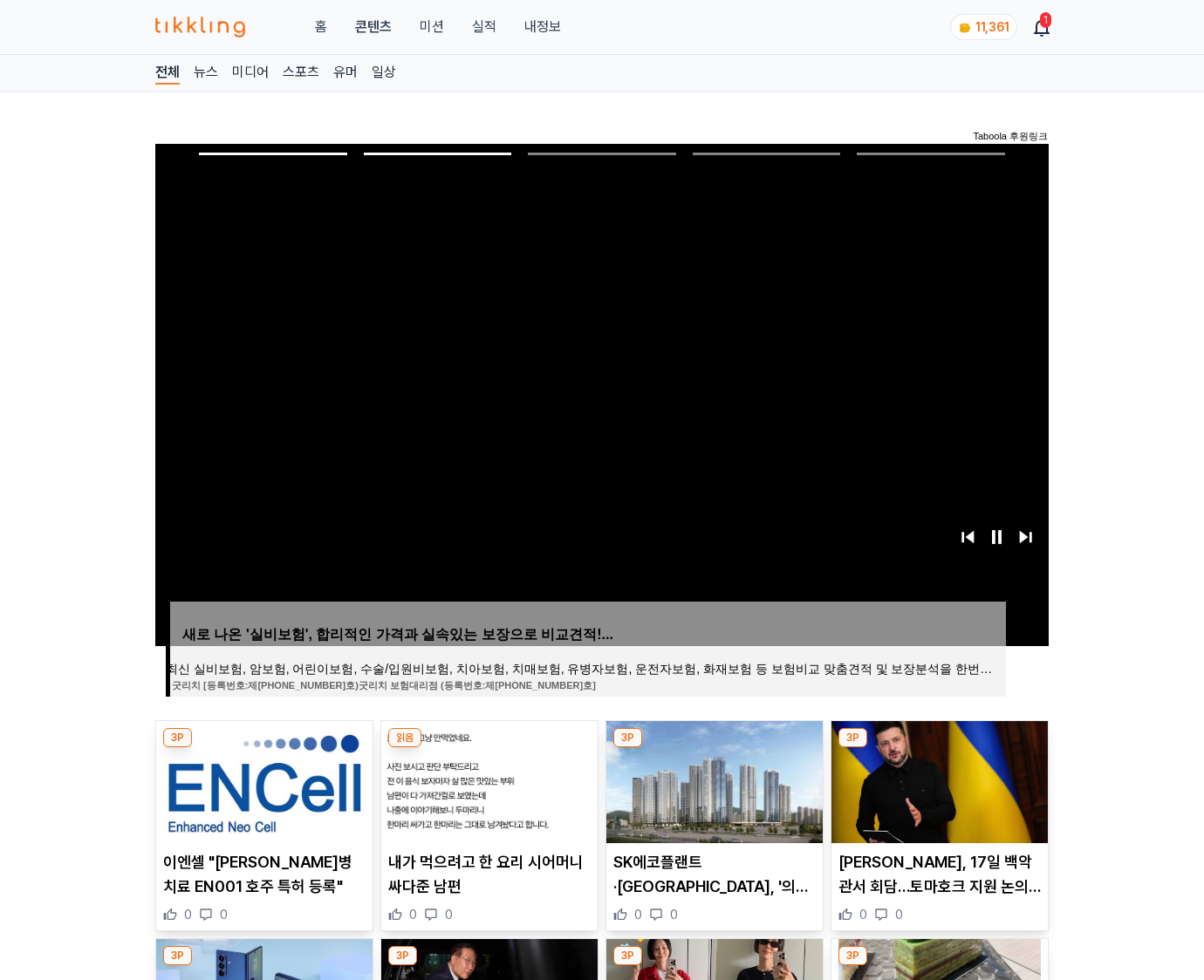
click at [937, 779] on img at bounding box center [939, 782] width 216 height 122
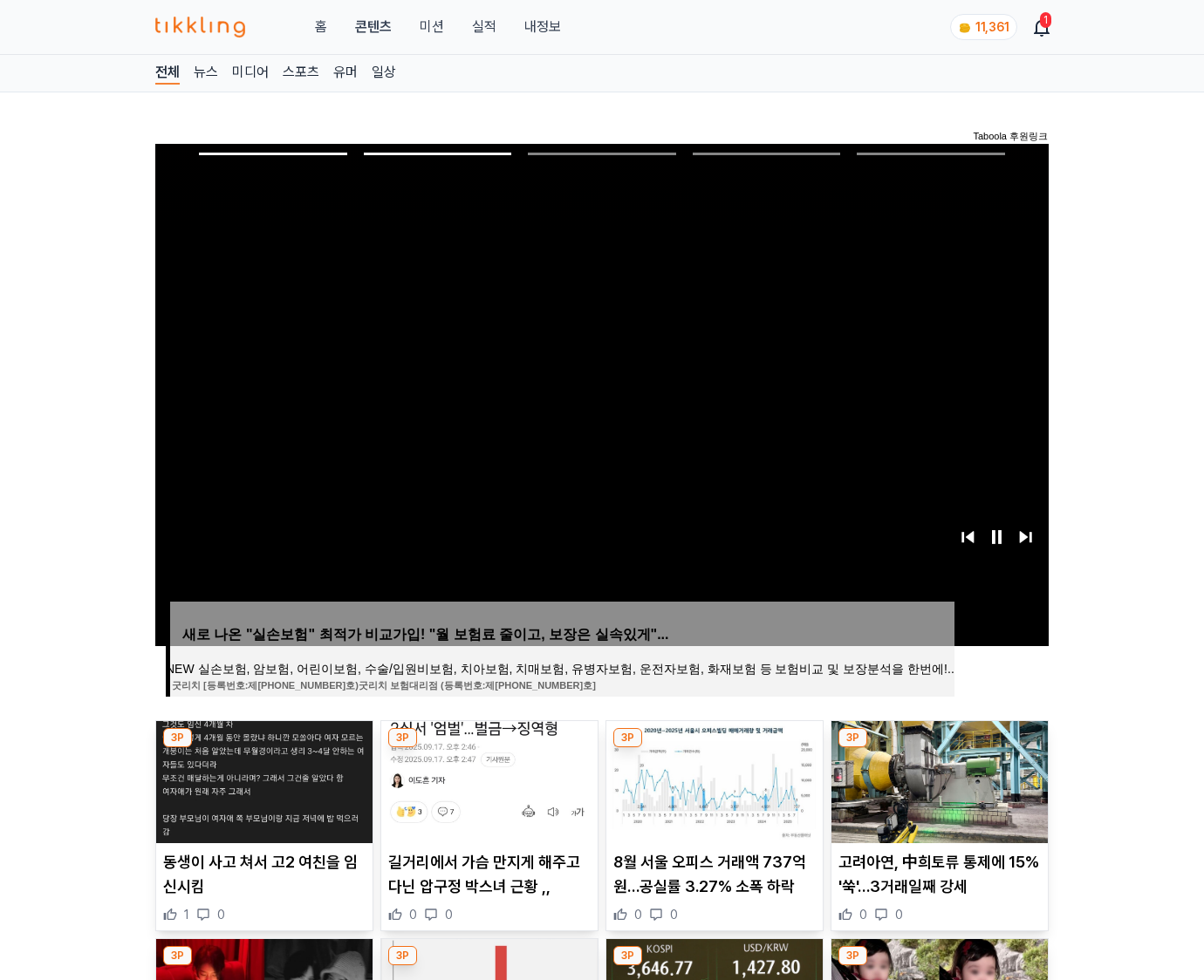
click at [937, 779] on img at bounding box center [939, 782] width 216 height 122
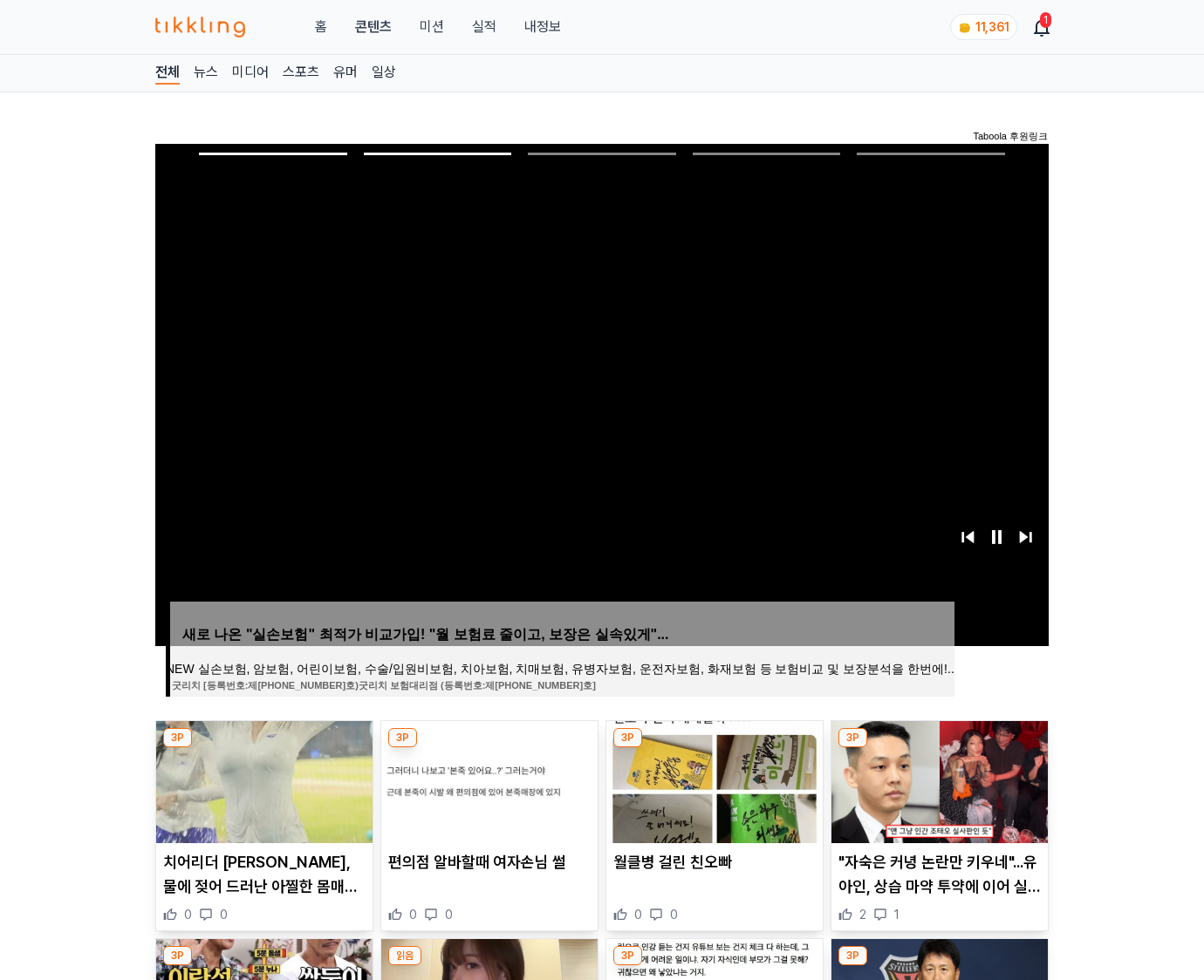
click at [937, 779] on img at bounding box center [939, 782] width 216 height 122
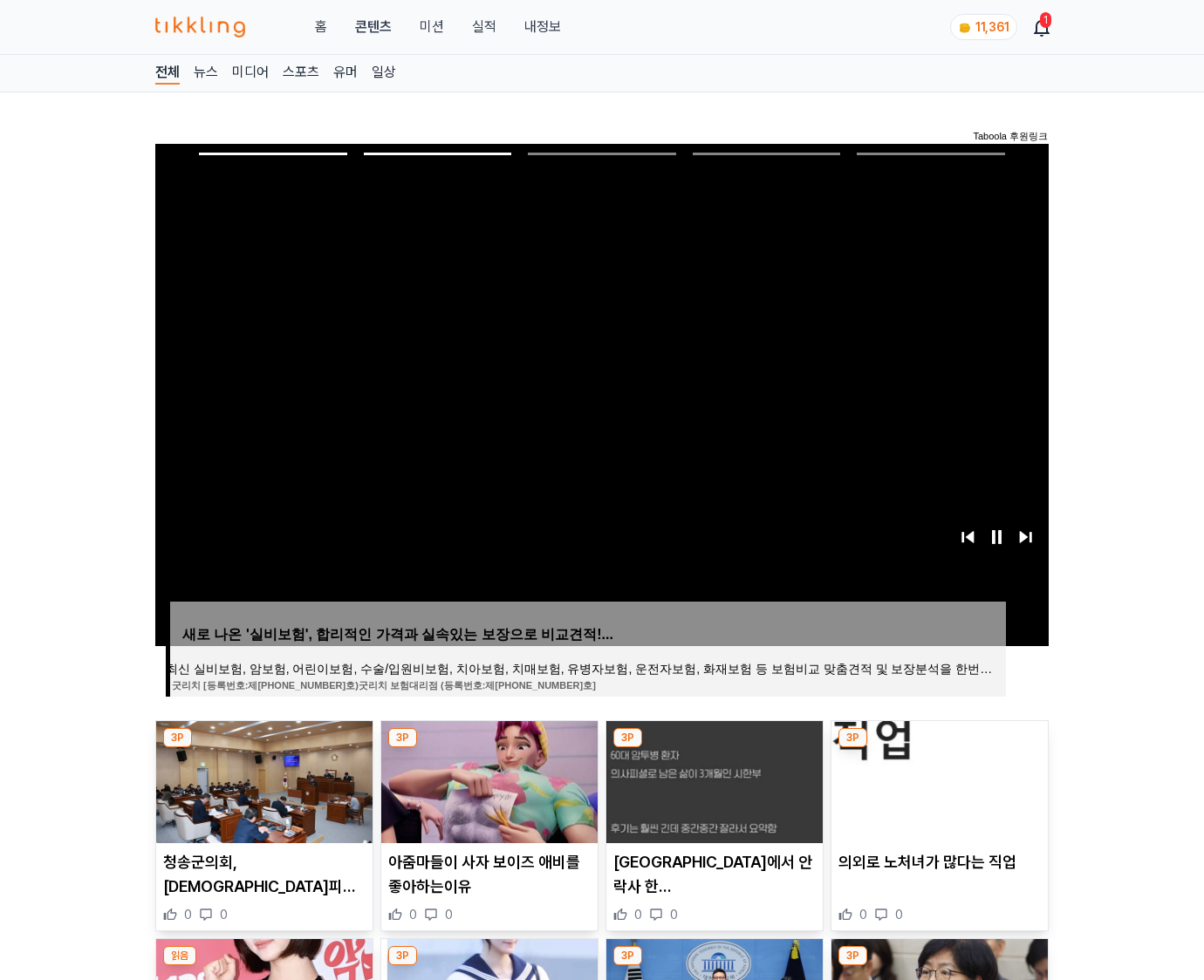
click at [937, 779] on img at bounding box center [939, 782] width 216 height 122
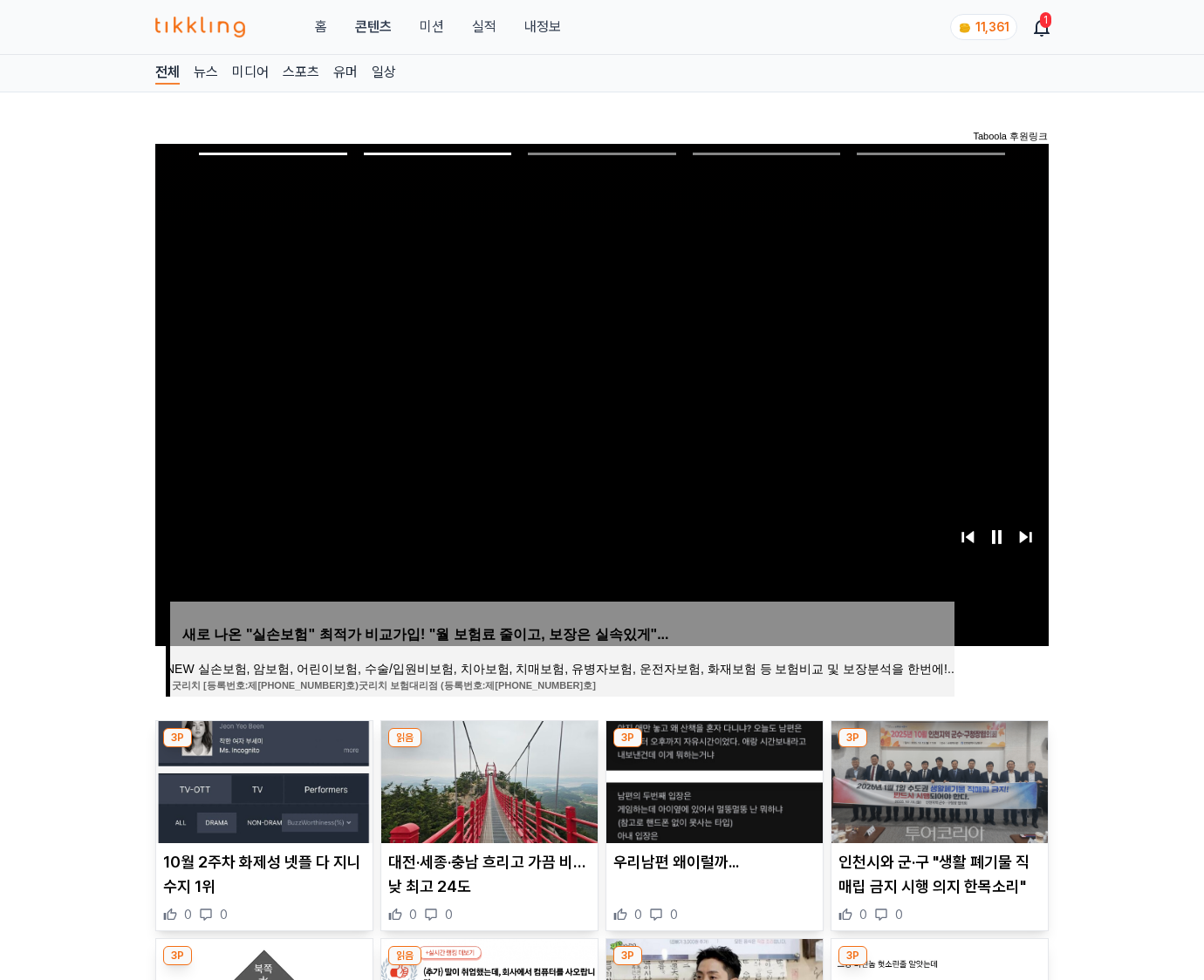
click at [937, 779] on img at bounding box center [939, 782] width 216 height 122
